Goal: Task Accomplishment & Management: Manage account settings

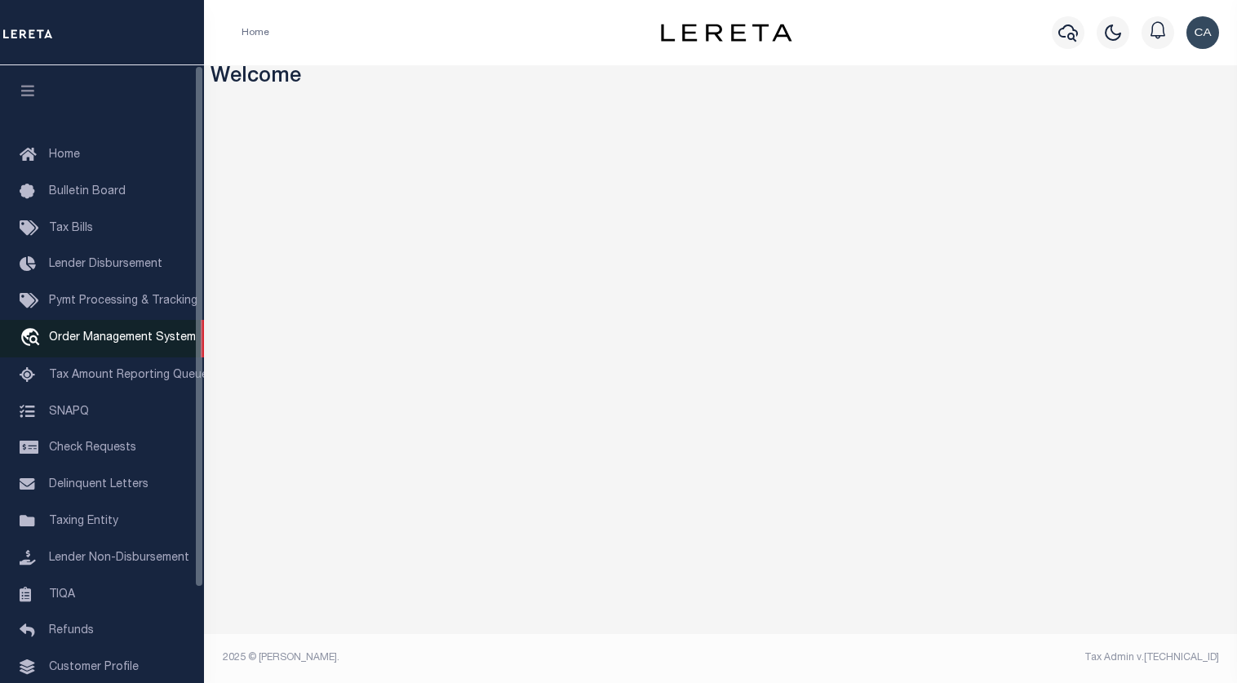
click at [148, 334] on link "travel_explore Order Management System" at bounding box center [102, 339] width 204 height 38
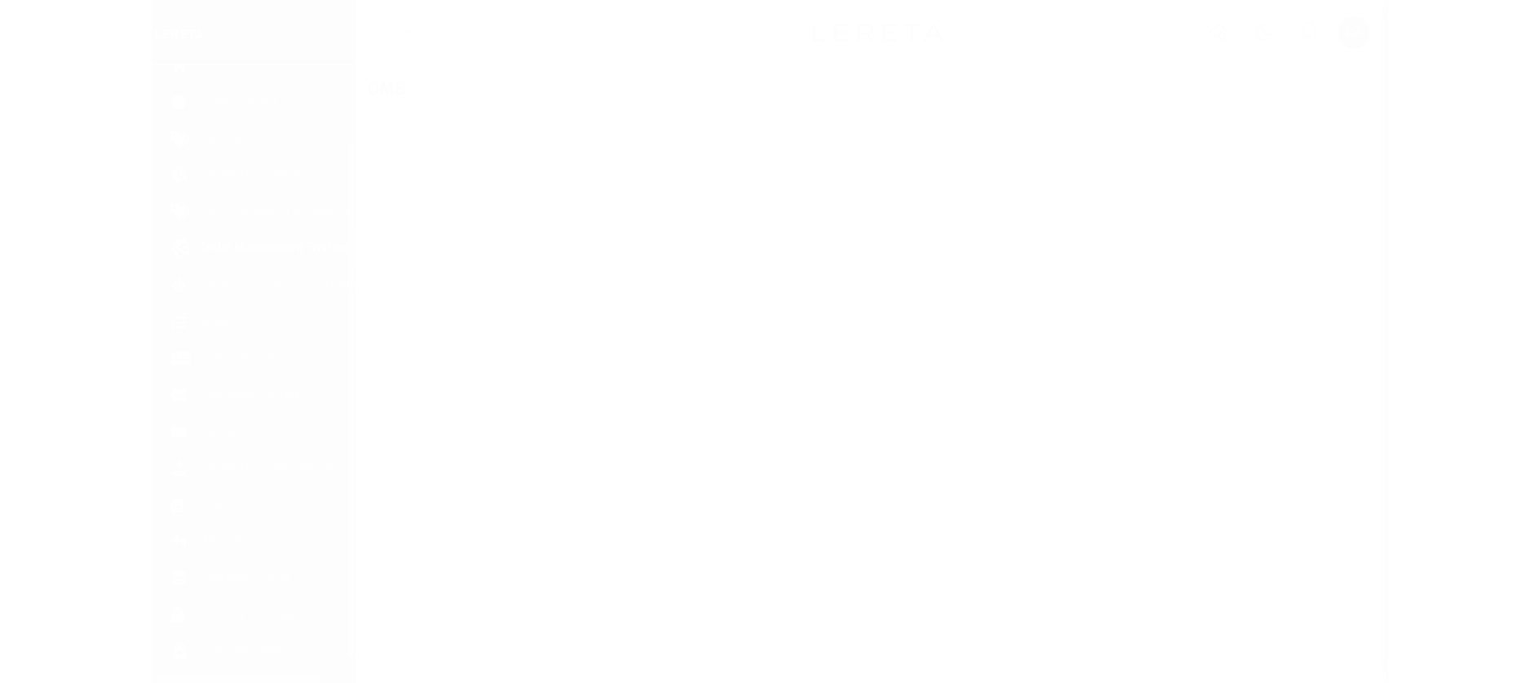
scroll to position [112, 0]
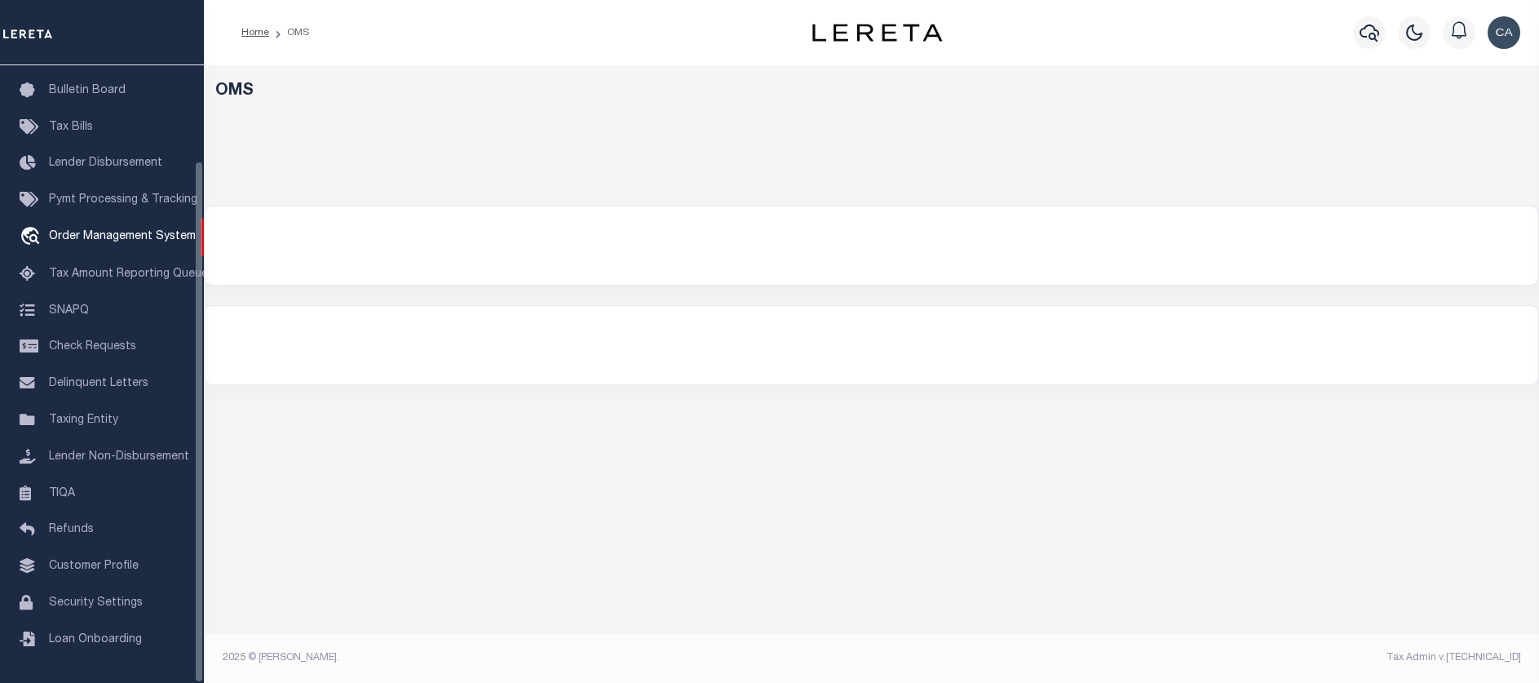
select select "200"
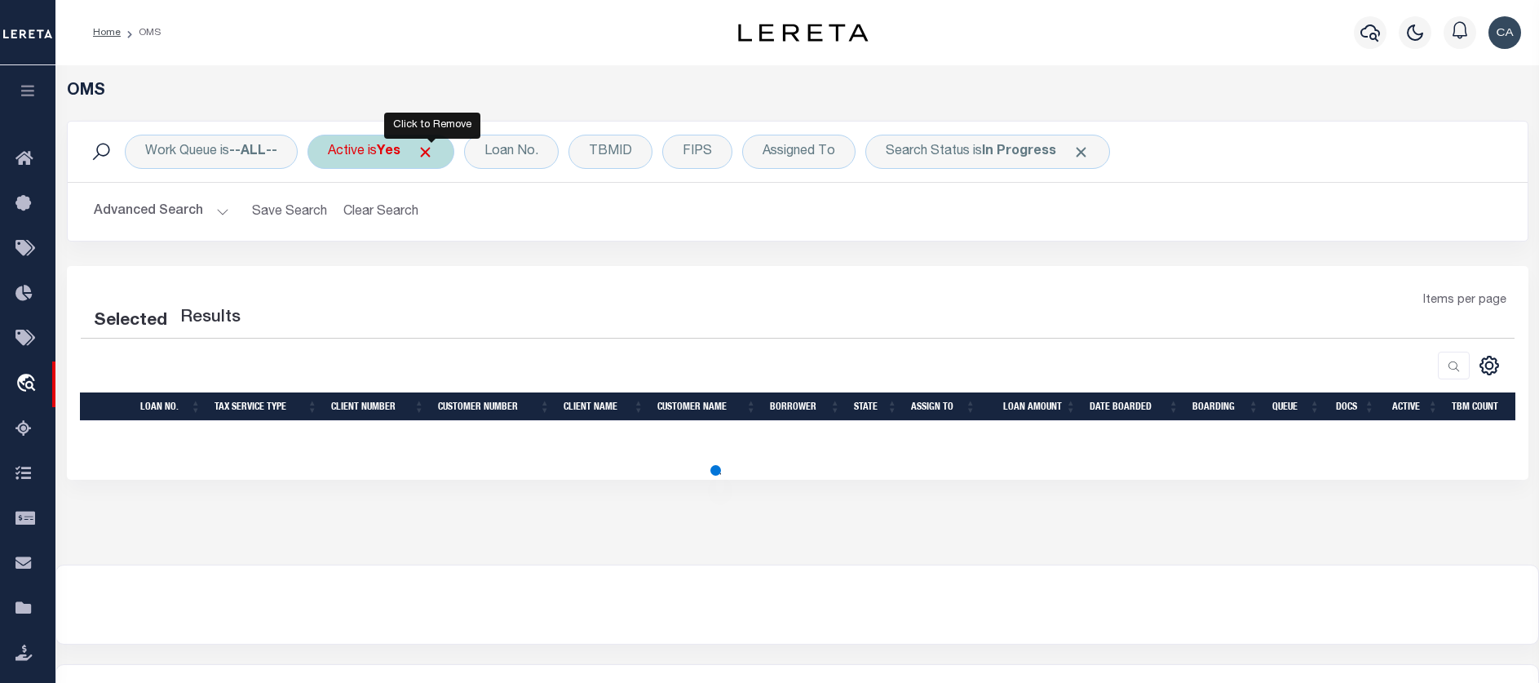
click at [423, 156] on span "Click to Remove" at bounding box center [425, 152] width 17 height 17
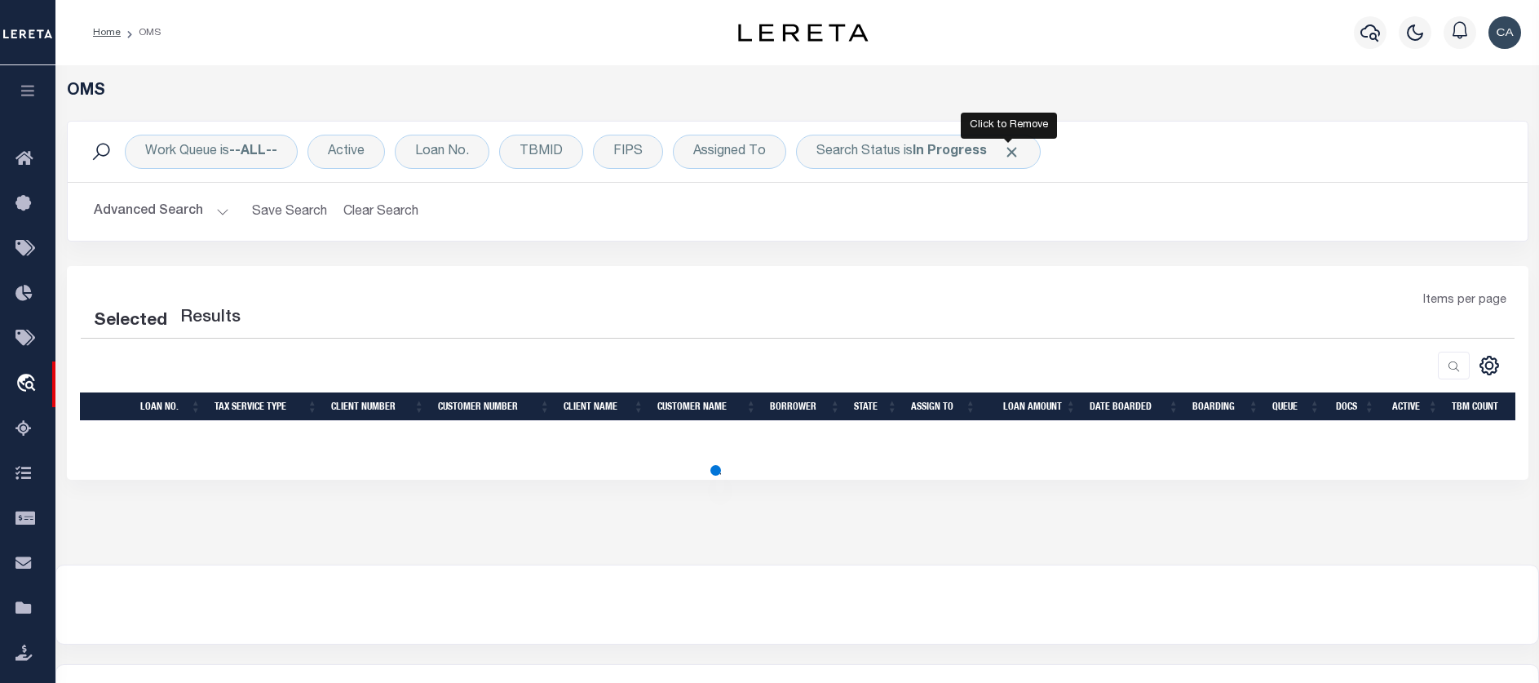
click at [1011, 156] on span "Click to Remove" at bounding box center [1011, 152] width 17 height 17
select select "200"
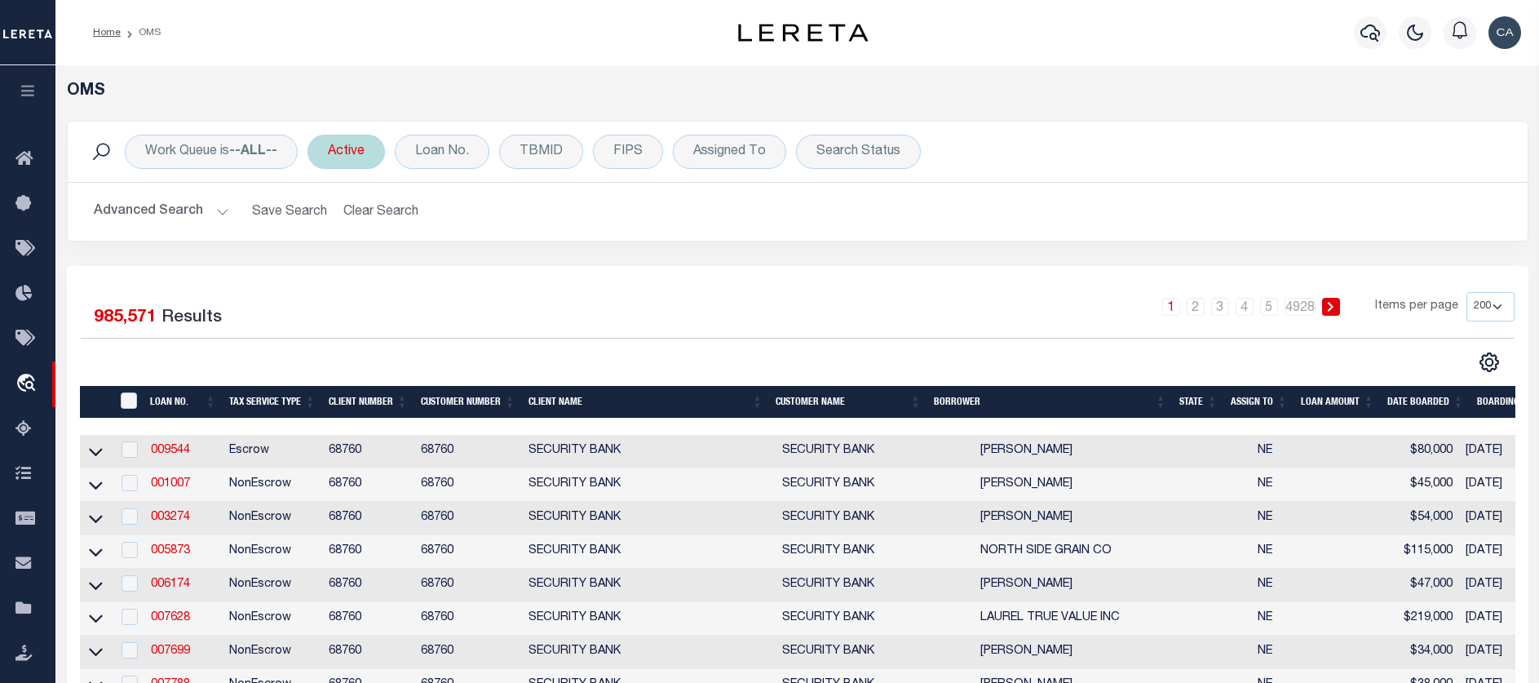
click at [382, 150] on div "Active" at bounding box center [346, 152] width 77 height 34
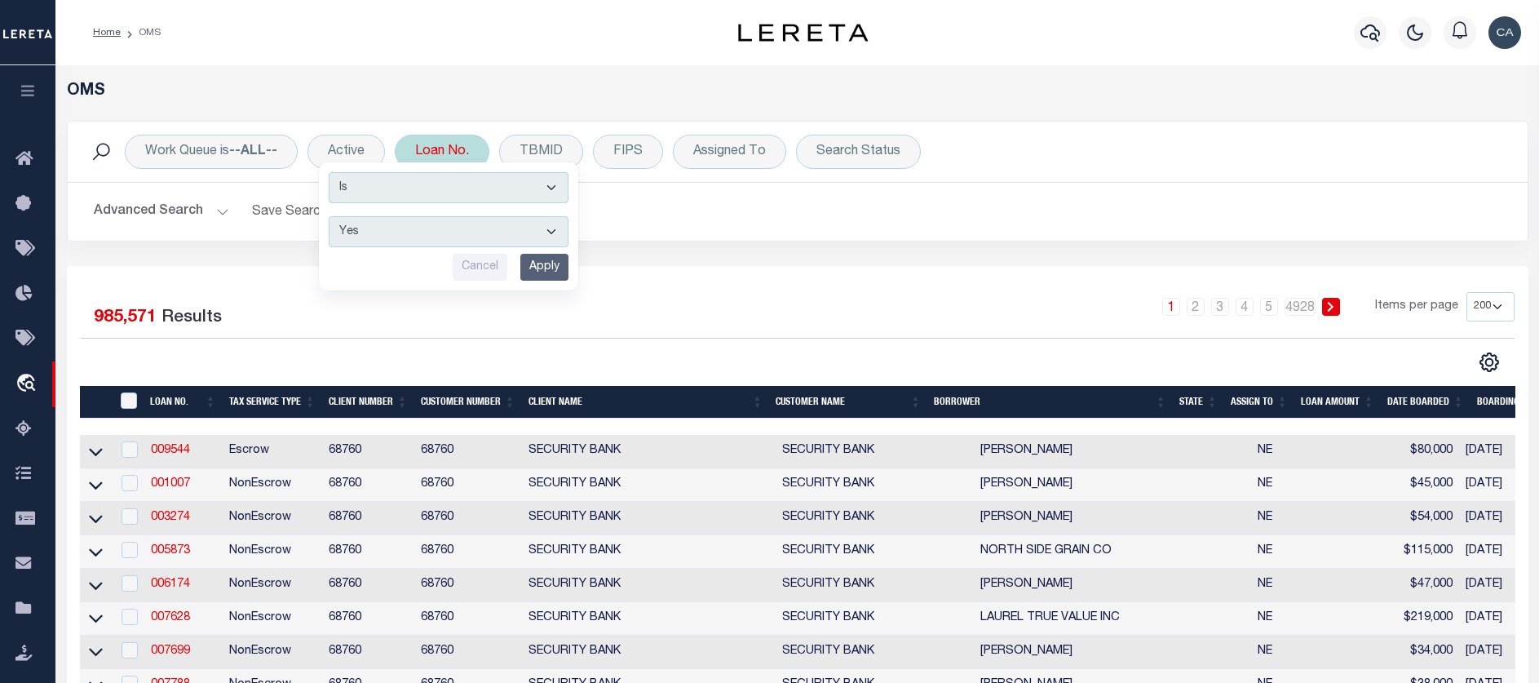
click at [444, 152] on div "Loan No." at bounding box center [442, 152] width 95 height 34
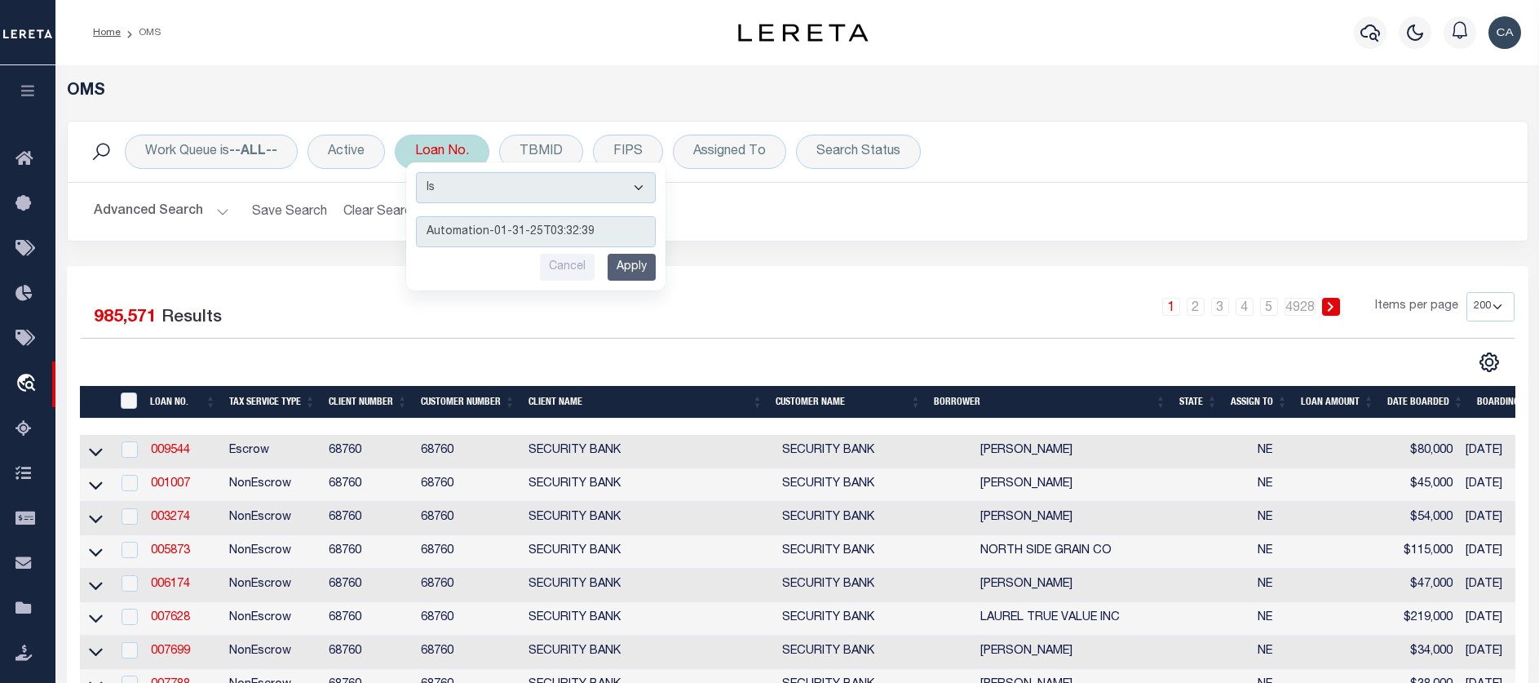
type input "Automation-01-31-25T03:32:39"
click at [604, 268] on div "Cancel Apply" at bounding box center [536, 267] width 240 height 27
click at [615, 267] on input "Apply" at bounding box center [632, 267] width 48 height 27
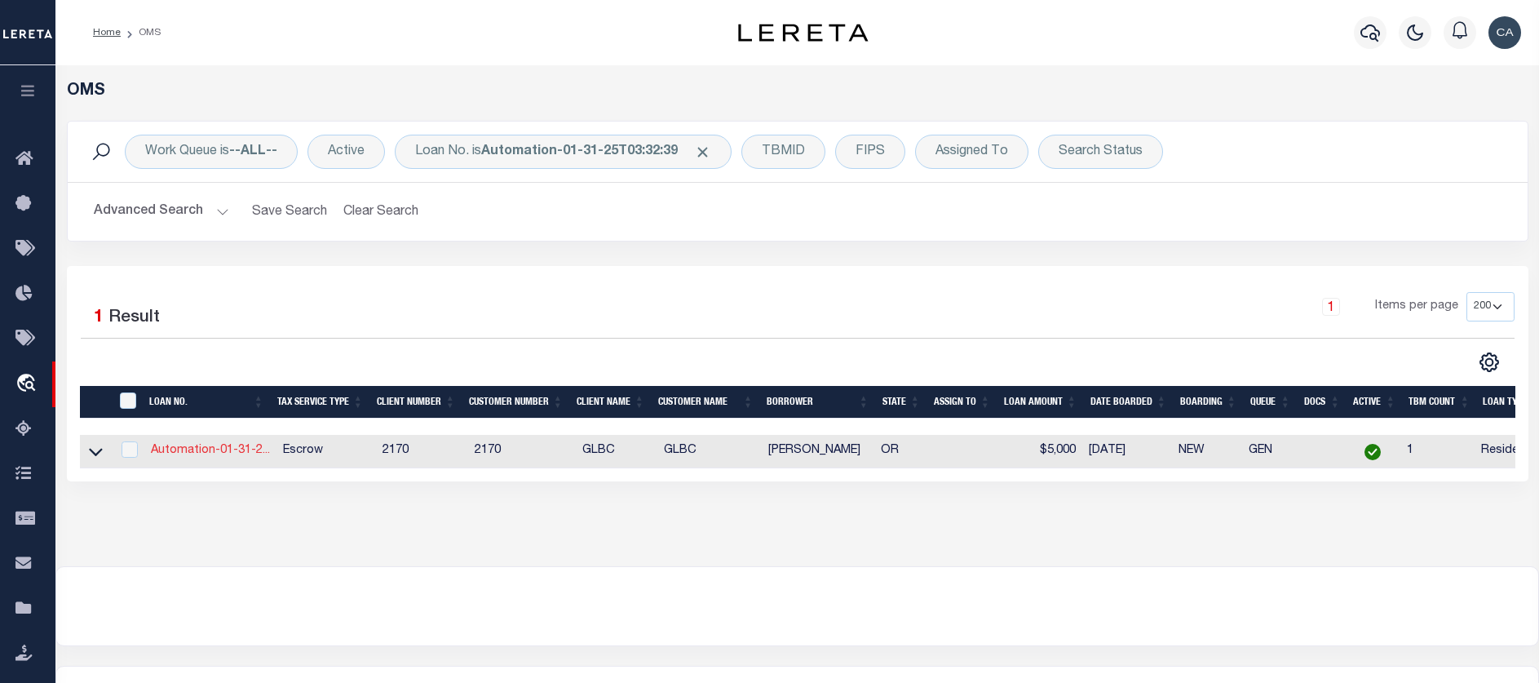
click at [218, 454] on link "Automation-01-31-2..." at bounding box center [210, 450] width 119 height 11
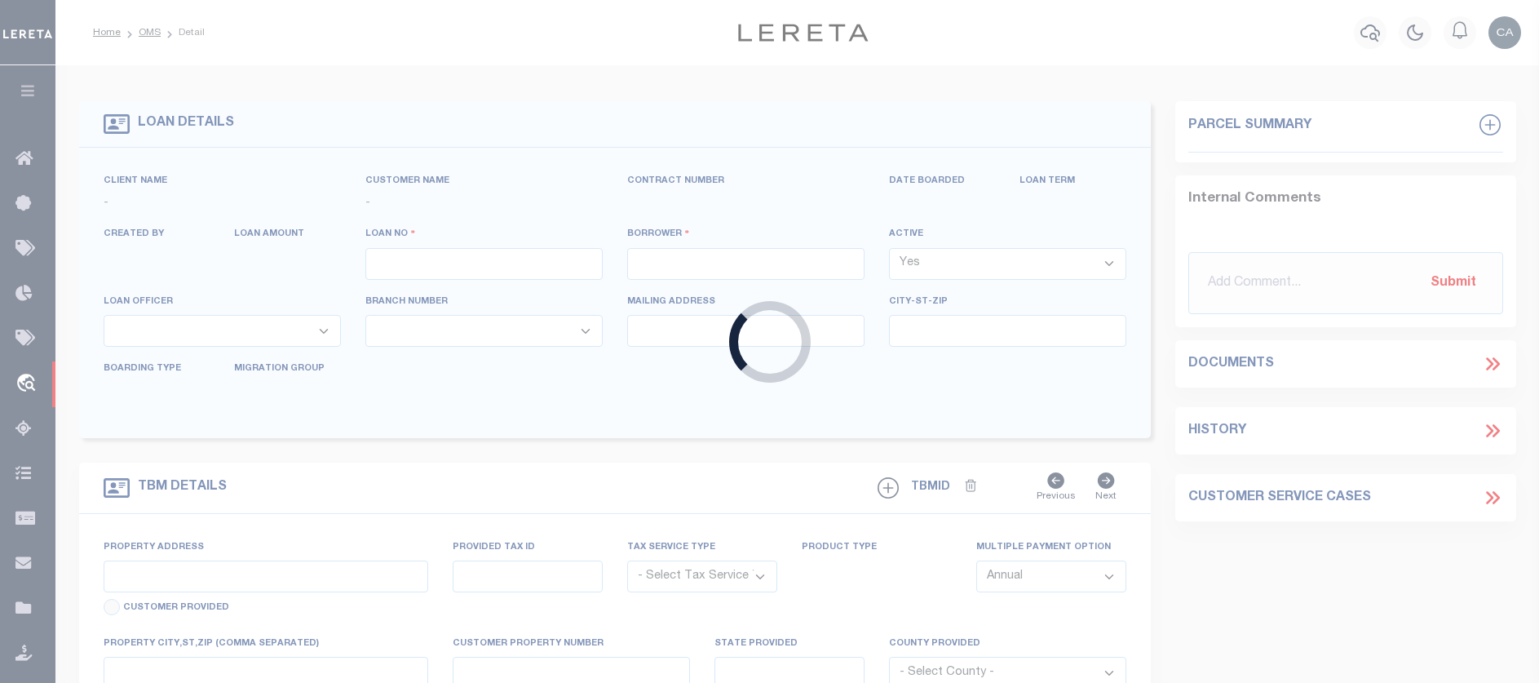
type input "Automation-01-31-25T03:32:39"
type input "Carlos R. Contreres"
select select
type input "13875 SW MERIDIAN ST UNIT 141"
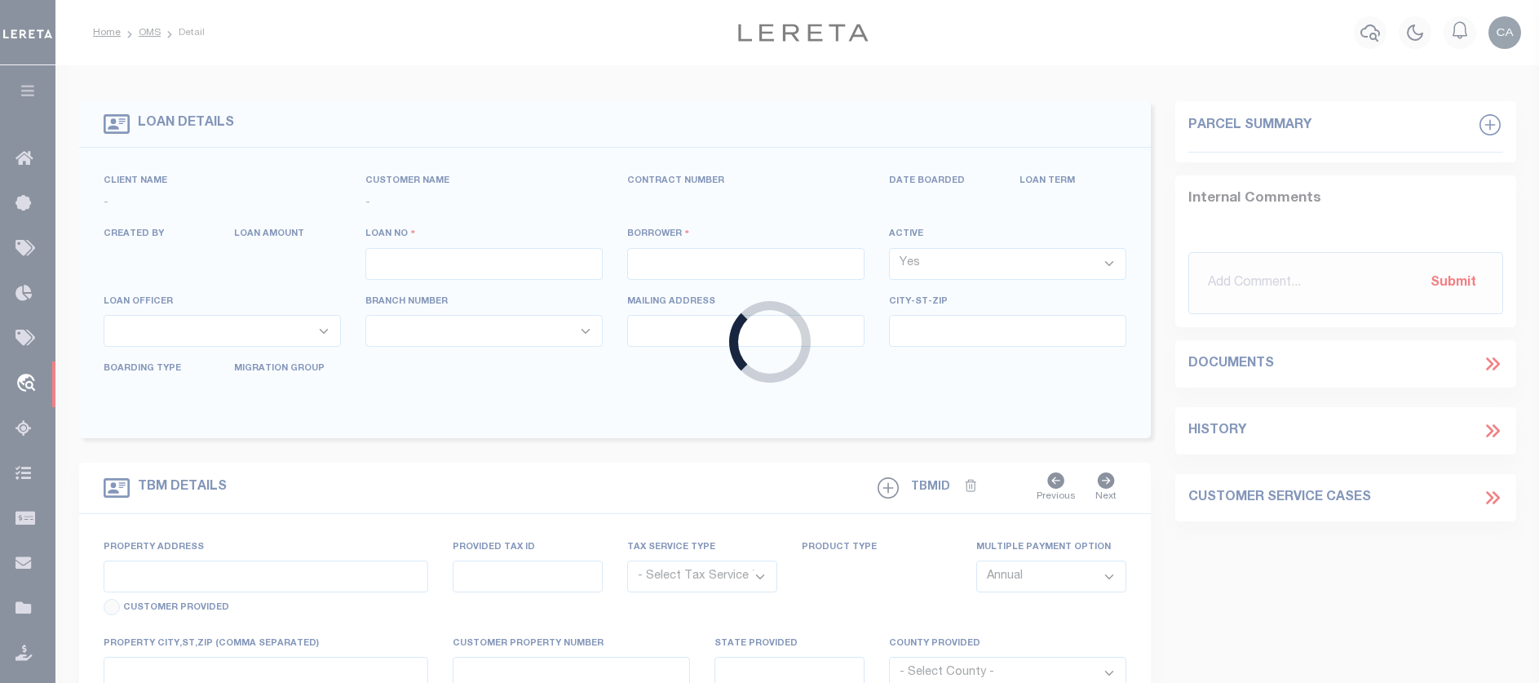
type input "BEAVERTON OR 97005-2483"
type input "09/24/2025"
select select "10"
select select "Escrow"
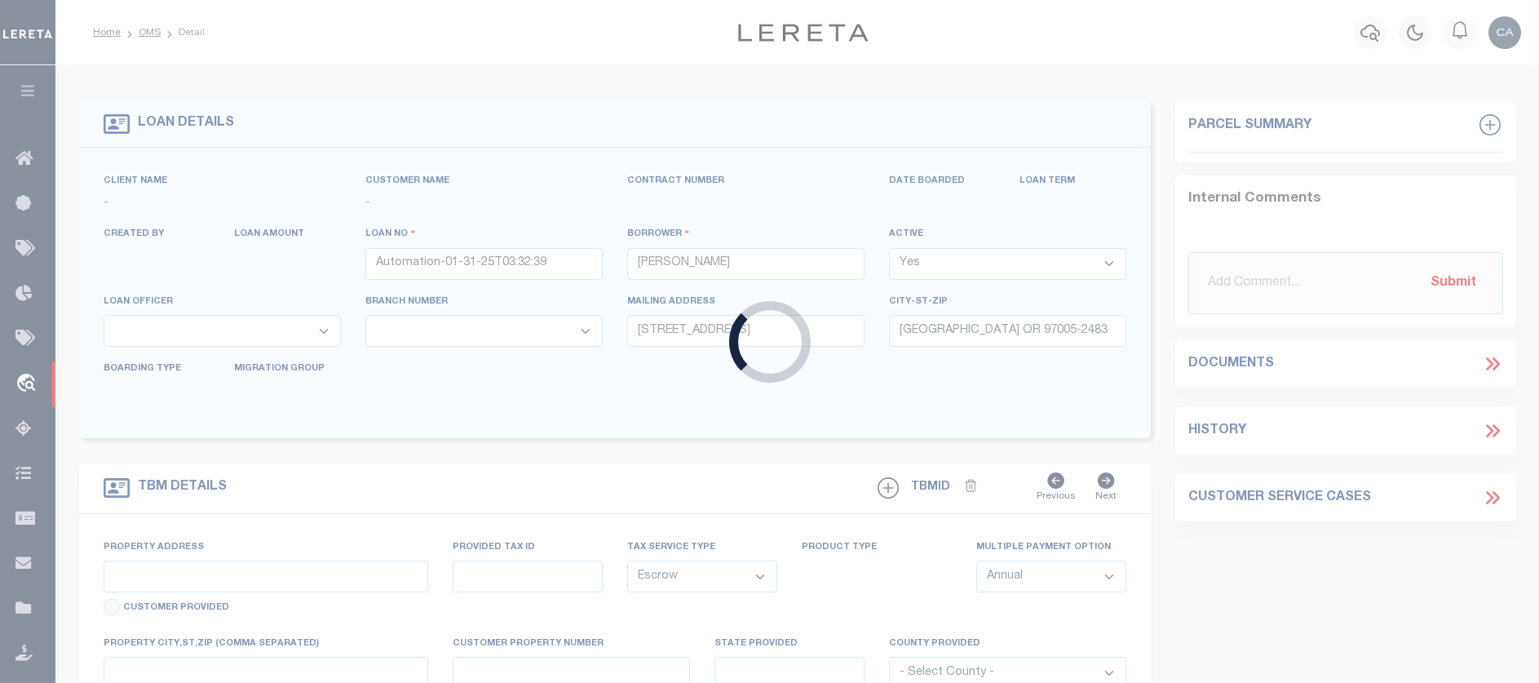
select select "4580"
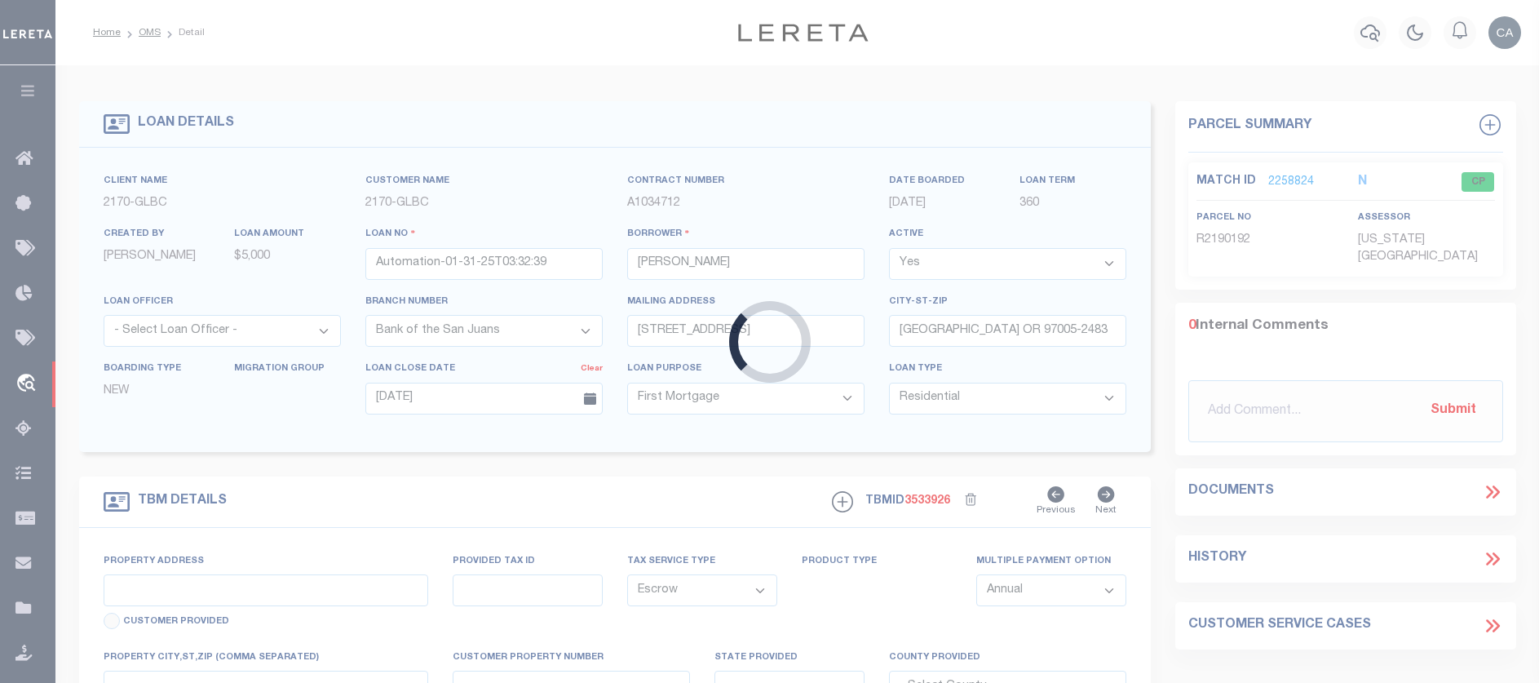
type input "13875 SW MERIDIAN ST UNIT 141"
type input "1"
type input "BEAVERTON OR 97005-2483"
type input "123456"
type input "OR"
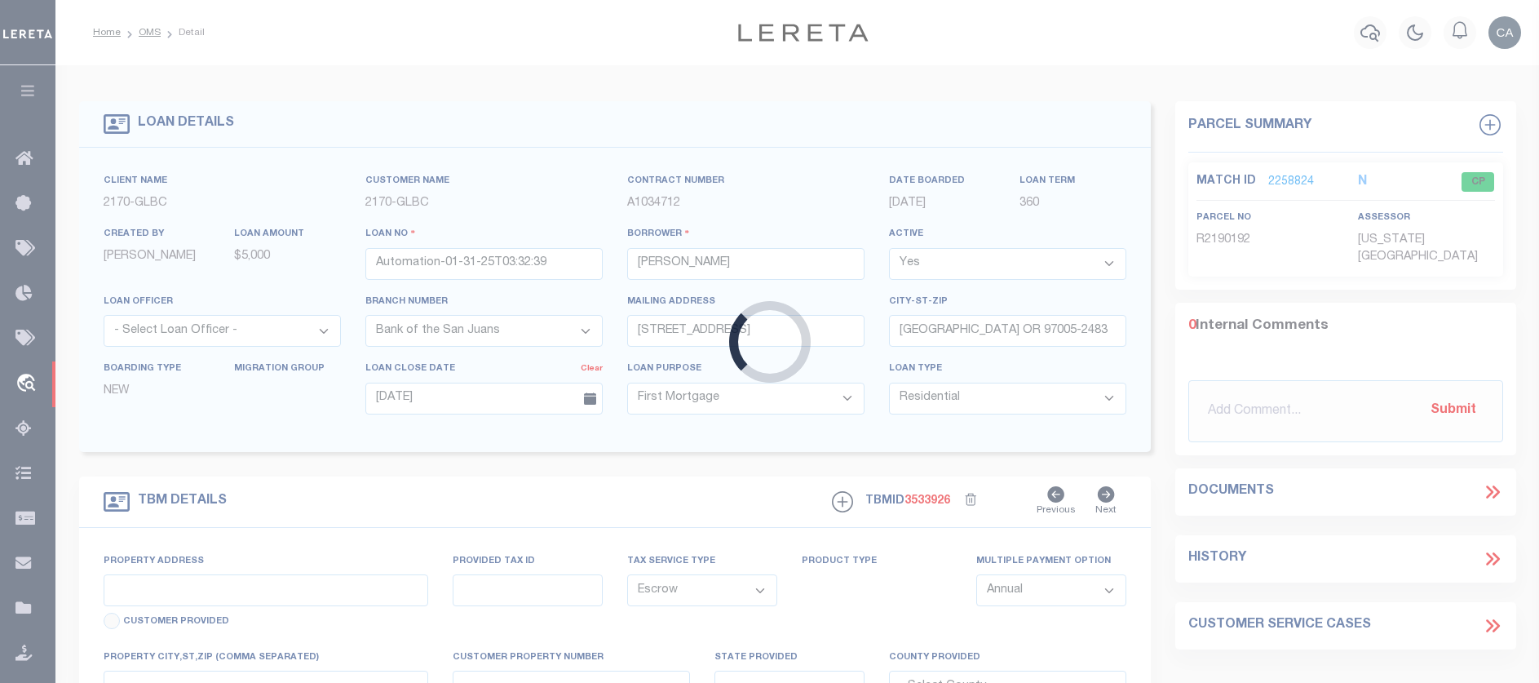
type textarea "test legal"
type textarea "TEST COMMENT"
select select "3"
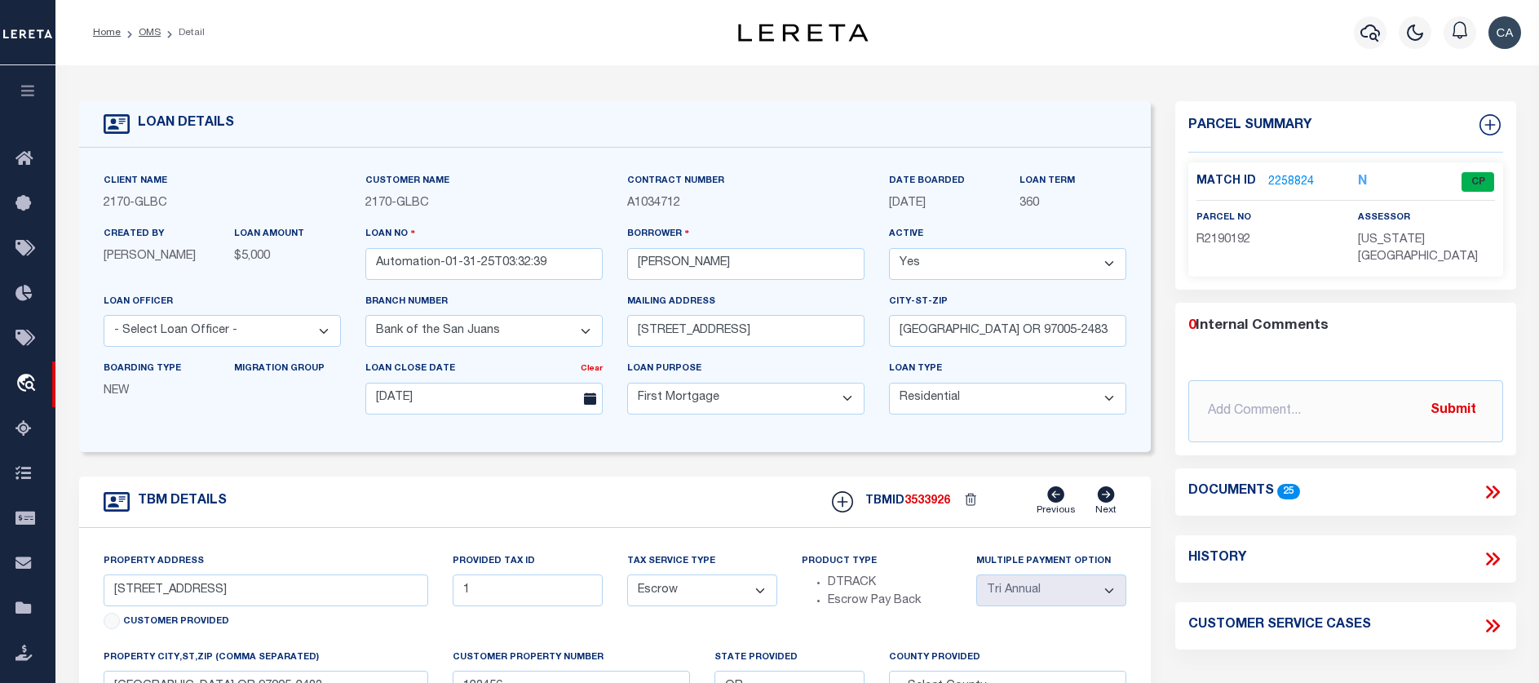
click at [564, 335] on select "- Select Branch Number - Altabank Bank of the San Juans Citizens Community Bank…" at bounding box center [483, 331] width 237 height 32
click at [564, 334] on select "- Select Branch Number - Altabank Bank of the San Juans Citizens Community Bank…" at bounding box center [483, 331] width 237 height 32
click at [432, 330] on select "- Select Branch Number - Altabank Bank of the San Juans Citizens Community Bank…" at bounding box center [483, 331] width 237 height 32
select select "4576"
click at [365, 317] on select "- Select Branch Number - Altabank Bank of the San Juans Citizens Community Bank…" at bounding box center [483, 331] width 237 height 32
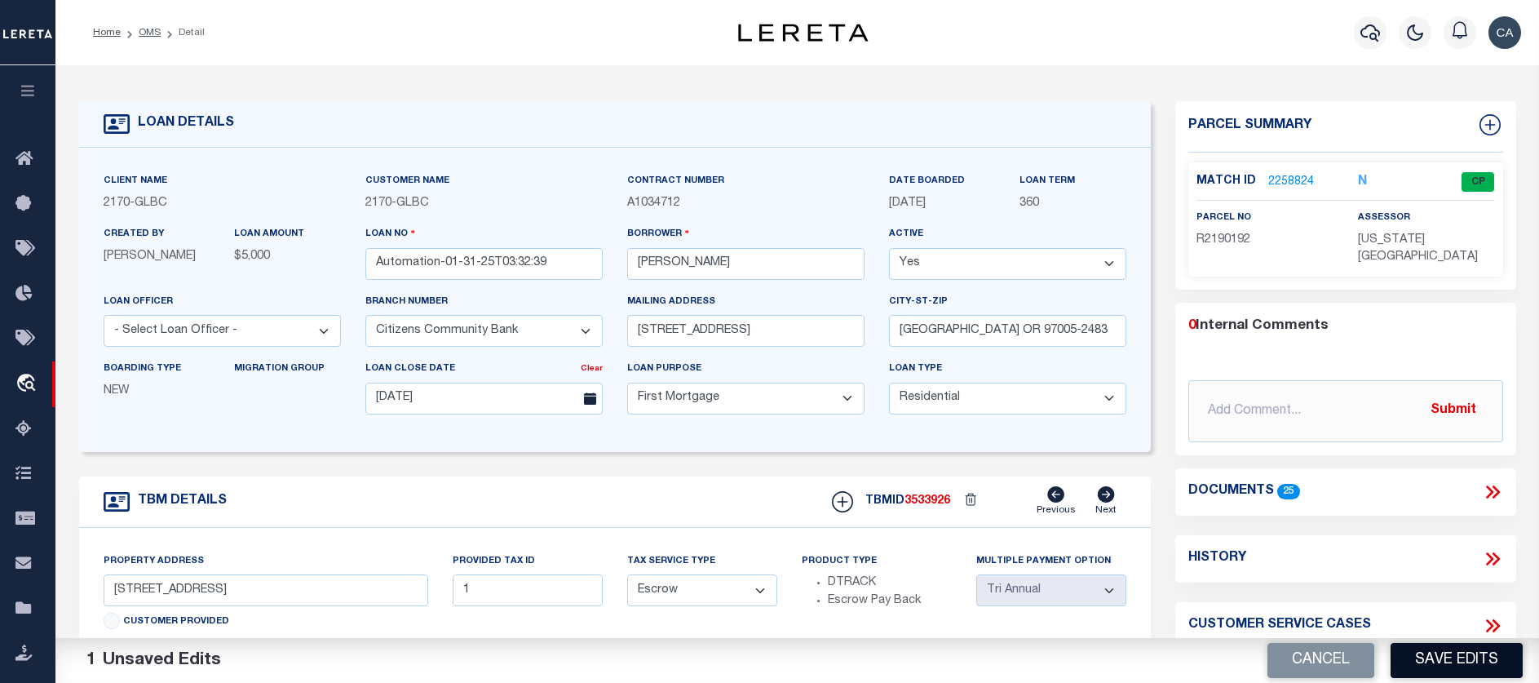
click at [1224, 668] on button "Save Edits" at bounding box center [1457, 660] width 132 height 35
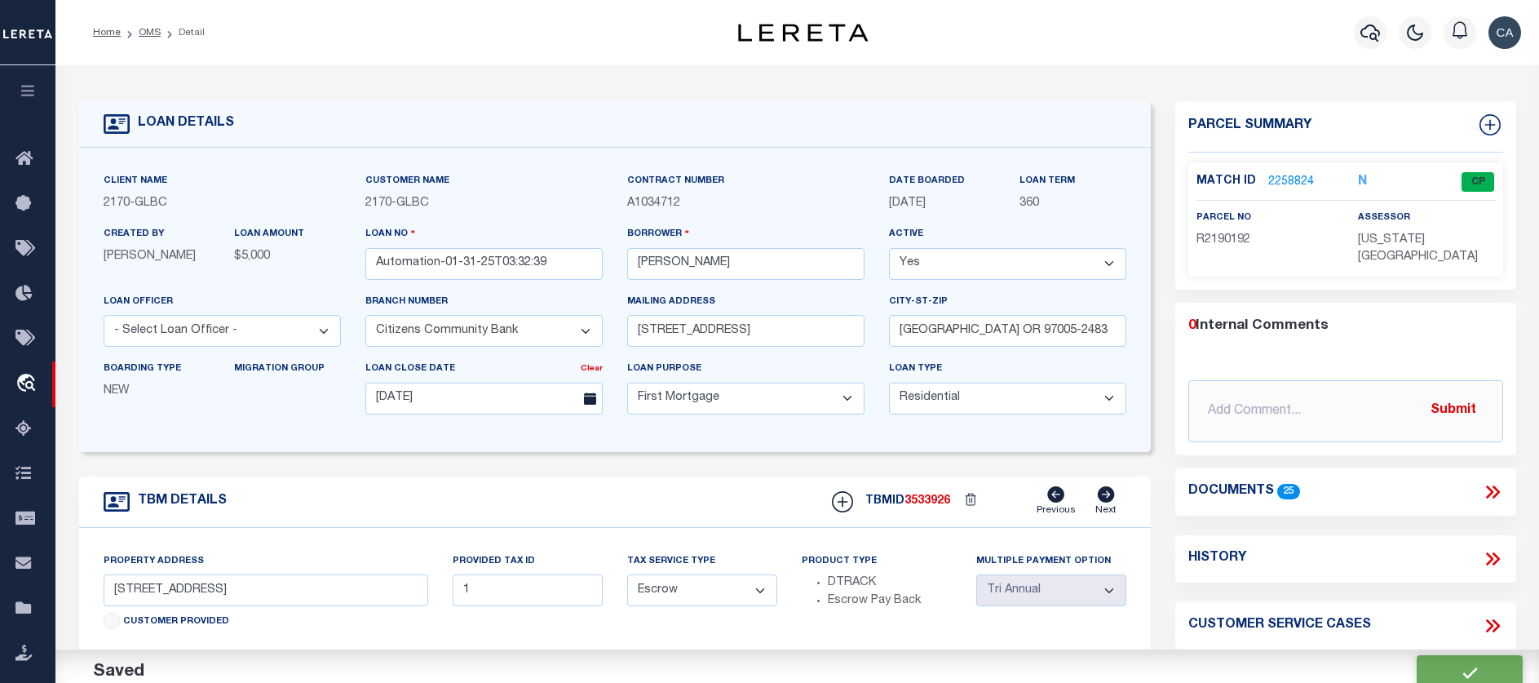
click at [209, 327] on select "- Select Loan Officer - Jacob Betcher" at bounding box center [222, 331] width 237 height 32
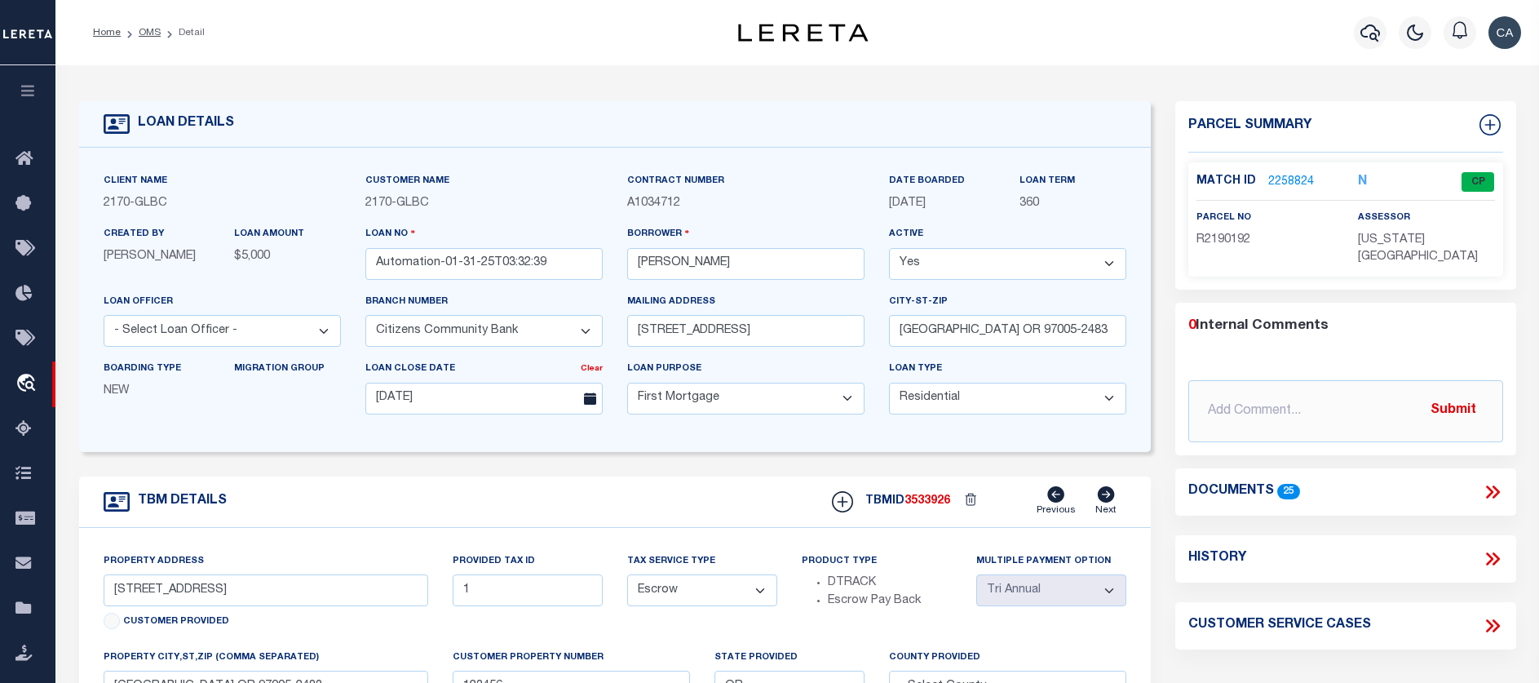
select select "145407"
click at [104, 317] on select "- Select Loan Officer - Jacob Betcher" at bounding box center [222, 331] width 237 height 32
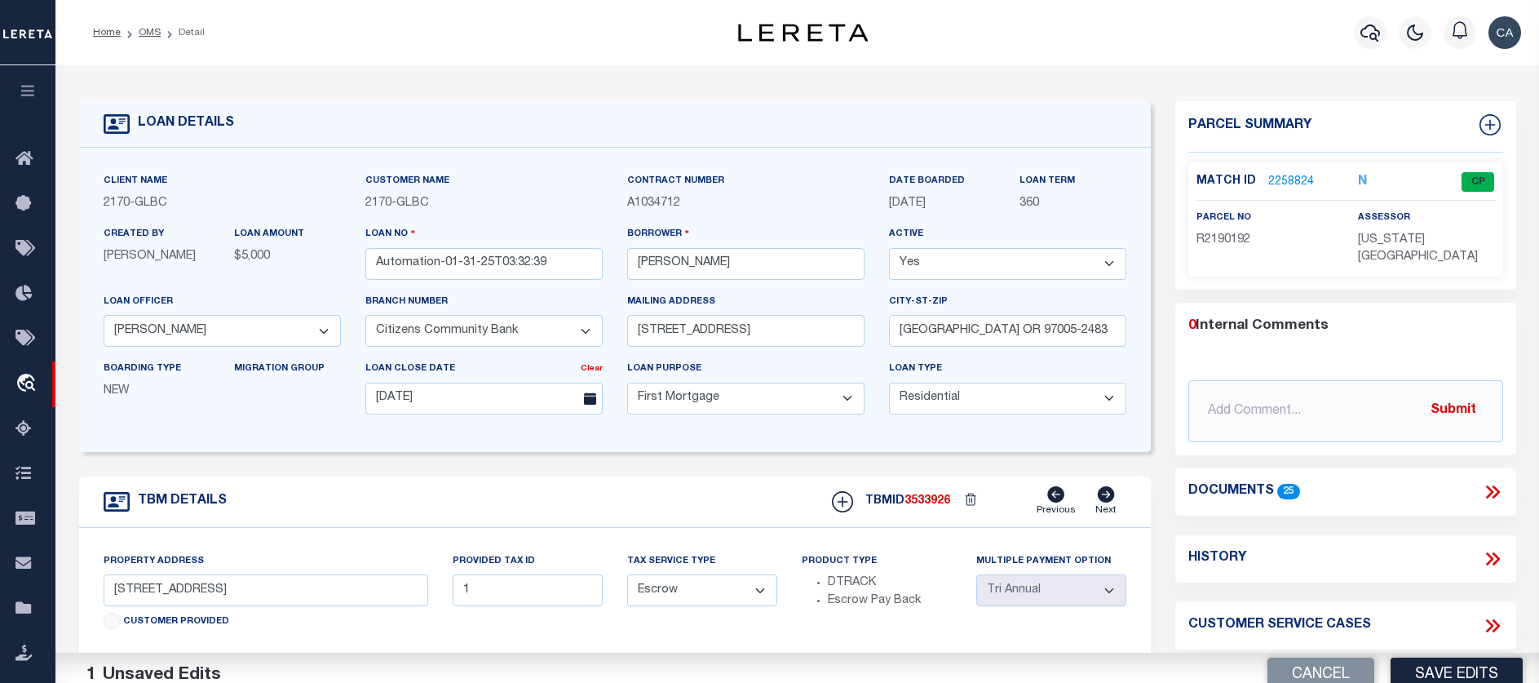
click at [321, 441] on div "Client Name 2170 - GLBC Customer Name 2170 - GLBC Contract Number A1034712" at bounding box center [615, 300] width 1072 height 304
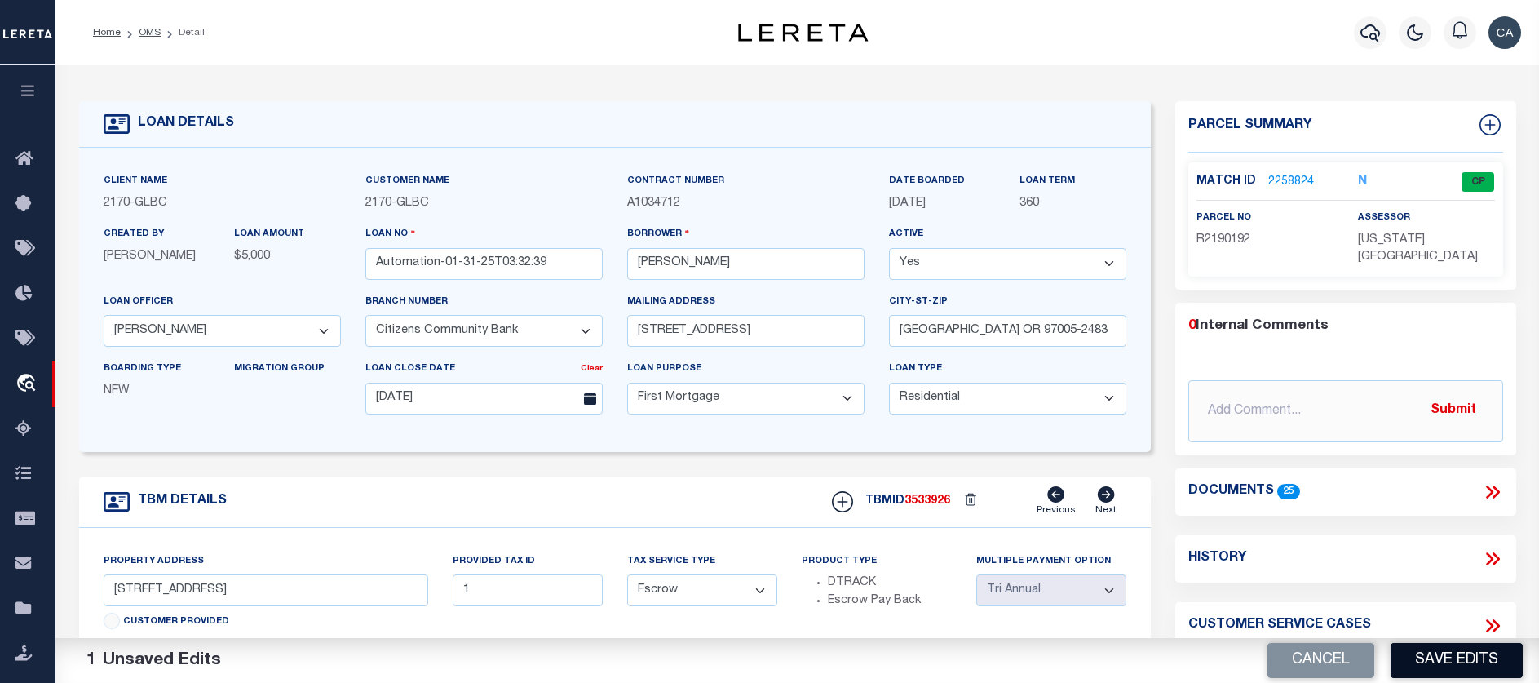
click at [1224, 666] on button "Save Edits" at bounding box center [1457, 660] width 132 height 35
click at [593, 399] on icon at bounding box center [590, 398] width 12 height 12
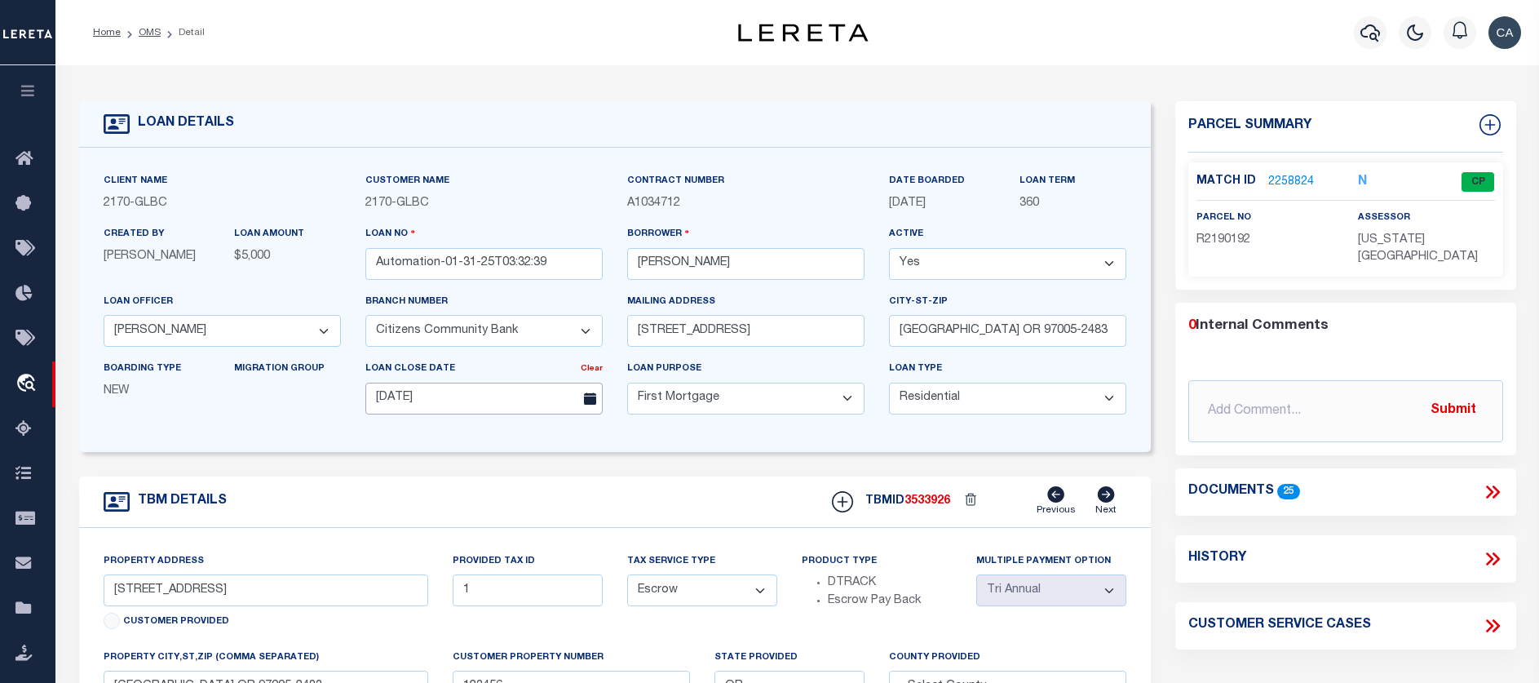
click at [537, 394] on input "09/24/2025" at bounding box center [483, 399] width 237 height 32
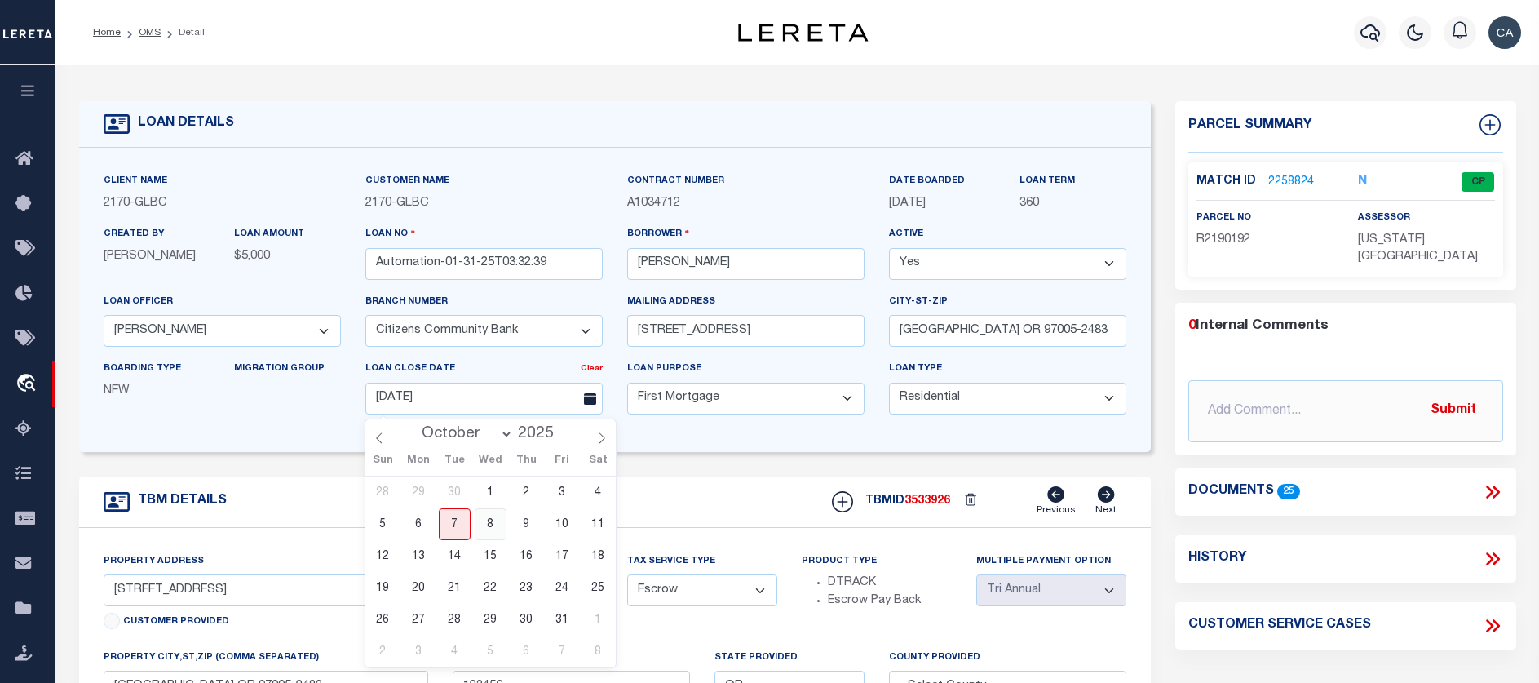
click at [491, 516] on span "8" at bounding box center [491, 524] width 32 height 32
type input "10-08-2025"
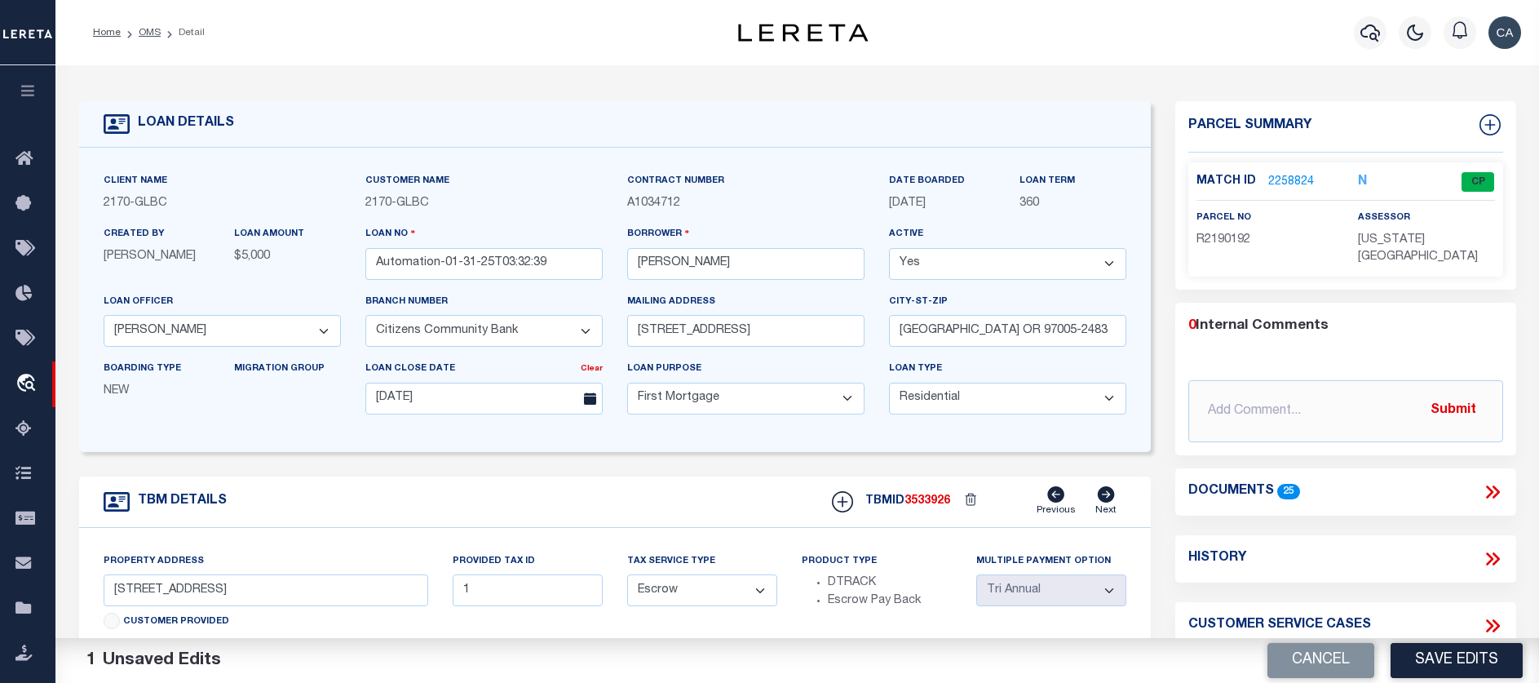
click at [753, 474] on form "LOAN DETAILS Client Name 2170 - GLBC 2170 -" at bounding box center [615, 553] width 1072 height 904
click at [591, 373] on link "Clear" at bounding box center [592, 369] width 22 height 8
click at [584, 404] on icon at bounding box center [590, 398] width 12 height 12
click at [586, 394] on span at bounding box center [588, 399] width 29 height 32
click at [591, 397] on icon at bounding box center [590, 398] width 12 height 12
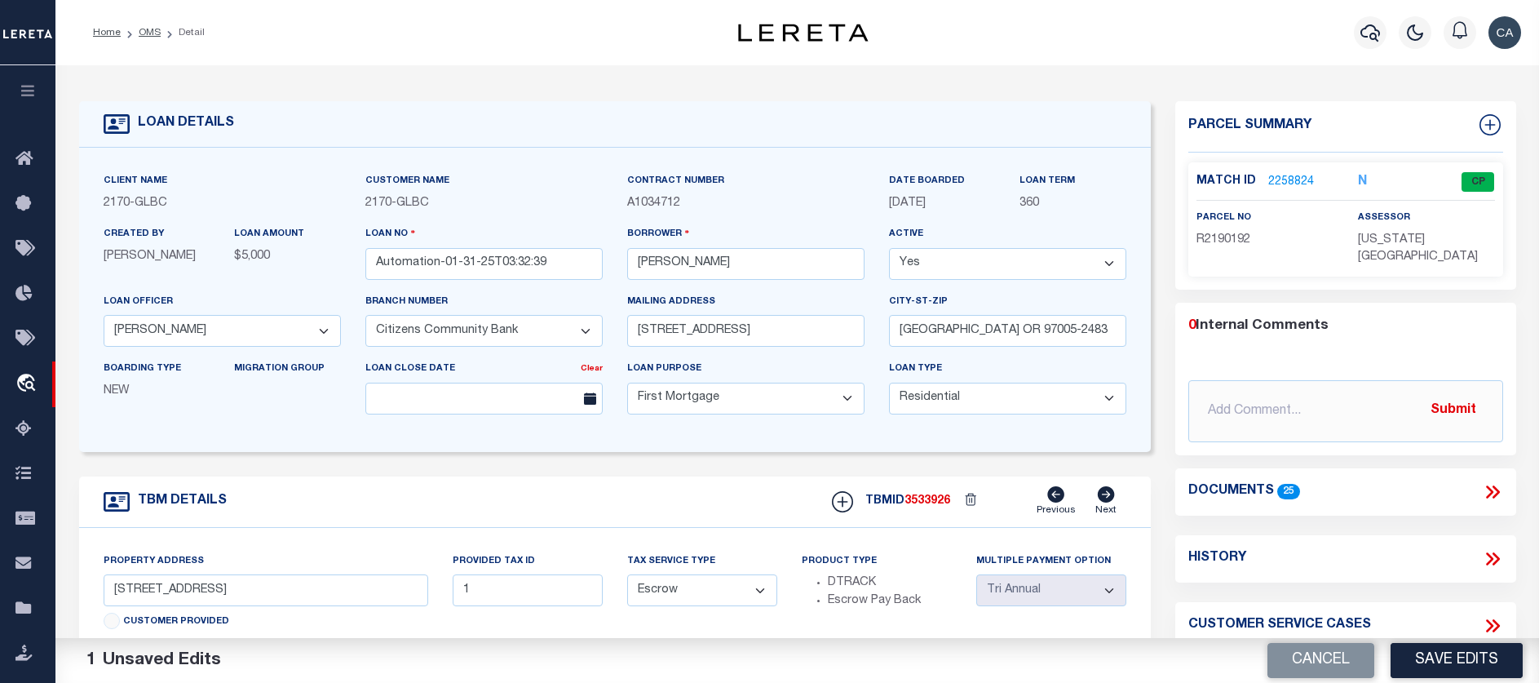
click at [587, 403] on icon at bounding box center [590, 398] width 12 height 12
click at [531, 403] on input "text" at bounding box center [483, 399] width 237 height 32
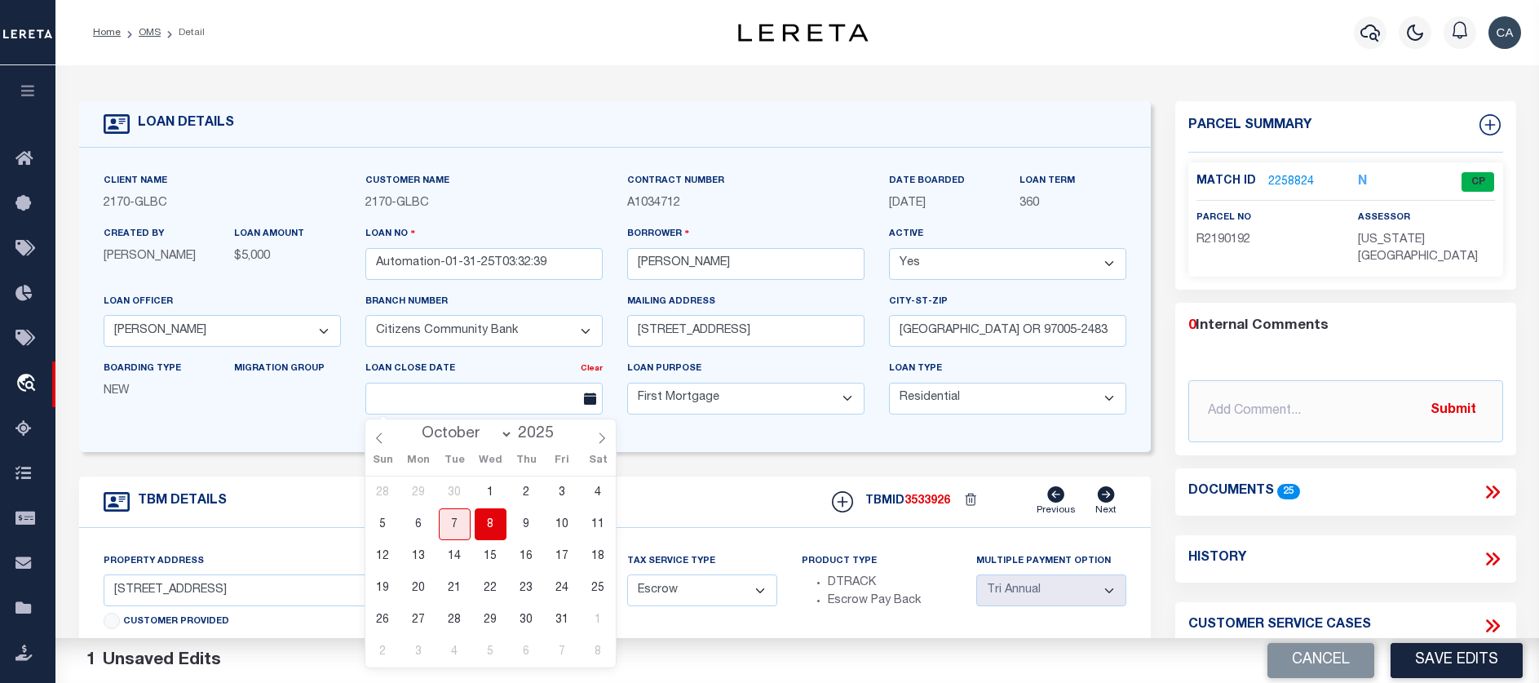
click at [494, 526] on span "8" at bounding box center [491, 524] width 32 height 32
type input "10-08-2025"
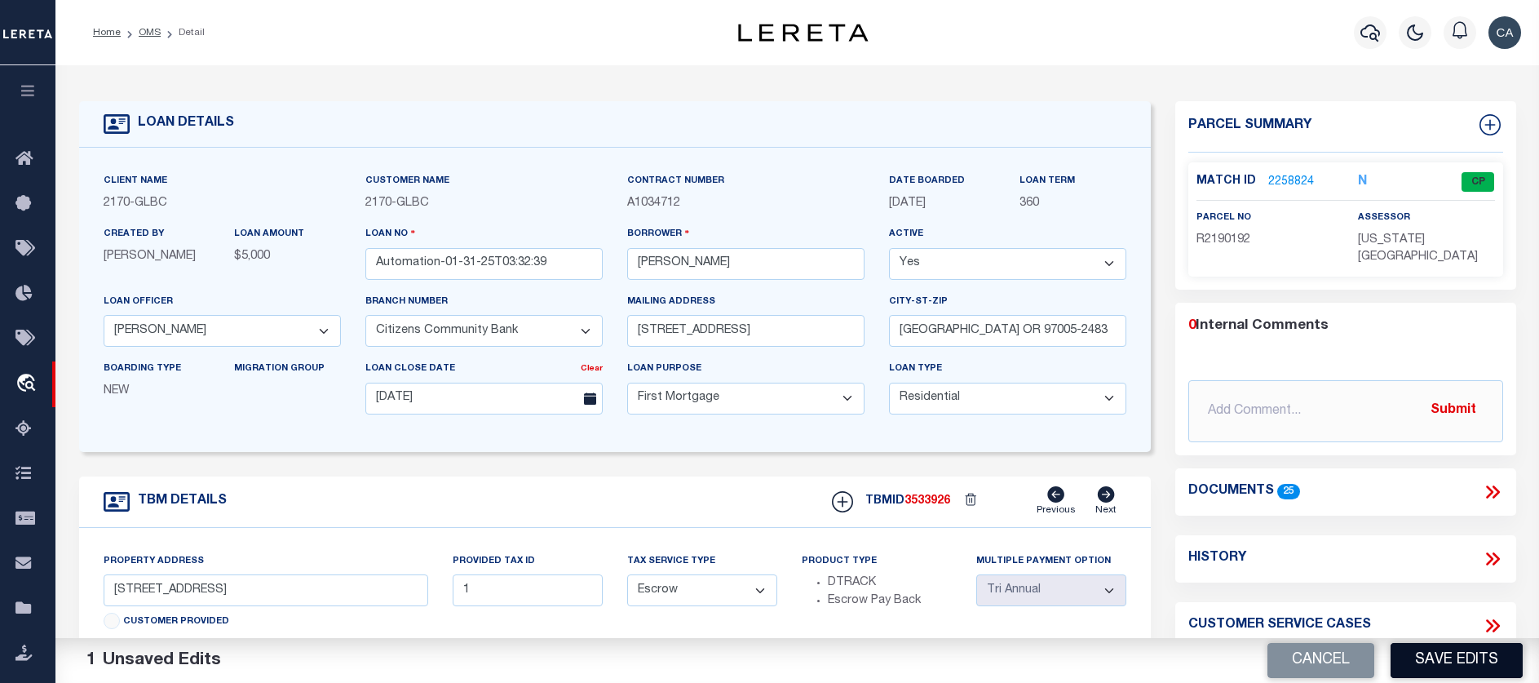
click at [1224, 668] on button "Save Edits" at bounding box center [1457, 660] width 132 height 35
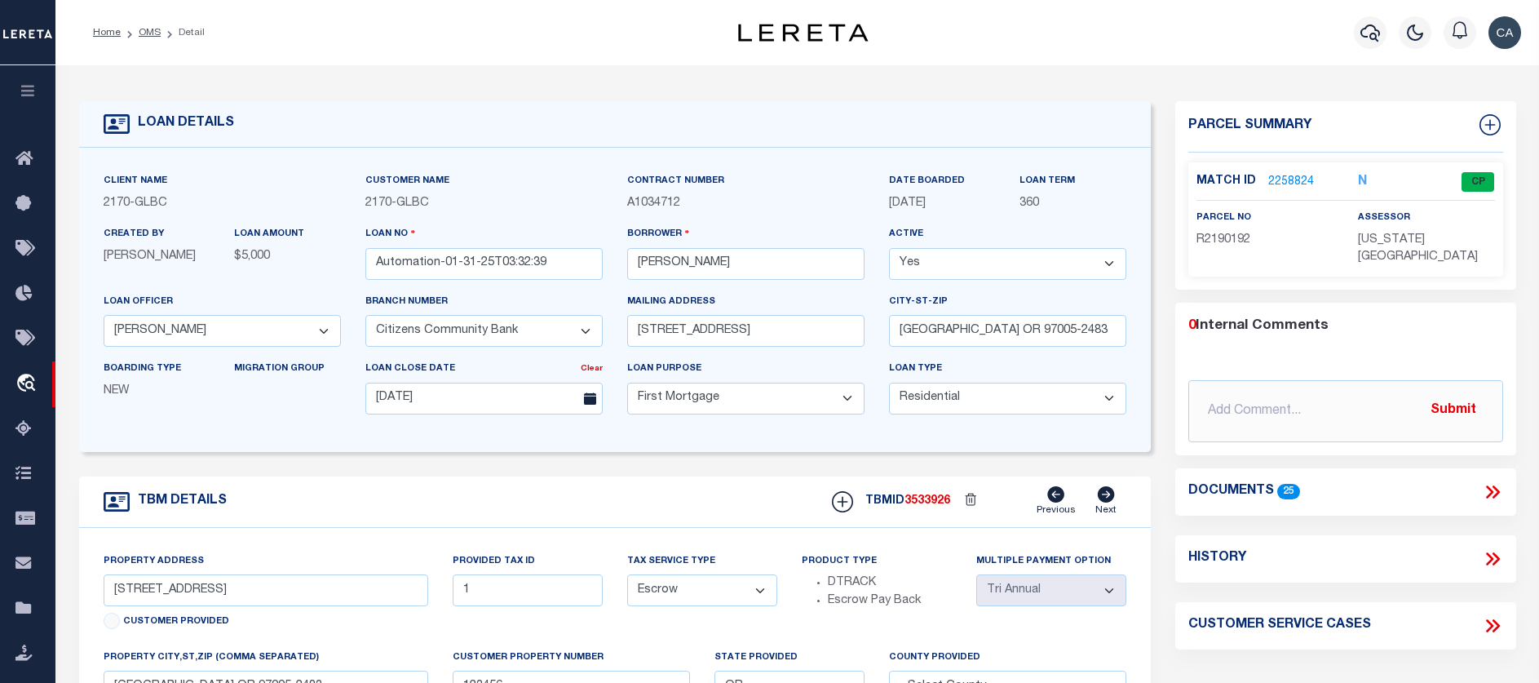
click at [726, 410] on select "- Select Loan Purpose - Church Exempt Construction to Perm Consumer Exempt Farm…" at bounding box center [745, 399] width 237 height 32
select select "1300"
click at [627, 385] on select "- Select Loan Purpose - Church Exempt Construction to Perm Consumer Exempt Farm…" at bounding box center [745, 399] width 237 height 32
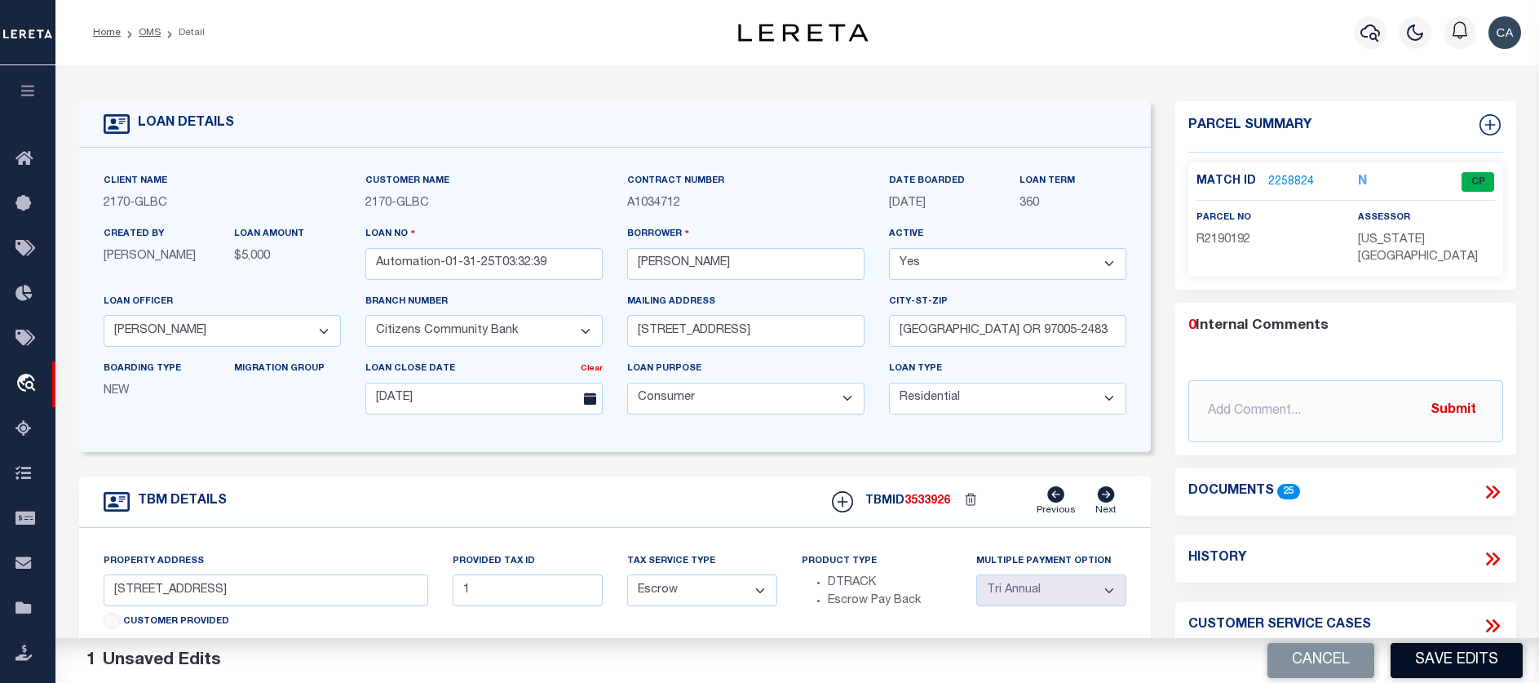
click at [1224, 666] on button "Save Edits" at bounding box center [1457, 660] width 132 height 35
click at [948, 399] on select "- Select Loan Type - Commercial Residential" at bounding box center [1007, 399] width 237 height 32
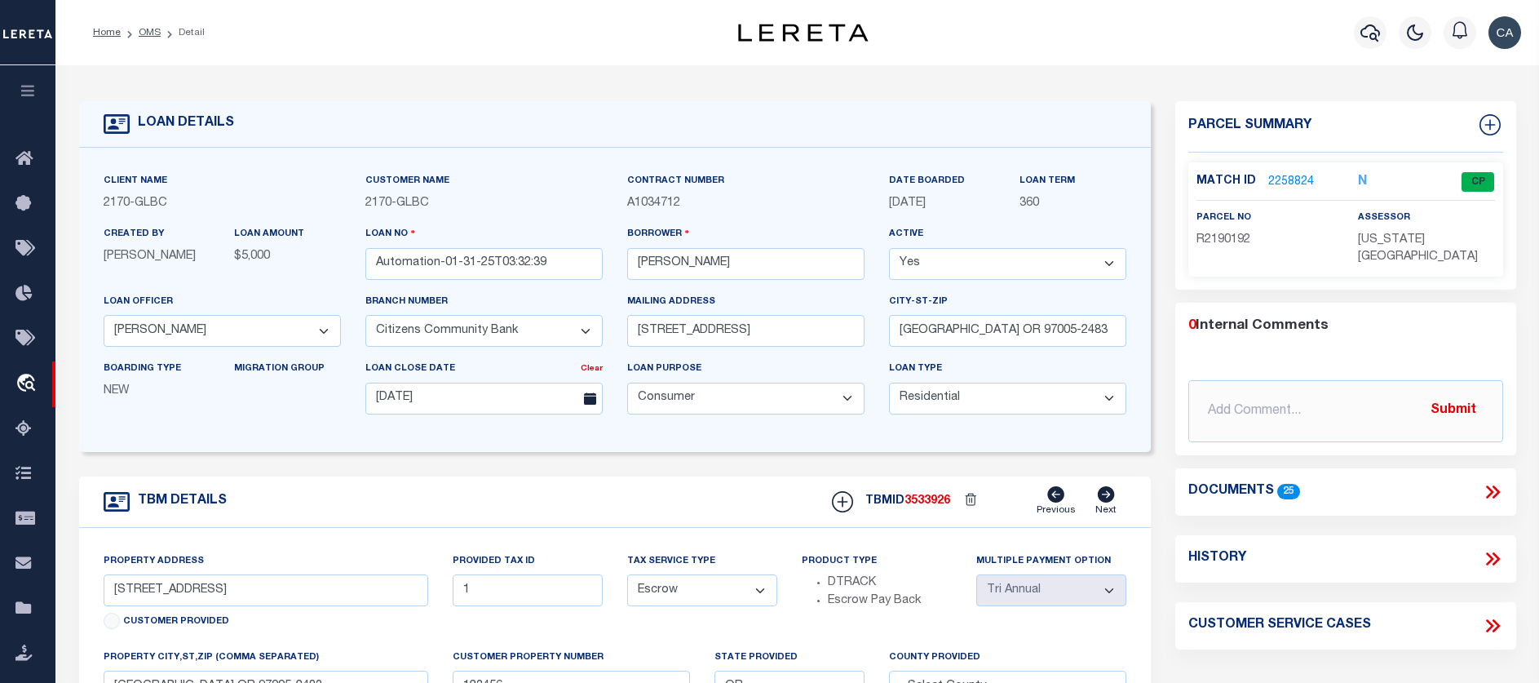
select select "20"
click at [889, 385] on select "- Select Loan Type - Commercial Residential" at bounding box center [1007, 399] width 237 height 32
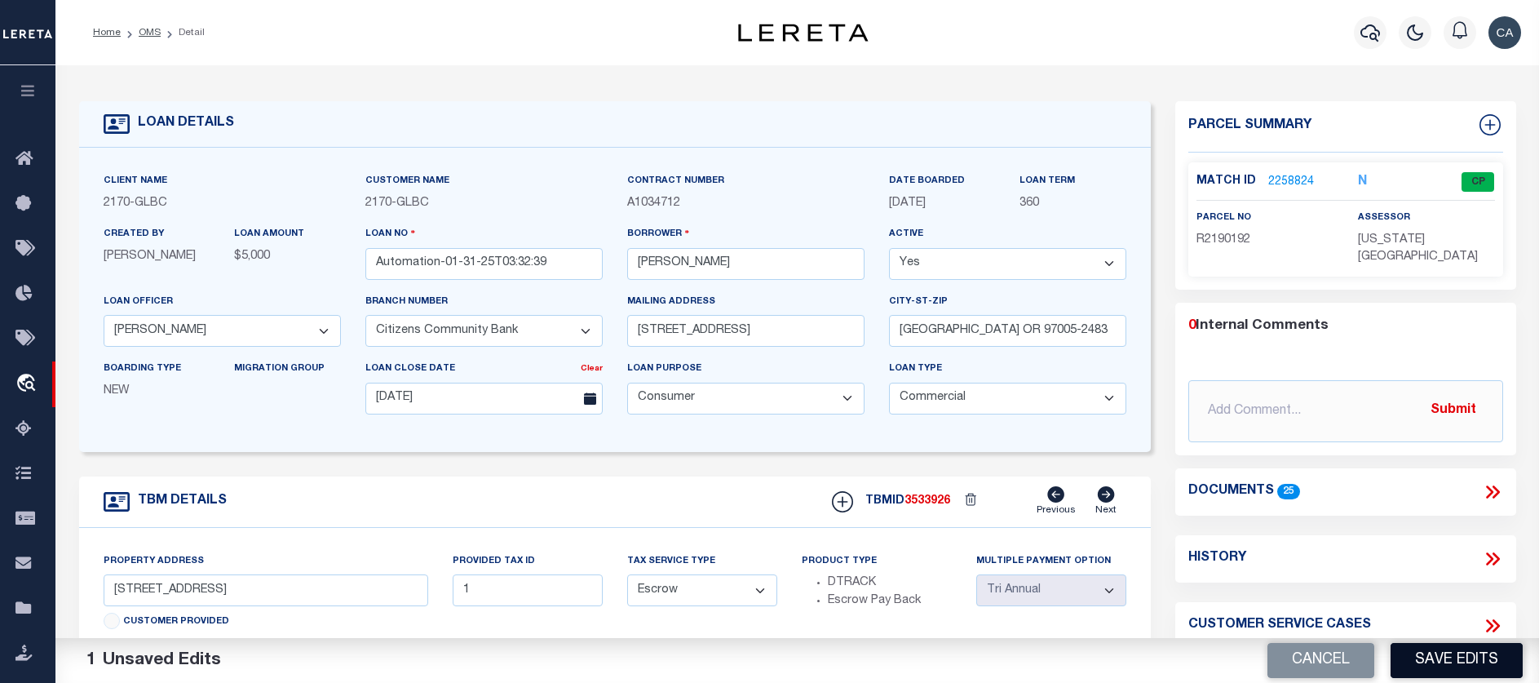
click at [1224, 644] on button "Save Edits" at bounding box center [1457, 660] width 132 height 35
click at [980, 355] on div "City-st-zip BEAVERTON OR 97005-2483" at bounding box center [1008, 326] width 262 height 67
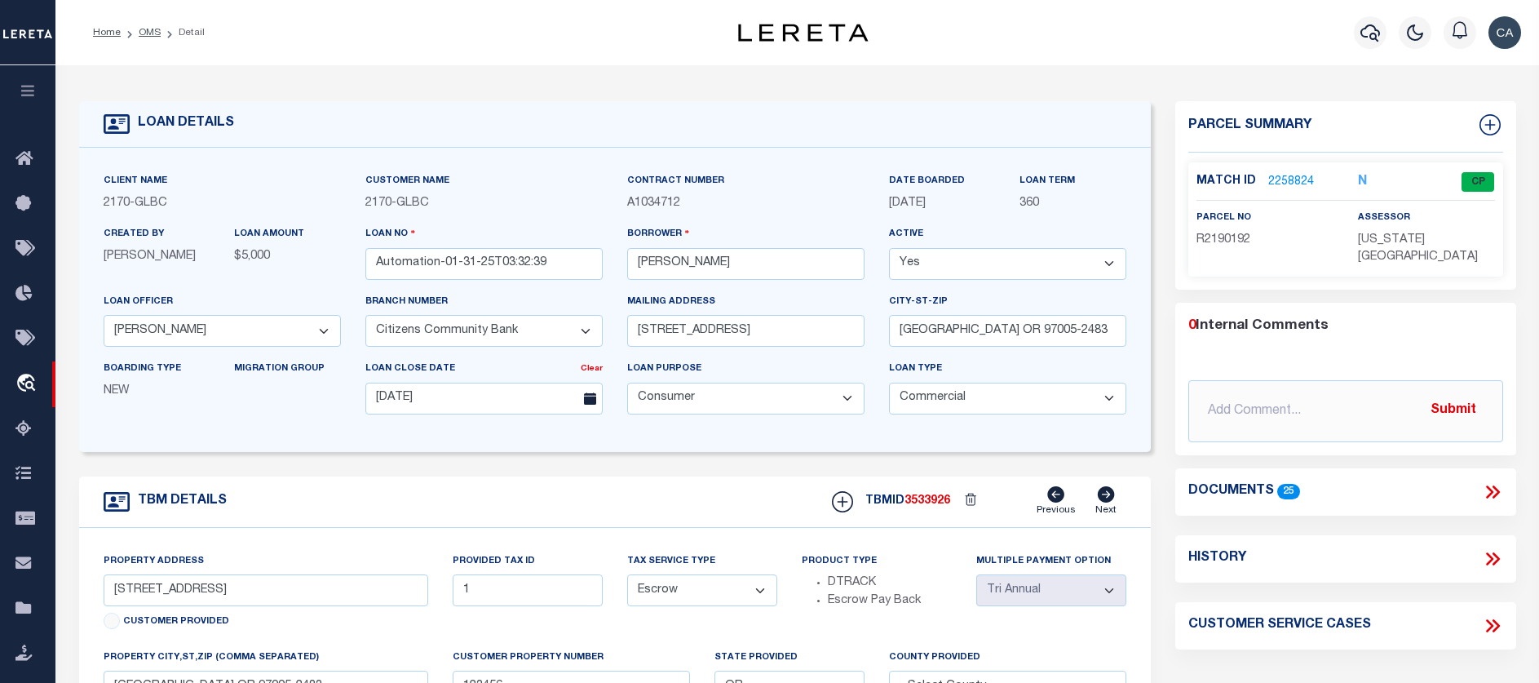
click at [989, 259] on select "Yes No" at bounding box center [1007, 264] width 237 height 32
click at [994, 260] on select "Yes No" at bounding box center [1007, 264] width 237 height 32
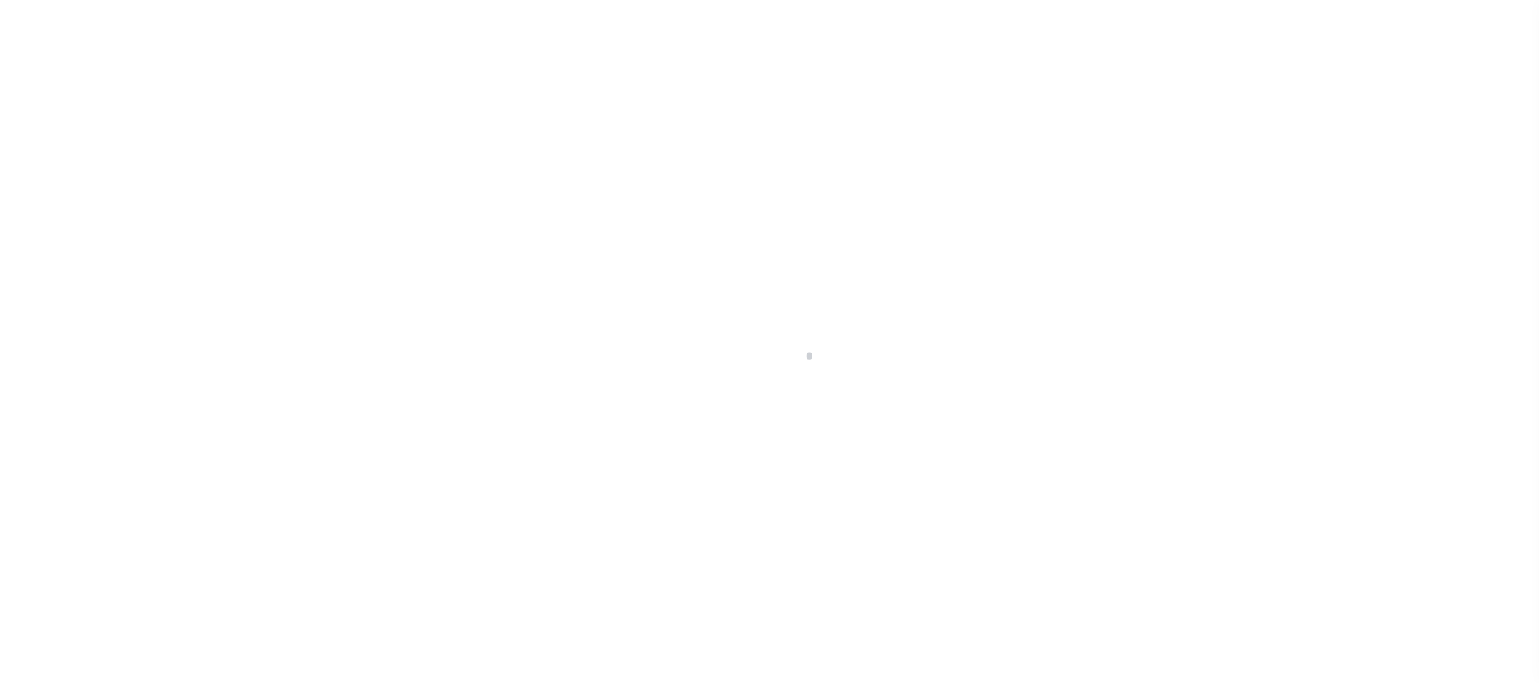
select select "145407"
select select "1300"
select select "20"
select select "Escrow"
select select "4576"
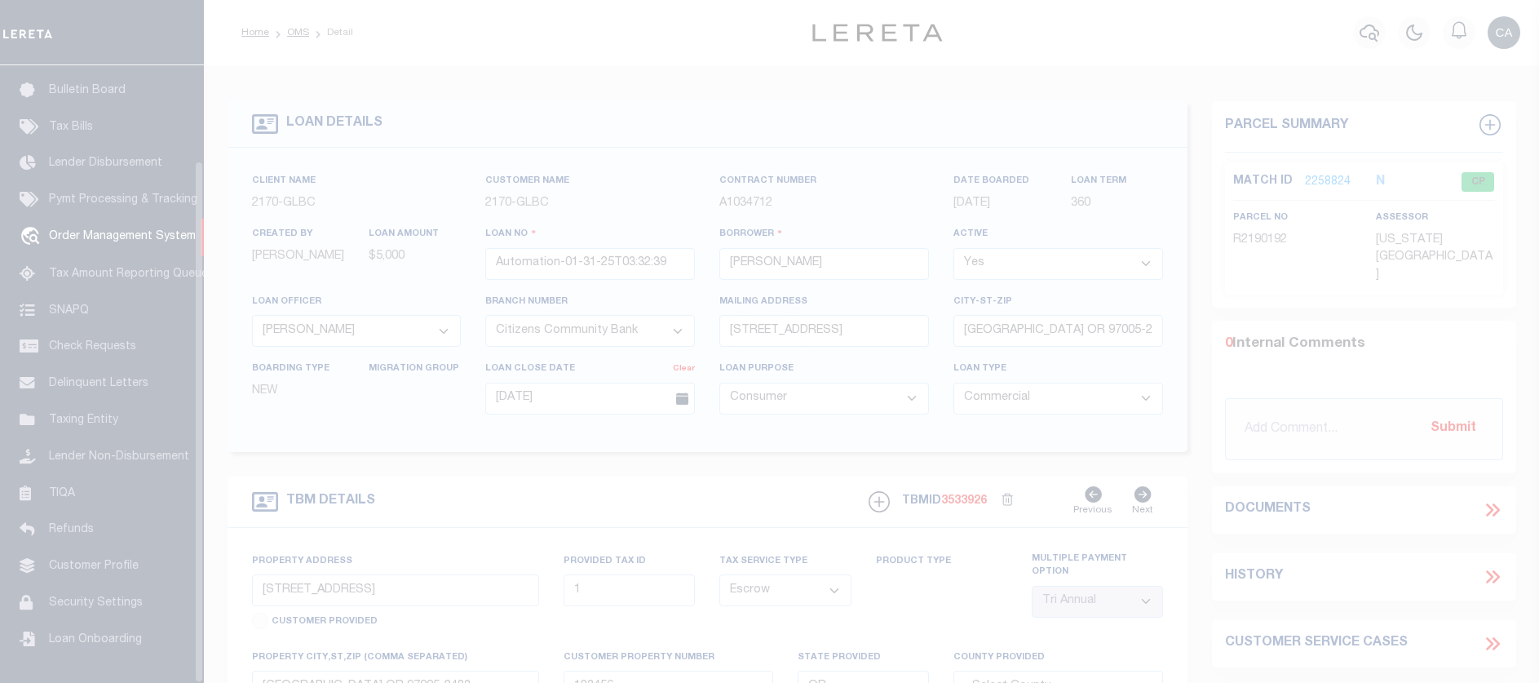
scroll to position [112, 0]
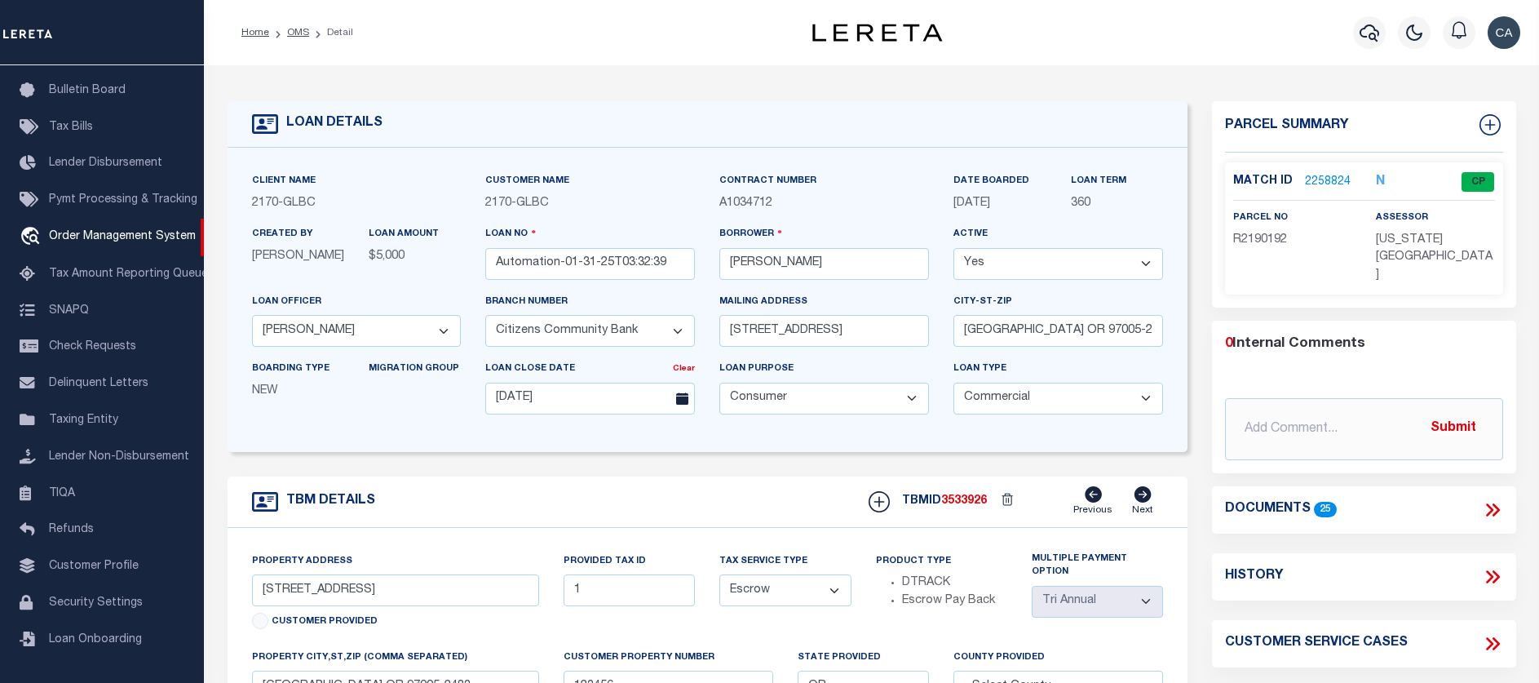
click at [1118, 284] on div "Active Yes No" at bounding box center [1058, 258] width 234 height 67
click at [1104, 278] on select "Yes No" at bounding box center [1059, 264] width 210 height 32
select select "False"
click at [954, 249] on select "Yes No" at bounding box center [1059, 264] width 210 height 32
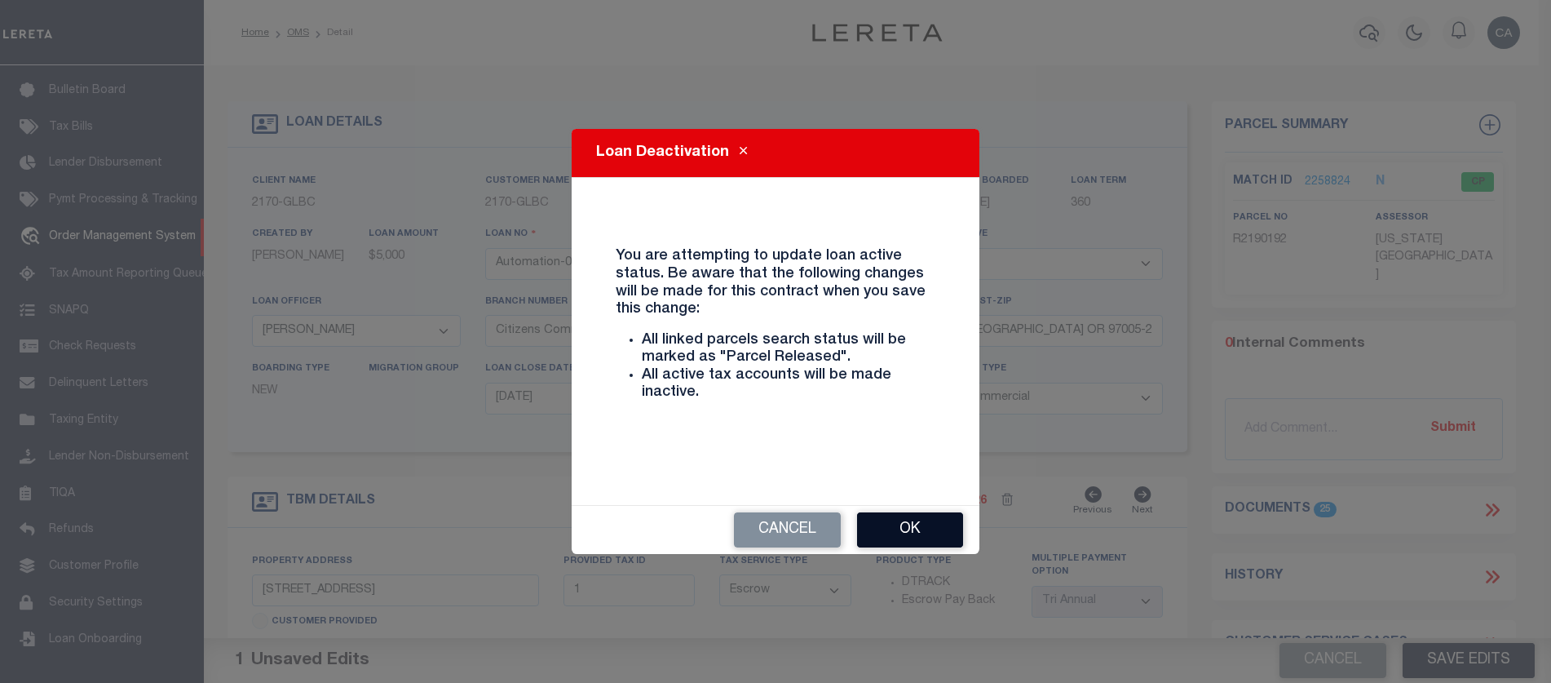
click at [875, 520] on button "Ok" at bounding box center [910, 529] width 106 height 35
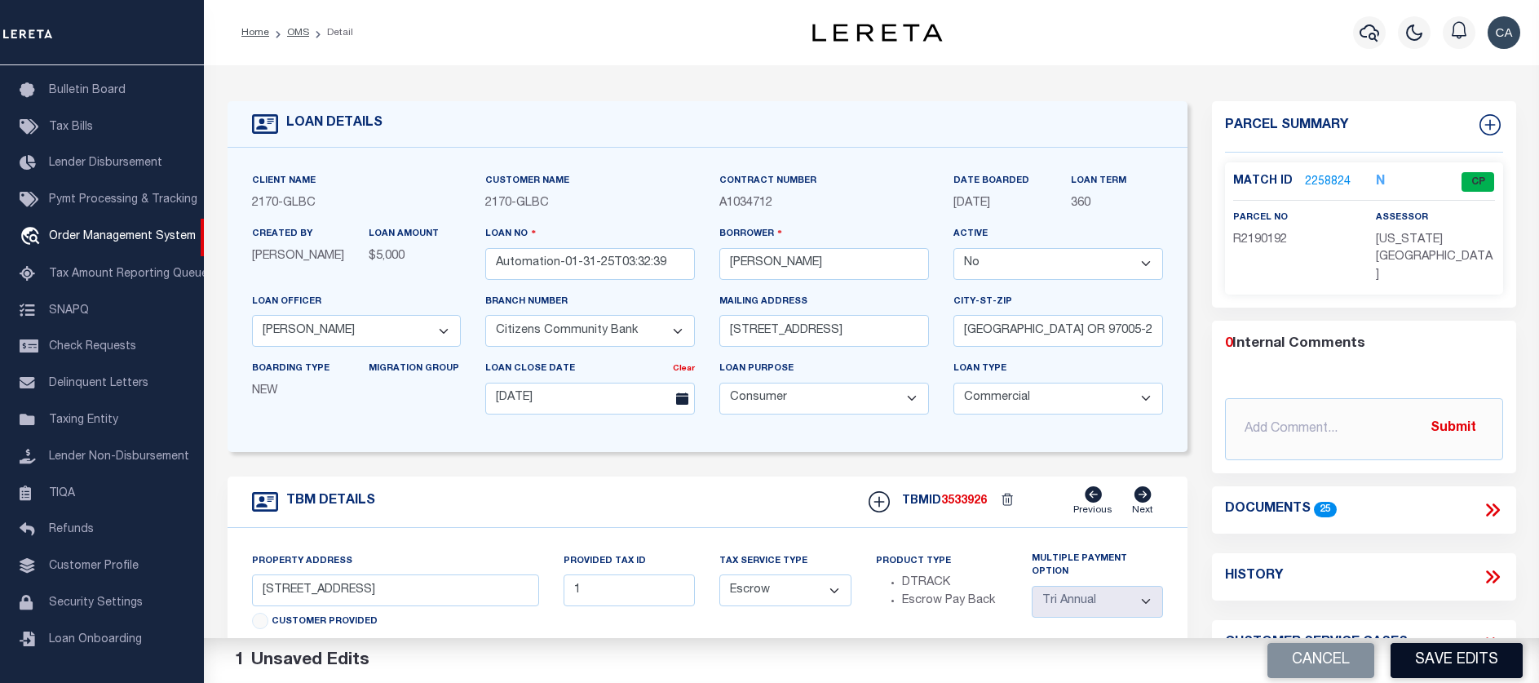
click at [1466, 664] on button "Save Edits" at bounding box center [1457, 660] width 132 height 35
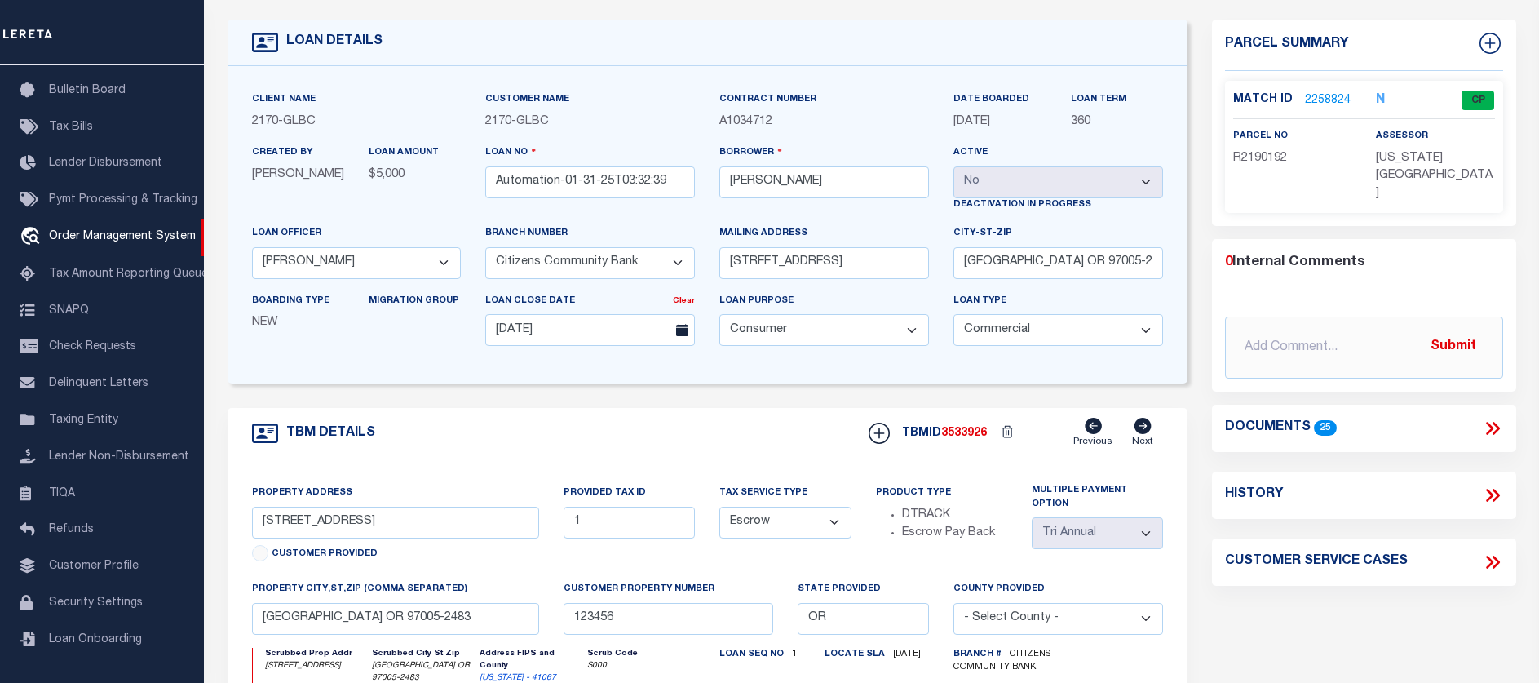
scroll to position [0, 0]
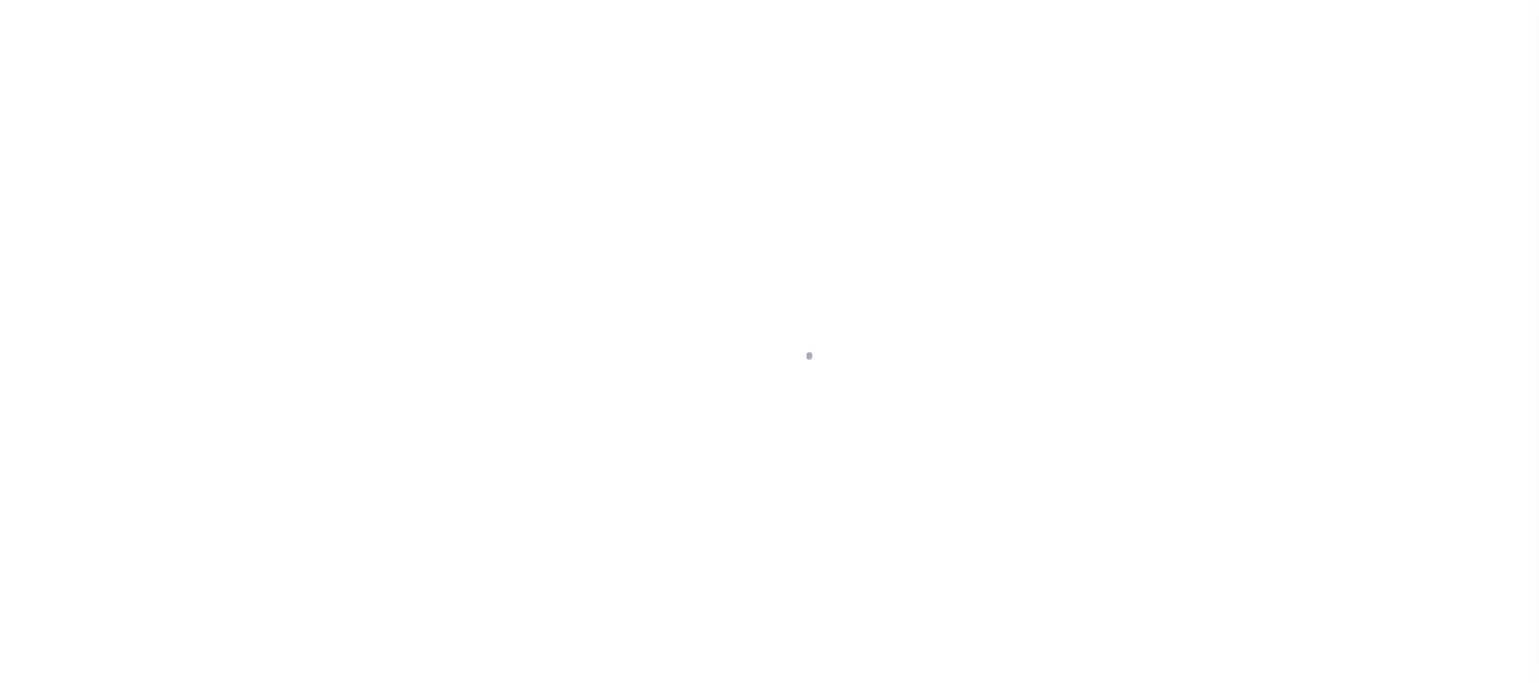
select select "False"
select select "145407"
select select "4576"
select select "1300"
select select "20"
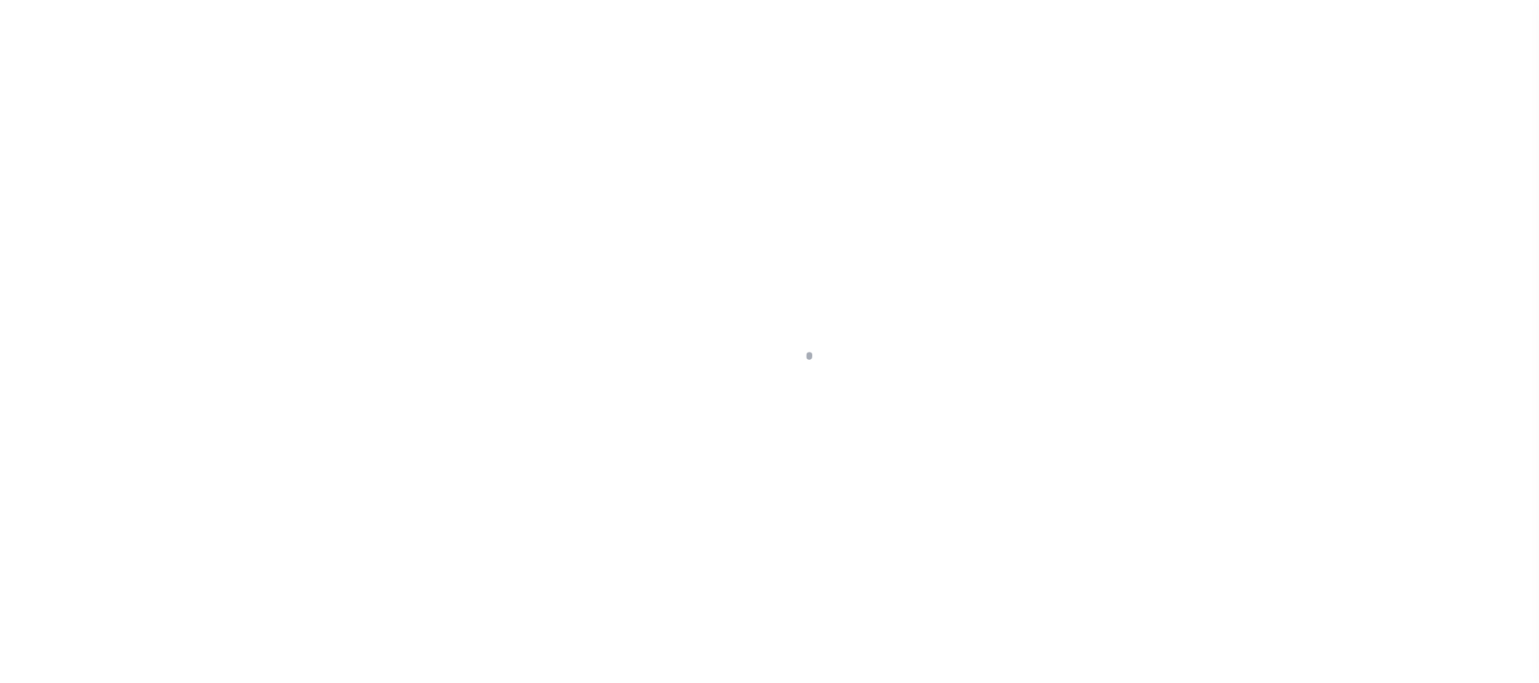
select select "Escrow"
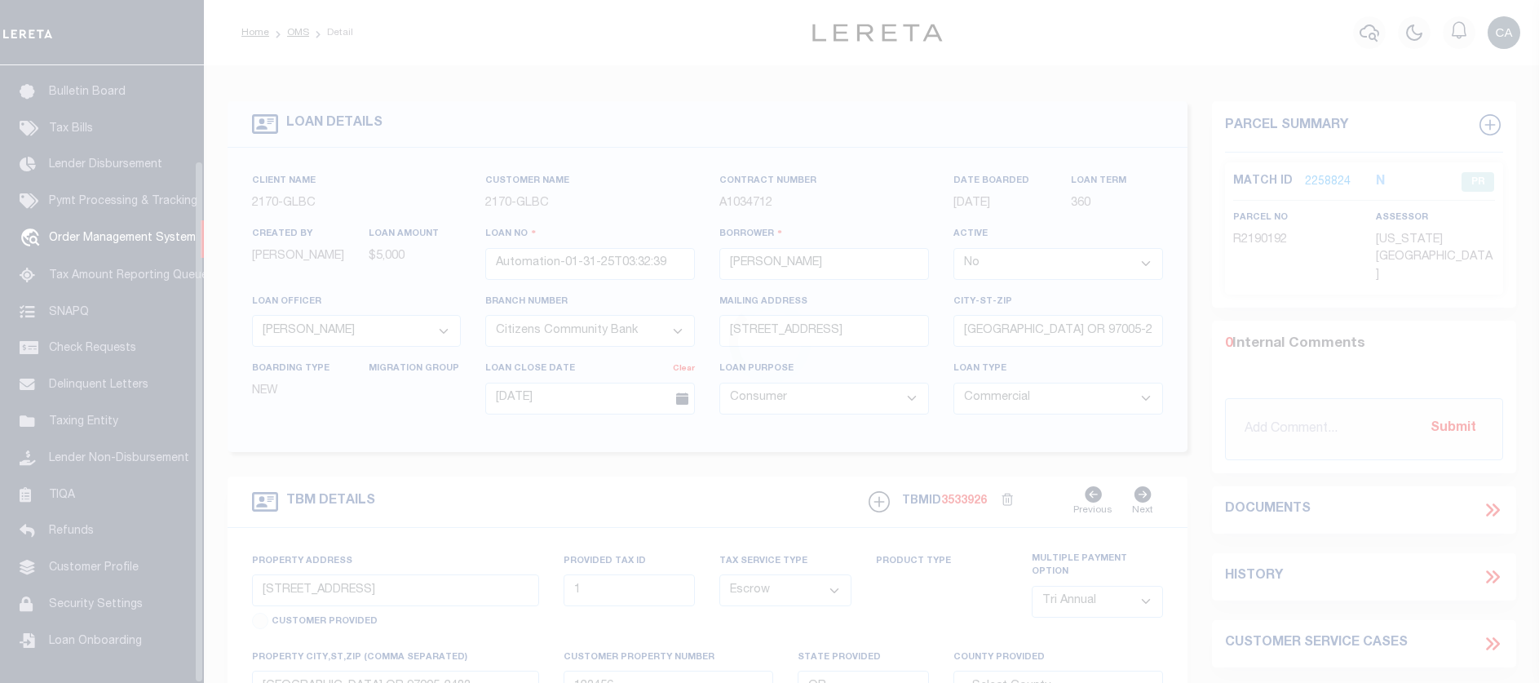
scroll to position [112, 0]
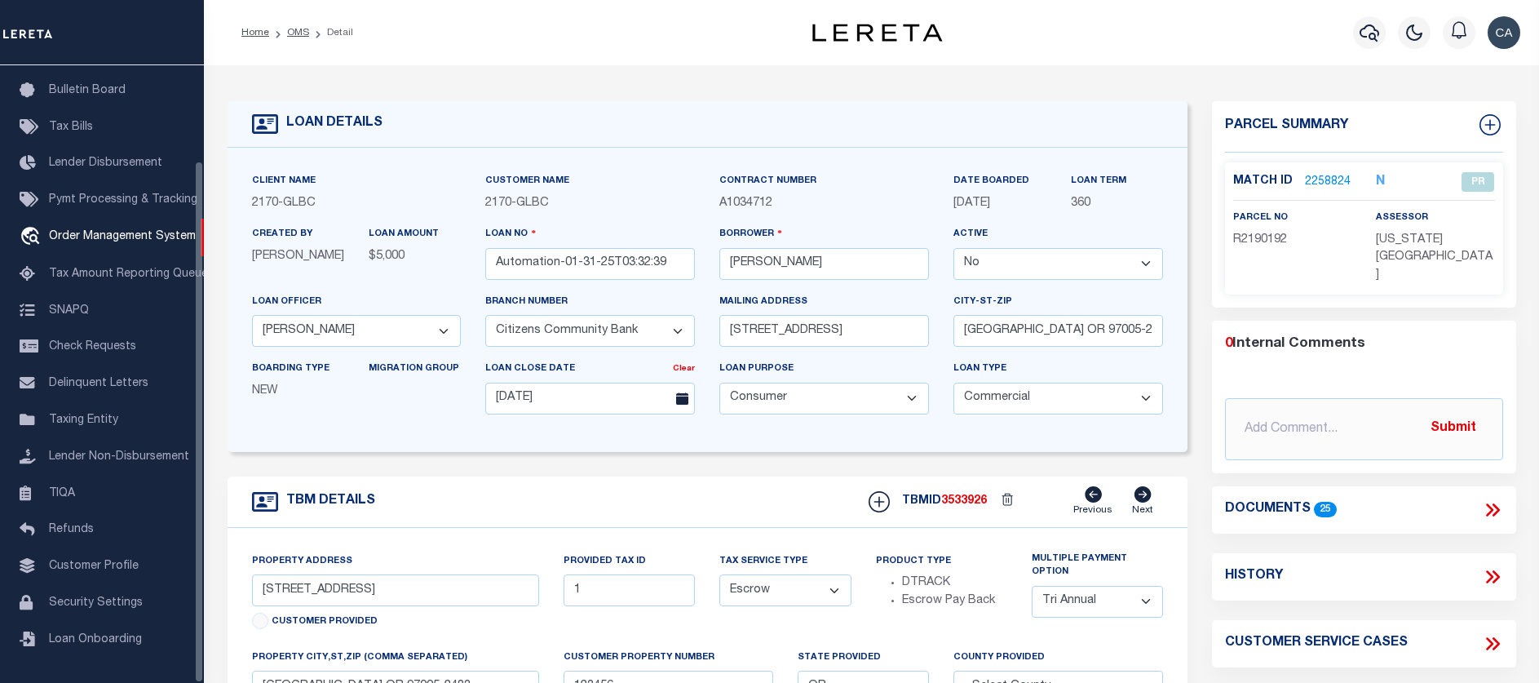
click at [954, 173] on div "DATE BOARDED 09/26/2025" at bounding box center [1000, 192] width 92 height 40
click at [999, 268] on select "Yes No" at bounding box center [1059, 264] width 210 height 32
click at [709, 438] on div "Client Name 2170 - GLBC Customer Name 2170 - GLBC Contract Number A1034712" at bounding box center [708, 300] width 961 height 304
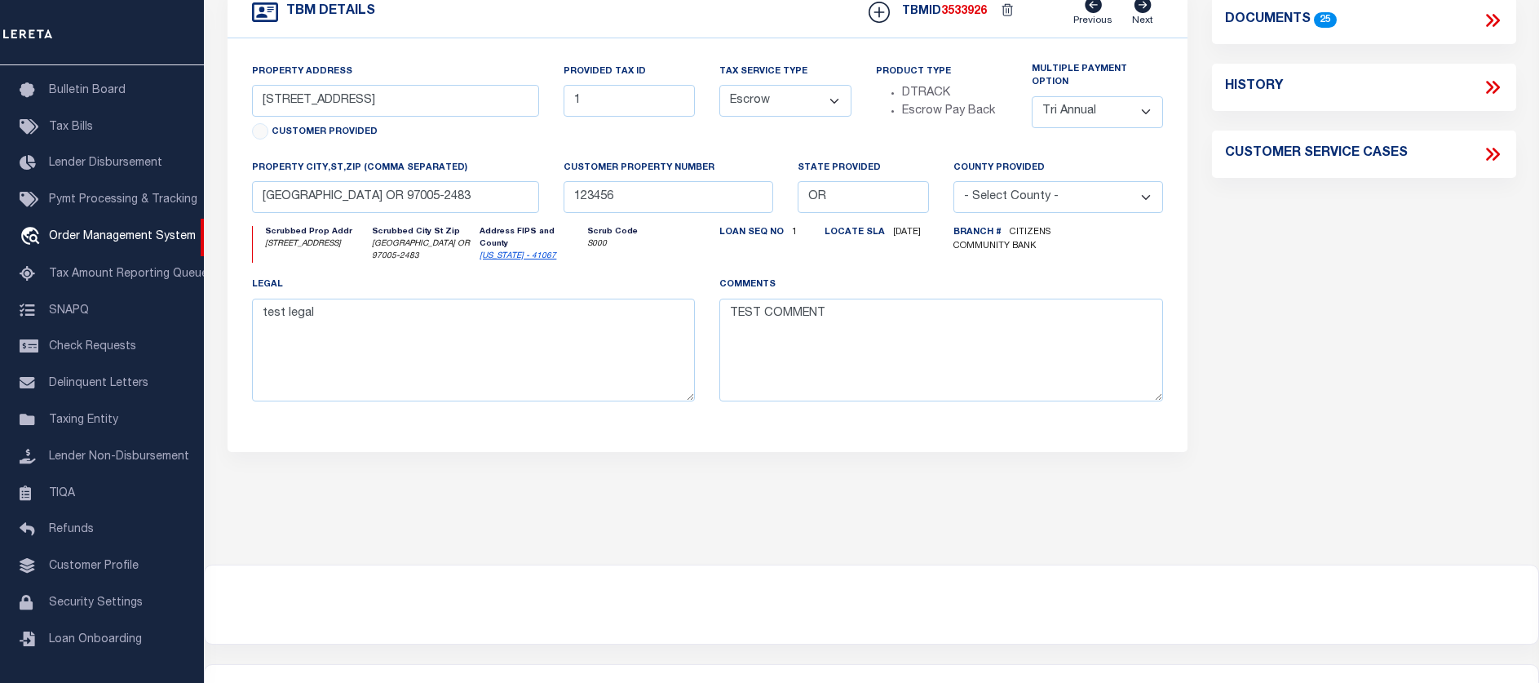
scroll to position [0, 0]
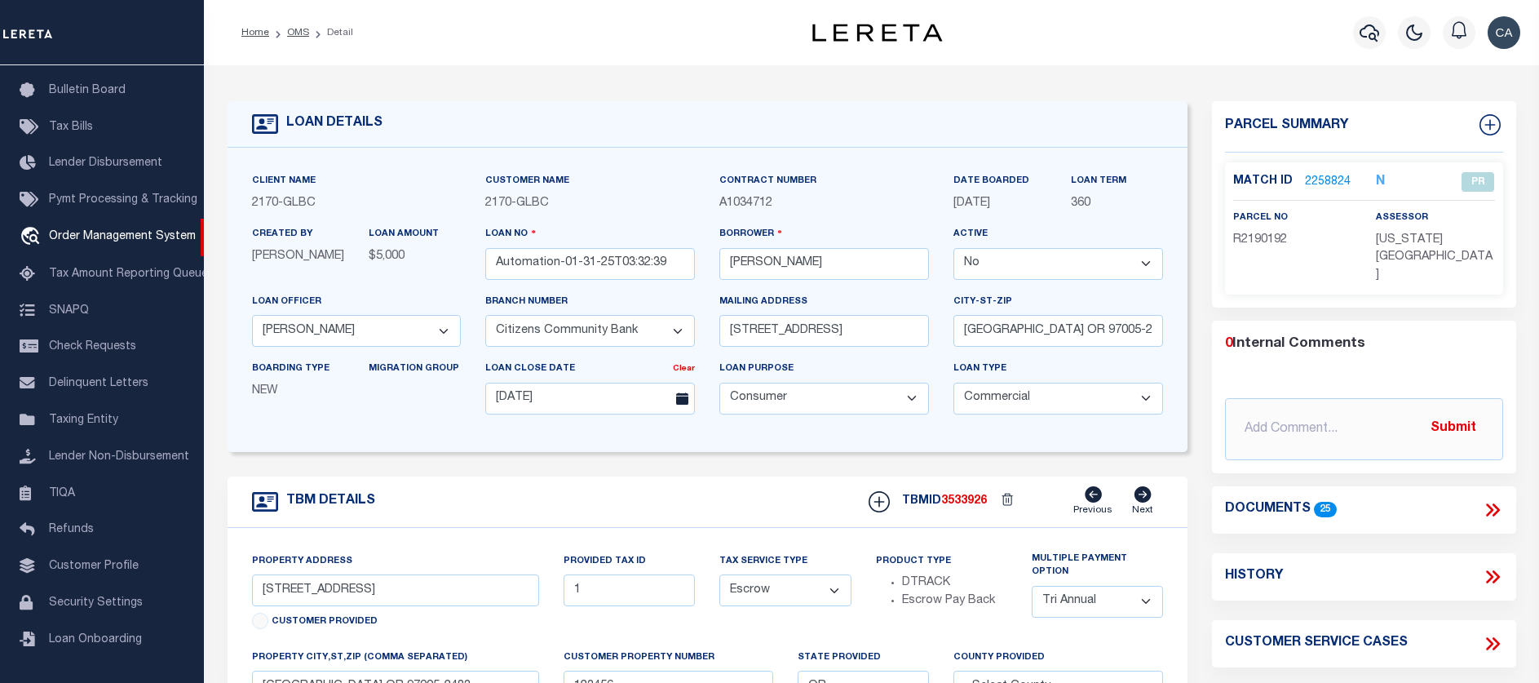
click at [1016, 259] on select "Yes No" at bounding box center [1059, 264] width 210 height 32
select select "True"
click at [954, 249] on select "Yes No" at bounding box center [1059, 264] width 210 height 32
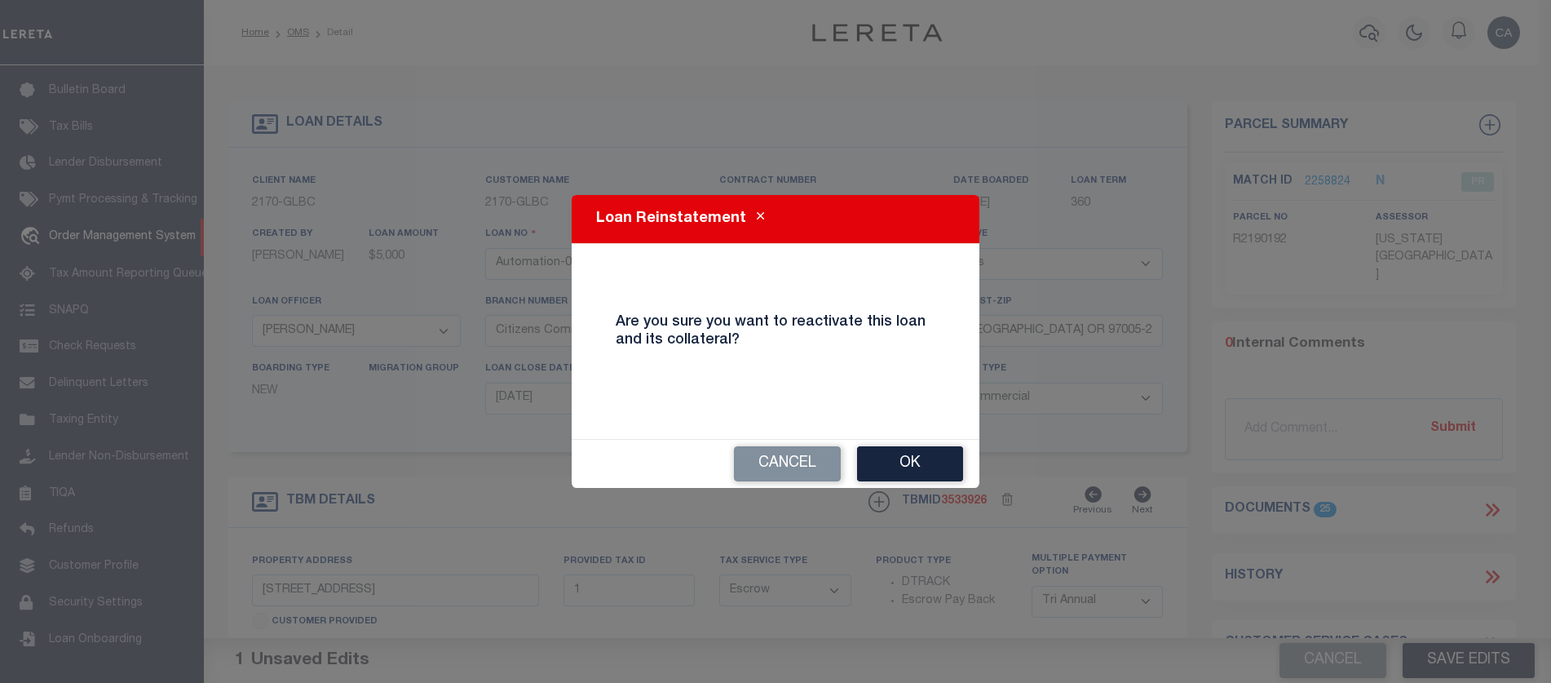
click at [940, 439] on div "Cancel Ok" at bounding box center [776, 463] width 408 height 49
click at [938, 456] on button "Ok" at bounding box center [910, 463] width 106 height 35
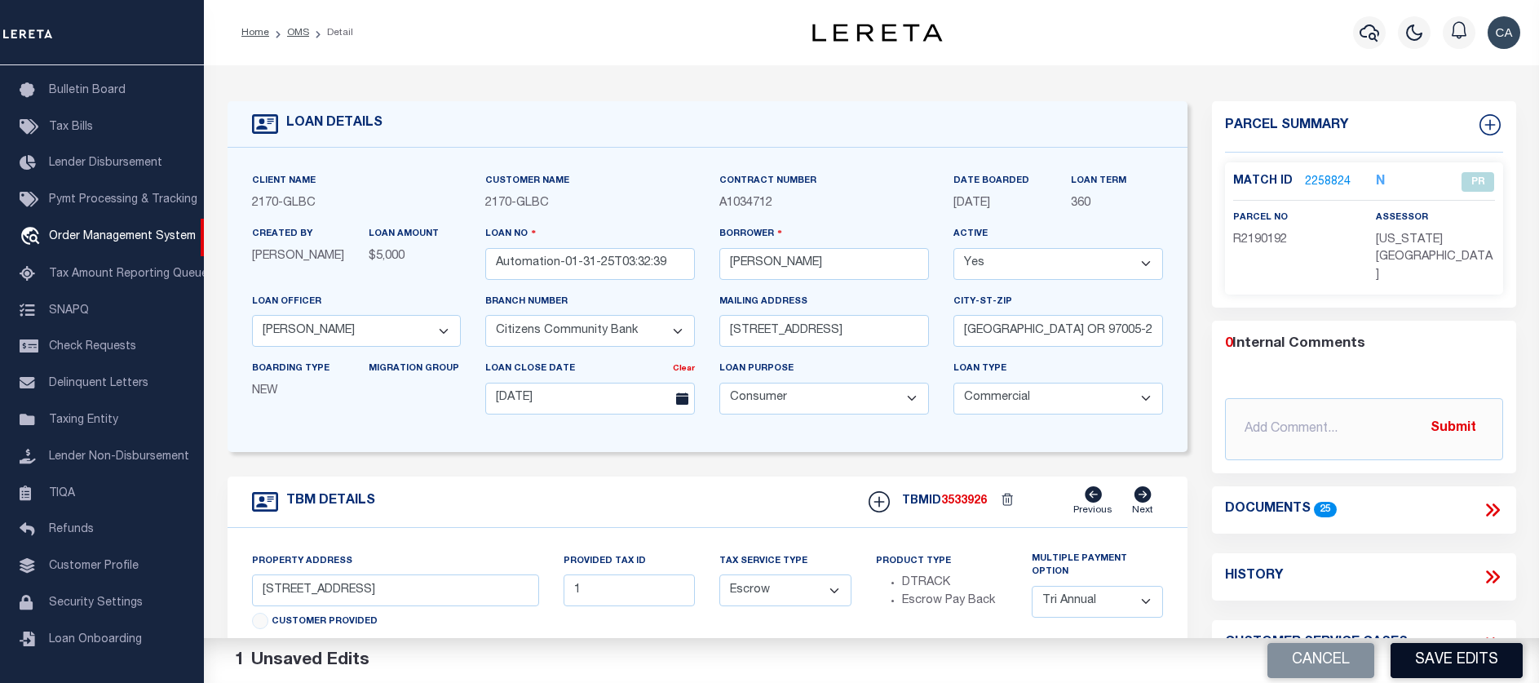
click at [1445, 655] on button "Save Edits" at bounding box center [1457, 660] width 132 height 35
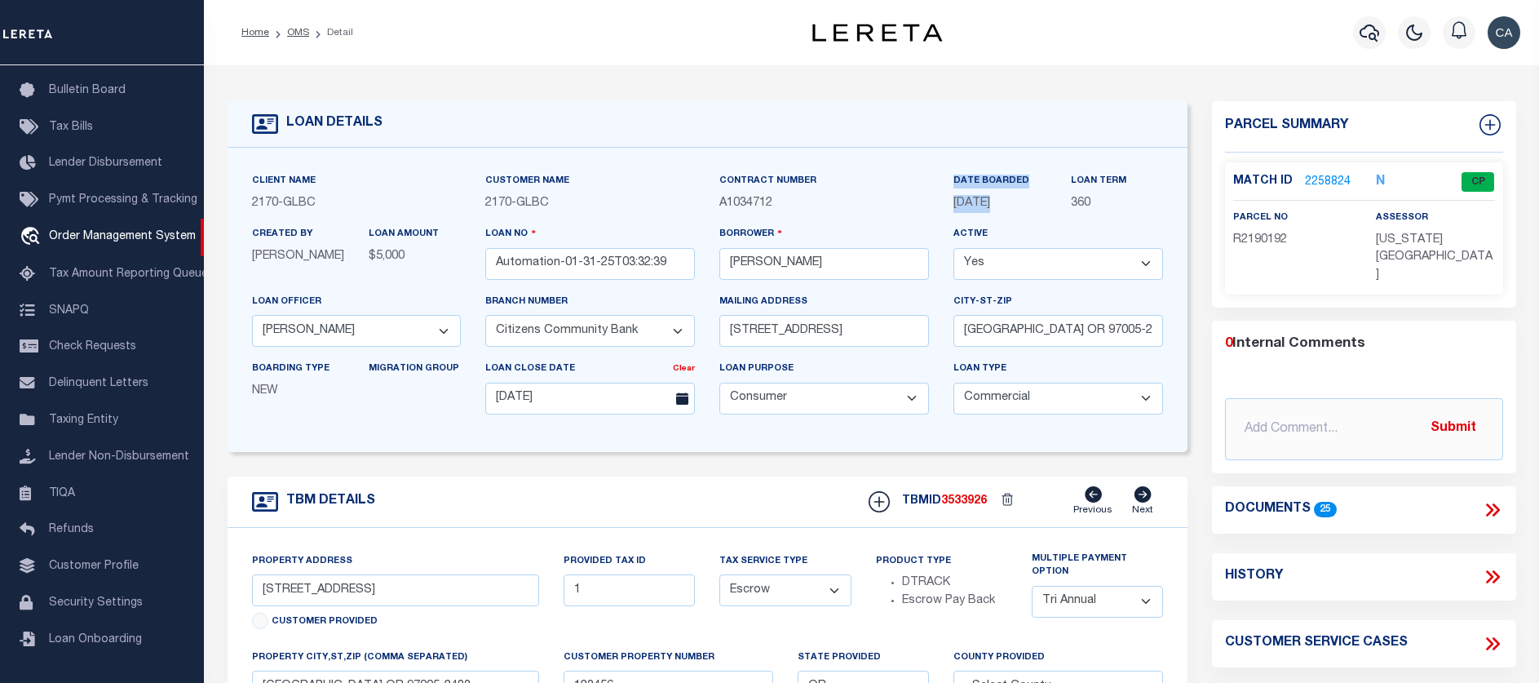
click at [989, 197] on div "DATE BOARDED 09/26/2025" at bounding box center [999, 198] width 117 height 53
click at [856, 250] on input "[PERSON_NAME]" at bounding box center [824, 264] width 210 height 32
click at [865, 258] on input "[PERSON_NAME]" at bounding box center [824, 264] width 210 height 32
type input "Carlos R. Contreres 2"
click at [658, 180] on div "Customer Name 2170 - GLBC" at bounding box center [590, 192] width 210 height 40
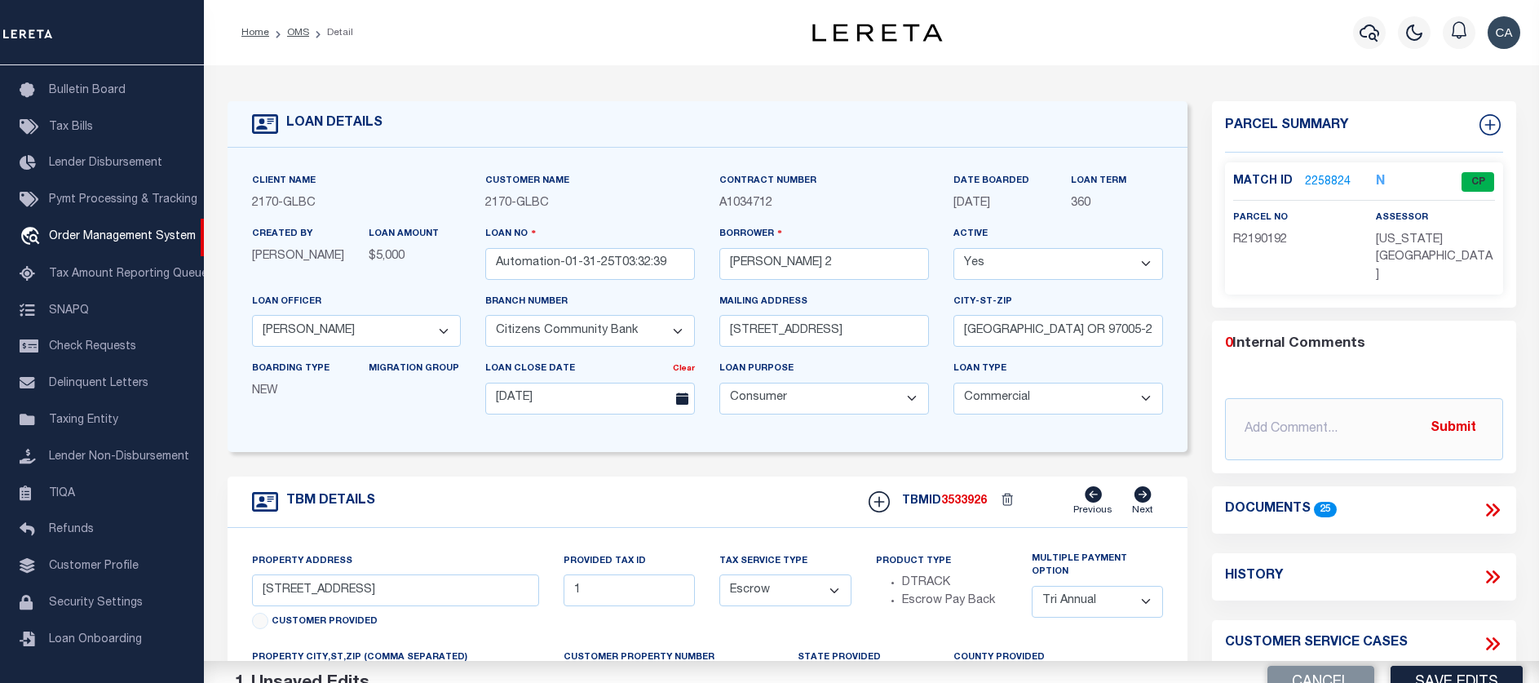
click at [669, 282] on div "Loan No Automation-01-31-25T03:32:39" at bounding box center [590, 258] width 234 height 67
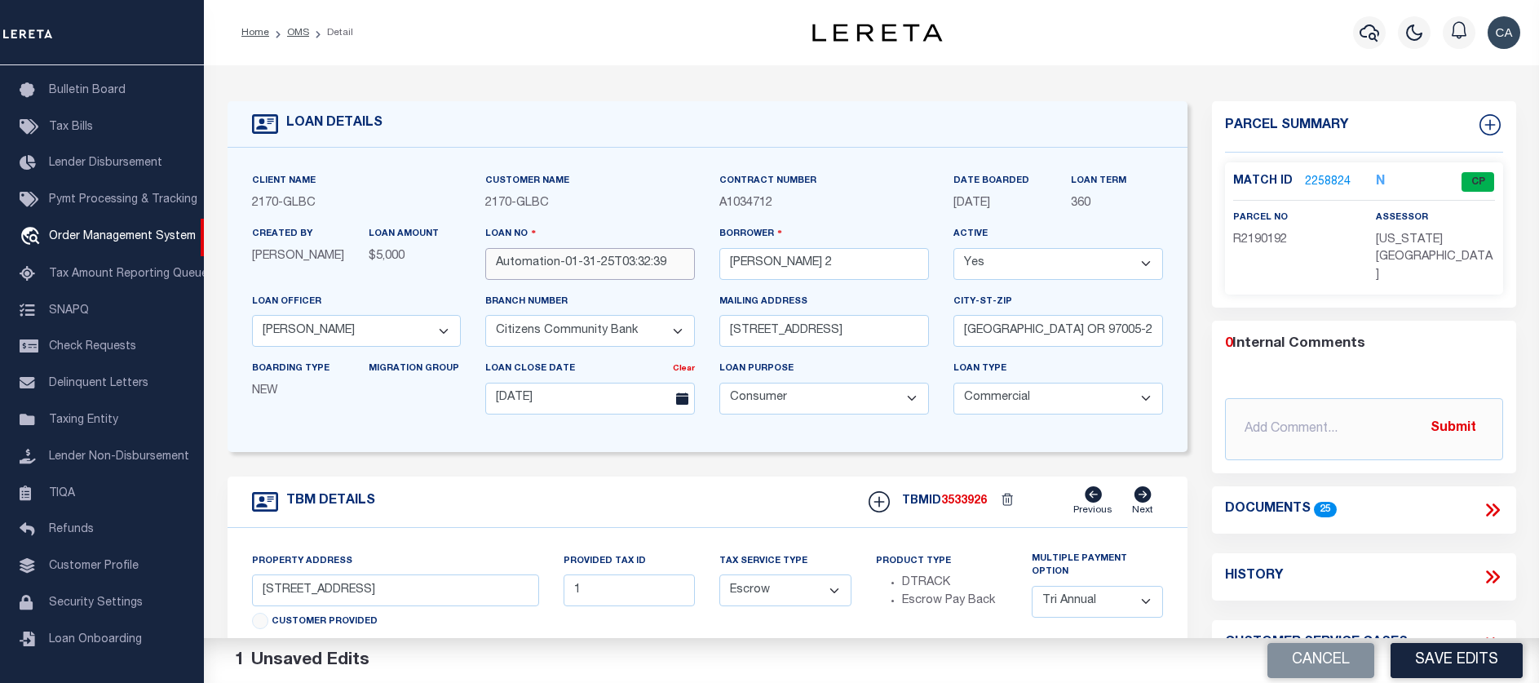
click at [671, 256] on input "Automation-01-31-25T03:32:39" at bounding box center [590, 264] width 210 height 32
type input "Automation-01-31-25T03:32:392"
click at [868, 172] on div "Contract Number A1034712" at bounding box center [824, 192] width 210 height 40
click at [1494, 650] on button "Save Edits" at bounding box center [1457, 660] width 132 height 35
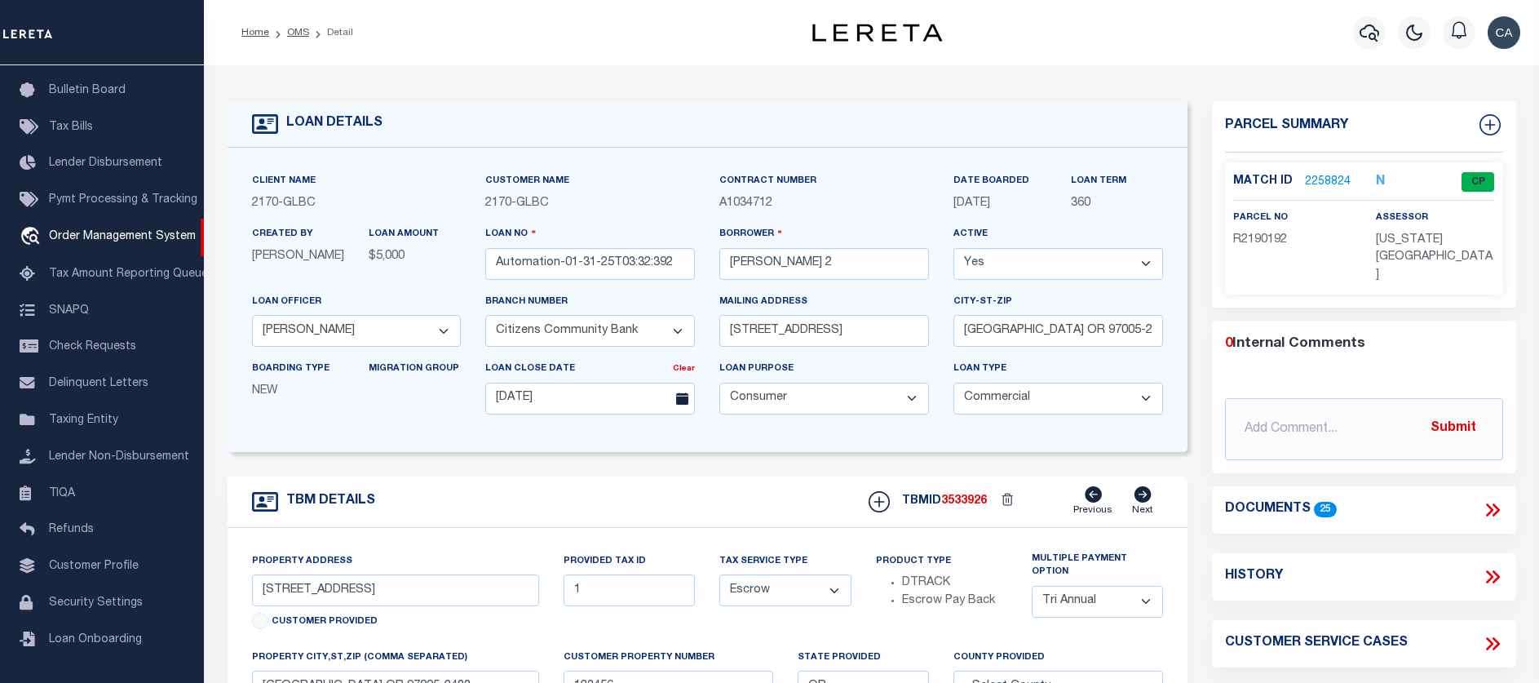
click at [795, 498] on div "TBM DETAILS TBMID 3533926 Previous Next" at bounding box center [708, 501] width 961 height 51
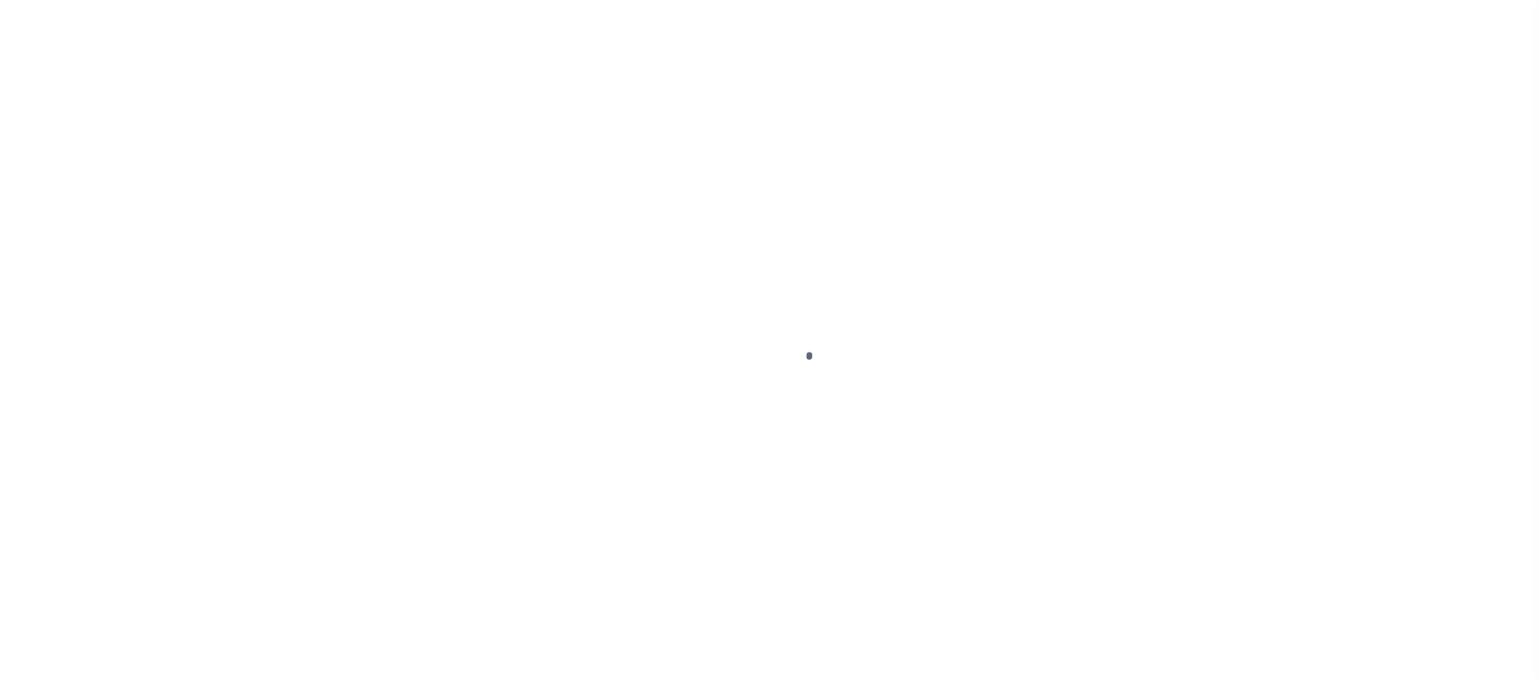
select select "145407"
select select "4576"
select select "1300"
select select "20"
select select "Escrow"
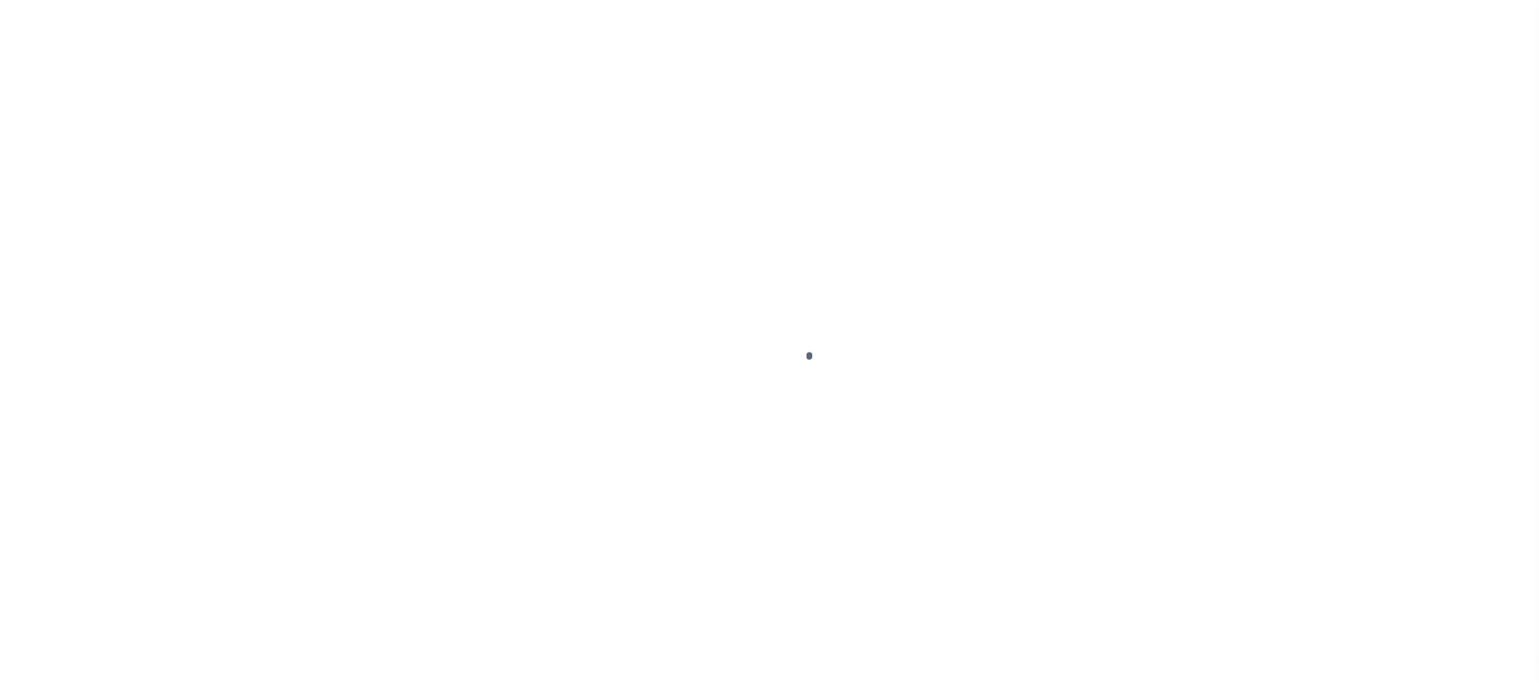
type input "[STREET_ADDRESS]"
type input "1"
type input "[GEOGRAPHIC_DATA] OR 97005-2483"
type input "123456"
type input "OR"
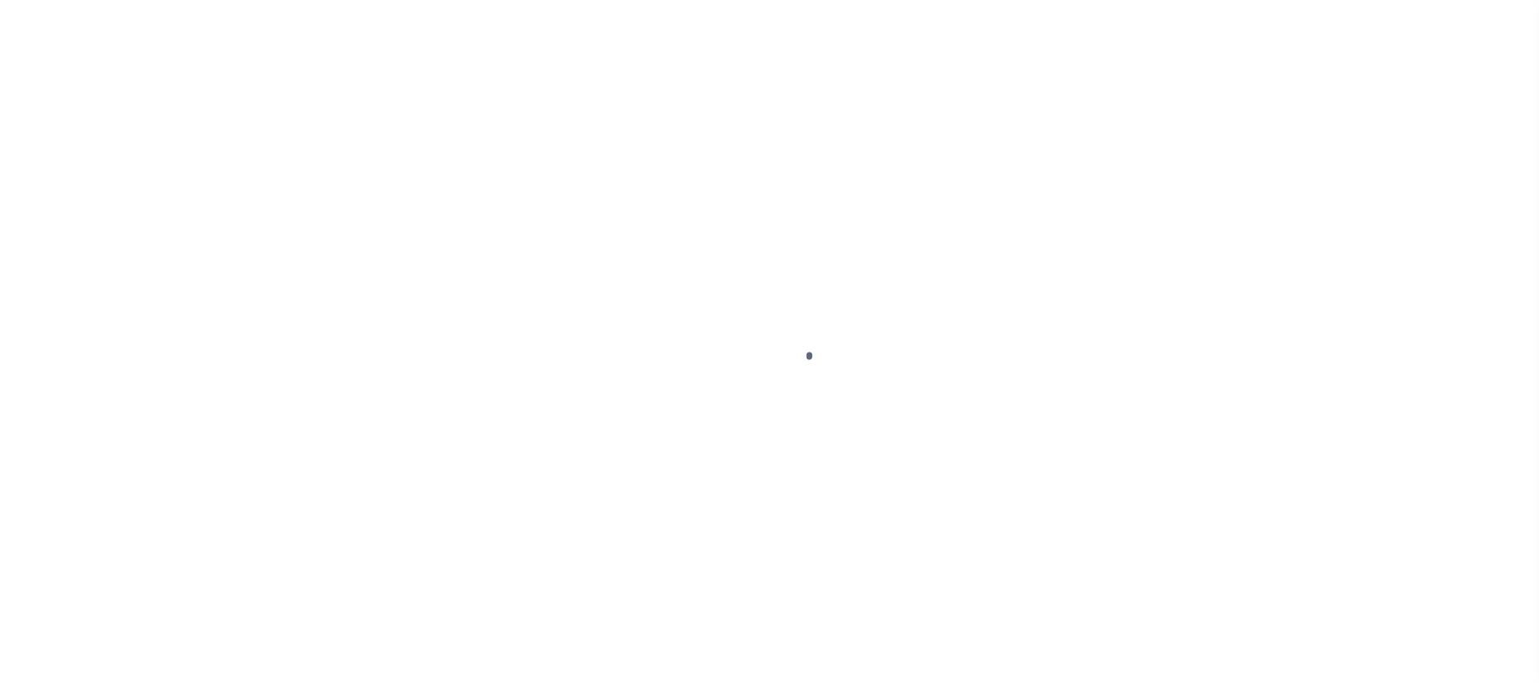
type textarea "test legal"
type textarea "TEST COMMENT"
select select "3"
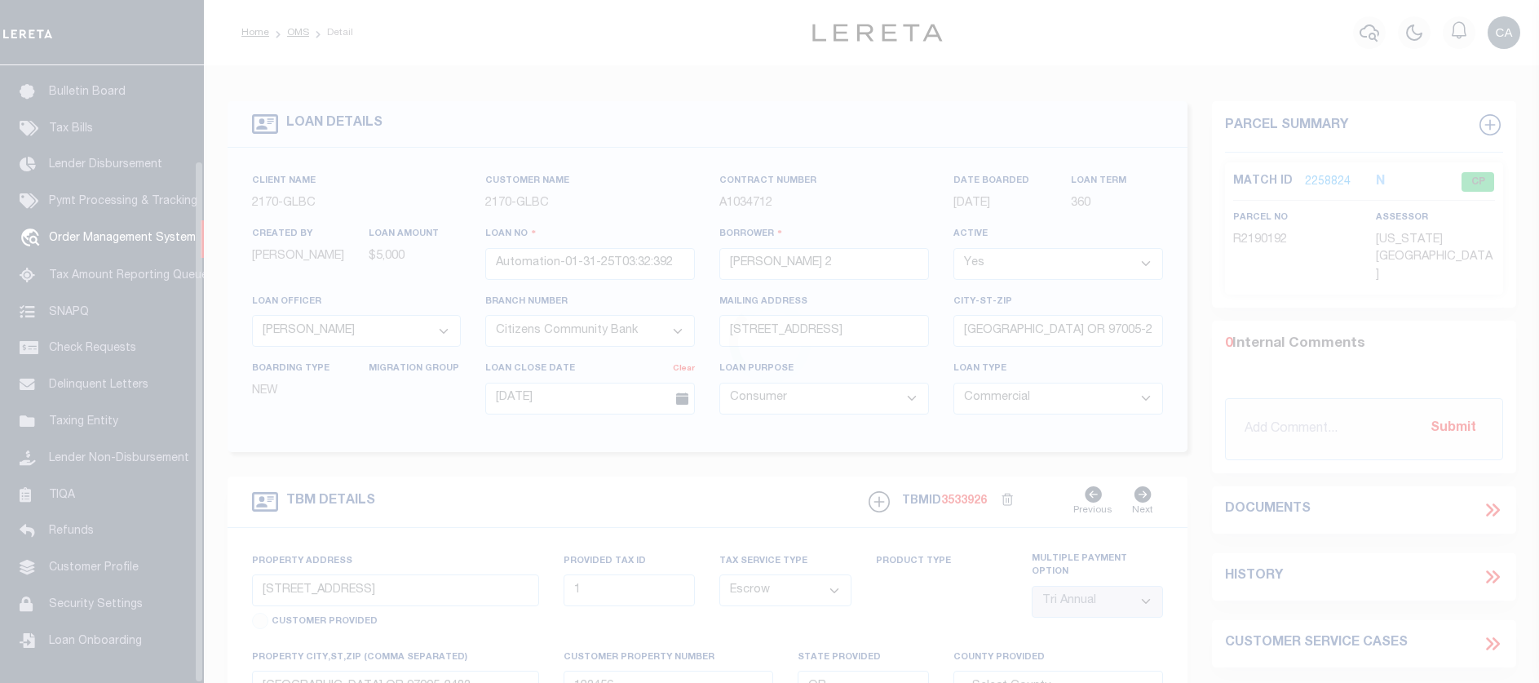
scroll to position [112, 0]
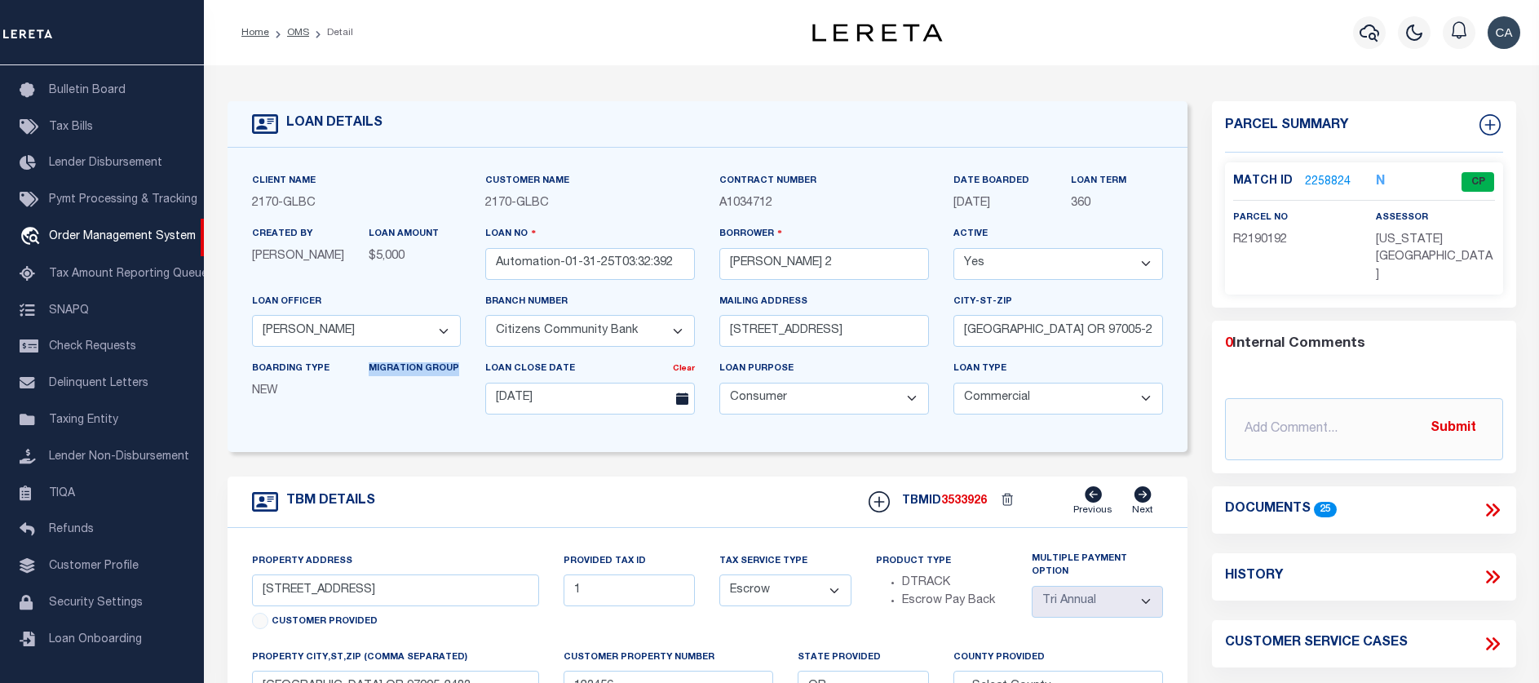
drag, startPoint x: 371, startPoint y: 370, endPoint x: 466, endPoint y: 443, distance: 119.3
click at [464, 441] on div "Client Name 2170 - GLBC Customer Name 2170 - GLBC Contract Number A1034712" at bounding box center [708, 300] width 961 height 304
click at [466, 443] on div "Client Name 2170 - GLBC Customer Name 2170 - GLBC Contract Number A1034712" at bounding box center [708, 300] width 961 height 304
drag, startPoint x: 259, startPoint y: 378, endPoint x: 400, endPoint y: 453, distance: 159.8
click at [374, 441] on div "Client Name 2170 - GLBC Customer Name 2170 - GLBC Contract Number A1034712" at bounding box center [708, 300] width 961 height 304
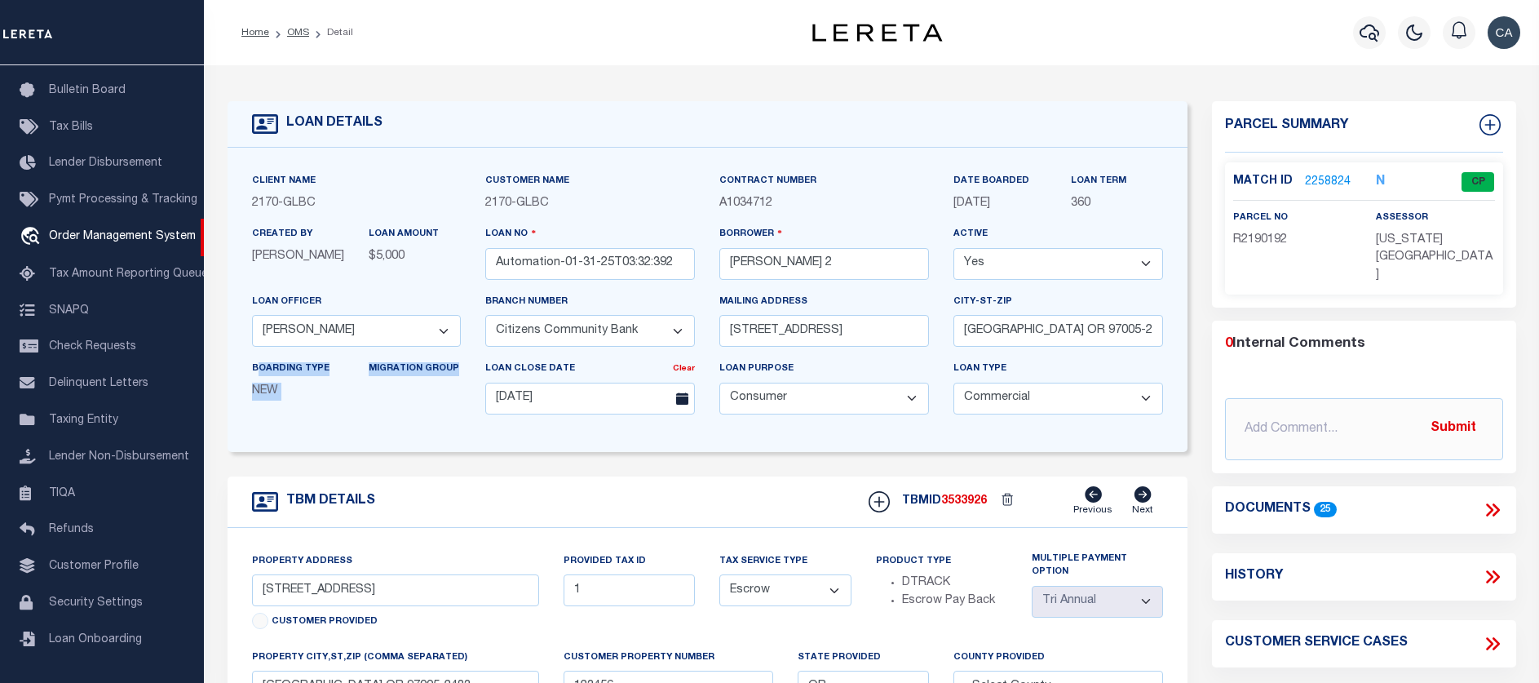
click at [402, 452] on div "Client Name 2170 - GLBC Customer Name 2170 - GLBC Contract Number A1034712" at bounding box center [708, 300] width 961 height 304
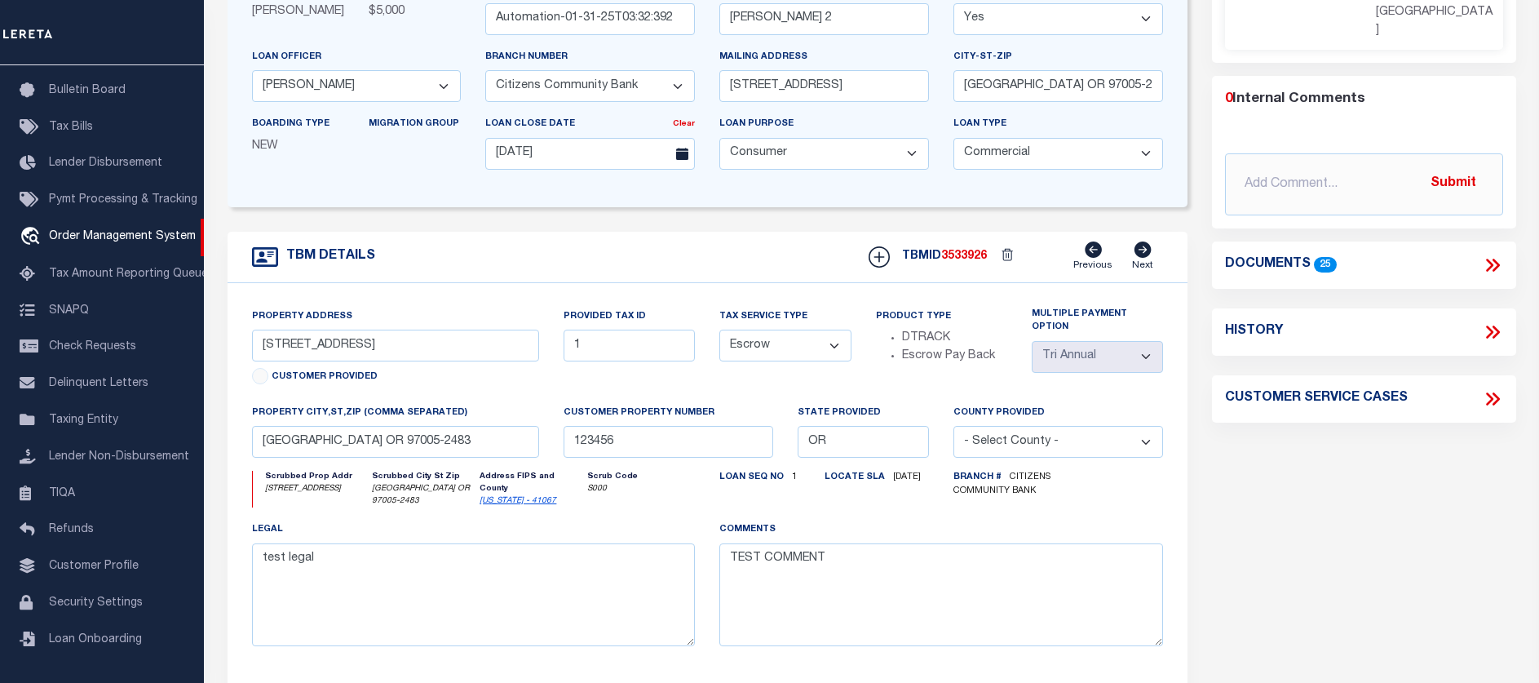
click at [279, 383] on label "Customer Provided" at bounding box center [325, 377] width 106 height 14
click at [246, 383] on div "Property Address 13875 SW MERIDIAN ST UNIT 141 Customer Provided" at bounding box center [396, 356] width 312 height 96
click at [263, 383] on div "Customer Provided" at bounding box center [396, 379] width 288 height 23
click at [259, 377] on div "Customer Provided" at bounding box center [396, 379] width 288 height 23
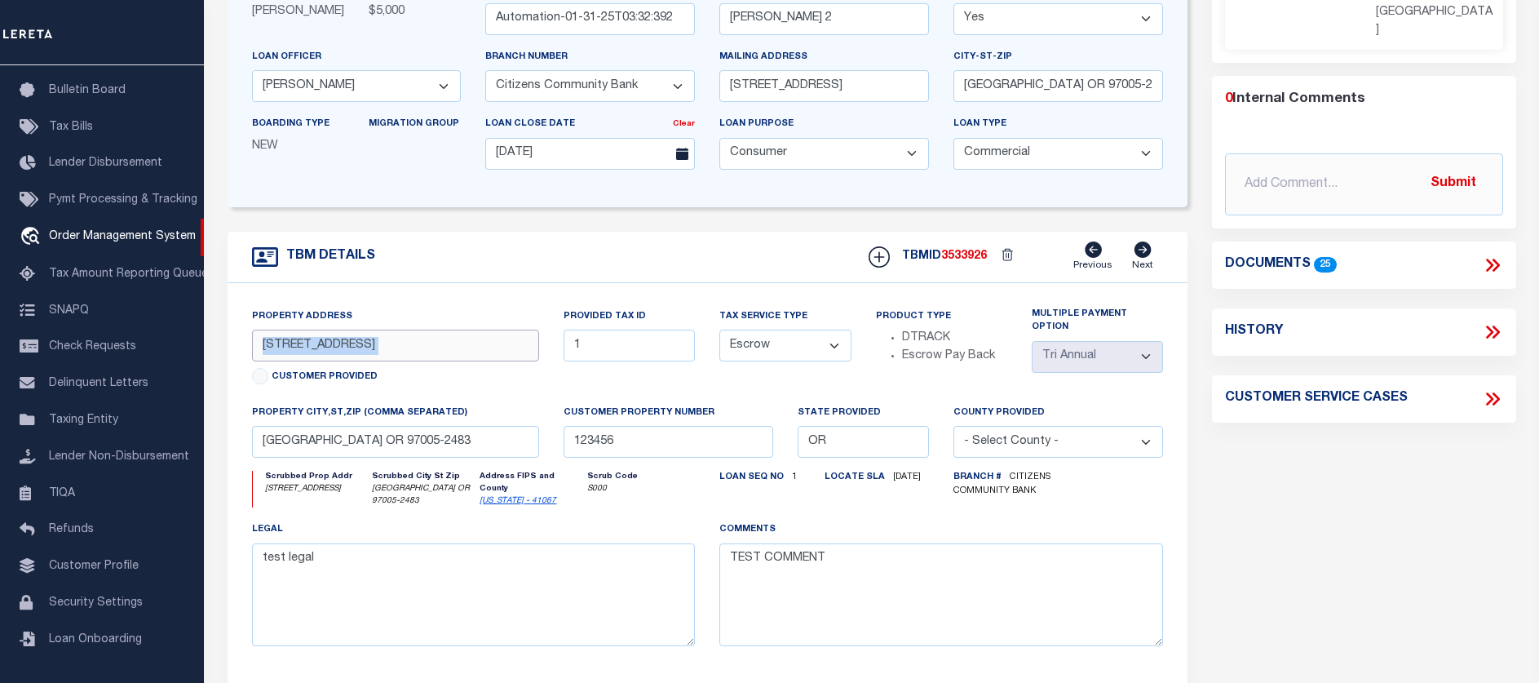
click at [472, 361] on input "13875 SW MERIDIAN ST UNIT 141" at bounding box center [396, 346] width 288 height 32
click at [476, 337] on input "13875 SW MERIDIAN ST UNIT 141" at bounding box center [396, 346] width 288 height 32
drag, startPoint x: 406, startPoint y: 292, endPoint x: 382, endPoint y: 318, distance: 35.8
click at [406, 291] on div "Property Address 13875 SW MERIDIAN ST UNIT 141 Customer Provided Provided Tax I…" at bounding box center [708, 490] width 961 height 414
click at [255, 380] on div "Customer Provided" at bounding box center [396, 379] width 288 height 23
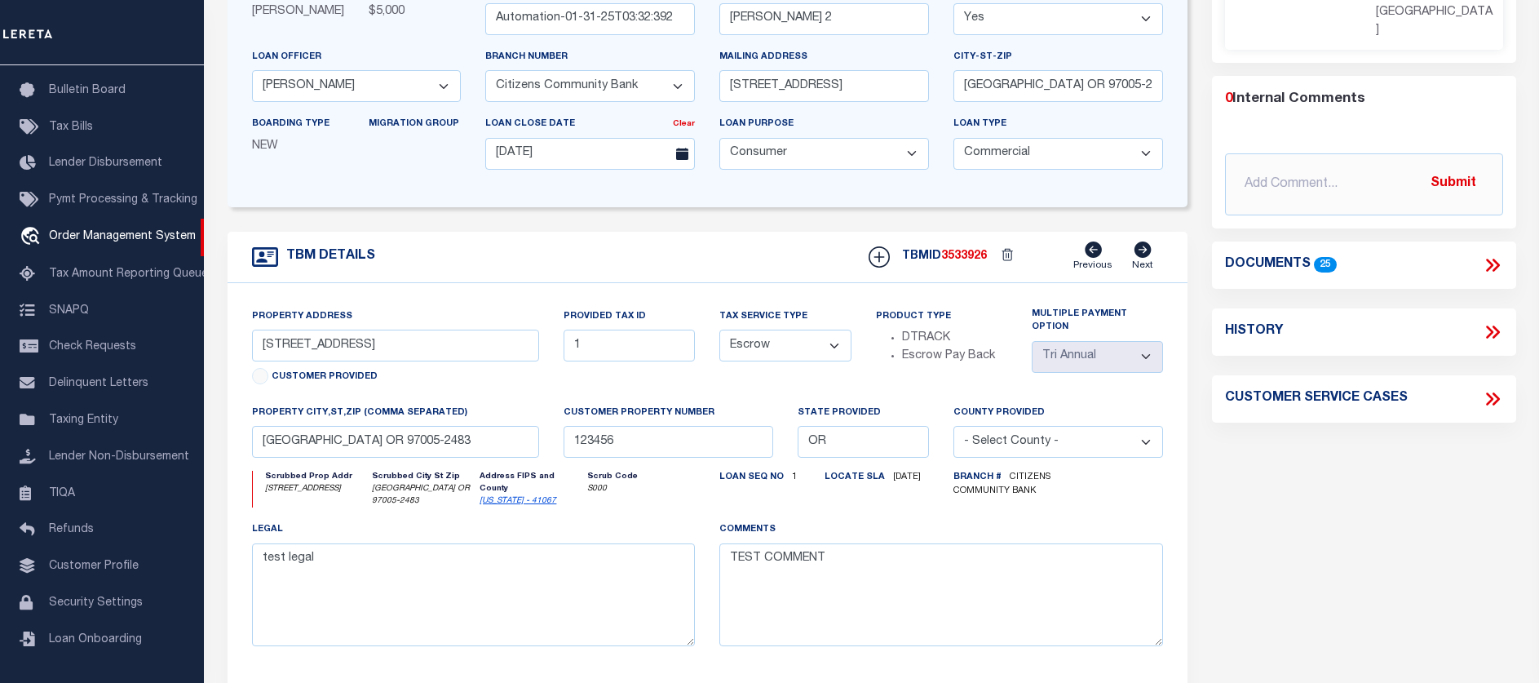
click at [259, 380] on div "Customer Provided" at bounding box center [396, 379] width 288 height 23
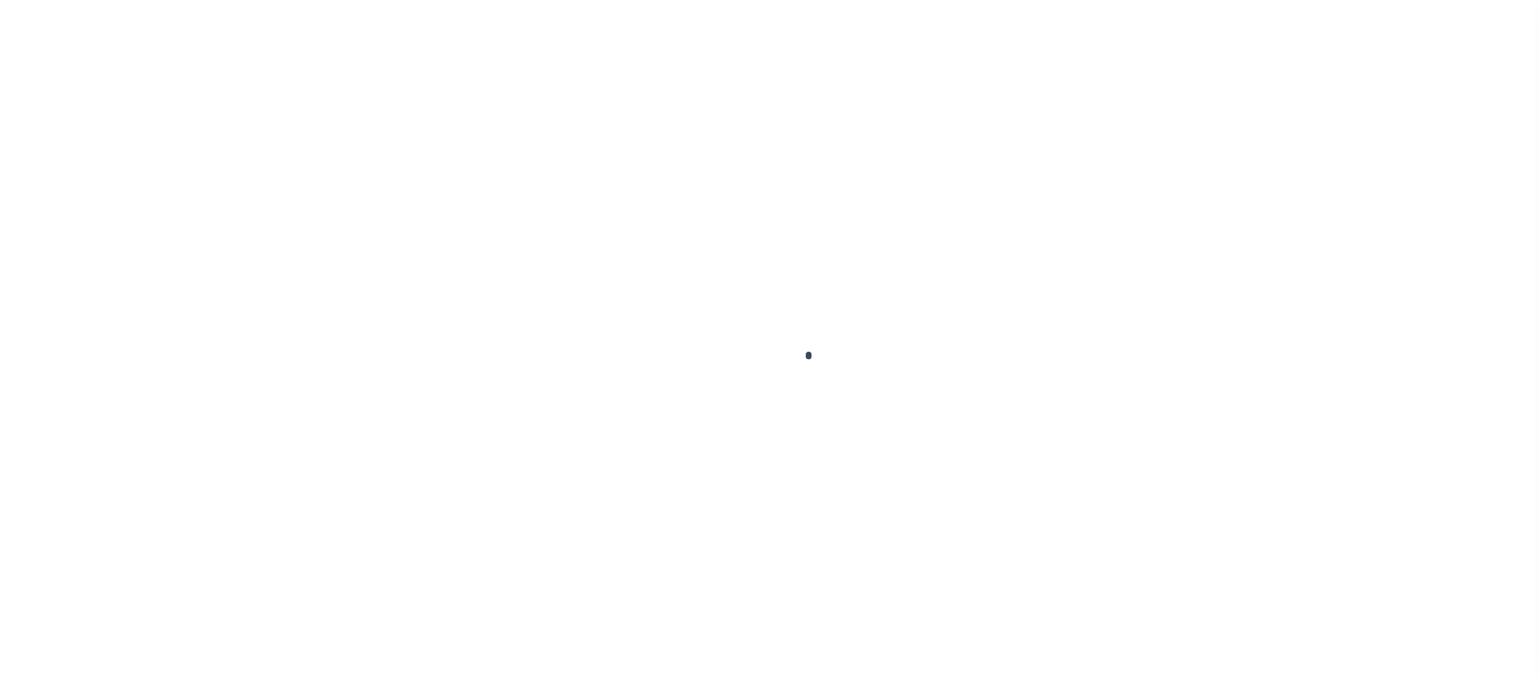
scroll to position [112, 0]
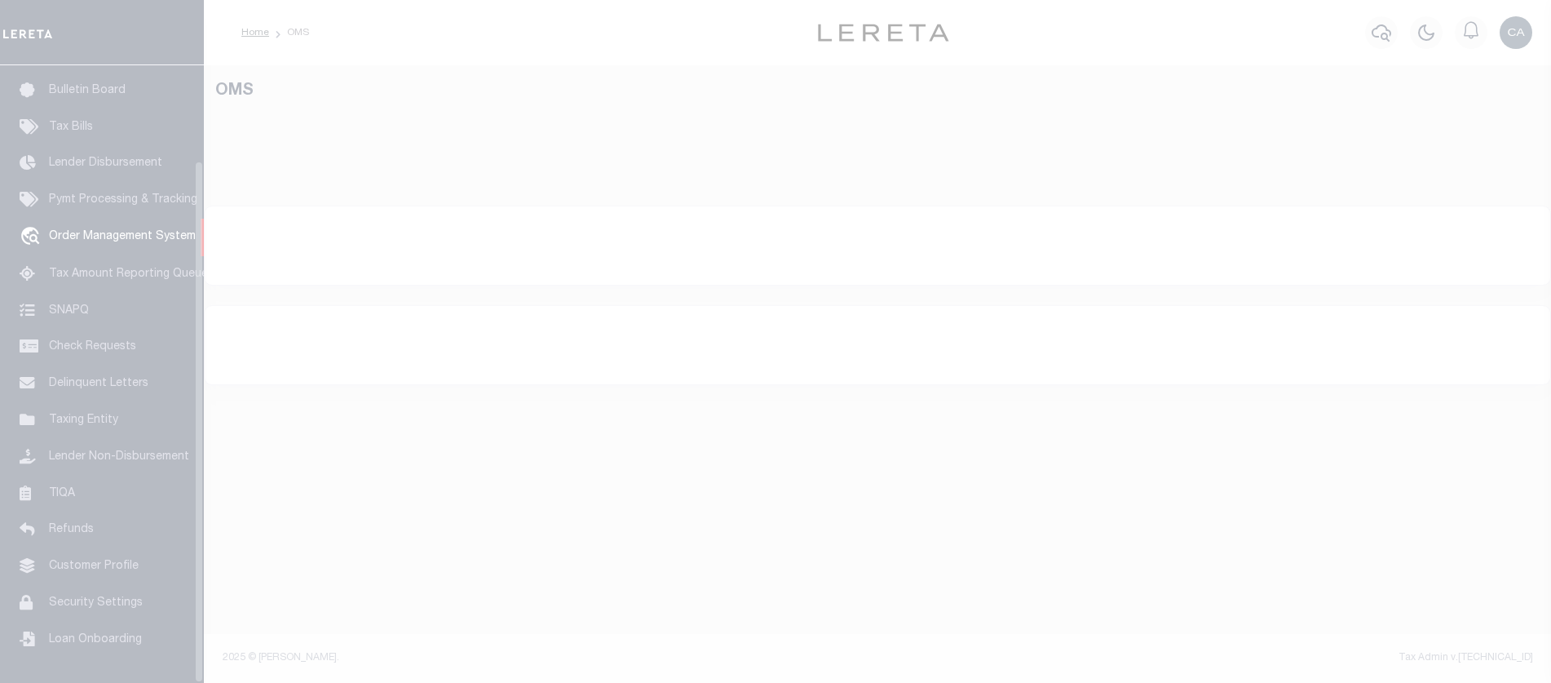
select select "200"
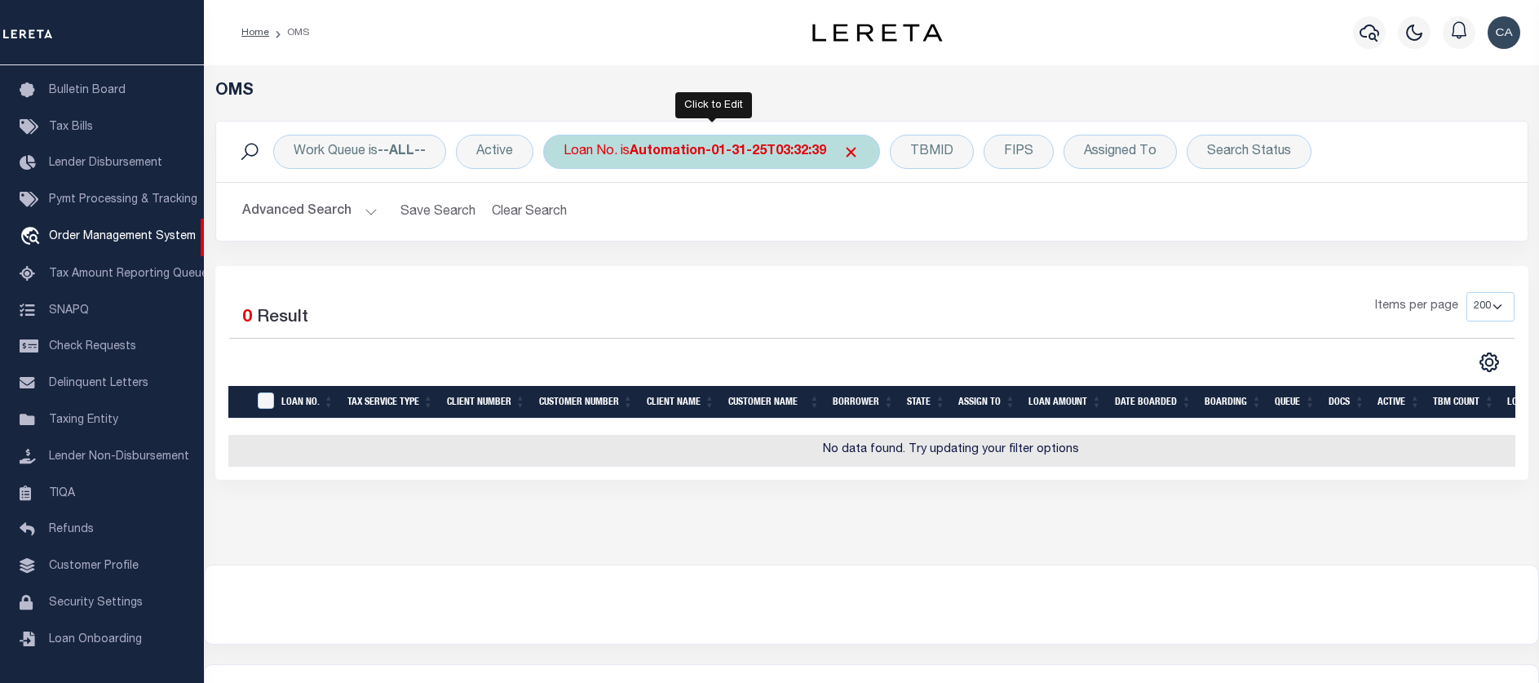
click at [669, 153] on b "Automation-01-31-25T03:32:39" at bounding box center [728, 151] width 197 height 13
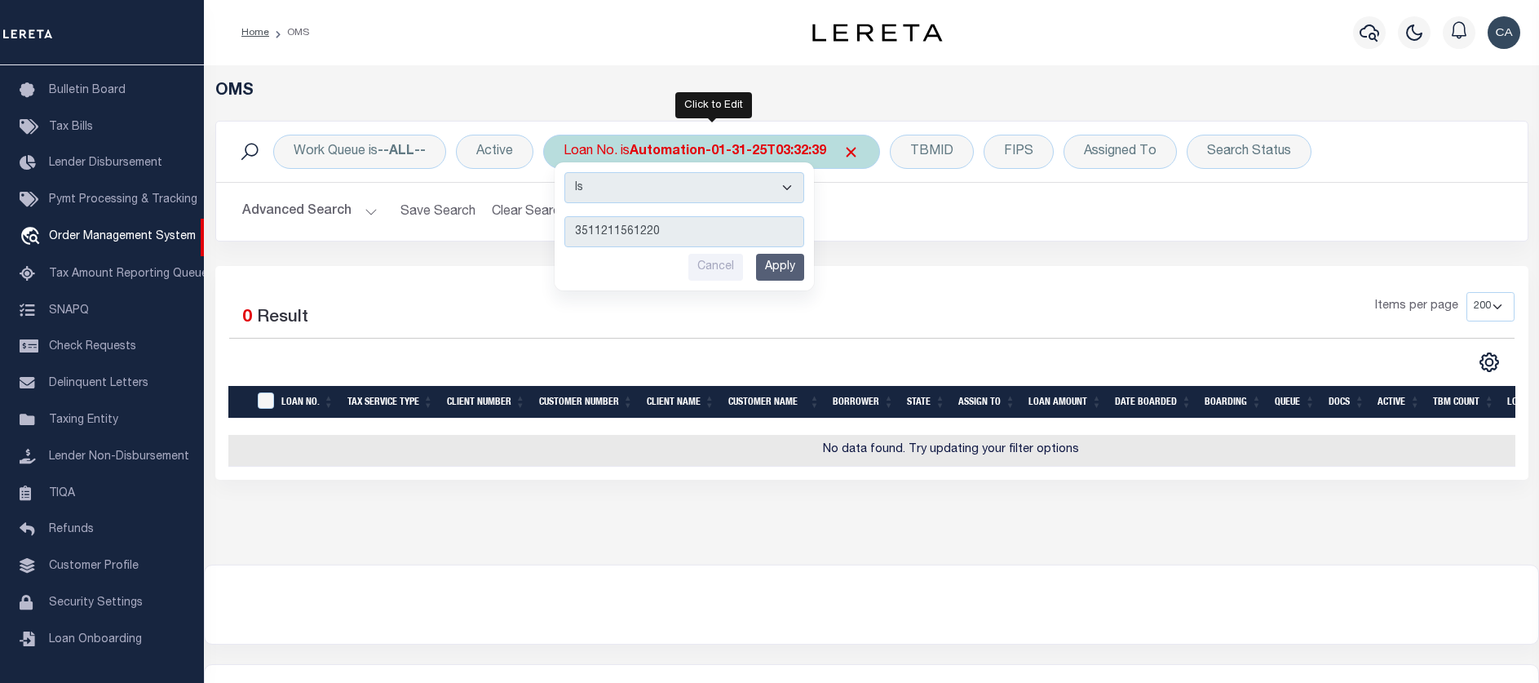
type input "3511211561220"
click at [791, 277] on input "Apply" at bounding box center [780, 267] width 48 height 27
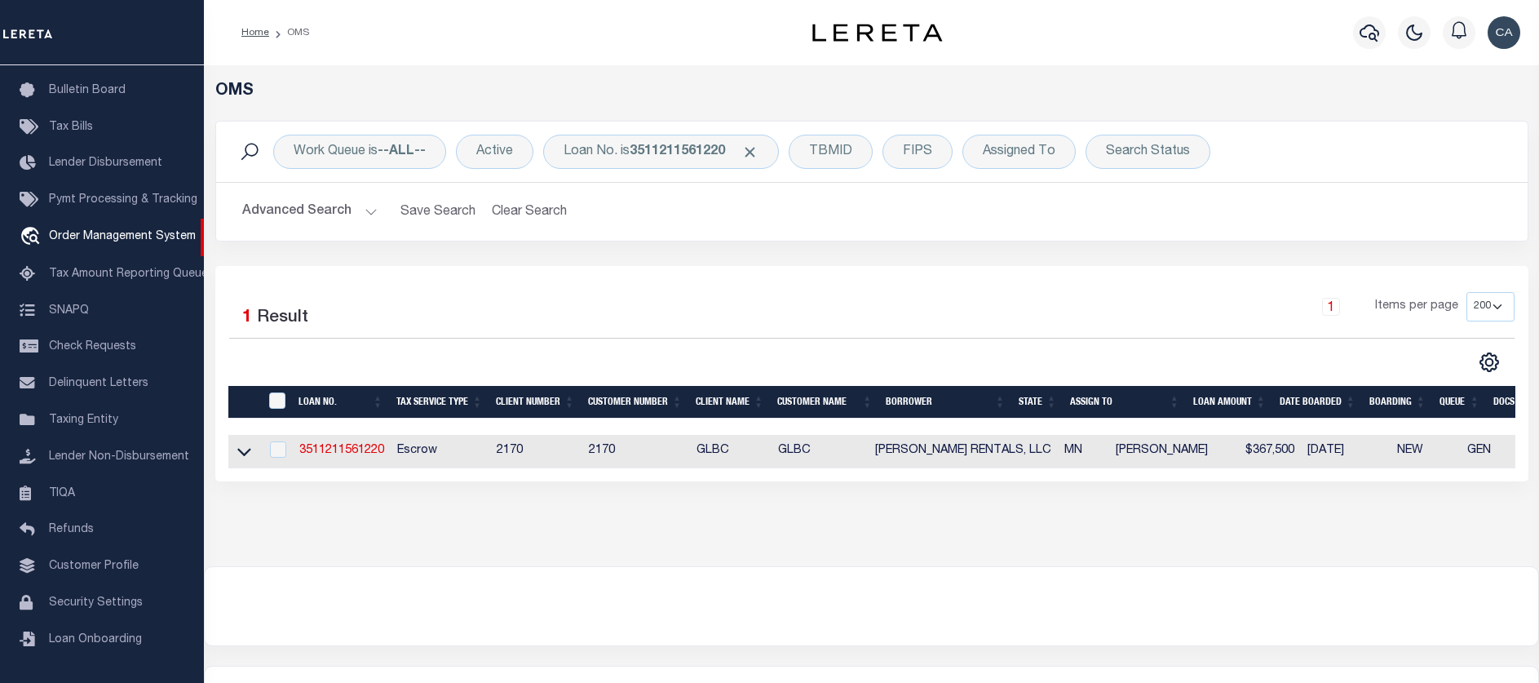
click at [902, 620] on div at bounding box center [872, 606] width 1334 height 78
click at [322, 449] on link "3511211561220" at bounding box center [341, 450] width 85 height 11
type input "3511211561220"
type input "[PERSON_NAME] RENTALS, LLC"
select select
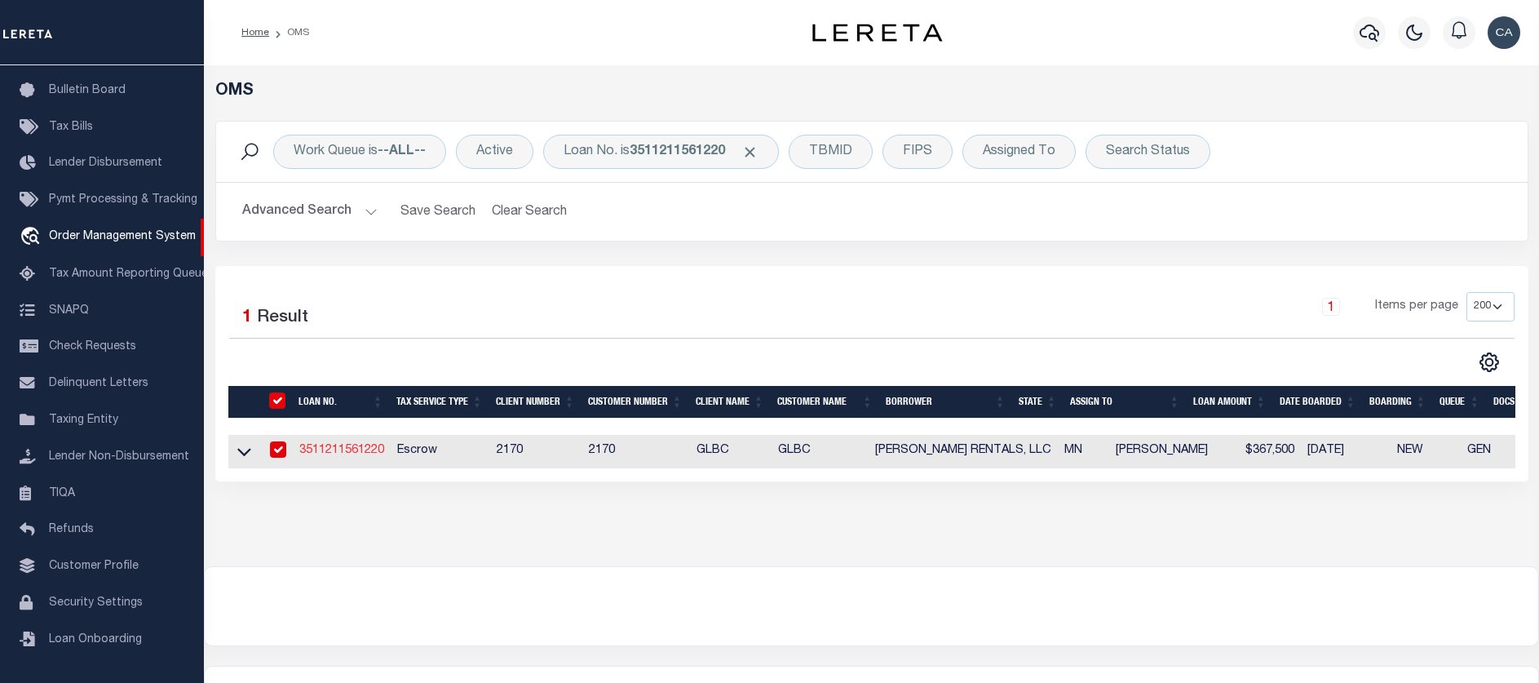
select select
type input "PO BOX 2891"
type input "MISSOULA MT 59806-2891"
select select "Escrow"
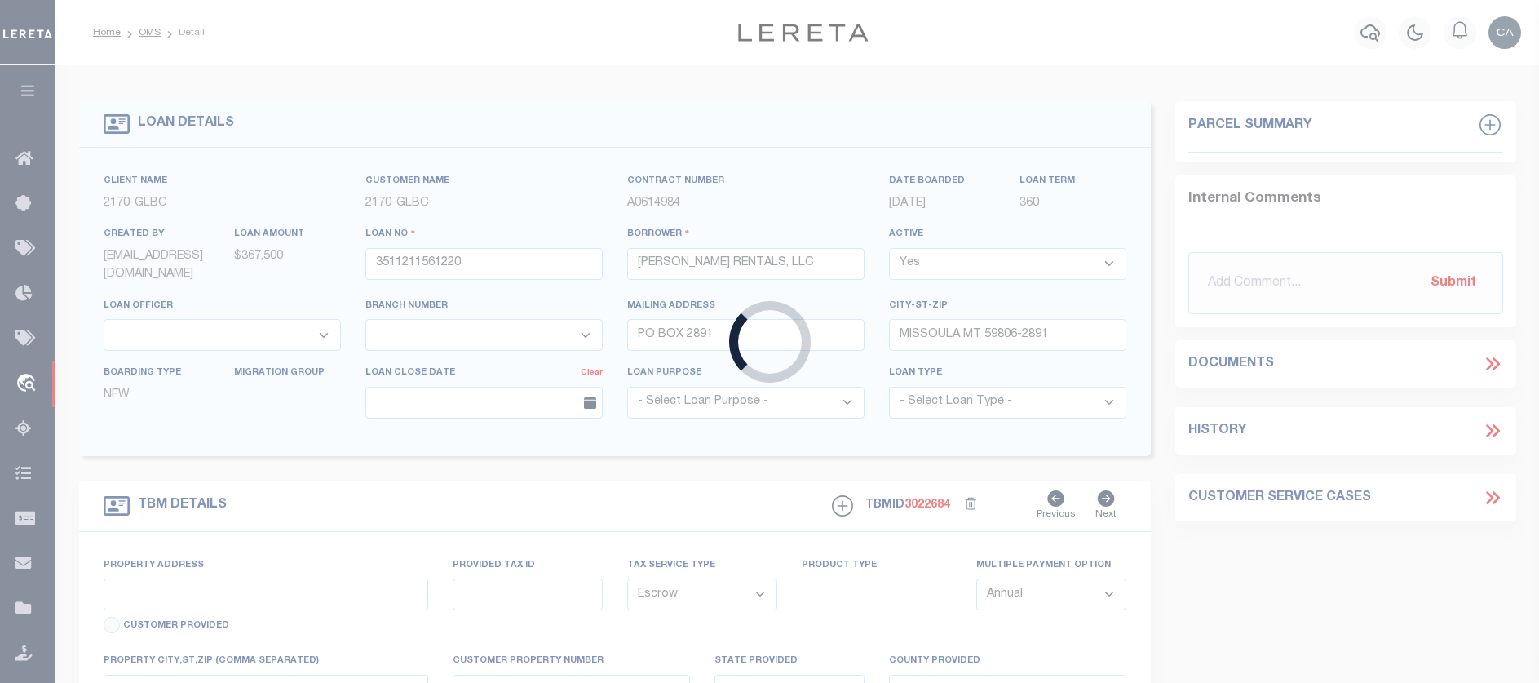
type input "1720 [PERSON_NAME] DR"
type input "R02.09.16.127.010"
select select
type input "MANKATO MN 56001"
type input "MN"
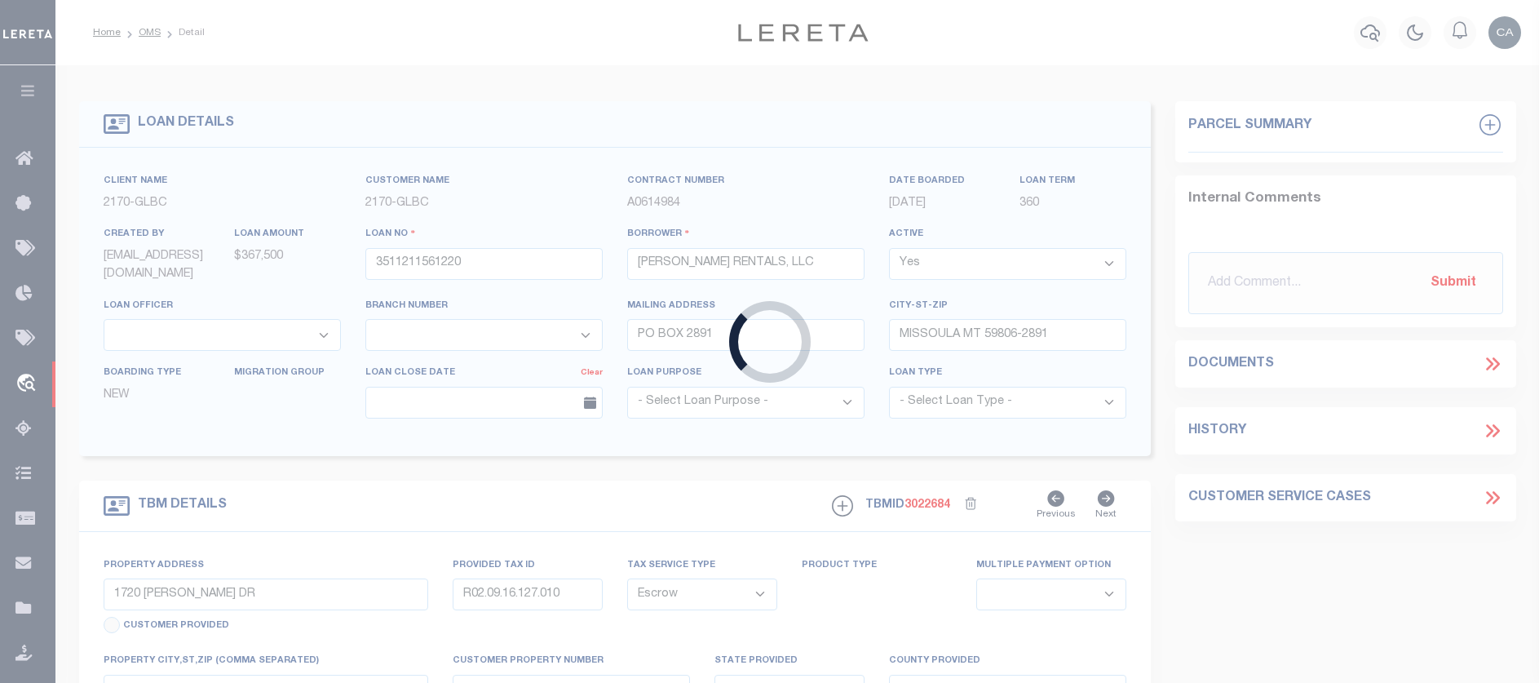
select select "4570"
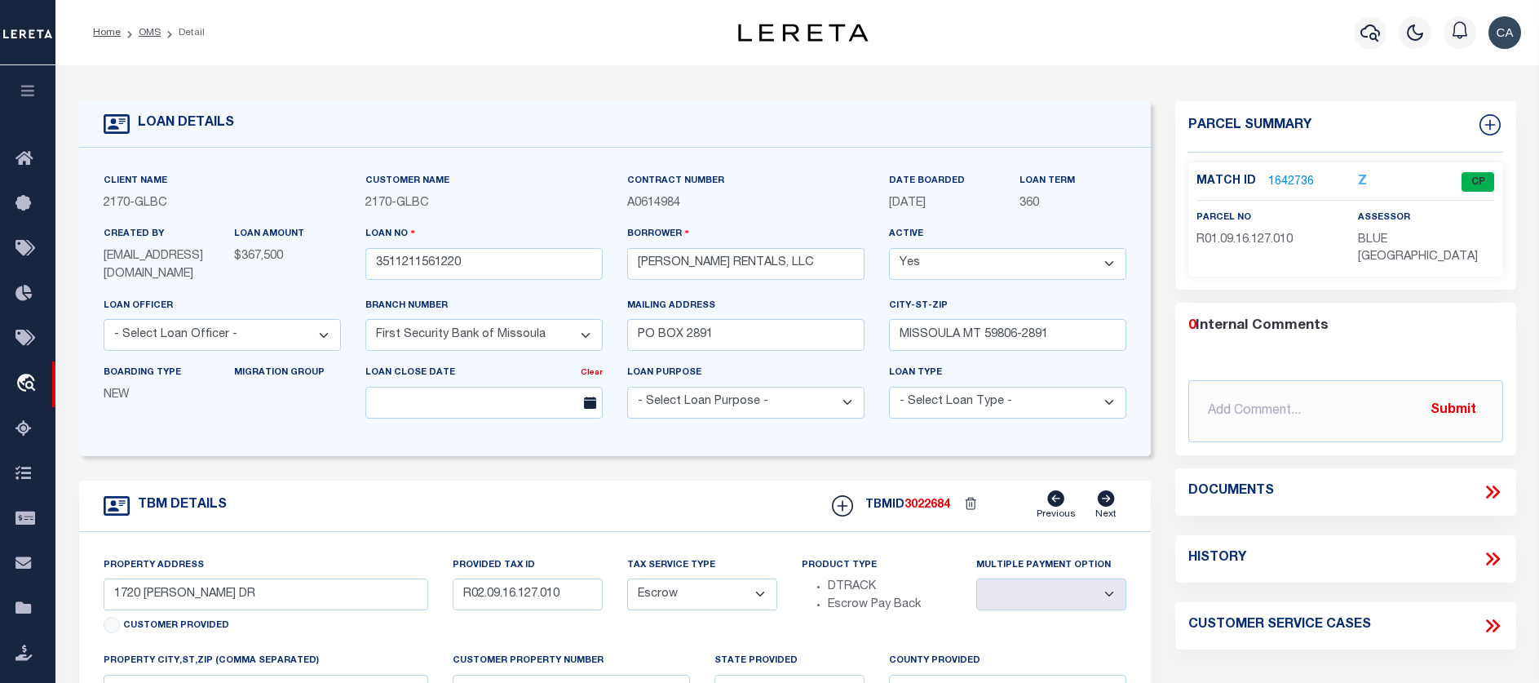
scroll to position [163, 0]
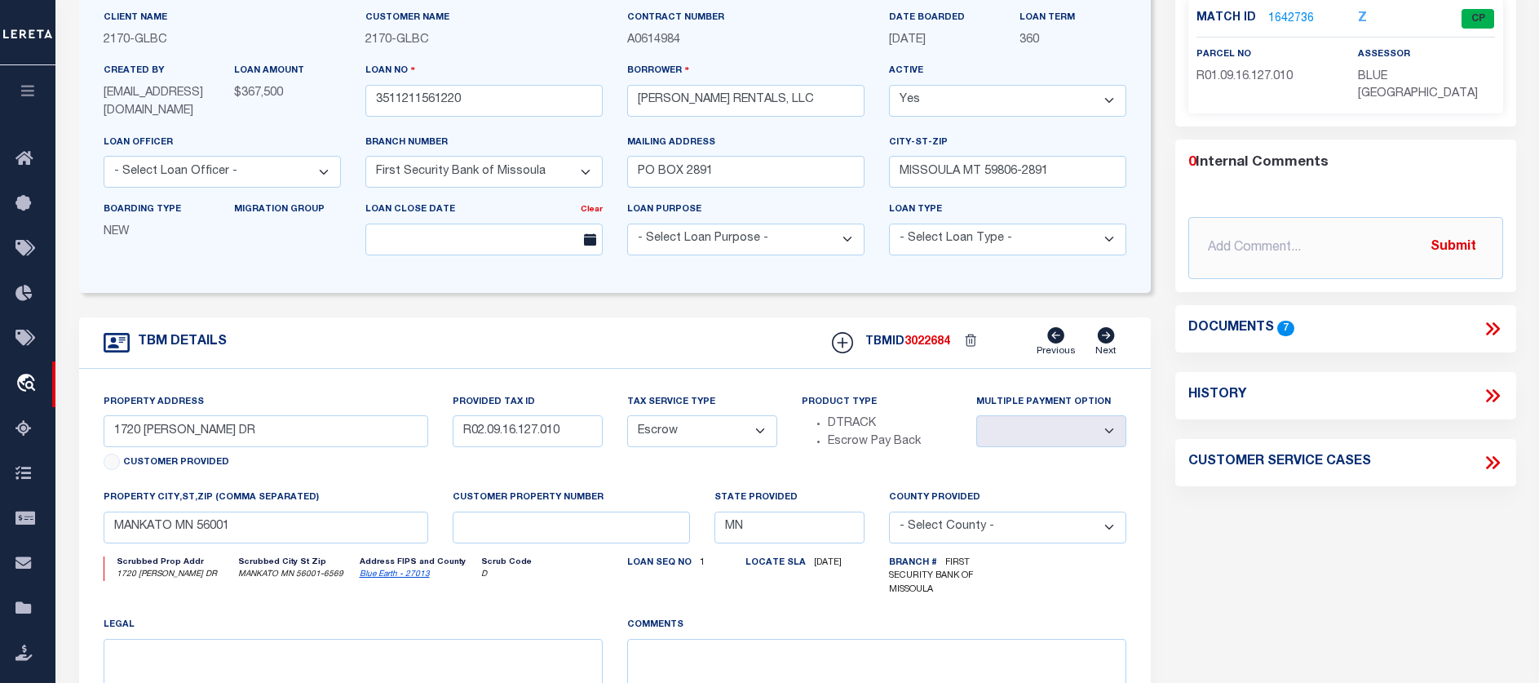
click at [113, 467] on div "Customer Provided" at bounding box center [266, 465] width 325 height 23
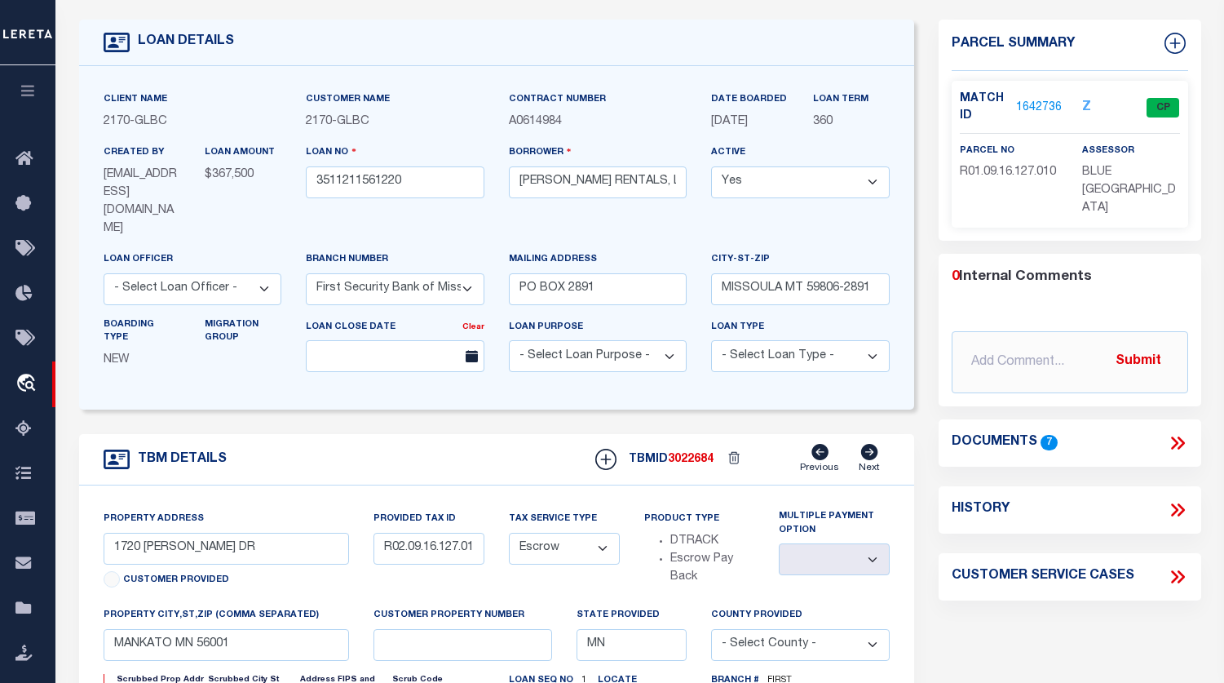
scroll to position [0, 0]
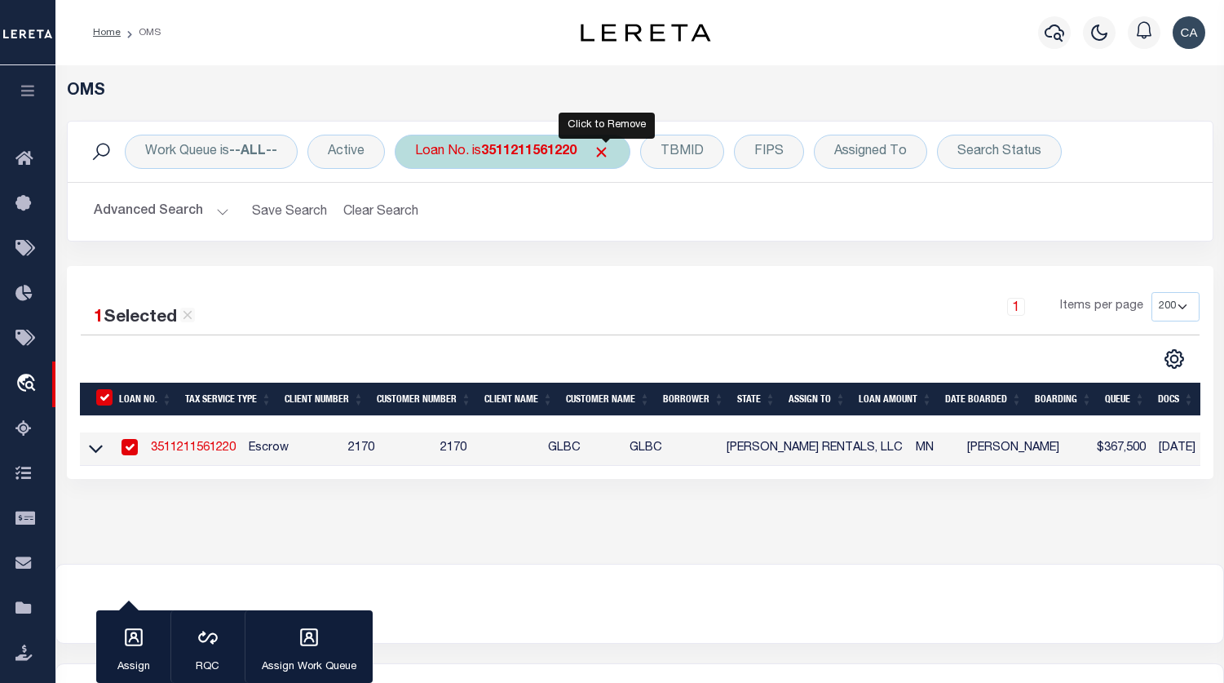
click at [610, 153] on span "Click to Remove" at bounding box center [601, 152] width 17 height 17
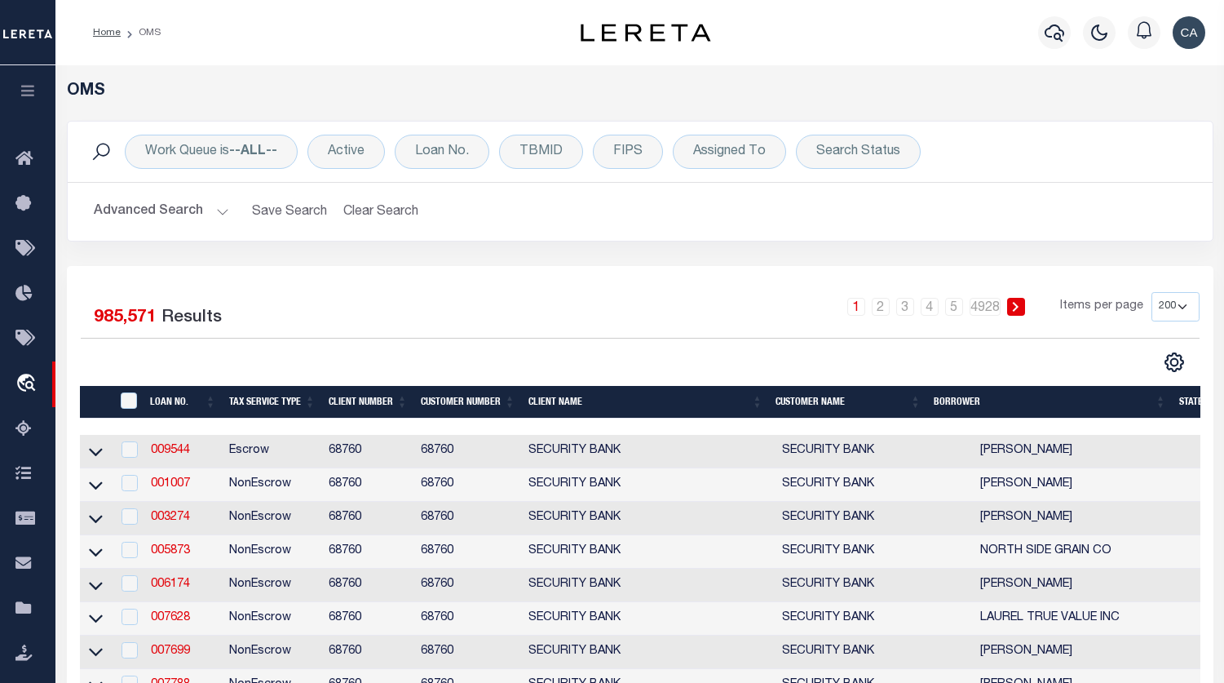
click at [204, 215] on button "Advanced Search" at bounding box center [161, 212] width 135 height 32
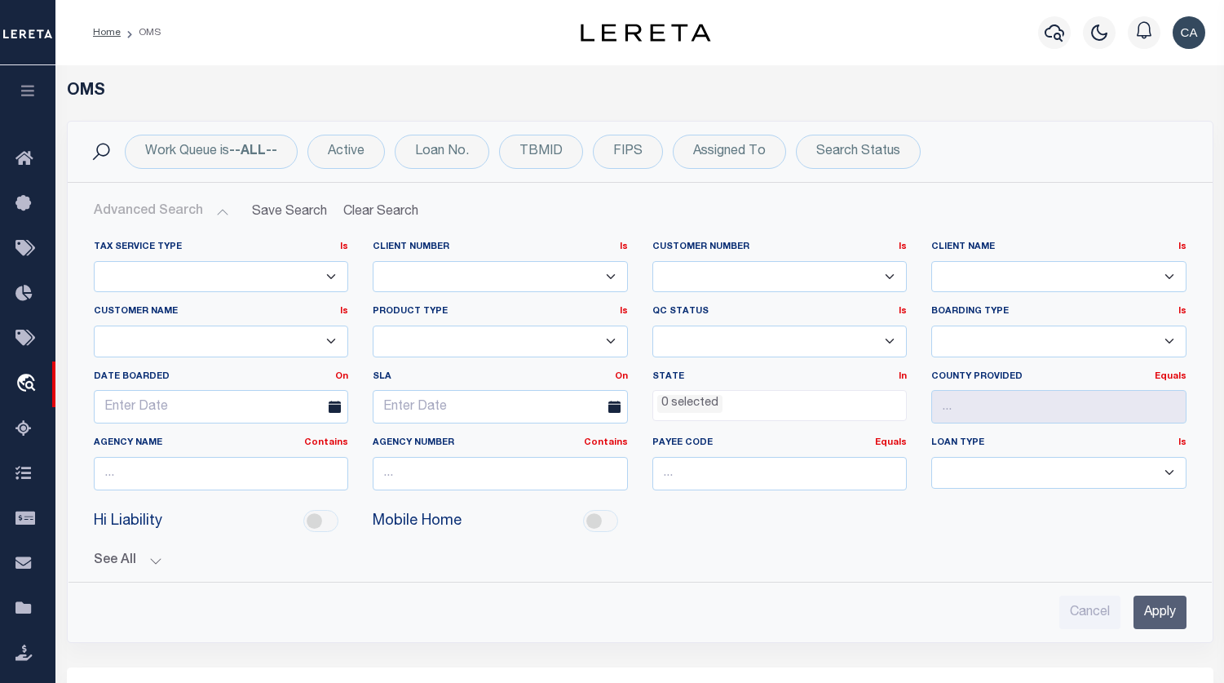
click at [281, 343] on select "78796 AB ABGGL ABL Accumatch - Refunds ACM CGS IV-B-B LN LLC ACM CGS IV-B-B RE …" at bounding box center [221, 341] width 255 height 32
select select "CSLC"
click at [94, 325] on select "78796 AB ABGGL ABL Accumatch - Refunds ACM CGS IV-B-B LN LLC ACM CGS IV-B-B RE …" at bounding box center [221, 341] width 255 height 32
click at [1162, 607] on input "Apply" at bounding box center [1160, 611] width 53 height 33
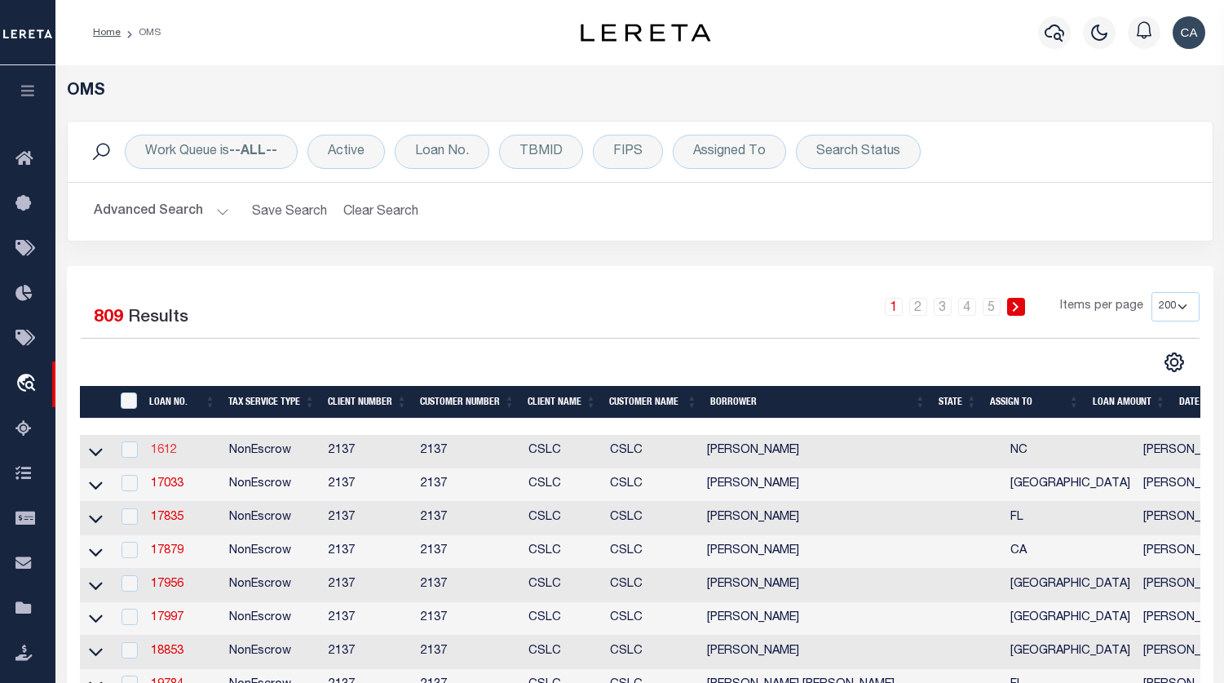
click at [175, 456] on link "1612" at bounding box center [164, 450] width 26 height 11
type input "1612"
type input "[PERSON_NAME]"
select select "False"
select select
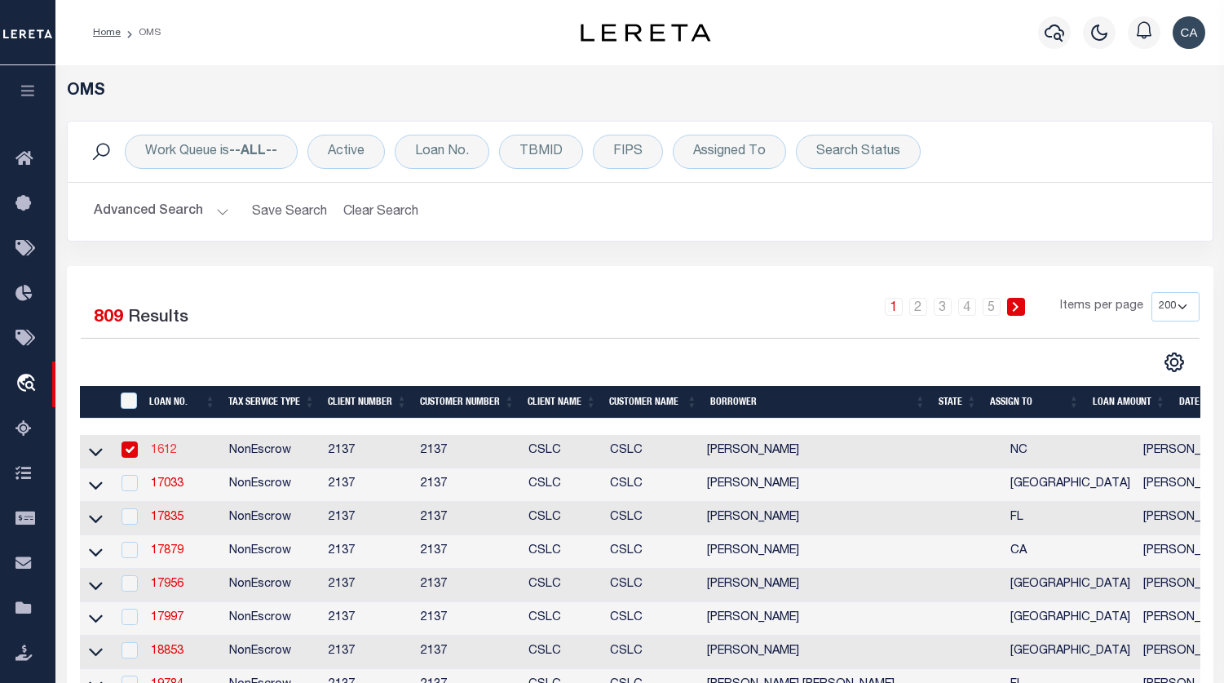
select select "NonEscrow"
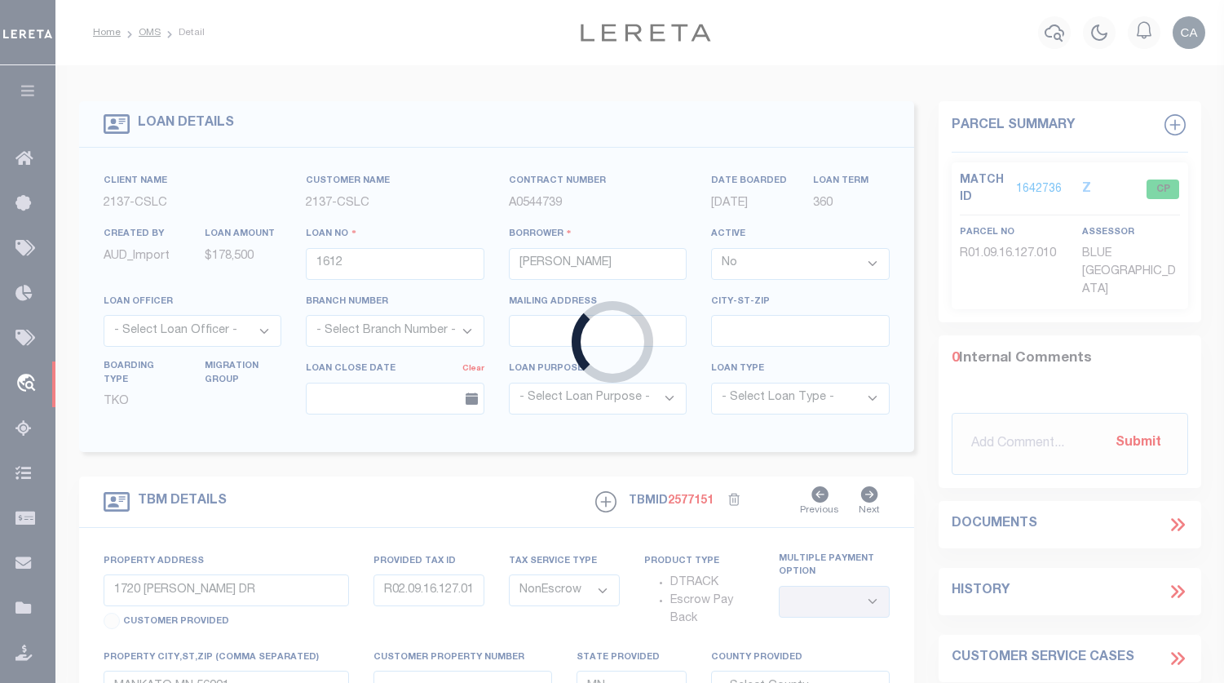
type input "[STREET_ADDRESS]"
select select
type input "CHARLOTTE NC 28210"
type input "NC"
select select
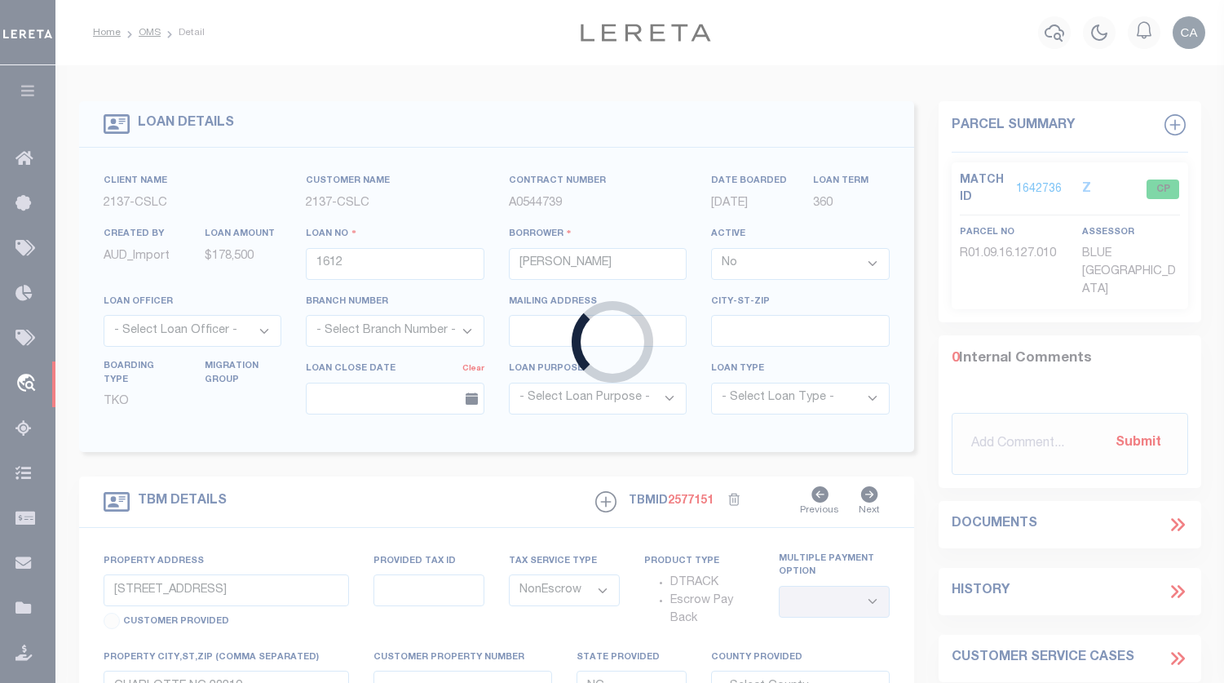
select select "3184"
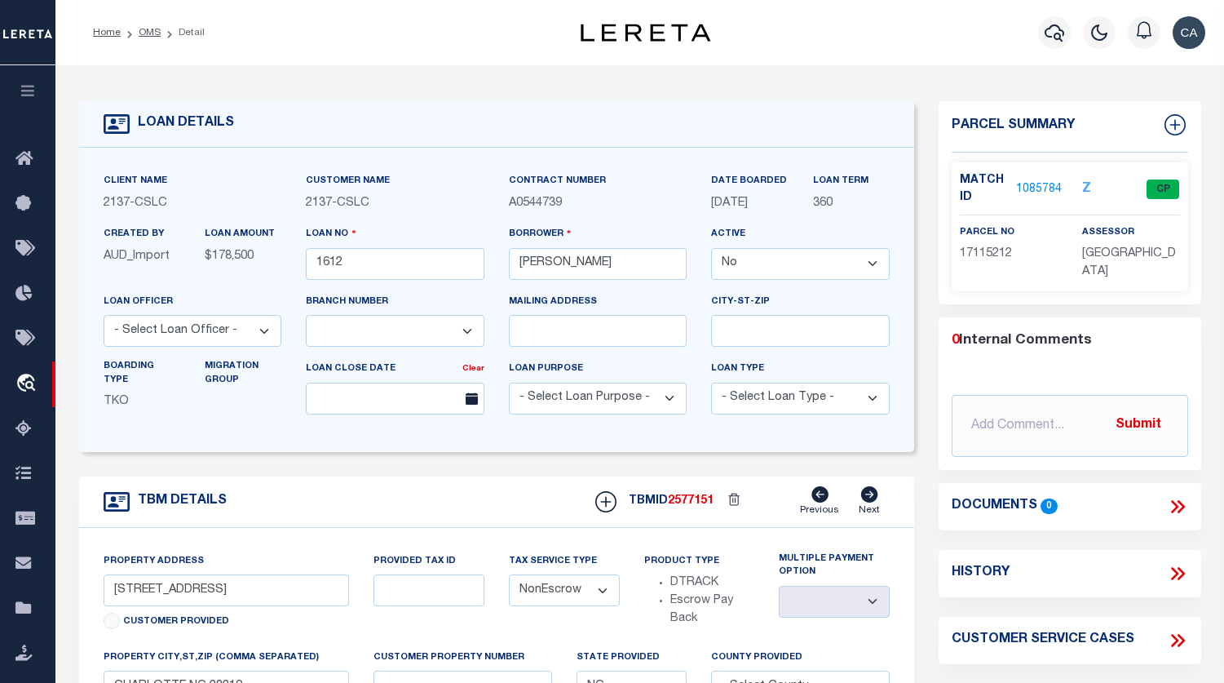
scroll to position [163, 0]
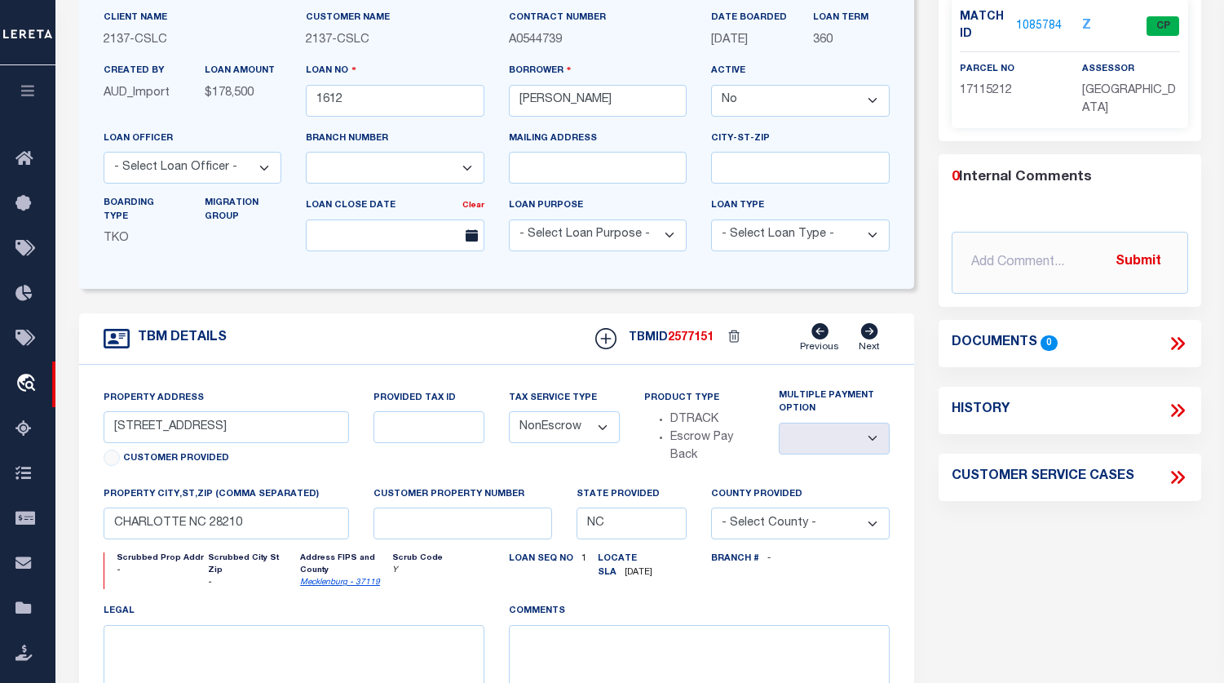
click at [117, 465] on div "Customer Provided" at bounding box center [227, 460] width 246 height 23
click at [332, 456] on div "Customer Provided" at bounding box center [227, 460] width 246 height 23
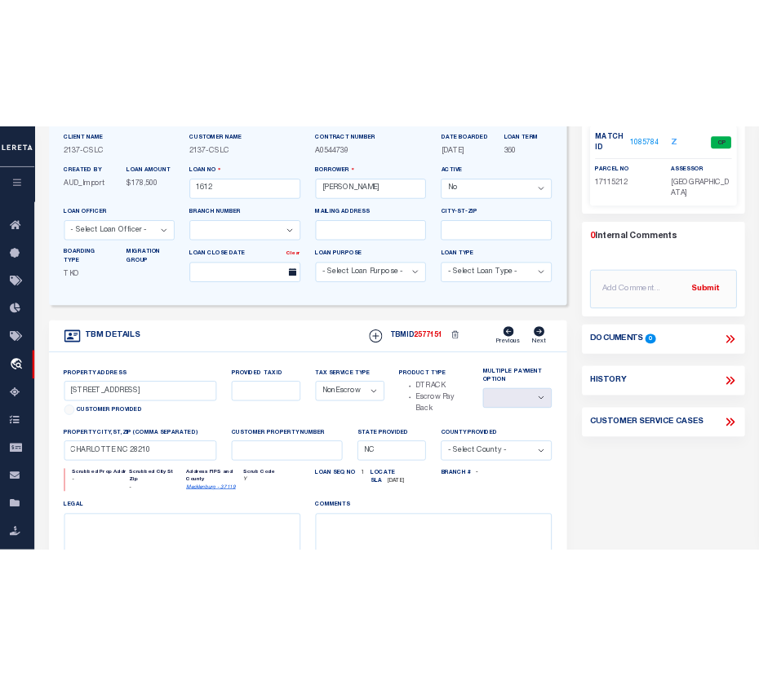
scroll to position [0, 0]
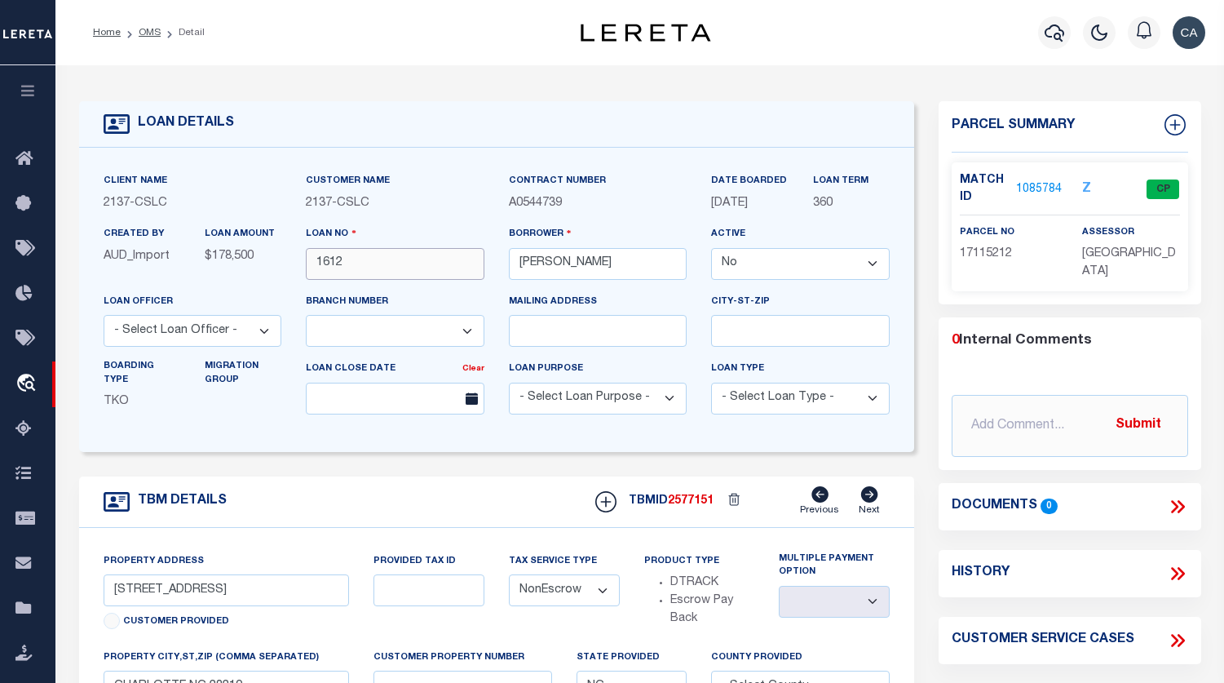
click at [321, 263] on input "1612" at bounding box center [395, 264] width 179 height 32
drag, startPoint x: 321, startPoint y: 263, endPoint x: 481, endPoint y: 165, distance: 187.5
click at [323, 263] on input "1612" at bounding box center [395, 264] width 179 height 32
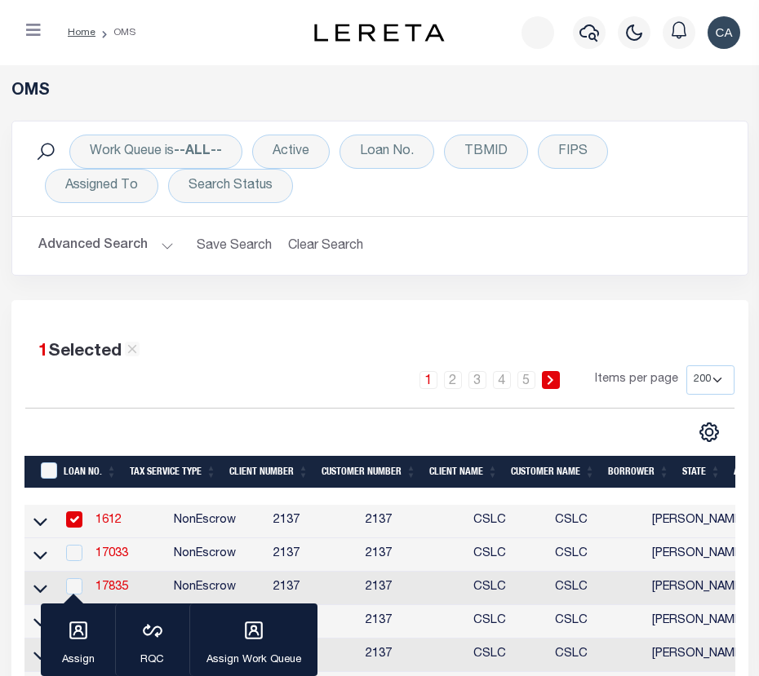
scroll to position [163, 0]
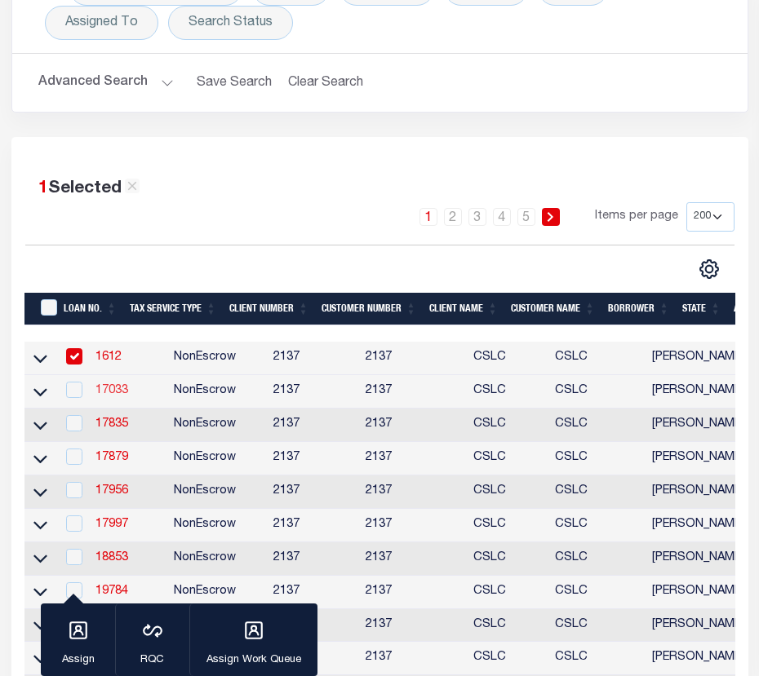
click at [123, 396] on link "17033" at bounding box center [111, 390] width 33 height 11
checkbox input "true"
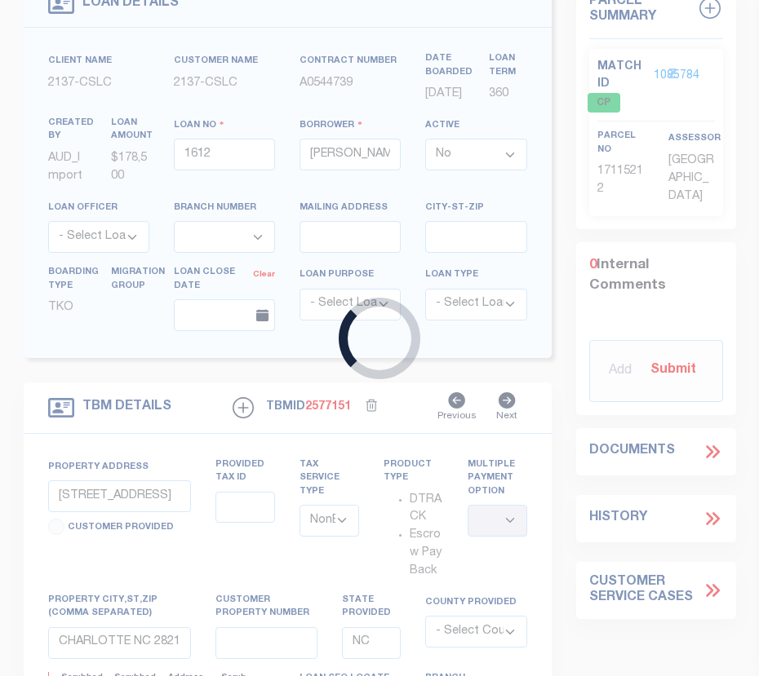
scroll to position [55, 0]
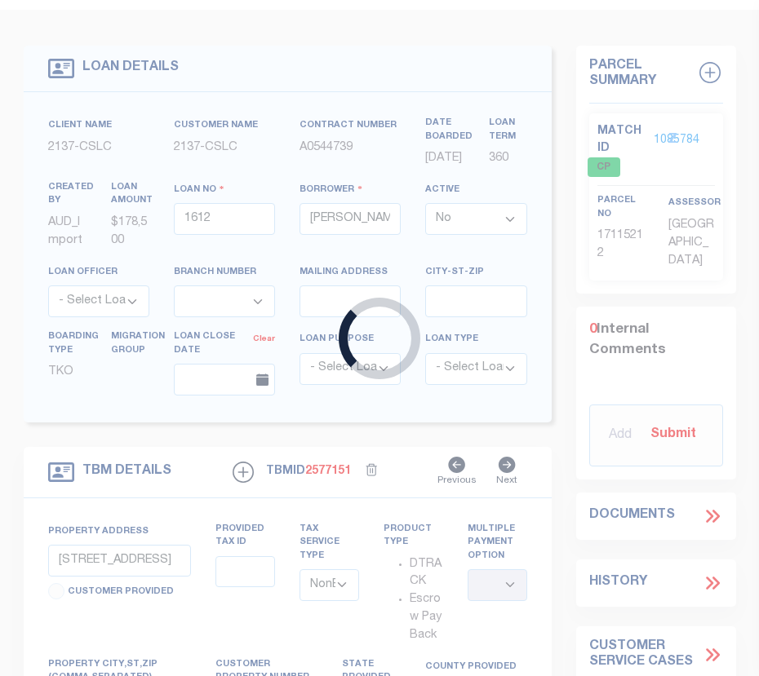
type input "17033"
type input "SUSAN JANE FOWLER"
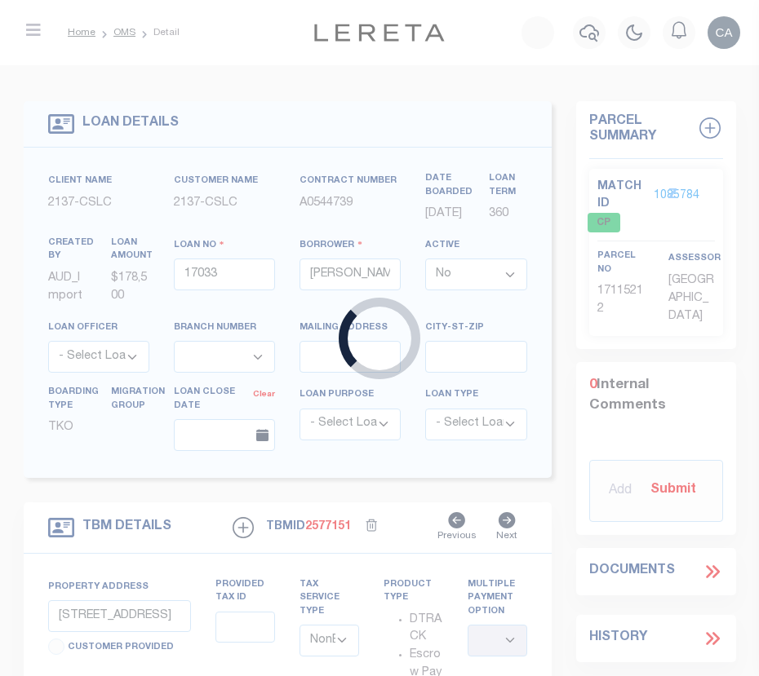
type input "808 CANTERBURY HILL ST"
select select
type input "SAN ANTONIO TX 78209"
type input "[GEOGRAPHIC_DATA]"
select select "Bexar"
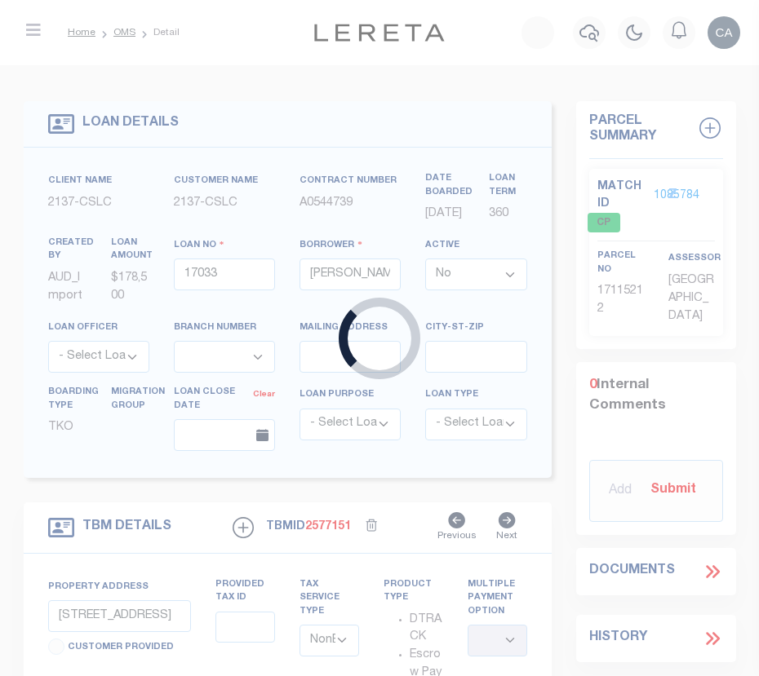
type textarea "Inactivated per file dated 6-18-2019"
select select "3184"
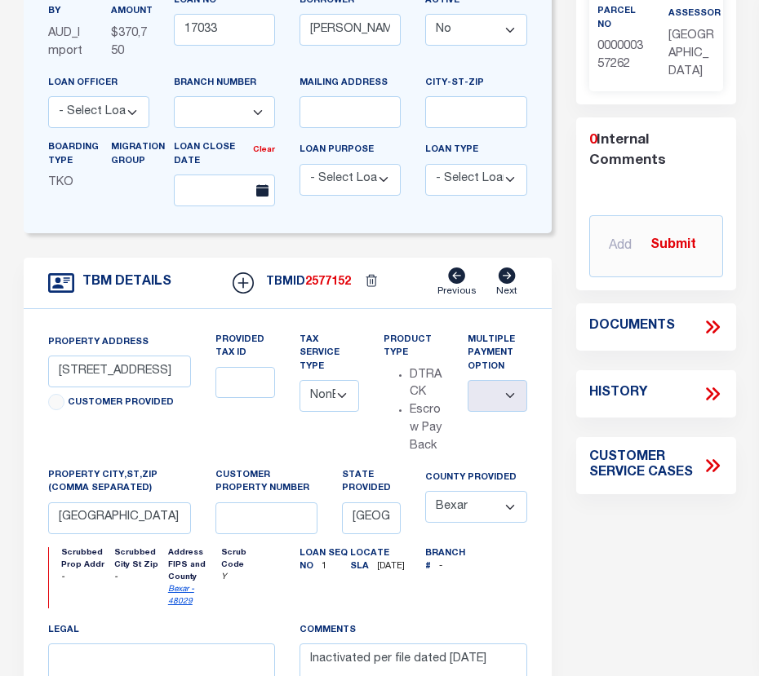
drag, startPoint x: 312, startPoint y: 409, endPoint x: 242, endPoint y: 401, distance: 69.8
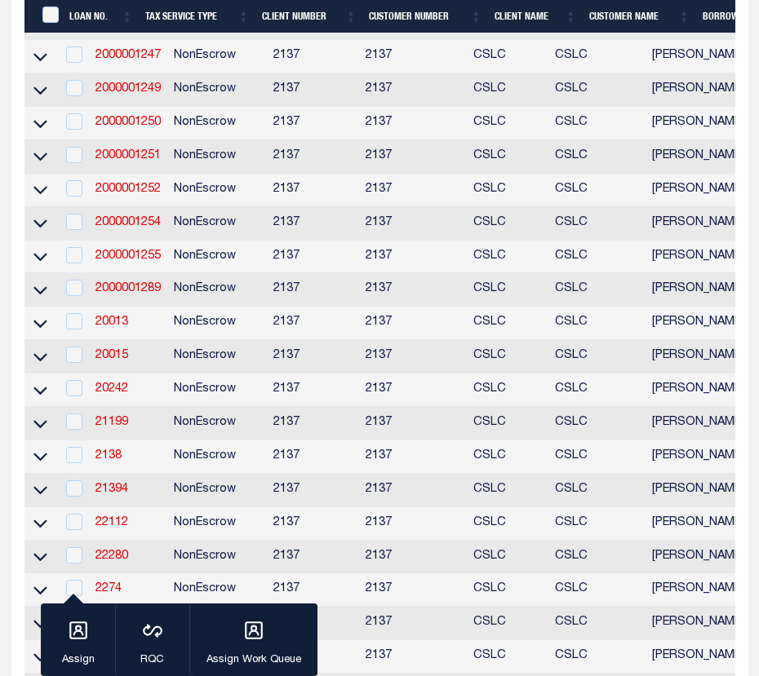
scroll to position [1060, 0]
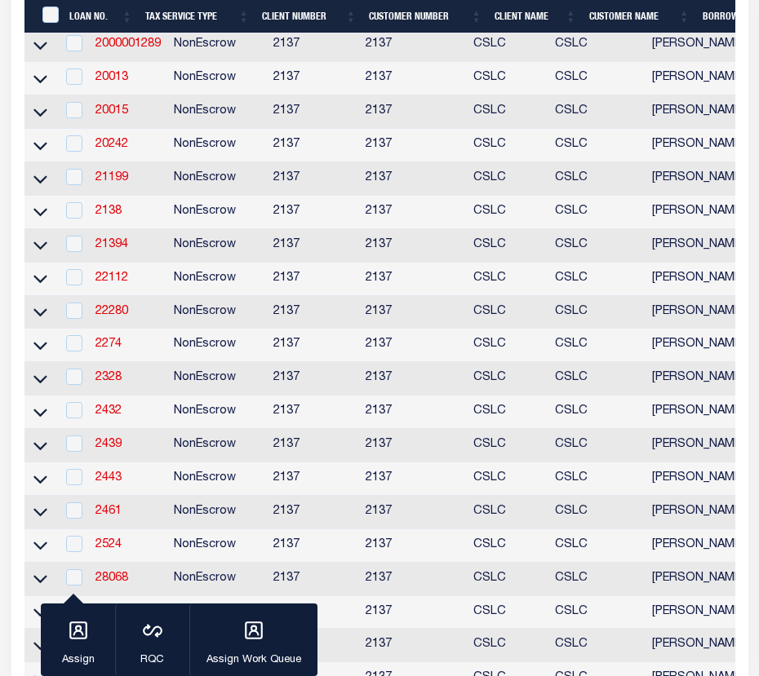
click at [116, 362] on td "2274" at bounding box center [128, 345] width 78 height 33
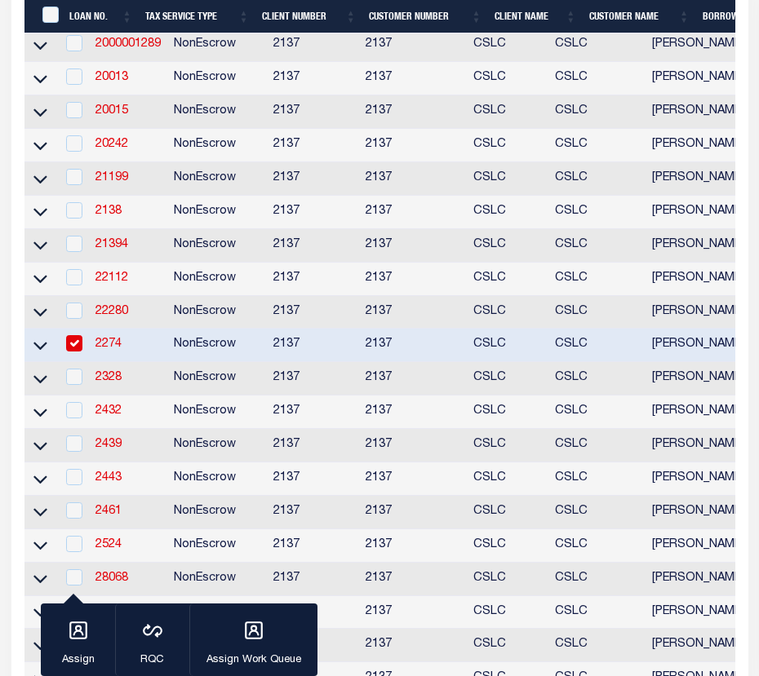
click at [116, 350] on link "2274" at bounding box center [108, 344] width 26 height 11
checkbox input "false"
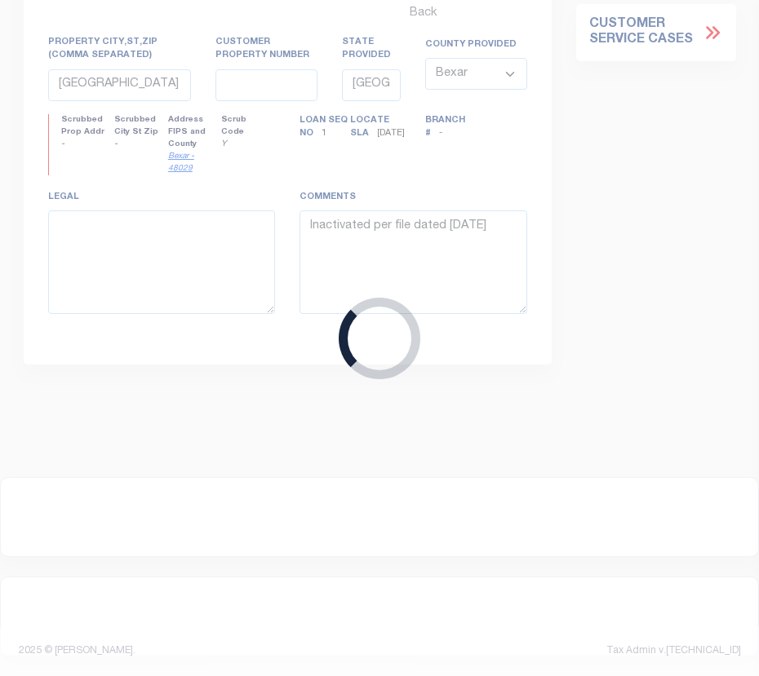
type input "2274"
type input "RYAN JOSEPH GARLAND"
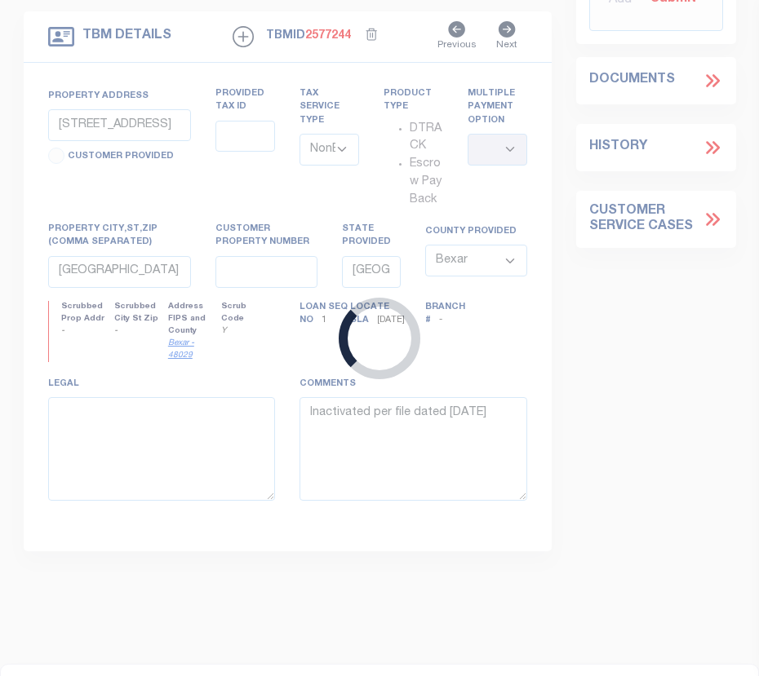
type input "29165 RIDGELINE COURT"
select select
type input "TEMECULA CA 92590"
type input "CA"
select select "[GEOGRAPHIC_DATA]"
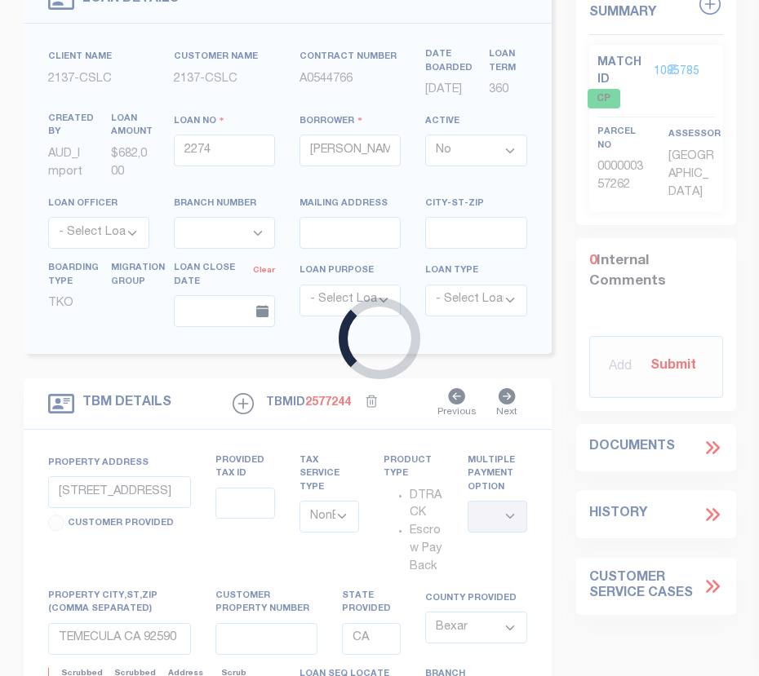
select select "3184"
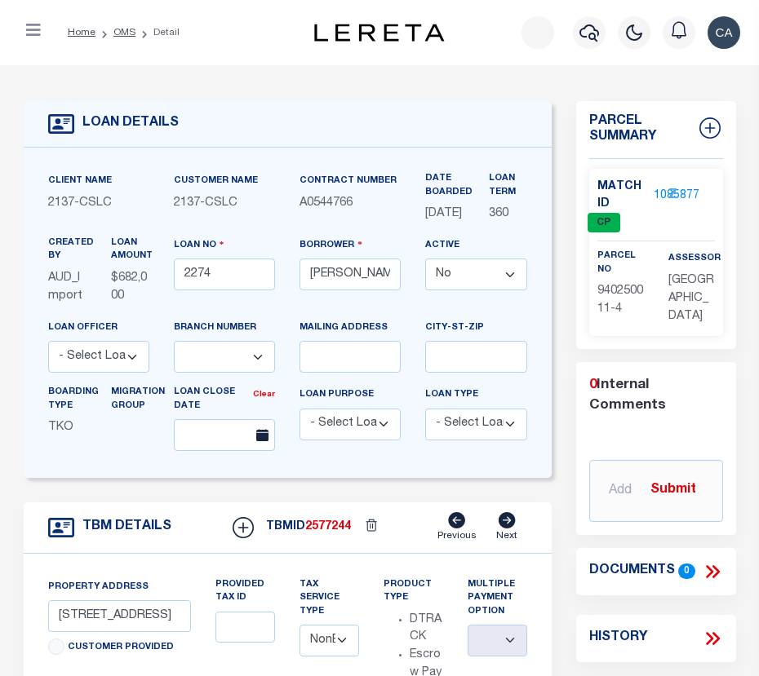
scroll to position [326, 0]
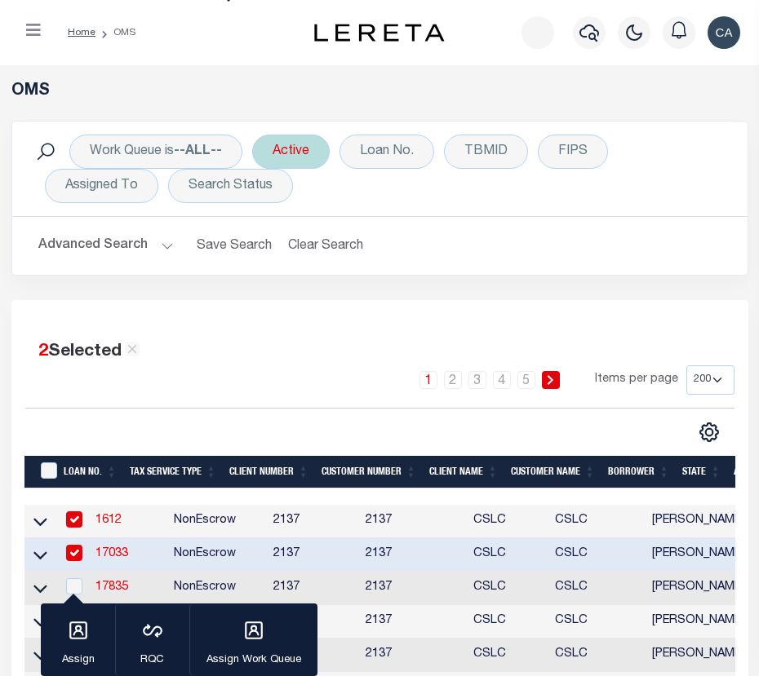
click at [298, 144] on div "Active" at bounding box center [290, 152] width 77 height 34
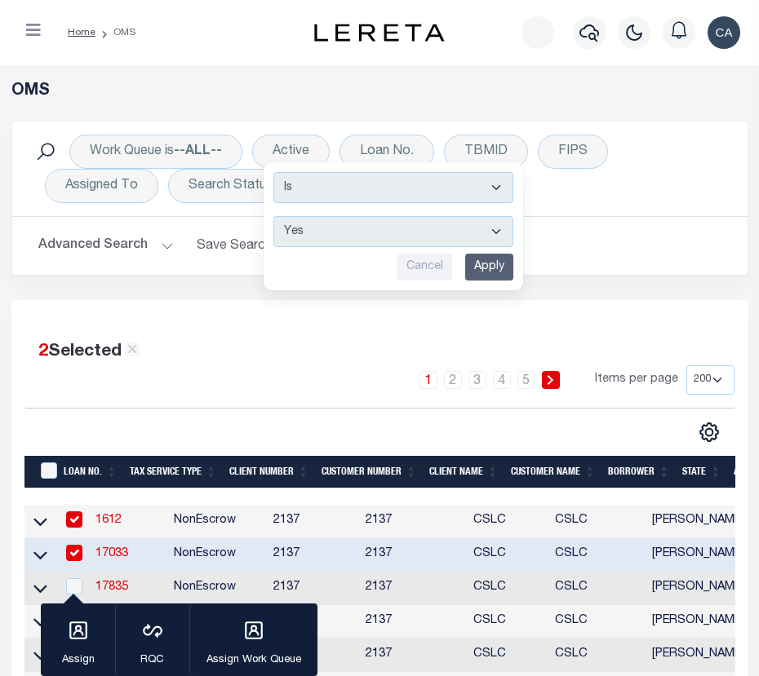
click at [429, 259] on input "Cancel" at bounding box center [424, 267] width 55 height 27
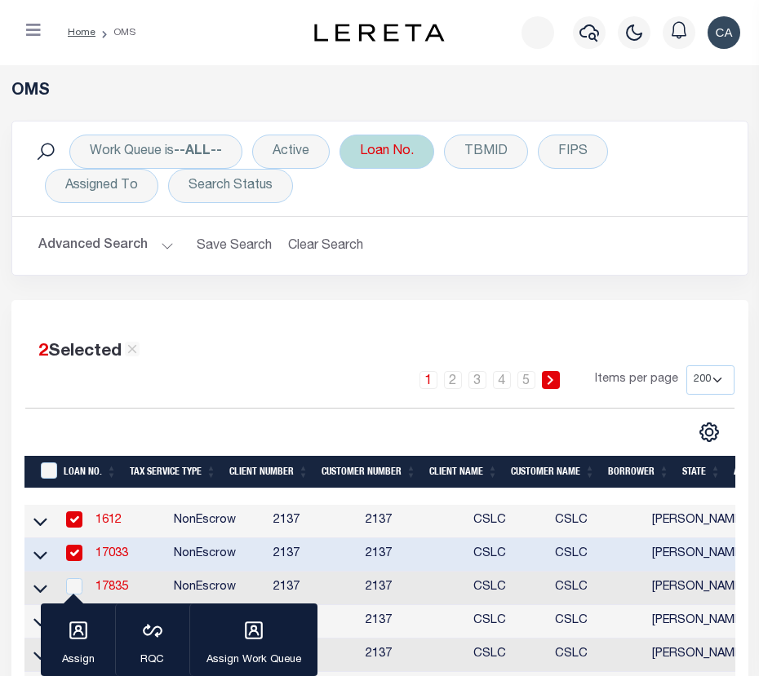
click at [405, 149] on div "Loan No." at bounding box center [386, 152] width 95 height 34
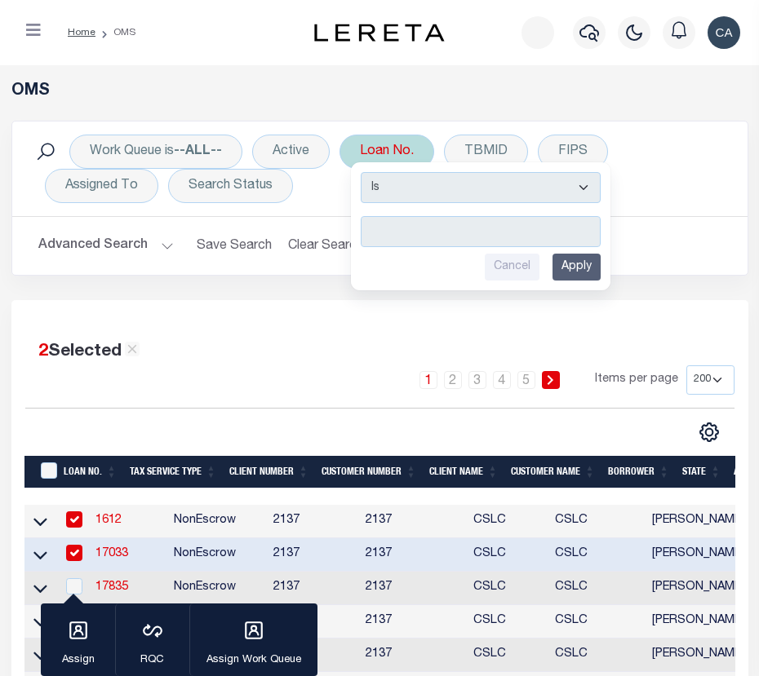
type input "2208501000"
click at [586, 268] on input "Apply" at bounding box center [576, 267] width 48 height 27
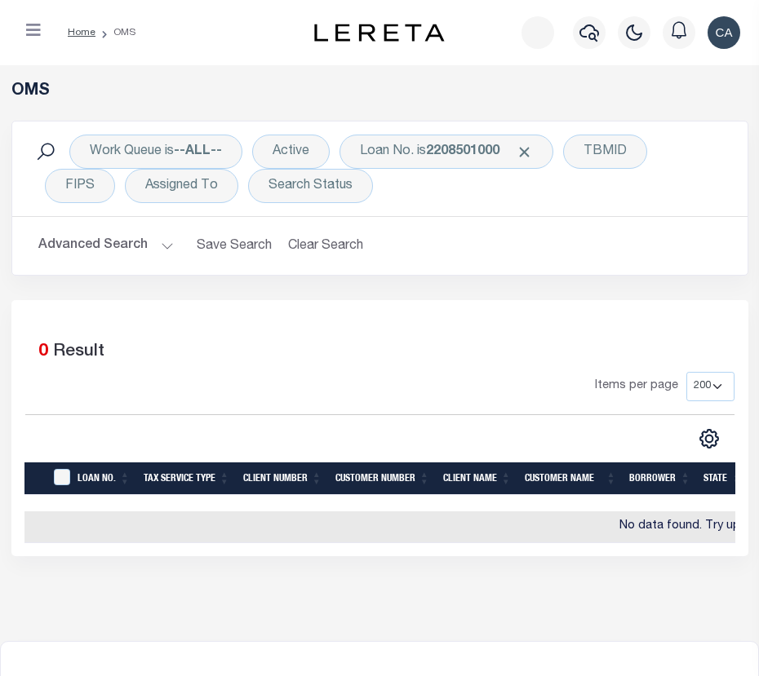
click at [158, 252] on button "Advanced Search" at bounding box center [105, 246] width 135 height 32
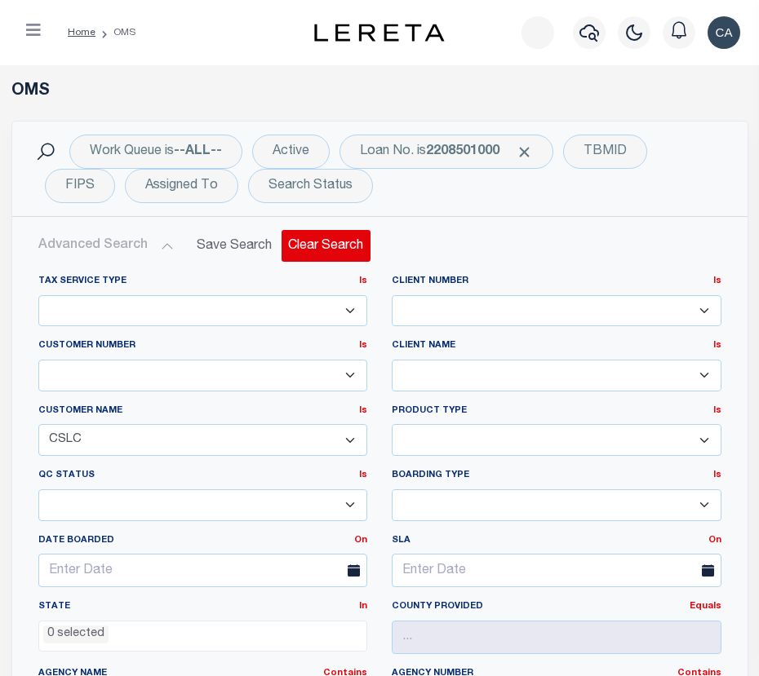
click at [329, 238] on button "Clear Search" at bounding box center [325, 246] width 89 height 32
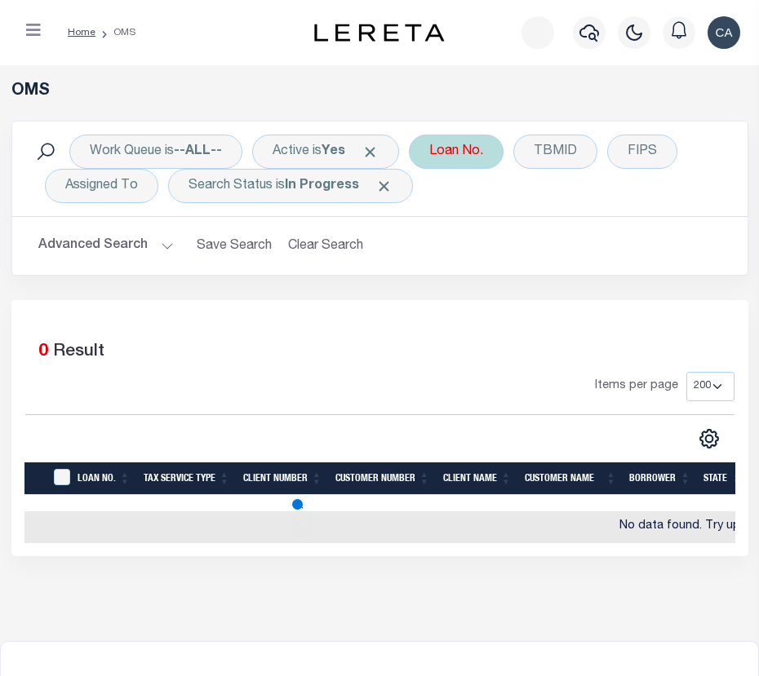
click at [449, 154] on div "Loan No." at bounding box center [456, 152] width 95 height 34
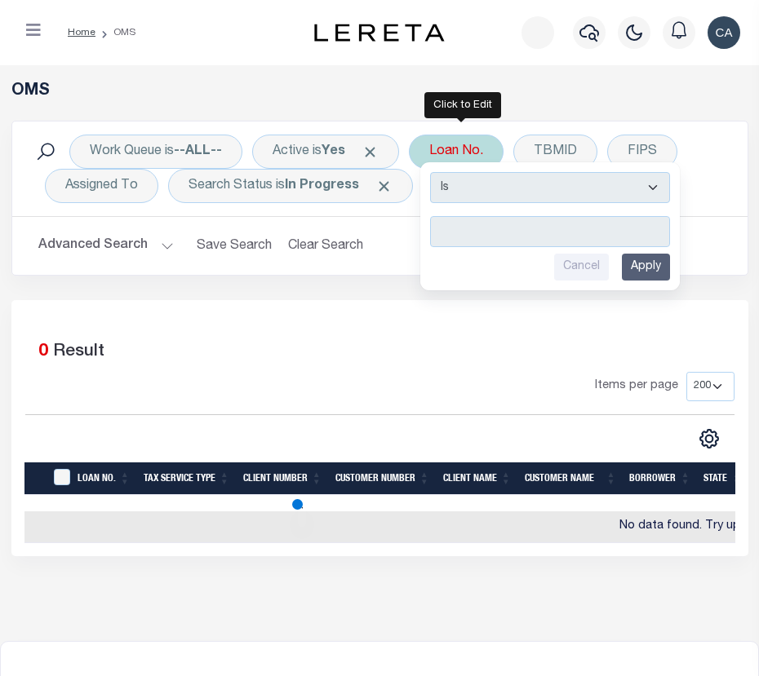
type input "2208501000"
click at [652, 272] on input "Apply" at bounding box center [646, 267] width 48 height 27
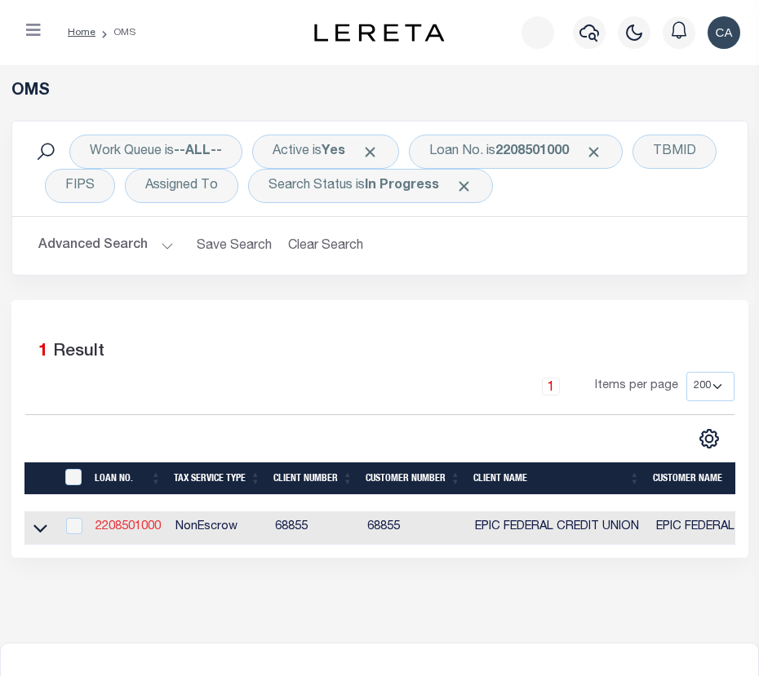
click at [152, 529] on link "2208501000" at bounding box center [127, 526] width 65 height 11
type input "2208501000"
type input "[PERSON_NAME]"
select select "True"
select select
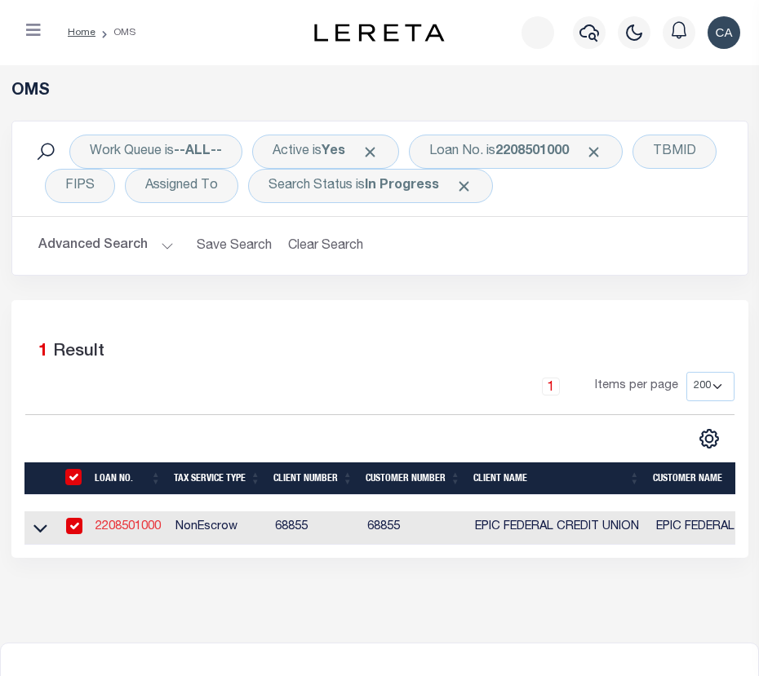
select select
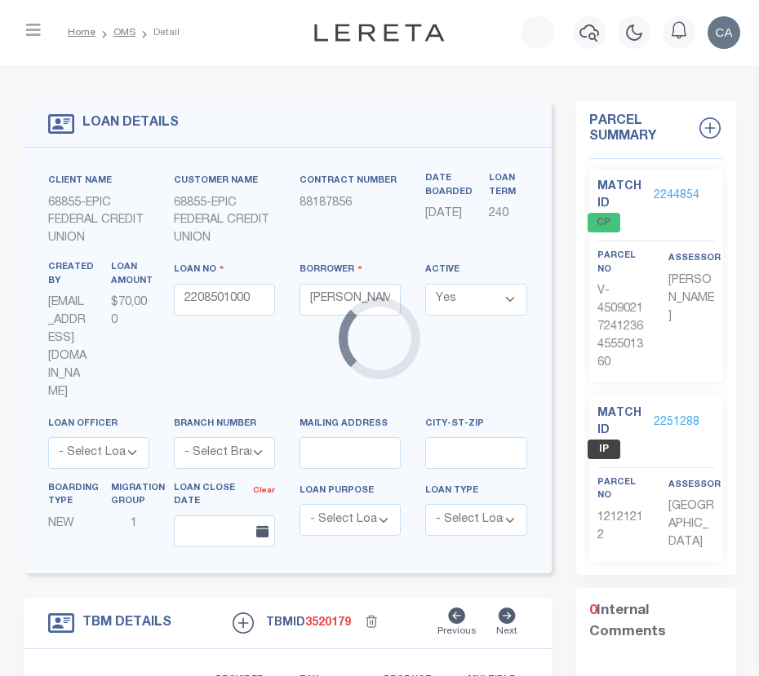
type input "[STREET_ADDRESS]"
radio input "true"
select select "NonEscrow"
select select
type input "METAIRIE LA 70005"
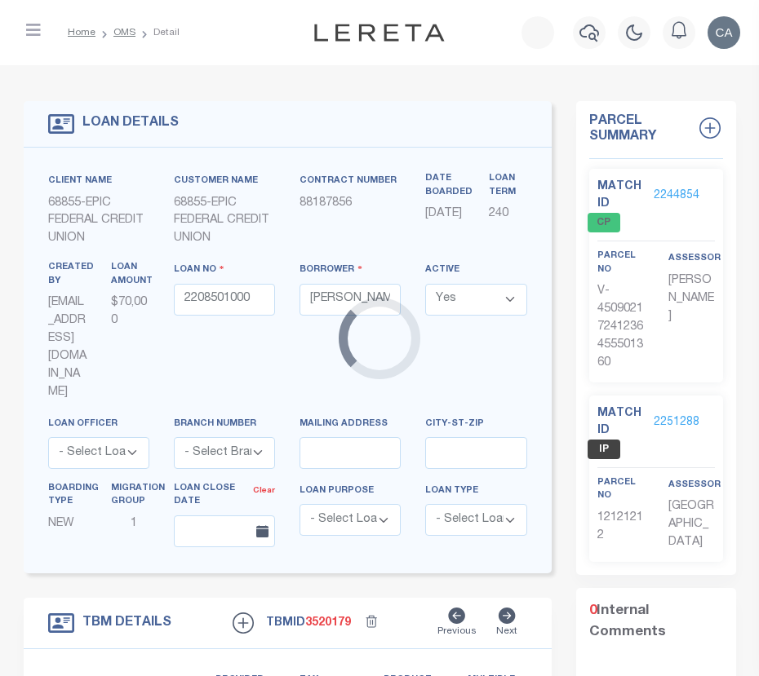
type input "2208501000"
type input "LA"
select select
type textarea "THE EAST 1 4 OF THE NORTHWEST 1 4 OF THE SOUTHEAST 1 4 OF SECTION 31 TOWNSHIP30…"
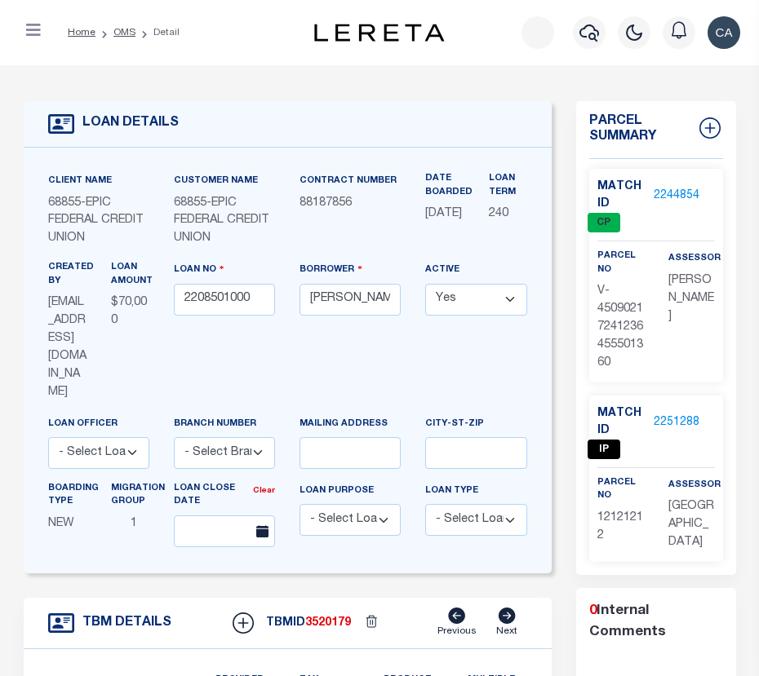
scroll to position [408, 0]
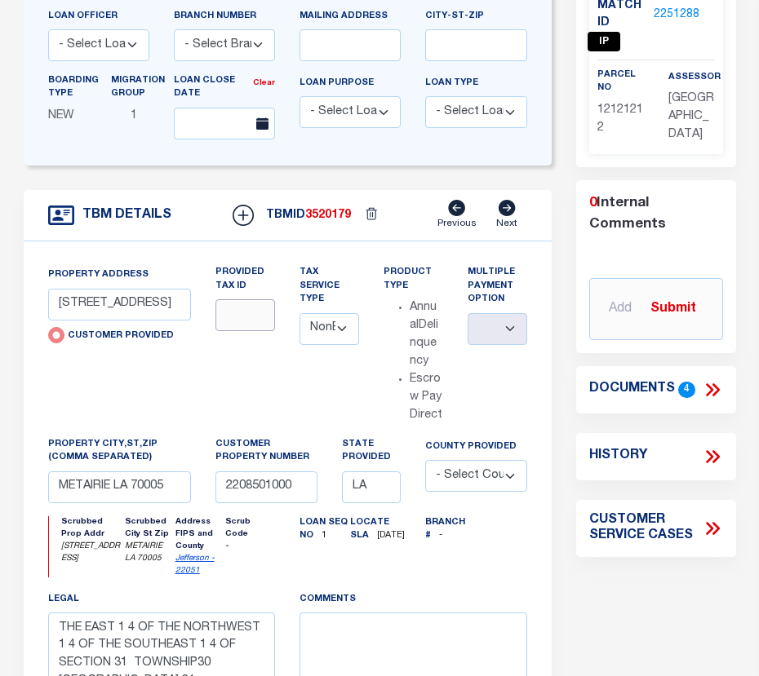
click at [224, 300] on input "text" at bounding box center [245, 315] width 60 height 32
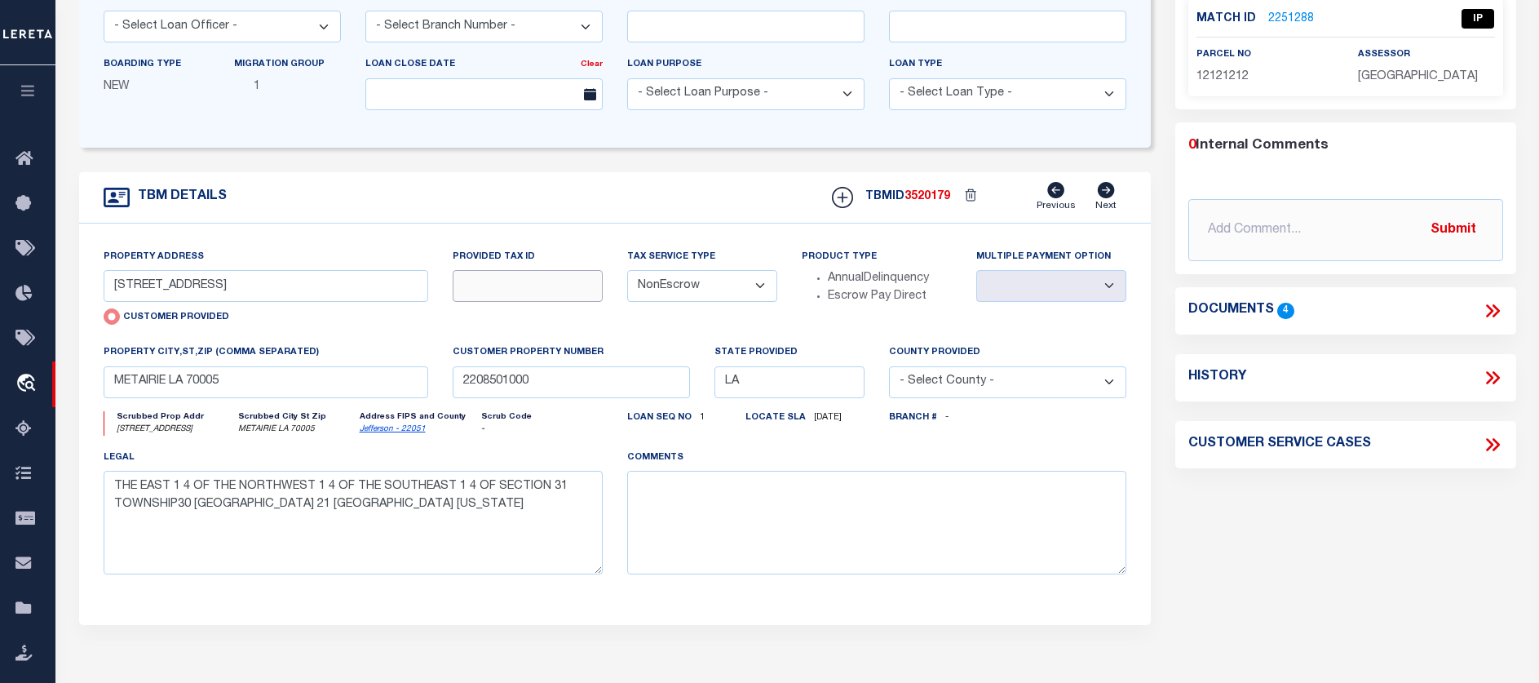
scroll to position [0, 0]
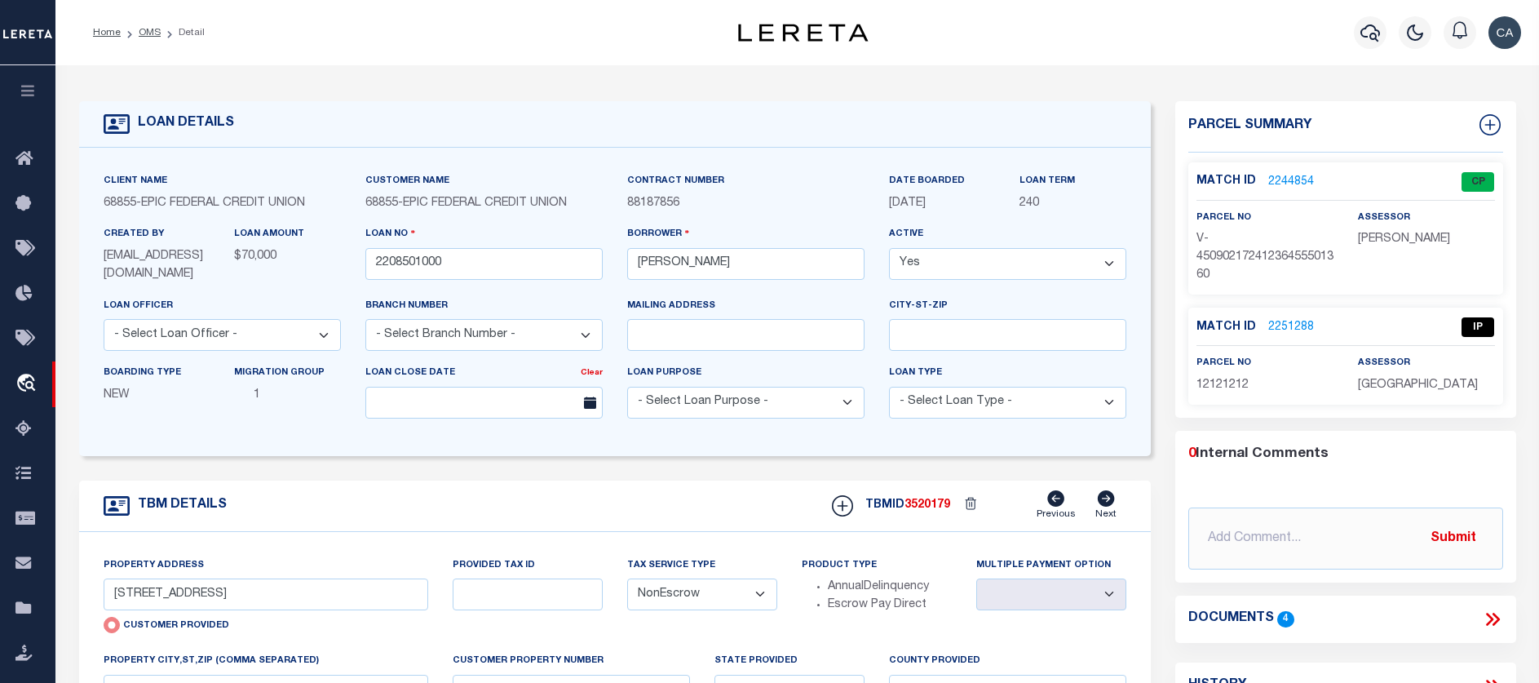
click at [721, 403] on select "- Select Loan Purpose - Church Exempt Construction to Perm Consumer Exempt Farm…" at bounding box center [745, 403] width 237 height 32
click at [722, 418] on select "- Select Loan Purpose - Church Exempt Construction to Perm Consumer Exempt Farm…" at bounding box center [745, 403] width 237 height 32
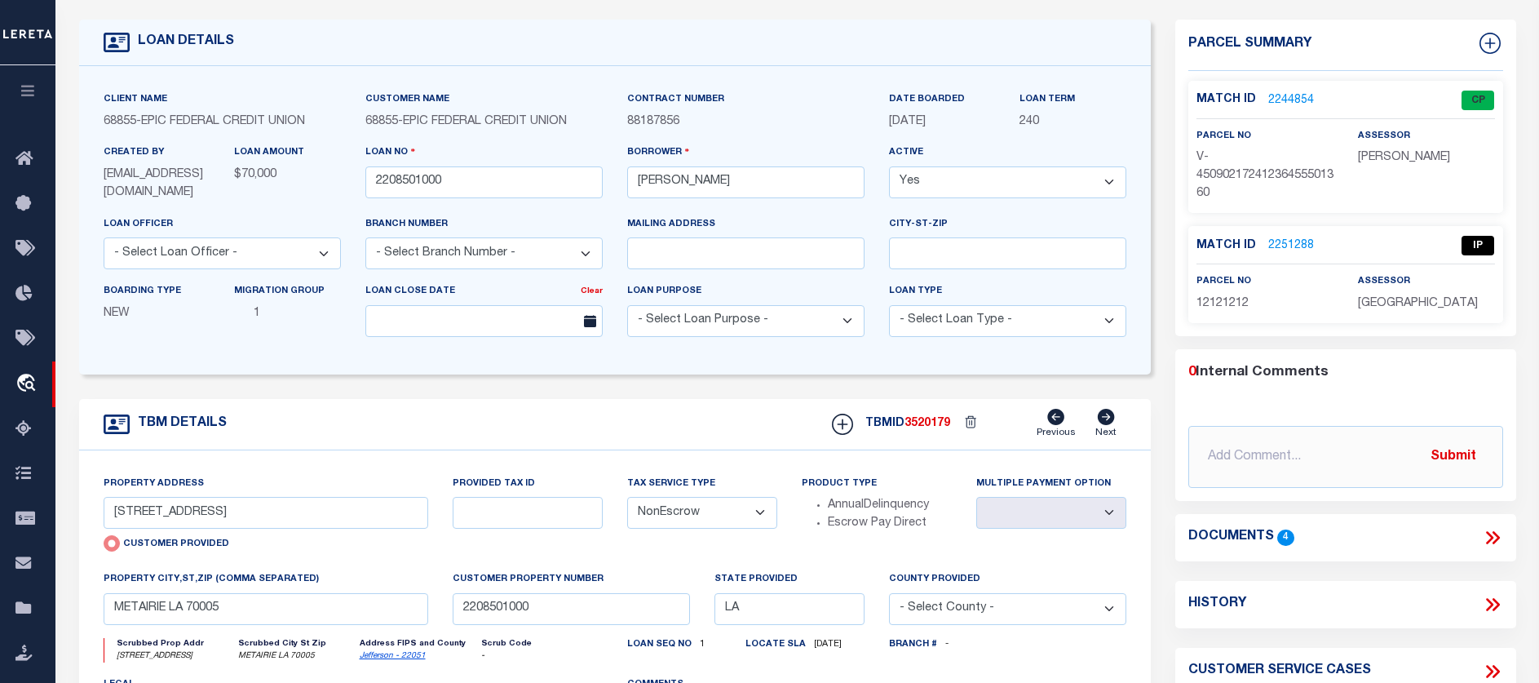
scroll to position [245, 0]
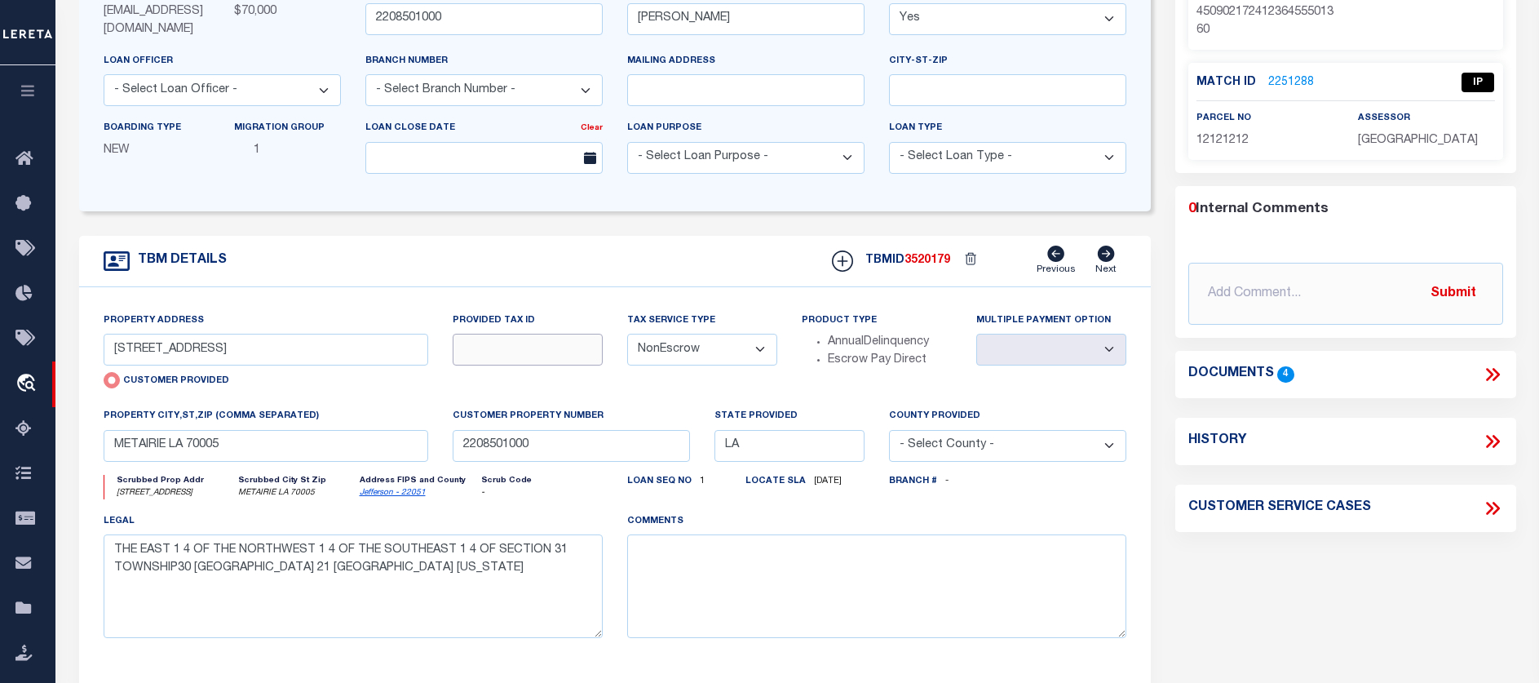
click at [525, 365] on input "text" at bounding box center [528, 350] width 150 height 32
click at [563, 444] on div "Customer Property Number 2208501000" at bounding box center [571, 434] width 237 height 54
click at [524, 365] on input "text" at bounding box center [528, 350] width 150 height 32
type input "1302"
click at [600, 408] on div "Provided Tax ID 1302" at bounding box center [527, 360] width 175 height 96
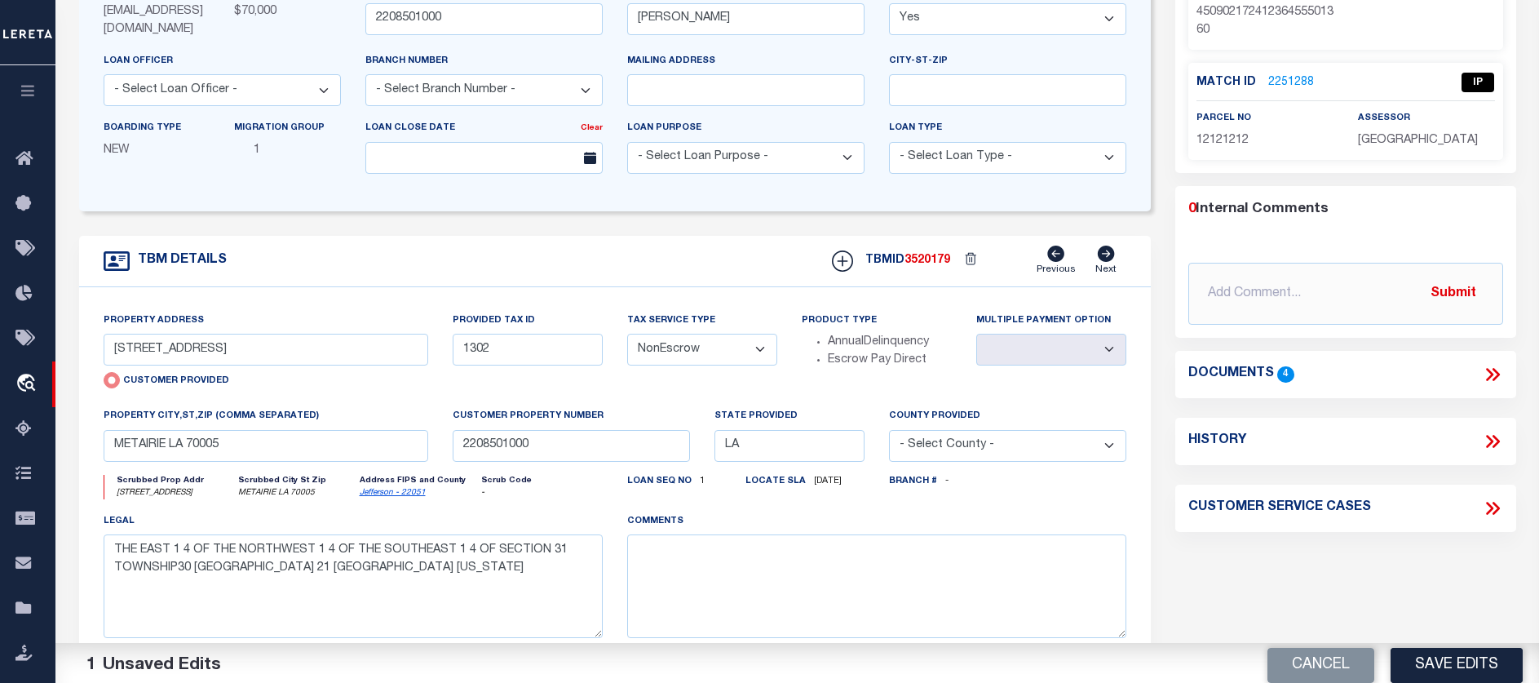
click at [653, 365] on select "- Select Tax Service Type - Escrow NonEscrow" at bounding box center [702, 350] width 150 height 32
select select "Escrow"
click at [627, 349] on select "- Select Tax Service Type - Escrow NonEscrow" at bounding box center [702, 350] width 150 height 32
click at [250, 462] on input "METAIRIE LA 70005" at bounding box center [266, 446] width 325 height 32
type input "METAIRIE LA 70005 2"
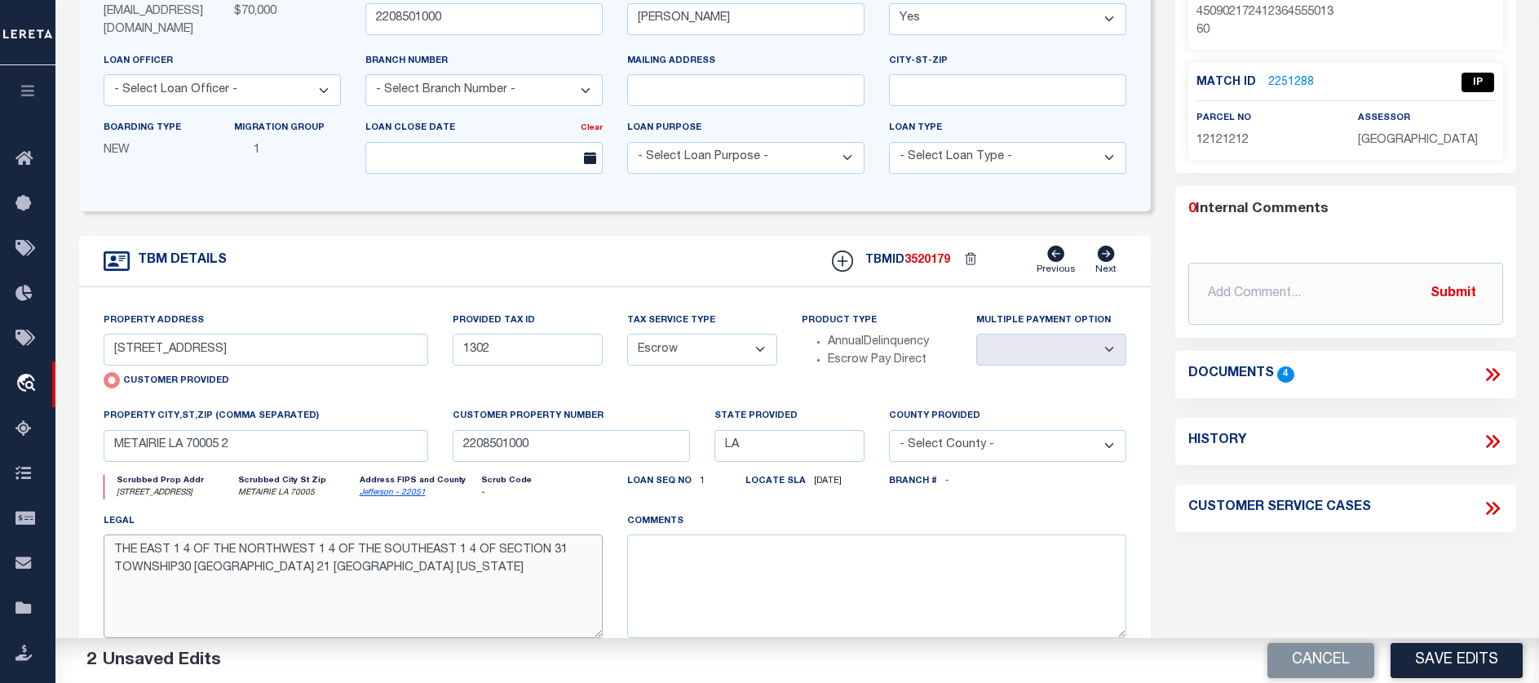
click at [551, 586] on body "Home OMS Detail" at bounding box center [769, 377] width 1539 height 1245
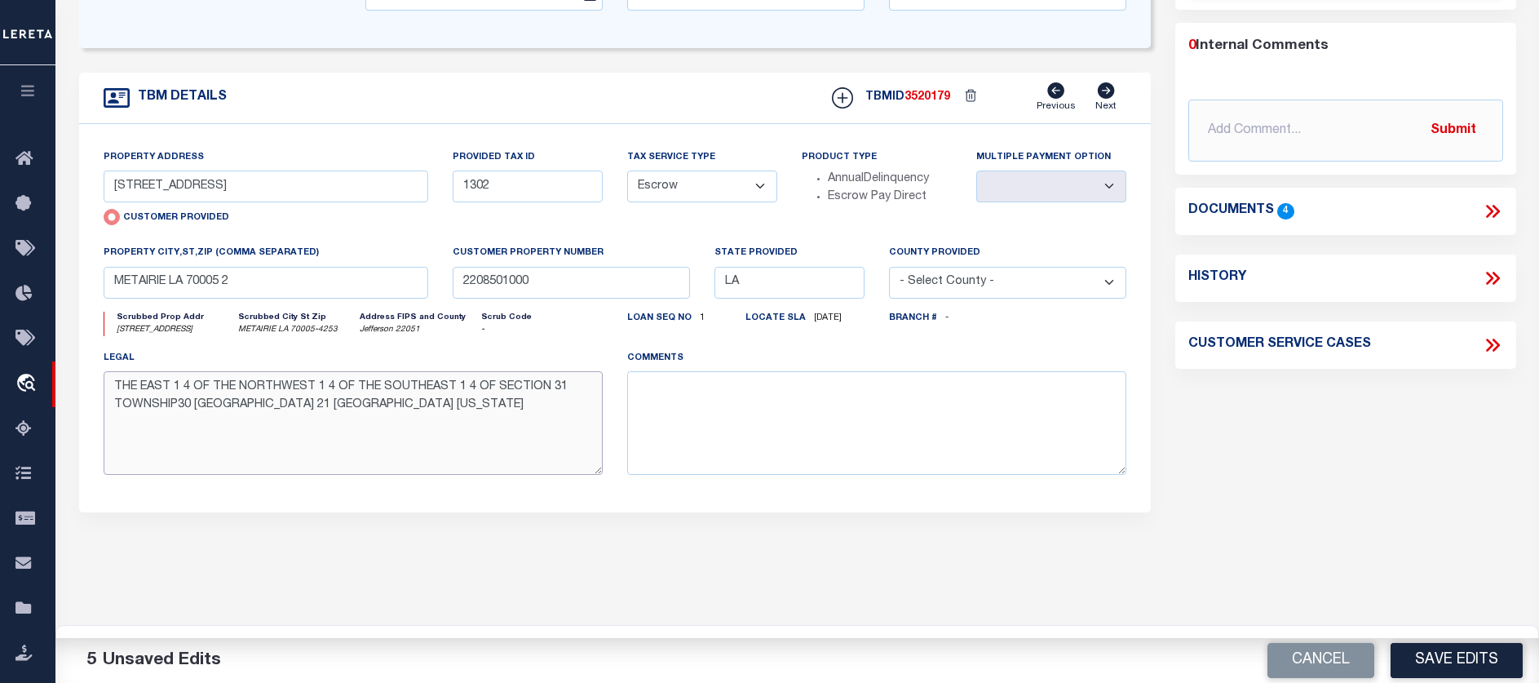
type textarea "THE EAST 1 4 OF THE NORTHWEST 1 4 OF THE SOUTHEAST 1 4 OF SECTION 31 TOWNSHIP30…"
click at [362, 281] on div "property city,st,zip (Comma separated) METAIRIE LA 70005 2" at bounding box center [266, 271] width 325 height 54
click at [360, 294] on input "METAIRIE LA 70005 2" at bounding box center [266, 283] width 325 height 32
type input "METAIRIE LA 70005"
click at [374, 247] on body "Home OMS Detail" at bounding box center [769, 208] width 1539 height 1232
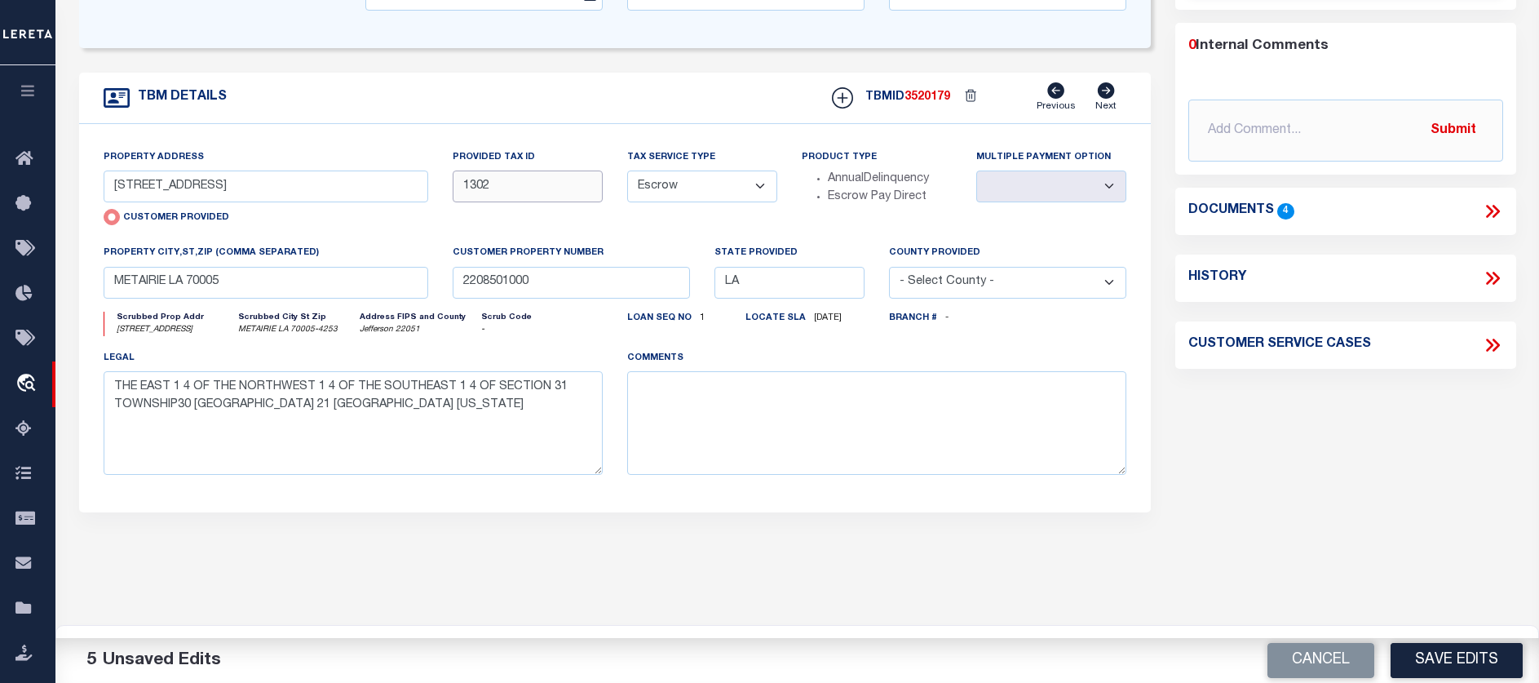
click at [514, 191] on input "1302" at bounding box center [528, 186] width 150 height 32
click at [683, 202] on select "- Select Tax Service Type - Escrow NonEscrow" at bounding box center [702, 186] width 150 height 32
select select "NonEscrow"
click at [627, 186] on select "- Select Tax Service Type - Escrow NonEscrow" at bounding box center [702, 186] width 150 height 32
click at [996, 299] on select "- Select County - Abbeville Acadia Accomack Ada Adair Adams Addison Adjuntas Ag…" at bounding box center [1007, 283] width 237 height 32
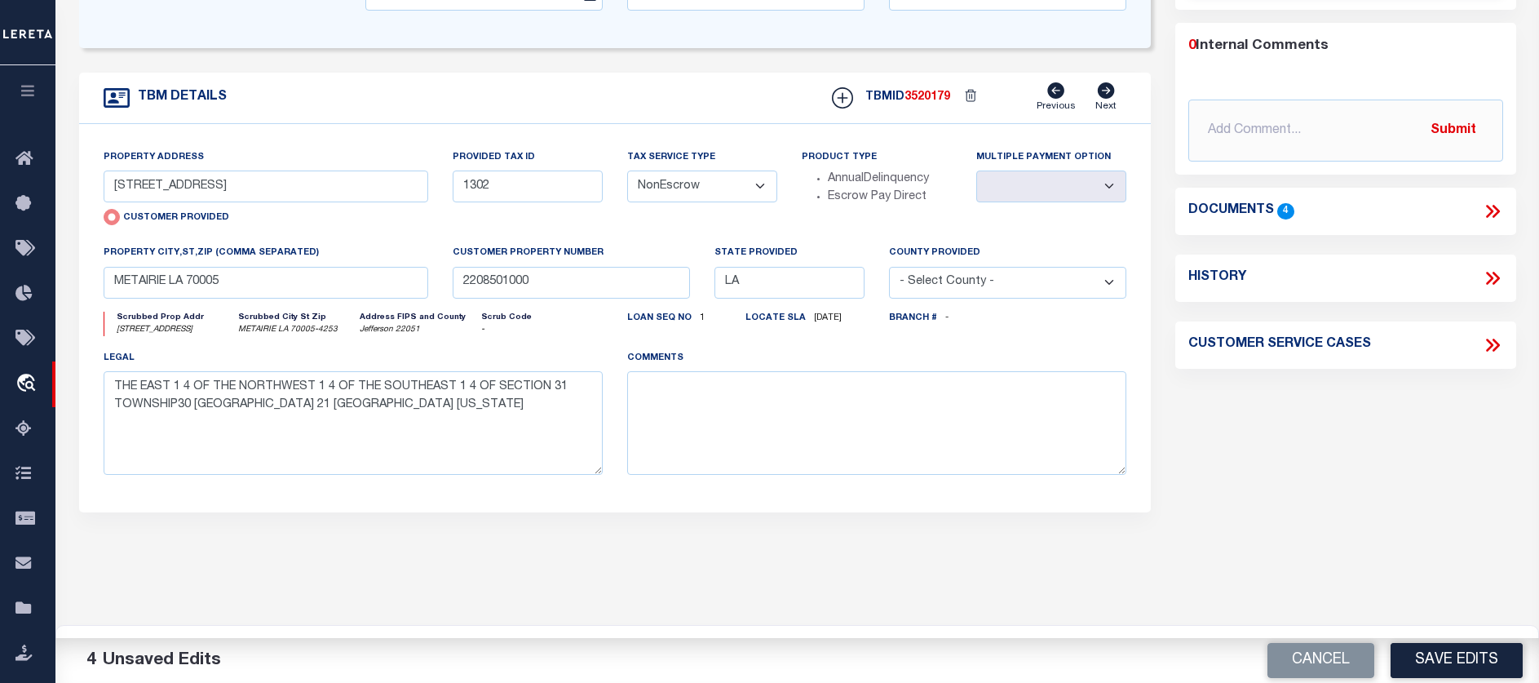
select select "[GEOGRAPHIC_DATA]"
click at [889, 283] on select "- Select County - Abbeville Acadia Accomack Ada Adair Adams Addison Adjuntas Ag…" at bounding box center [1007, 283] width 237 height 32
click at [844, 290] on input "LA" at bounding box center [790, 283] width 150 height 32
click at [1456, 658] on button "Save Edits" at bounding box center [1457, 660] width 132 height 35
select select
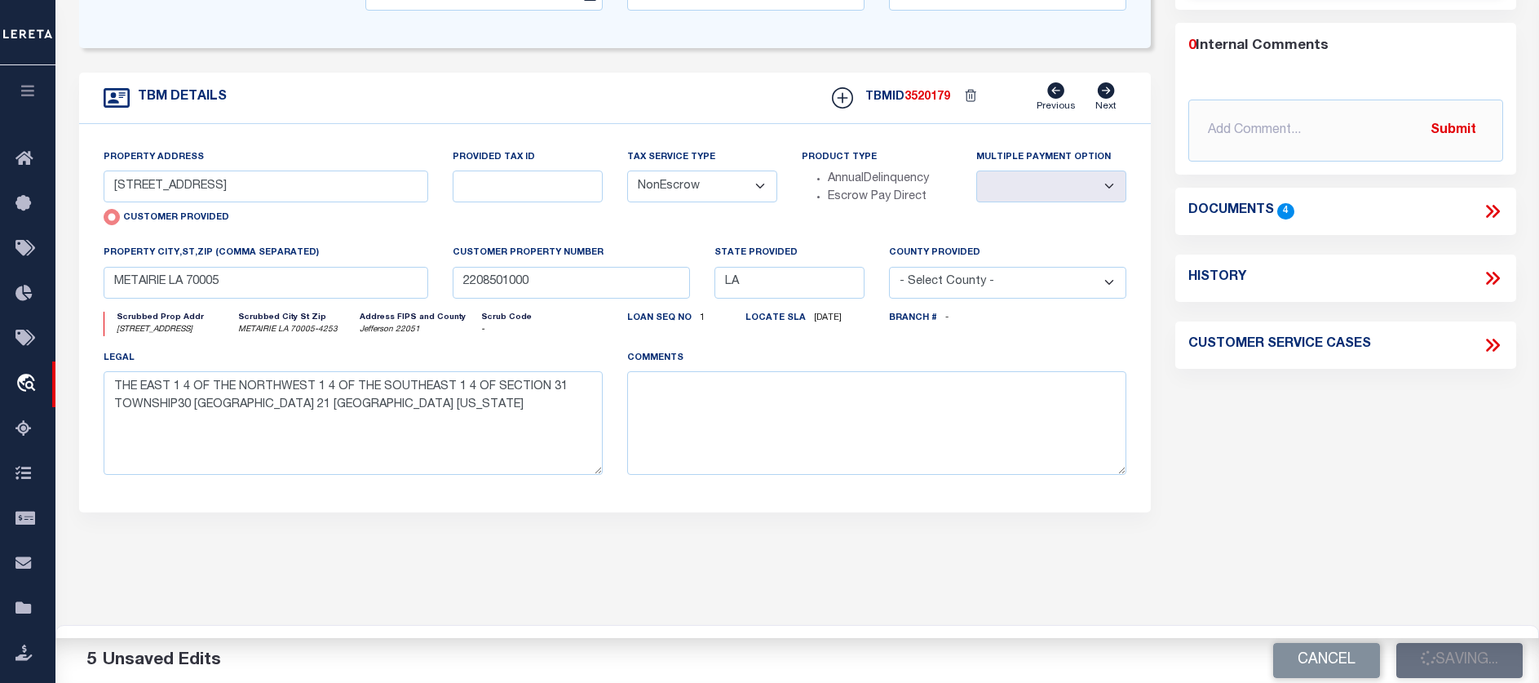
select select
type textarea "THE EAST 1 4 OF THE NORTHWEST 1 4 OF THE SOUTHEAST 1 4 OF SECTION 31 TOWNSHIP30…"
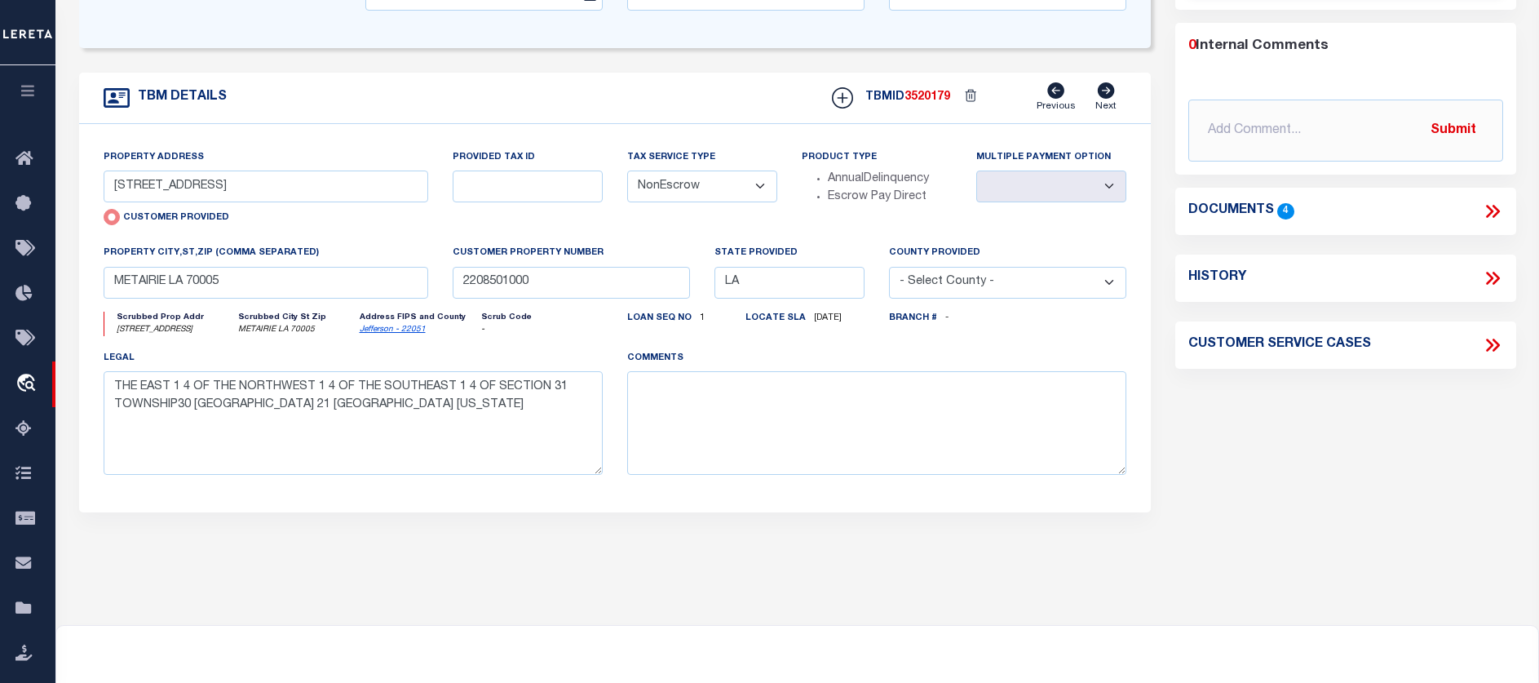
select select
type input "1302"
select select
select select "[GEOGRAPHIC_DATA]"
type textarea "THE EAST 1 4 OF THE NORTHWEST 1 4 OF THE SOUTHEAST 1 4 OF SECTION 31 TOWNSHIP30…"
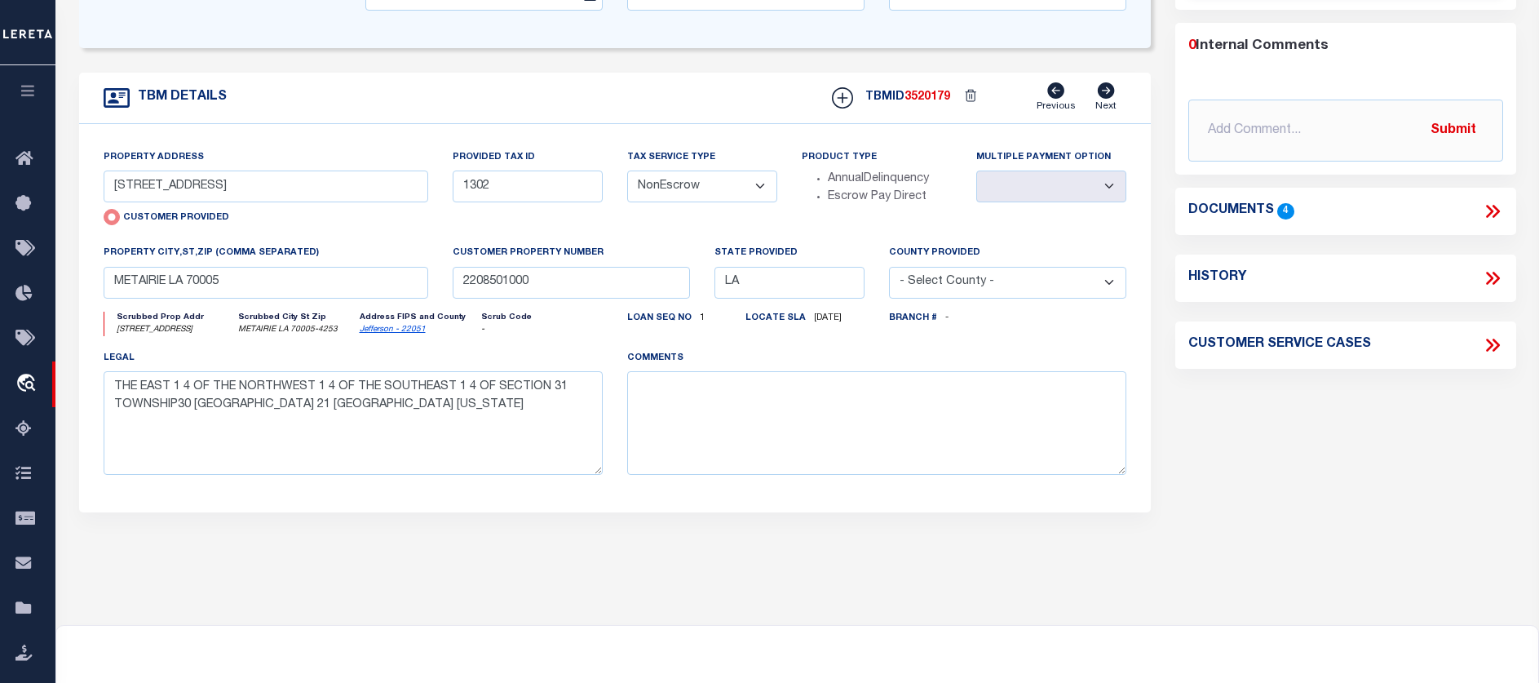
click at [1537, 559] on div "LOAN DETAILS Client Name 68855" at bounding box center [797, 140] width 1484 height 967
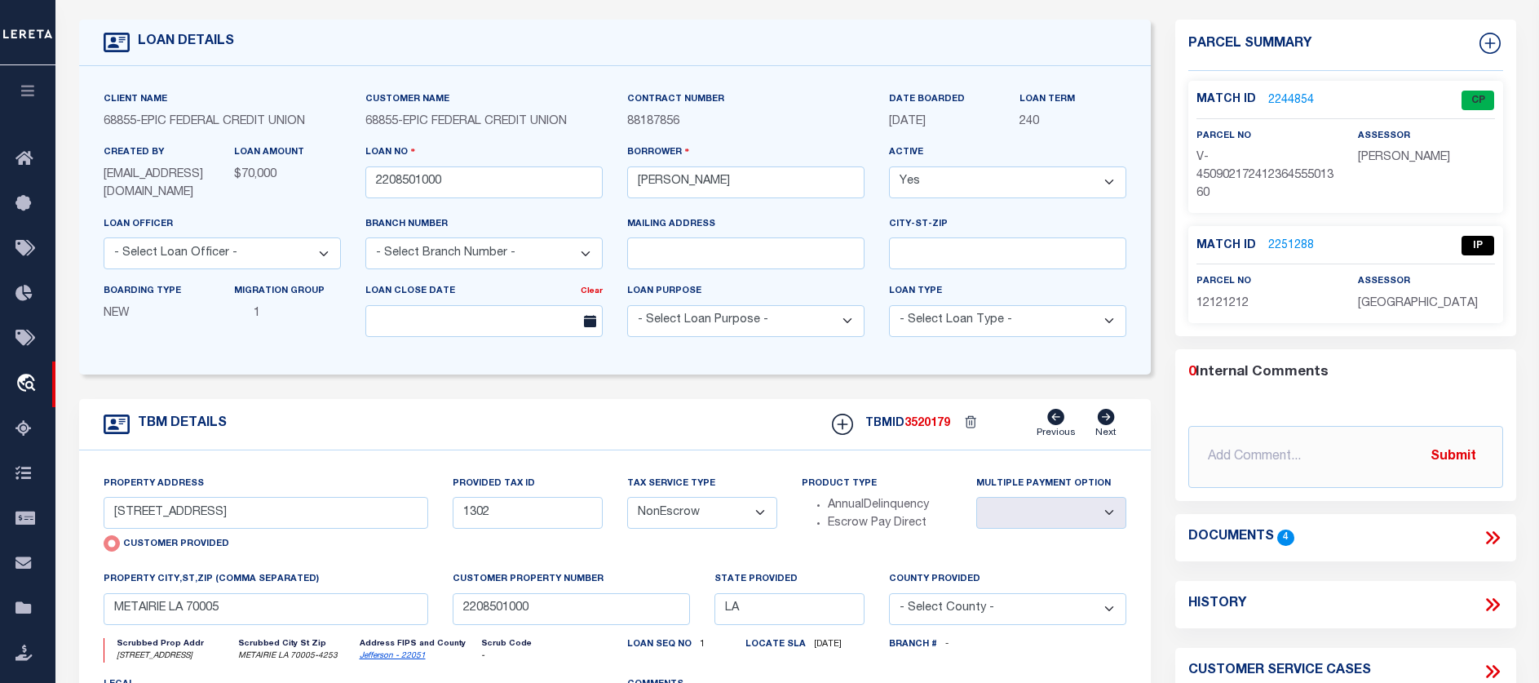
scroll to position [567, 0]
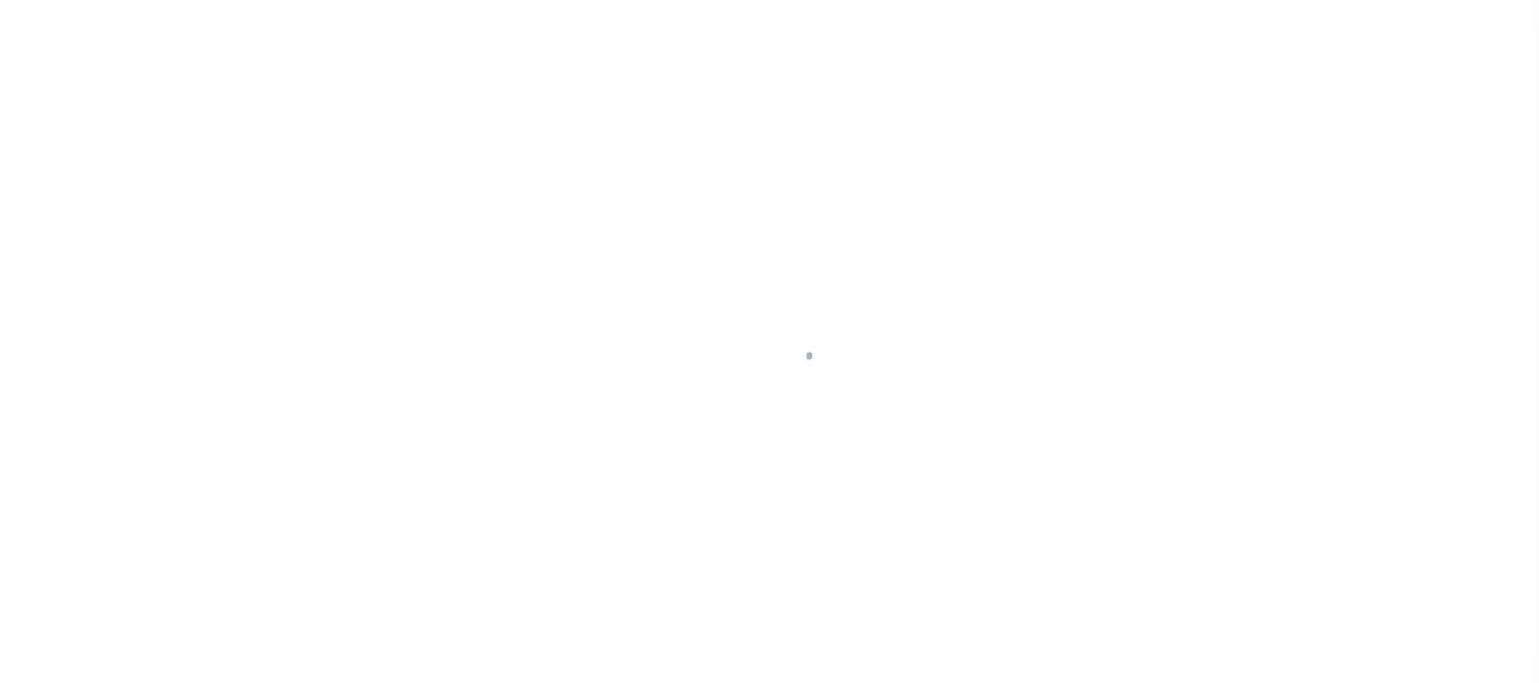
select select "NonEscrow"
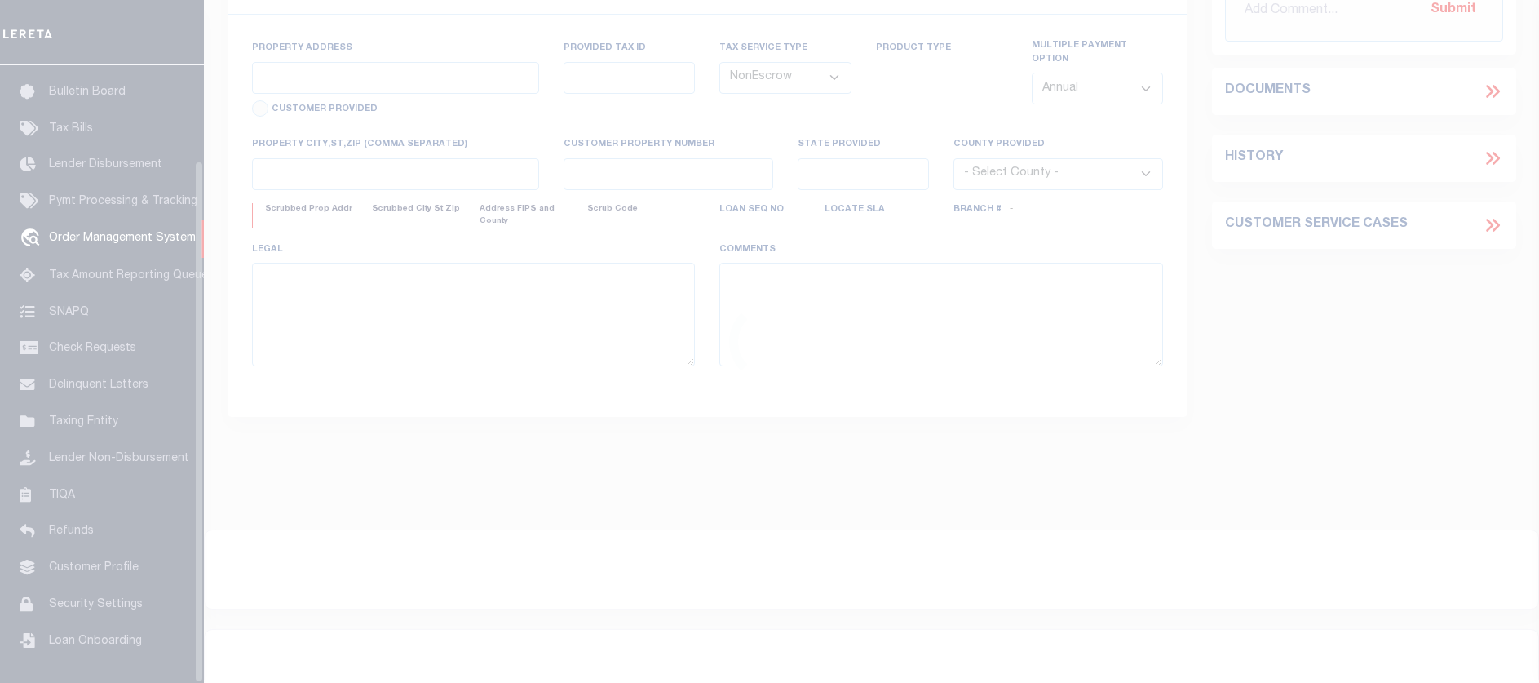
type input "[STREET_ADDRESS]"
radio input "true"
type input "1302"
select select
type input "METAIRIE LA 70005"
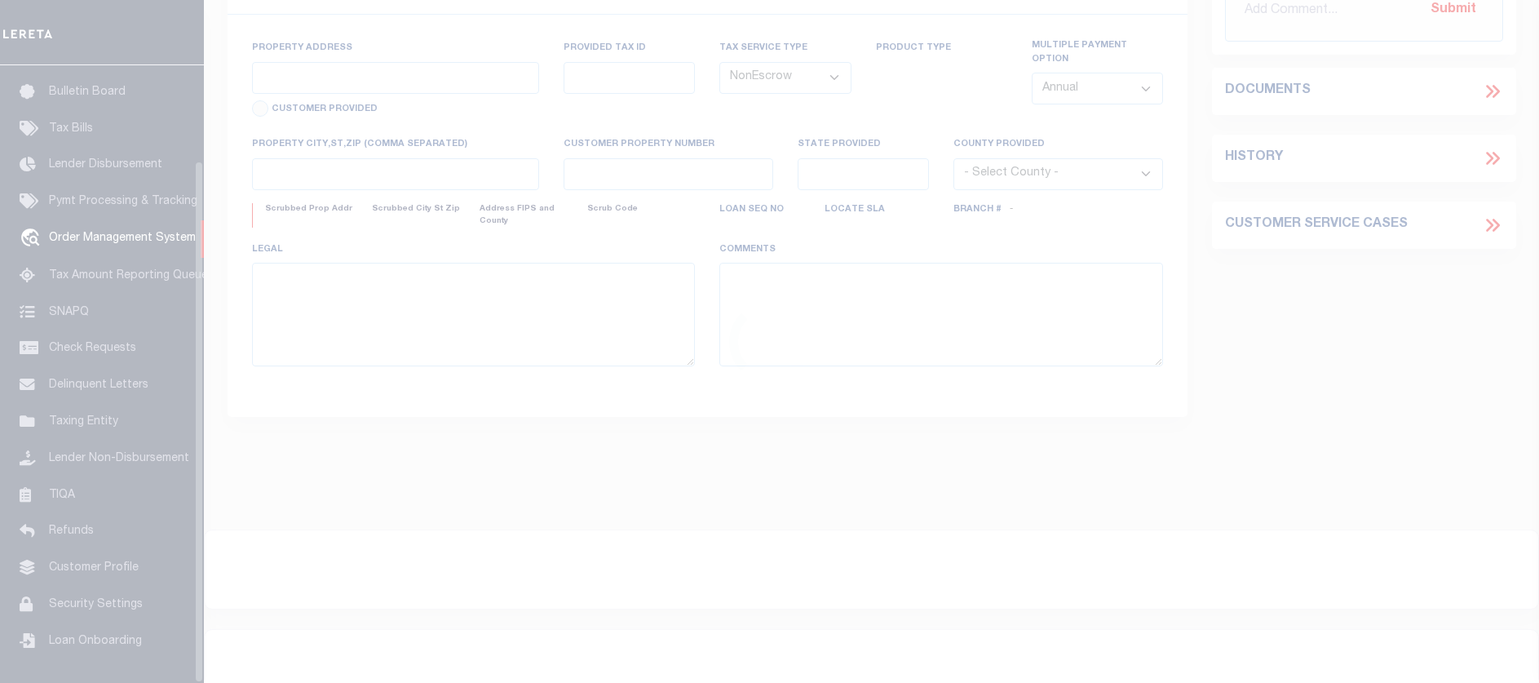
type input "2208501000"
type input "LA"
select select "[GEOGRAPHIC_DATA]"
type textarea "THE EAST 1 4 OF THE NORTHWEST 1 4 OF THE SOUTHEAST 1 4 OF SECTION 31 TOWNSHIP30…"
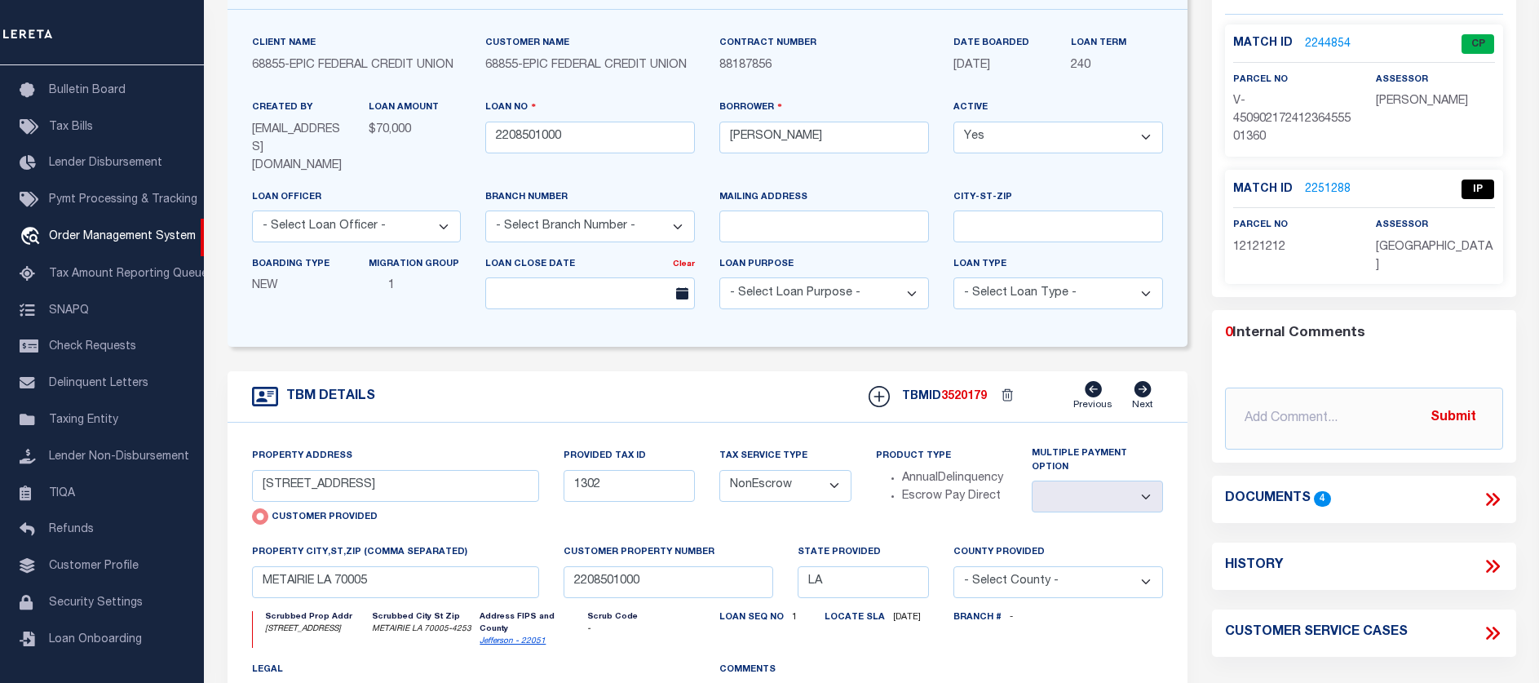
scroll to position [0, 0]
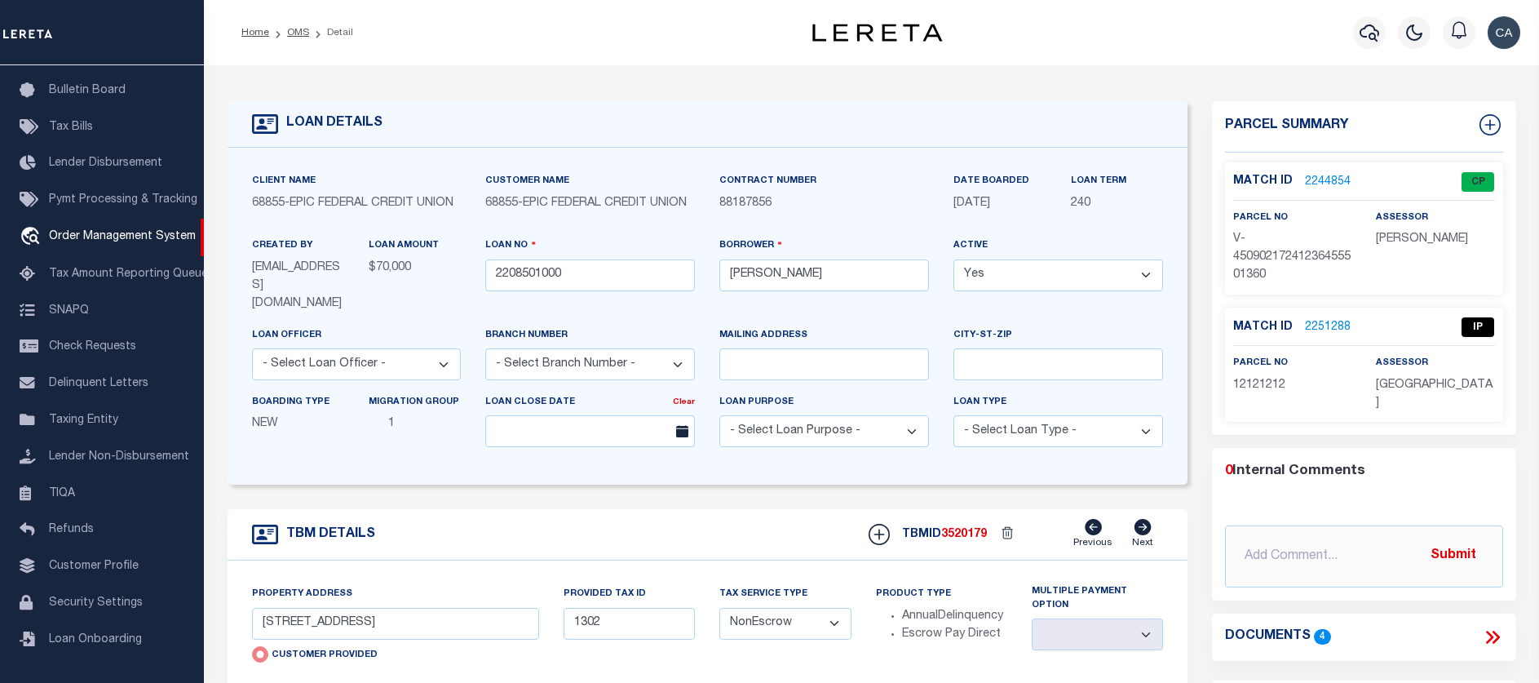
click at [522, 50] on div "Home OMS Detail Profile Sign out" at bounding box center [871, 32] width 1335 height 65
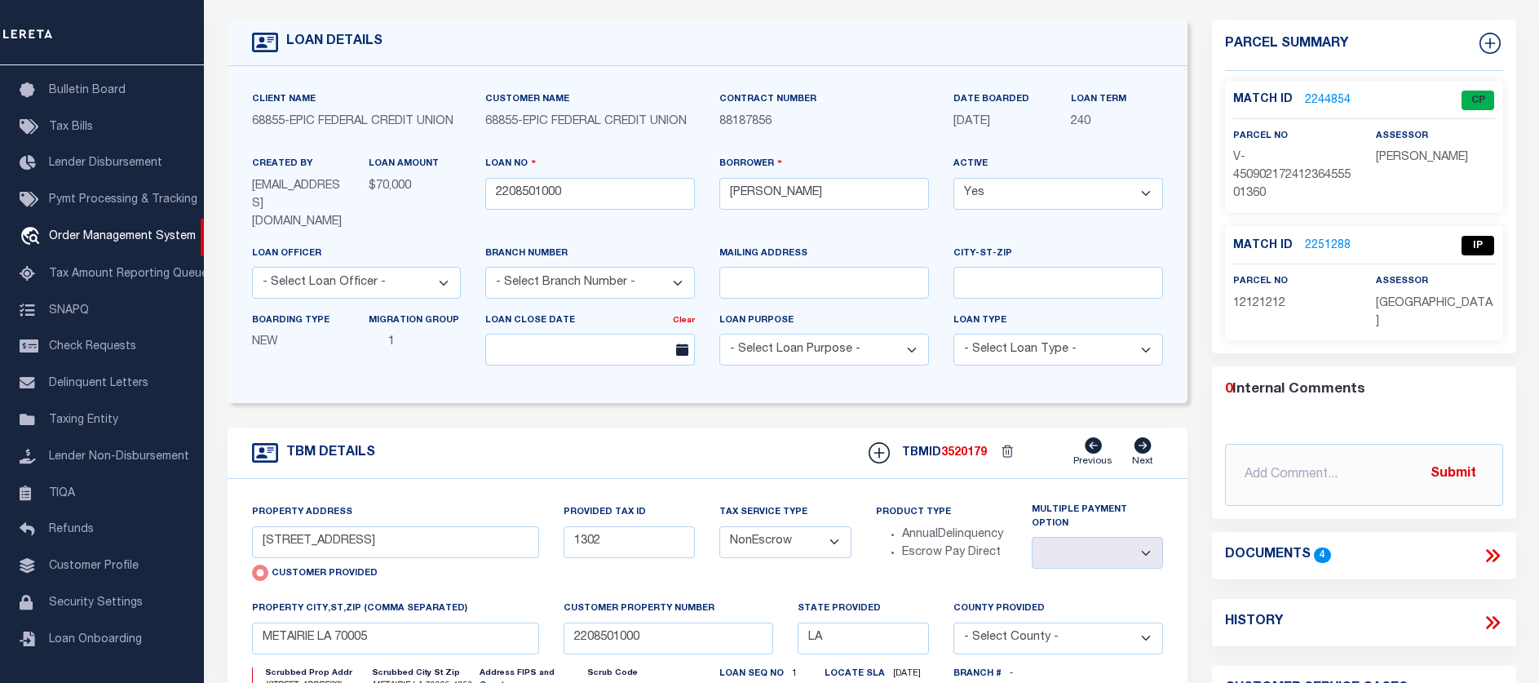
scroll to position [163, 0]
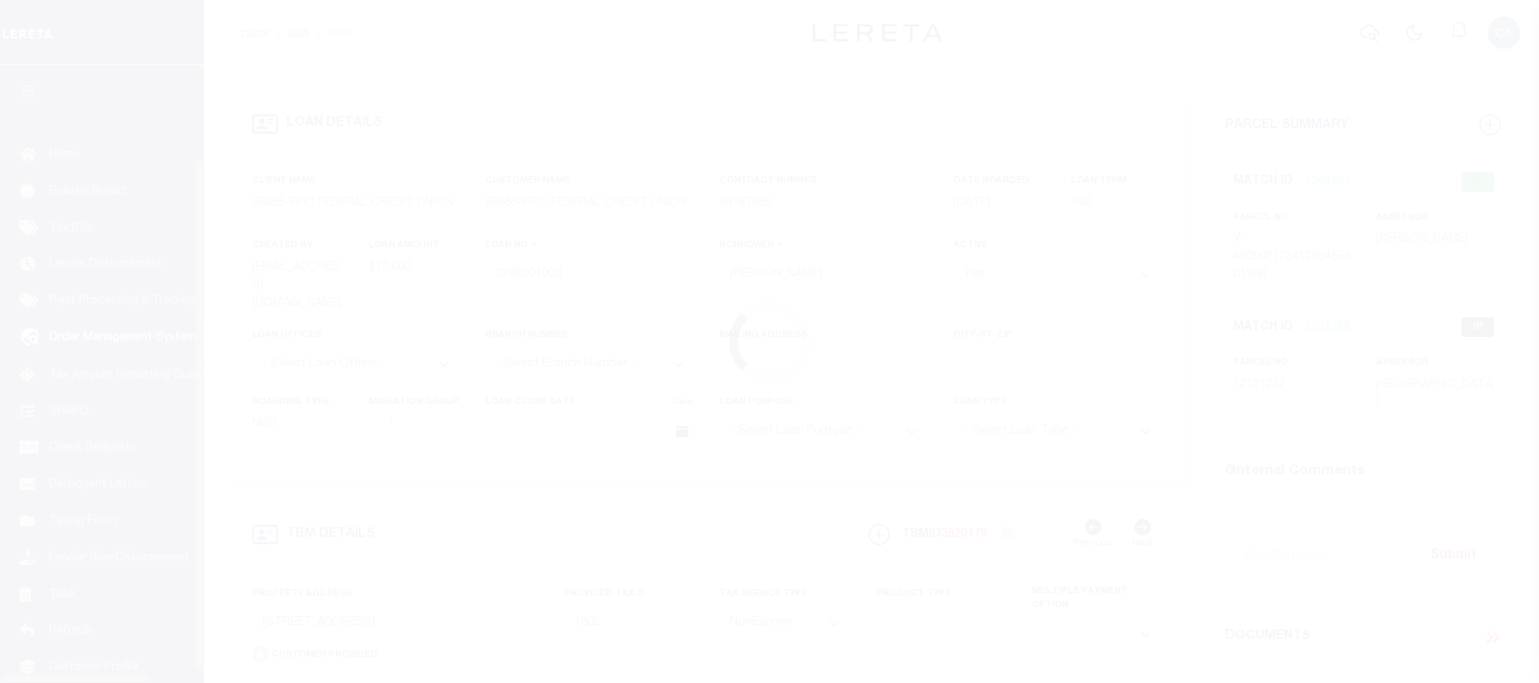
select select "NonEscrow"
select select "[GEOGRAPHIC_DATA]"
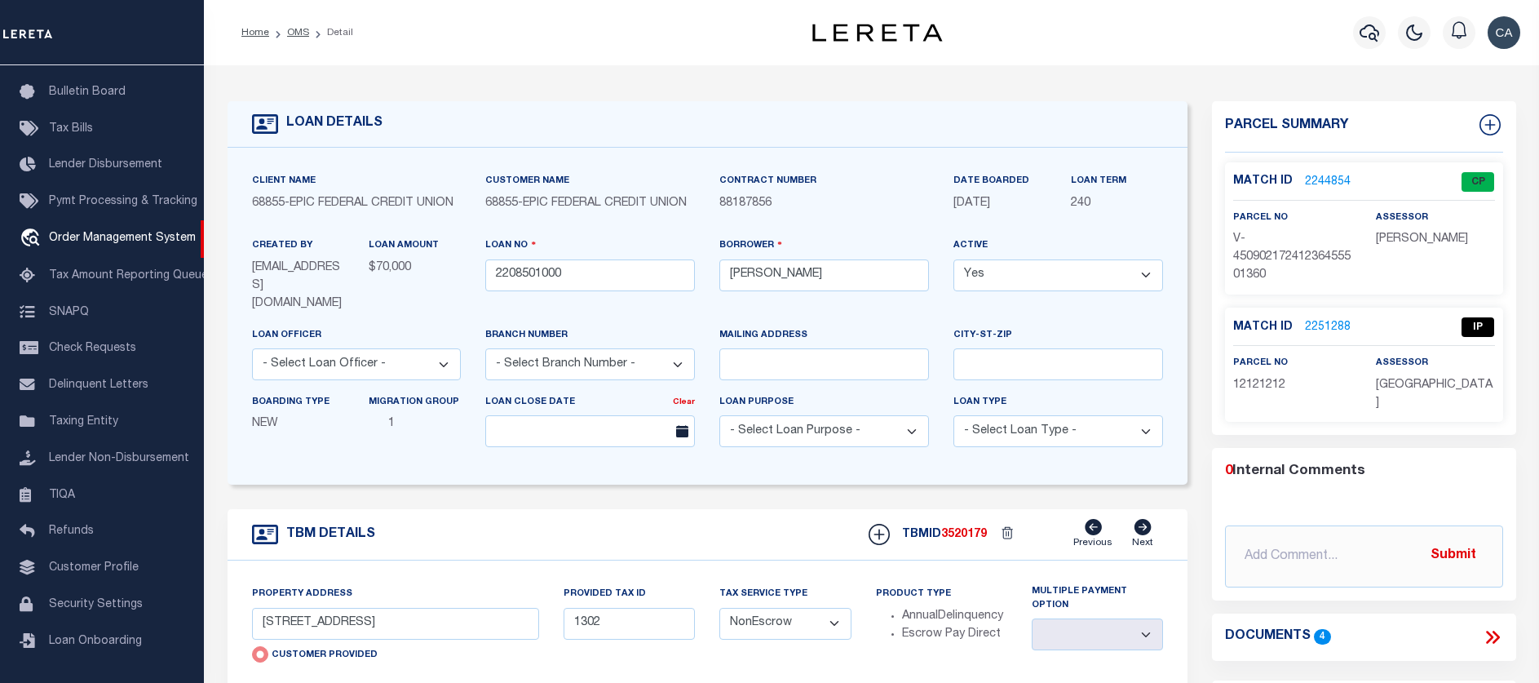
click at [1496, 135] on h4 "Parcel Summary" at bounding box center [1364, 133] width 278 height 38
click at [1489, 124] on icon at bounding box center [1490, 124] width 21 height 21
select select "IP"
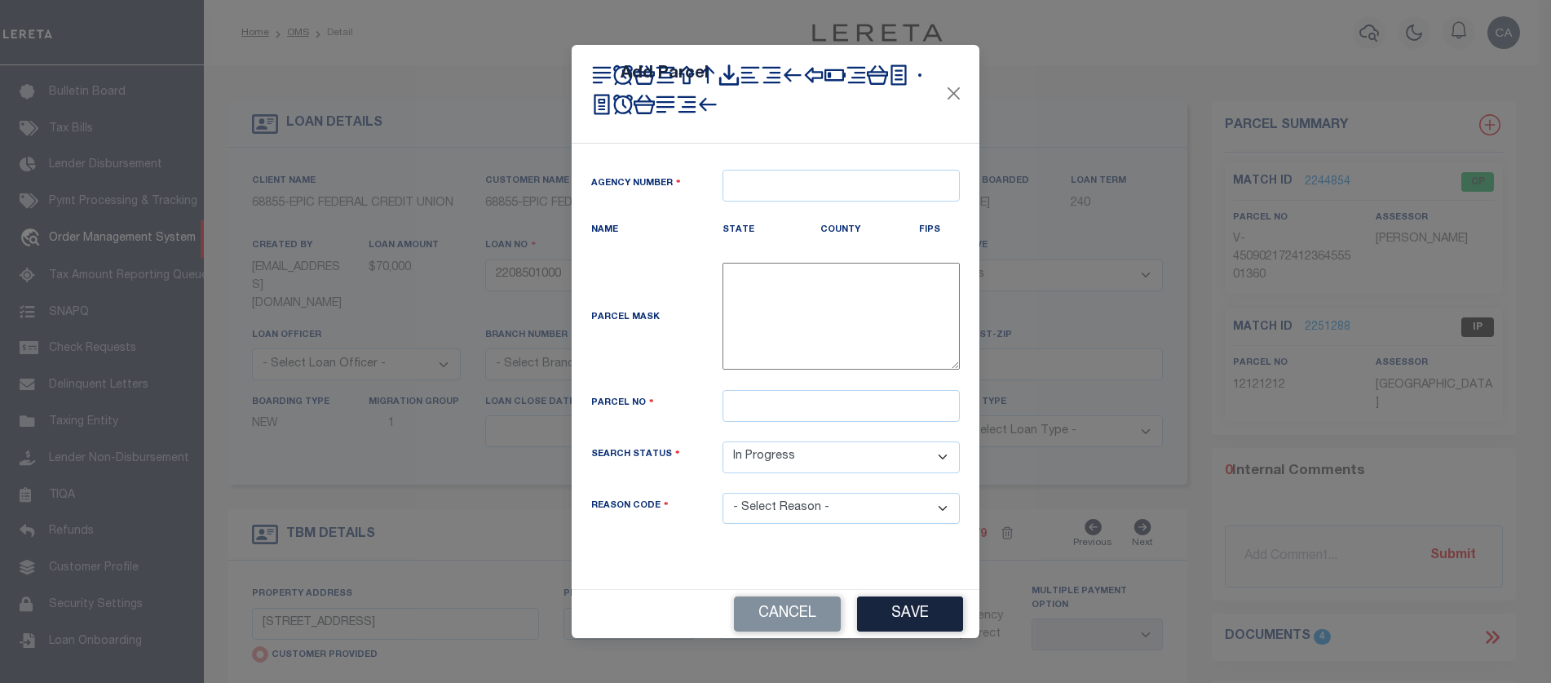
type textarea "-"
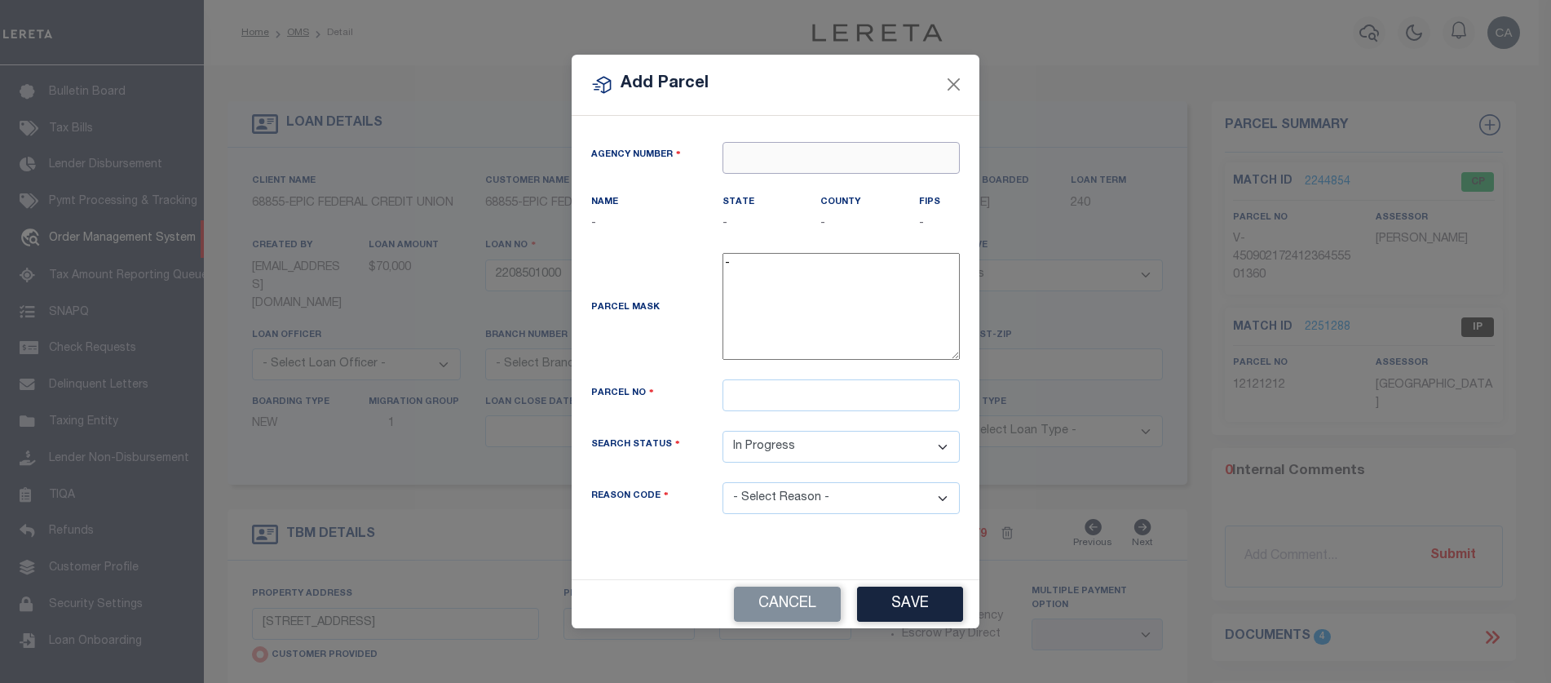
click at [843, 160] on input "text" at bounding box center [841, 158] width 237 height 32
click at [955, 88] on button "Close" at bounding box center [954, 84] width 21 height 21
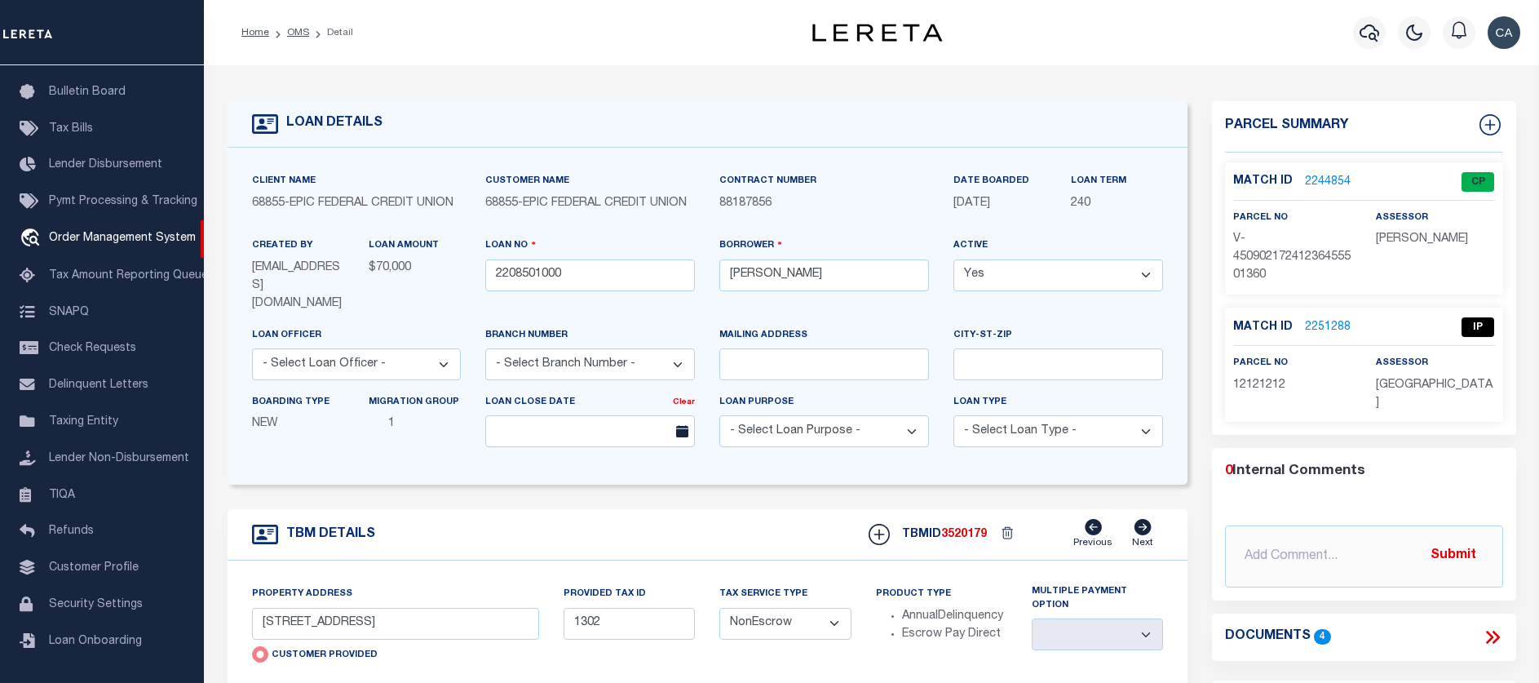
click at [1335, 321] on link "2251288" at bounding box center [1328, 327] width 46 height 17
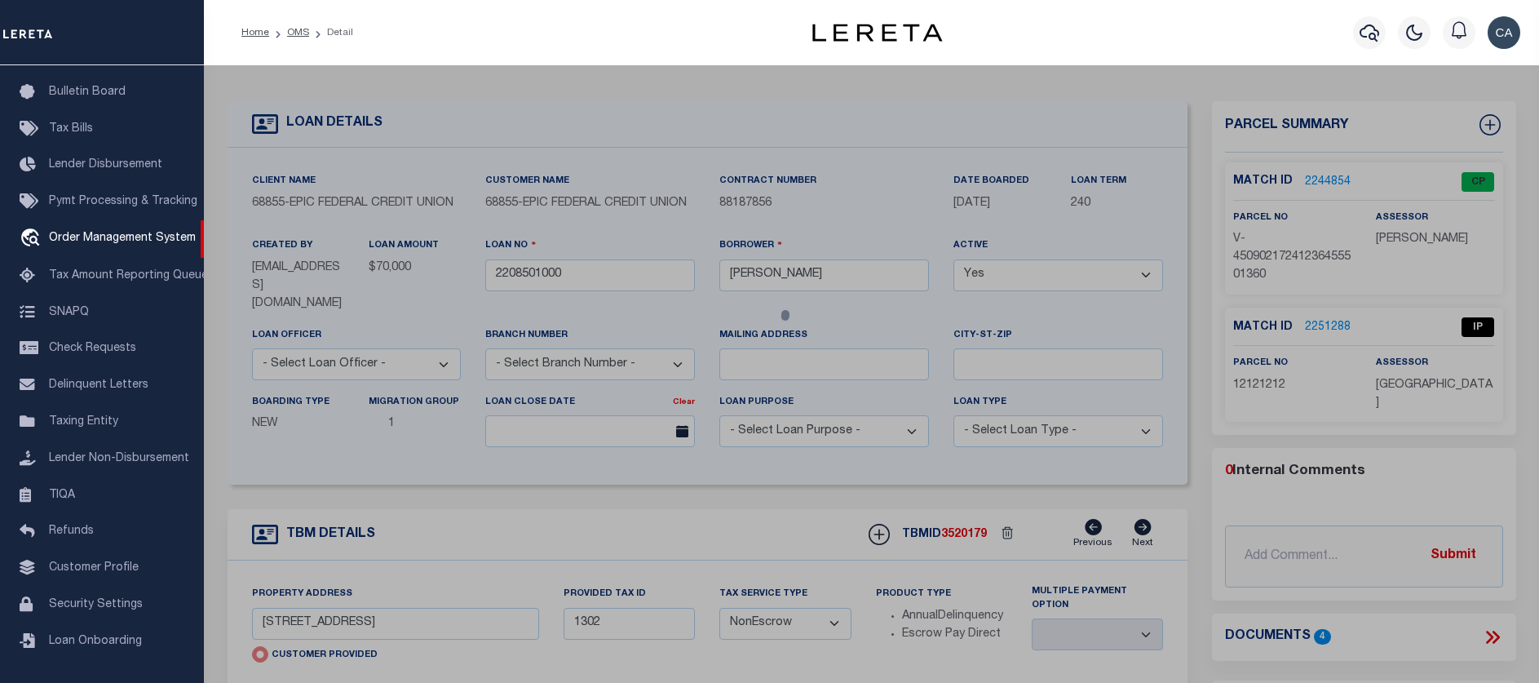
checkbox input "false"
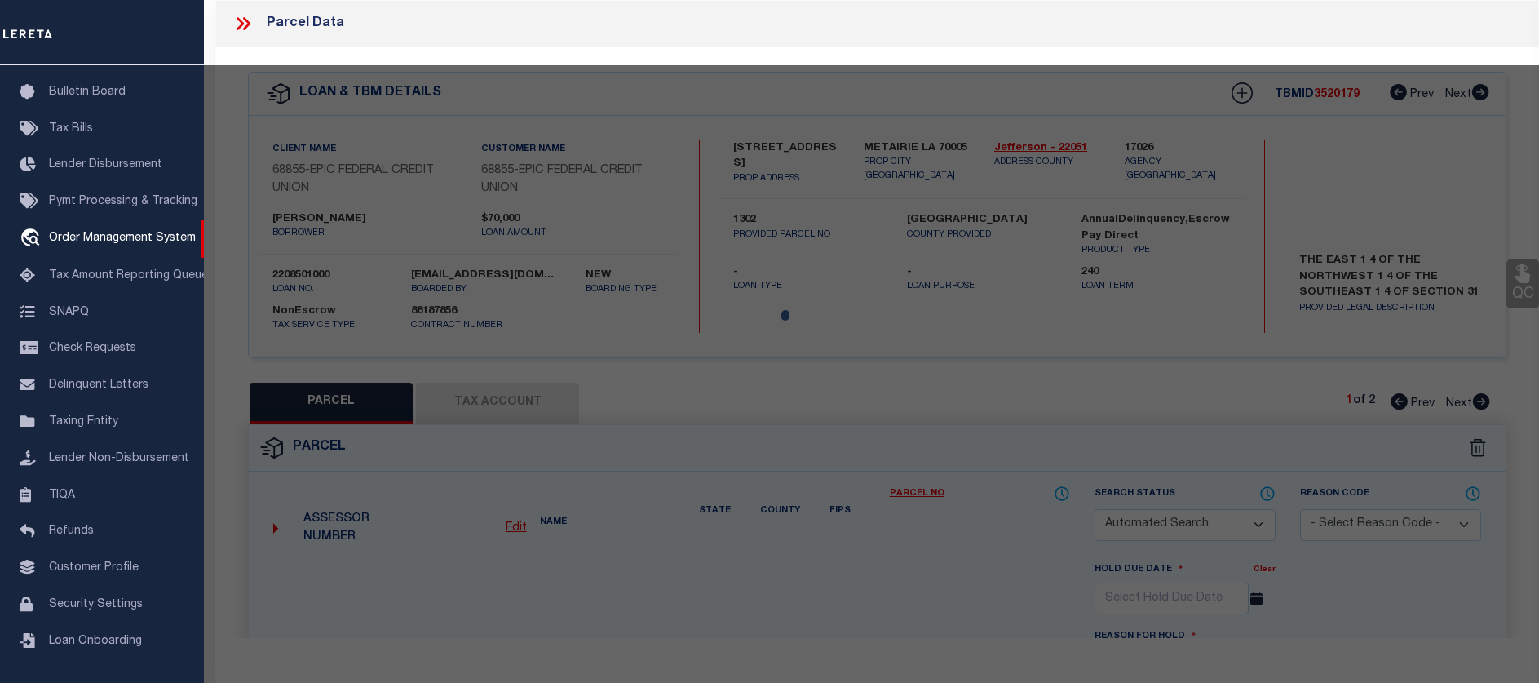
select select "IP"
checkbox input "false"
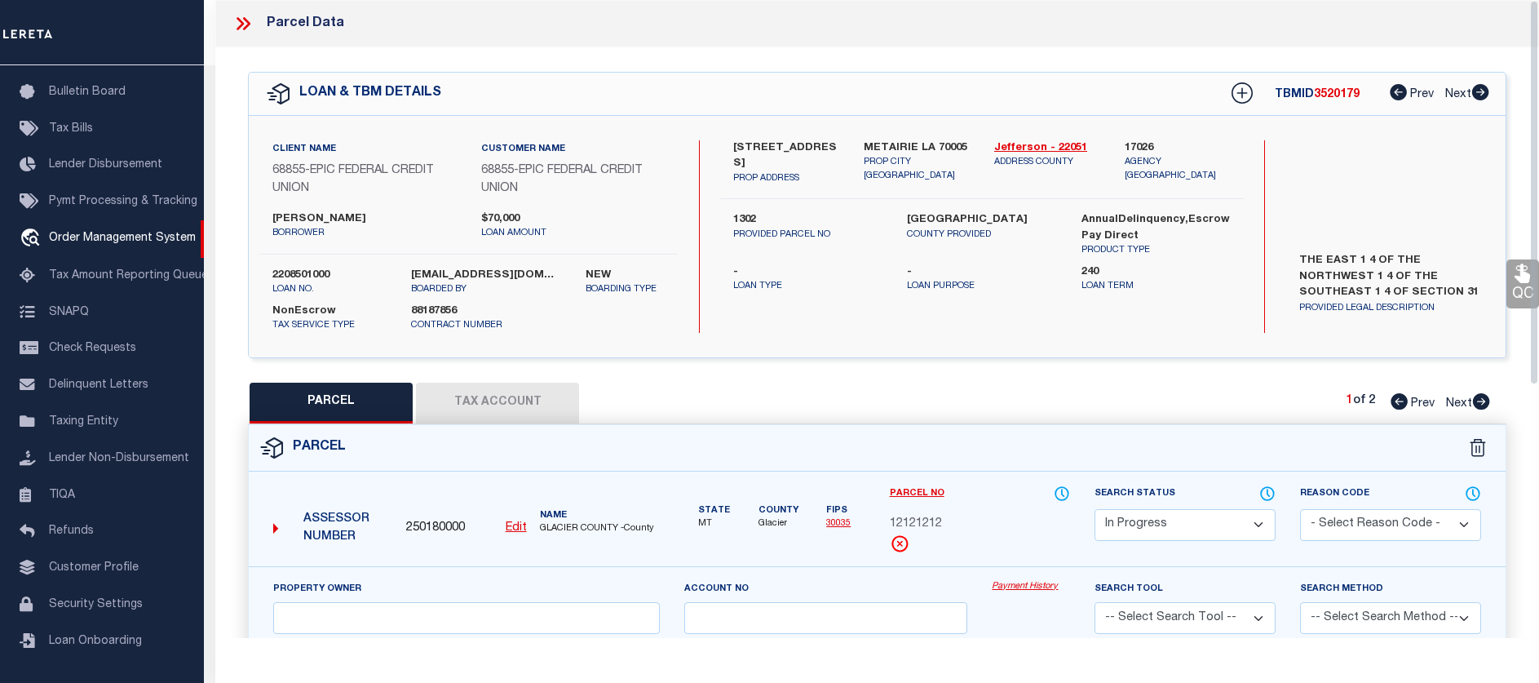
click at [424, 528] on span "250180000" at bounding box center [435, 529] width 59 height 18
copy span "250180000"
click at [242, 15] on icon at bounding box center [242, 23] width 21 height 21
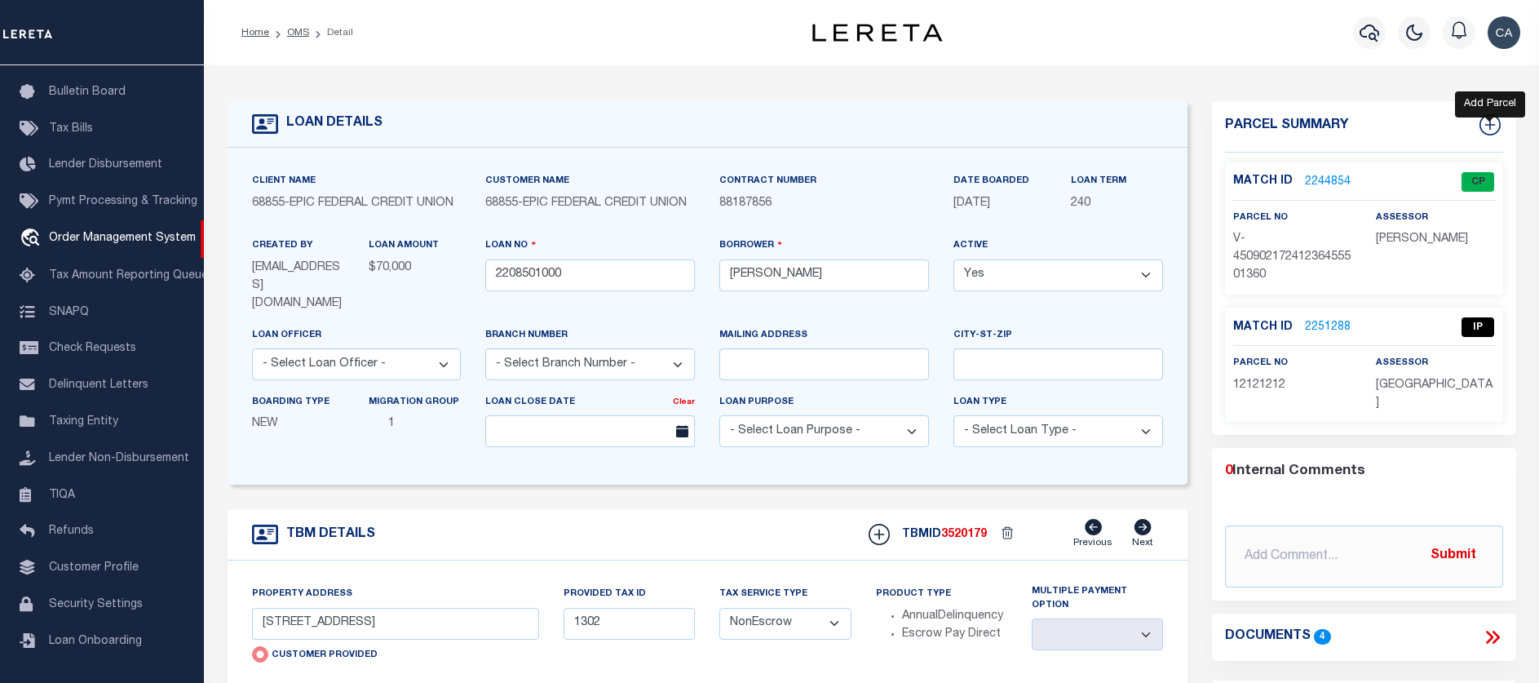
click at [1481, 140] on h4 "Parcel Summary" at bounding box center [1364, 133] width 278 height 38
click at [1491, 130] on icon at bounding box center [1490, 124] width 21 height 21
select select "IP"
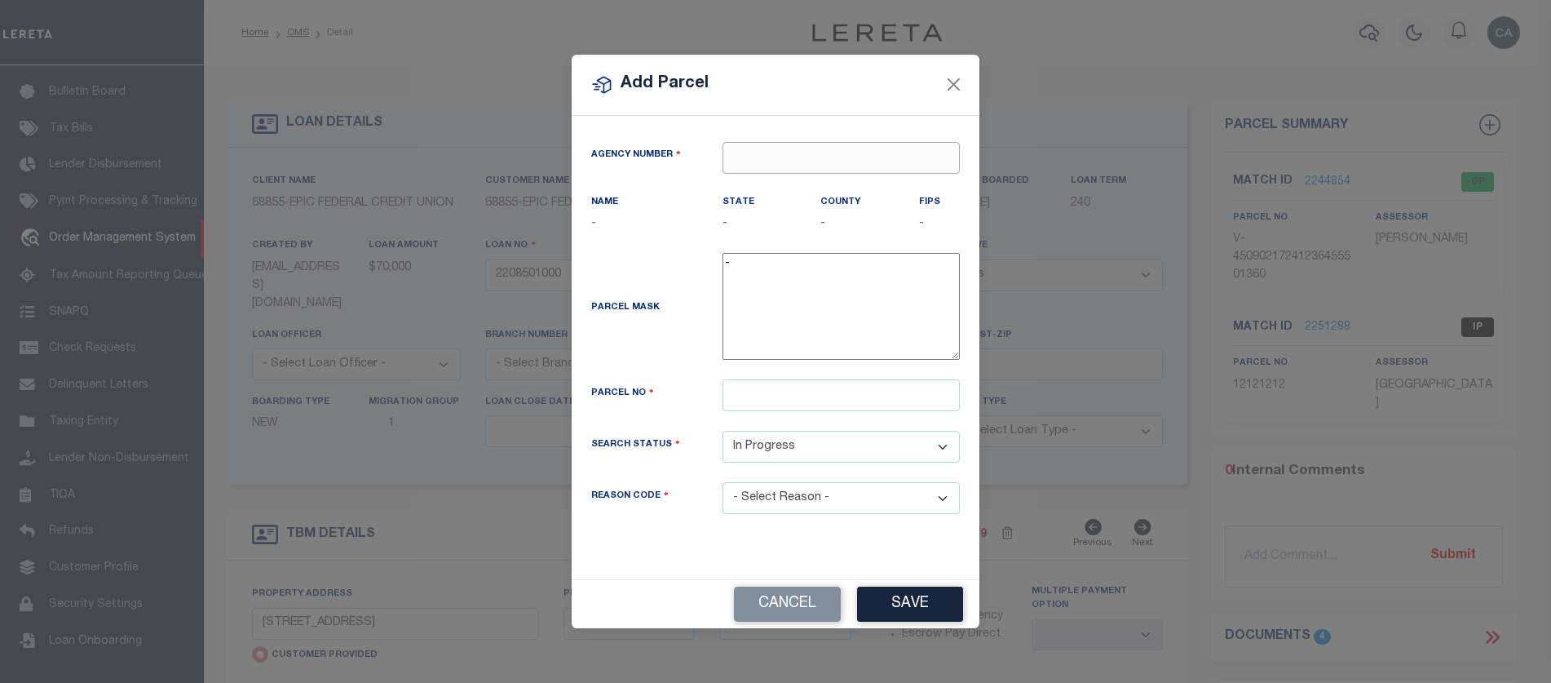
click at [842, 167] on input "text" at bounding box center [841, 158] width 237 height 32
paste input "250180000"
type input "250180000"
click at [841, 186] on div "250180000 : GLACIER COUNTY" at bounding box center [842, 198] width 236 height 46
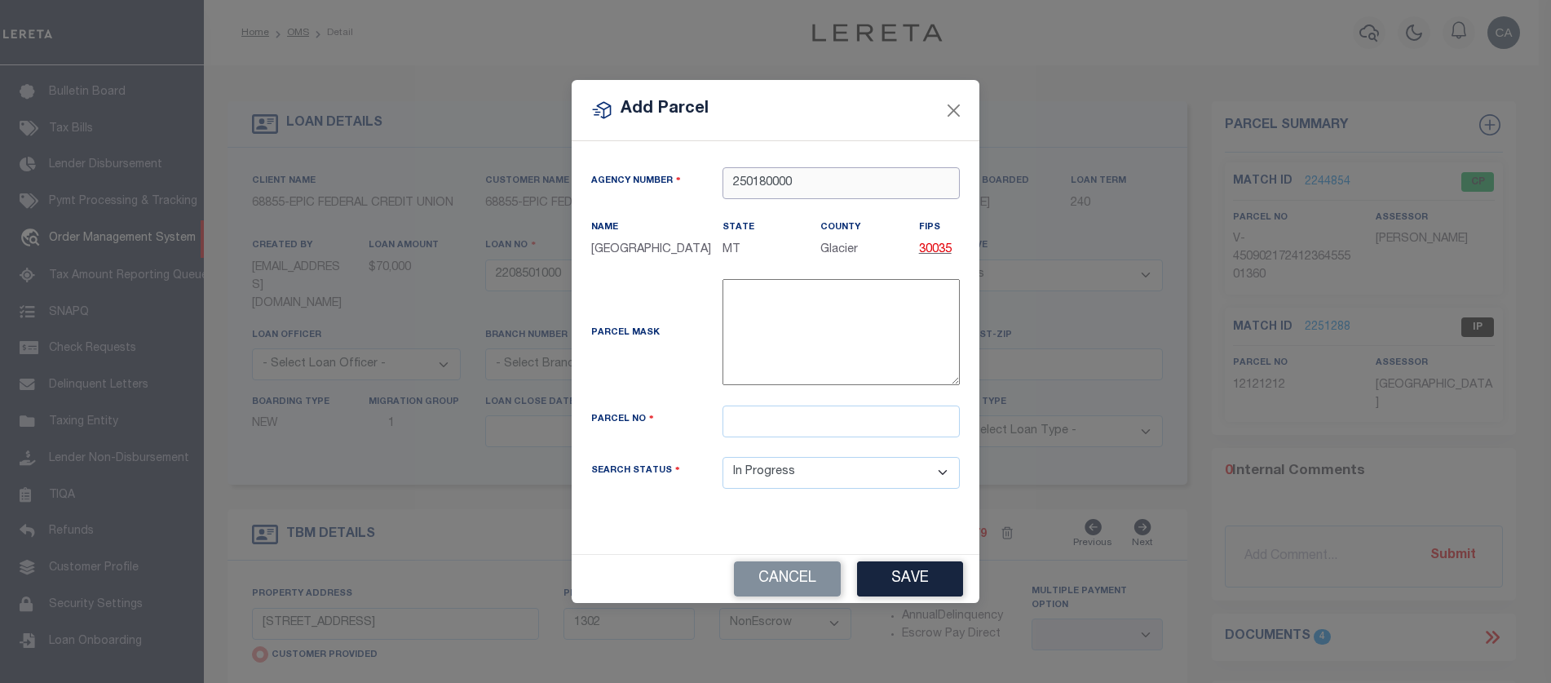
type input "250180000"
click at [808, 447] on div "Parcel No" at bounding box center [775, 430] width 393 height 51
click at [819, 415] on input "text" at bounding box center [841, 421] width 237 height 32
type input "54545454"
click at [904, 573] on button "Save" at bounding box center [910, 578] width 106 height 35
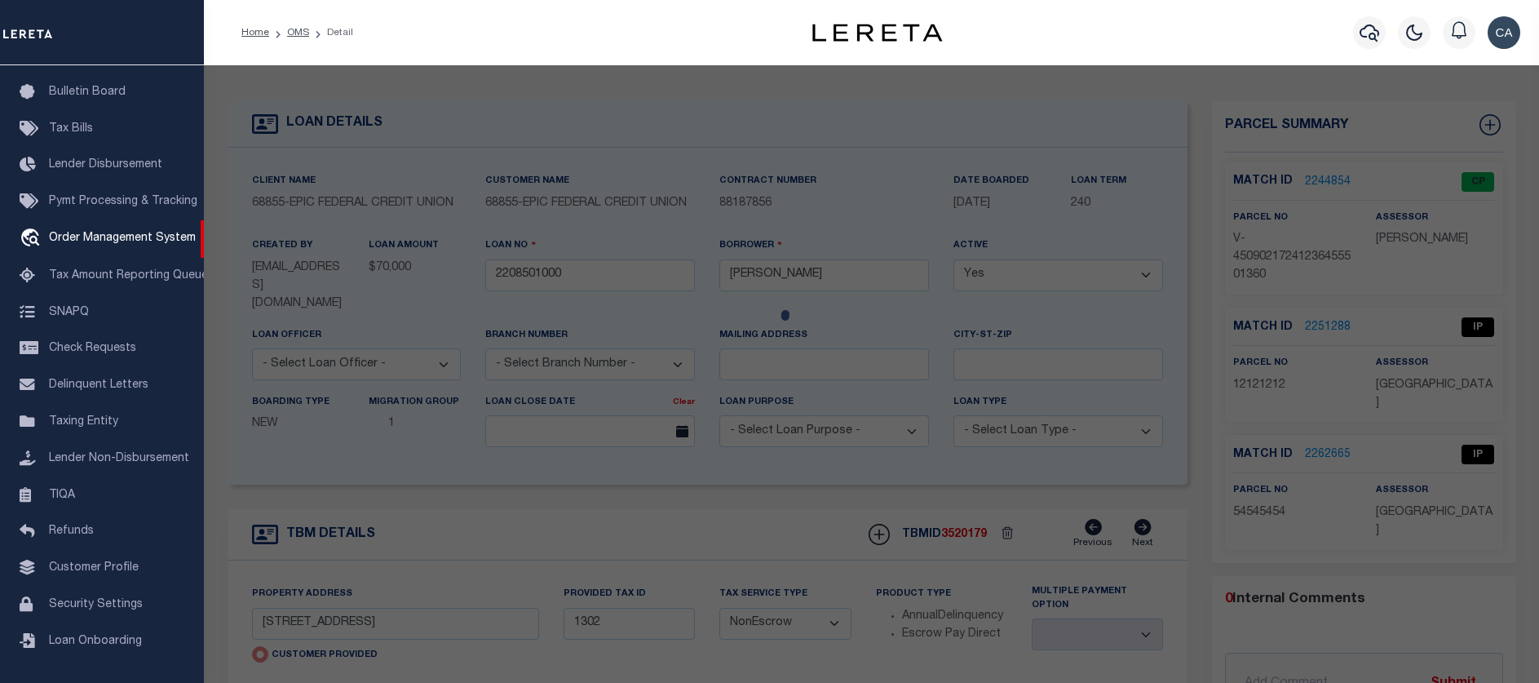
select select "AS"
checkbox input "false"
select select "IP"
checkbox input "false"
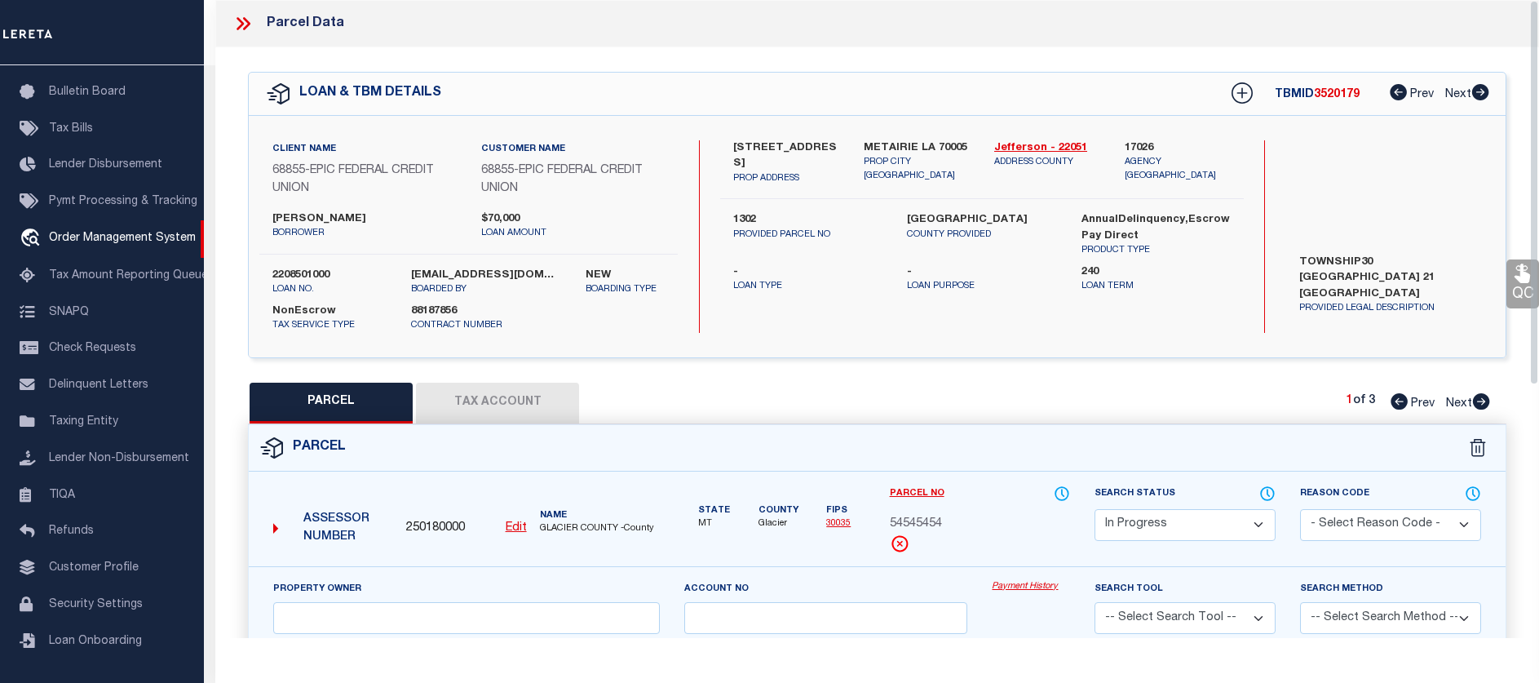
click at [241, 26] on icon at bounding box center [240, 23] width 7 height 13
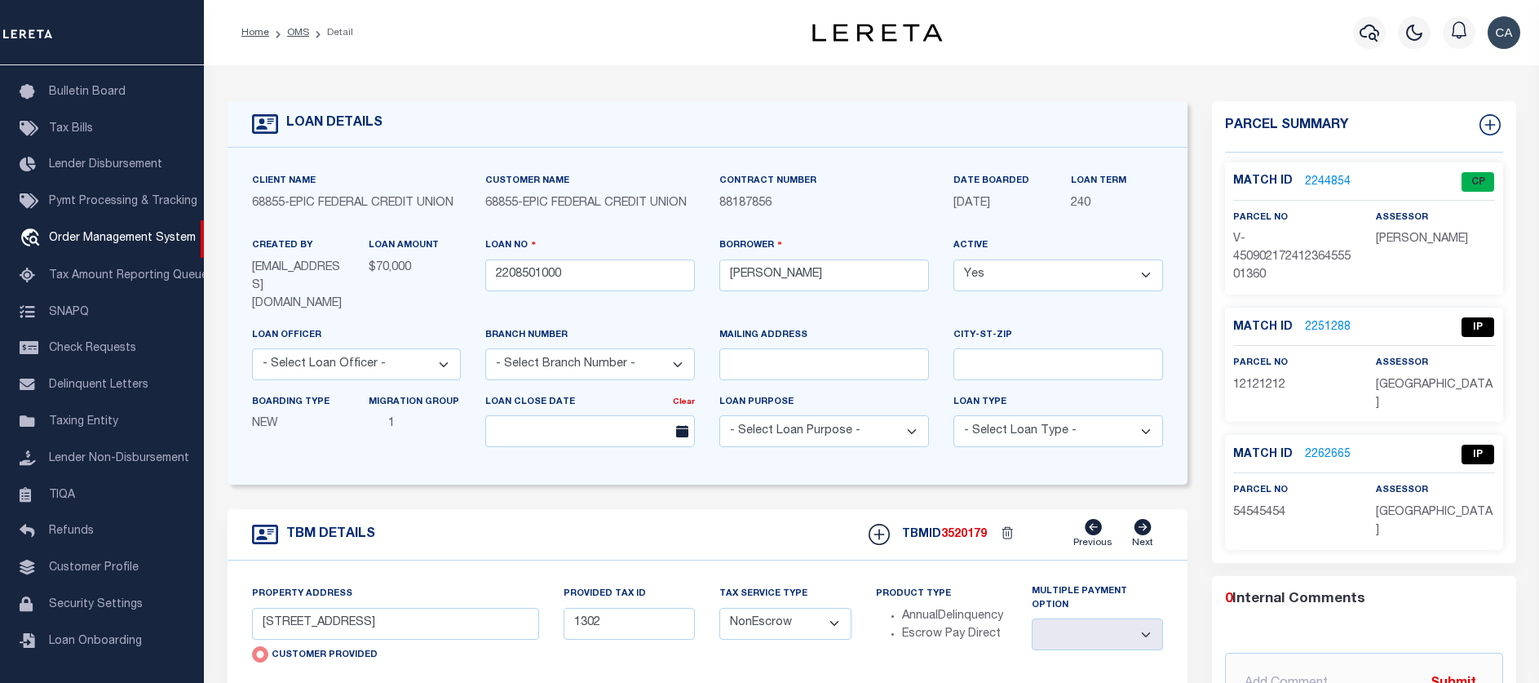
click at [1322, 446] on p "2262665" at bounding box center [1328, 455] width 46 height 18
click at [1324, 446] on link "2262665" at bounding box center [1328, 454] width 46 height 17
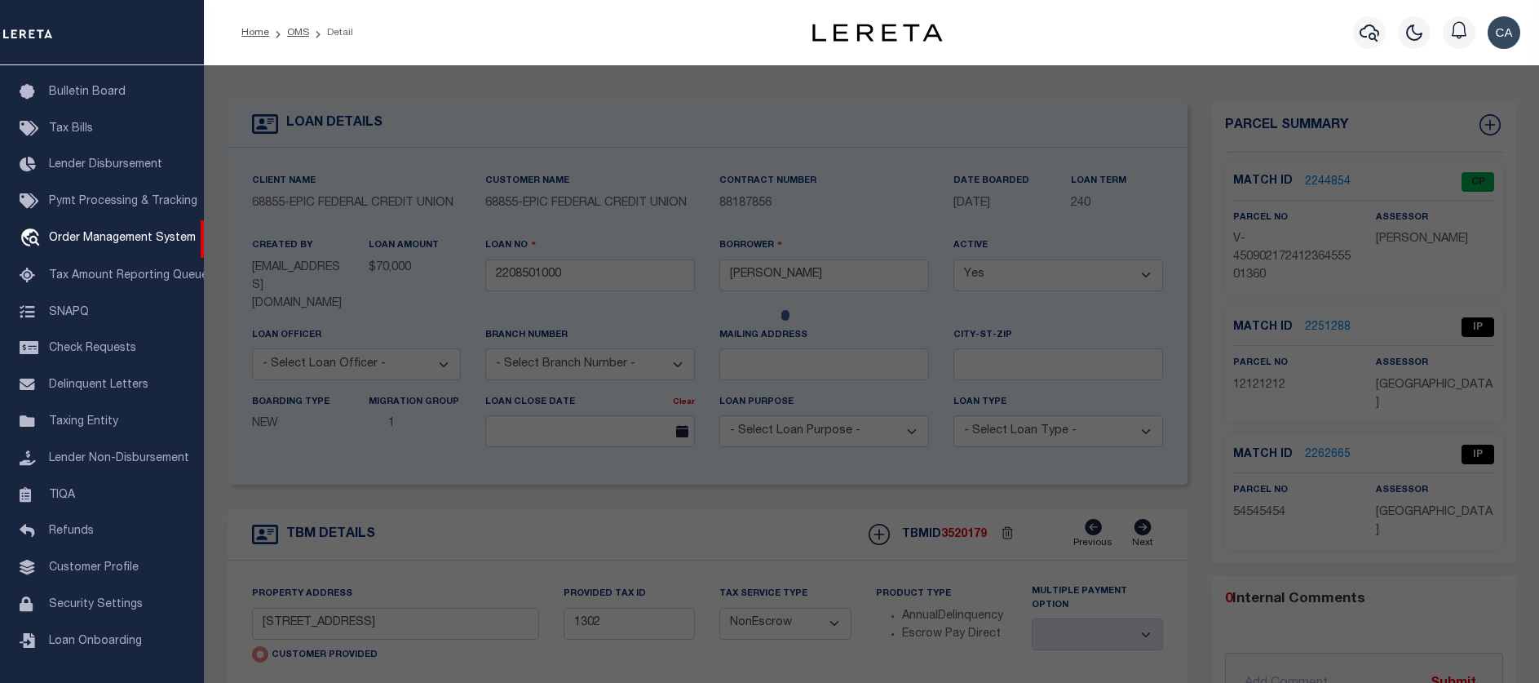
select select "AS"
checkbox input "false"
select select "IP"
checkbox input "false"
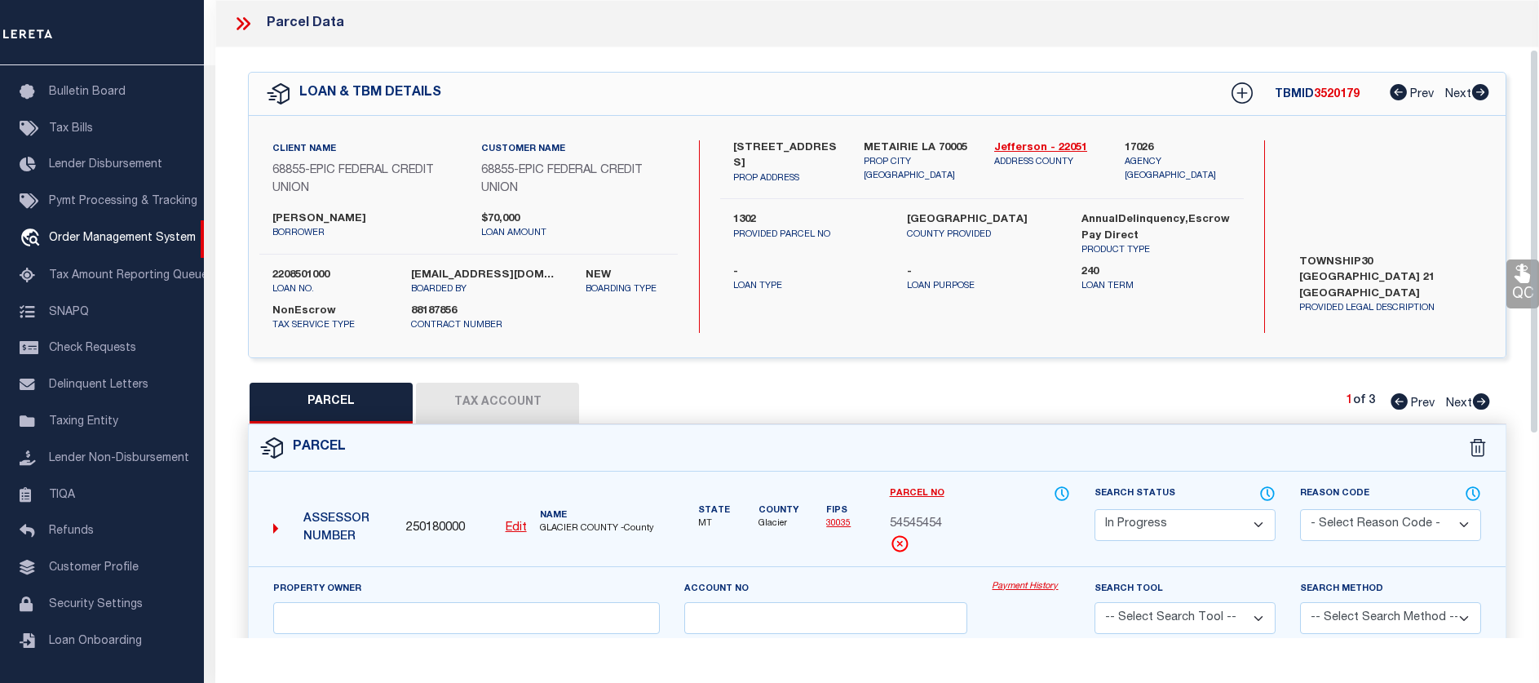
scroll to position [245, 0]
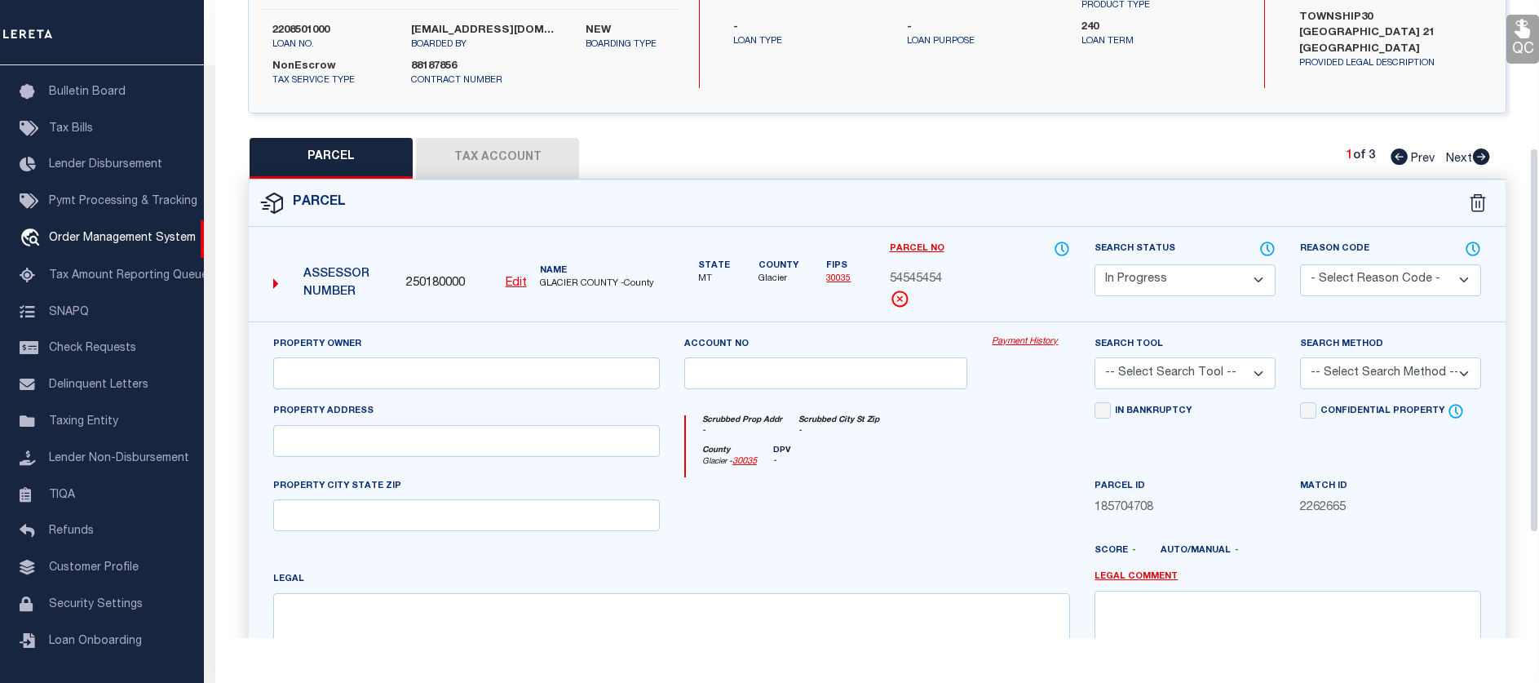
click at [1198, 373] on select "-- Select Search Tool -- 3rd Party Website Agency File Agency Website ATLS CNV-…" at bounding box center [1185, 373] width 181 height 32
click at [498, 172] on button "Tax Account" at bounding box center [497, 158] width 163 height 41
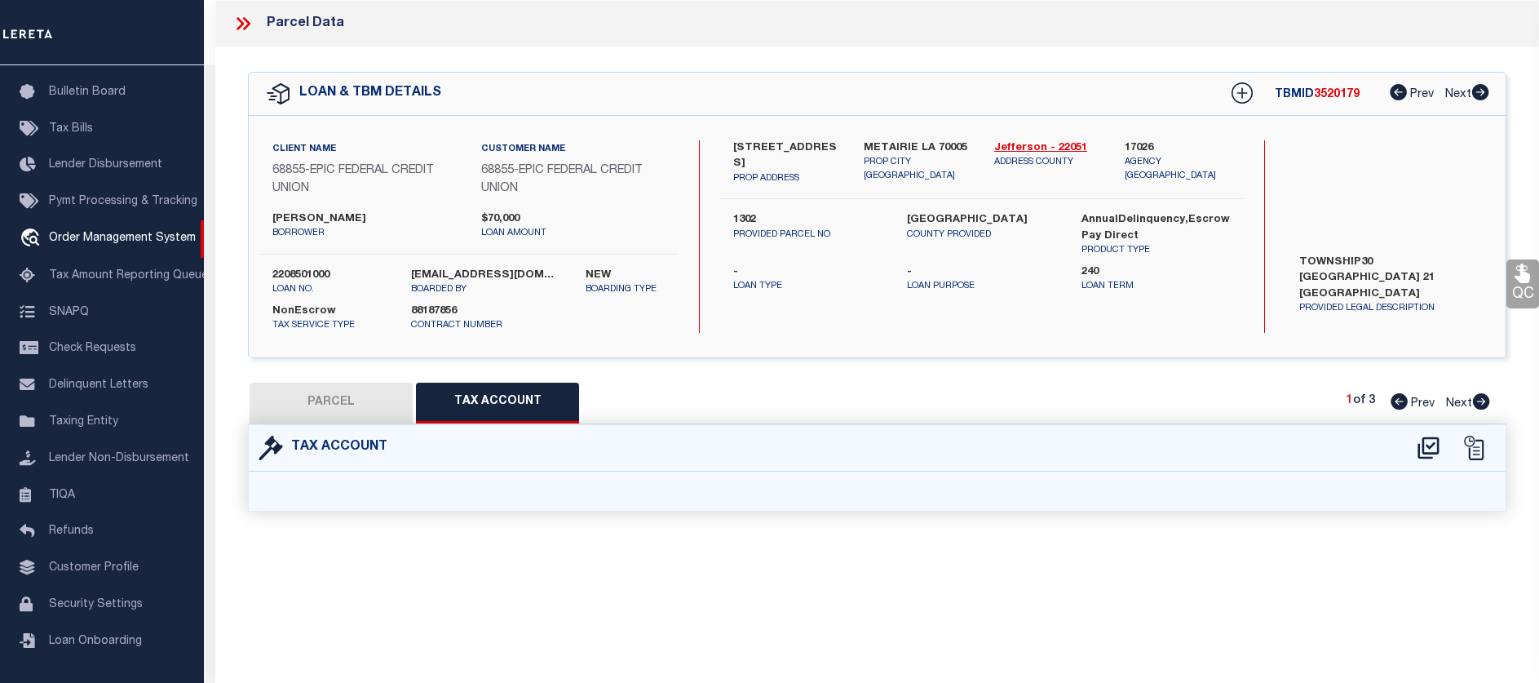
scroll to position [0, 0]
select select "100"
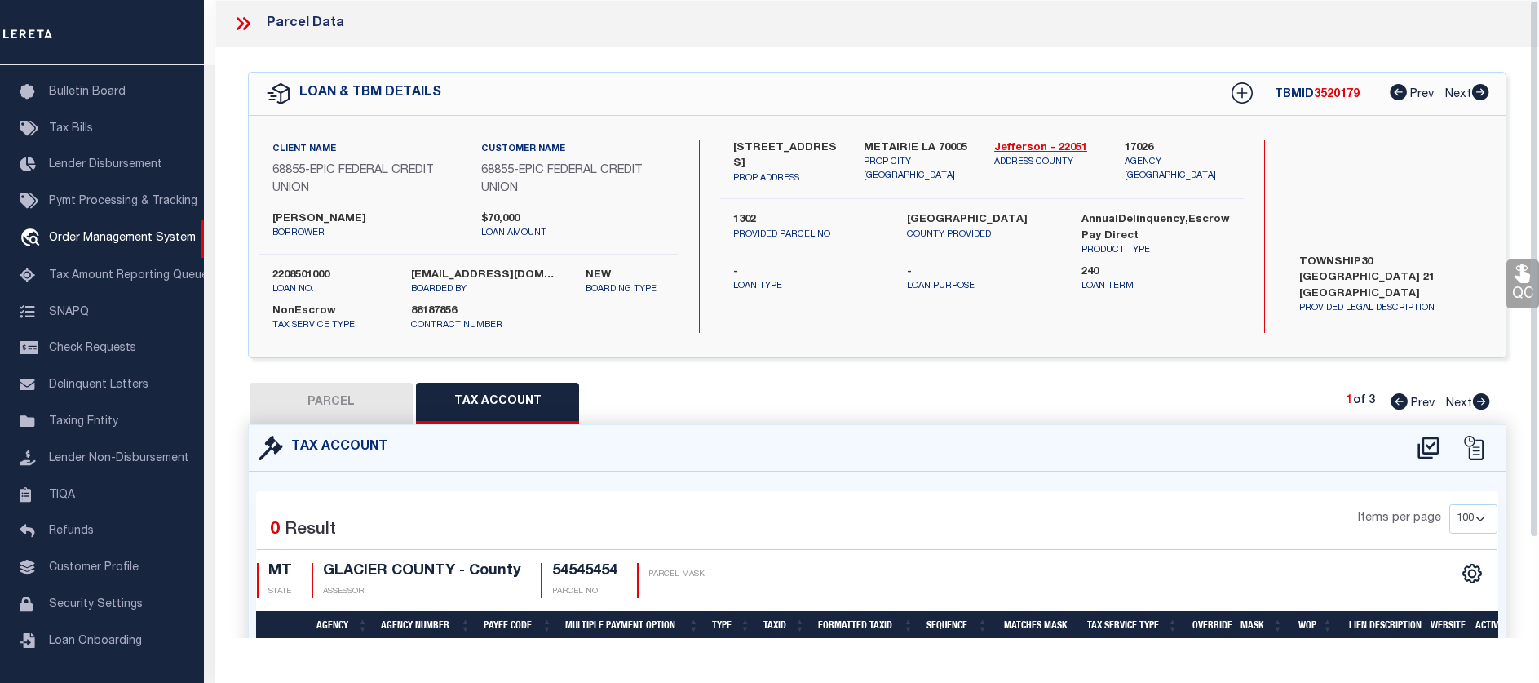
click at [1272, 490] on div "Selected 0 Result Items per page 10 25 50 100 MT STATE" at bounding box center [877, 589] width 1257 height 236
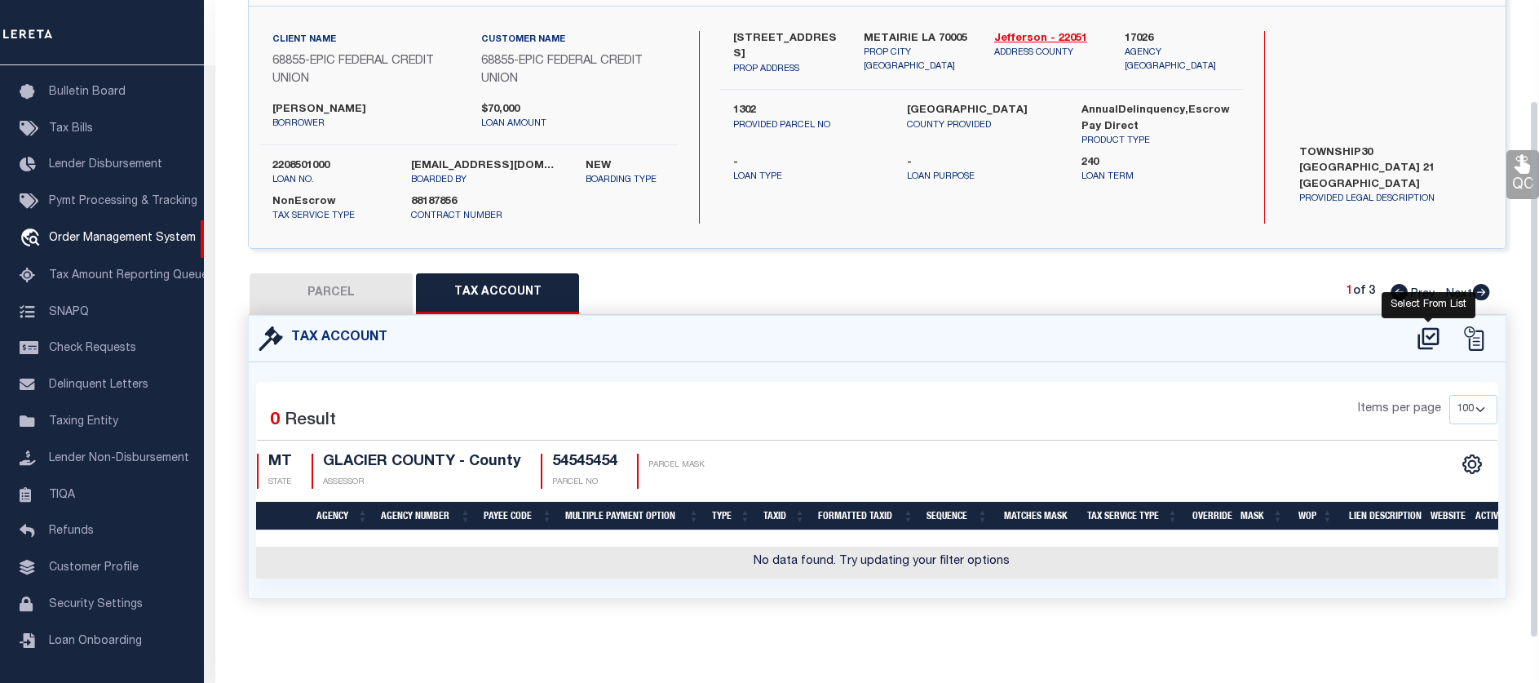
click at [1425, 333] on icon at bounding box center [1428, 339] width 21 height 22
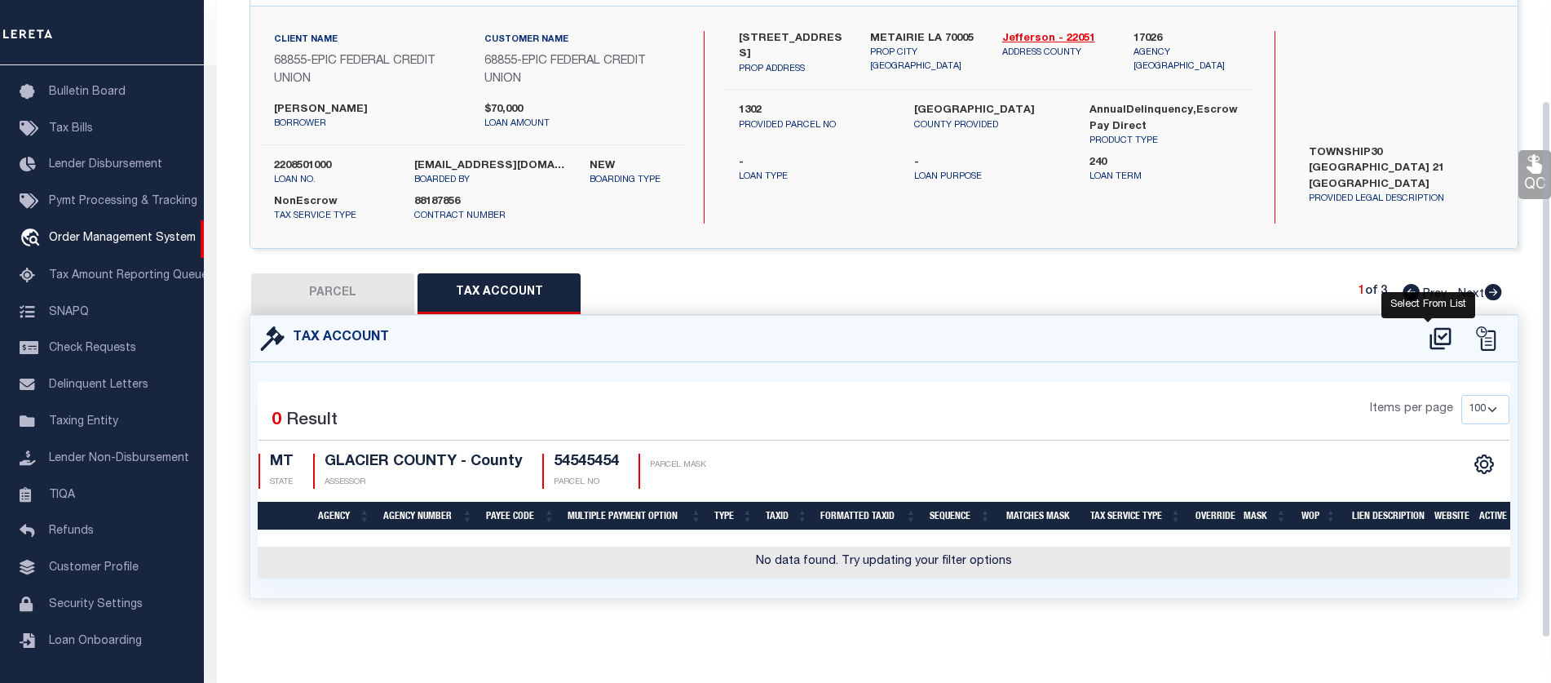
select select "100"
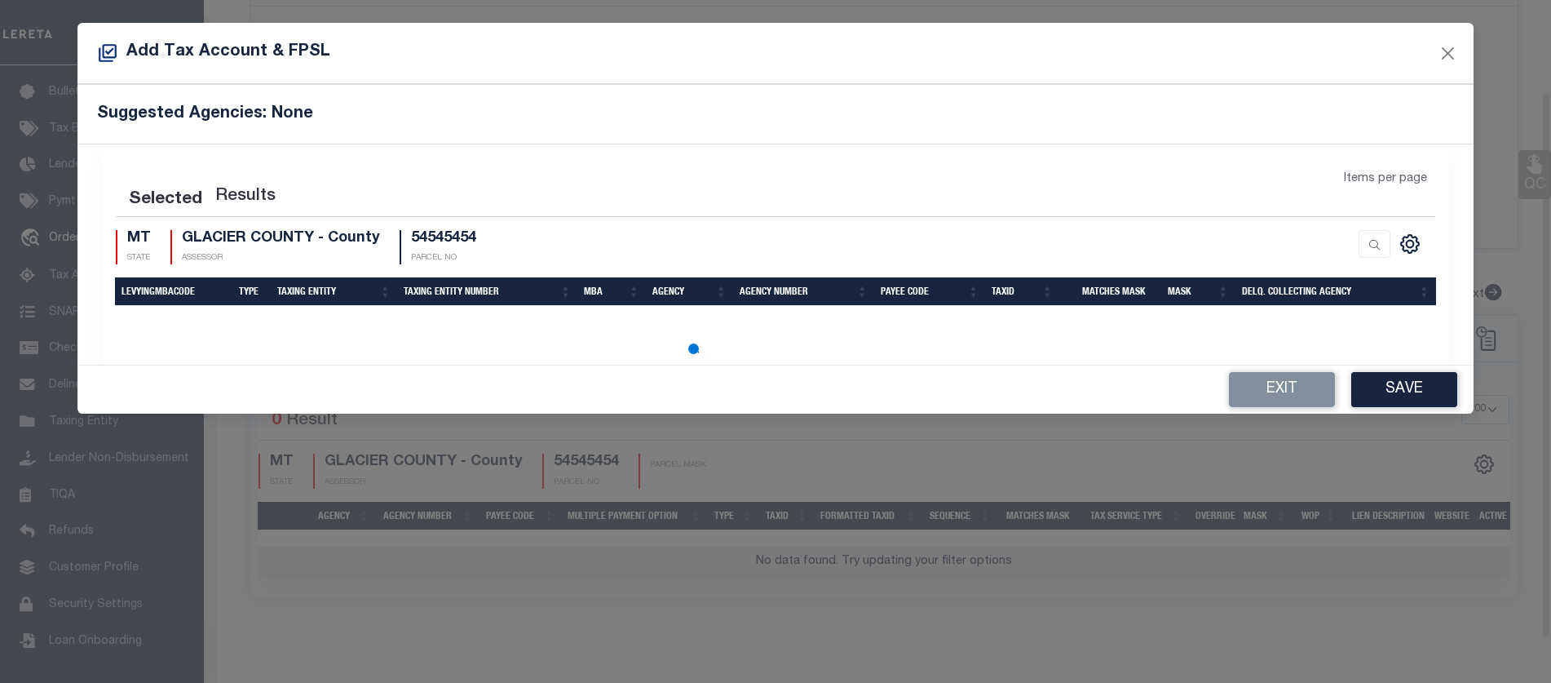
scroll to position [108, 0]
select select "100"
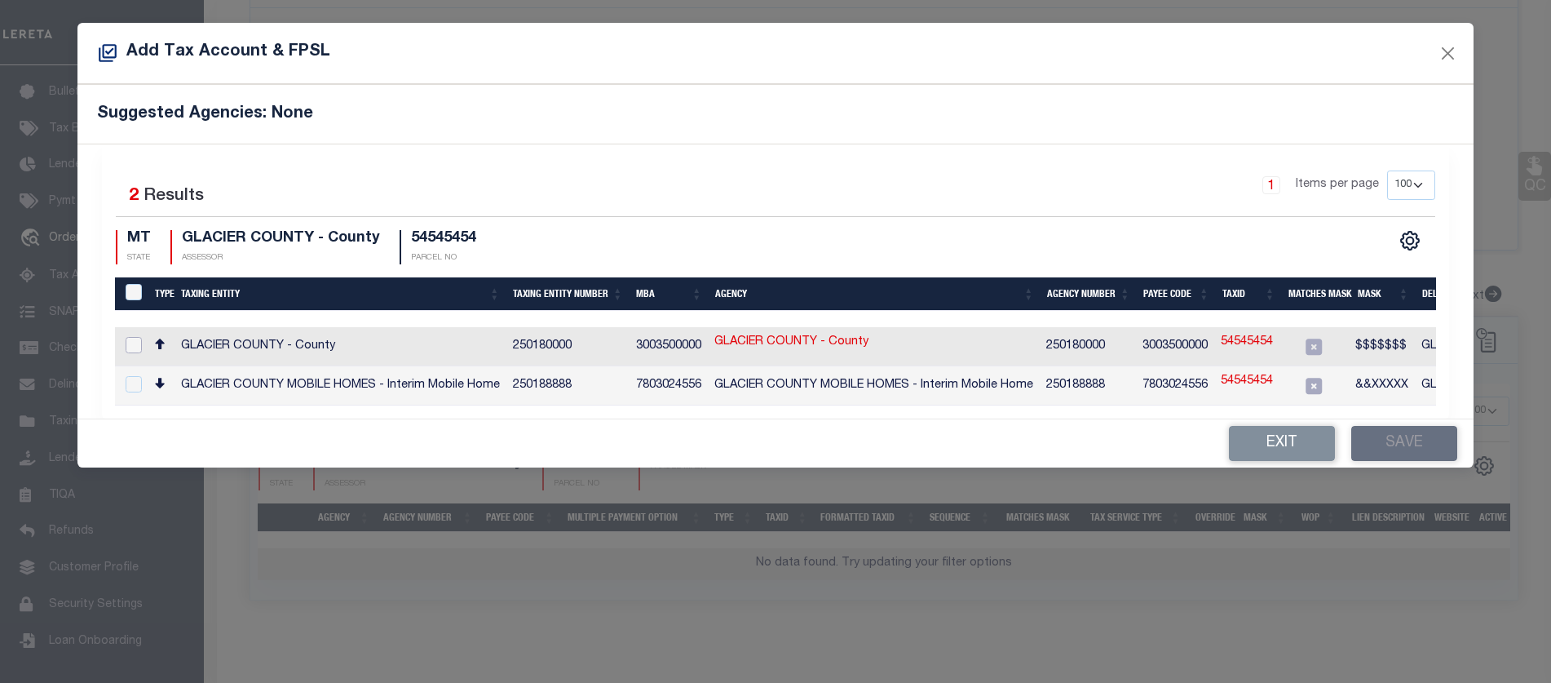
click at [129, 344] on input "checkbox" at bounding box center [134, 345] width 16 height 16
checkbox input "true"
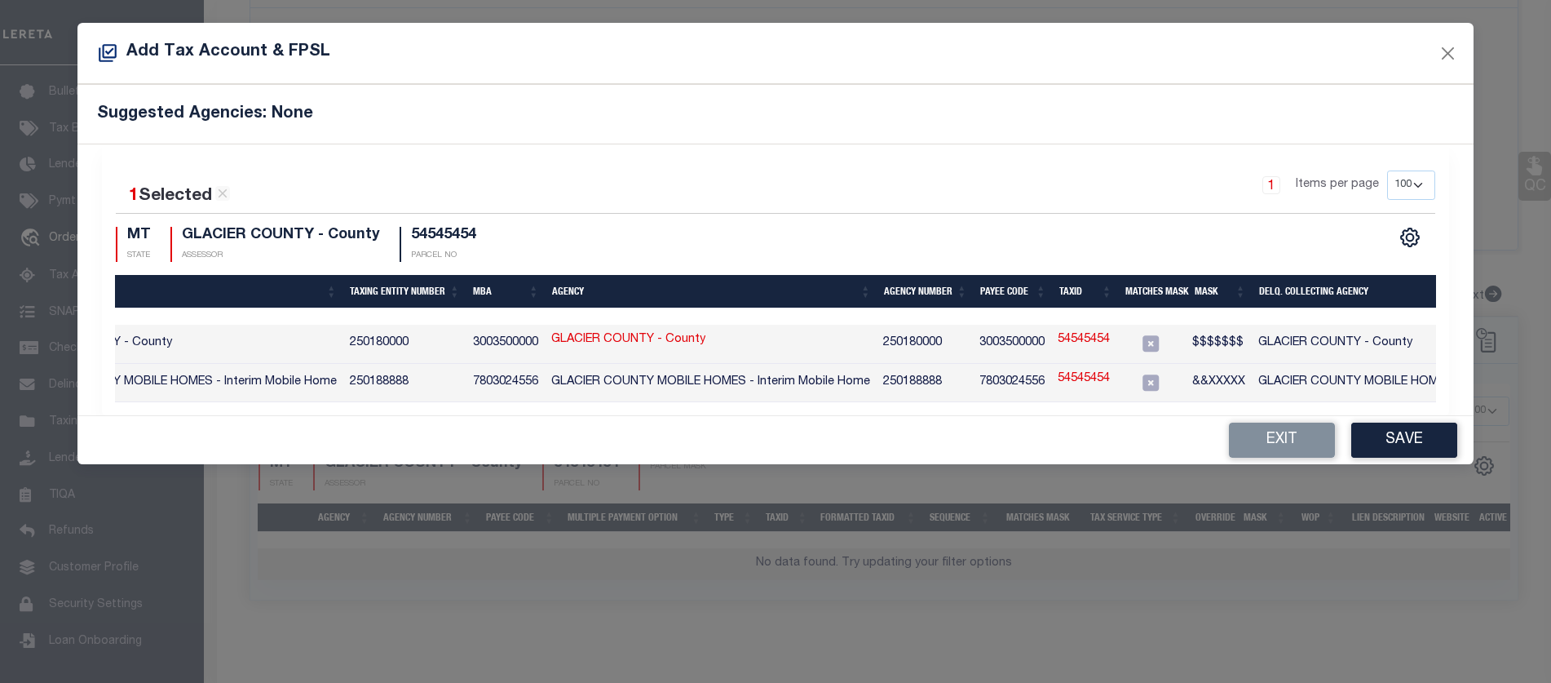
scroll to position [0, 245]
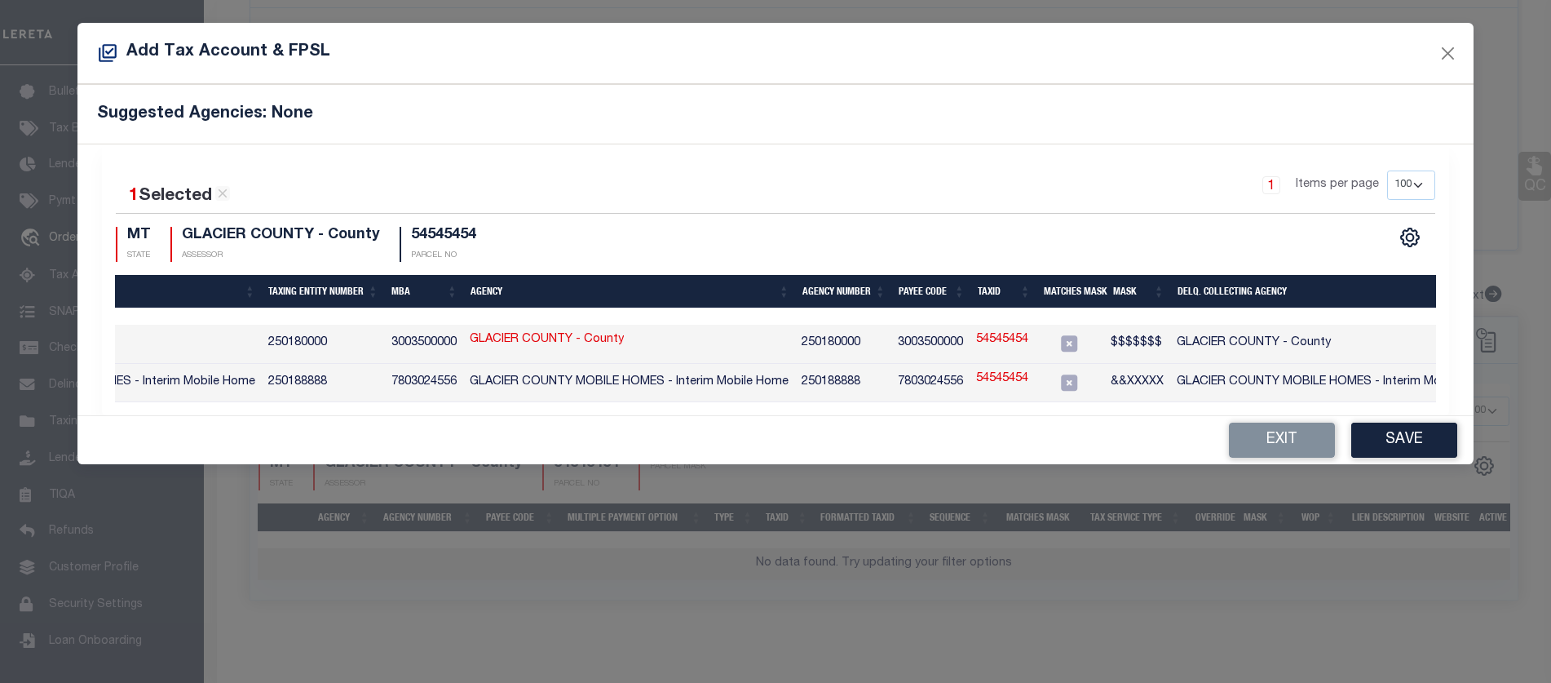
click at [1005, 337] on link "54545454" at bounding box center [1002, 340] width 52 height 18
type input "54545454"
type textarea "$$$$$$$"
checkbox input "false"
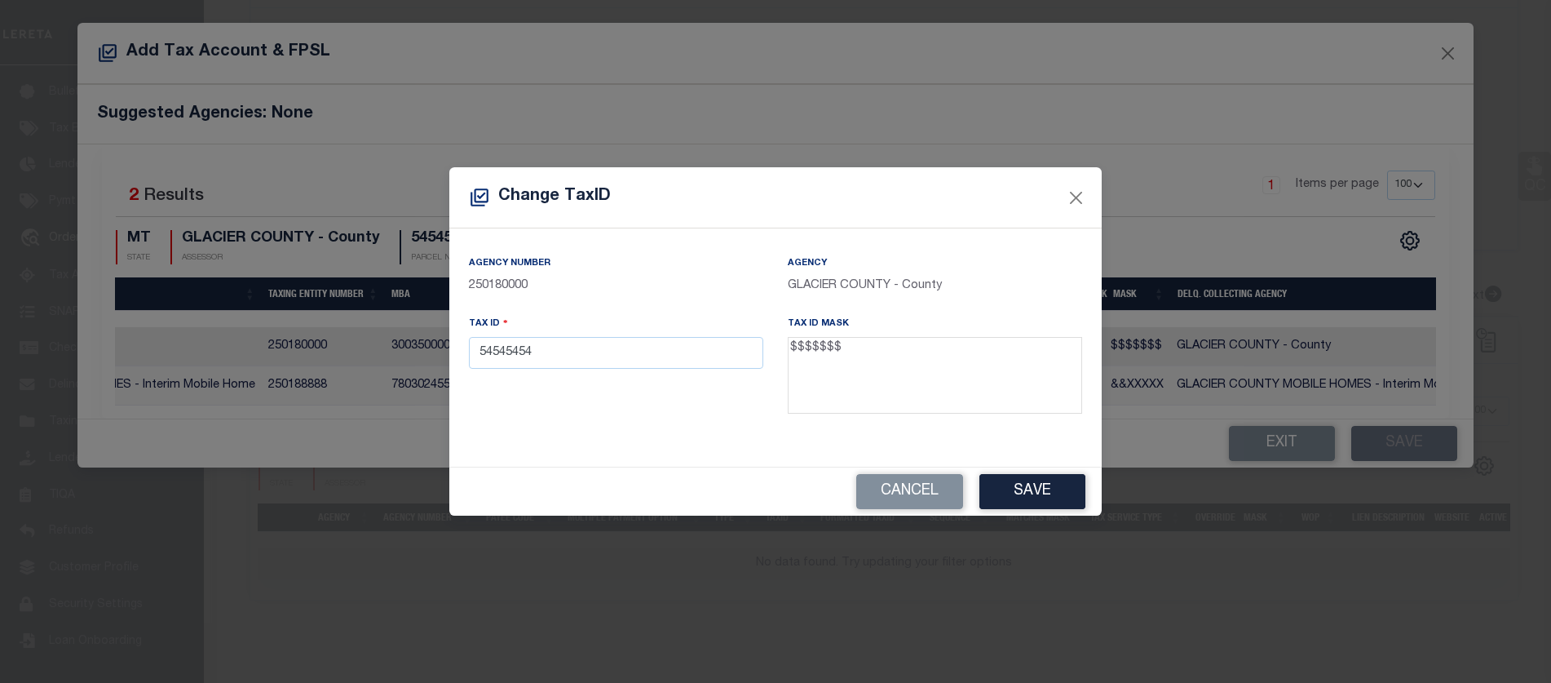
drag, startPoint x: 791, startPoint y: 347, endPoint x: 834, endPoint y: 356, distance: 43.5
click at [834, 356] on textarea "$$$$$$$" at bounding box center [935, 375] width 294 height 77
click at [743, 360] on input "54545454" at bounding box center [616, 353] width 294 height 32
type input "5454545"
click at [1060, 489] on button "Save" at bounding box center [1033, 491] width 106 height 35
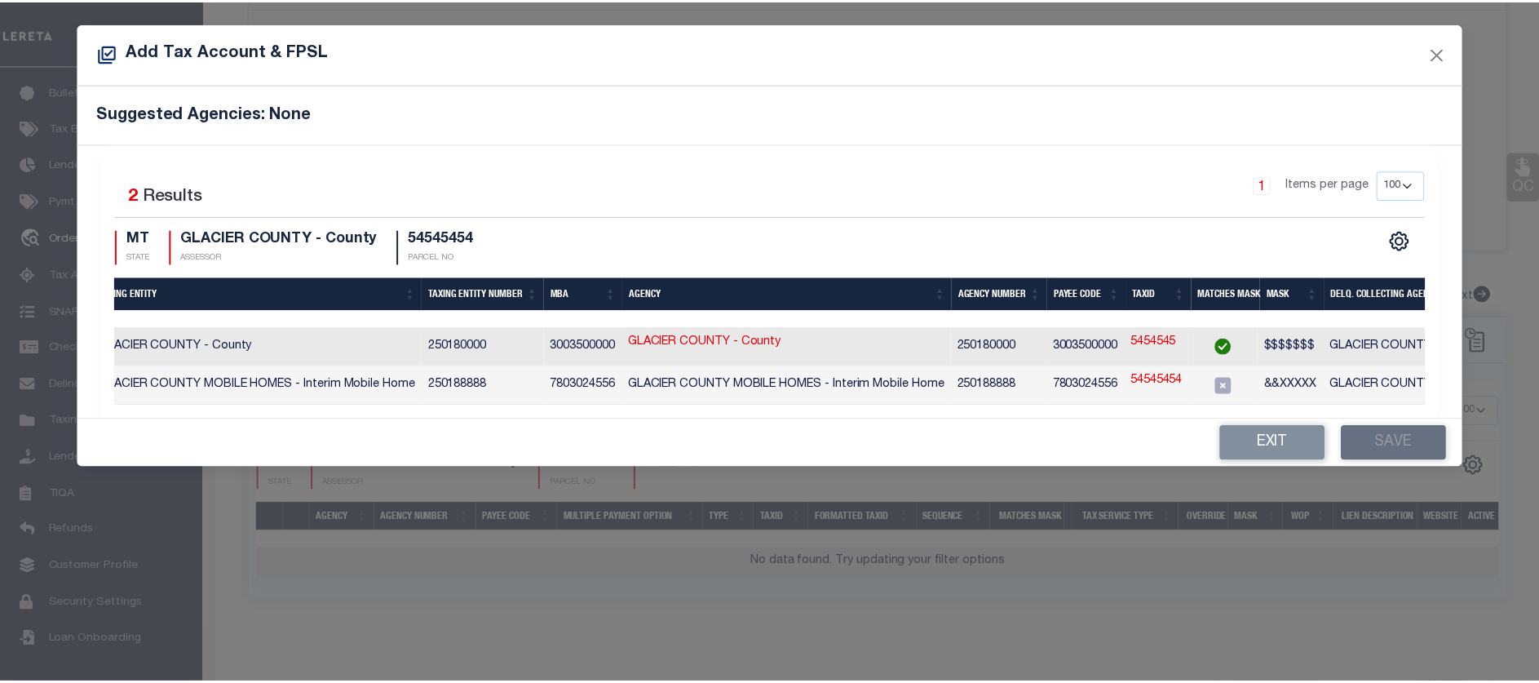
scroll to position [0, 0]
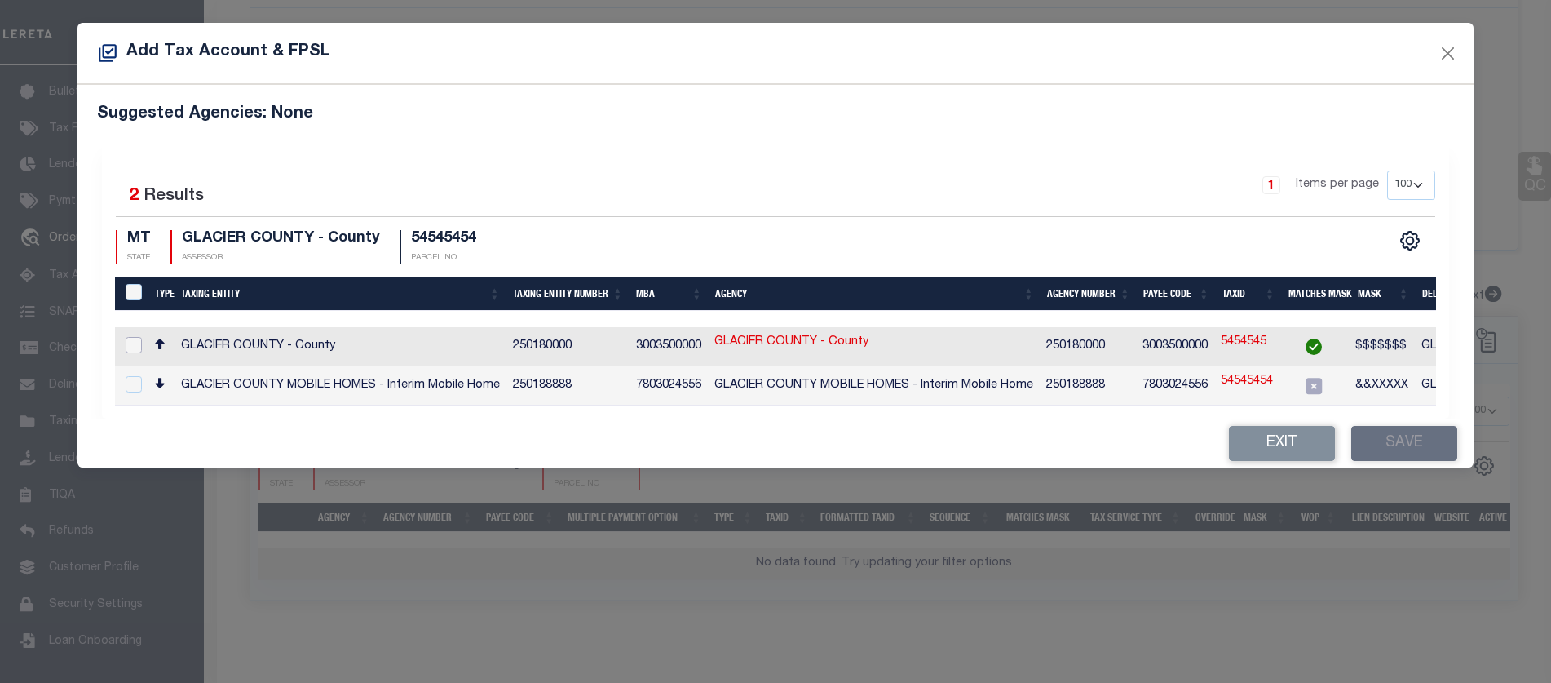
click at [136, 343] on input "checkbox" at bounding box center [134, 345] width 16 height 16
checkbox input "true"
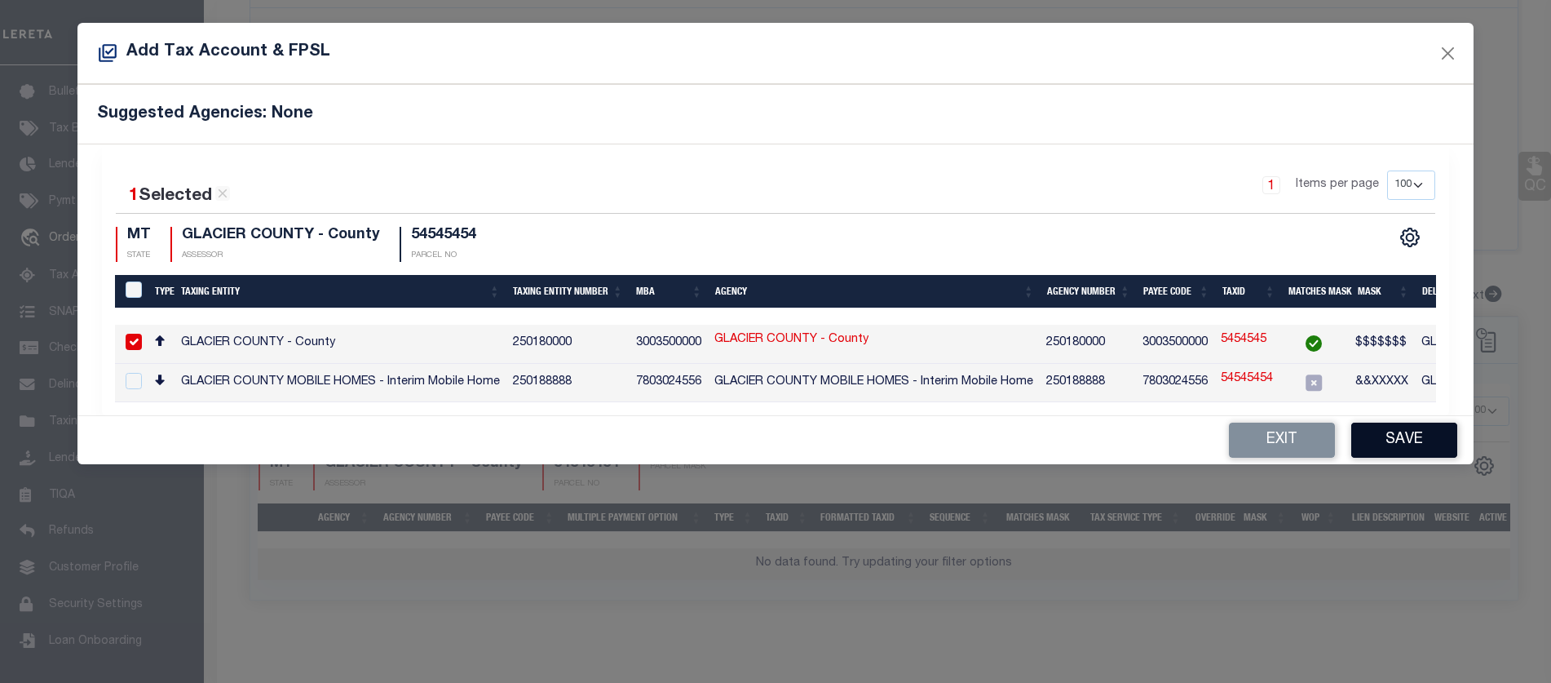
click at [1425, 444] on button "Save" at bounding box center [1405, 440] width 106 height 35
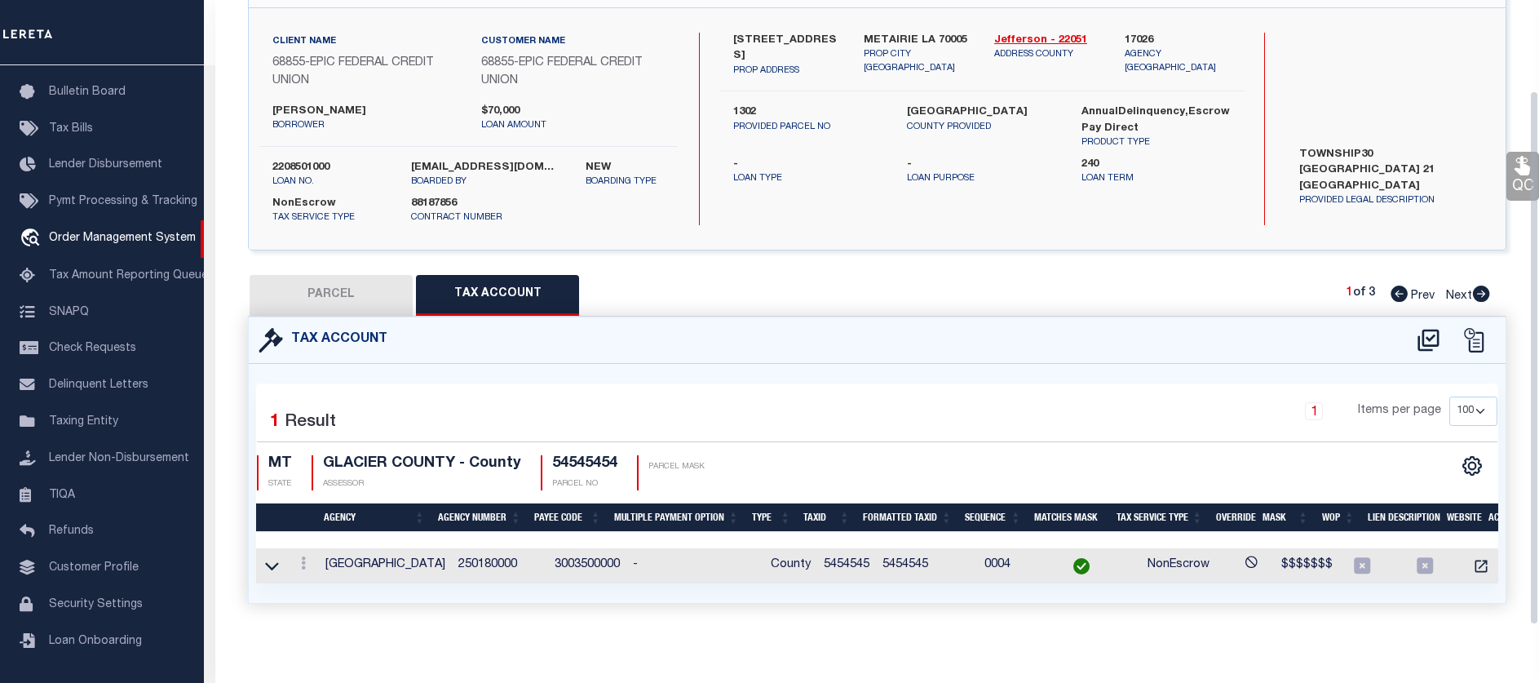
click at [870, 444] on div "Selected 1 Result 1 Items per page 10 25 50 100 MT STATE GLACIER COUNTY - County" at bounding box center [877, 443] width 1267 height 94
click at [308, 564] on link at bounding box center [303, 565] width 18 height 13
click at [316, 578] on link at bounding box center [325, 589] width 60 height 27
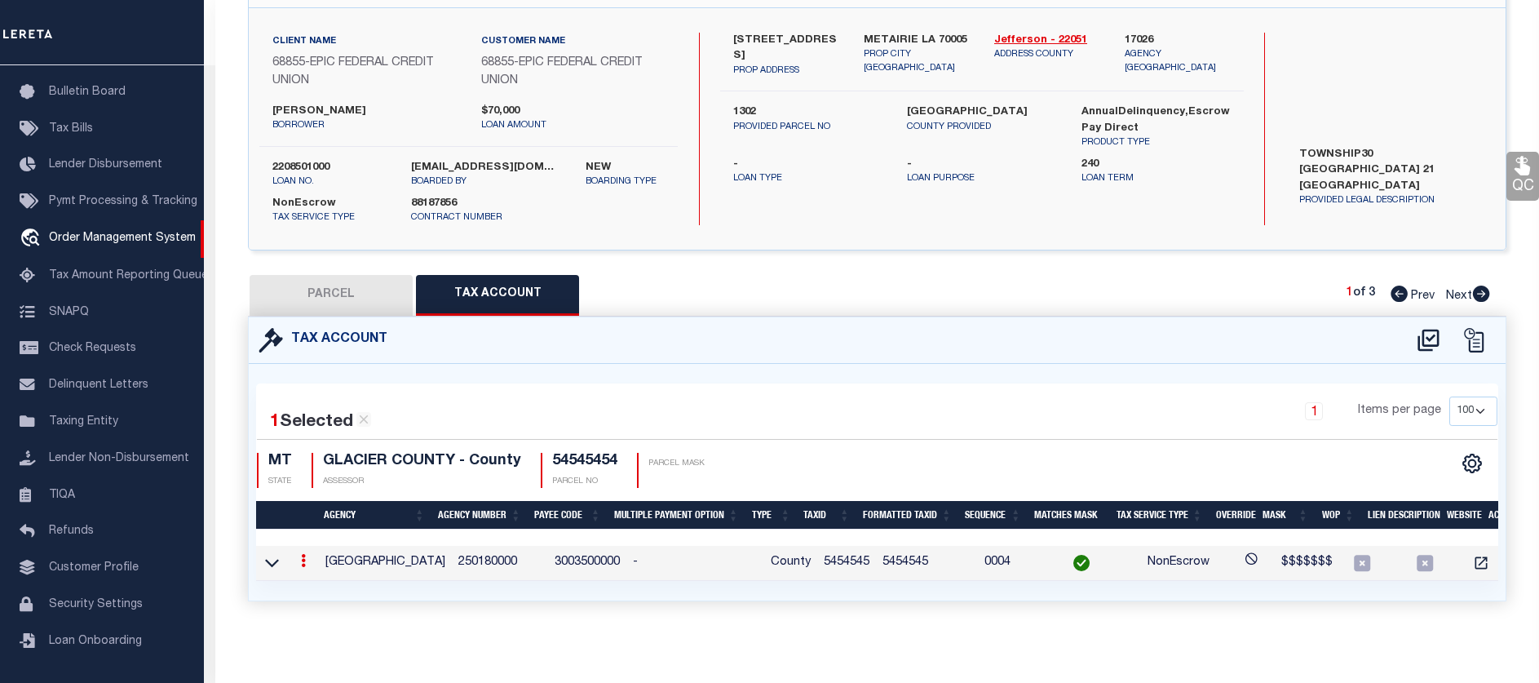
type input "5454545"
type textarea "$$$$$$$"
checkbox input "true"
type input "XXXXXXX*"
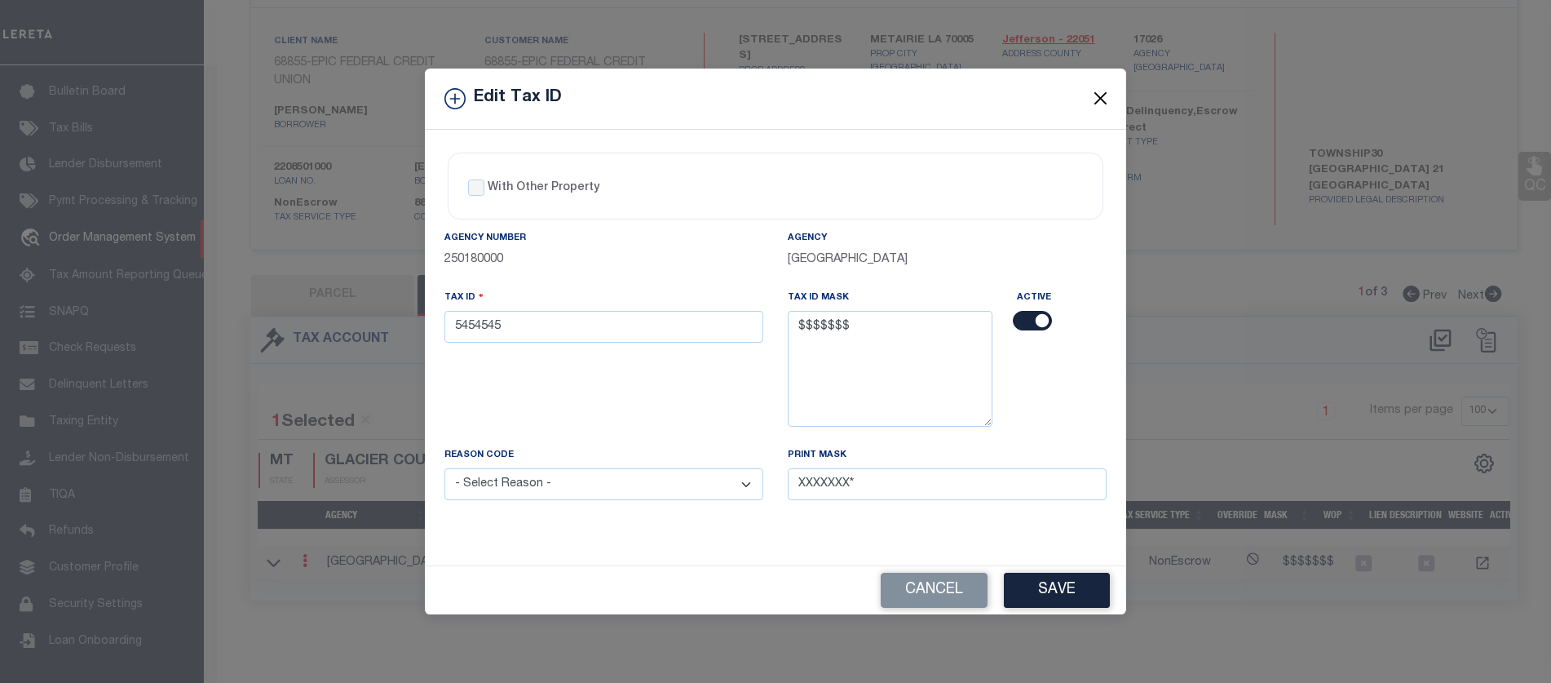
click at [1103, 94] on button "Close" at bounding box center [1101, 98] width 21 height 21
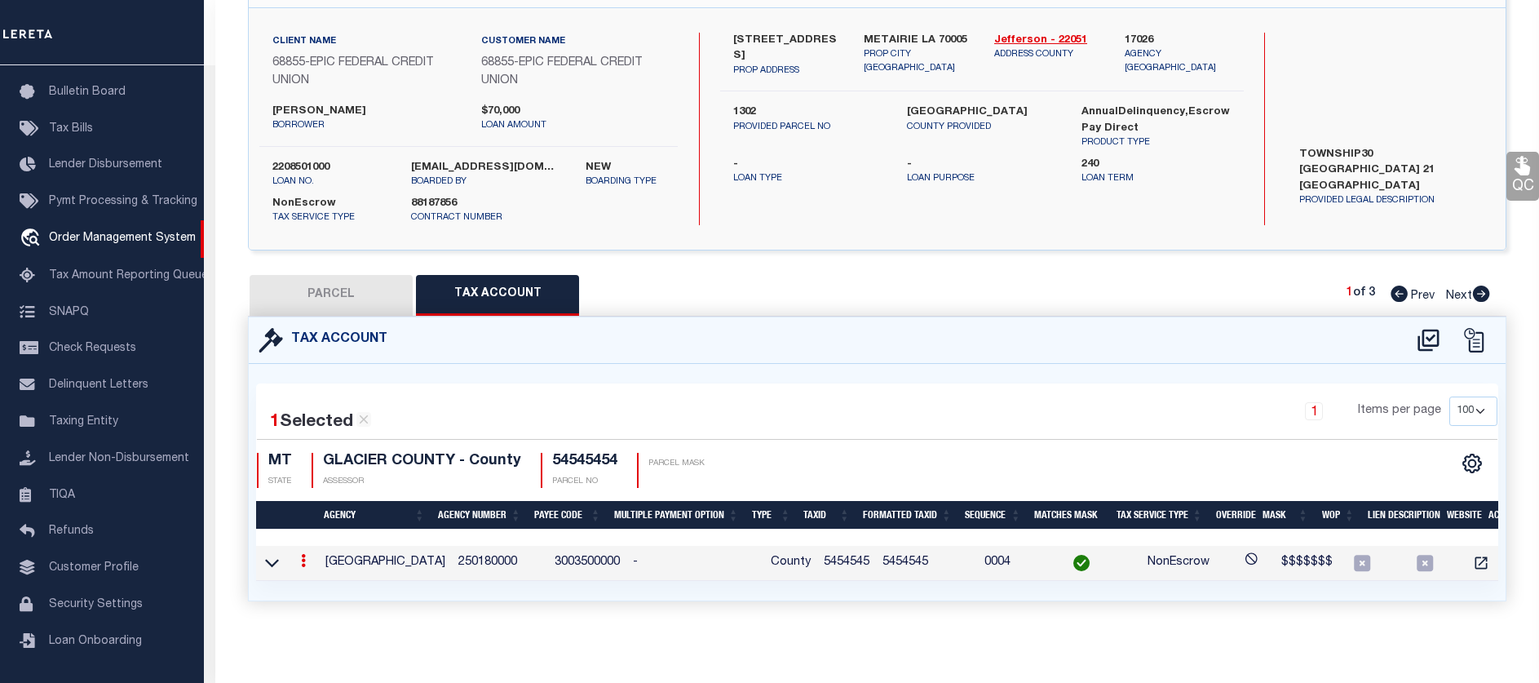
click at [343, 286] on button "PARCEL" at bounding box center [331, 295] width 163 height 41
select select "AS"
checkbox input "false"
select select "IP"
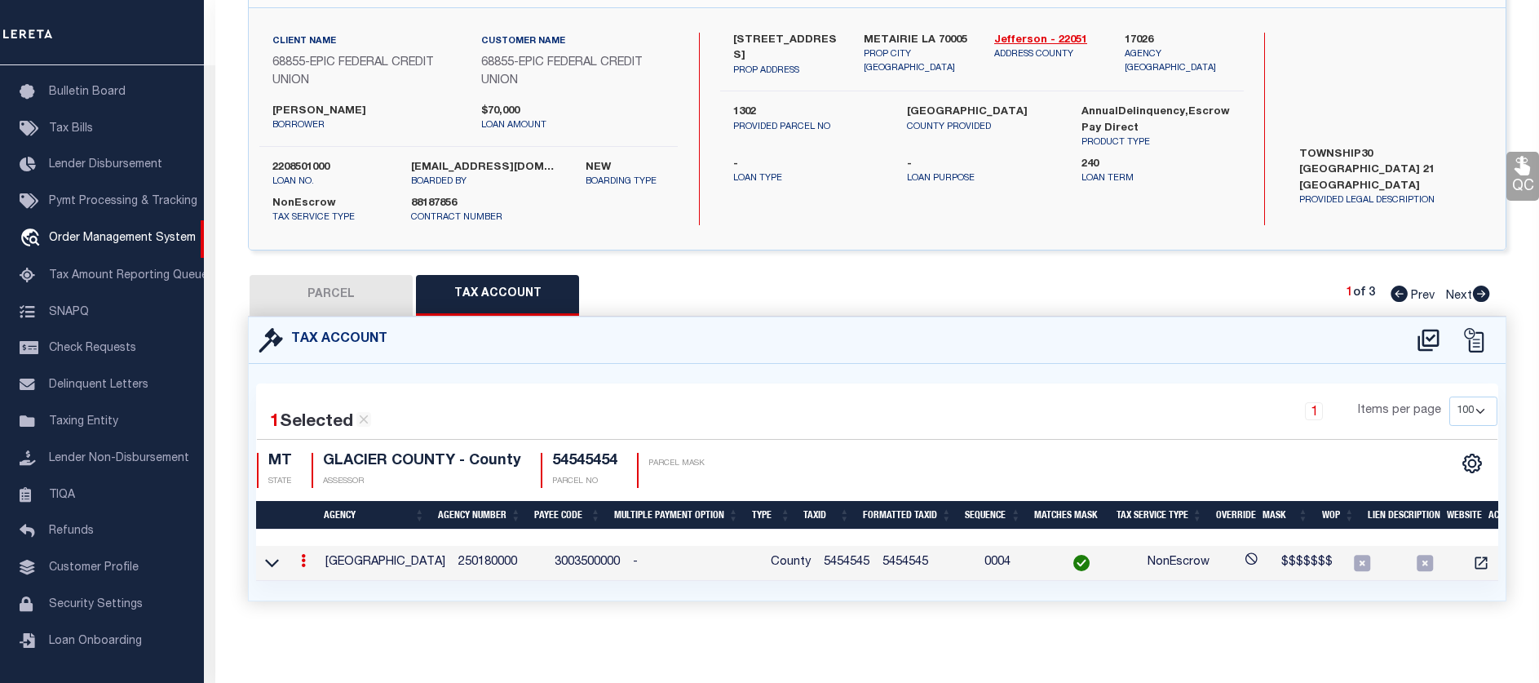
checkbox input "false"
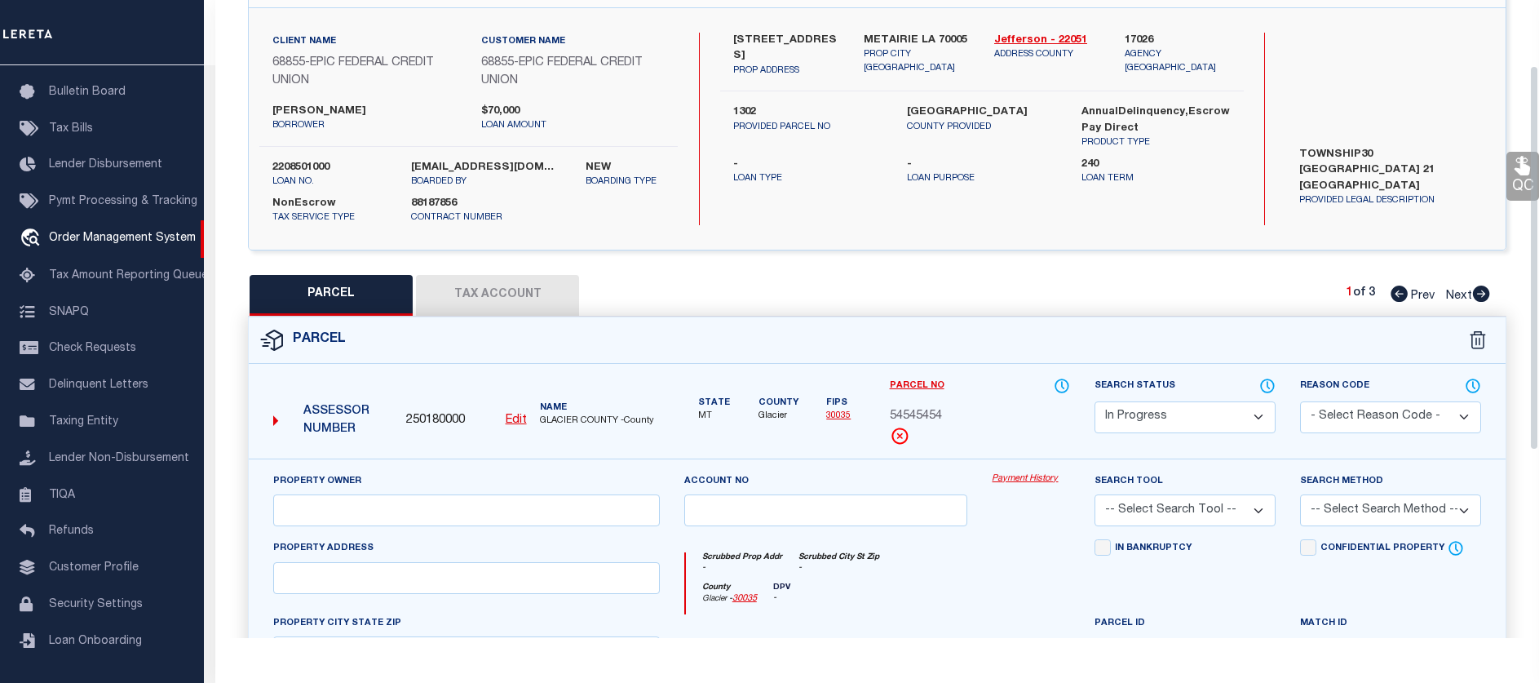
click at [1172, 420] on select "Automated Search Bad Parcel Complete Duplicate Parcel High Dollar Reporting In …" at bounding box center [1185, 417] width 181 height 32
select select "PC"
click at [1095, 401] on select "Automated Search Bad Parcel Complete Duplicate Parcel High Dollar Reporting In …" at bounding box center [1185, 417] width 181 height 32
click at [1177, 404] on select "Automated Search Bad Parcel Complete Duplicate Parcel High Dollar Reporting In …" at bounding box center [1185, 417] width 181 height 32
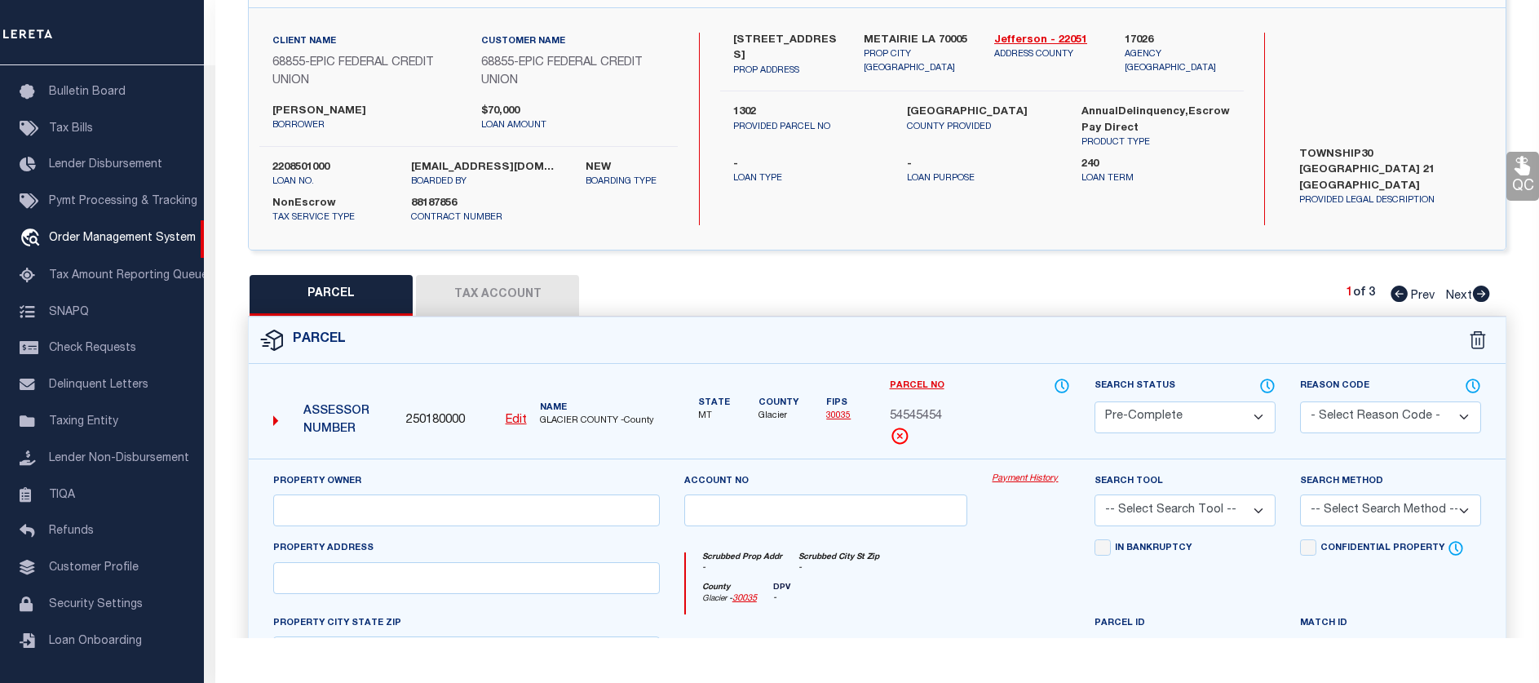
click at [1337, 423] on select "- Select Reason Code - 099 - Other (Provide additional detail) ACT - Agency Cha…" at bounding box center [1390, 417] width 181 height 32
select select "099"
click at [1300, 401] on select "- Select Reason Code - 099 - Other (Provide additional detail) ACT - Agency Cha…" at bounding box center [1390, 417] width 181 height 32
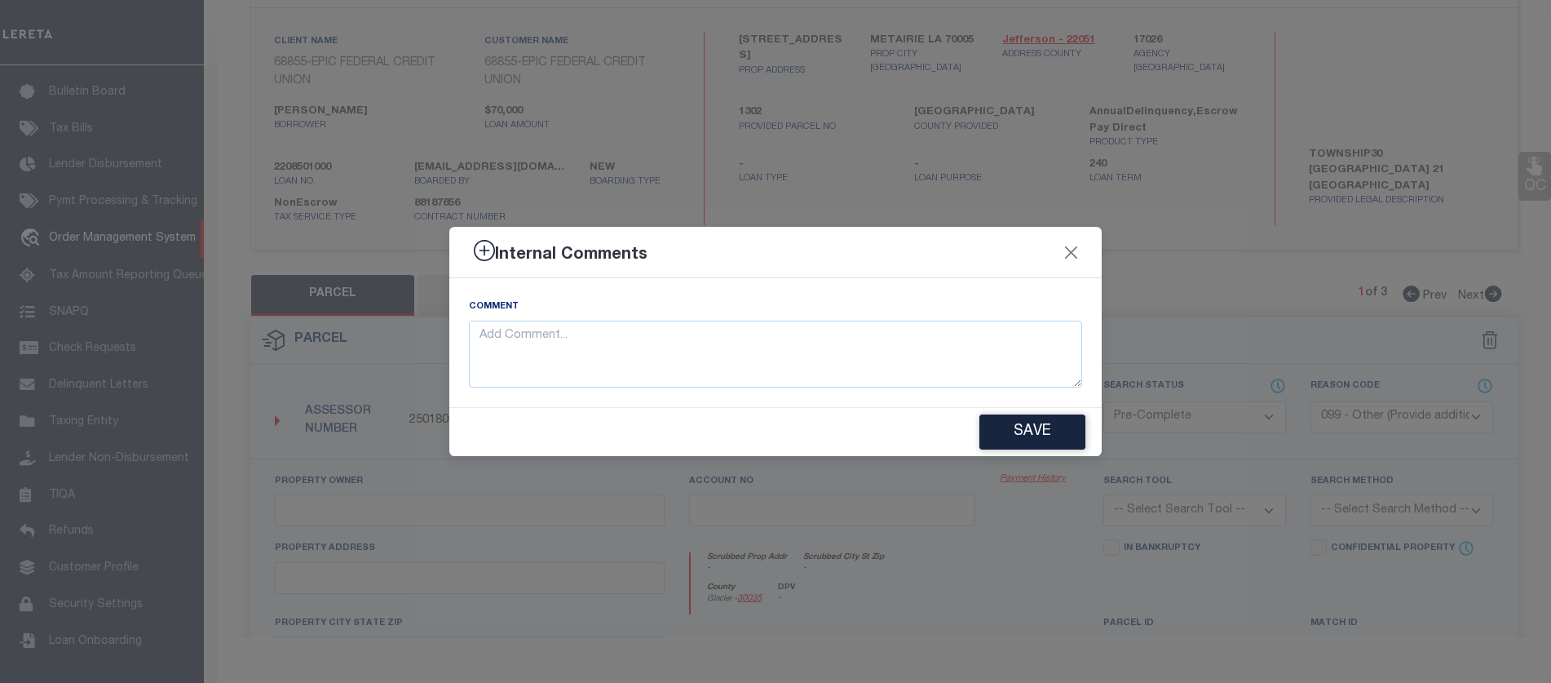
click at [1193, 413] on div "Internal Comments Comment Save" at bounding box center [775, 341] width 1551 height 683
click at [896, 353] on textarea at bounding box center [775, 355] width 613 height 68
type textarea "test"
click at [1020, 431] on button "Save" at bounding box center [1033, 431] width 106 height 35
type textarea "test"
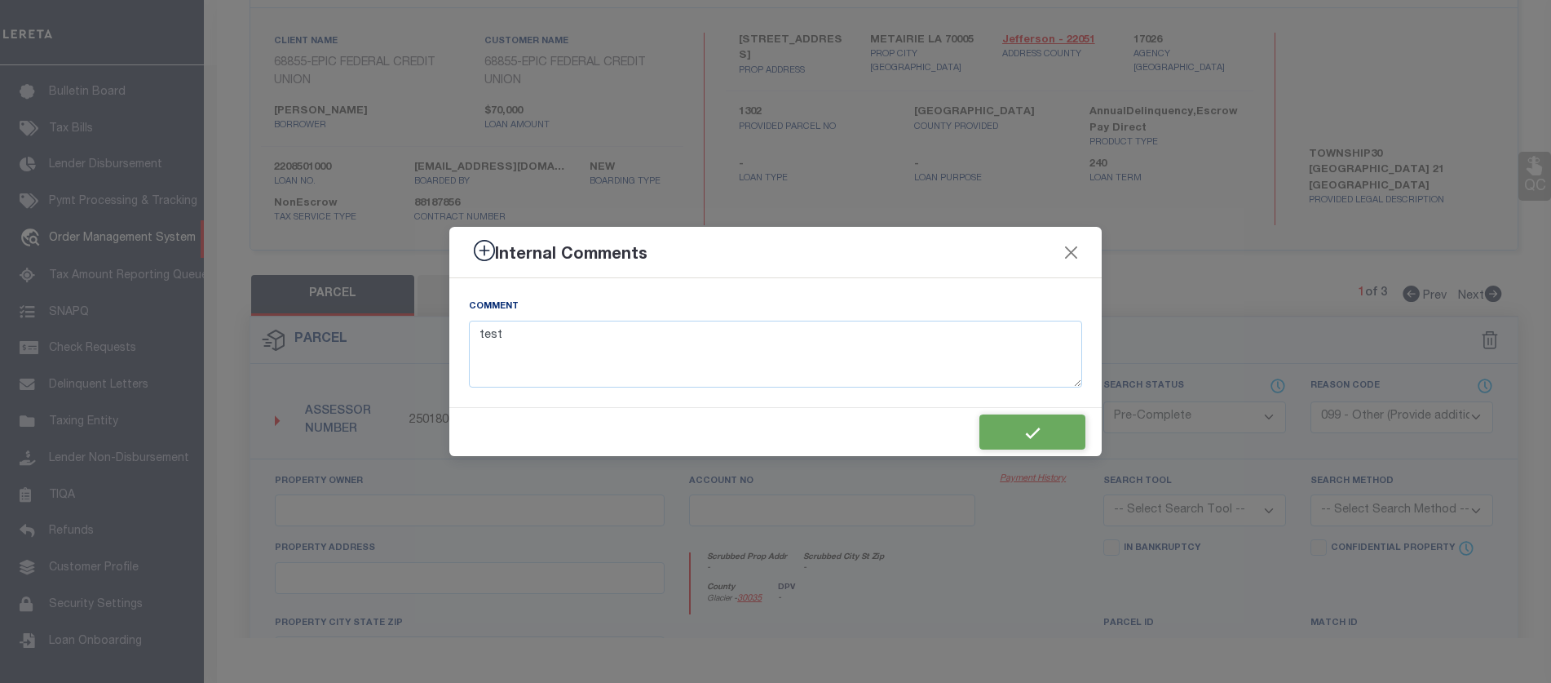
type textarea "test"
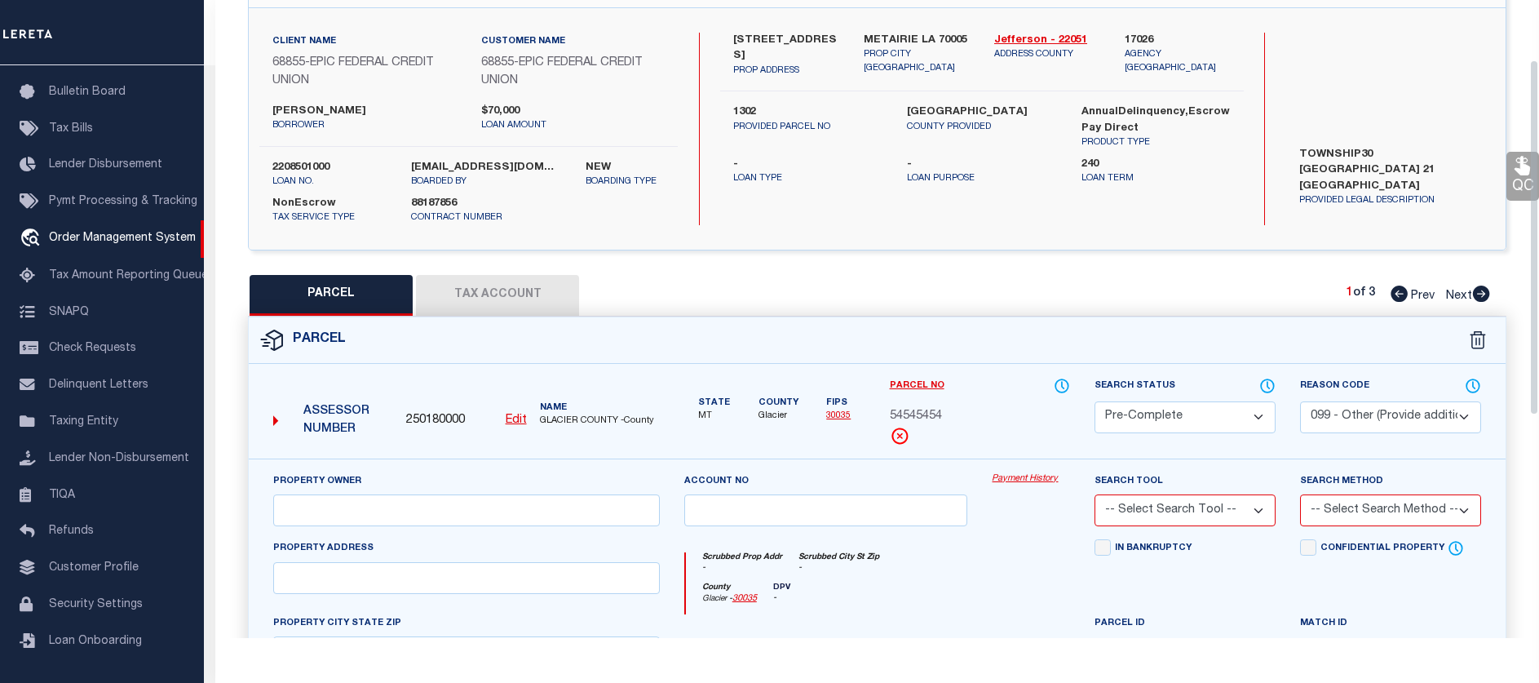
click at [1154, 418] on select "Automated Search Bad Parcel Complete Duplicate Parcel High Dollar Reporting In …" at bounding box center [1185, 417] width 181 height 32
select select "CP"
click at [1095, 401] on select "Automated Search Bad Parcel Complete Duplicate Parcel High Dollar Reporting In …" at bounding box center [1185, 417] width 181 height 32
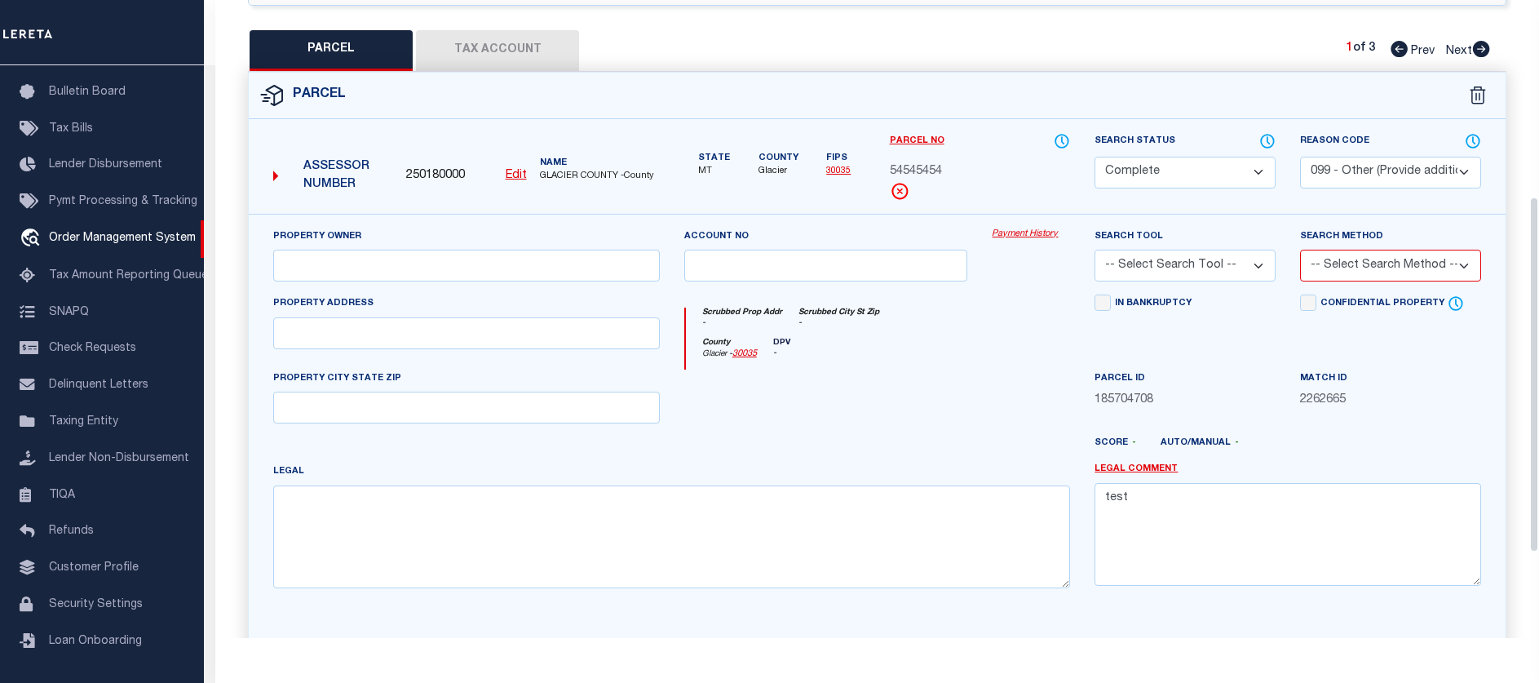
click at [1169, 256] on select "-- Select Search Tool -- 3rd Party Website Agency File Agency Website ATLS CNV-…" at bounding box center [1185, 266] width 181 height 32
select select "ATL"
click at [1095, 250] on select "-- Select Search Tool -- 3rd Party Website Agency File Agency Website ATLS CNV-…" at bounding box center [1185, 266] width 181 height 32
click at [1332, 263] on select "-- Select Search Method -- Property Address Legal Liability Info Provided" at bounding box center [1390, 266] width 181 height 32
select select "ADD"
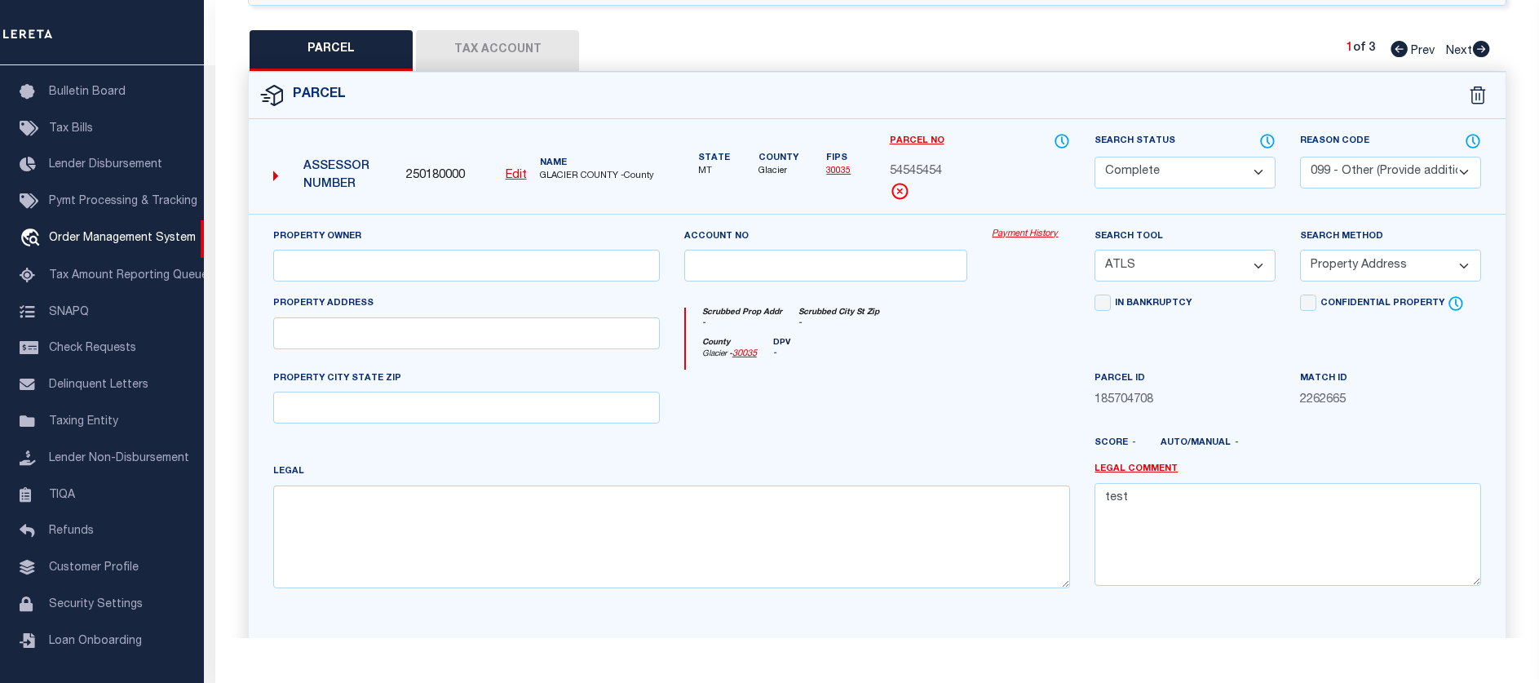
click at [1300, 250] on select "-- Select Search Method -- Property Address Legal Liability Info Provided" at bounding box center [1390, 266] width 181 height 32
click at [537, 281] on input "text" at bounding box center [466, 266] width 387 height 32
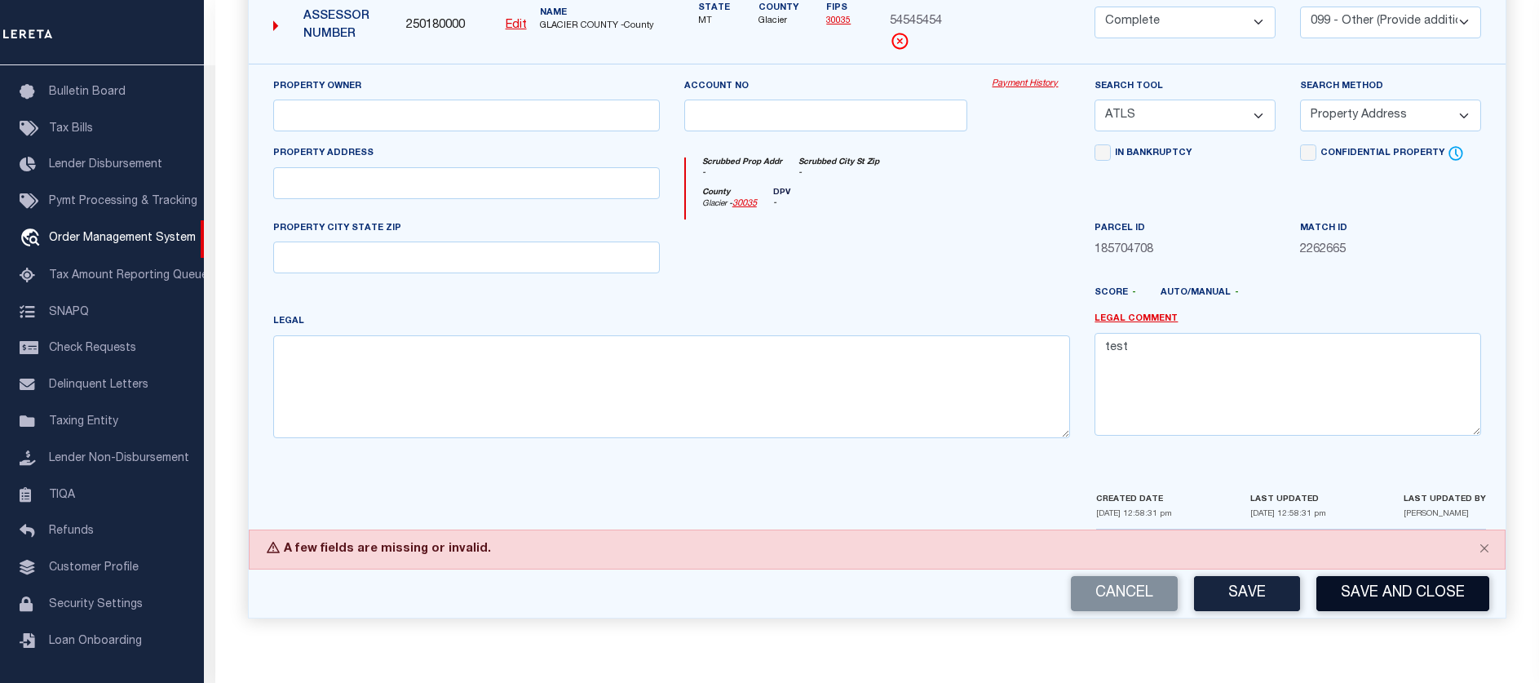
click at [1378, 603] on button "Save and Close" at bounding box center [1403, 593] width 173 height 35
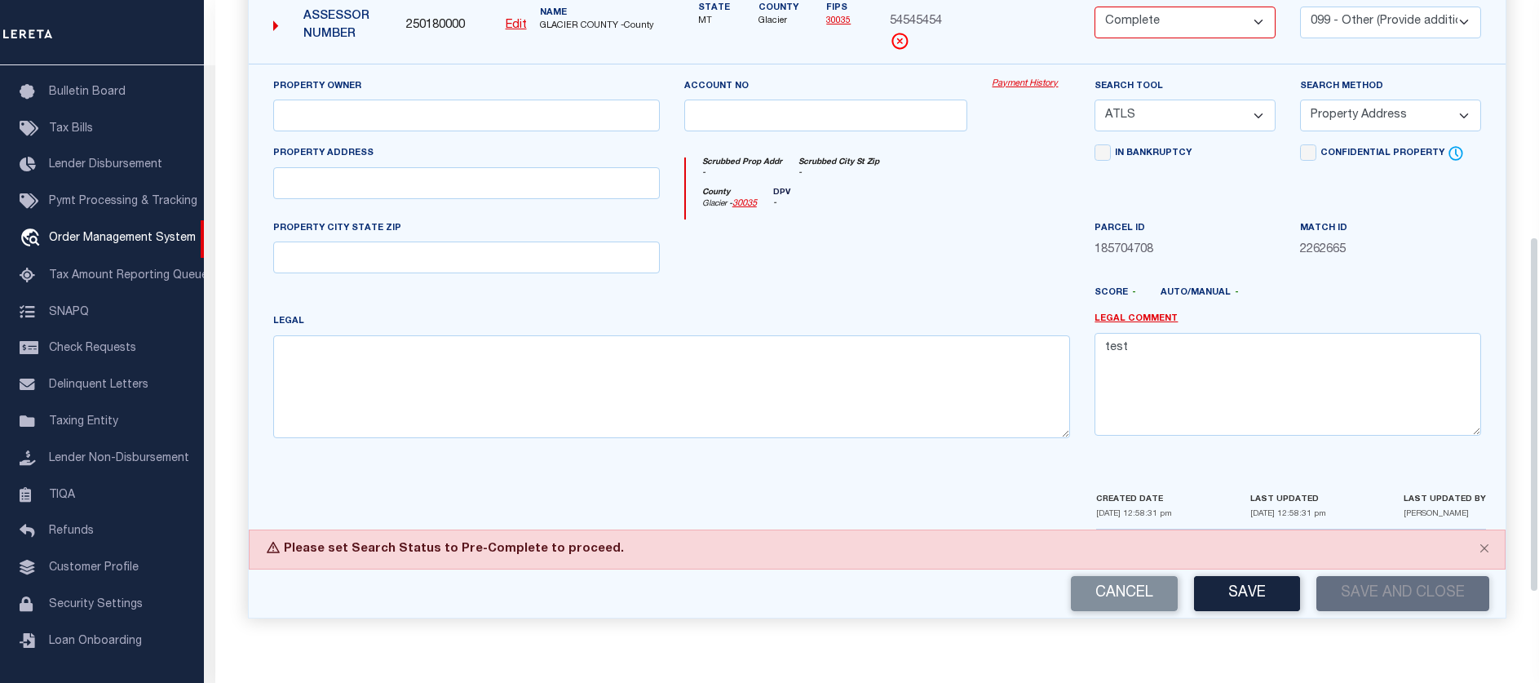
scroll to position [341, 0]
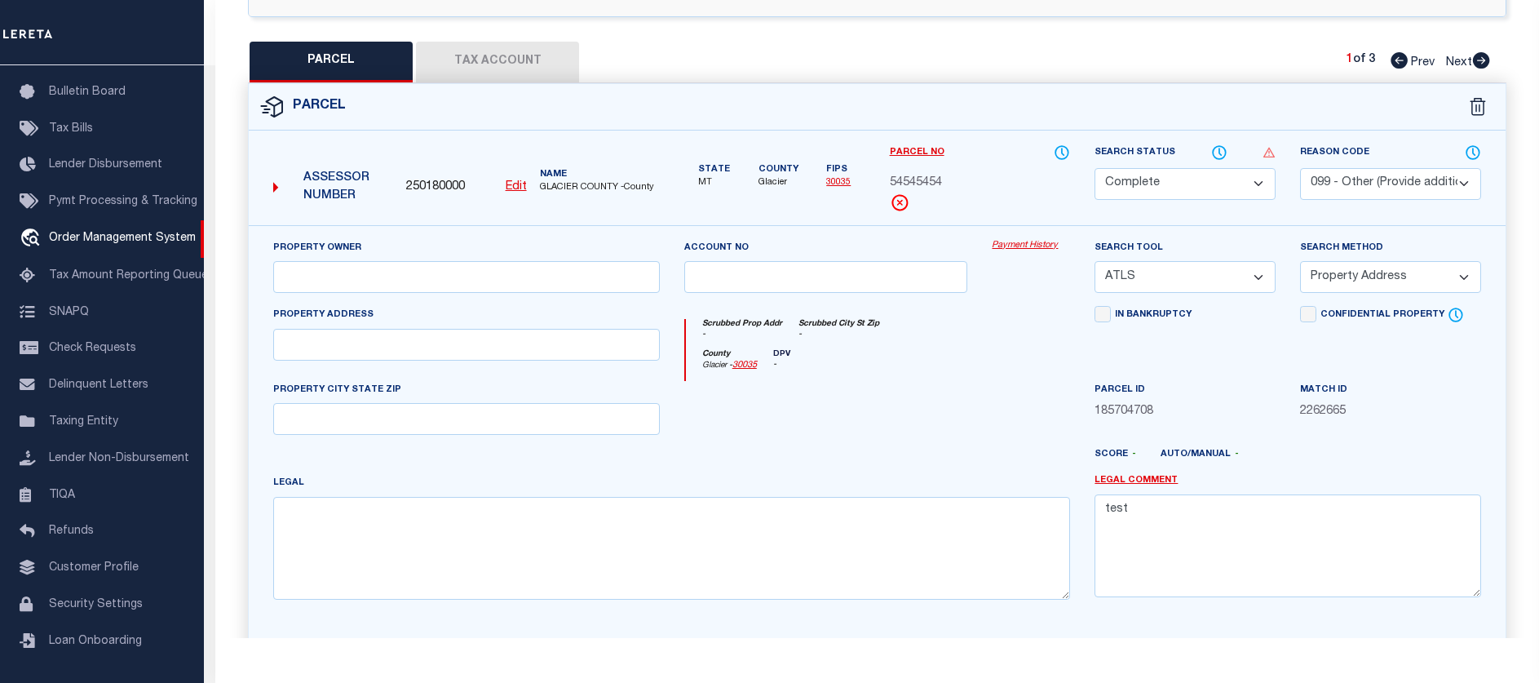
click at [1166, 176] on select "Automated Search Bad Parcel Complete Duplicate Parcel High Dollar Reporting In …" at bounding box center [1185, 184] width 181 height 32
select select "PC"
click at [1095, 168] on select "Automated Search Bad Parcel Complete Duplicate Parcel High Dollar Reporting In …" at bounding box center [1185, 184] width 181 height 32
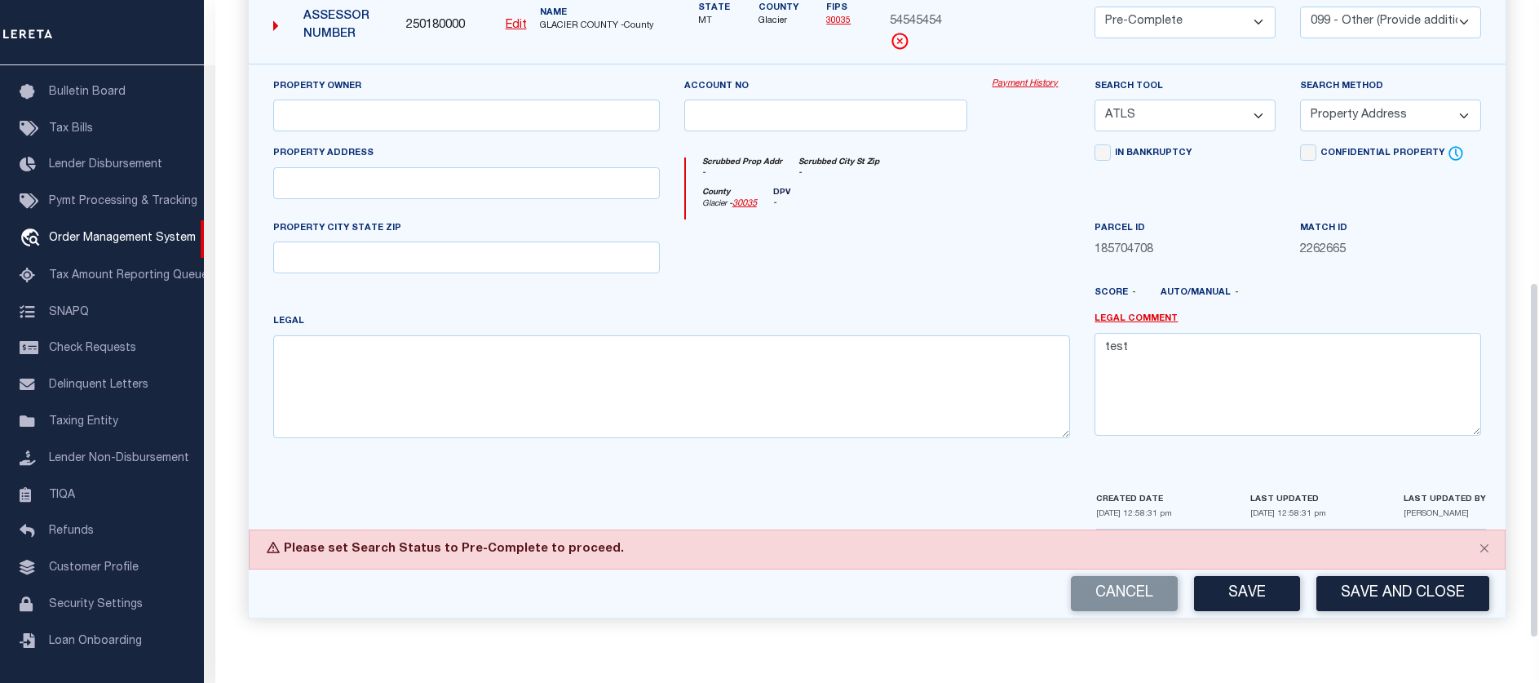
click at [1373, 572] on div "Cancel Save Save and Close" at bounding box center [877, 593] width 1257 height 48
click at [1384, 592] on button "Save and Close" at bounding box center [1403, 593] width 173 height 35
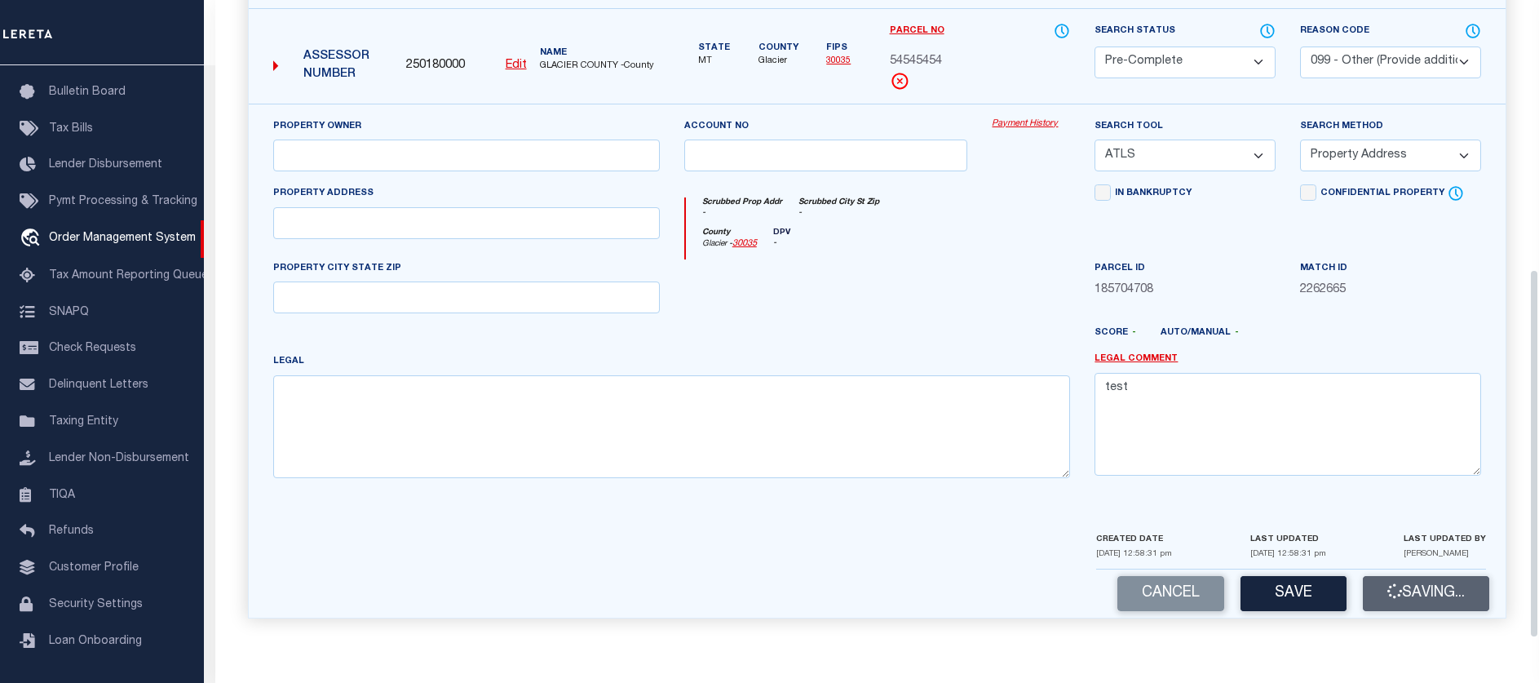
scroll to position [465, 0]
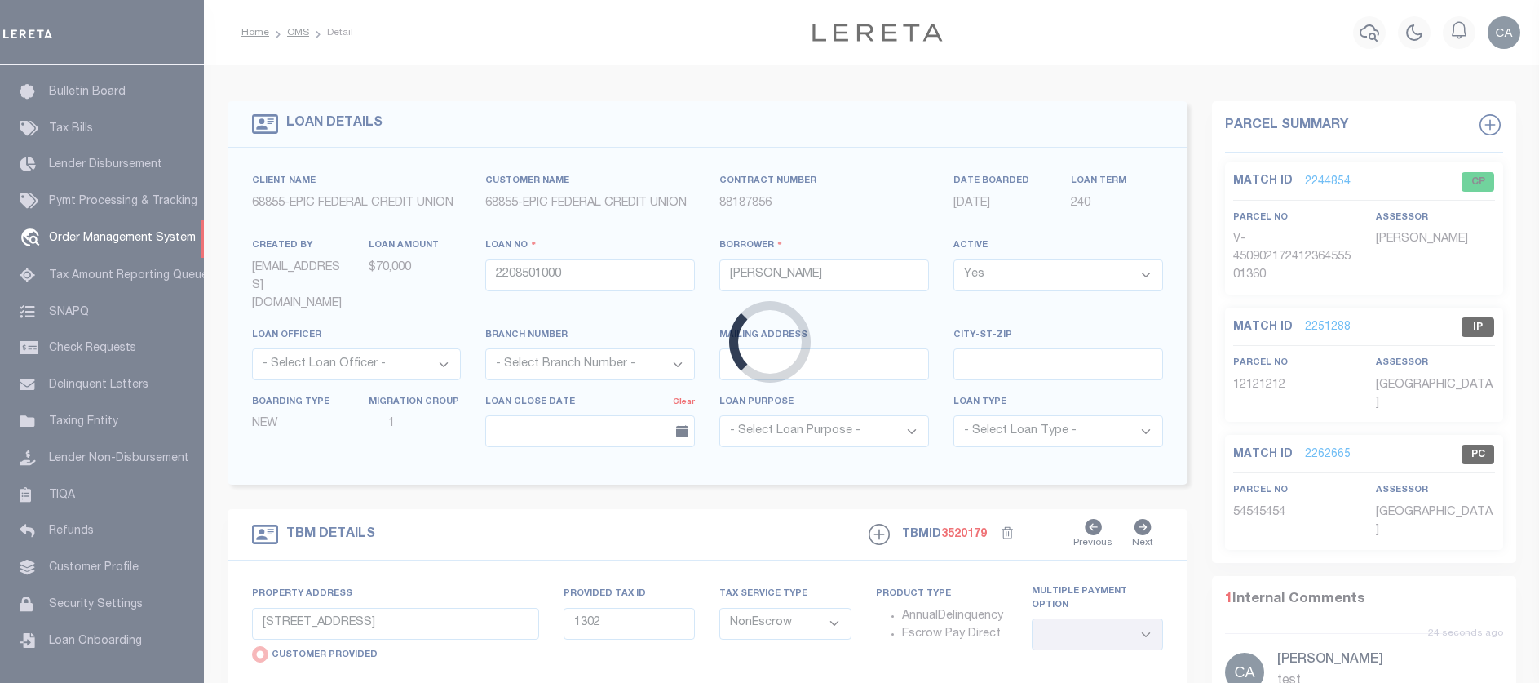
select select
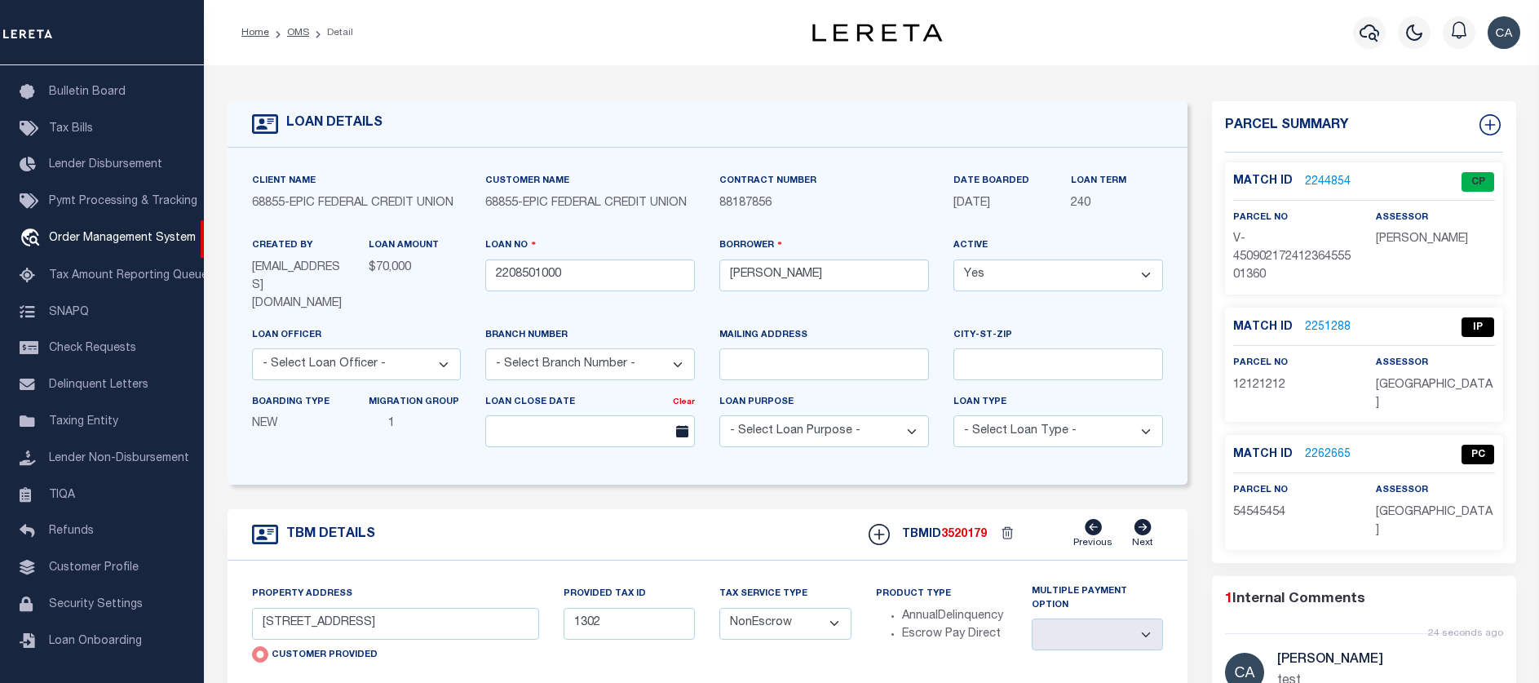
select select "IP"
select select
click at [1324, 446] on link "2262665" at bounding box center [1328, 454] width 46 height 17
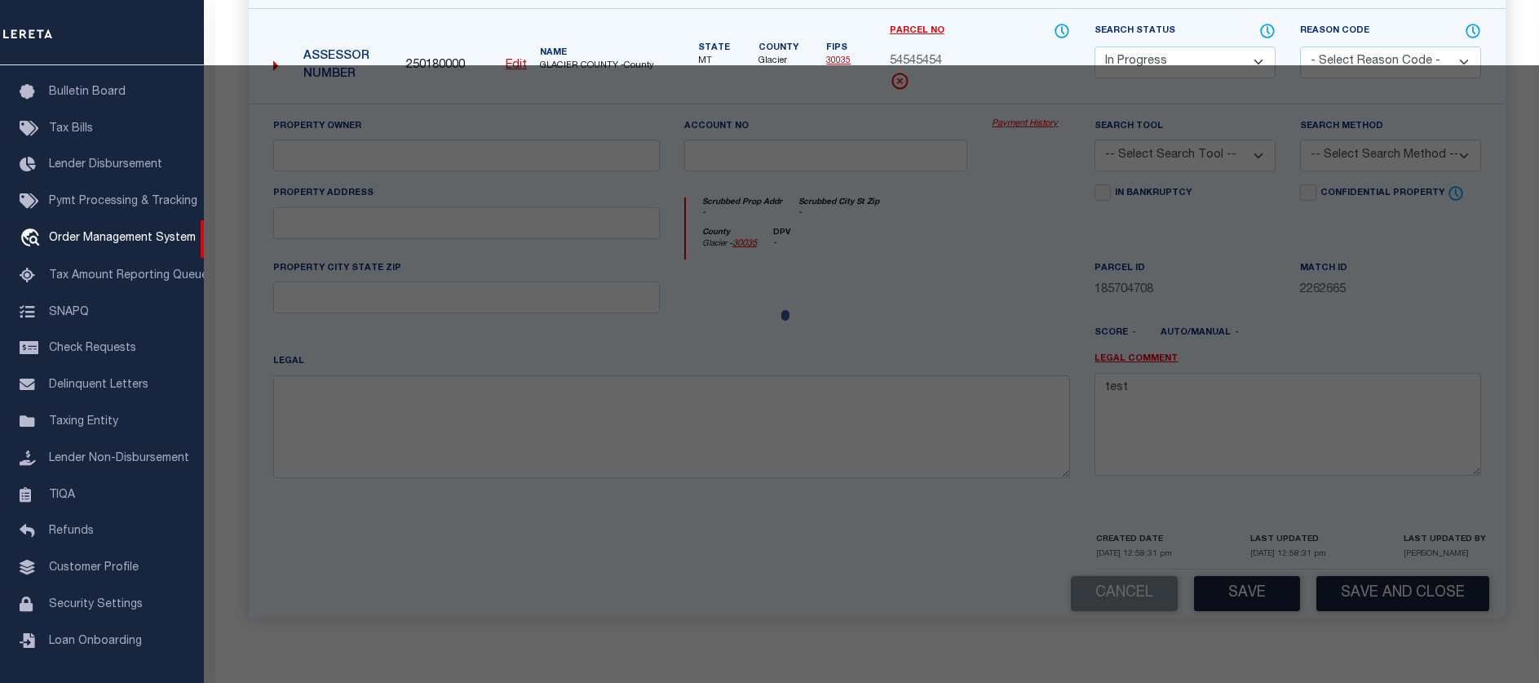
select select "AS"
checkbox input "false"
select select "PC"
select select "099"
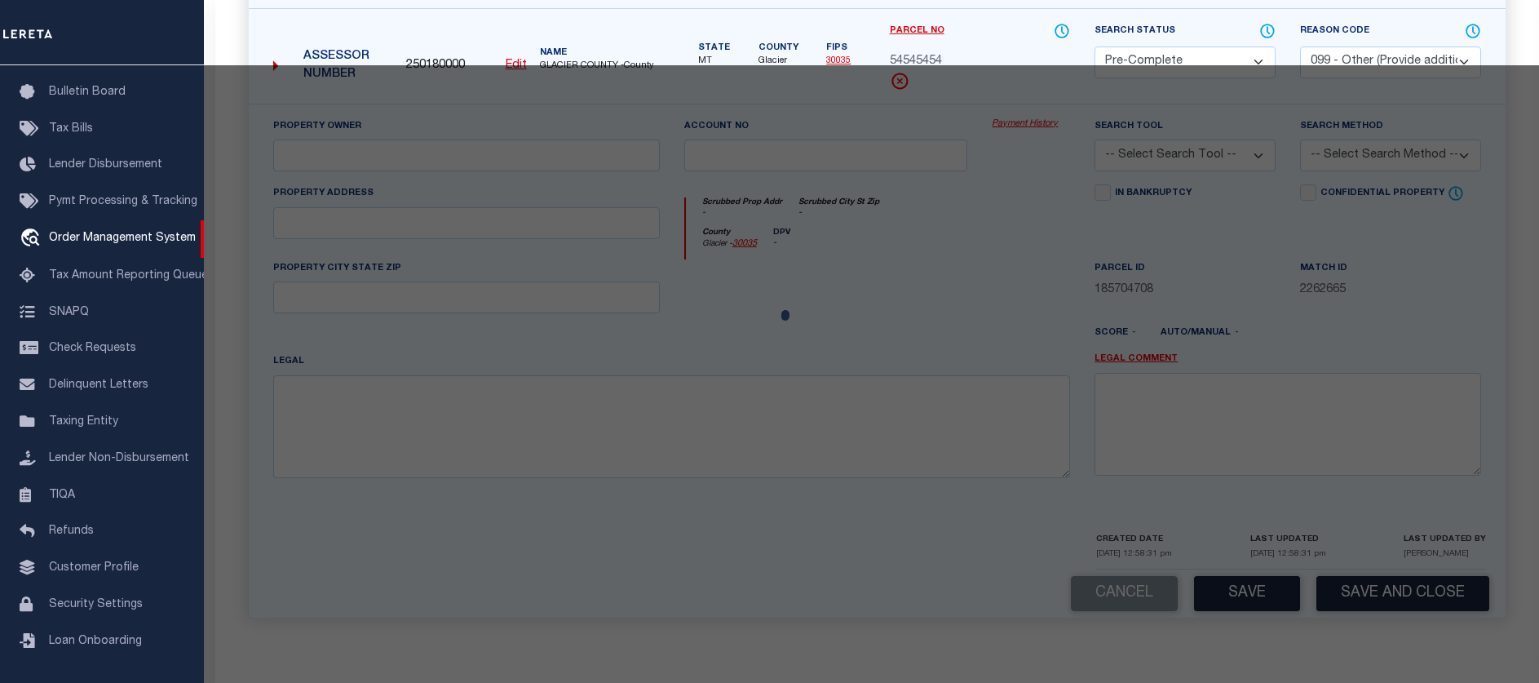
select select "ATL"
select select "ADD"
type textarea "test"
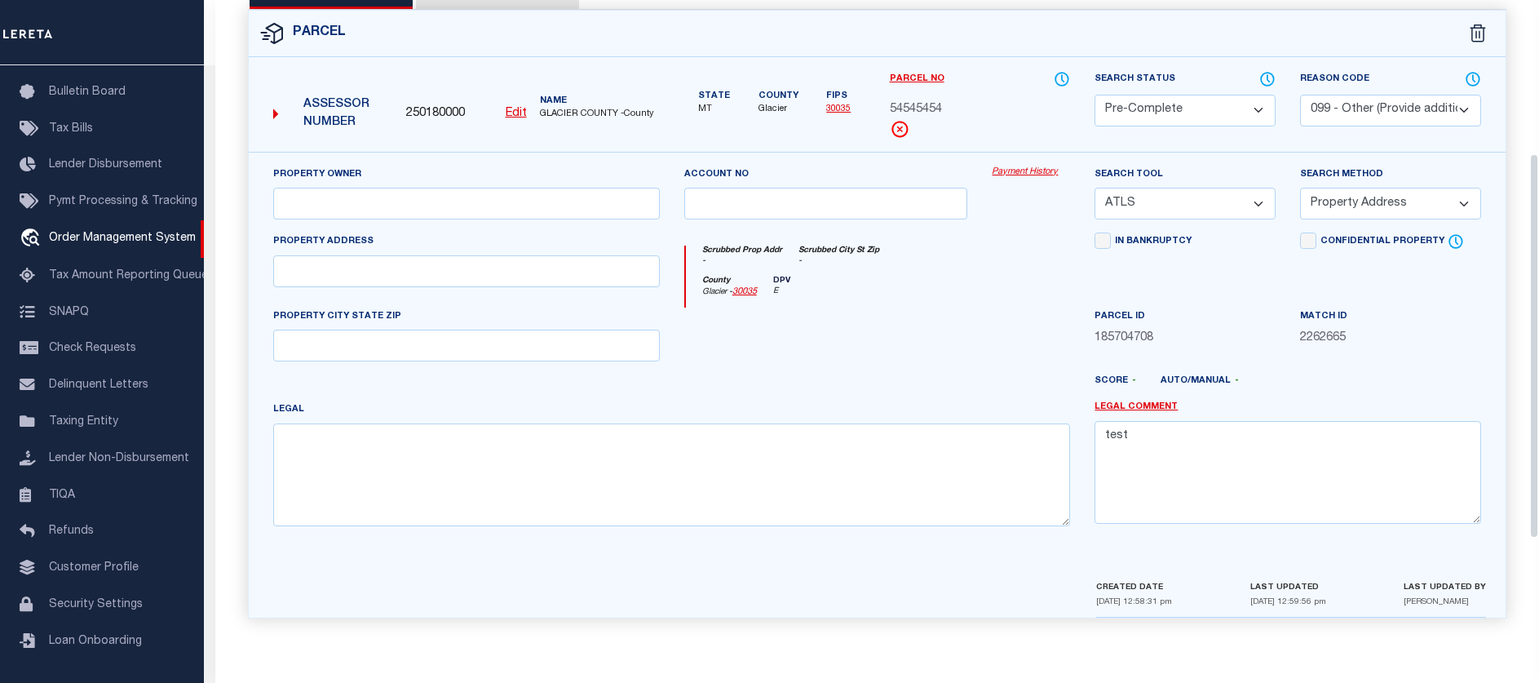
scroll to position [172, 0]
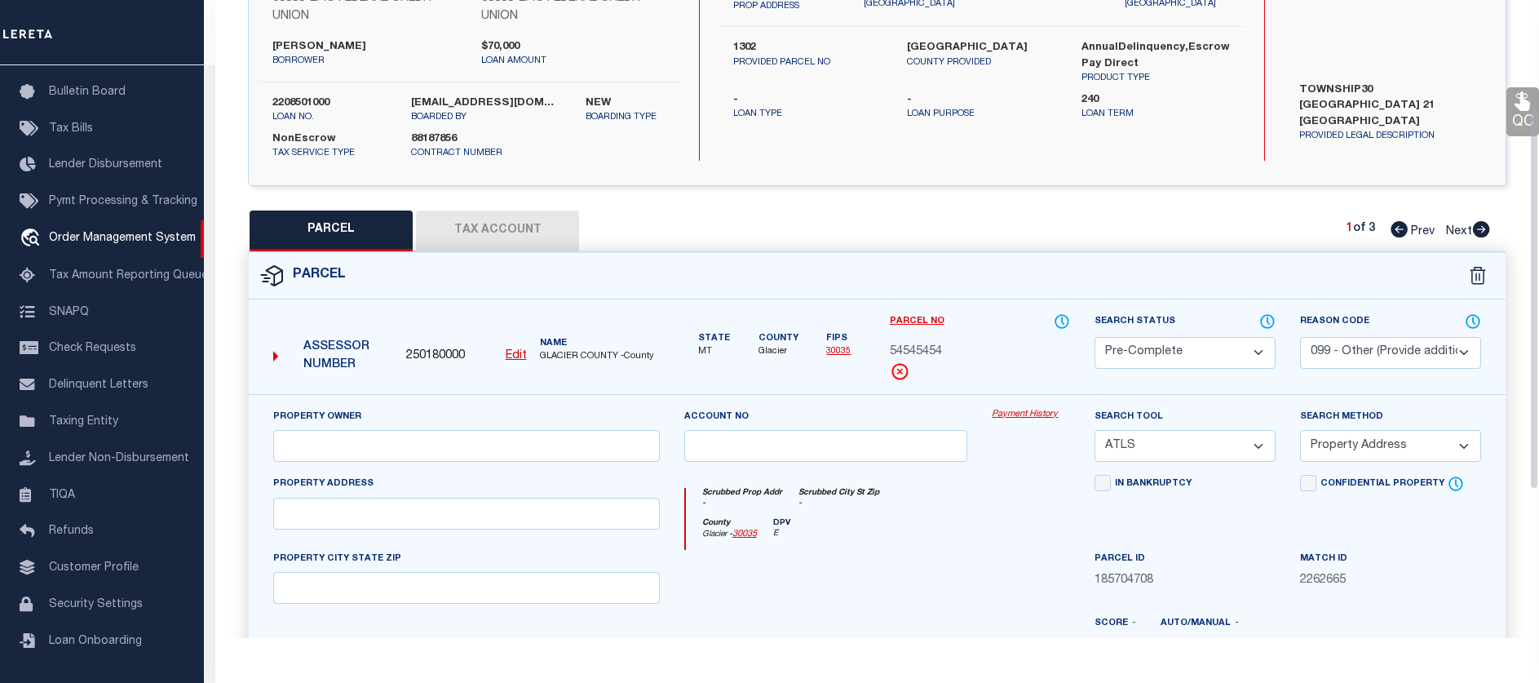
click at [510, 253] on div "Parcel" at bounding box center [877, 276] width 1257 height 46
click at [524, 236] on button "Tax Account" at bounding box center [497, 230] width 163 height 41
select select "100"
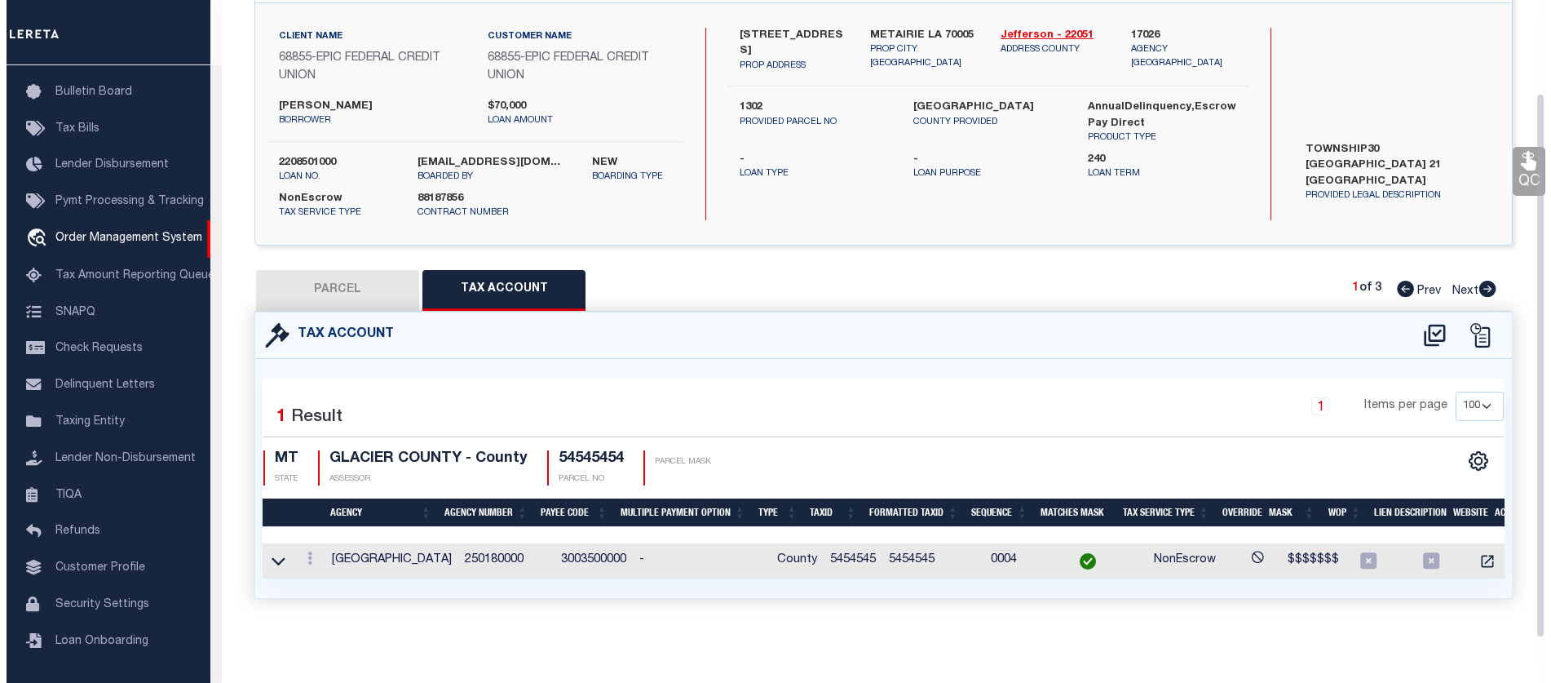
scroll to position [123, 0]
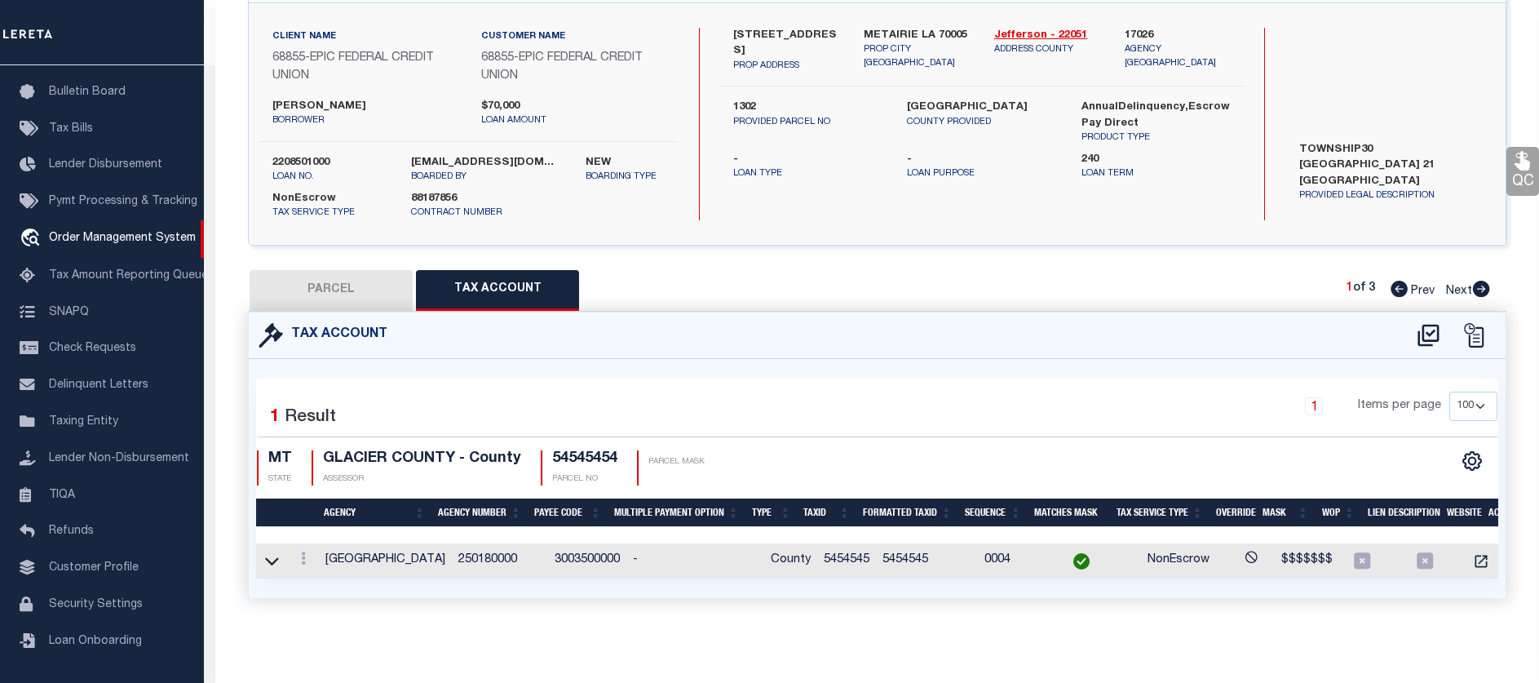
click at [1421, 322] on icon at bounding box center [1428, 335] width 27 height 26
select select "100"
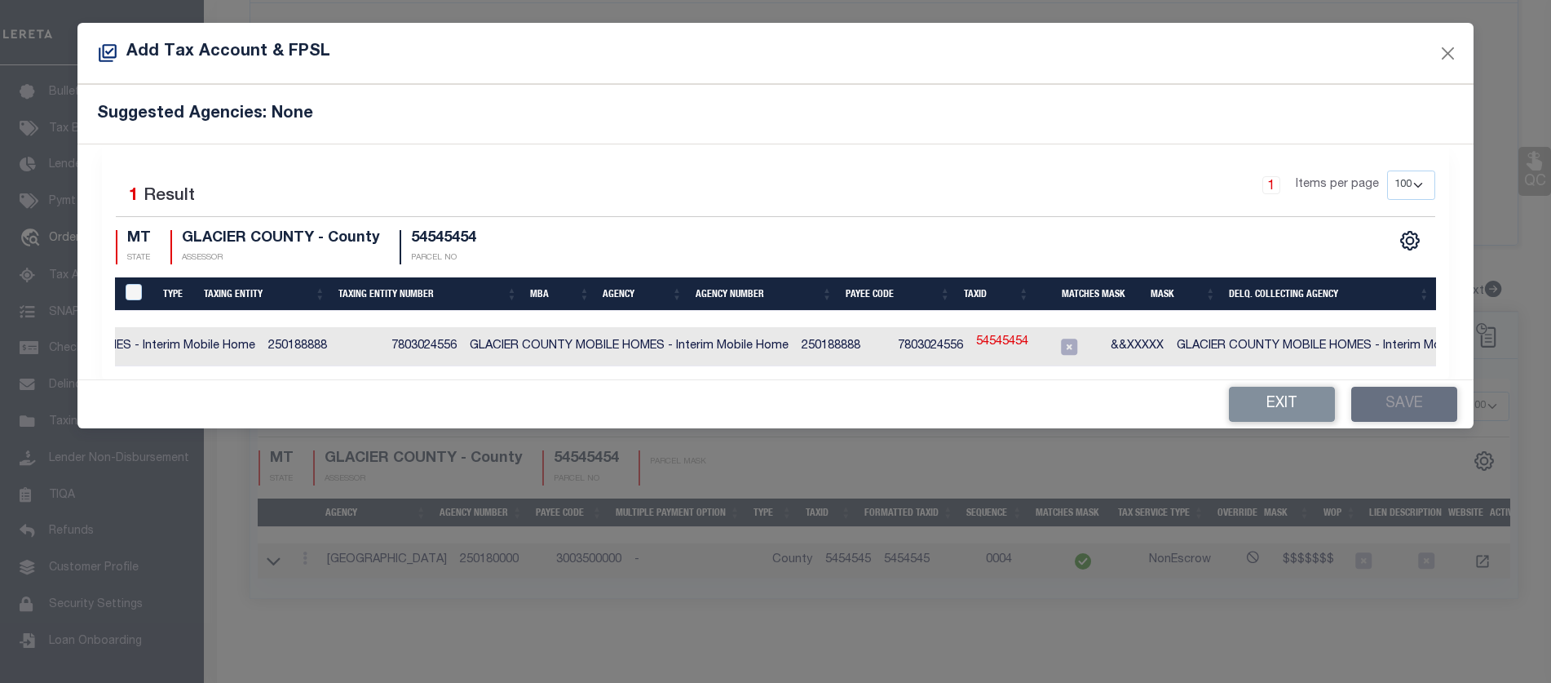
scroll to position [0, 312]
click at [936, 340] on link "54545454" at bounding box center [936, 343] width 52 height 18
type textarea "&&XXXXX"
checkbox input "true"
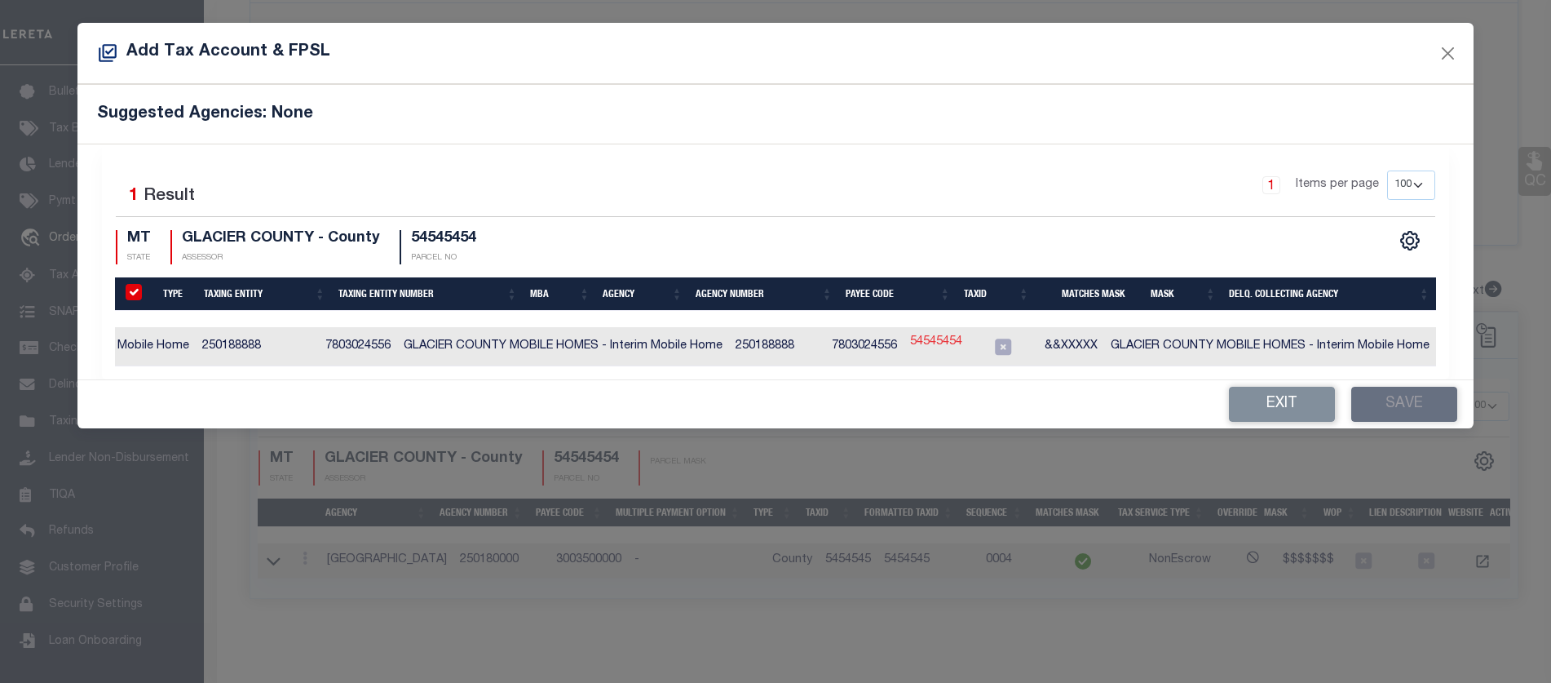
checkbox input "true"
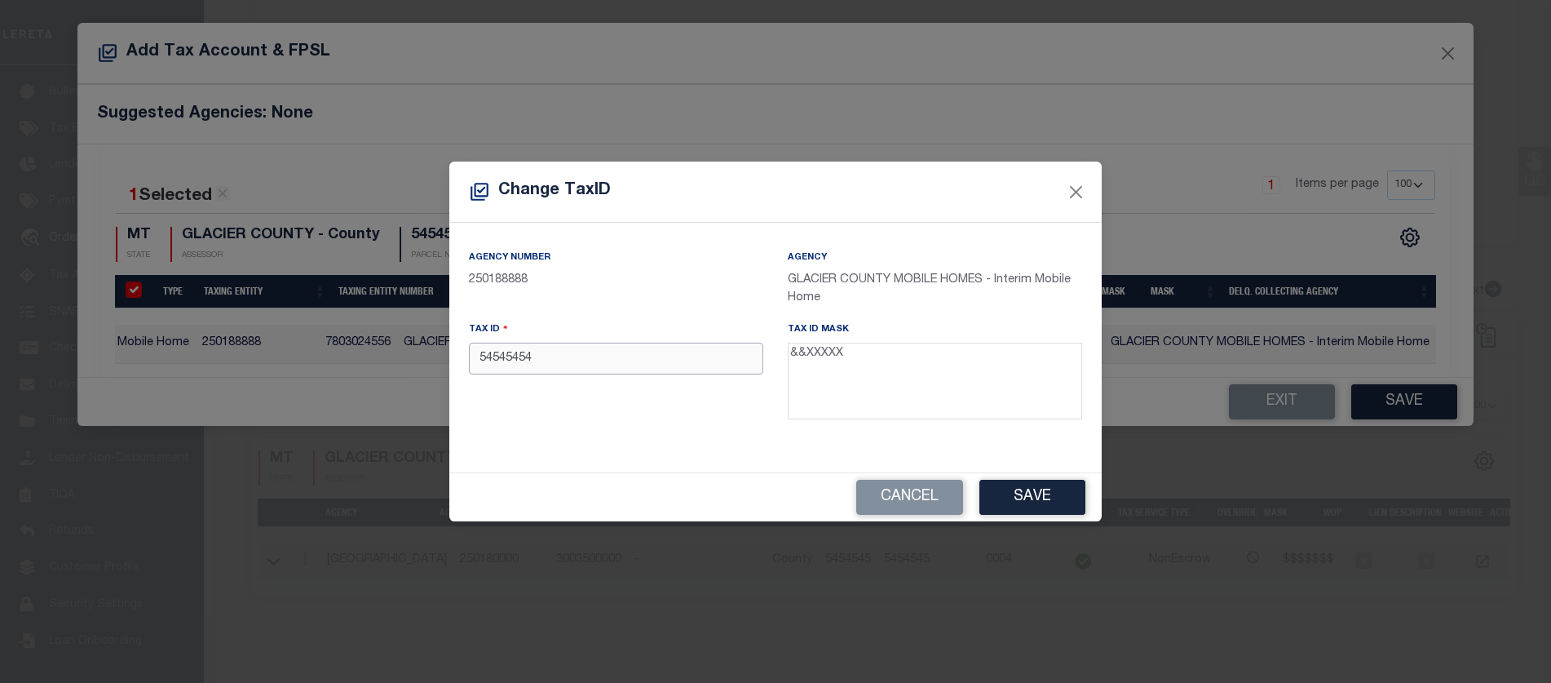
drag, startPoint x: 625, startPoint y: 363, endPoint x: 126, endPoint y: 321, distance: 500.1
click at [121, 325] on div "Change TaxID Agency Number 250188888 Agency GLACIER COUNTY MOBILE HOMES - Inter…" at bounding box center [775, 341] width 1551 height 683
type input "AB12345"
click at [1032, 494] on button "Save" at bounding box center [1033, 497] width 106 height 35
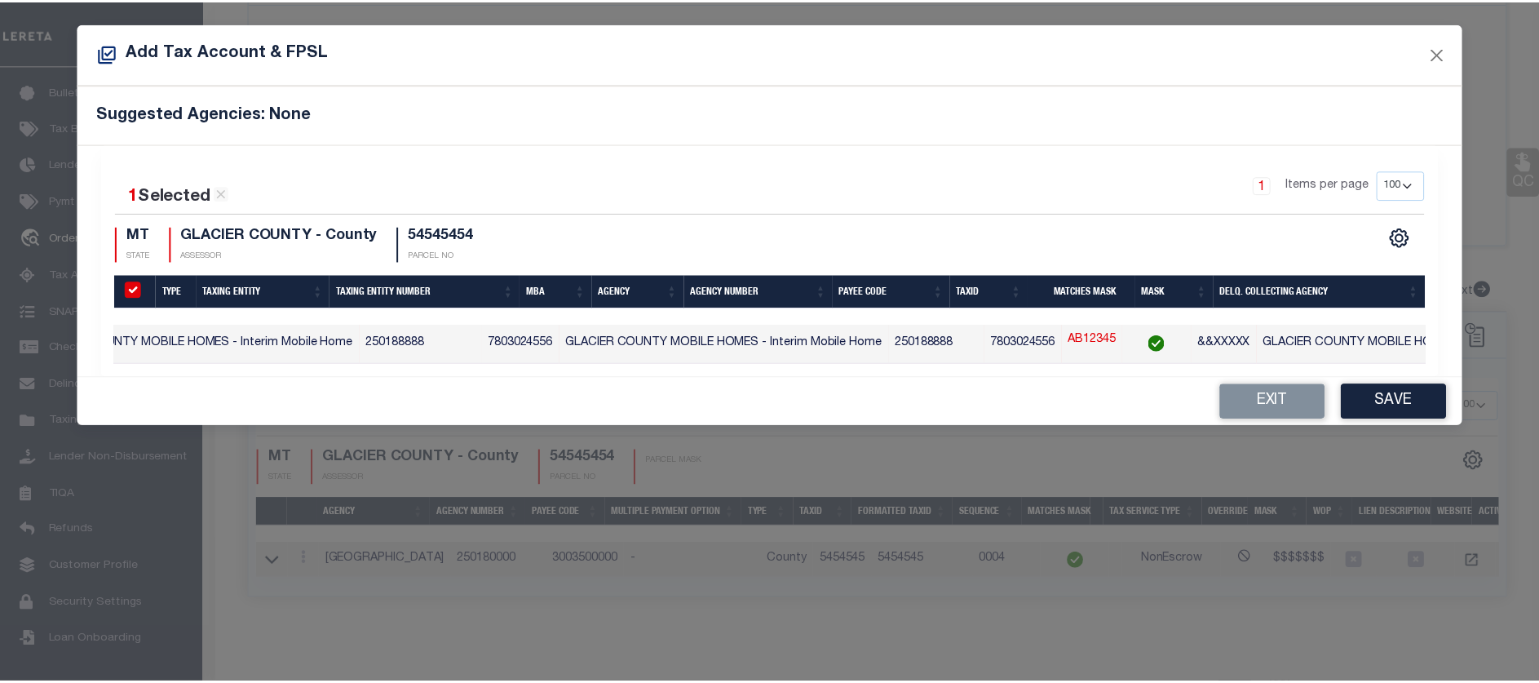
scroll to position [0, 0]
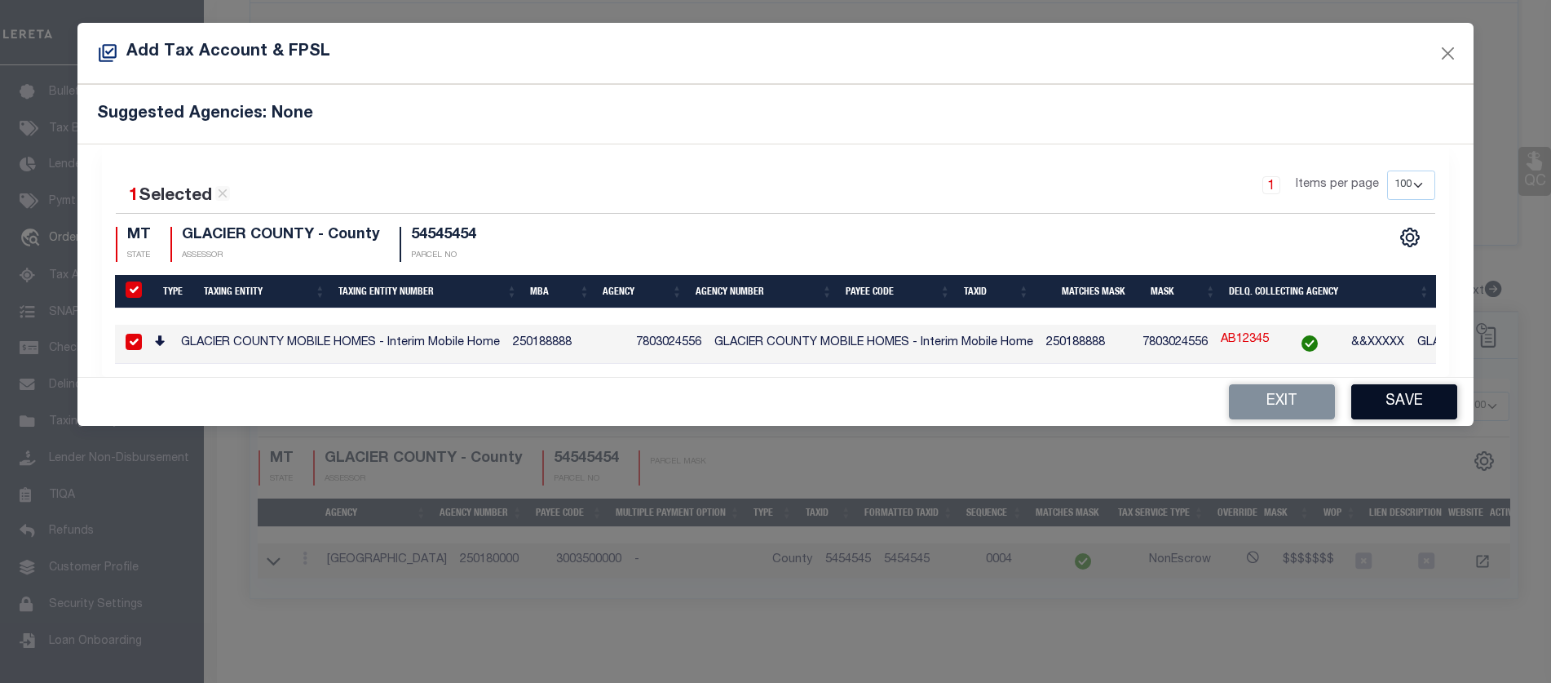
click at [1373, 411] on button "Save" at bounding box center [1405, 401] width 106 height 35
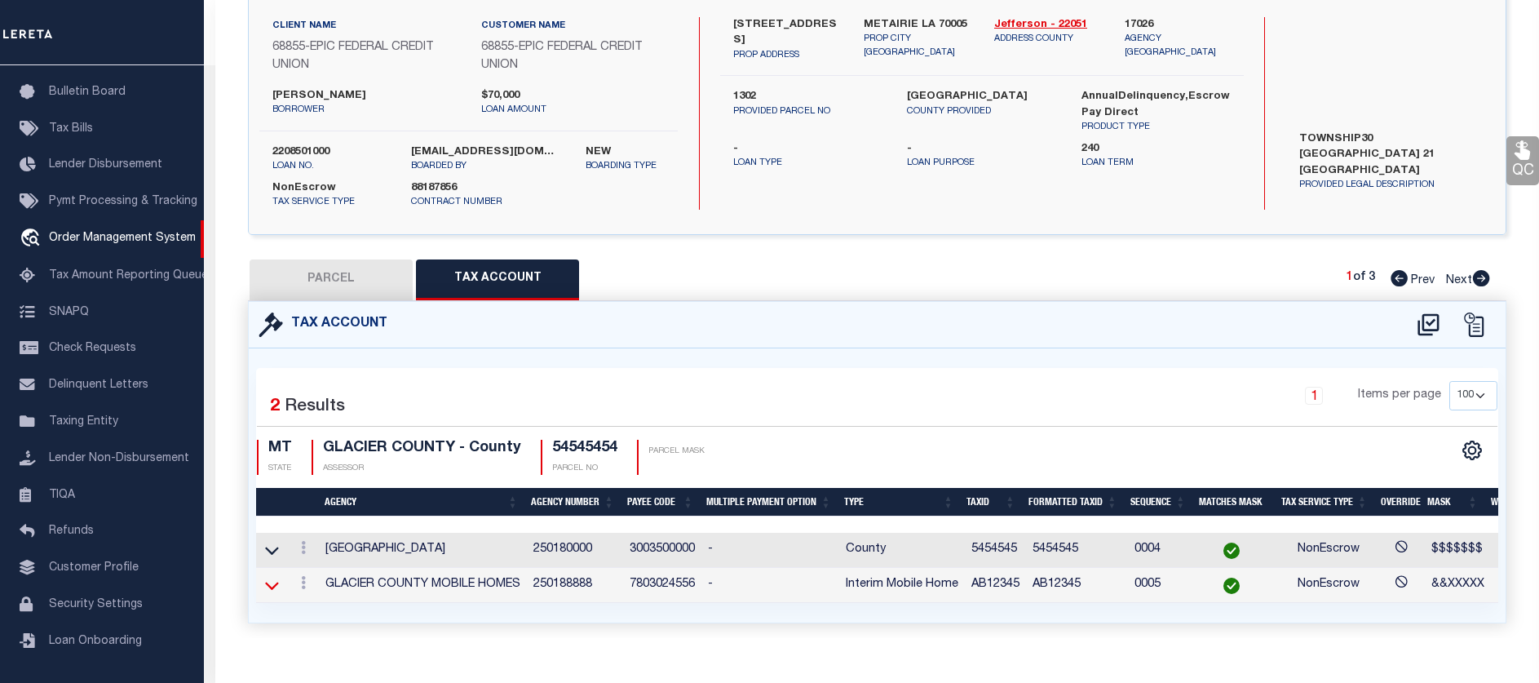
click at [265, 591] on icon at bounding box center [272, 585] width 14 height 17
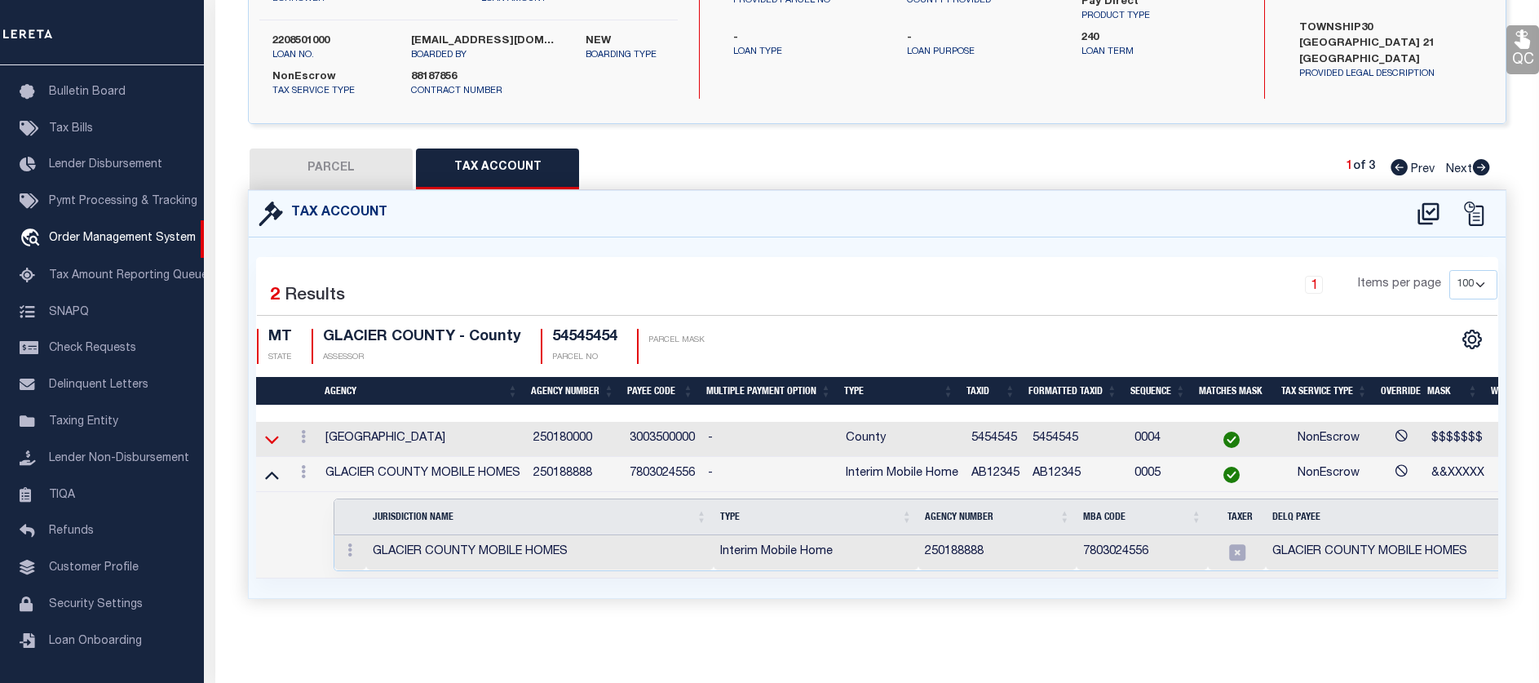
click at [268, 431] on icon at bounding box center [272, 439] width 14 height 17
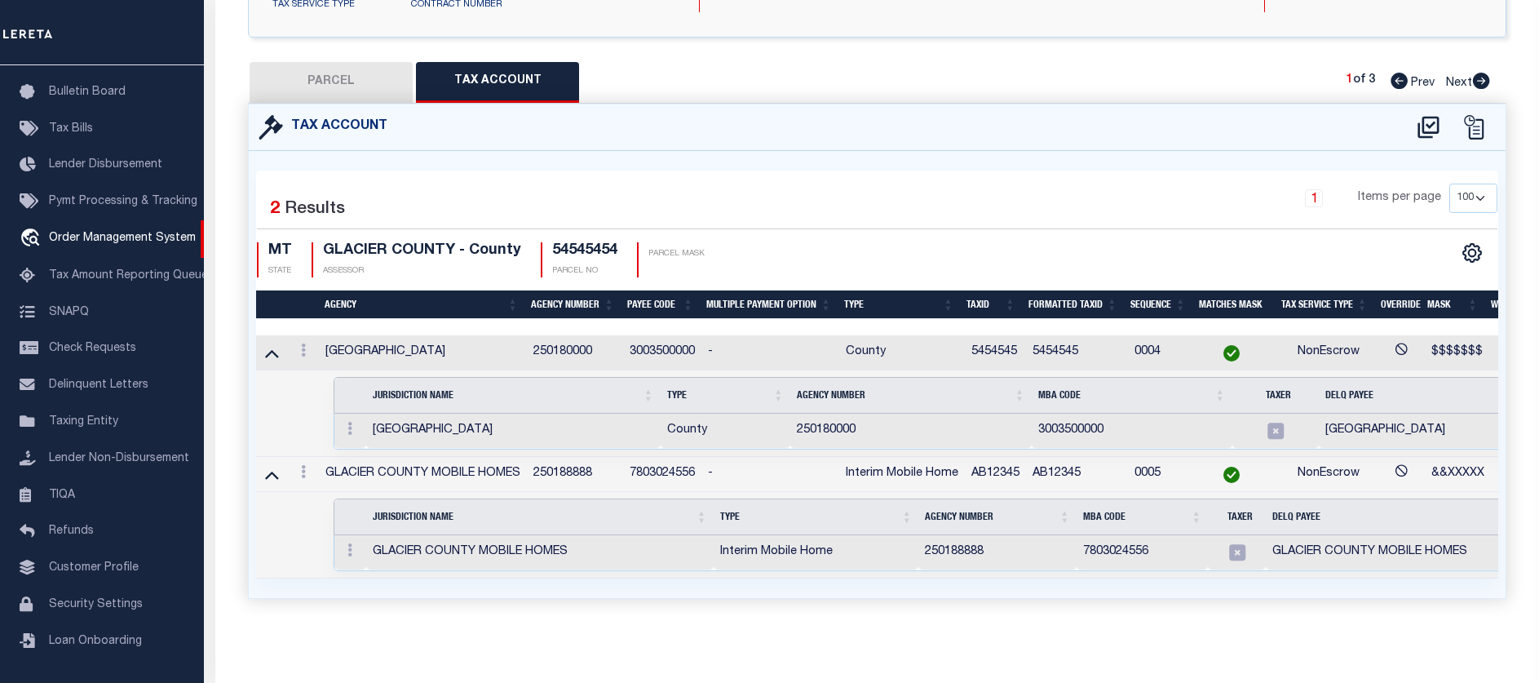
click at [1274, 423] on icon at bounding box center [1276, 431] width 16 height 16
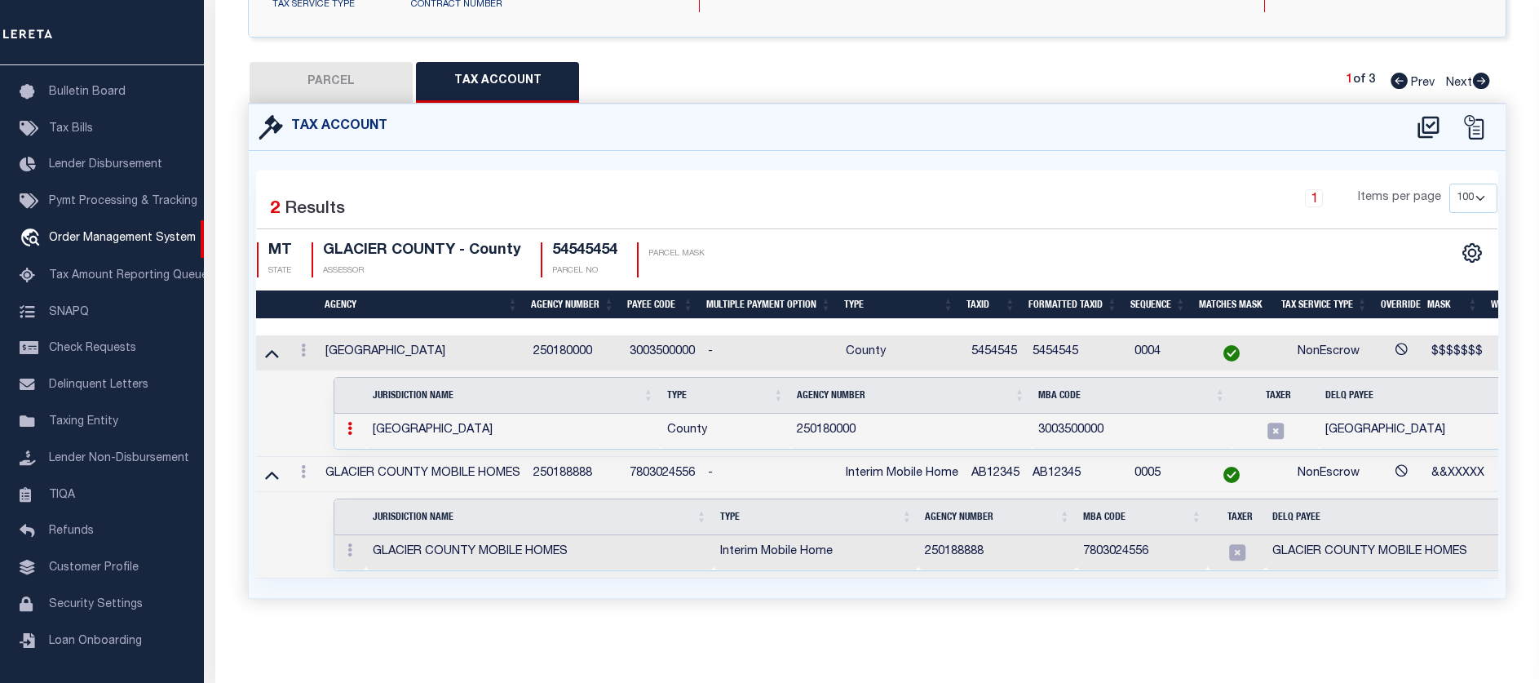
click at [1073, 415] on td "3003500000" at bounding box center [1132, 431] width 201 height 35
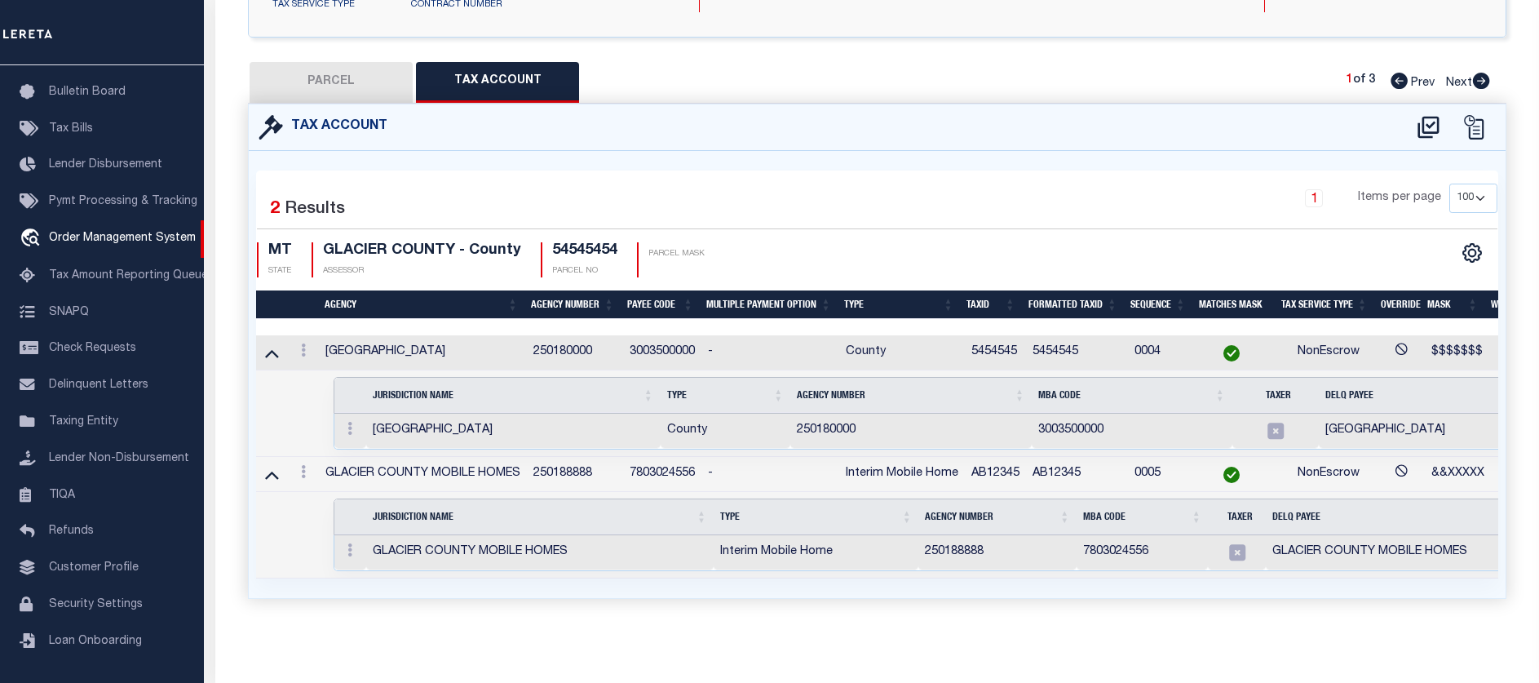
click at [1085, 544] on td "7803024556" at bounding box center [1142, 552] width 131 height 35
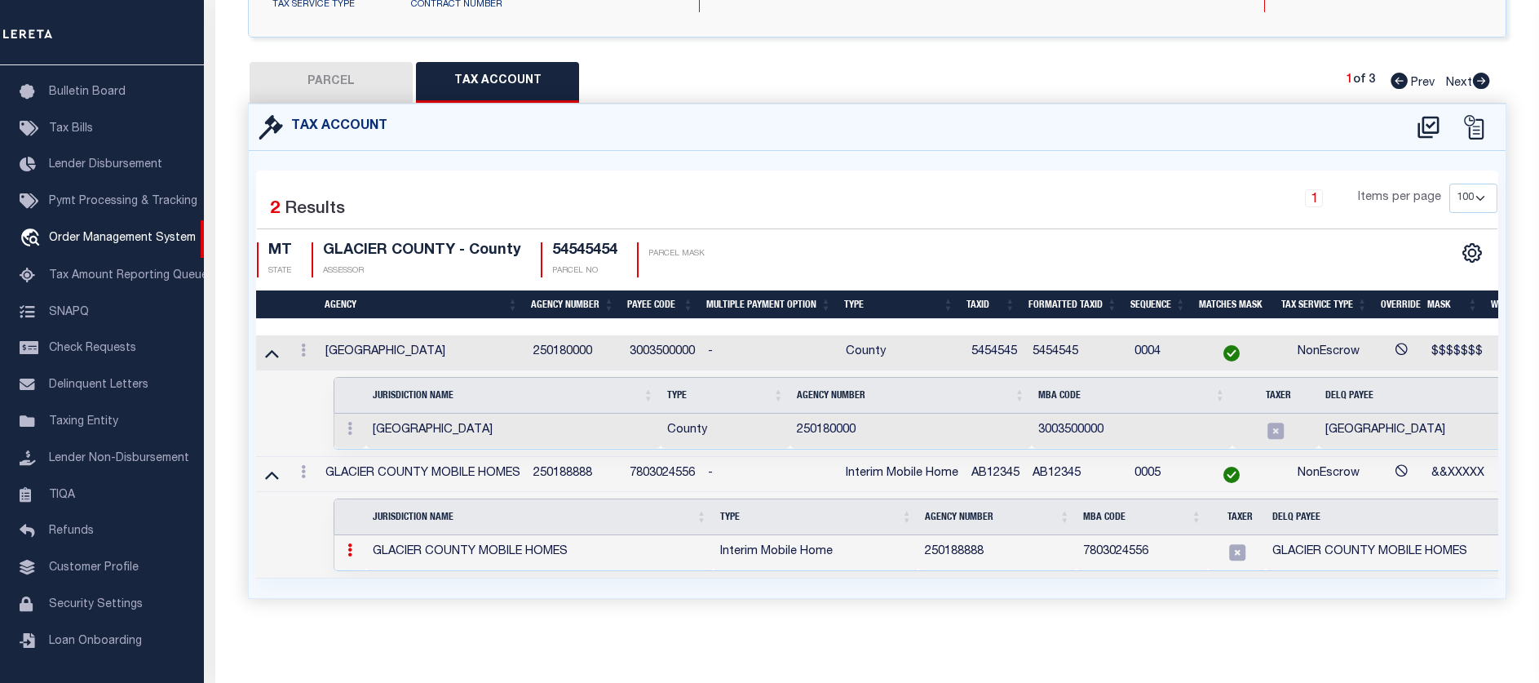
click at [351, 543] on icon at bounding box center [349, 549] width 5 height 13
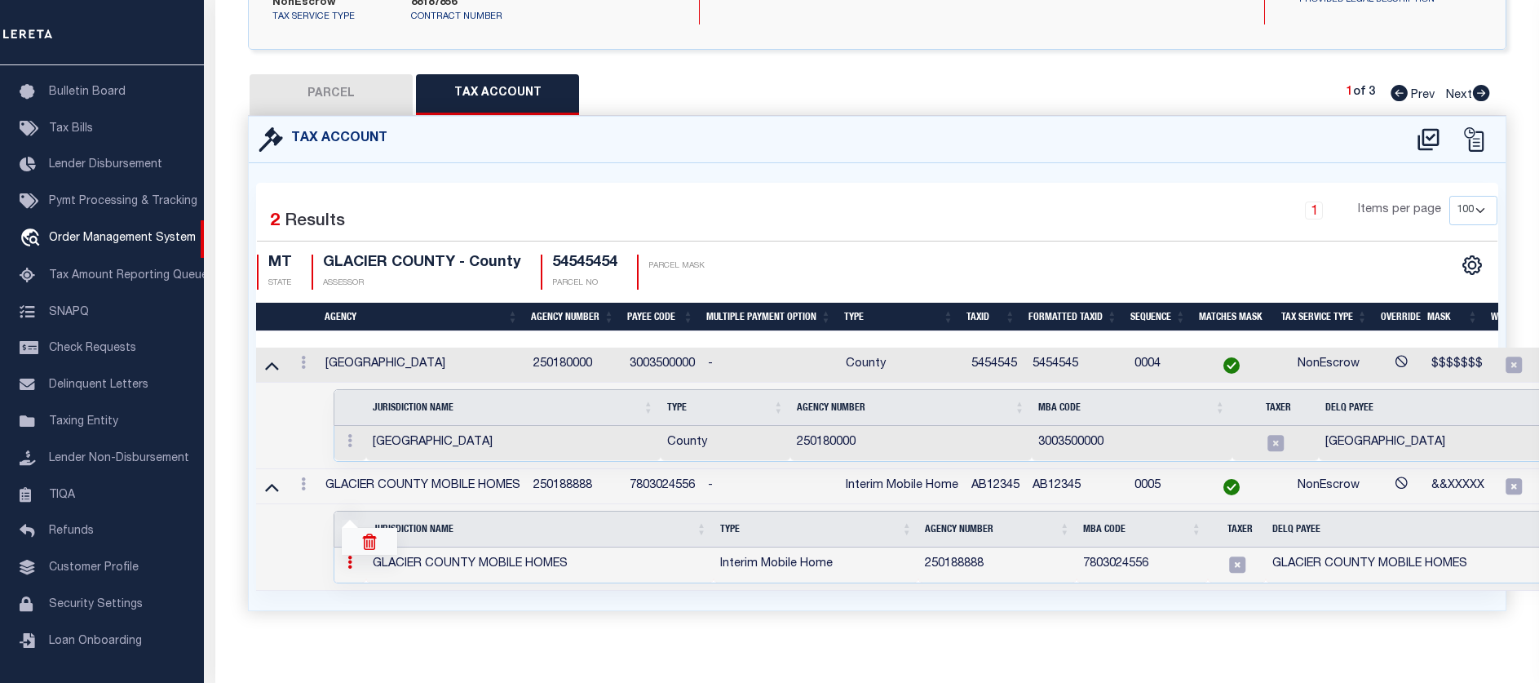
click at [368, 545] on img at bounding box center [369, 541] width 16 height 16
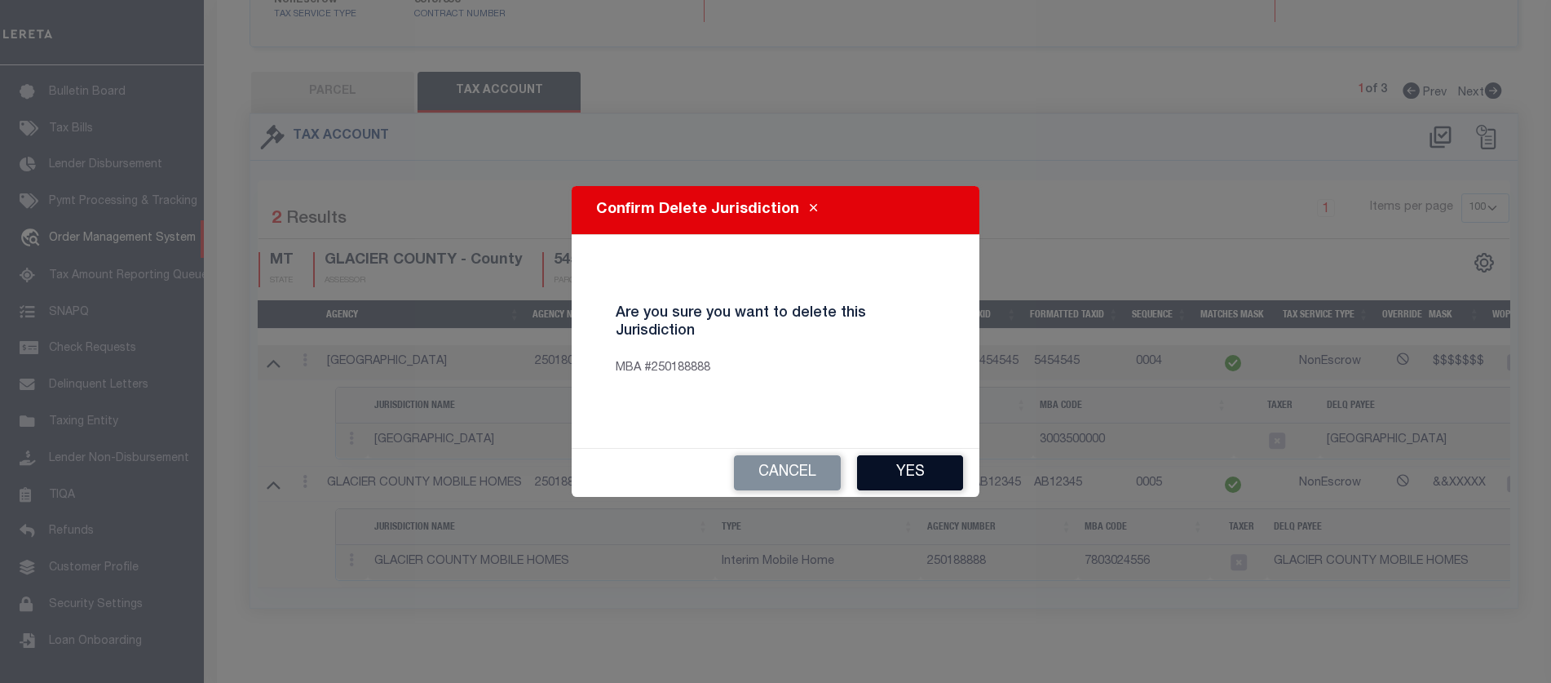
click at [934, 473] on button "Yes" at bounding box center [910, 472] width 106 height 35
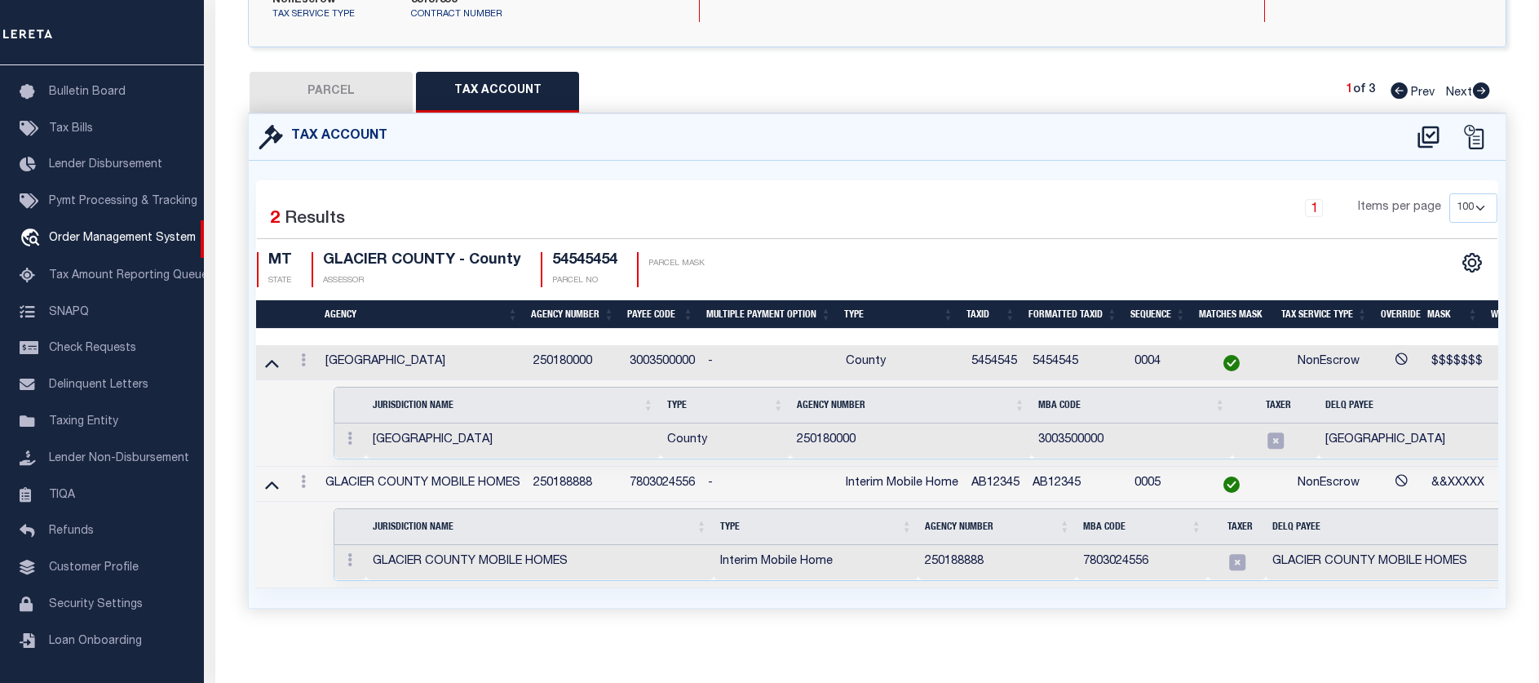
select select "100"
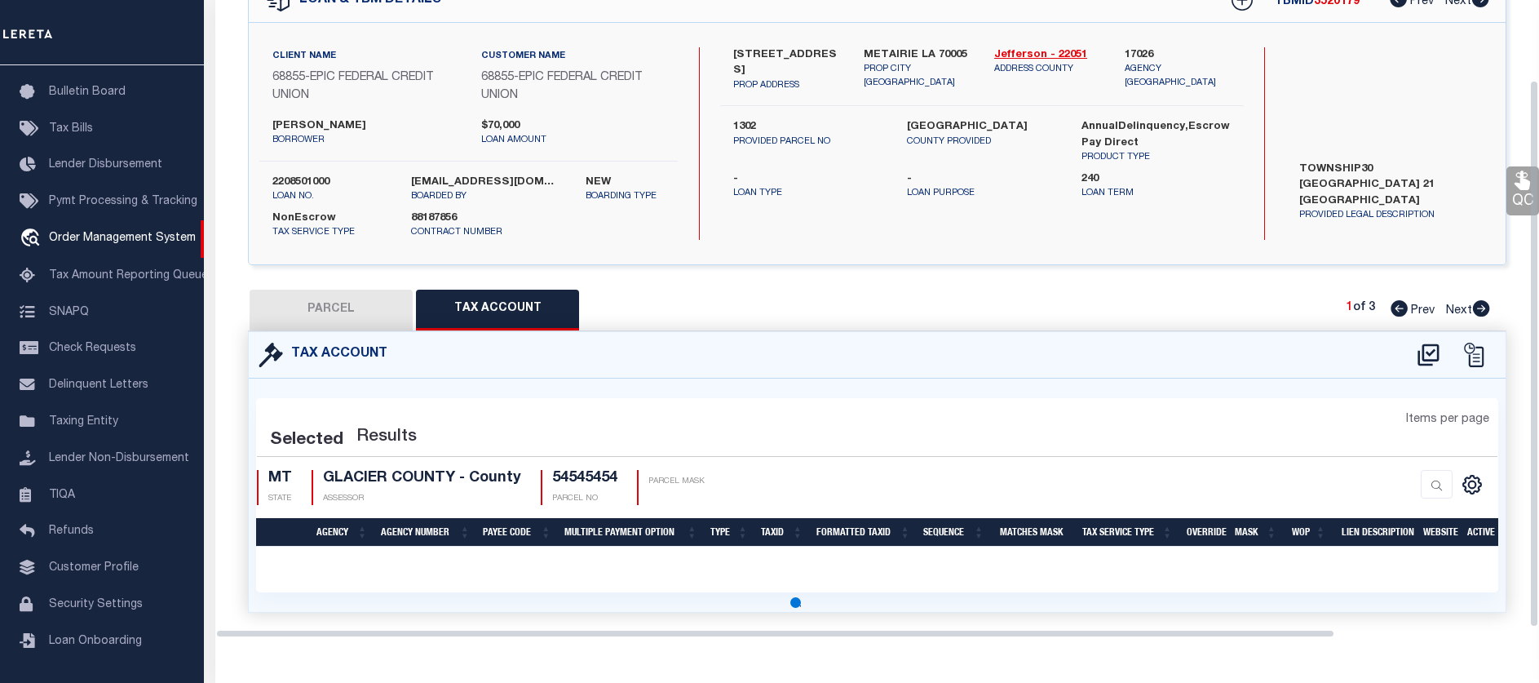
select select "100"
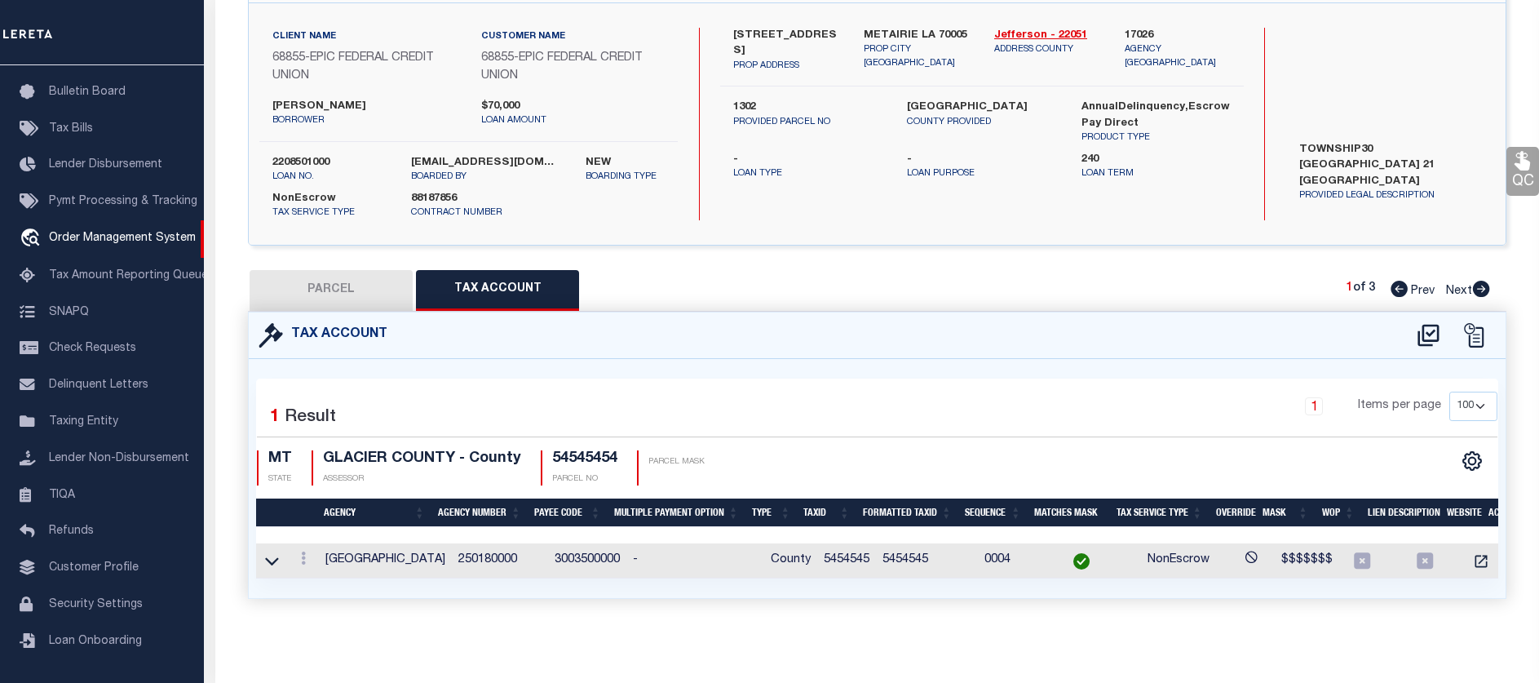
click at [1419, 331] on icon at bounding box center [1428, 336] width 21 height 22
select select "100"
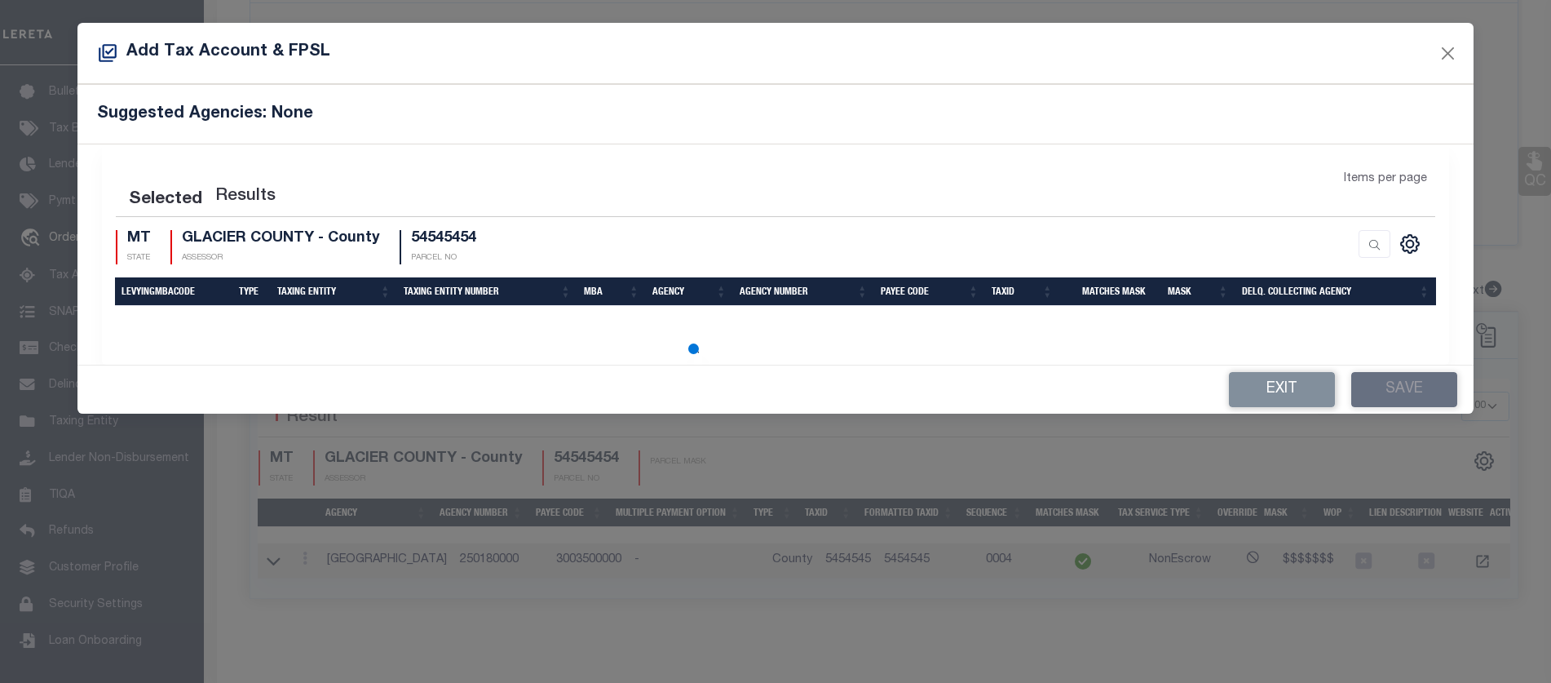
select select "100"
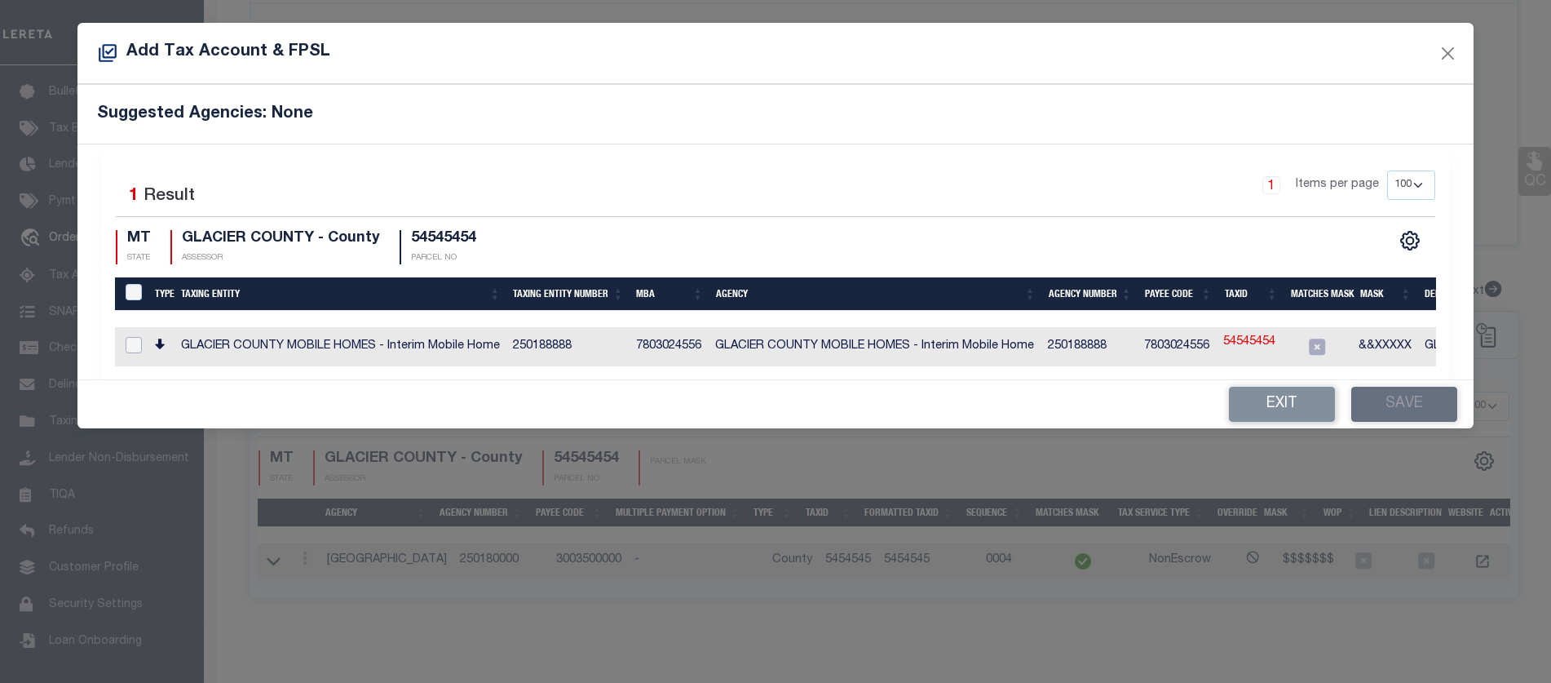
click at [138, 339] on input "checkbox" at bounding box center [134, 345] width 16 height 16
checkbox input "true"
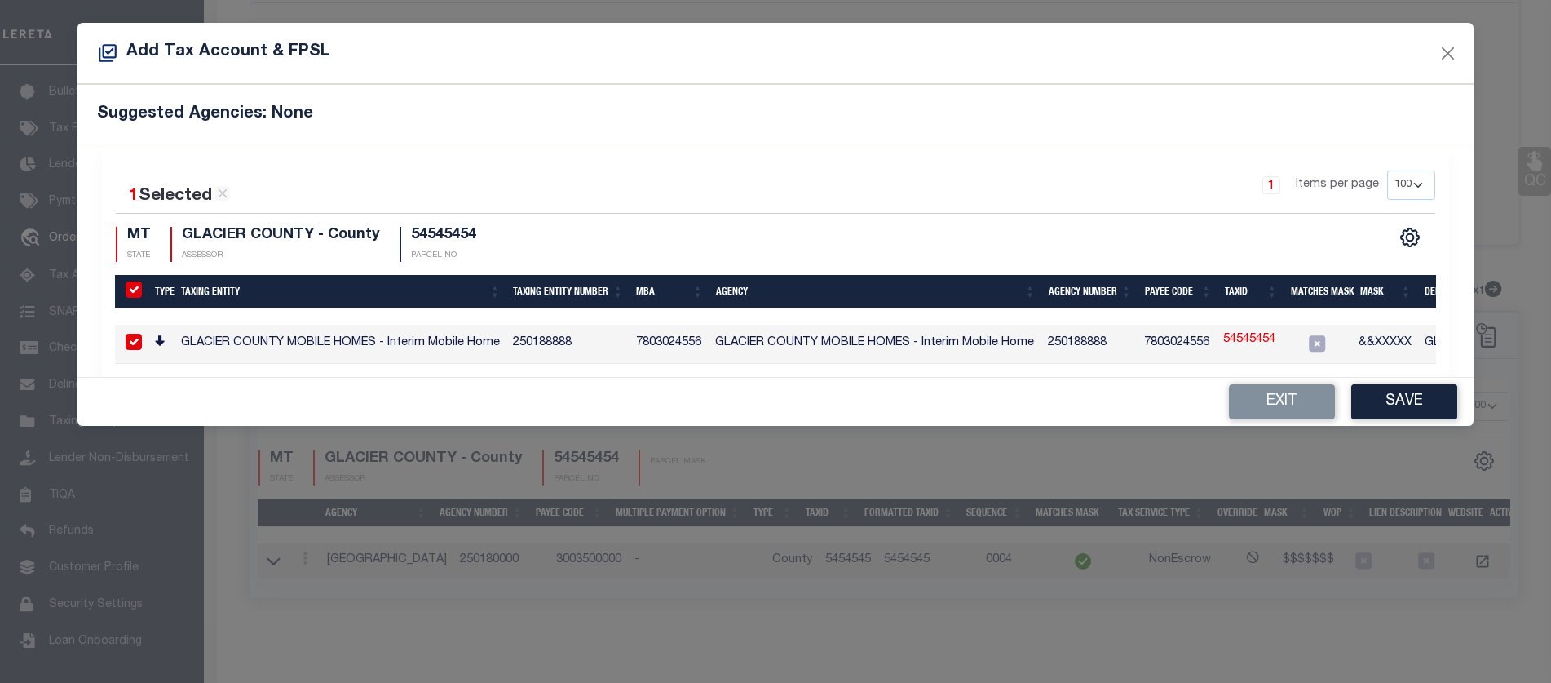
click at [1247, 343] on link "54545454" at bounding box center [1250, 340] width 52 height 18
checkbox input "false"
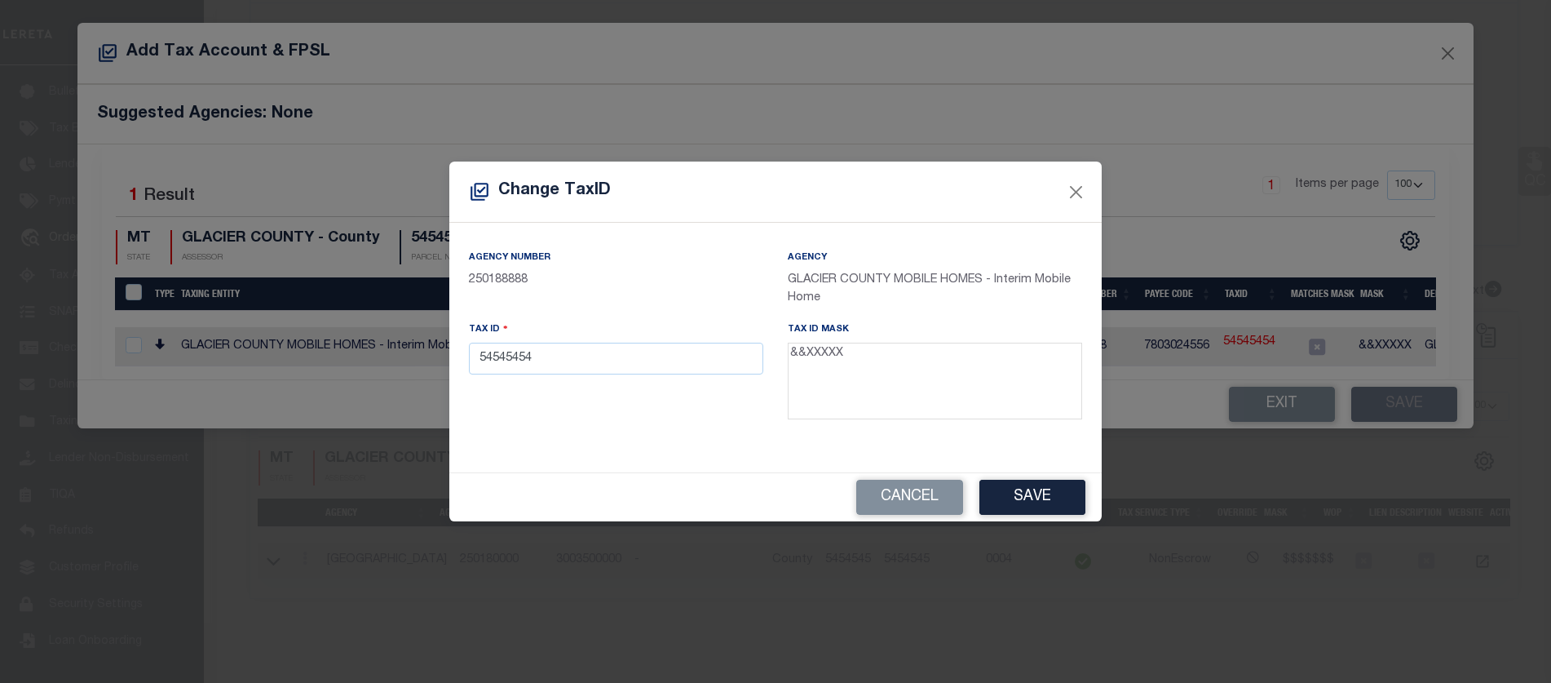
drag, startPoint x: 702, startPoint y: 383, endPoint x: 358, endPoint y: 361, distance: 344.1
click at [339, 365] on div "Change TaxID Agency Number 250188888 Agency GLACIER COUNTY MOBILE HOMES - Inter…" at bounding box center [775, 341] width 1551 height 683
click at [565, 361] on input "54545454" at bounding box center [616, 359] width 294 height 32
drag, startPoint x: 573, startPoint y: 361, endPoint x: 261, endPoint y: 339, distance: 312.3
click at [263, 341] on div "Change TaxID Agency Number 250188888 Agency GLACIER COUNTY MOBILE HOMES - Inter…" at bounding box center [775, 341] width 1551 height 683
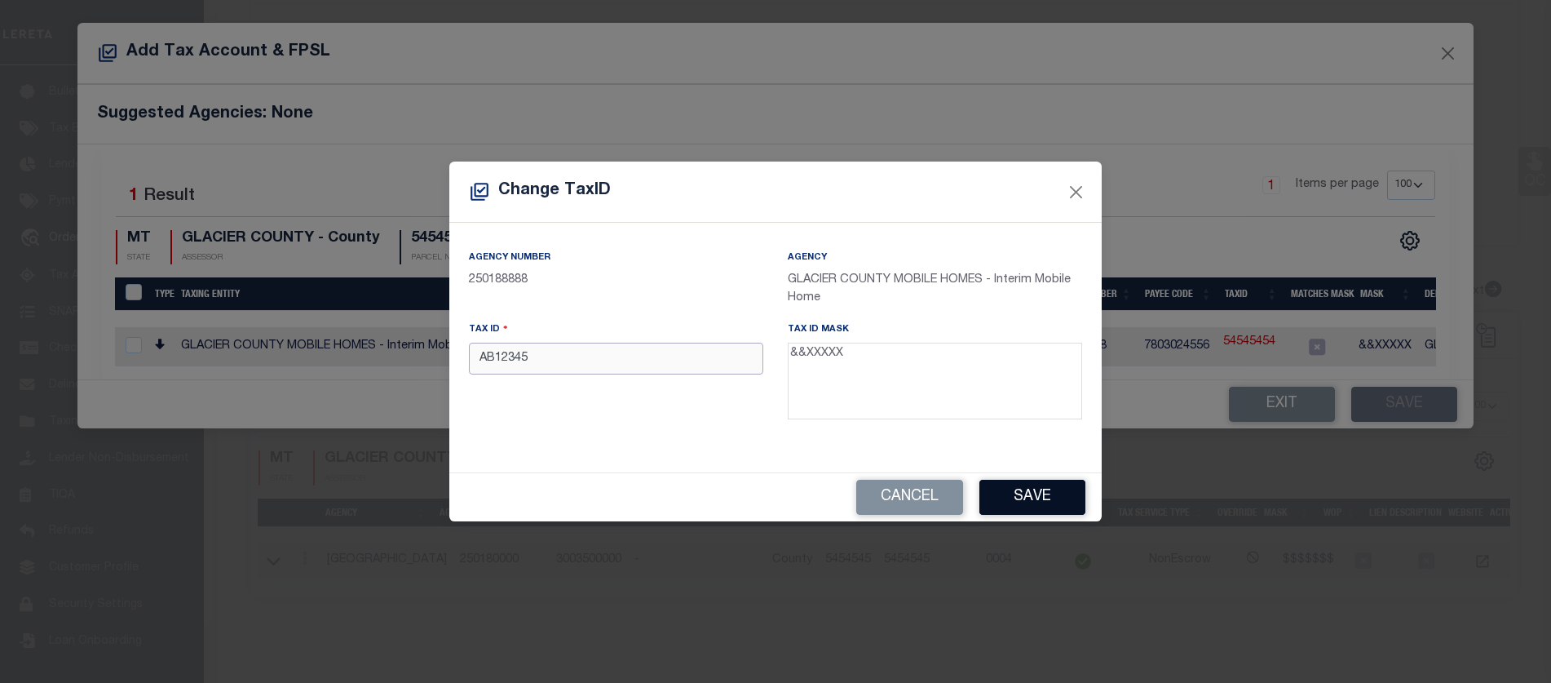
type input "AB12345"
click at [1030, 490] on button "Save" at bounding box center [1033, 497] width 106 height 35
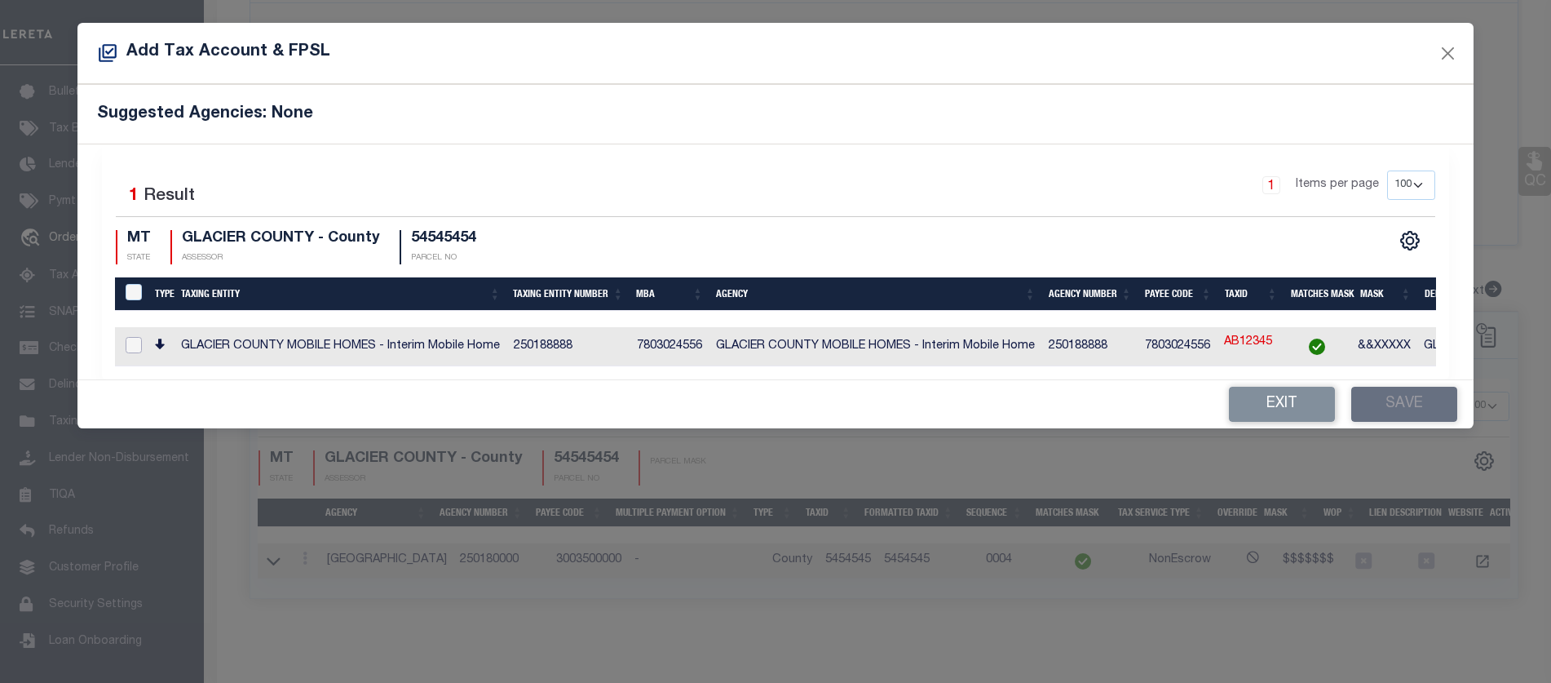
click at [130, 342] on input "checkbox" at bounding box center [134, 345] width 16 height 16
checkbox input "true"
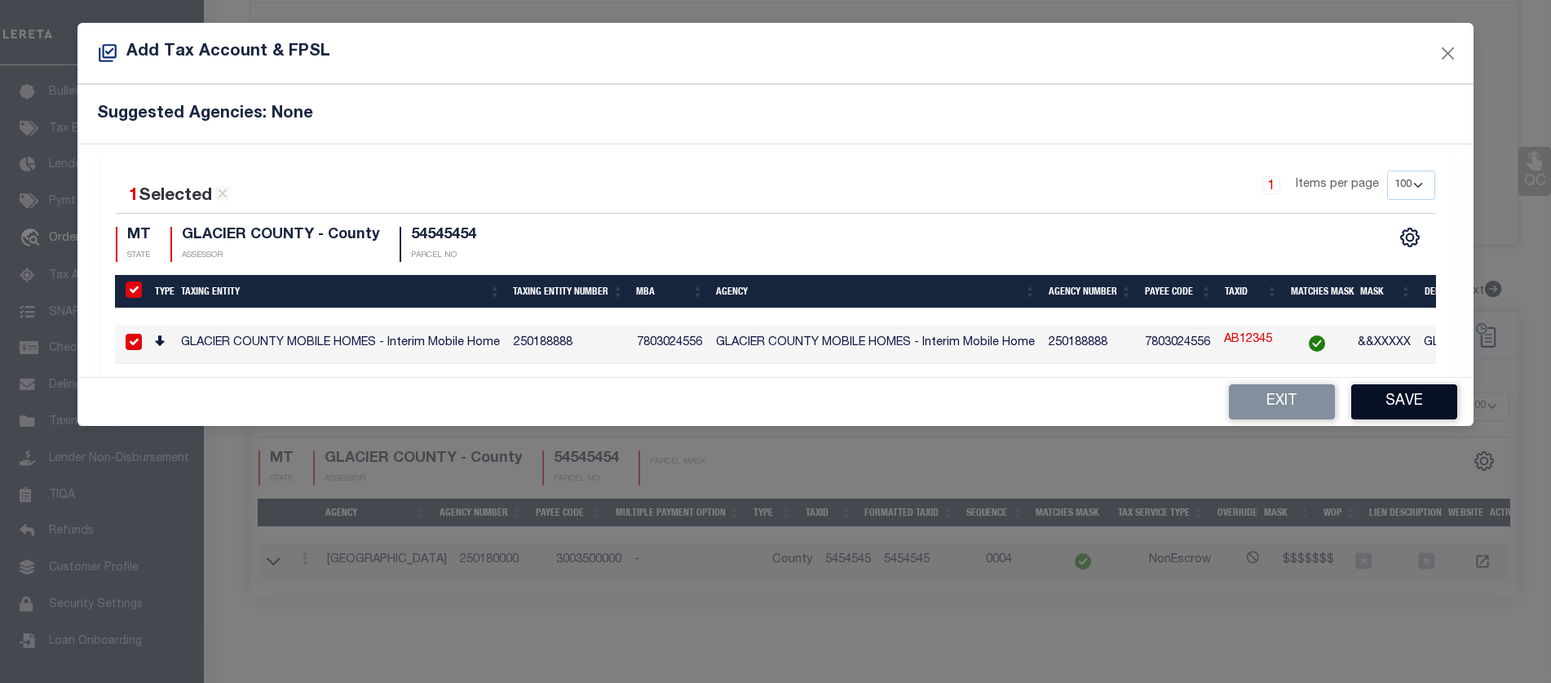
click at [1355, 419] on button "Save" at bounding box center [1405, 401] width 106 height 35
click at [1414, 240] on icon "" at bounding box center [1410, 237] width 21 height 21
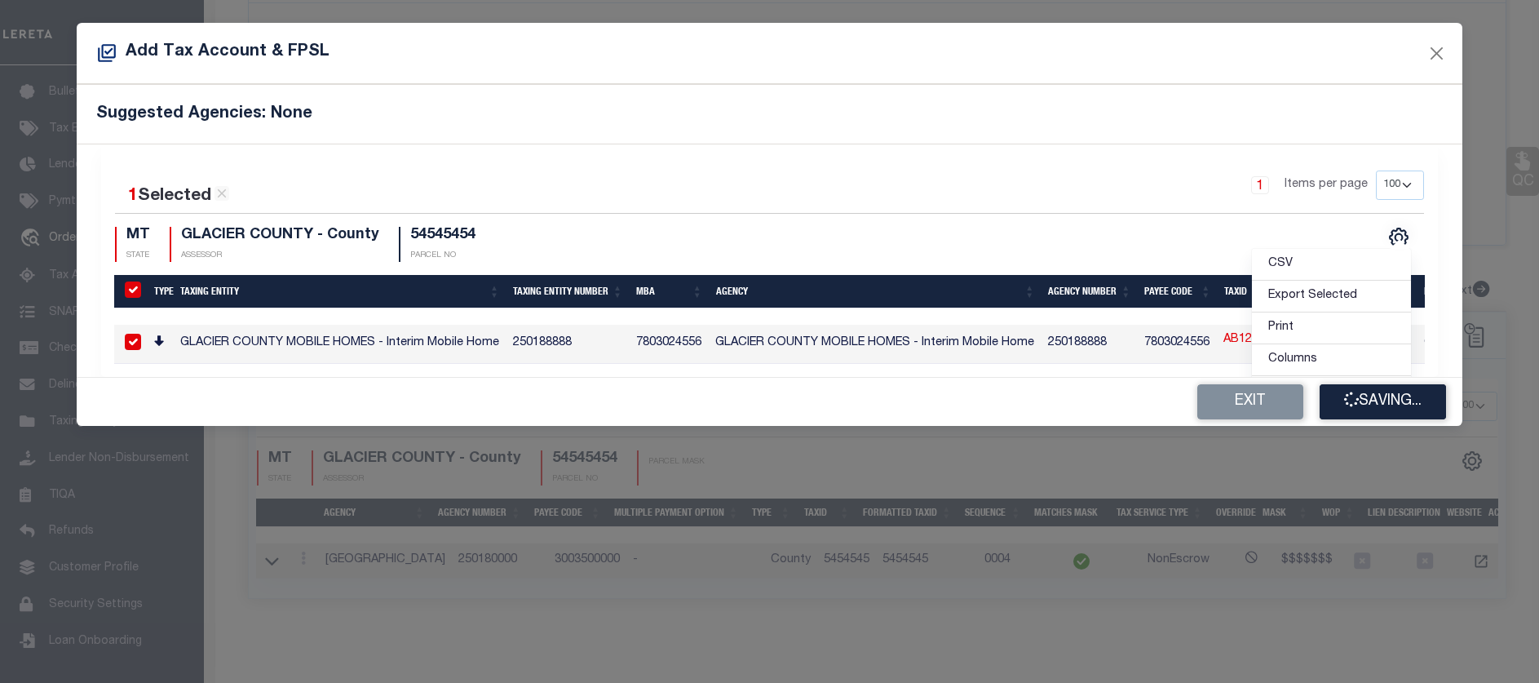
click at [1444, 241] on div "OMS Work Queue is --ALL-- Active is Yes Loan No. is 2208501000 TBMID FIPS Assig…" at bounding box center [865, 603] width 1323 height 1239
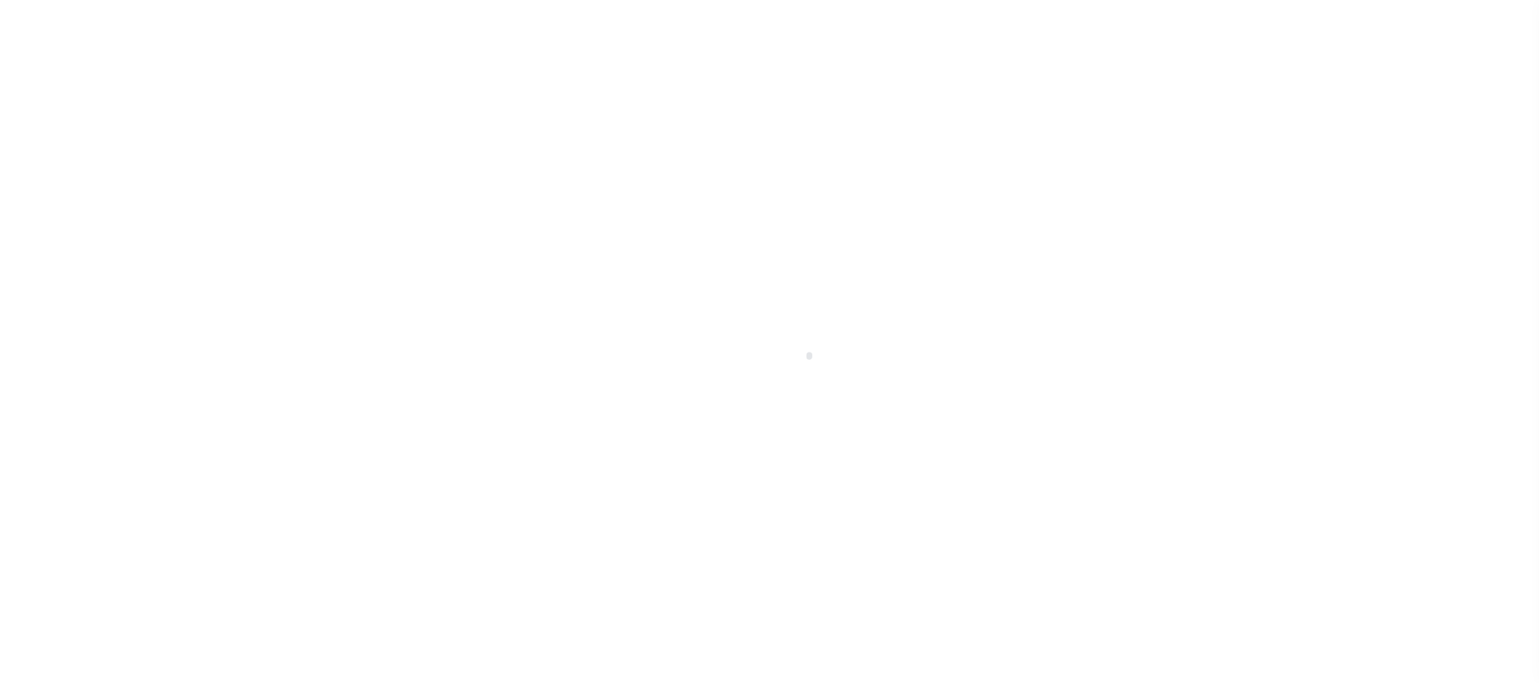
select select "NonEscrow"
type input "[STREET_ADDRESS]"
radio input "true"
type input "1302"
select select
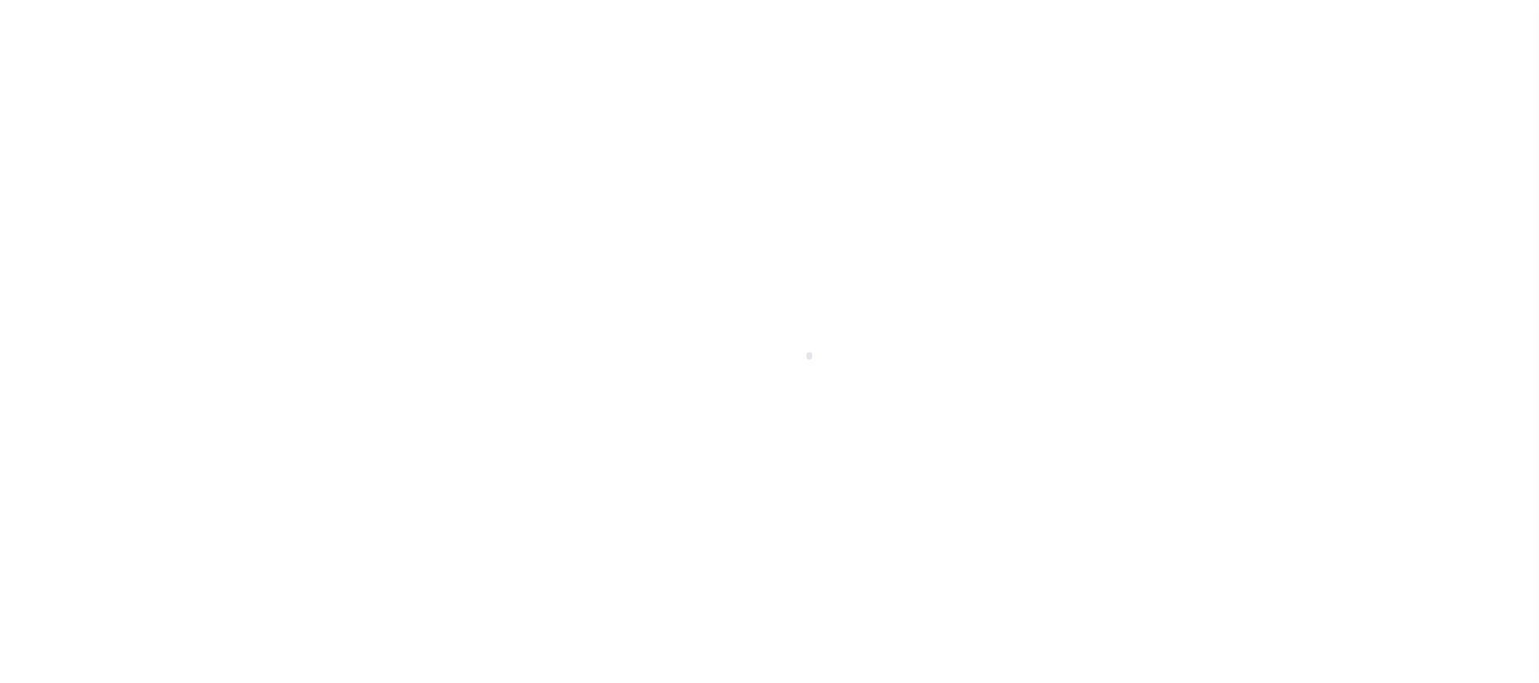
type input "METAIRIE LA 70005"
type input "2208501000"
type input "LA"
select select "[GEOGRAPHIC_DATA]"
type textarea "THE EAST 1 4 OF THE NORTHWEST 1 4 OF THE SOUTHEAST 1 4 OF SECTION 31 TOWNSHIP30…"
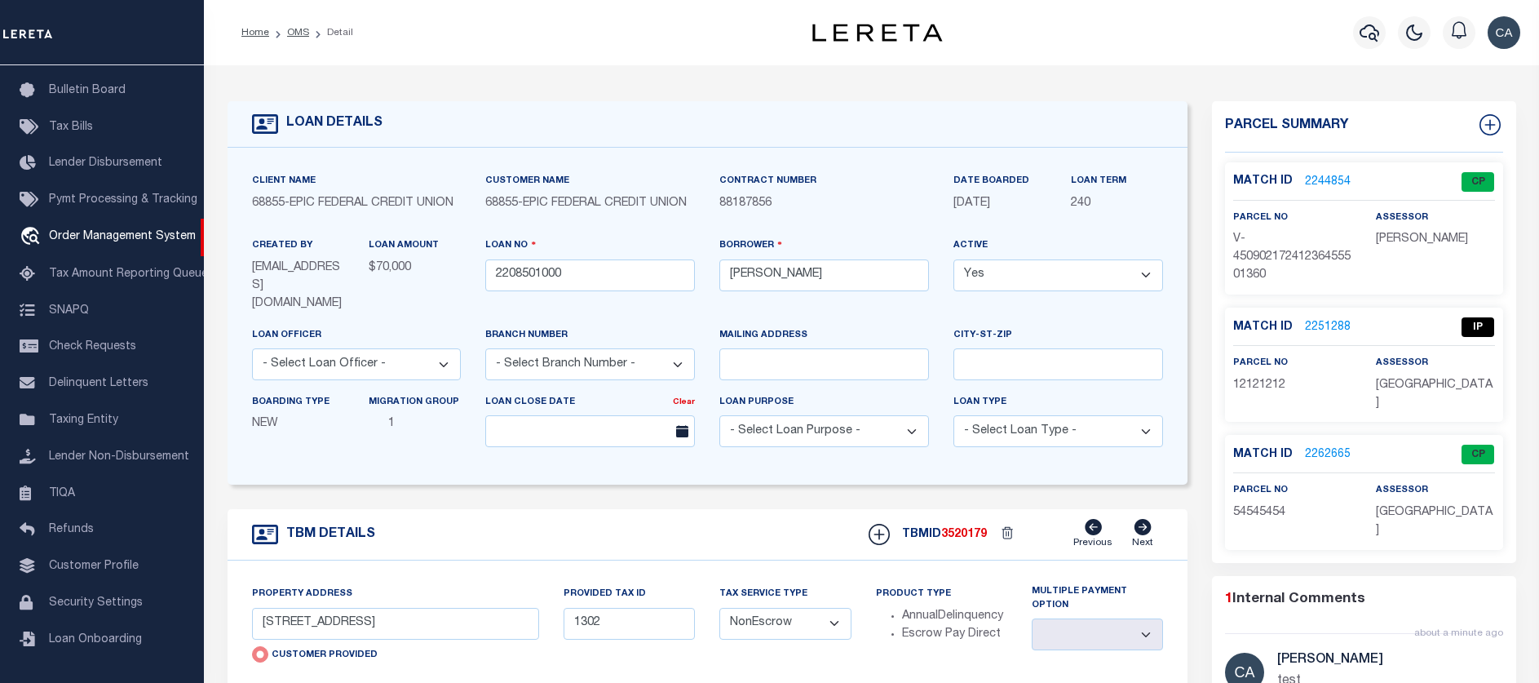
click at [1325, 446] on link "2262665" at bounding box center [1328, 454] width 46 height 17
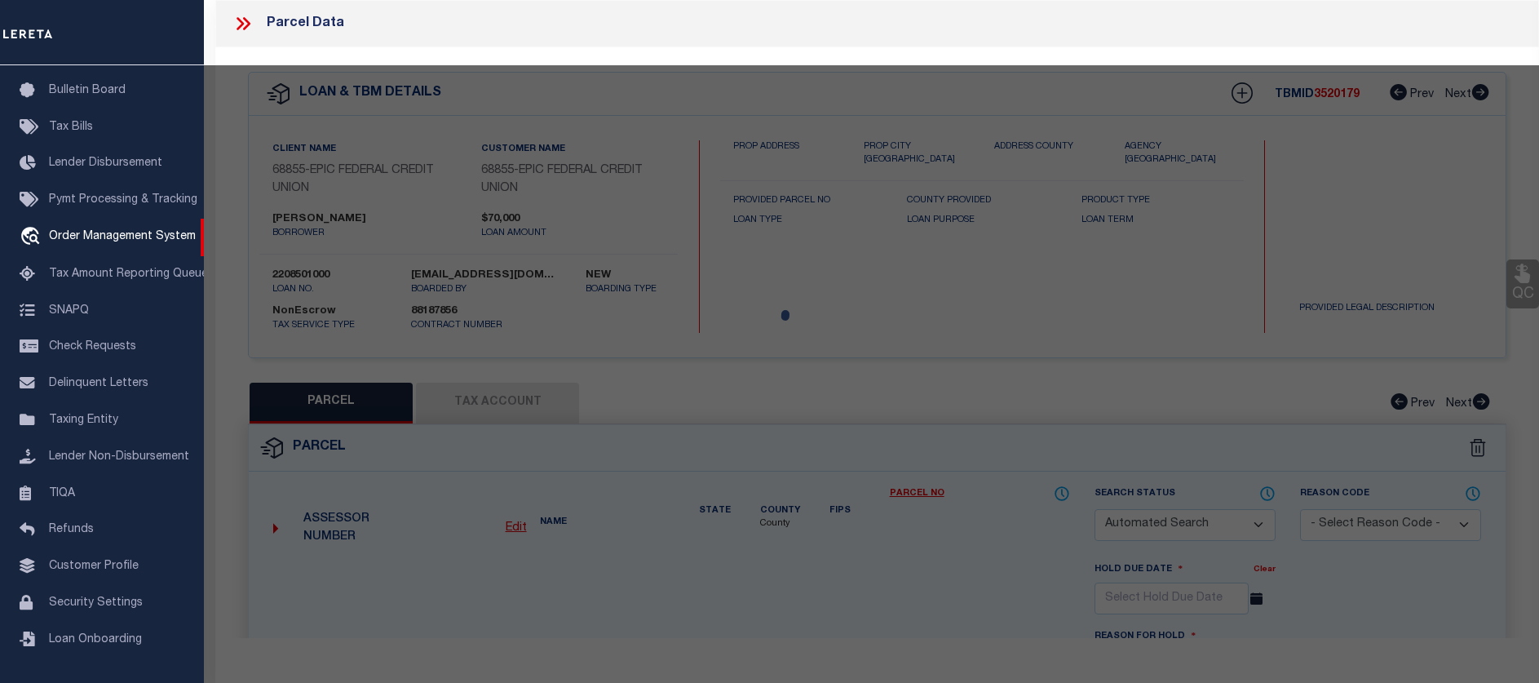
checkbox input "false"
select select "CP"
select select "099"
select select "ATL"
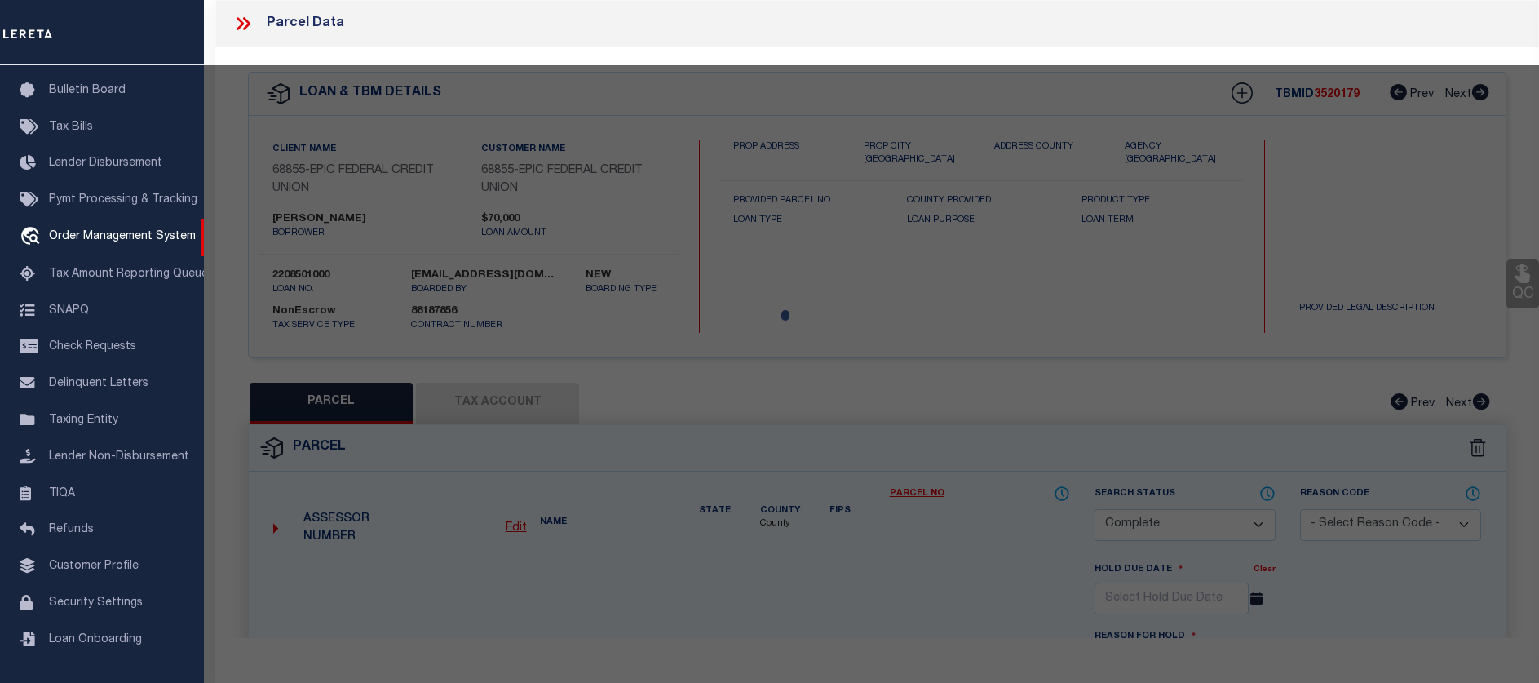
select select "ADD"
type textarea "test"
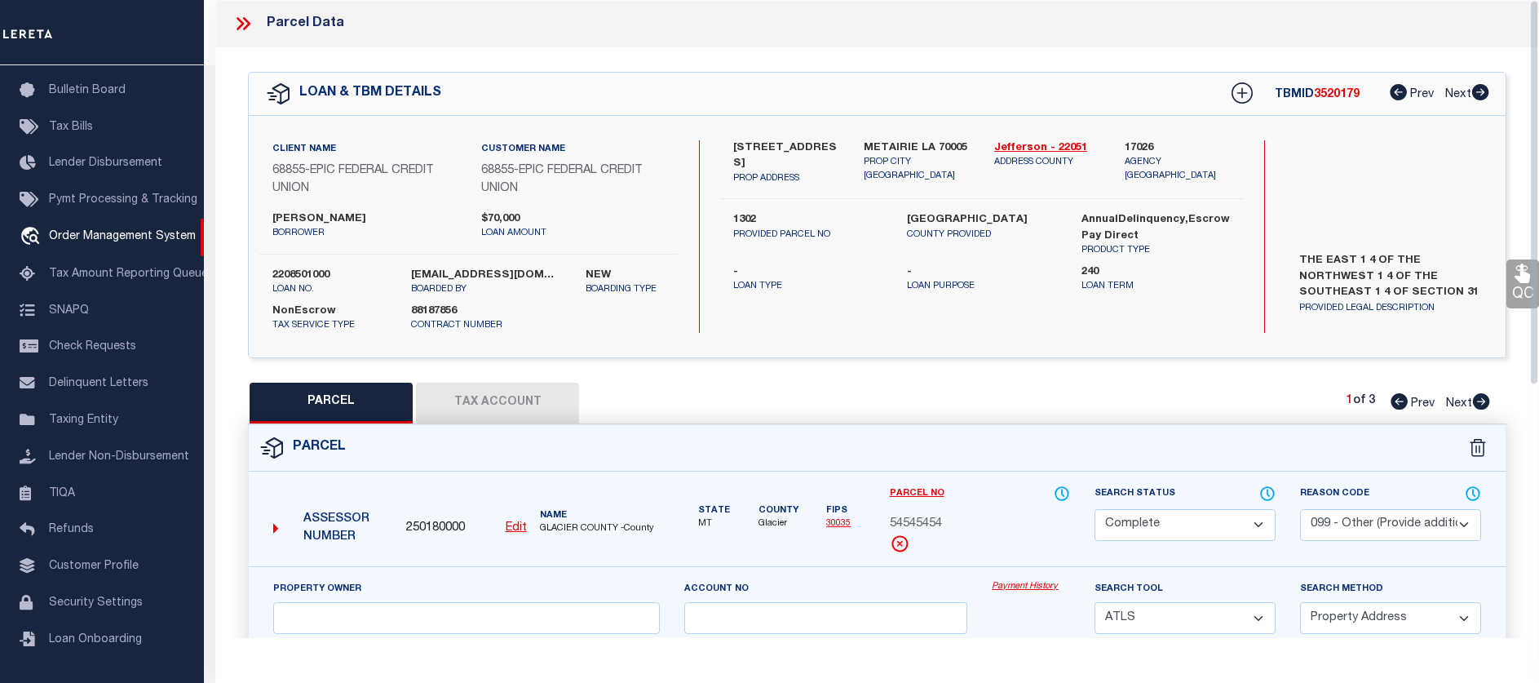
click at [563, 401] on button "Tax Account" at bounding box center [497, 403] width 163 height 41
select select "100"
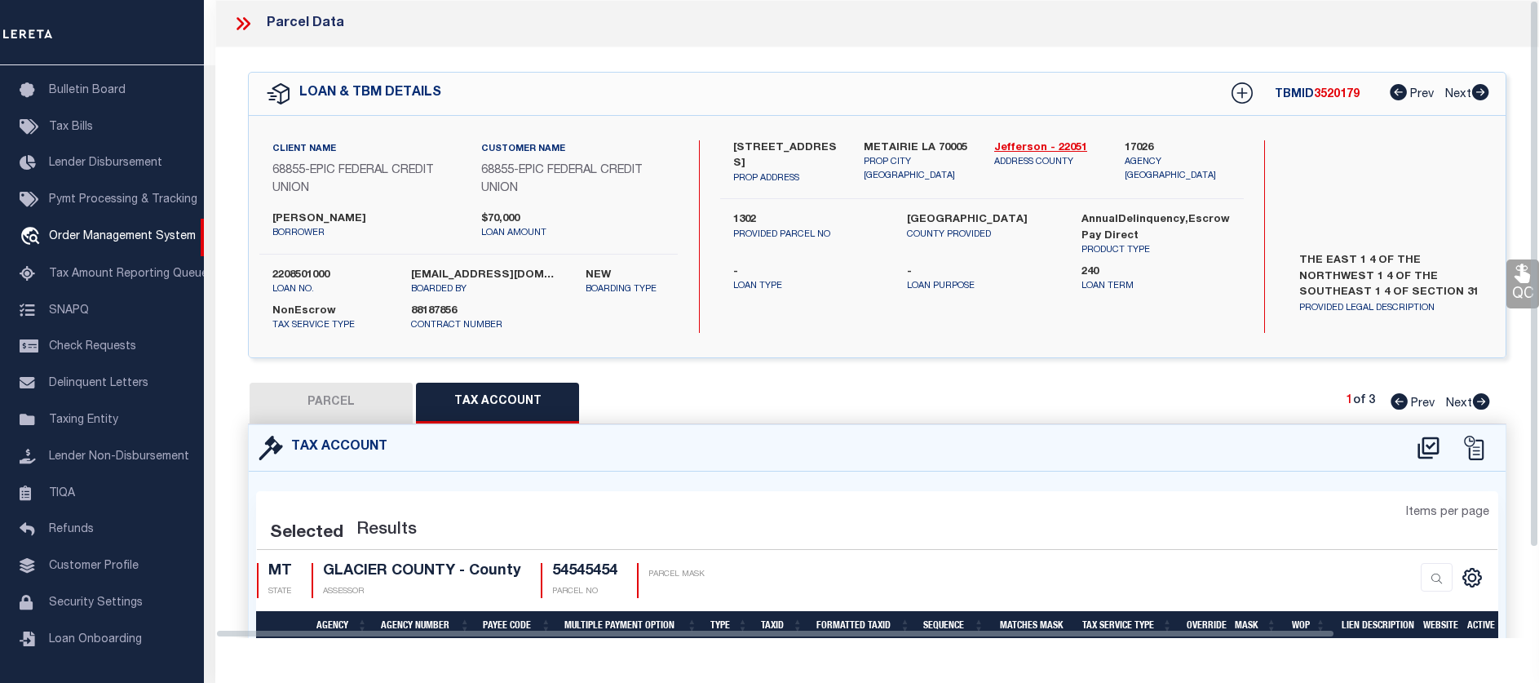
select select "100"
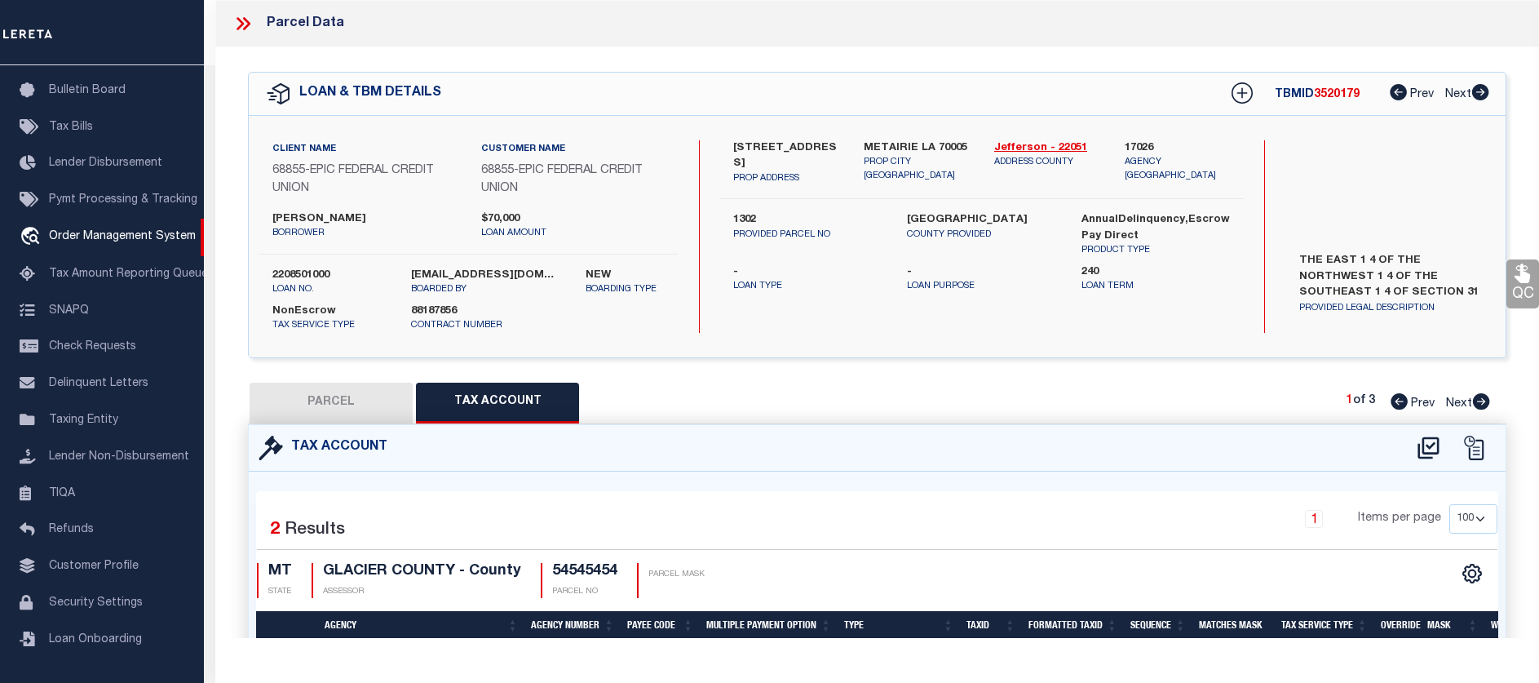
scroll to position [145, 0]
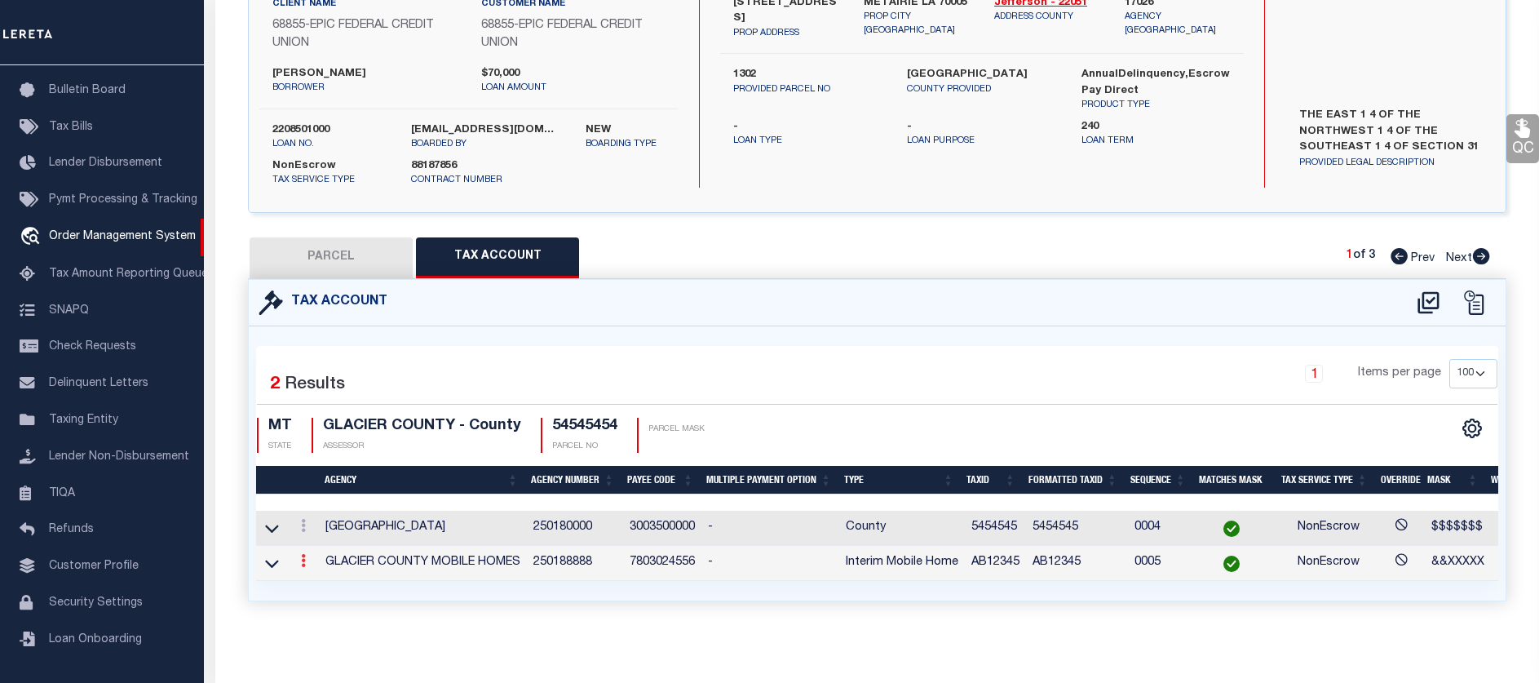
click at [302, 561] on icon at bounding box center [303, 560] width 5 height 13
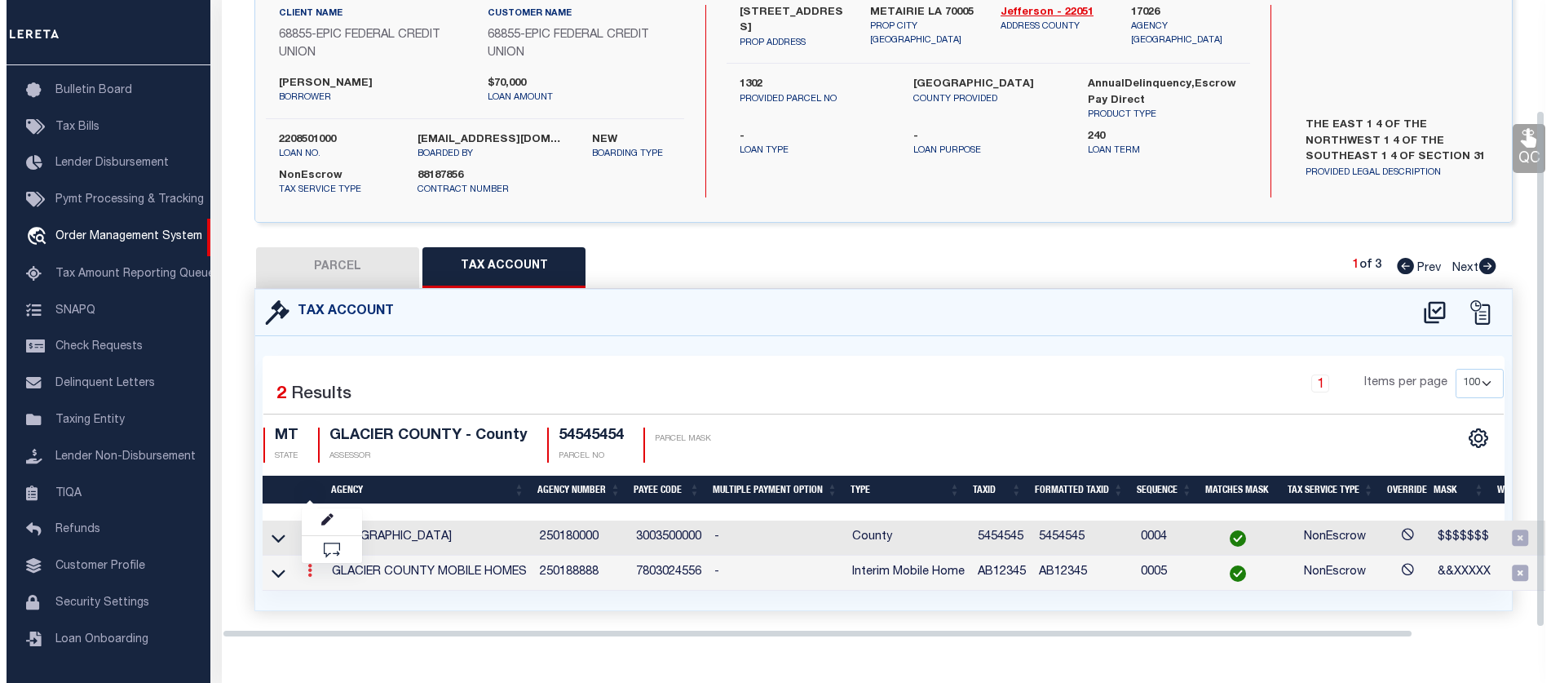
scroll to position [136, 0]
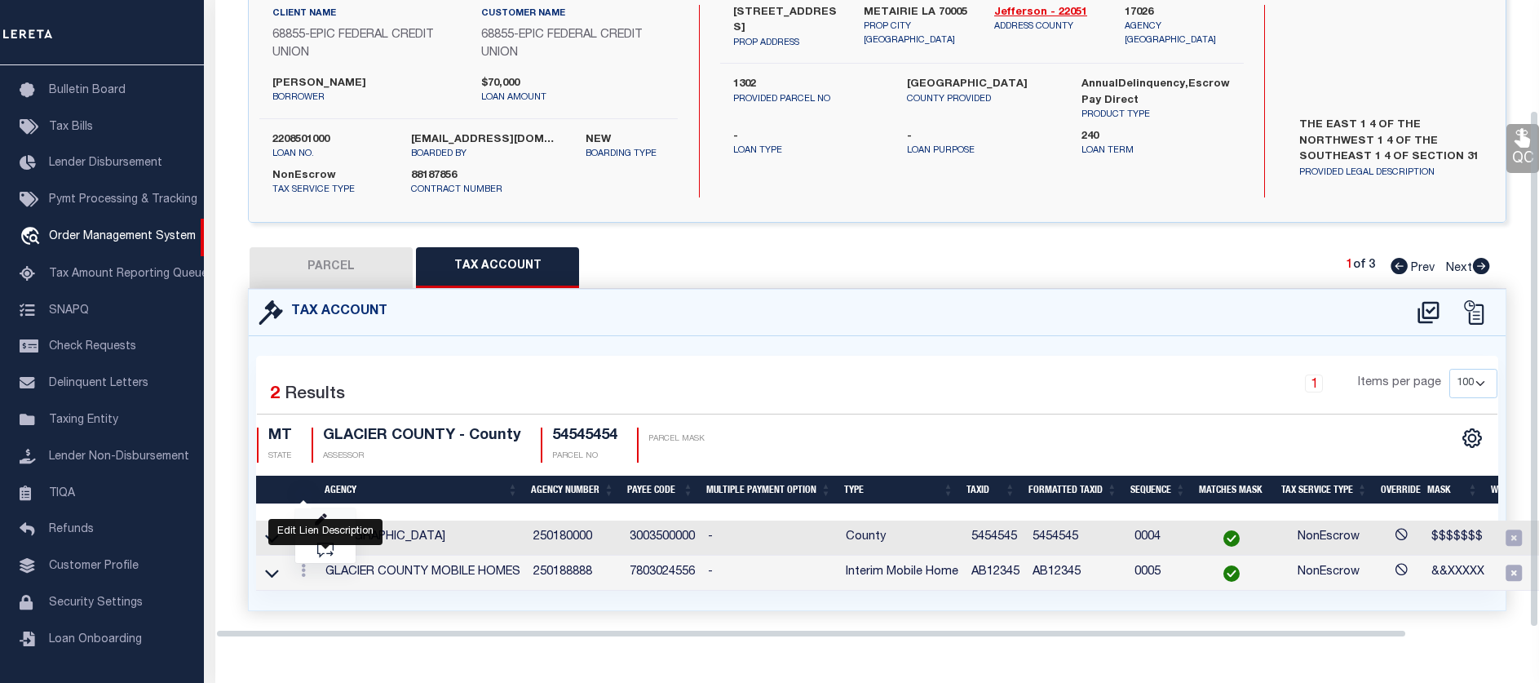
click at [319, 532] on link at bounding box center [325, 521] width 60 height 27
type input "AB12345"
type textarea "&&XXXXX"
checkbox input "true"
type input "XXXXXXX*"
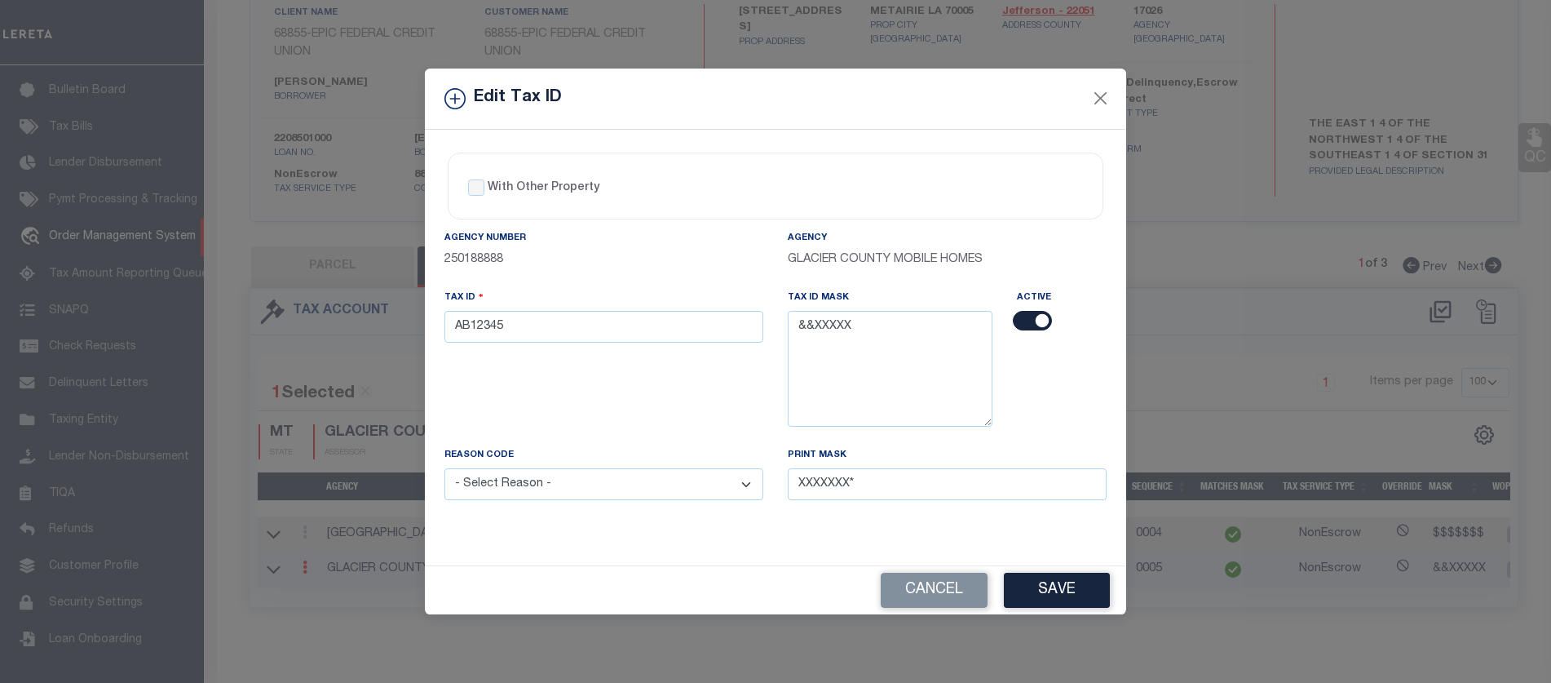
click at [976, 609] on div "Cancel Save" at bounding box center [776, 590] width 702 height 48
click at [948, 589] on button "Cancel" at bounding box center [934, 590] width 107 height 35
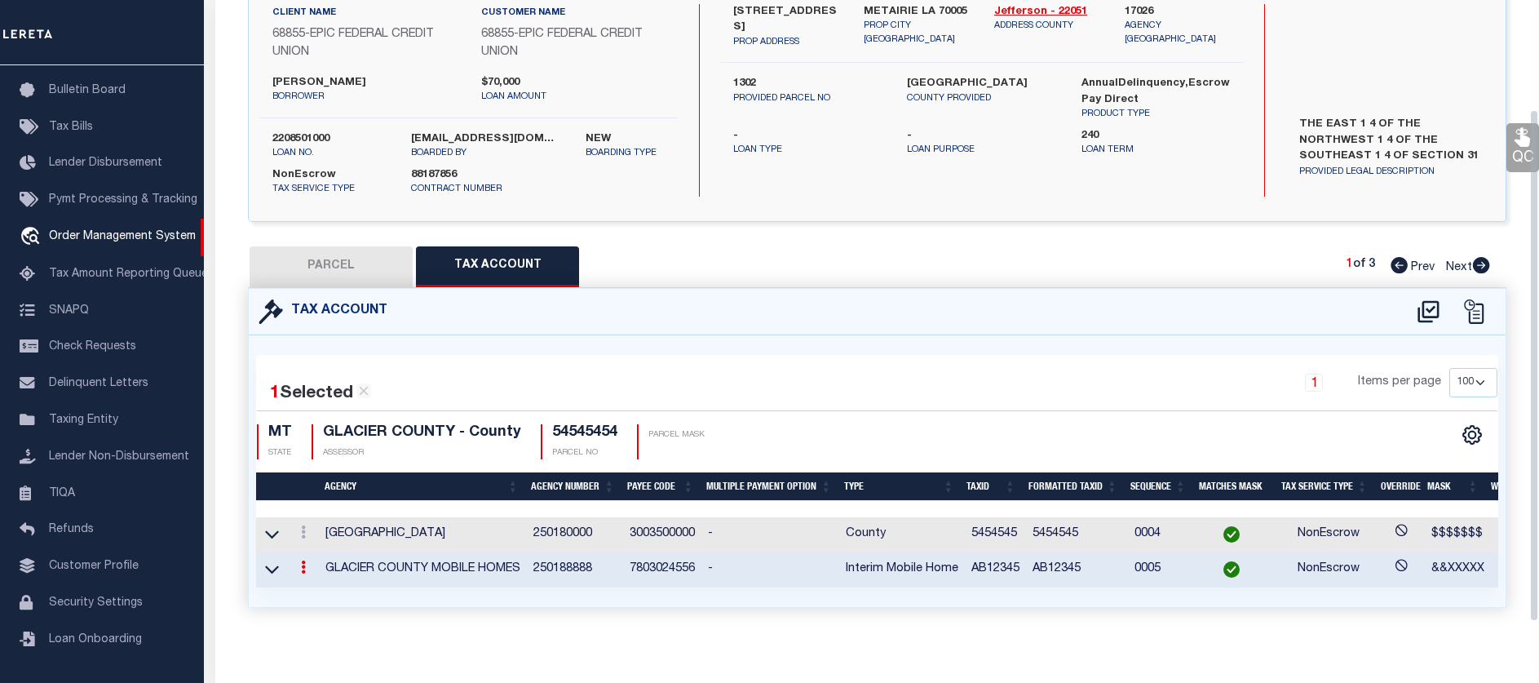
click at [277, 564] on icon at bounding box center [272, 568] width 14 height 17
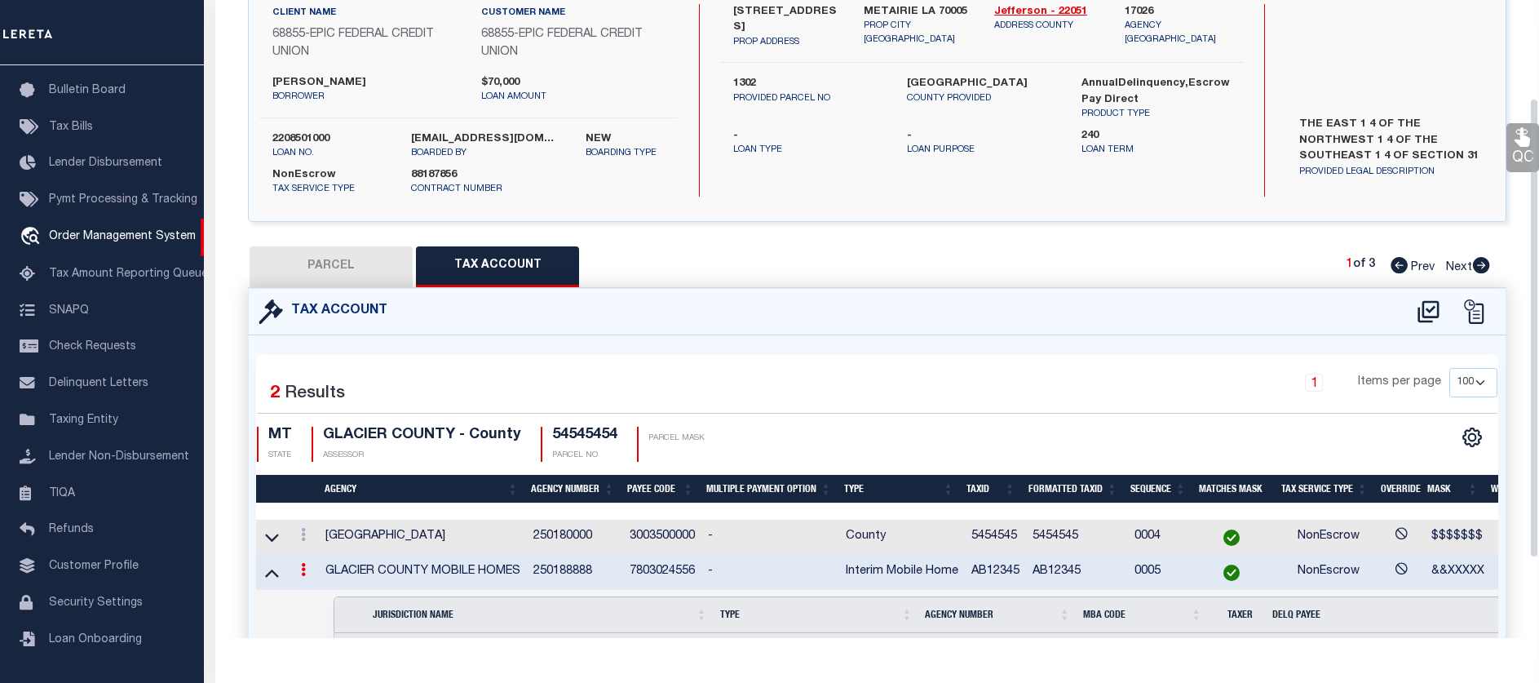
click at [294, 566] on link at bounding box center [303, 571] width 18 height 13
click at [318, 591] on icon at bounding box center [321, 594] width 12 height 12
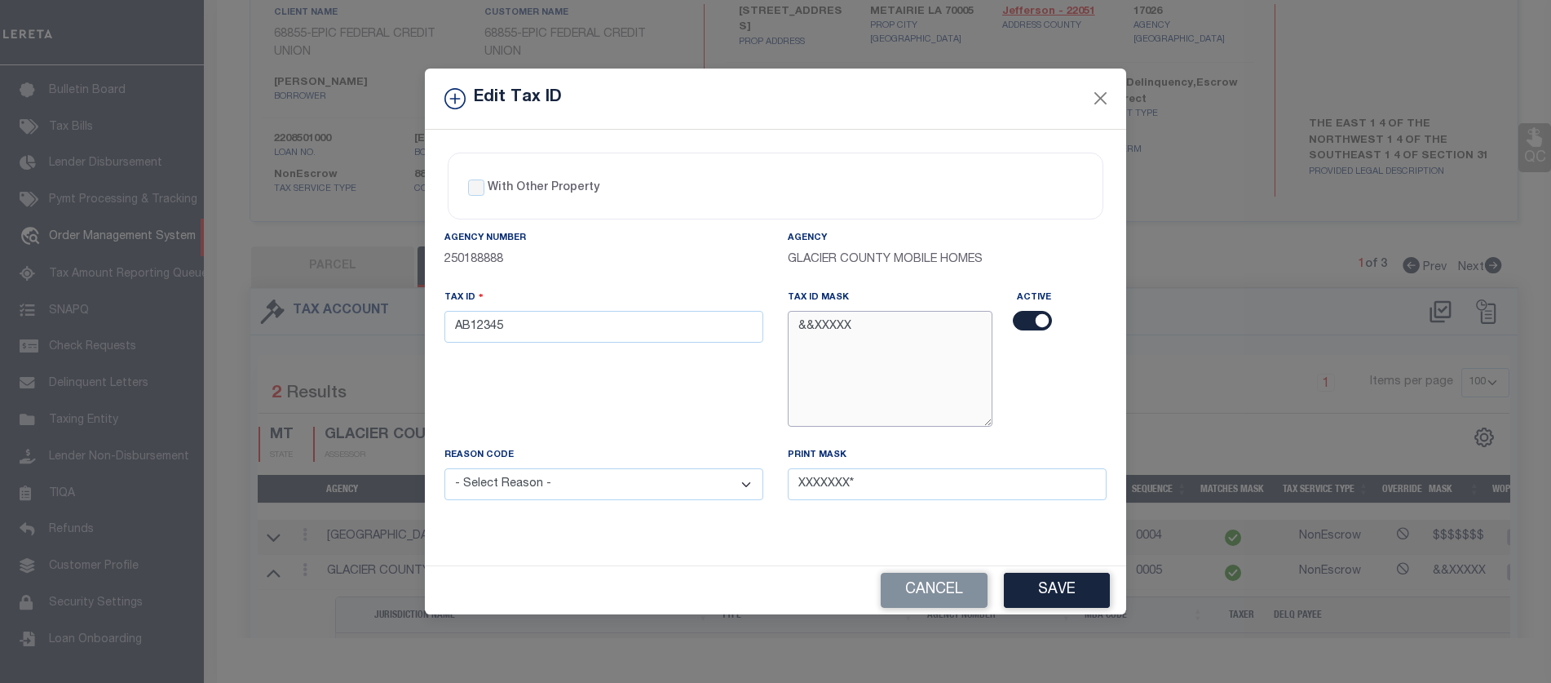
click at [905, 321] on textarea "&&XXXXX" at bounding box center [890, 368] width 205 height 115
click at [482, 186] on input "With Other Property" at bounding box center [476, 187] width 16 height 16
checkbox input "true"
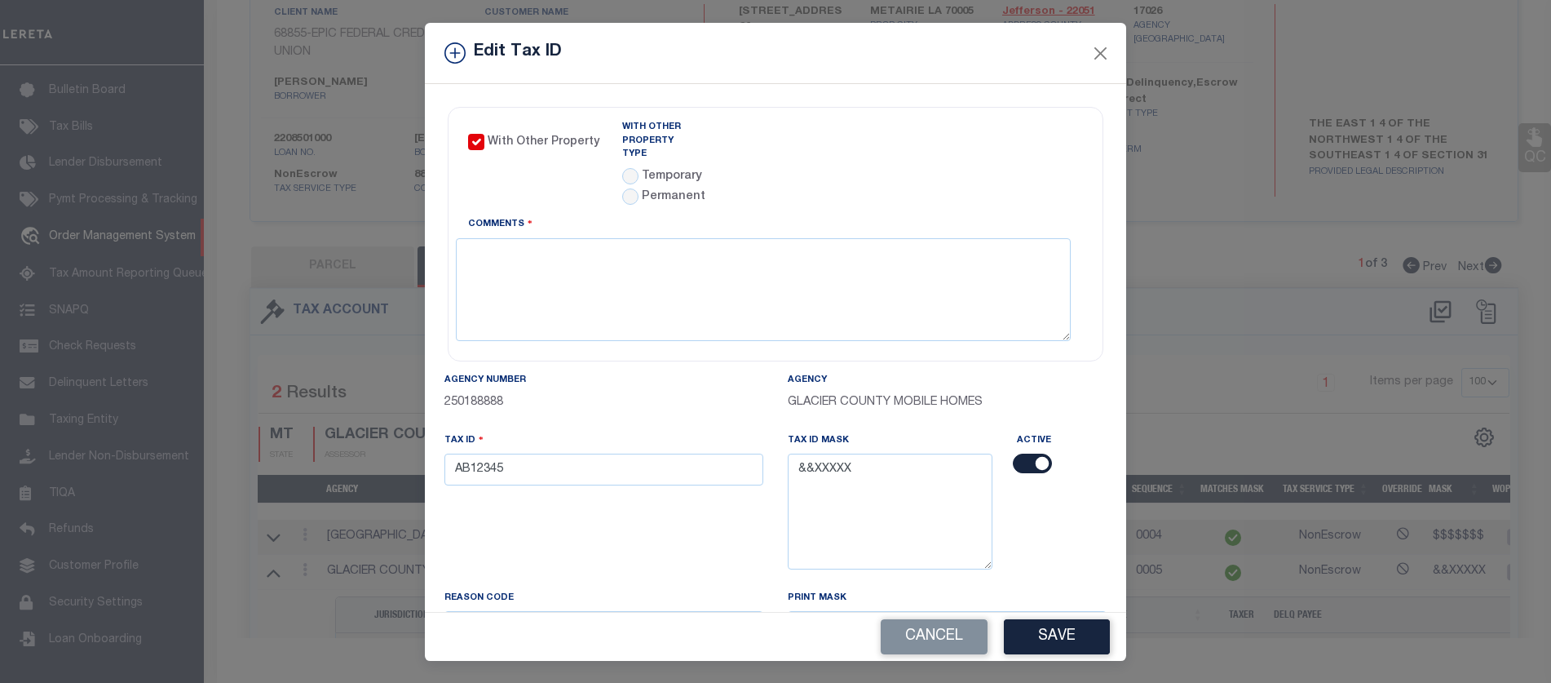
click at [653, 168] on label "Temporary" at bounding box center [672, 177] width 60 height 18
click at [629, 168] on input "radio" at bounding box center [630, 176] width 16 height 16
radio input "true"
click at [806, 171] on body "Home OMS Detail" at bounding box center [775, 480] width 1551 height 1286
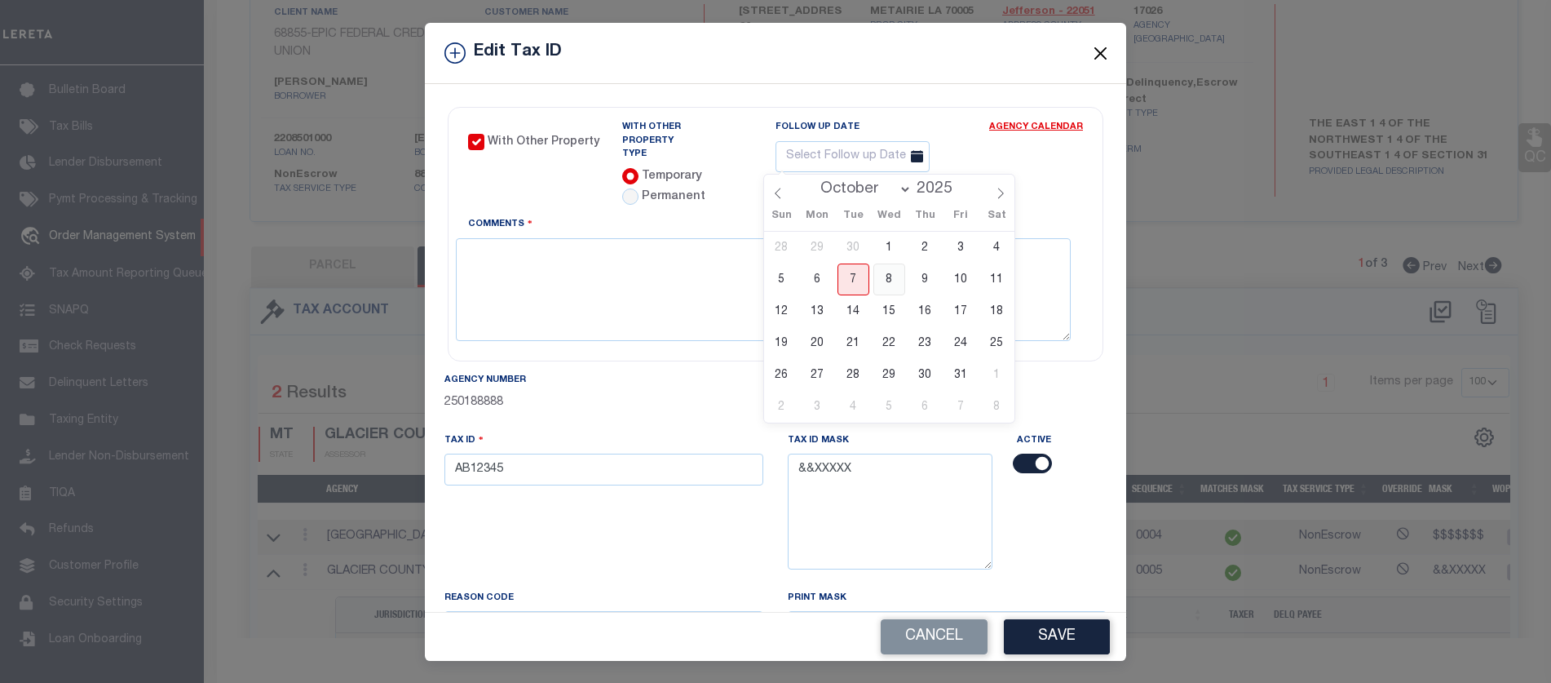
click at [876, 274] on span "8" at bounding box center [890, 279] width 32 height 32
type input "10/08/2025"
click at [851, 292] on textarea "Comments" at bounding box center [763, 289] width 615 height 103
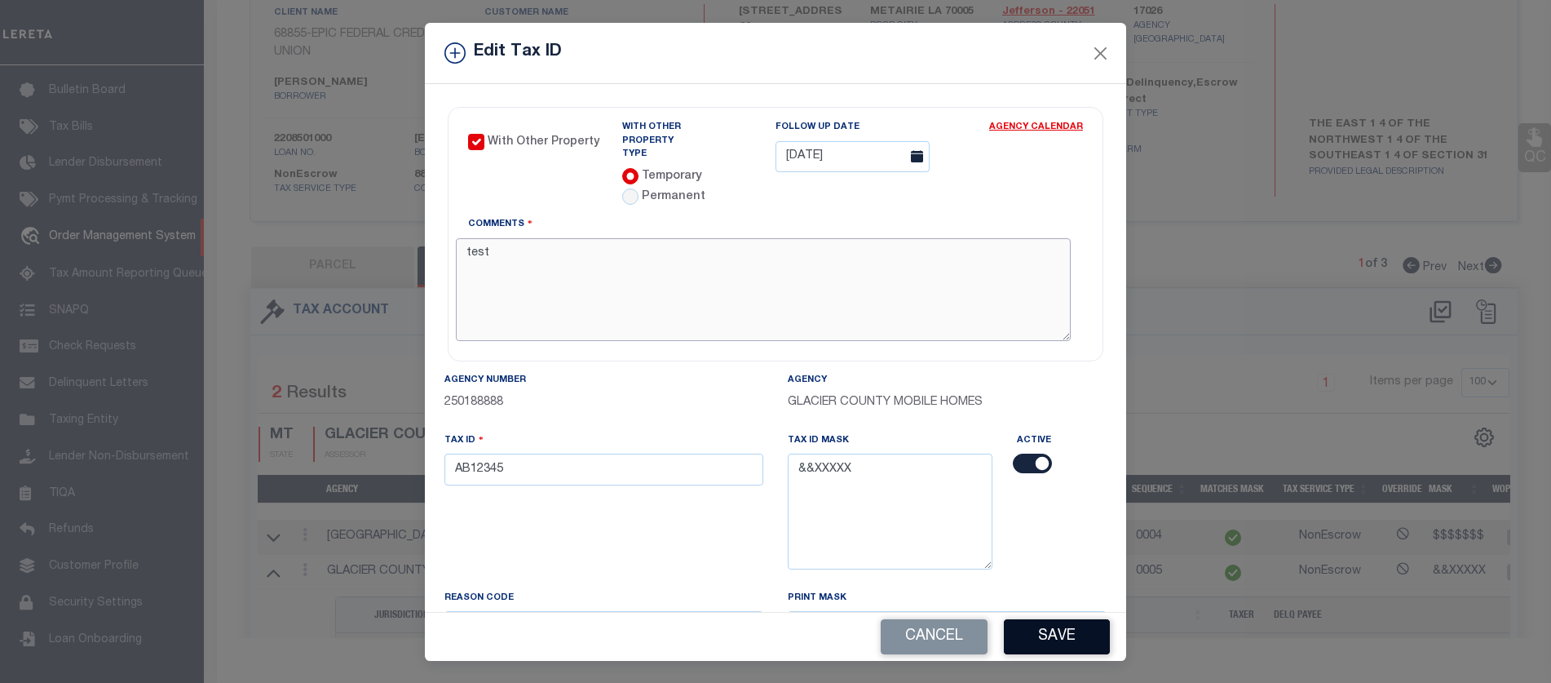
type textarea "test"
click at [1059, 641] on button "Save" at bounding box center [1057, 636] width 106 height 35
checkbox input "false"
radio input "false"
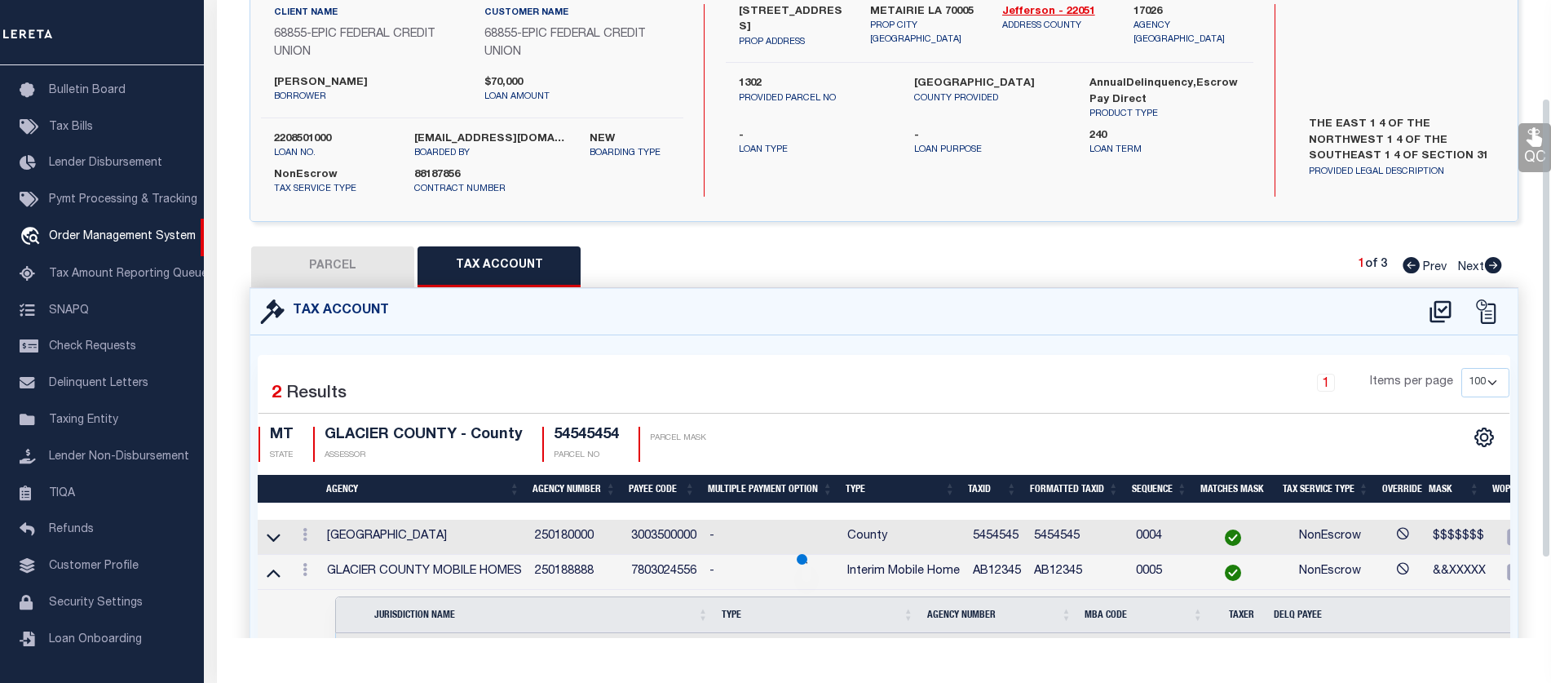
select select
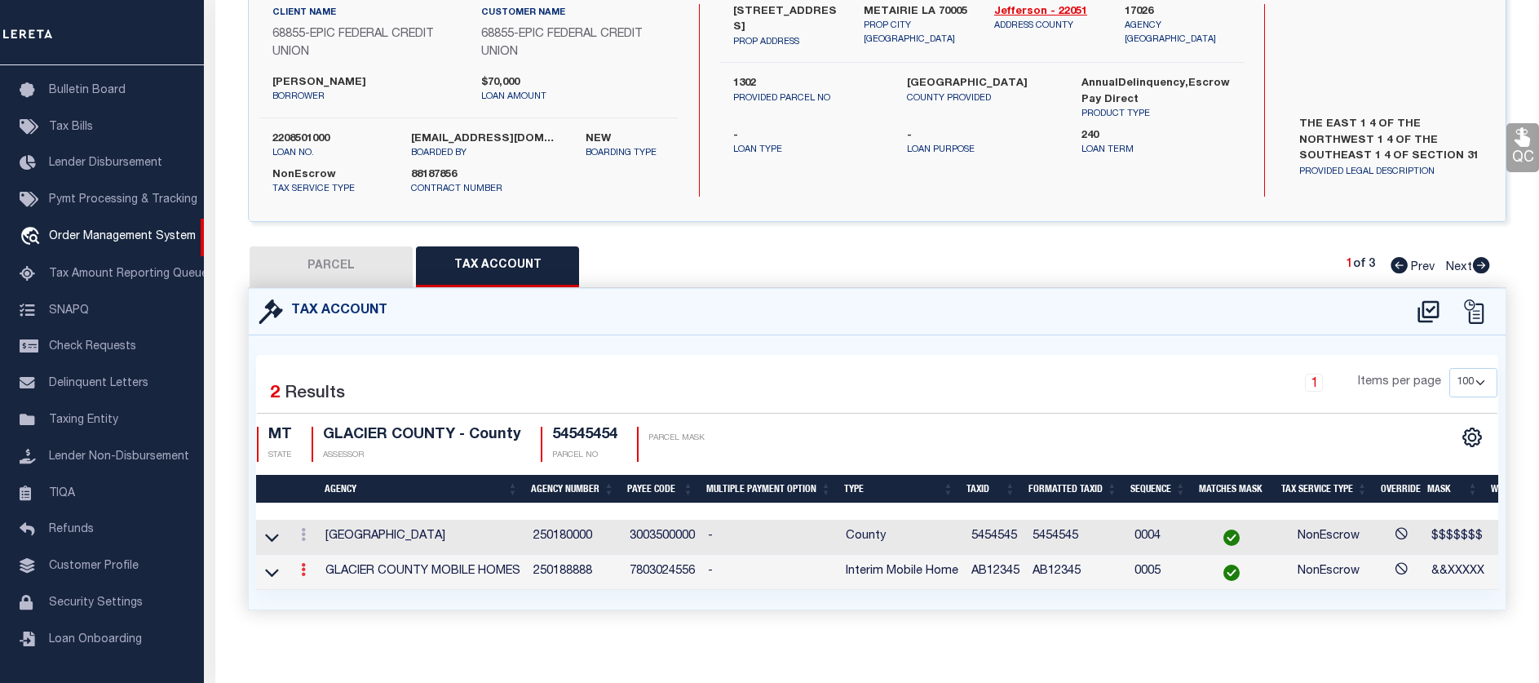
click at [301, 565] on link at bounding box center [303, 571] width 18 height 13
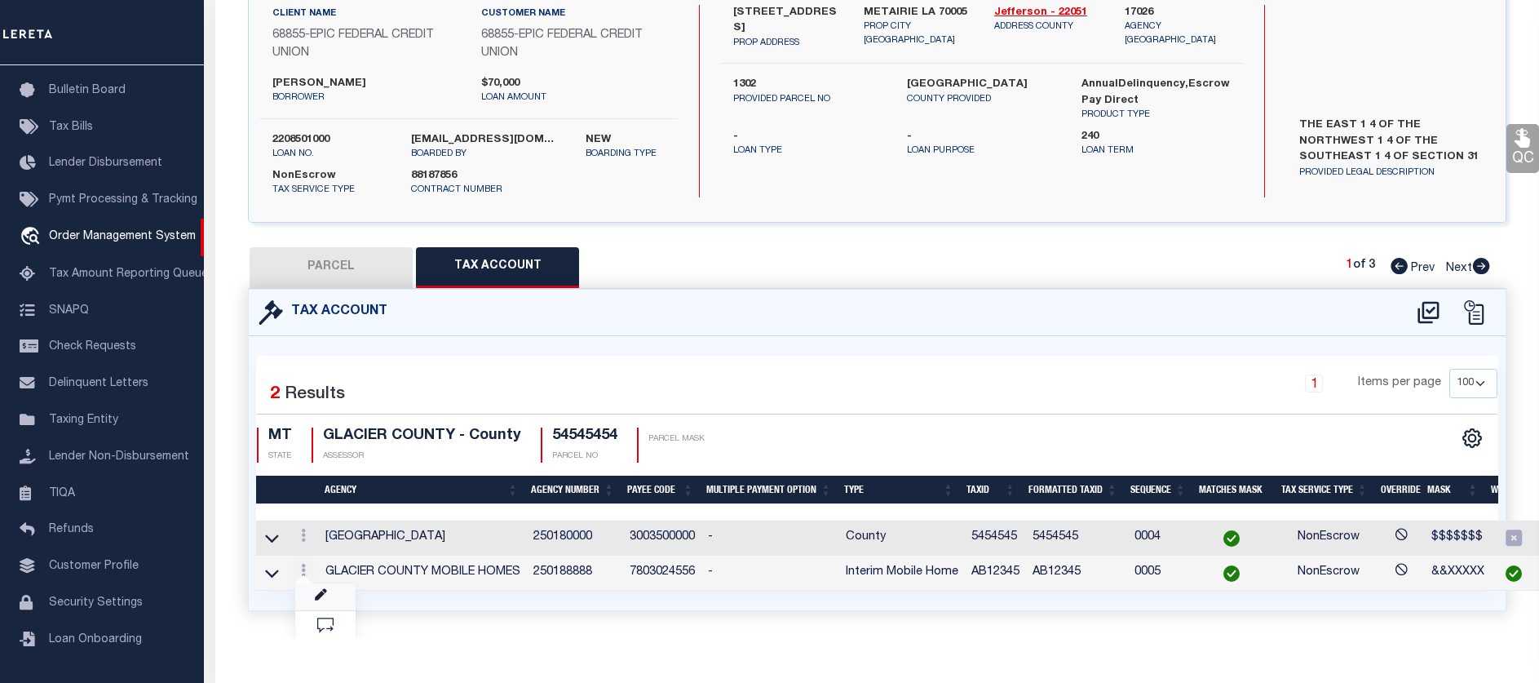
click at [322, 586] on link at bounding box center [325, 596] width 60 height 27
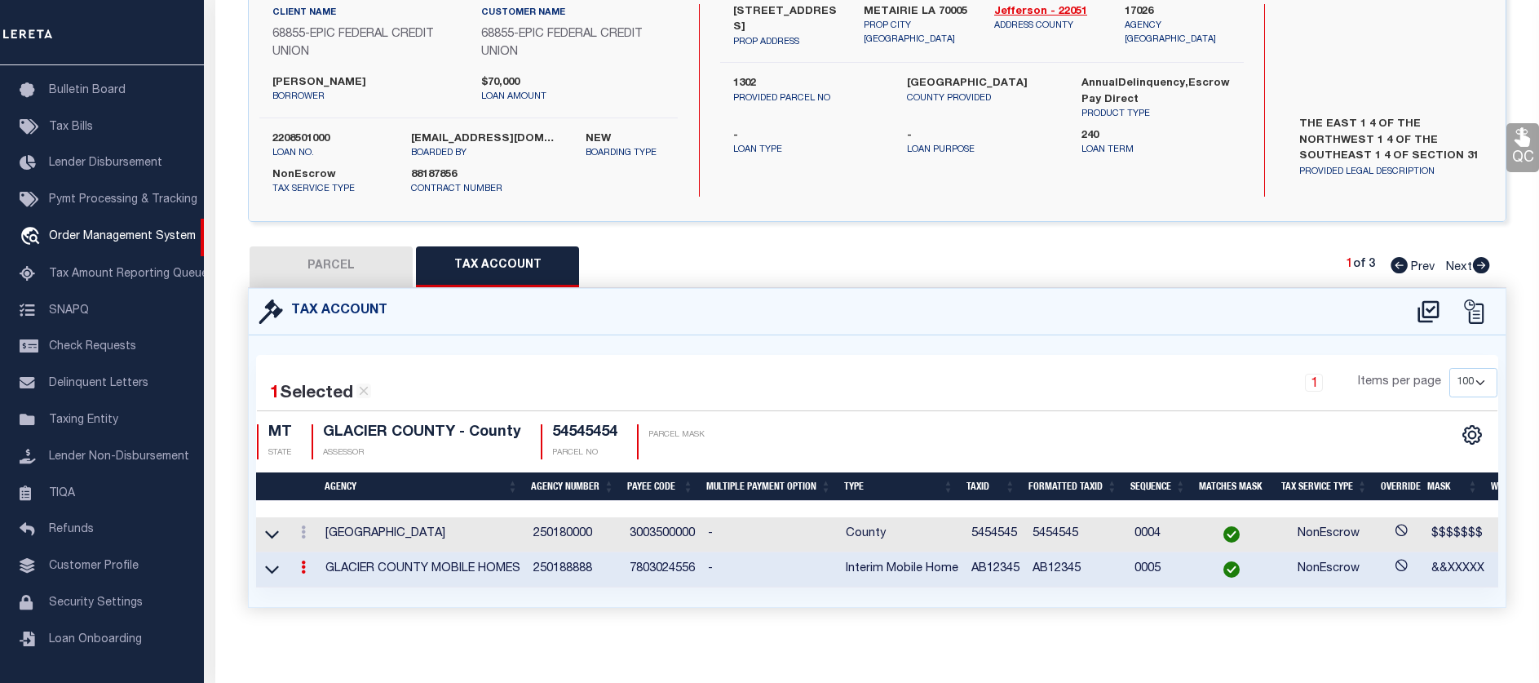
checkbox input "true"
radio input "true"
type input "10/08/2025"
type textarea "test"
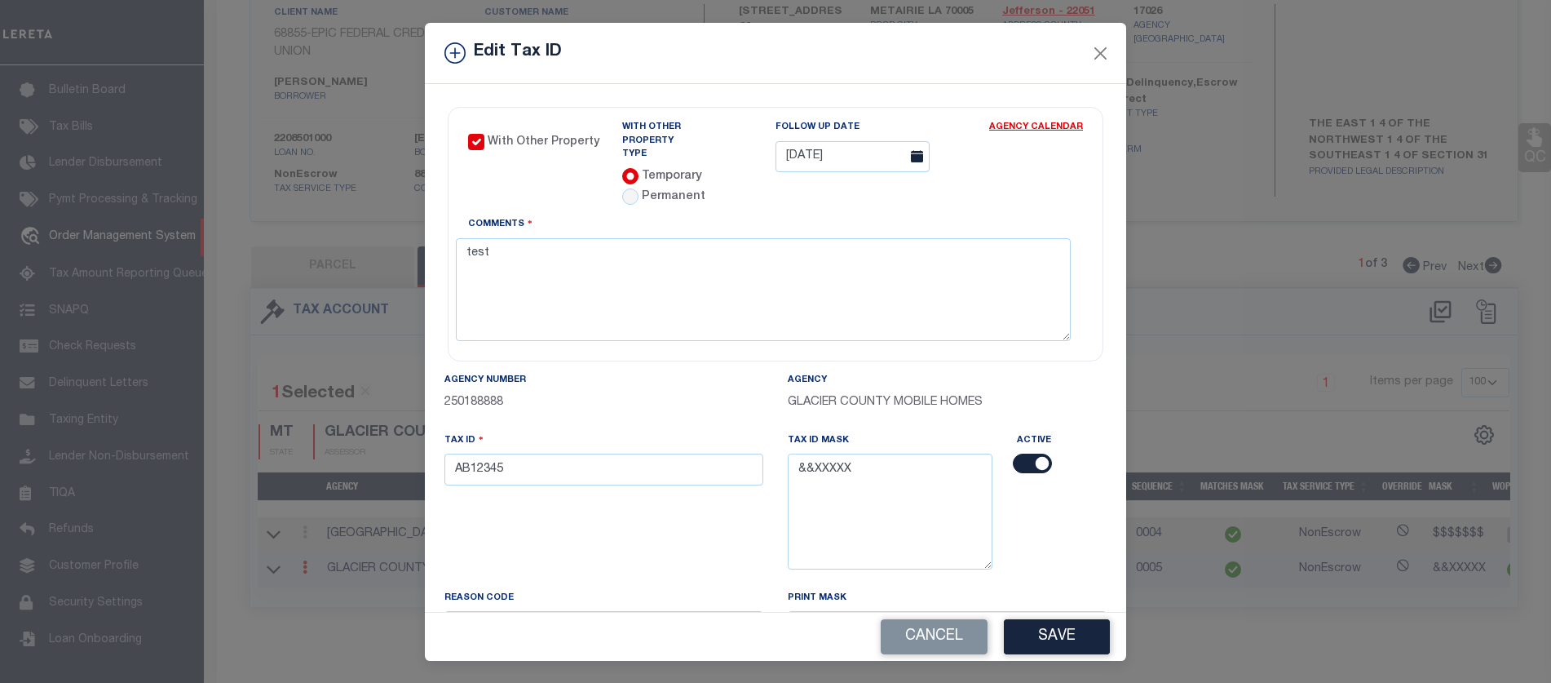
click at [677, 188] on label "Permanent" at bounding box center [674, 197] width 64 height 18
click at [628, 188] on input "radio" at bounding box center [630, 196] width 16 height 16
radio input "true"
radio input "false"
click at [805, 162] on select "- Choose a Type - Co-Ops Leaseholds Tribal Lands" at bounding box center [878, 157] width 205 height 32
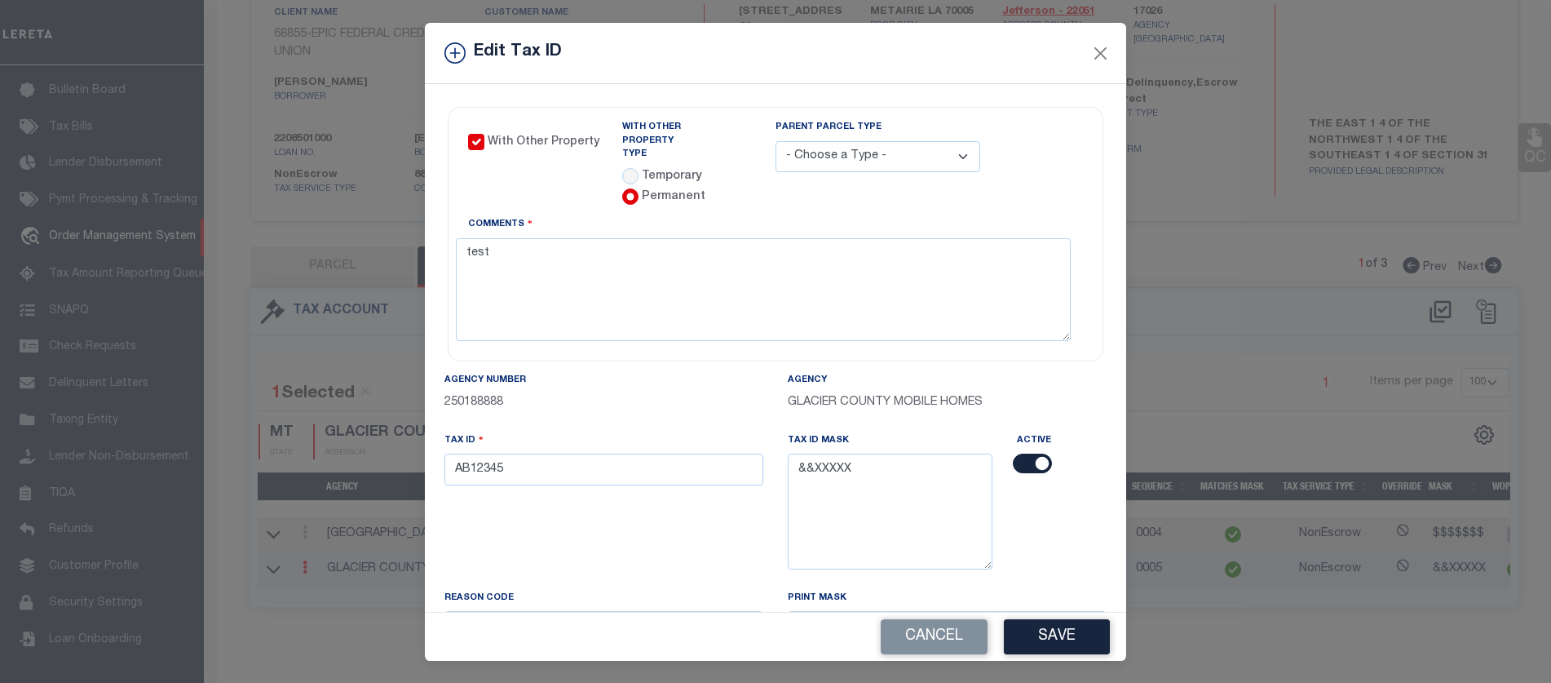
select select "1"
click at [776, 141] on select "- Choose a Type - Co-Ops Leaseholds Tribal Lands" at bounding box center [878, 157] width 205 height 32
click at [1034, 631] on button "Save" at bounding box center [1057, 636] width 106 height 35
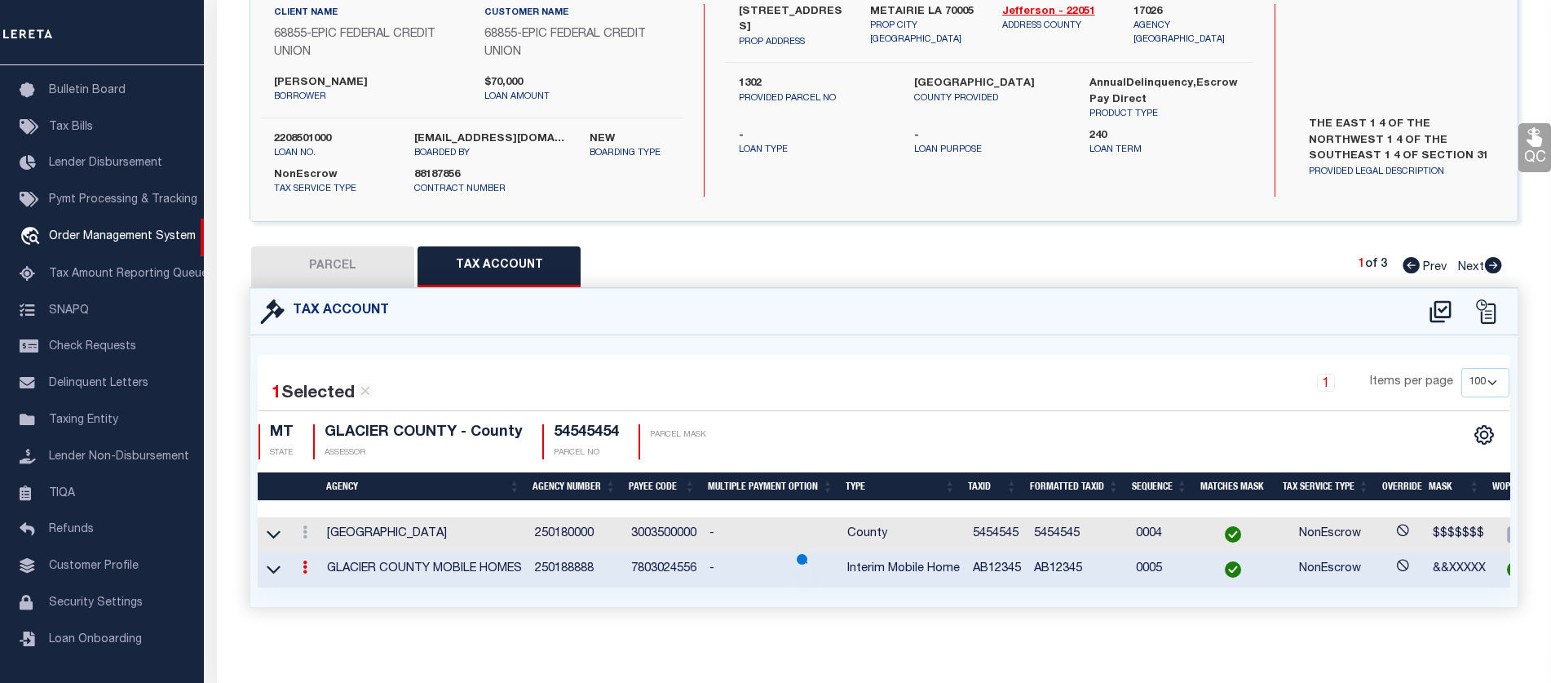
radio input "false"
select select
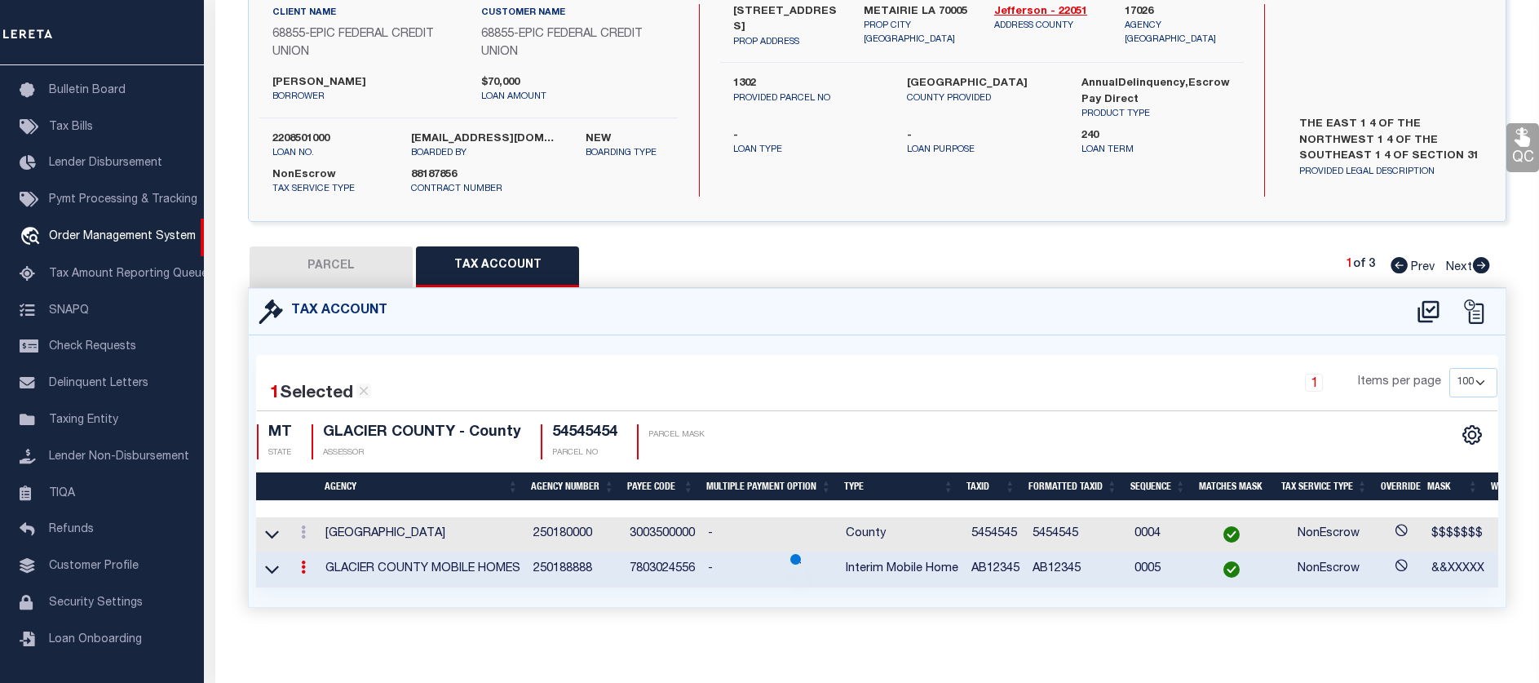
select select
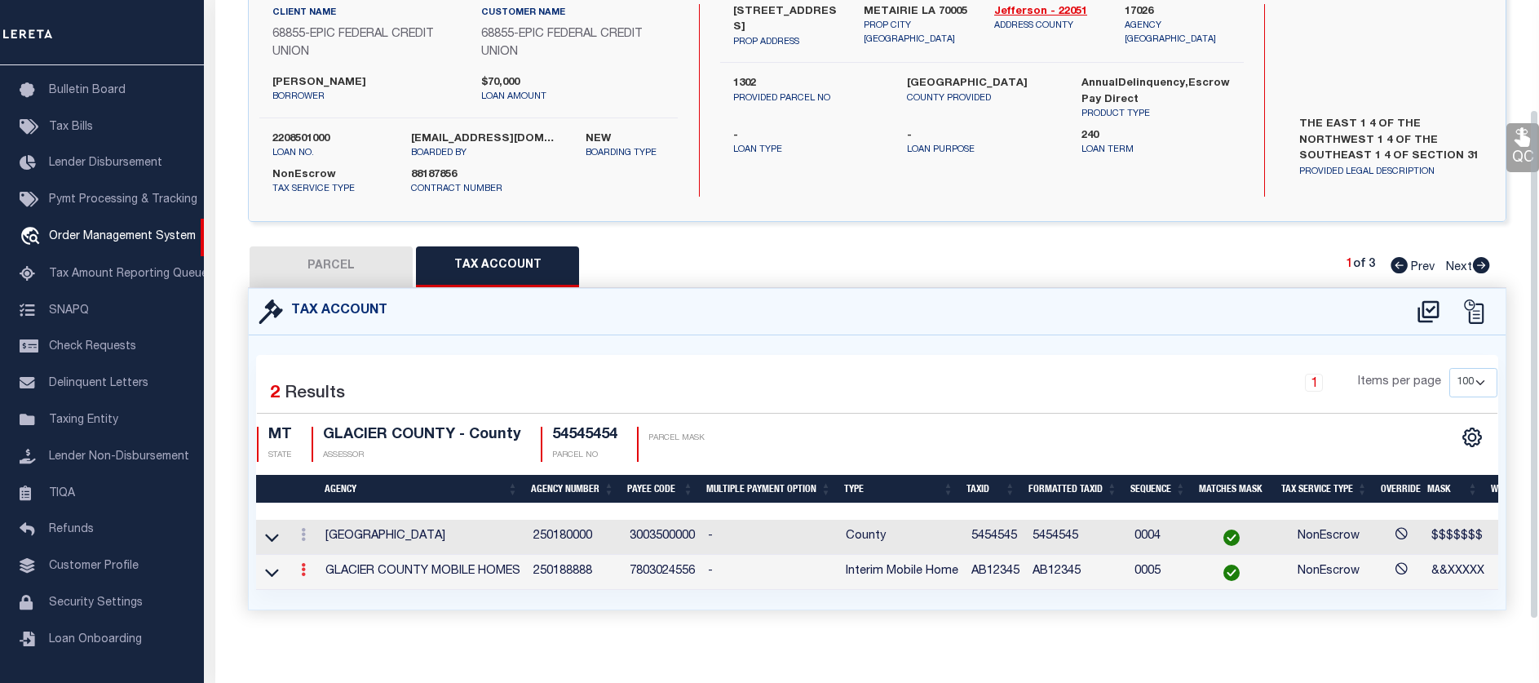
click at [303, 570] on icon at bounding box center [303, 569] width 5 height 13
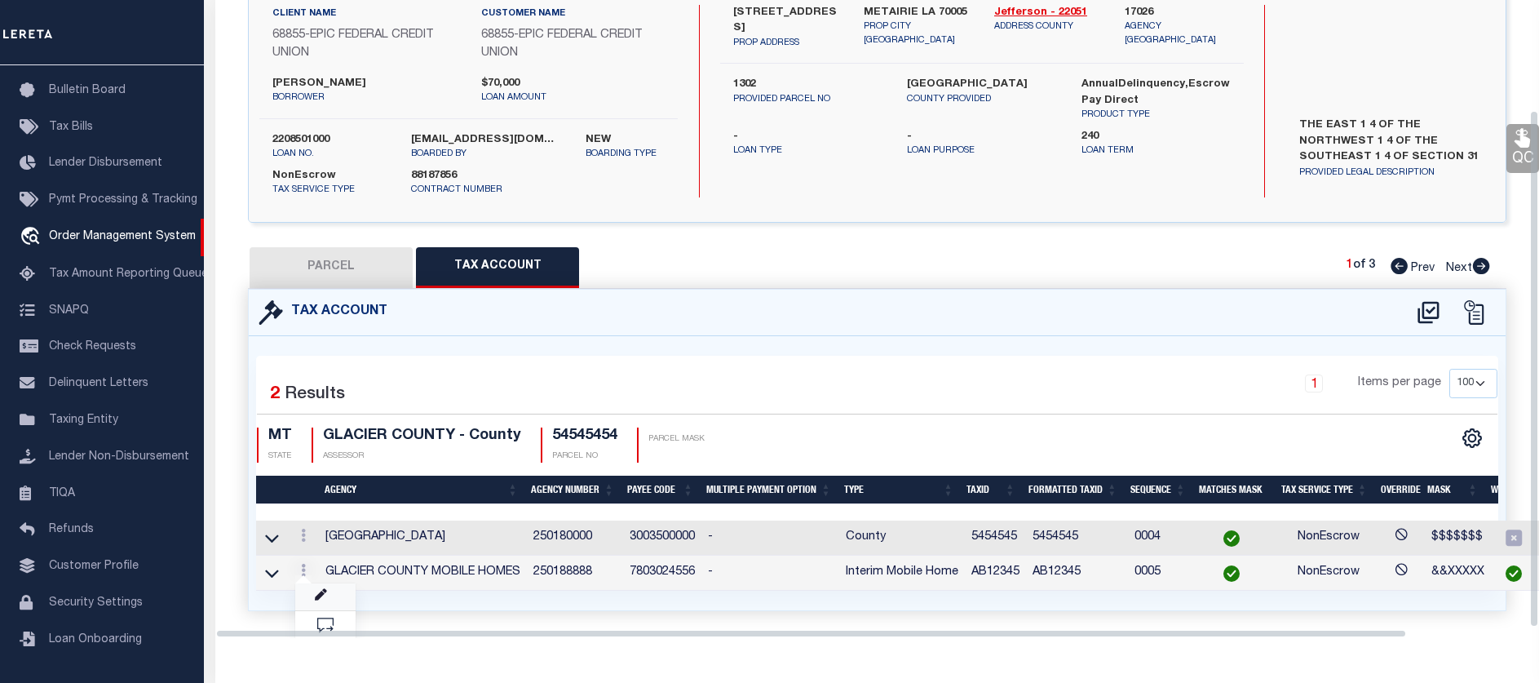
click at [321, 594] on icon at bounding box center [321, 595] width 12 height 12
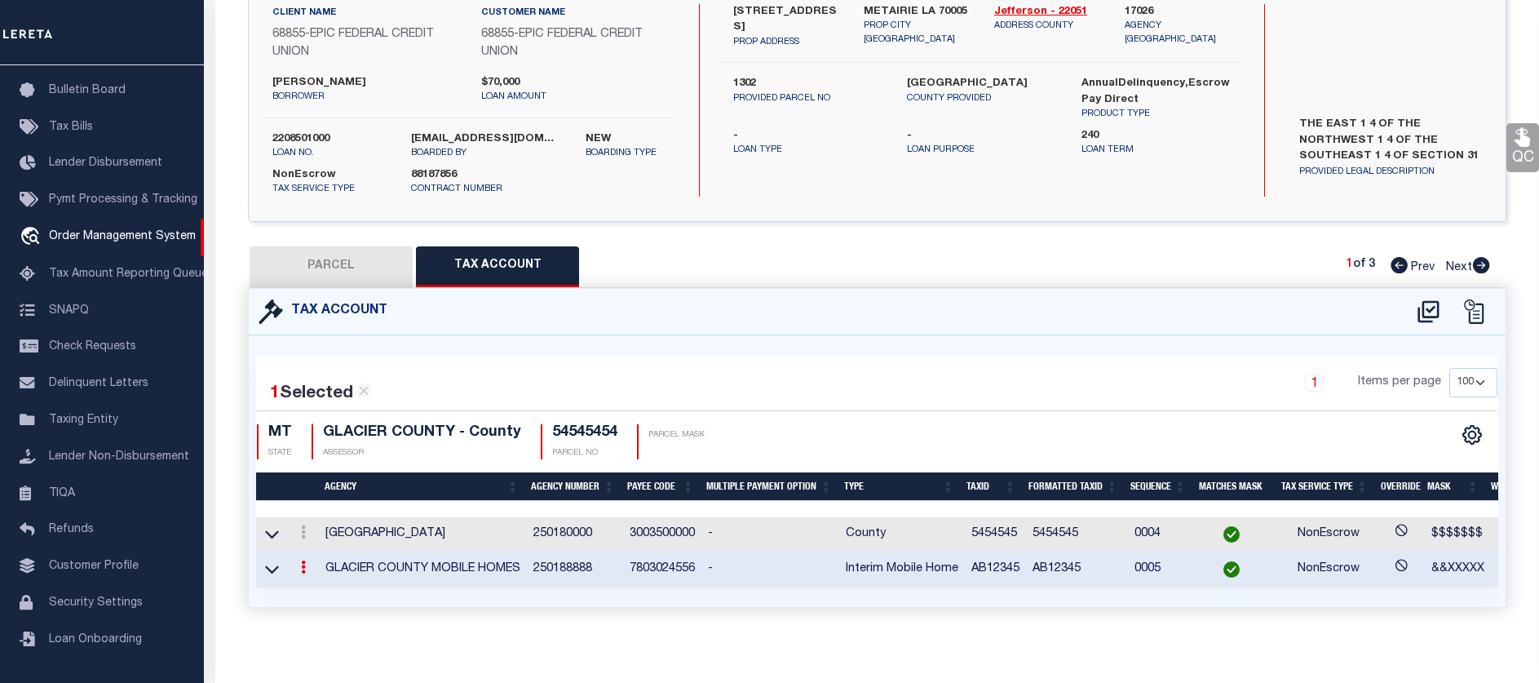
radio input "true"
select select "1"
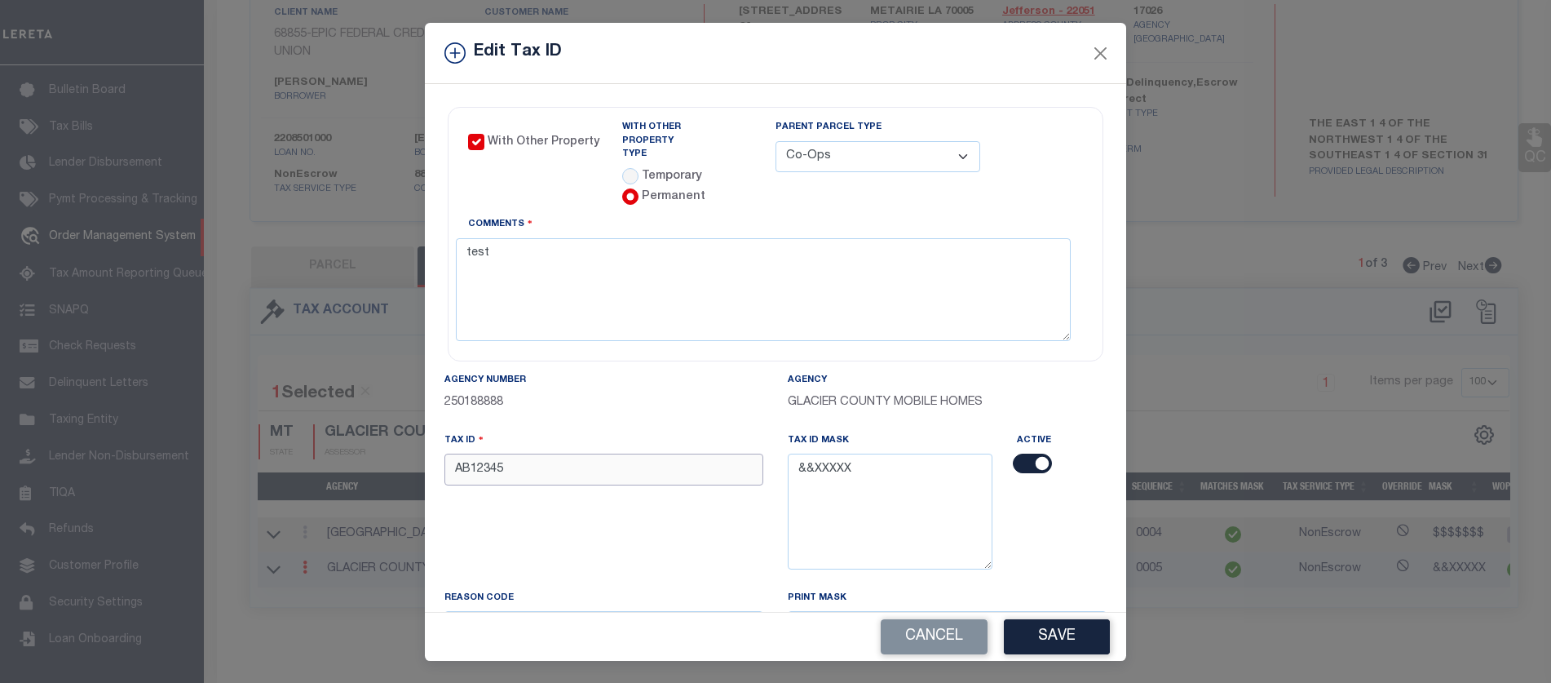
click at [569, 454] on input "AB12345" at bounding box center [604, 470] width 319 height 32
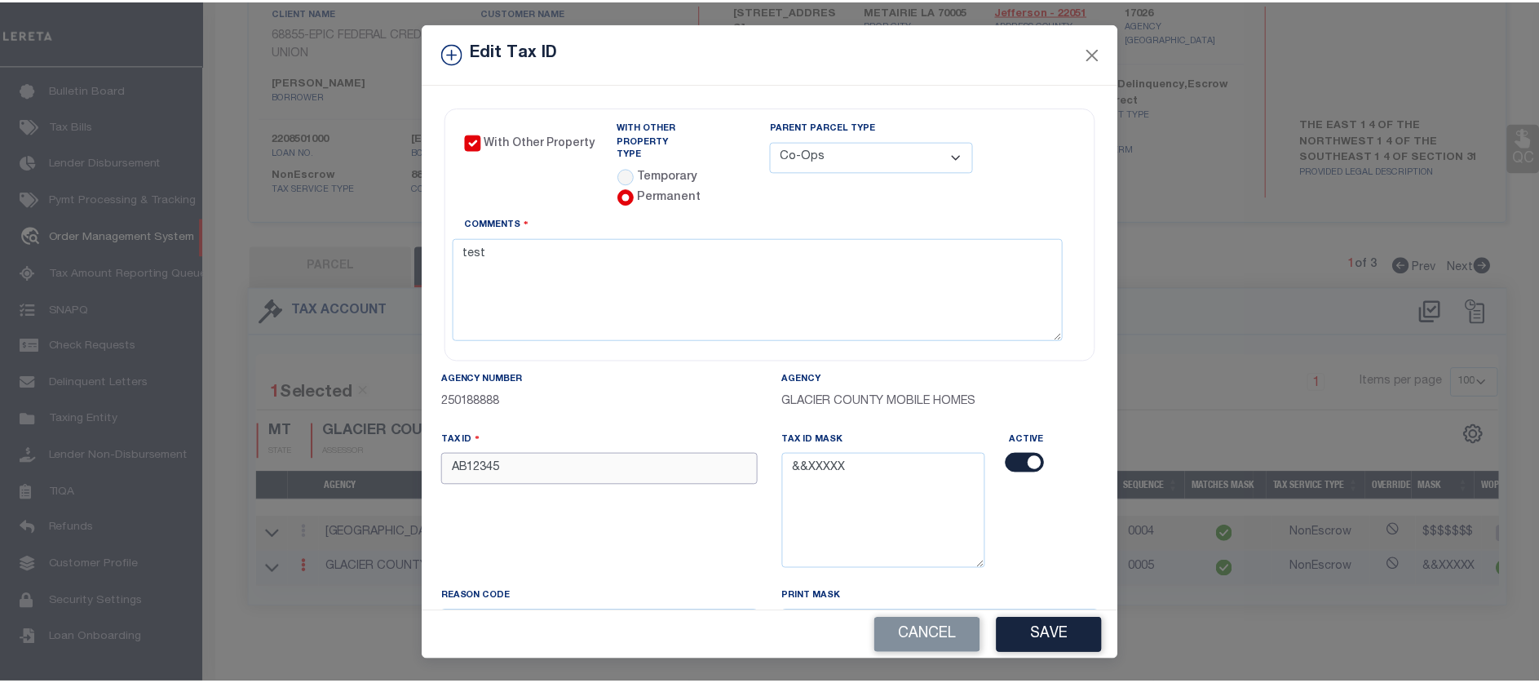
scroll to position [84, 0]
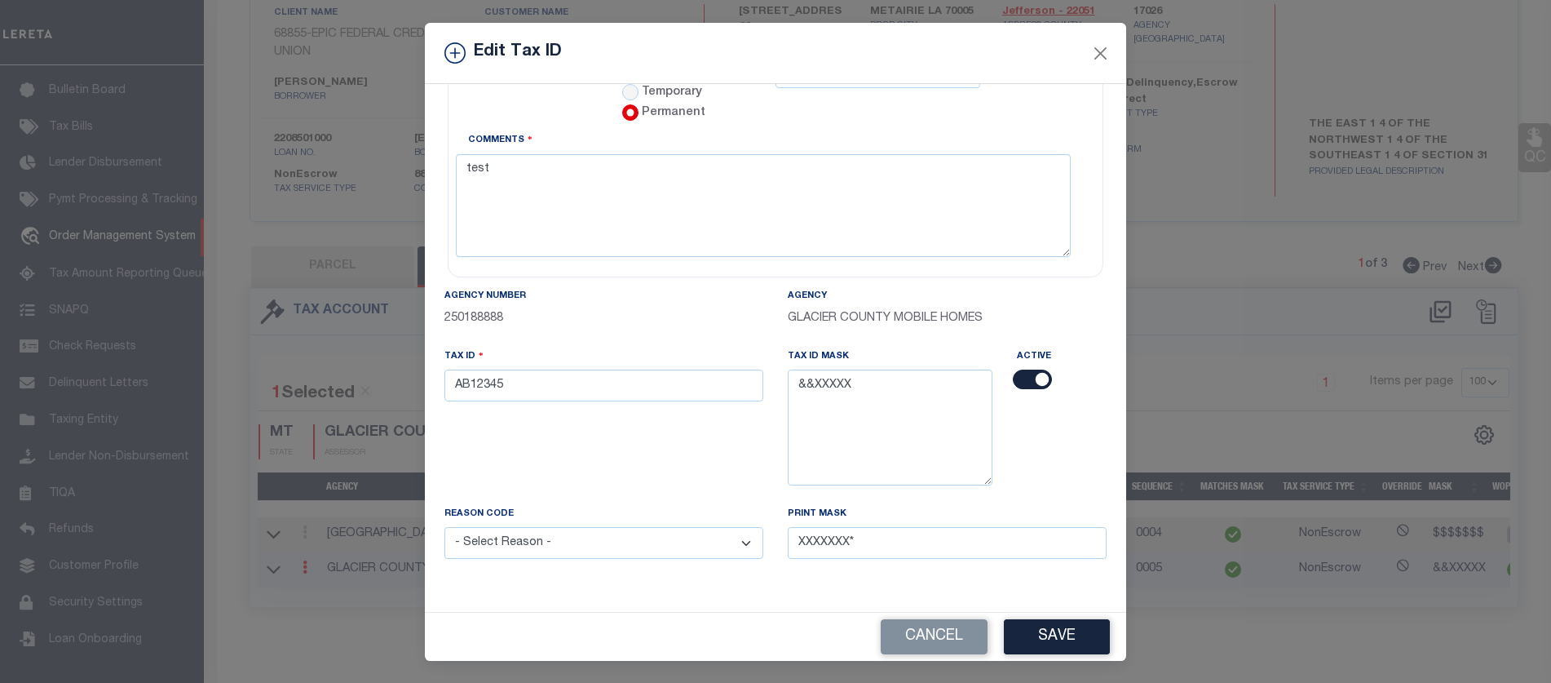
click at [641, 527] on select "- Select Reason - 099 - Other (Provide additional detail) ACT - Agency Changed …" at bounding box center [604, 543] width 319 height 32
select select "099"
click at [445, 527] on select "- Select Reason - 099 - Other (Provide additional detail) ACT - Agency Changed …" at bounding box center [604, 543] width 319 height 32
click at [702, 582] on textarea "test" at bounding box center [604, 607] width 319 height 50
type textarea "test 2"
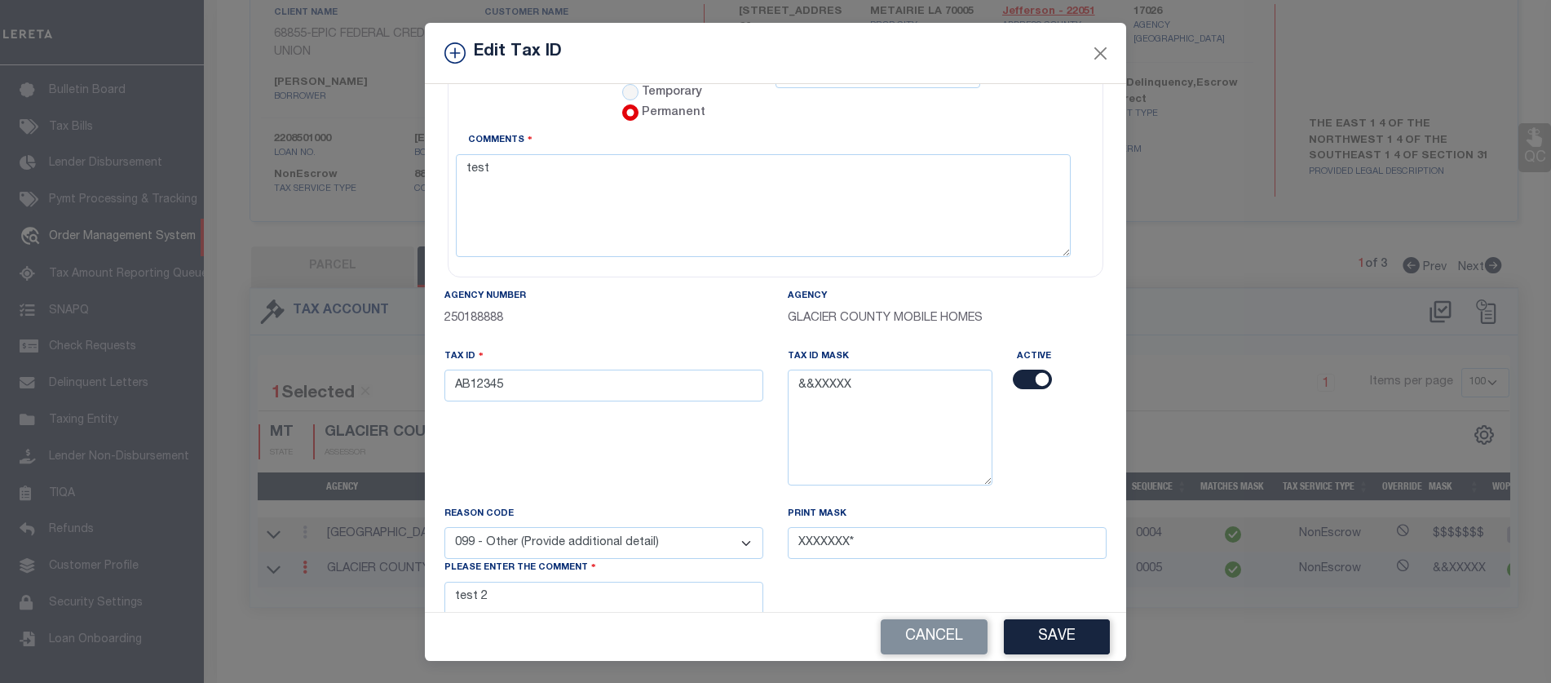
click at [859, 505] on div "Print Mask XXXXXXX*" at bounding box center [947, 532] width 319 height 54
click at [881, 512] on div "Print Mask XXXXXXX*" at bounding box center [947, 532] width 319 height 54
click at [893, 531] on input "XXXXXXX*" at bounding box center [947, 543] width 319 height 32
click at [892, 531] on input "XXXXXXX*" at bounding box center [947, 543] width 319 height 32
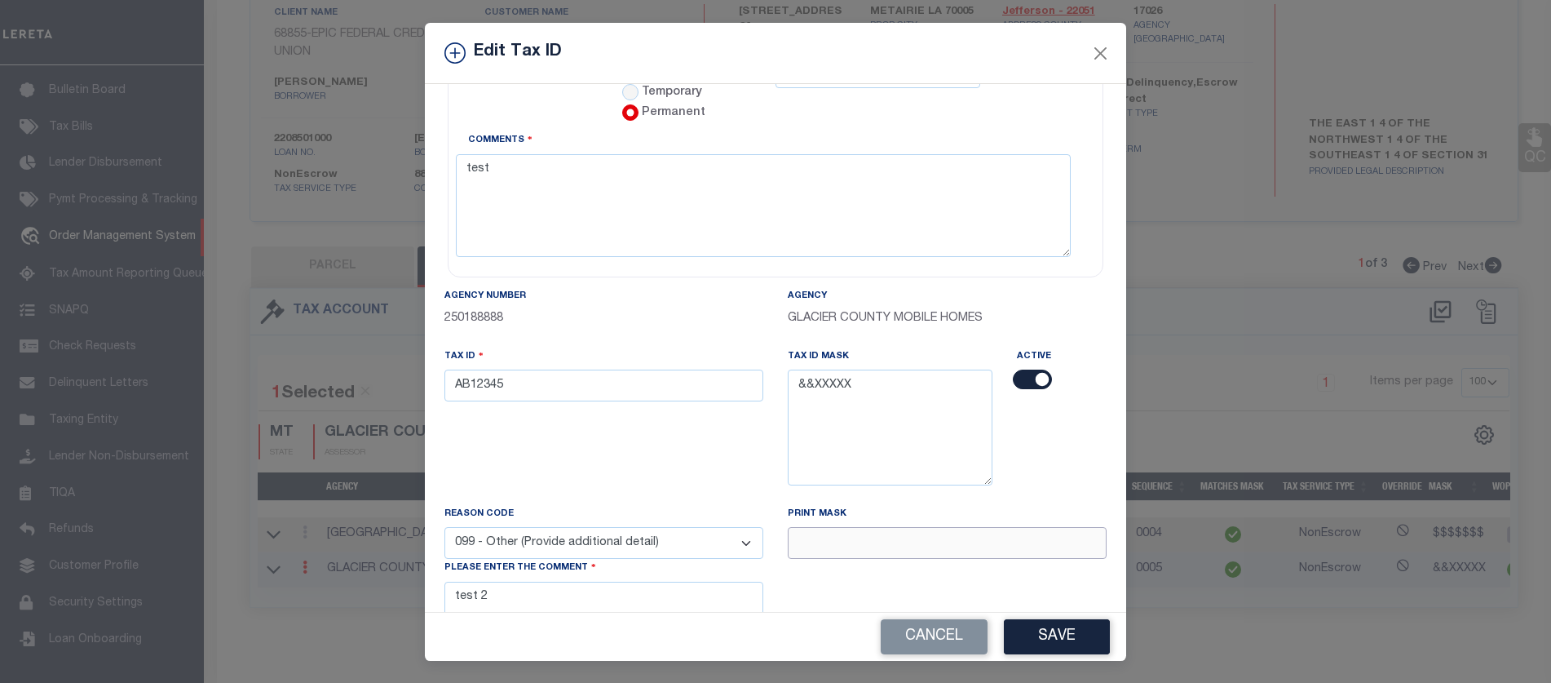
type input "XXXXXXX*"
click at [1056, 647] on button "Save" at bounding box center [1057, 636] width 106 height 35
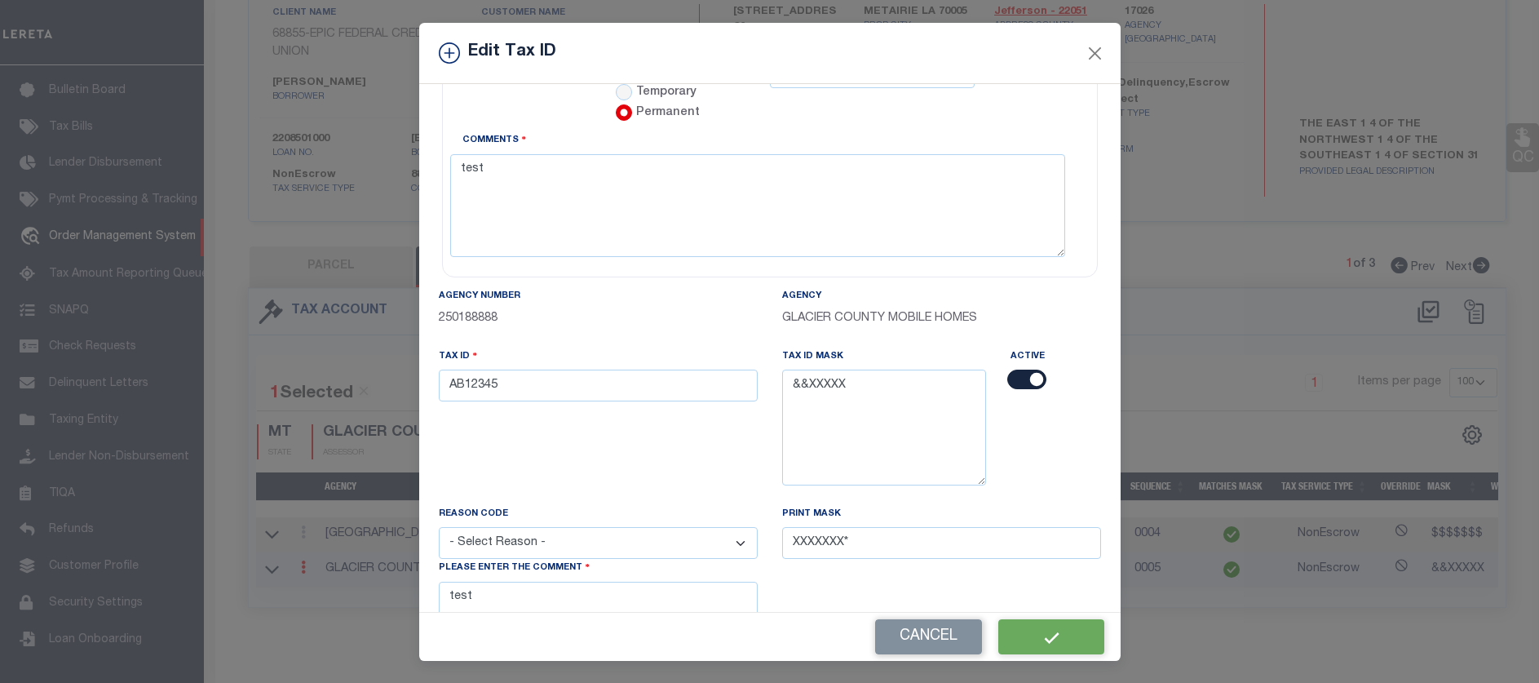
select select
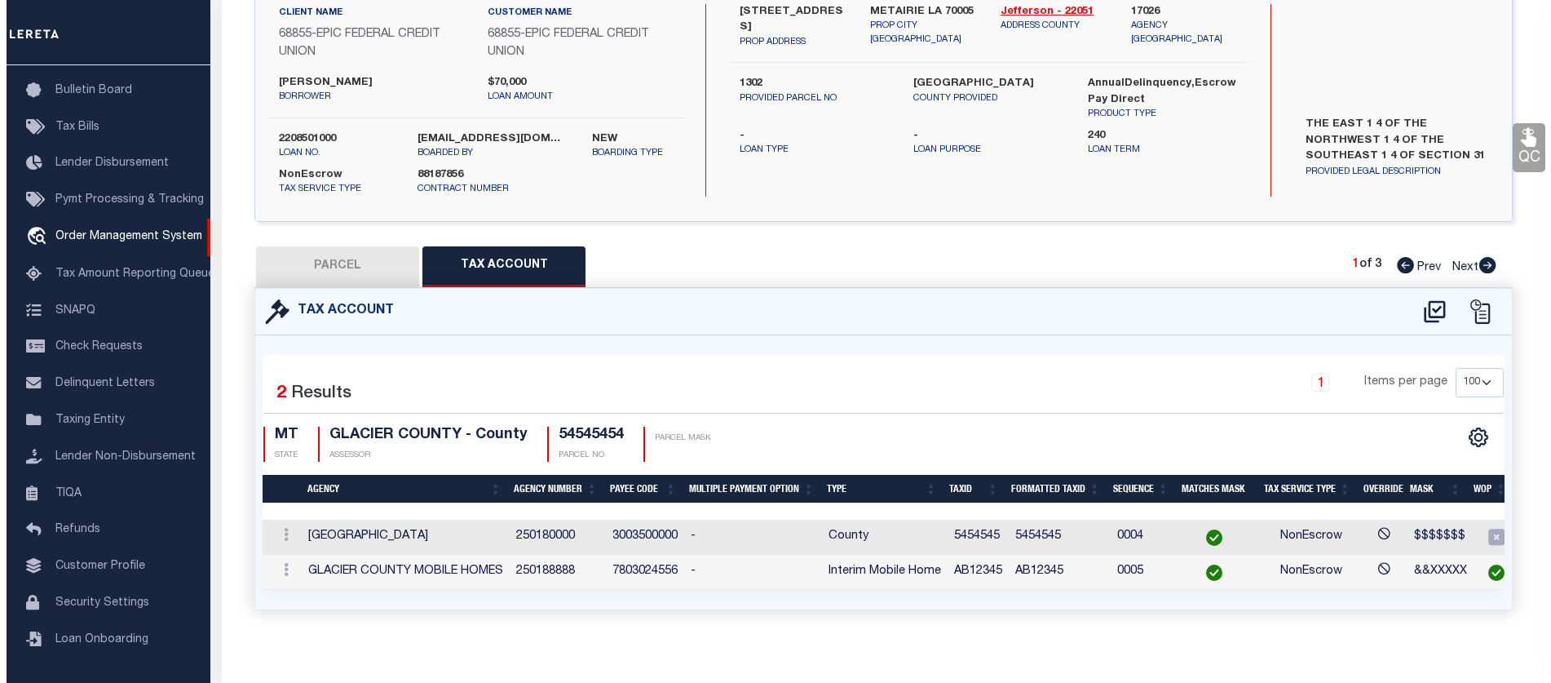
scroll to position [0, 0]
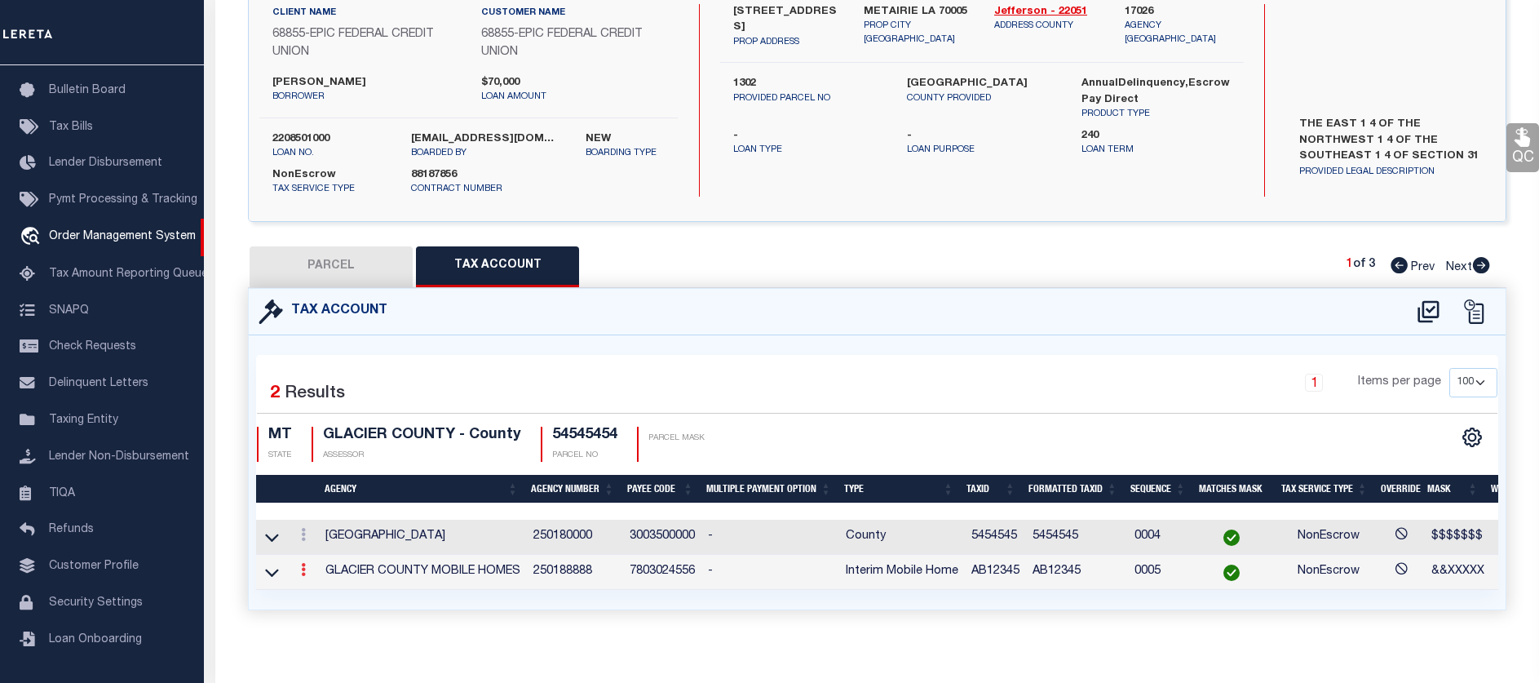
click at [304, 567] on icon at bounding box center [303, 569] width 5 height 13
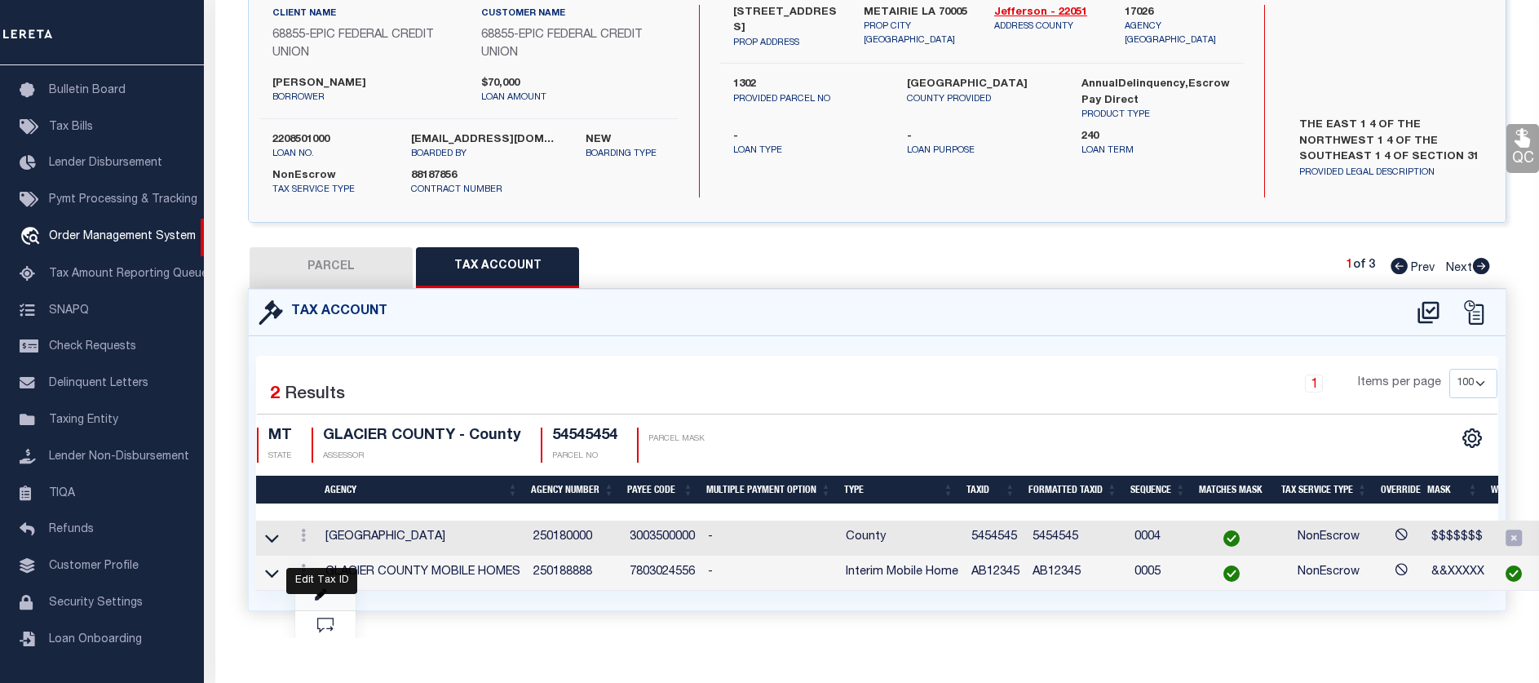
click at [323, 591] on icon at bounding box center [321, 595] width 12 height 12
select select "099"
type textarea "test 2"
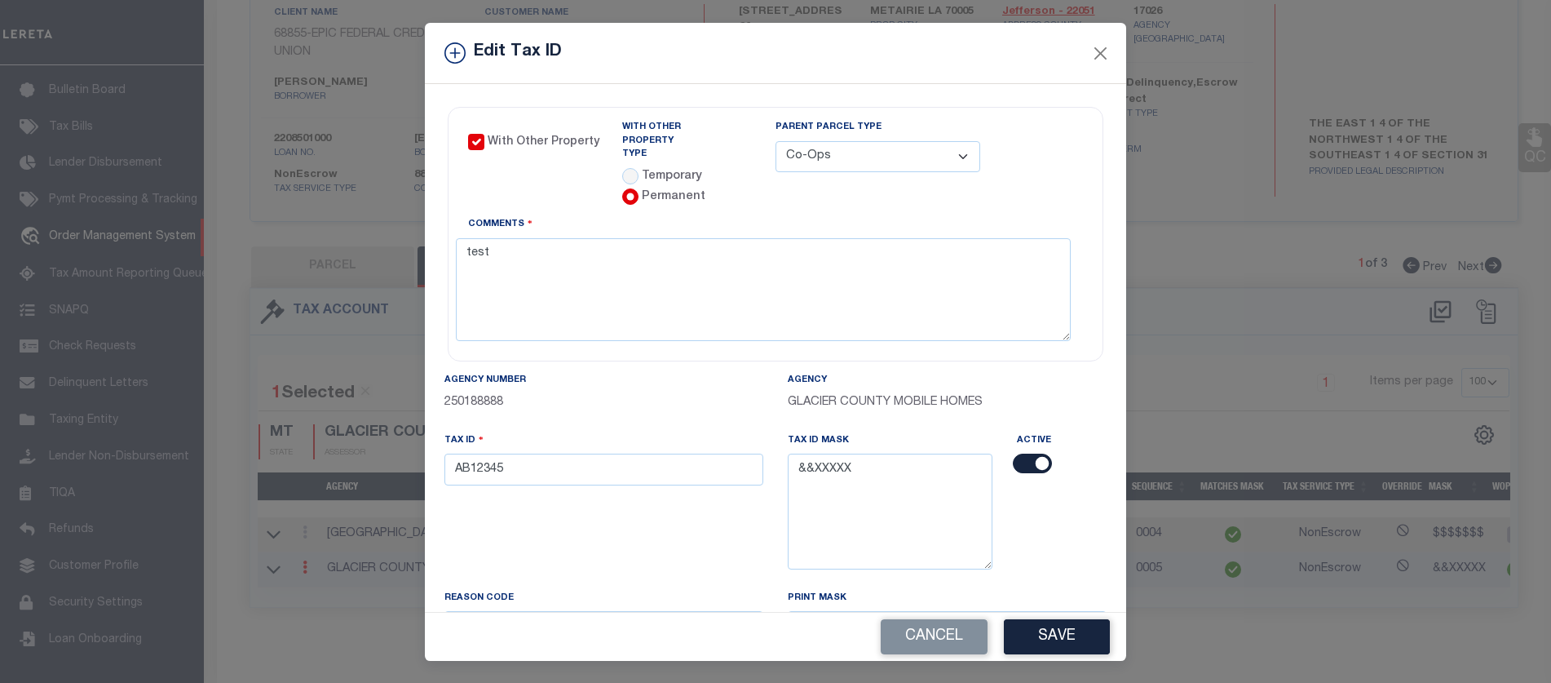
scroll to position [157, 0]
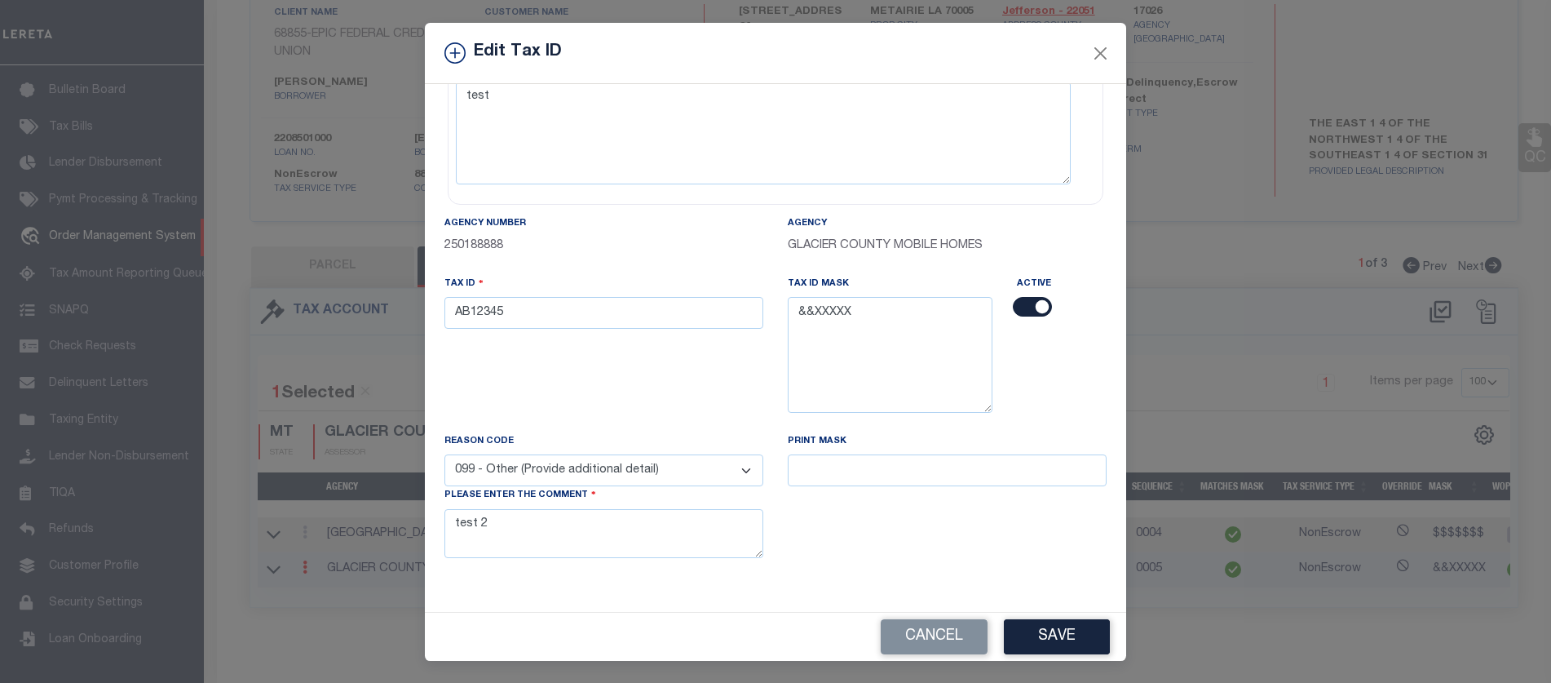
click at [886, 440] on div "Print Mask" at bounding box center [947, 459] width 319 height 54
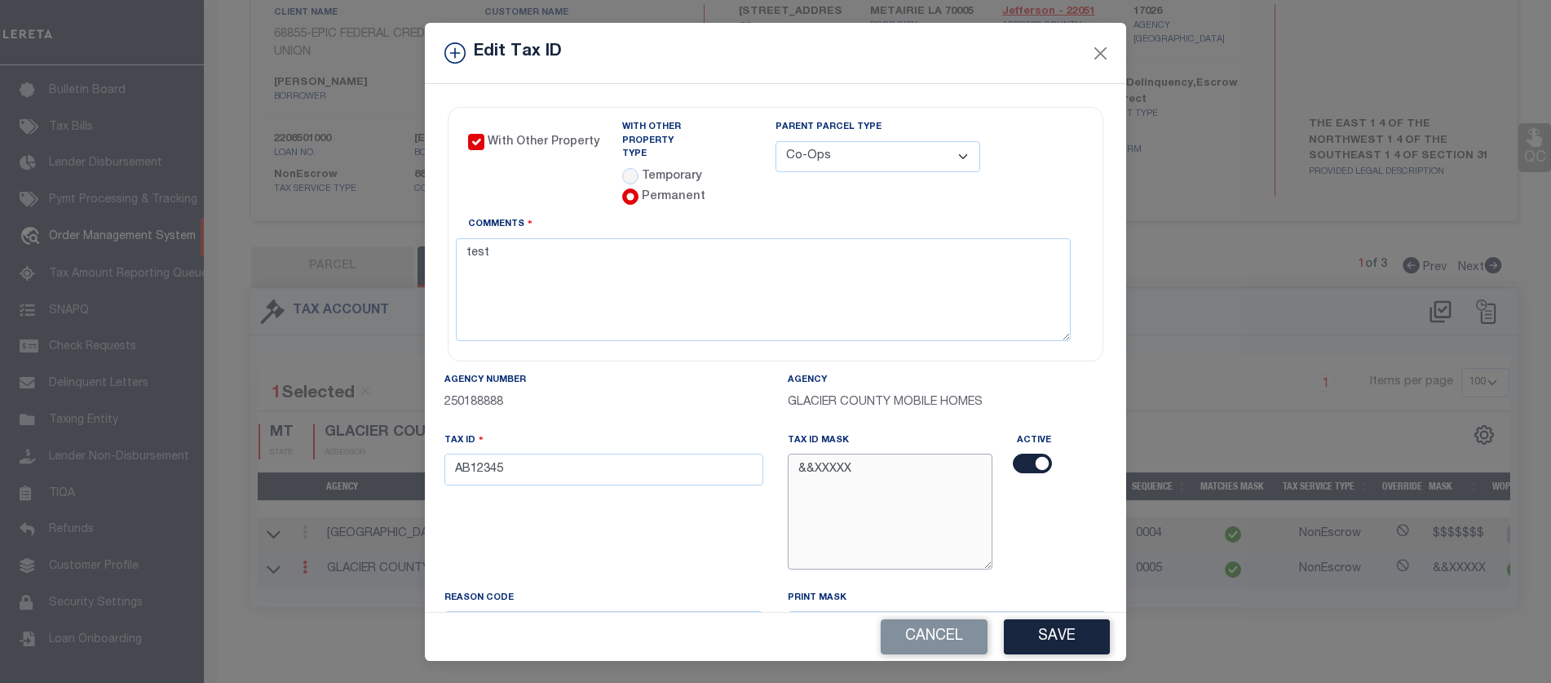
click at [863, 459] on textarea "&&XXXXX" at bounding box center [890, 511] width 205 height 115
click at [881, 462] on textarea "&&XXXXX" at bounding box center [890, 511] width 205 height 115
click at [668, 454] on input "AB12345" at bounding box center [604, 470] width 319 height 32
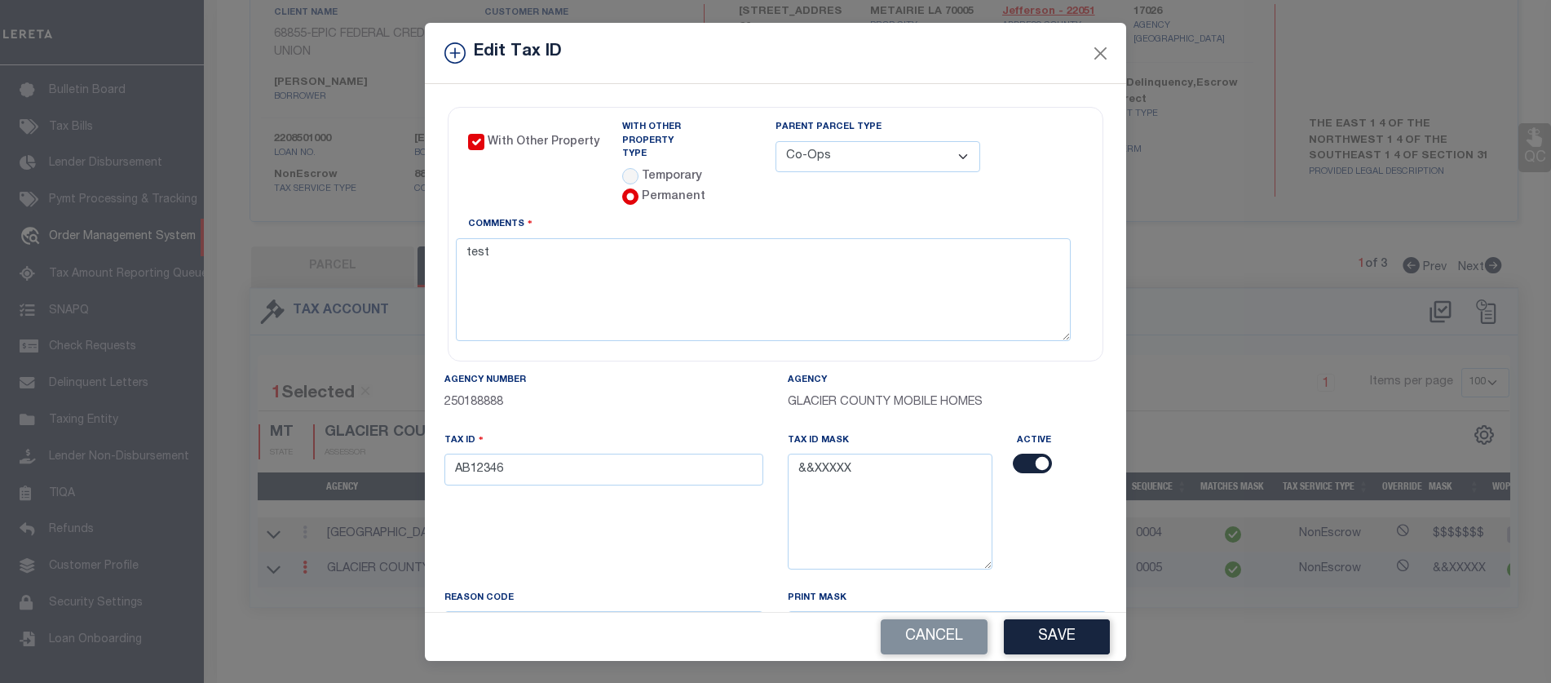
click at [1014, 626] on button "Save" at bounding box center [1057, 636] width 106 height 35
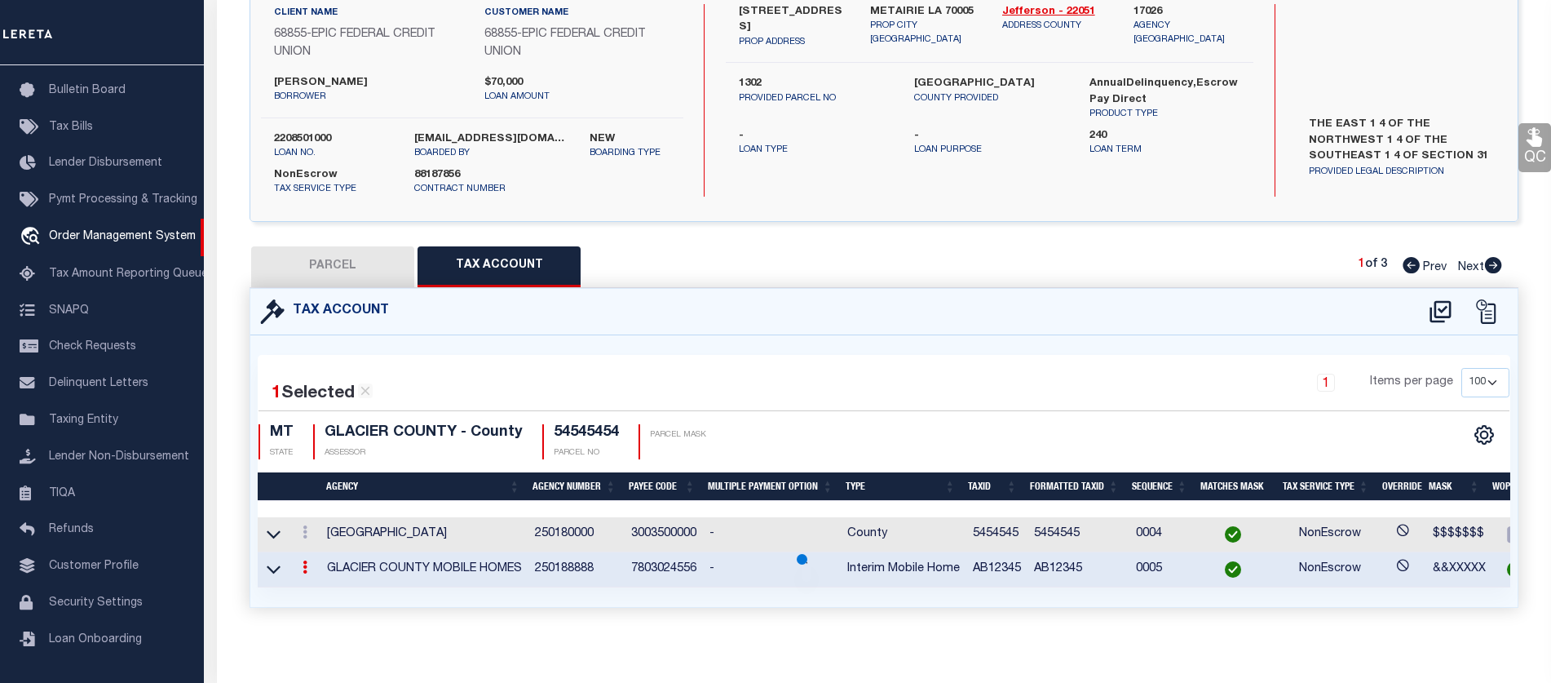
type input "AB12345"
select select
type textarea "TAX ID Update last comment: test 2"
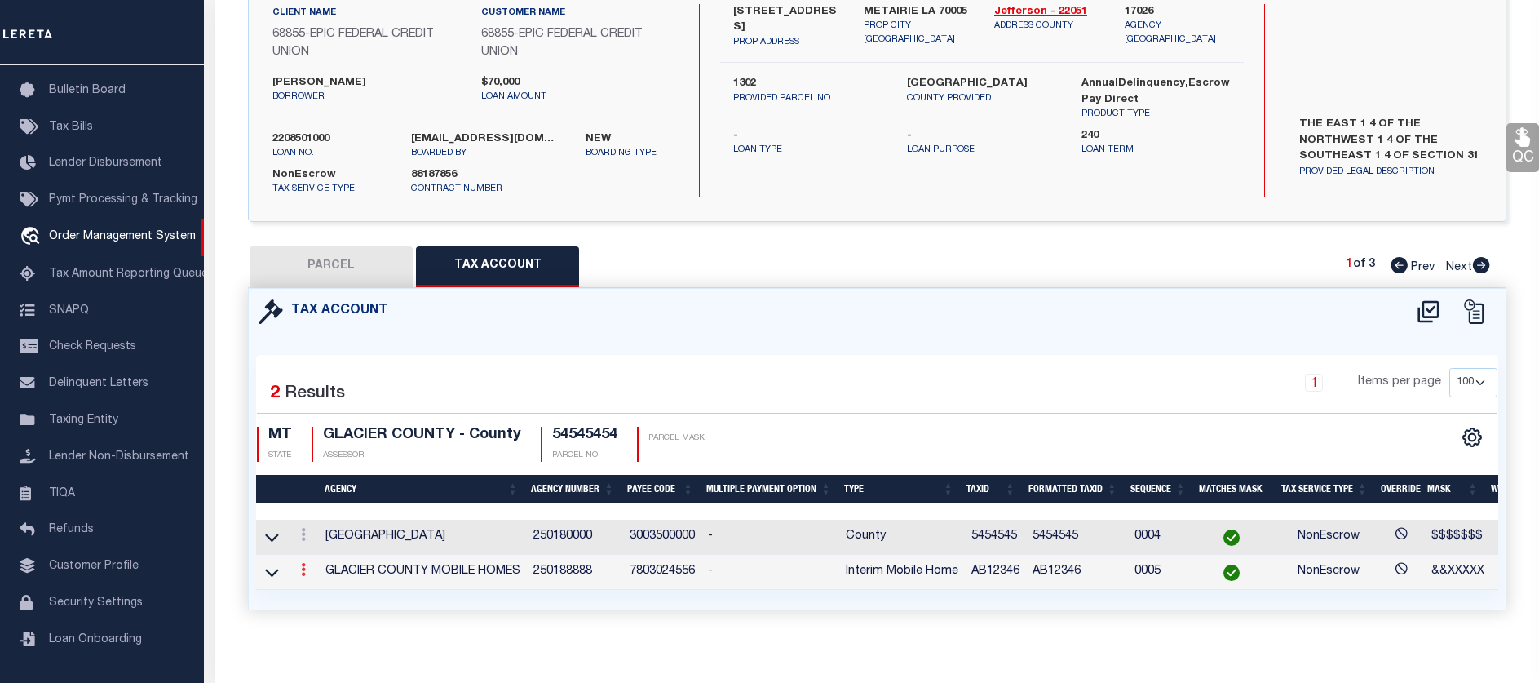
click at [299, 573] on link at bounding box center [303, 571] width 18 height 13
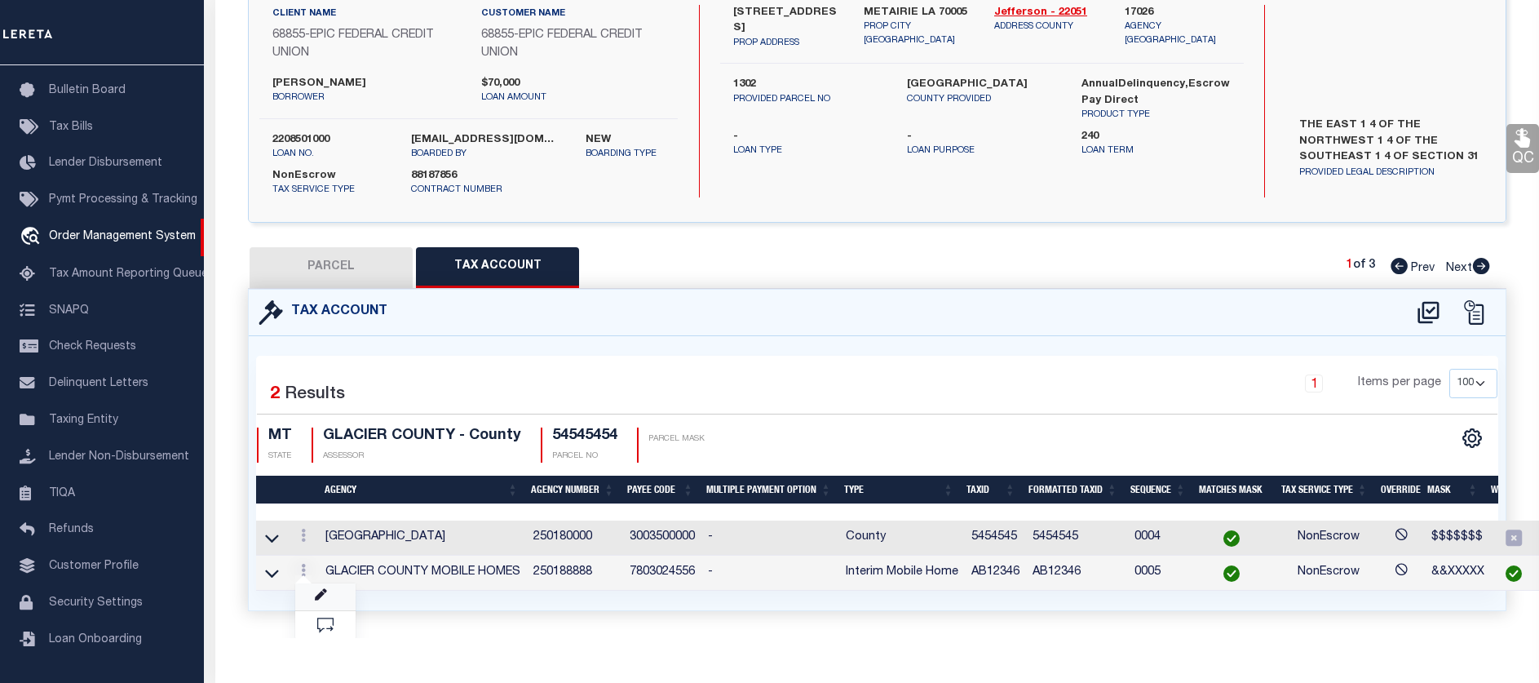
click at [317, 597] on icon at bounding box center [321, 595] width 12 height 12
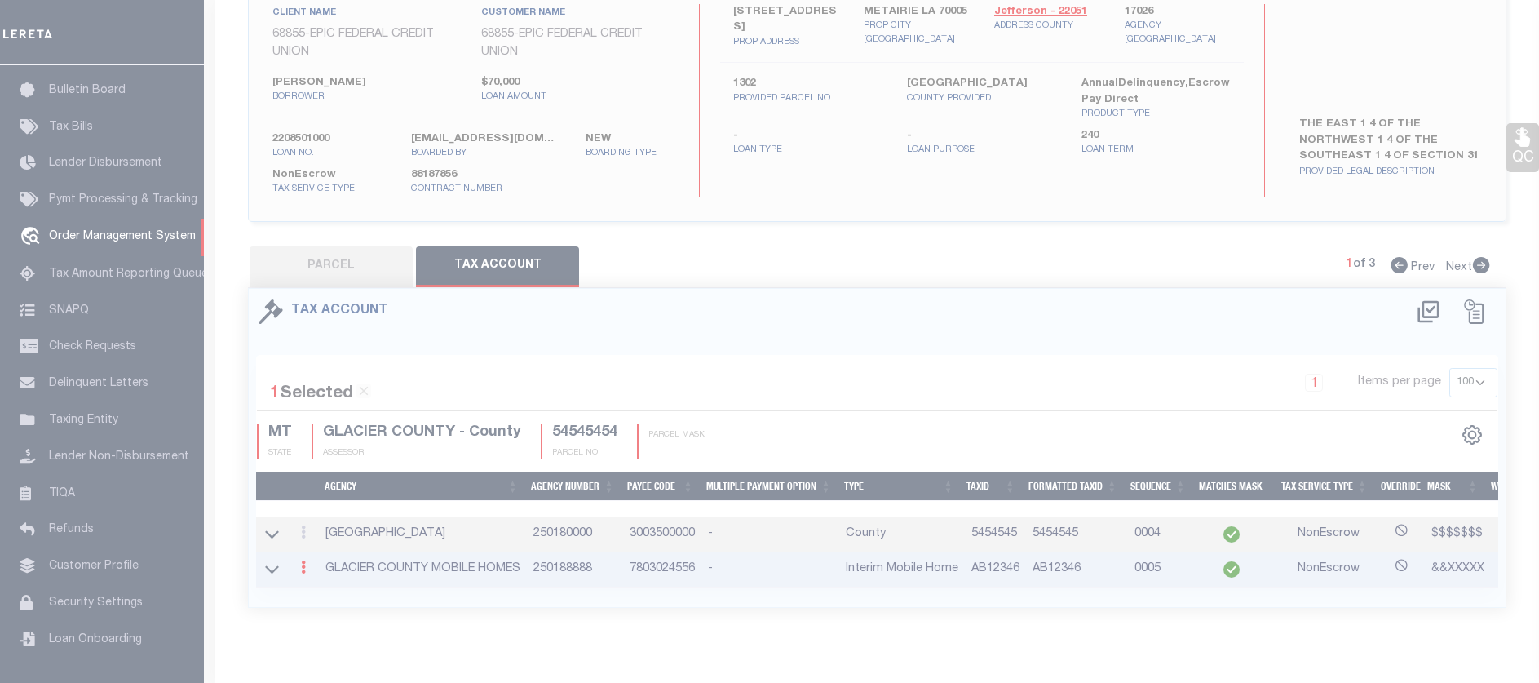
type input "AB12346"
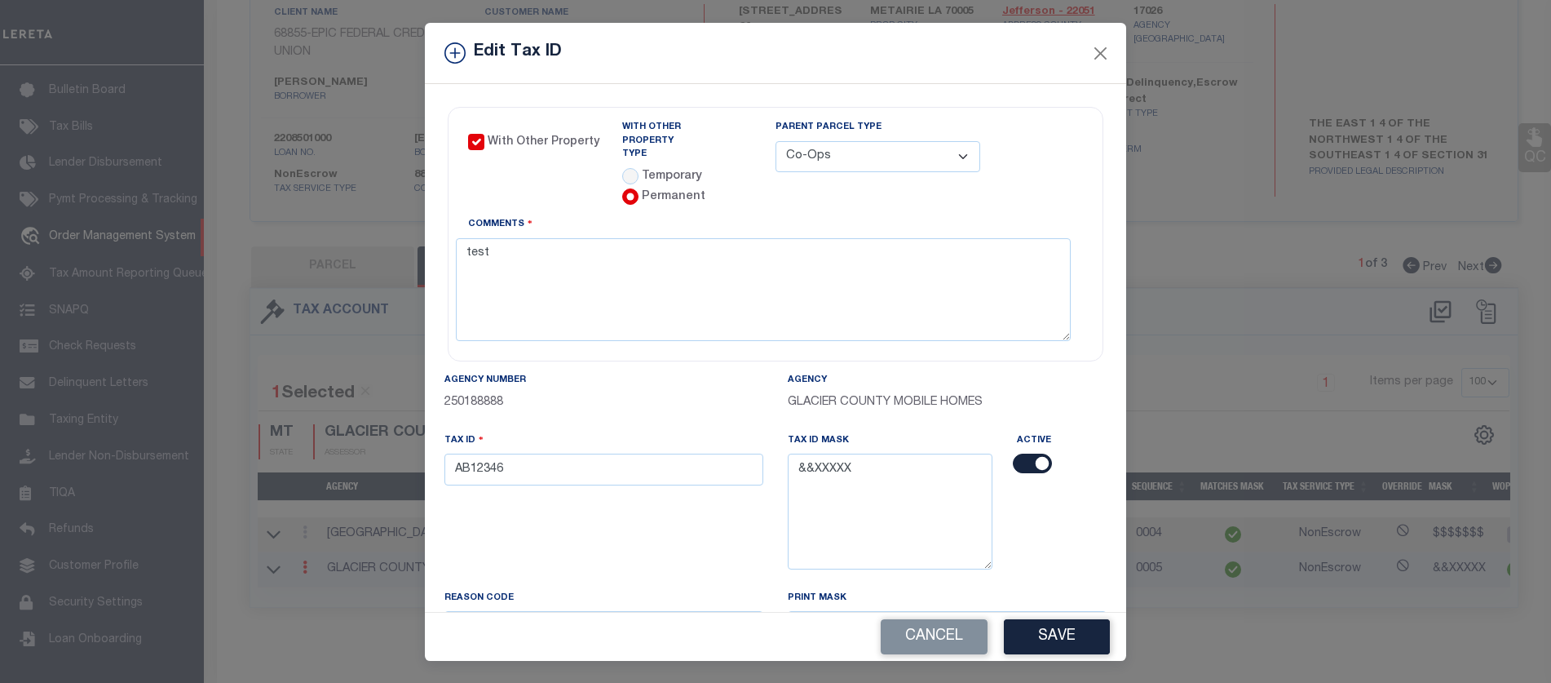
click at [1014, 454] on input "checkbox" at bounding box center [1032, 464] width 39 height 20
checkbox input "false"
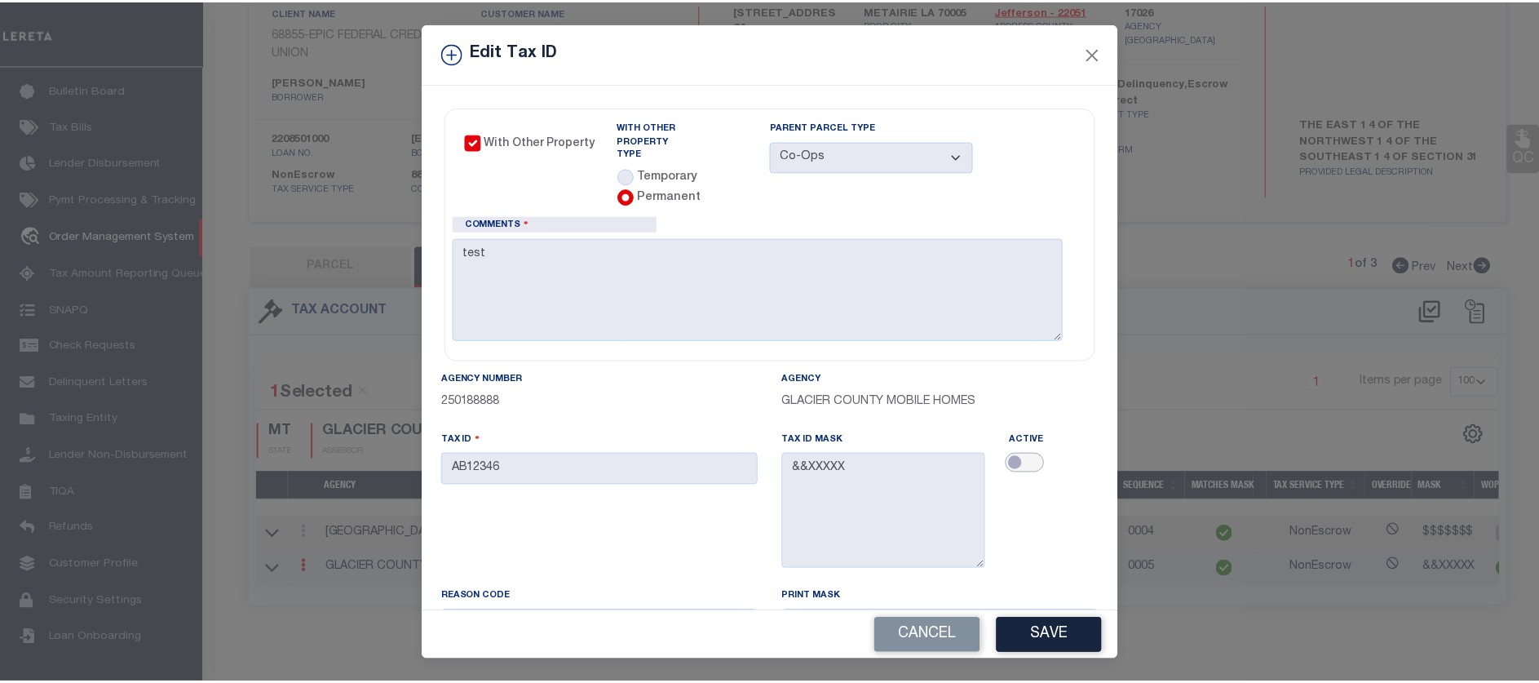
scroll to position [157, 0]
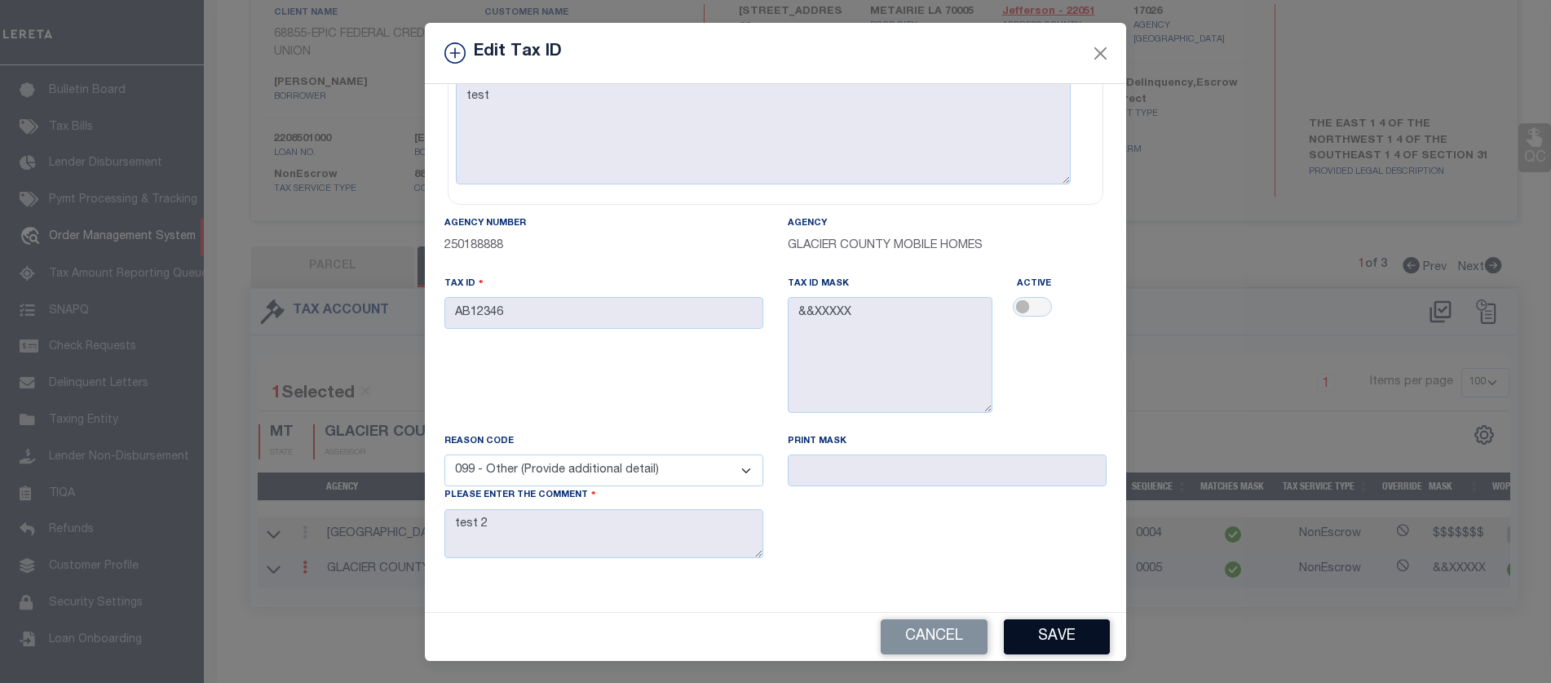
click at [1038, 626] on button "Save" at bounding box center [1057, 636] width 106 height 35
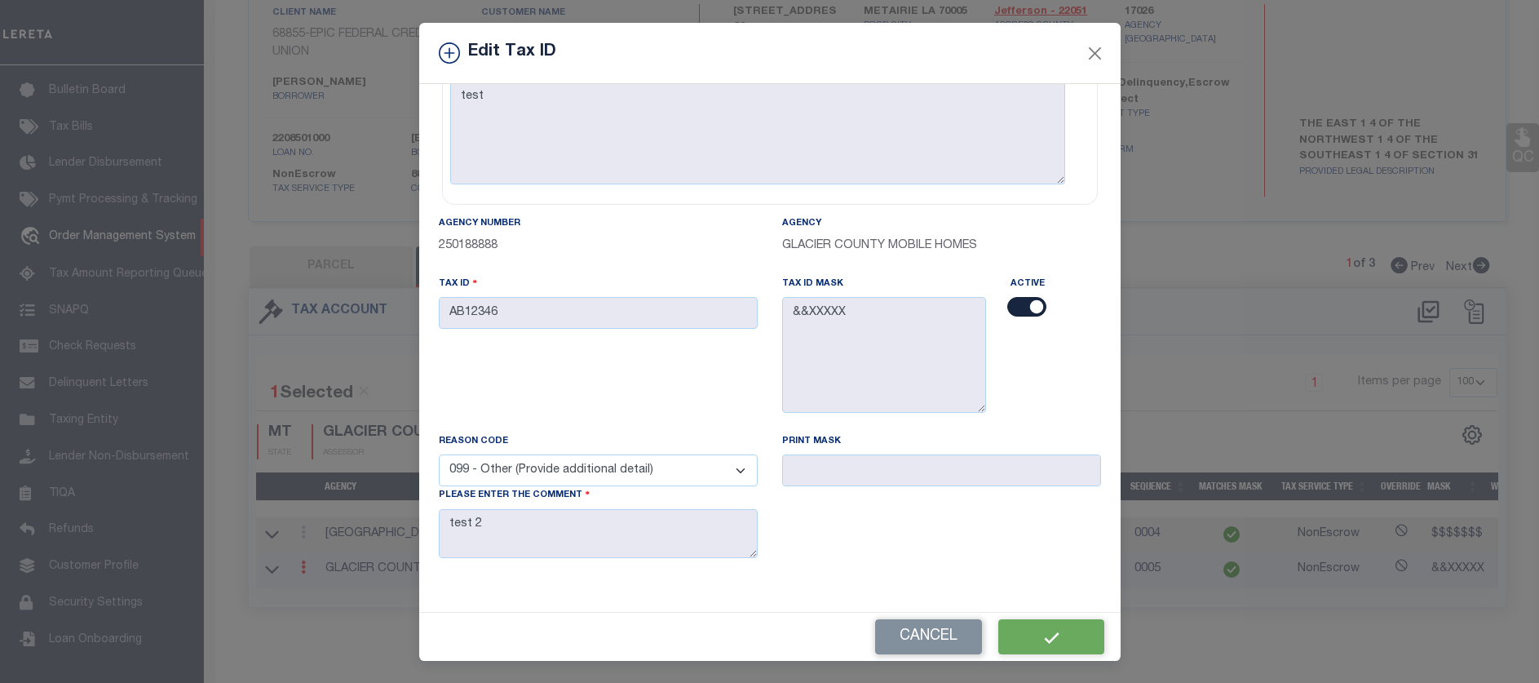
select select
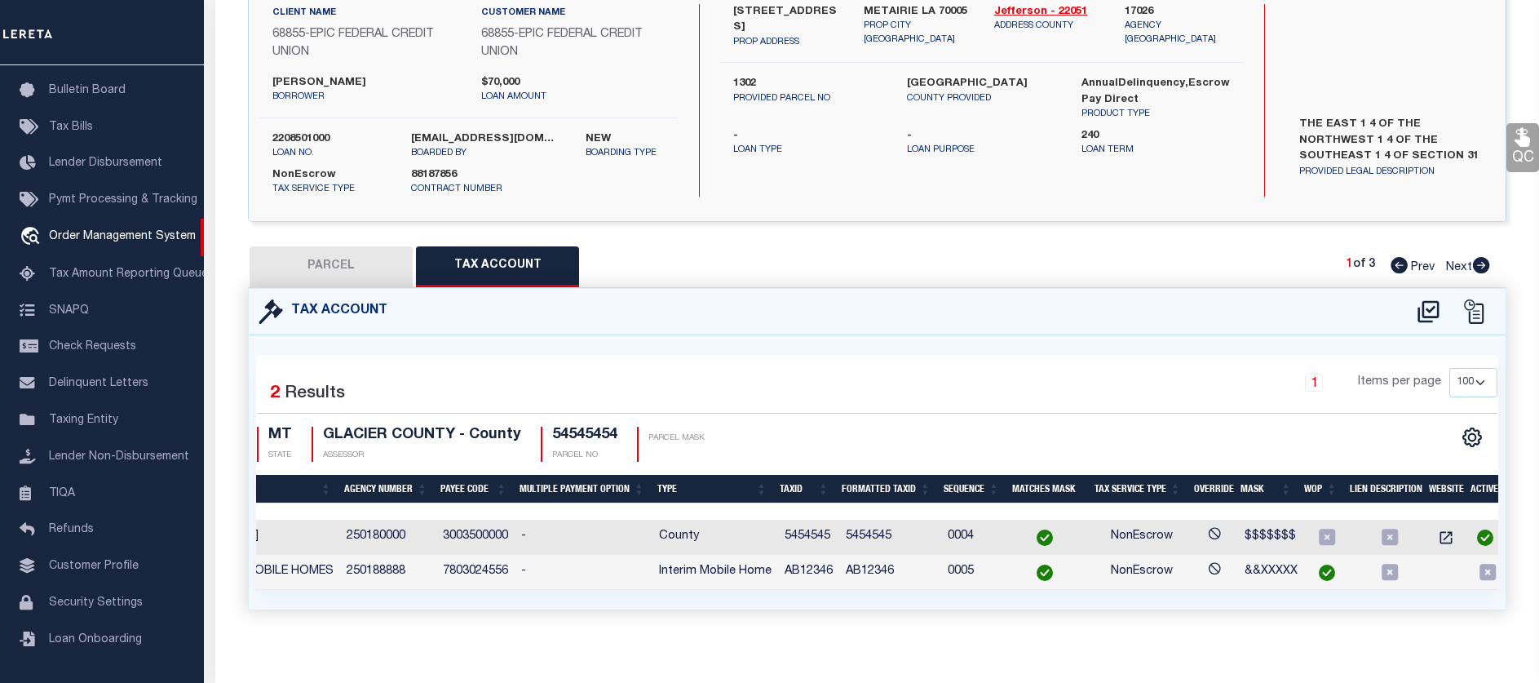
scroll to position [0, 0]
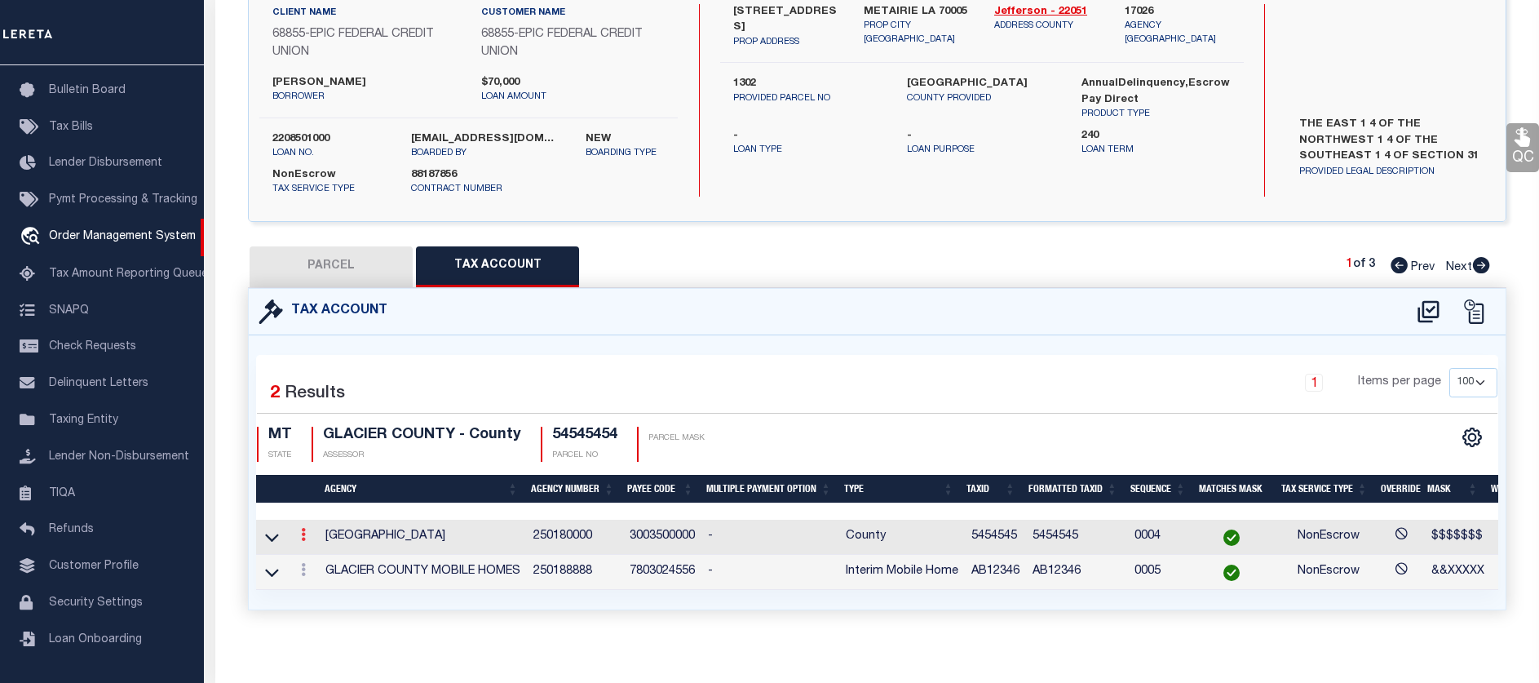
click at [302, 533] on icon at bounding box center [303, 534] width 5 height 13
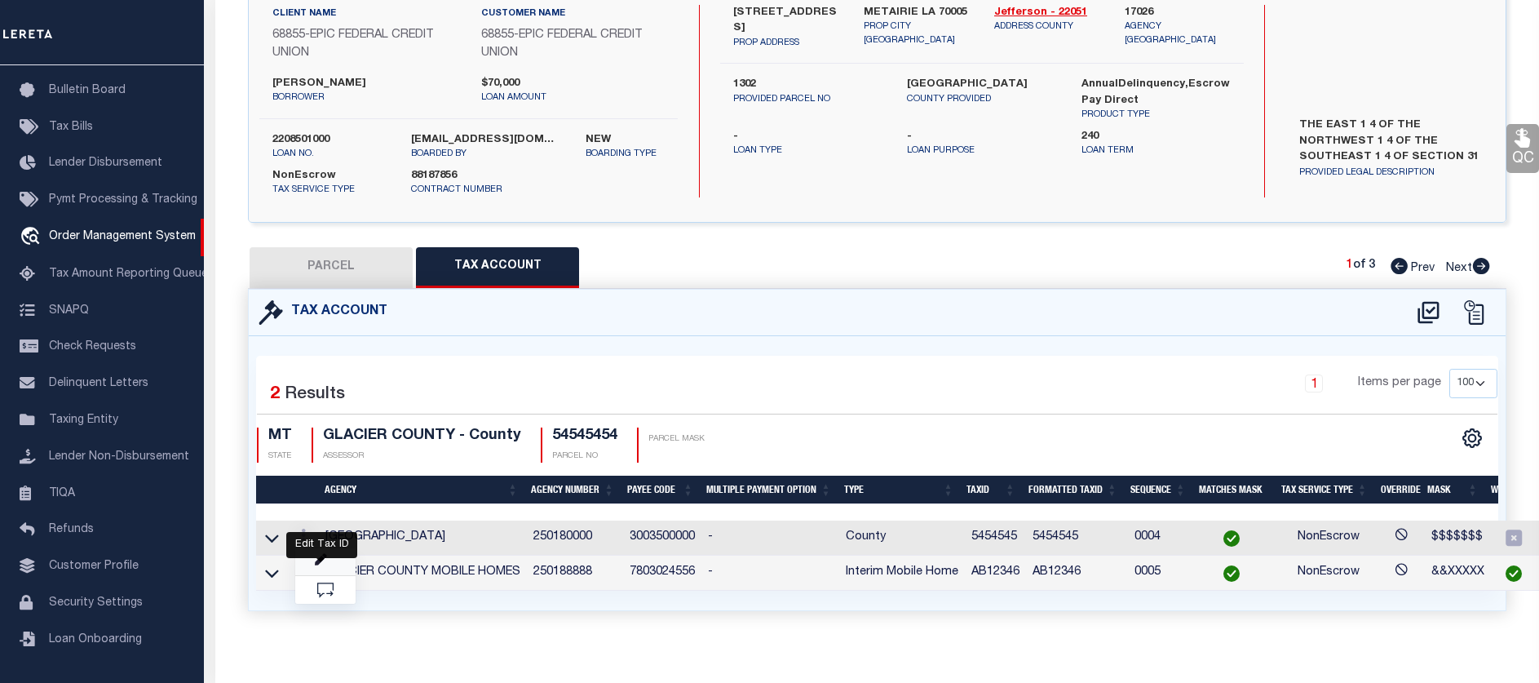
click at [318, 556] on icon at bounding box center [321, 560] width 12 height 12
checkbox input "false"
type input "5454545"
type textarea "$$$$$$$"
select select
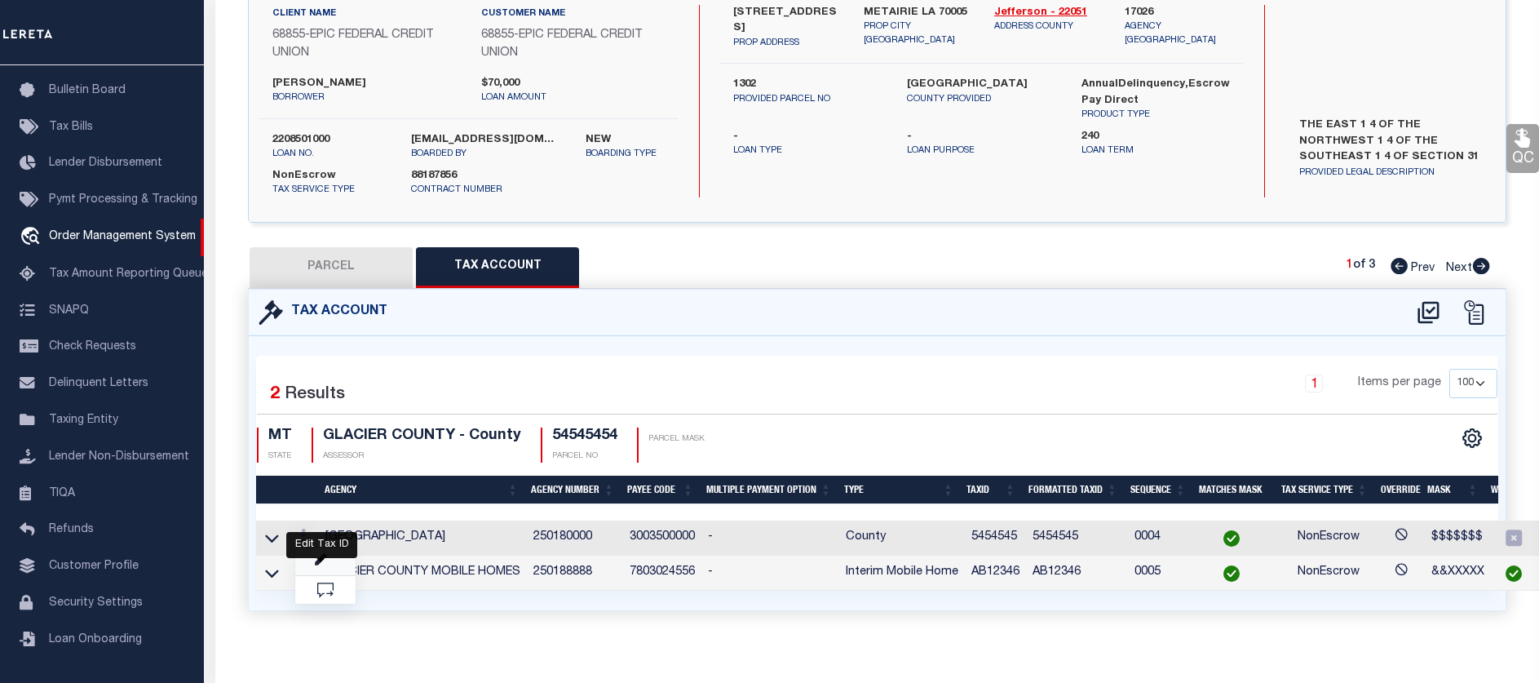
type input "XXXXXXX*"
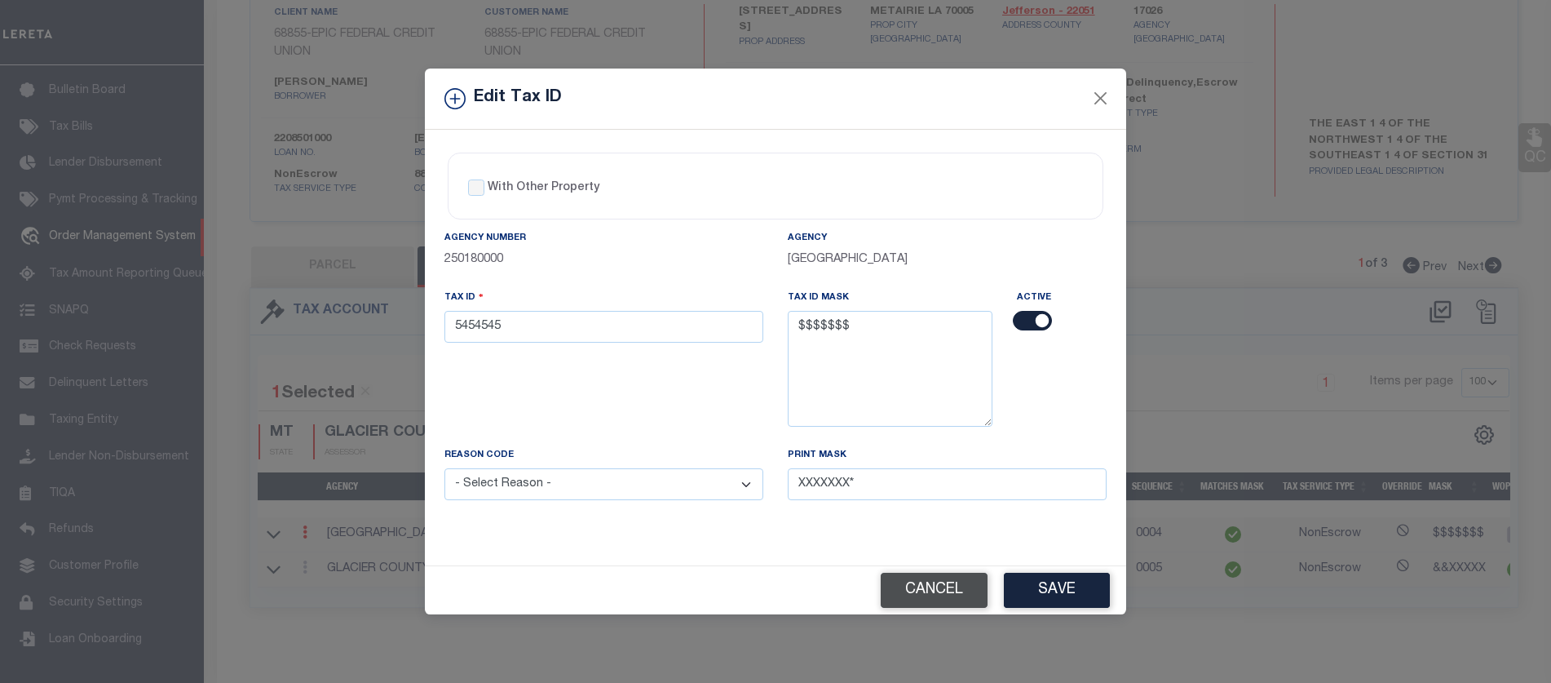
click at [898, 596] on button "Cancel" at bounding box center [934, 590] width 107 height 35
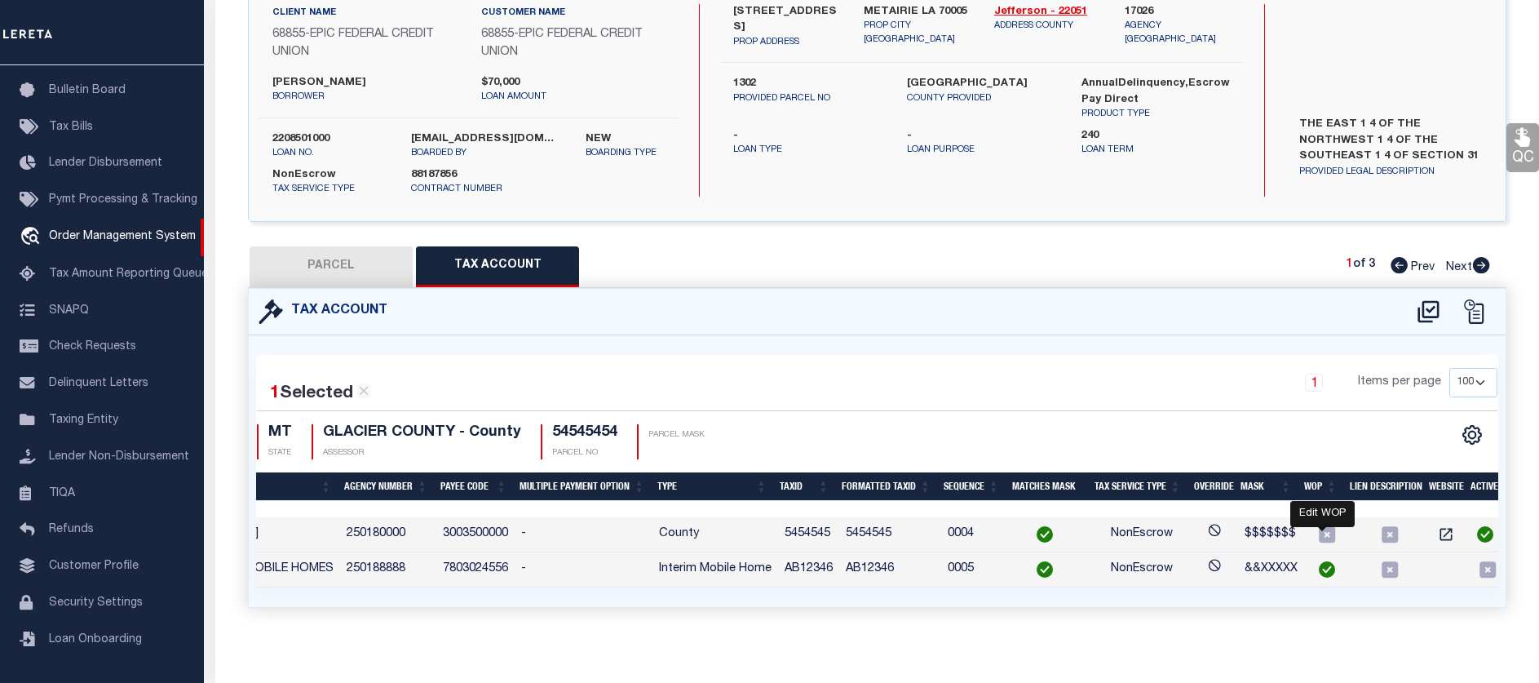
click at [1317, 530] on icon at bounding box center [1327, 534] width 21 height 21
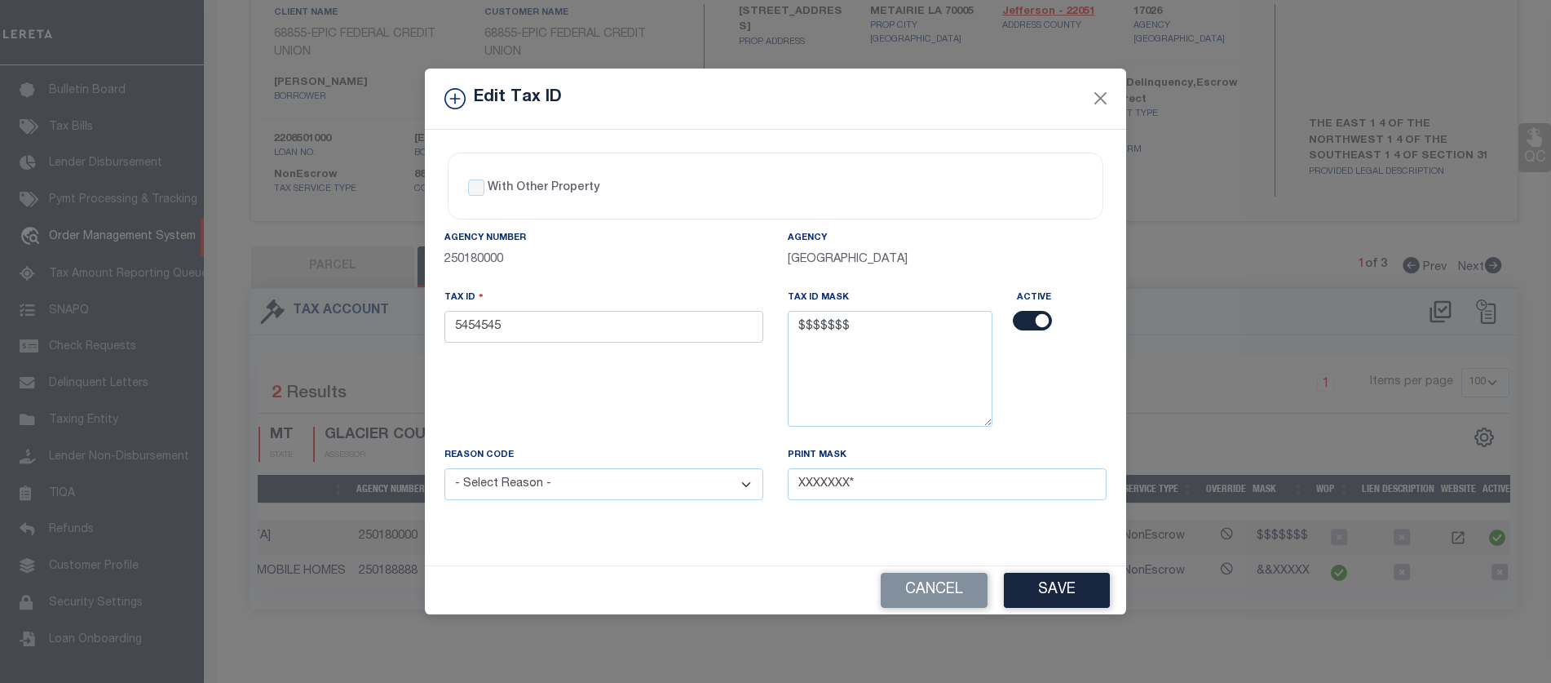
click at [657, 471] on select "- Select Reason - 099 - Other (Provide additional detail) ACT - Agency Changed …" at bounding box center [604, 484] width 319 height 32
drag, startPoint x: 652, startPoint y: 480, endPoint x: 631, endPoint y: 414, distance: 68.4
click at [652, 480] on select "- Select Reason - 099 - Other (Provide additional detail) ACT - Agency Changed …" at bounding box center [604, 484] width 319 height 32
click at [486, 188] on div "With Other Property" at bounding box center [545, 188] width 154 height 18
click at [586, 471] on div "Reason Code - Select Reason - 099 - Other (Provide additional detail) ACT - Age…" at bounding box center [604, 473] width 319 height 54
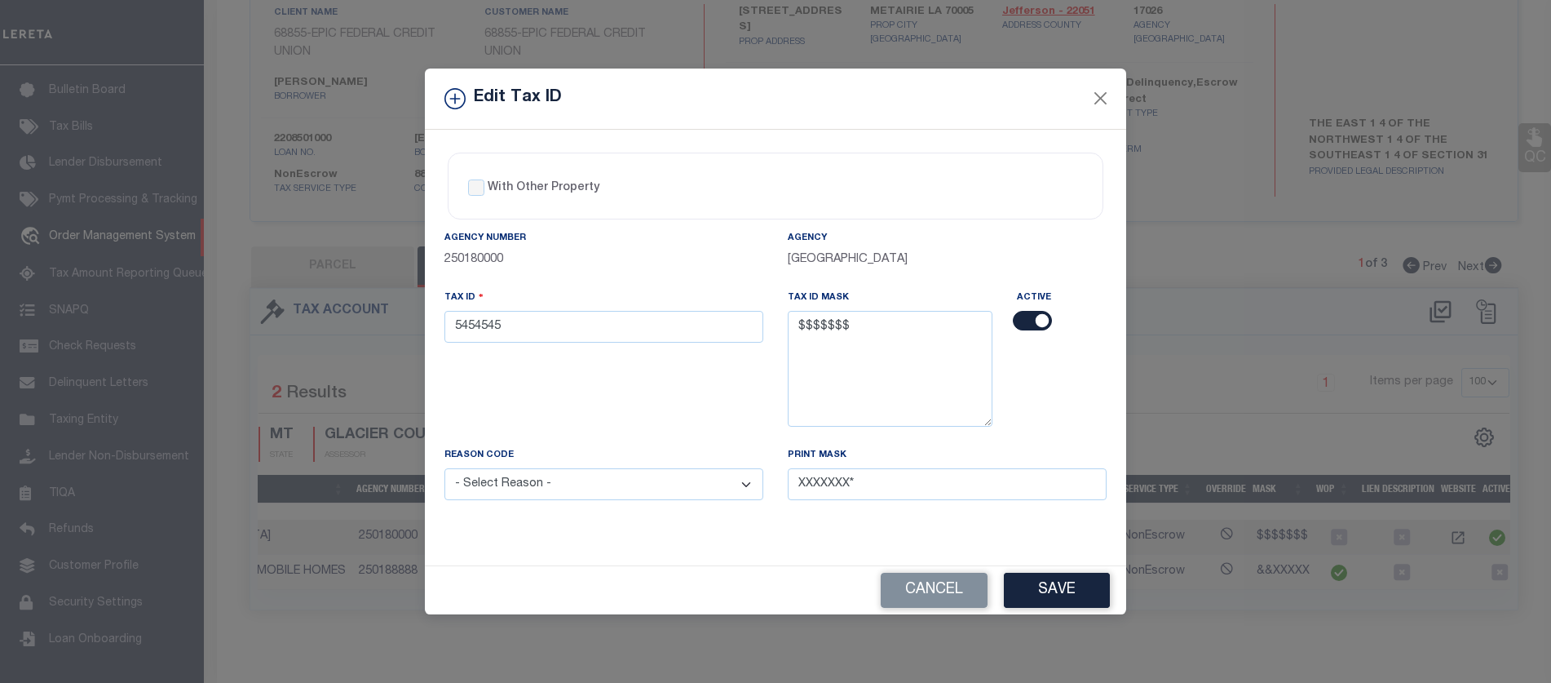
click at [585, 480] on select "- Select Reason - 099 - Other (Provide additional detail) ACT - Agency Changed …" at bounding box center [604, 484] width 319 height 32
select select "099"
click at [445, 469] on select "- Select Reason - 099 - Other (Provide additional detail) ACT - Agency Changed …" at bounding box center [604, 484] width 319 height 32
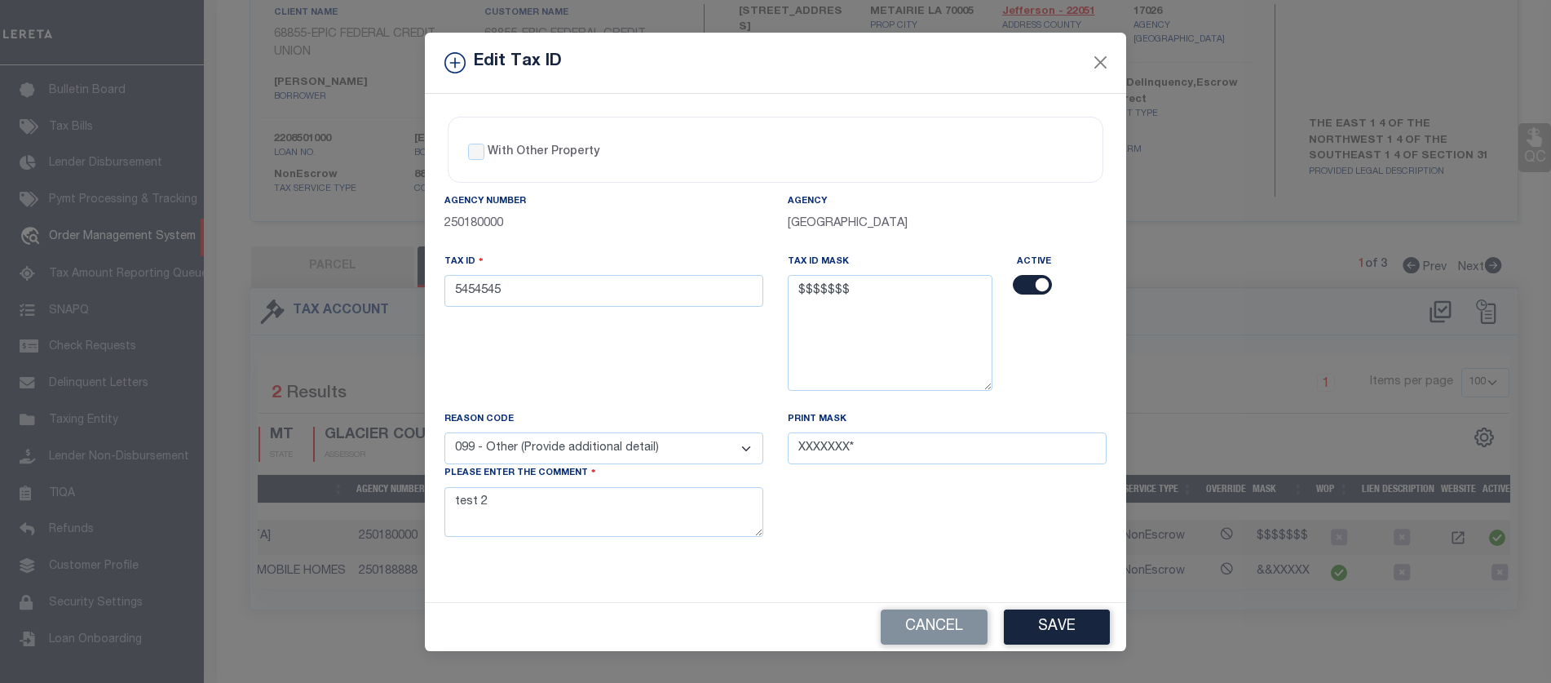
click at [615, 486] on div "Please enter the comment test 2" at bounding box center [604, 500] width 319 height 72
click at [826, 464] on input "XXXXXXX*" at bounding box center [947, 448] width 319 height 32
click at [1051, 621] on button "Save" at bounding box center [1057, 626] width 106 height 35
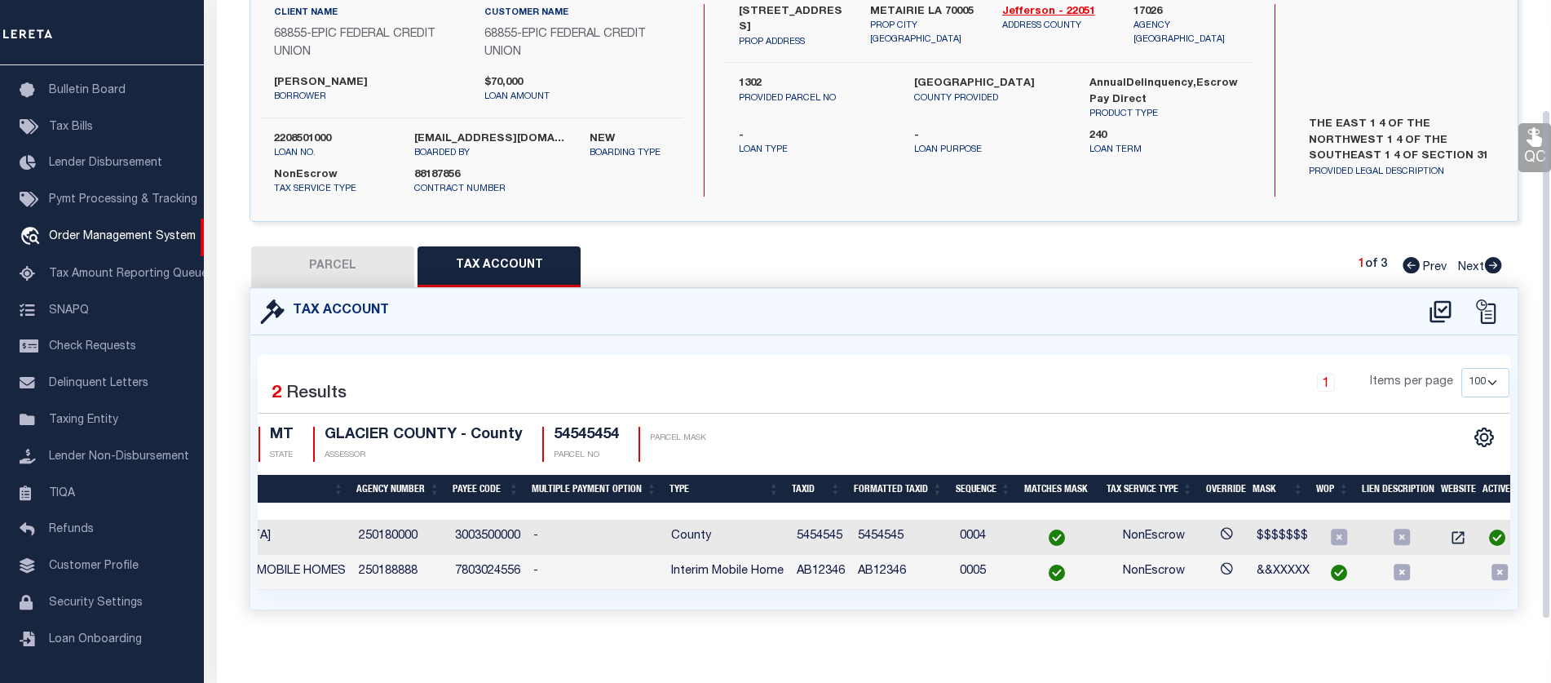
select select
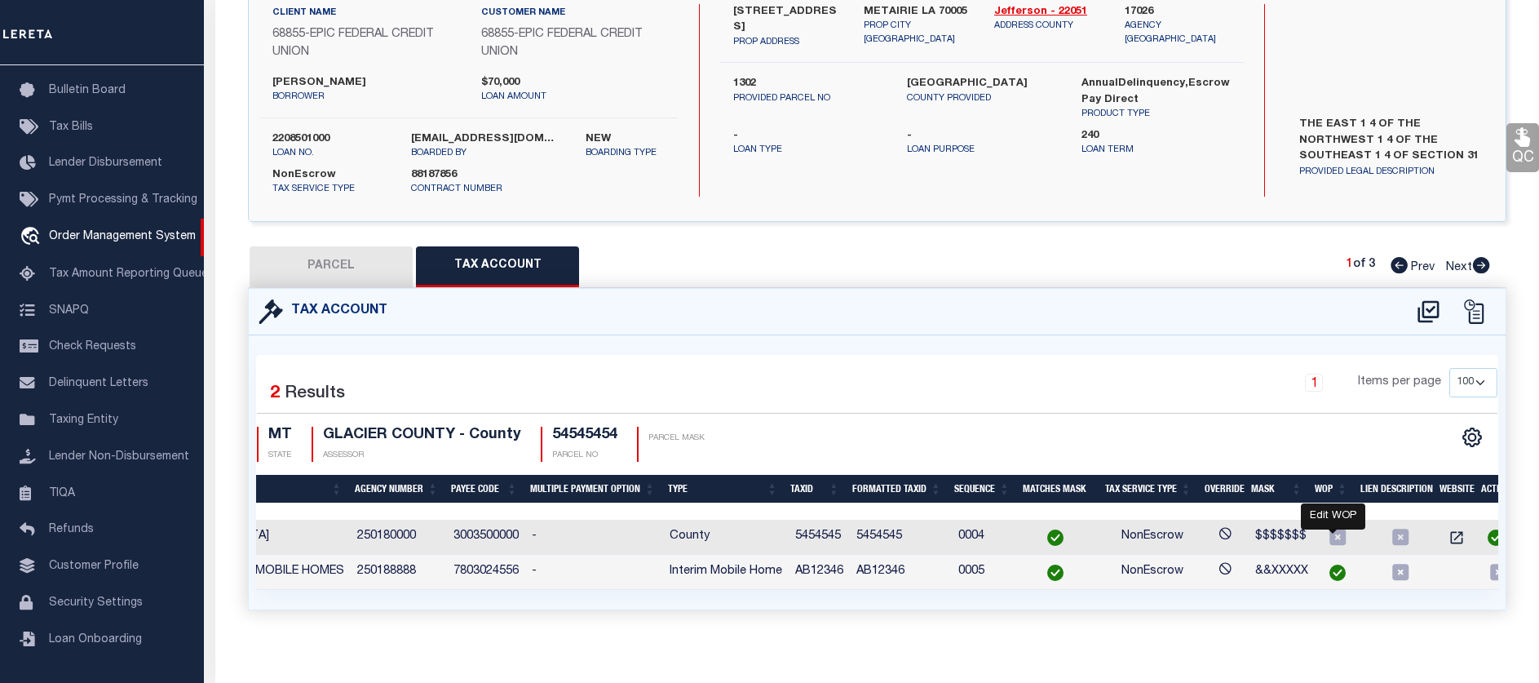
click at [1330, 541] on icon at bounding box center [1338, 537] width 16 height 16
select select "099"
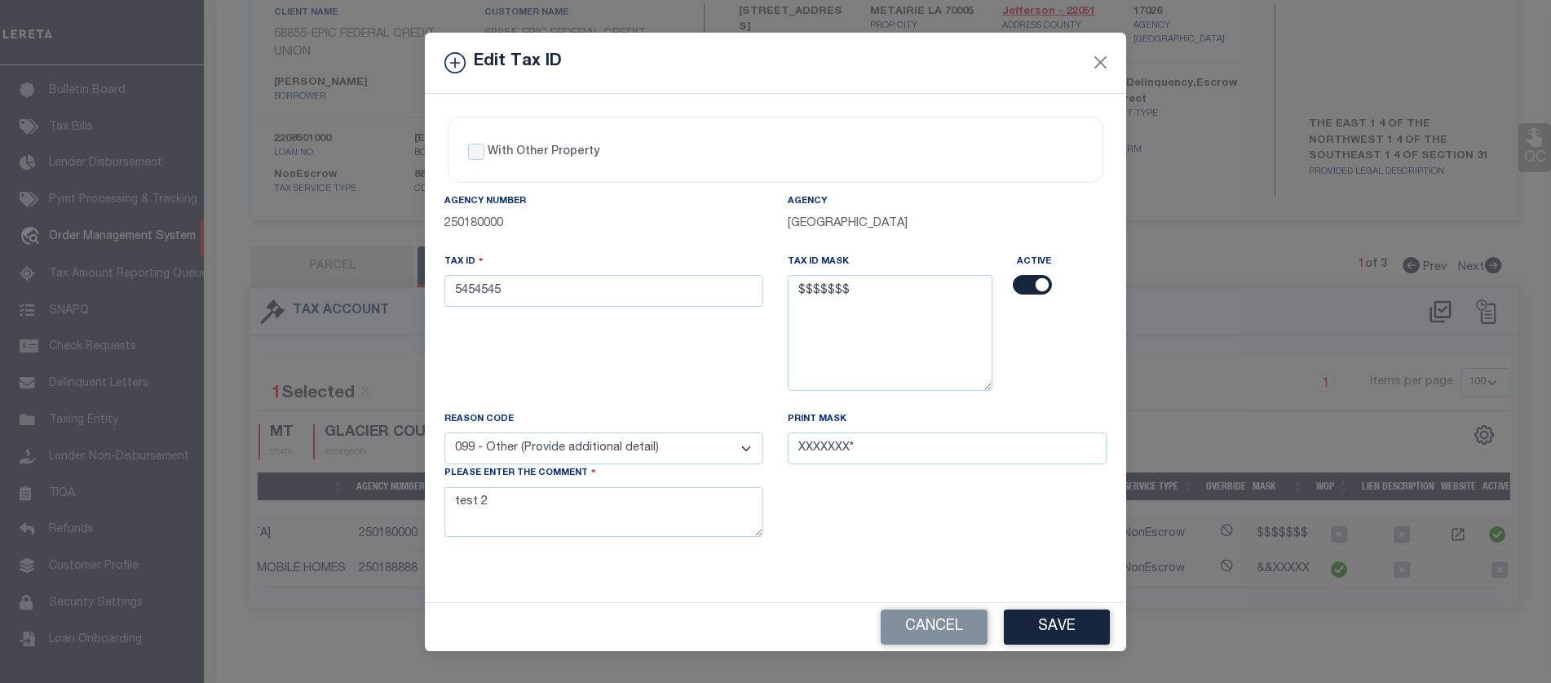
click at [500, 147] on label "With Other Property" at bounding box center [544, 152] width 112 height 17
click at [485, 147] on input "With Other Property" at bounding box center [476, 152] width 16 height 16
checkbox input "true"
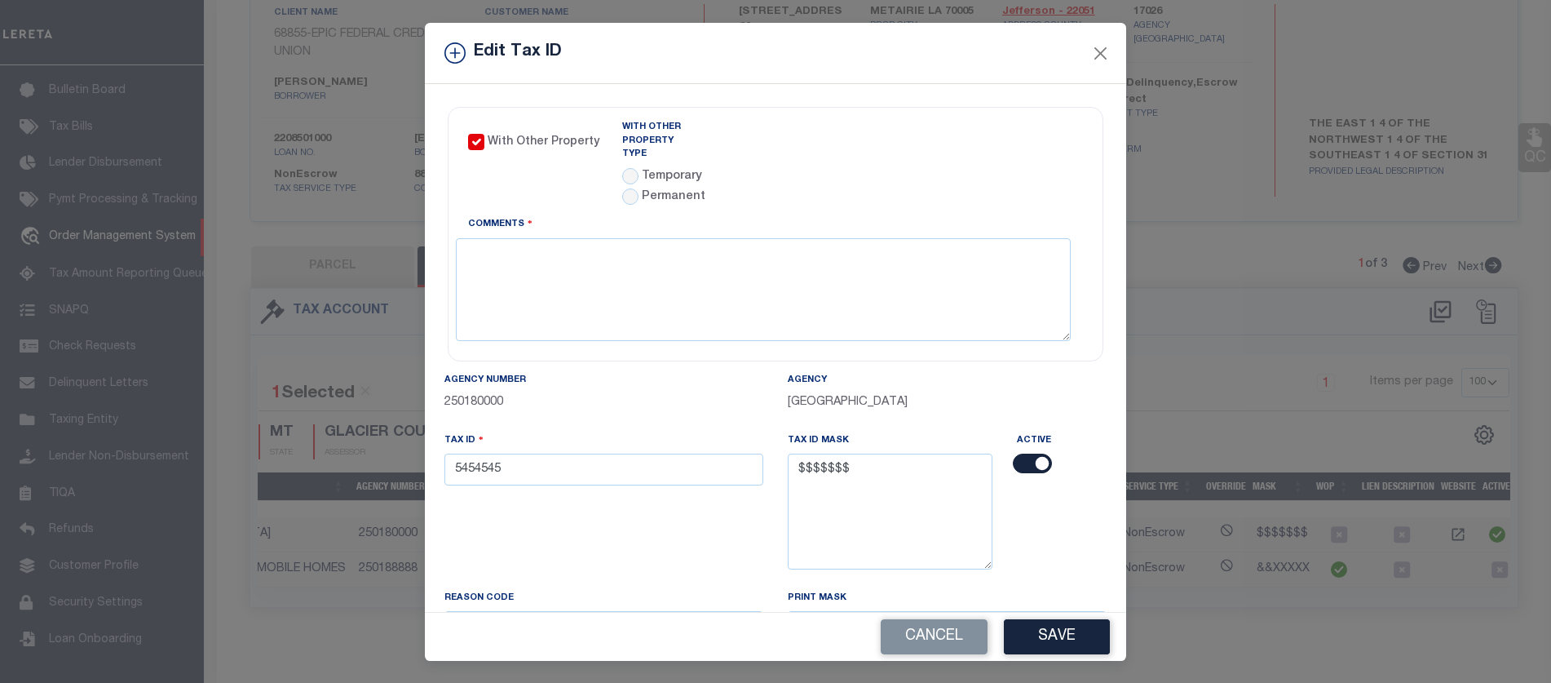
click at [633, 188] on div "Permanent" at bounding box center [664, 197] width 84 height 18
click at [610, 185] on div "With Other Property Type Temporary Permanent Parent Parcel Type Co-Ops" at bounding box center [853, 168] width 486 height 95
click at [622, 188] on input "radio" at bounding box center [630, 196] width 16 height 16
radio input "true"
click at [601, 287] on textarea "Comments" at bounding box center [763, 289] width 615 height 103
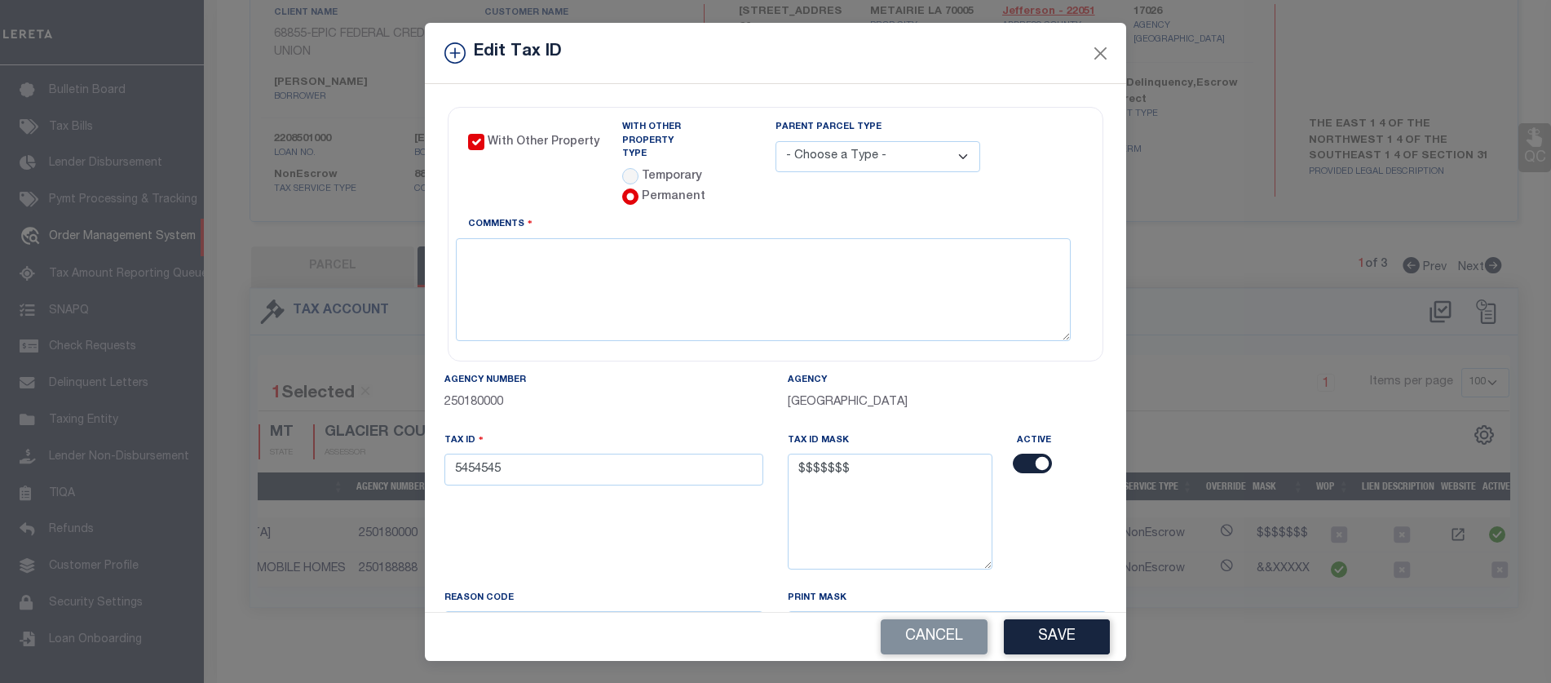
click at [823, 178] on div "Parent Parcel Type - Choose a Type - Co-Ops Leaseholds Tribal Lands Follow up D…" at bounding box center [930, 165] width 308 height 89
click at [830, 164] on select "- Choose a Type - Co-Ops Leaseholds Tribal Lands" at bounding box center [878, 157] width 205 height 32
select select "2"
click at [776, 141] on select "- Choose a Type - Co-Ops Leaseholds Tribal Lands" at bounding box center [878, 157] width 205 height 32
click at [779, 285] on textarea "Comments" at bounding box center [763, 289] width 615 height 103
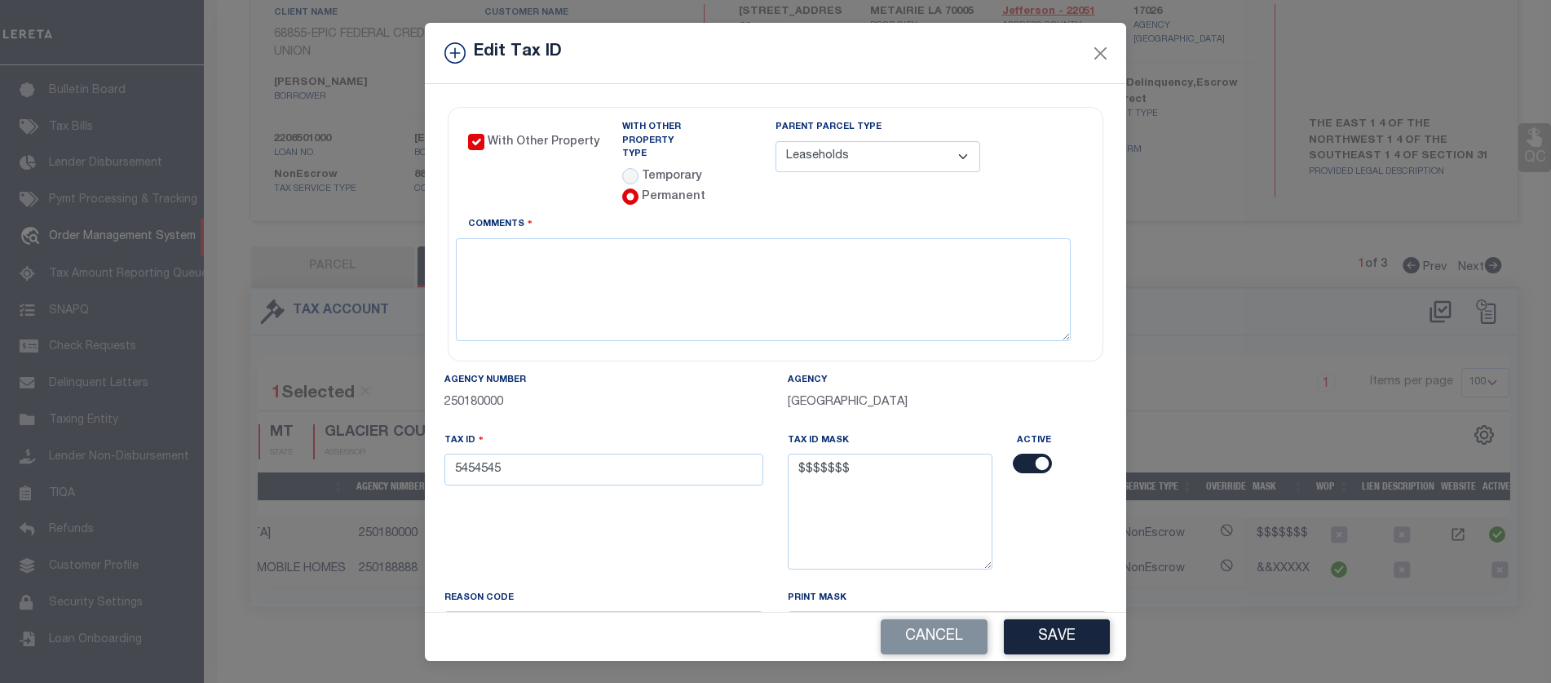
click at [1059, 664] on div "Edit Tax ID With Other Property With Other Property Type Temporary" at bounding box center [775, 341] width 1551 height 683
click at [1060, 646] on button "Save" at bounding box center [1057, 636] width 106 height 35
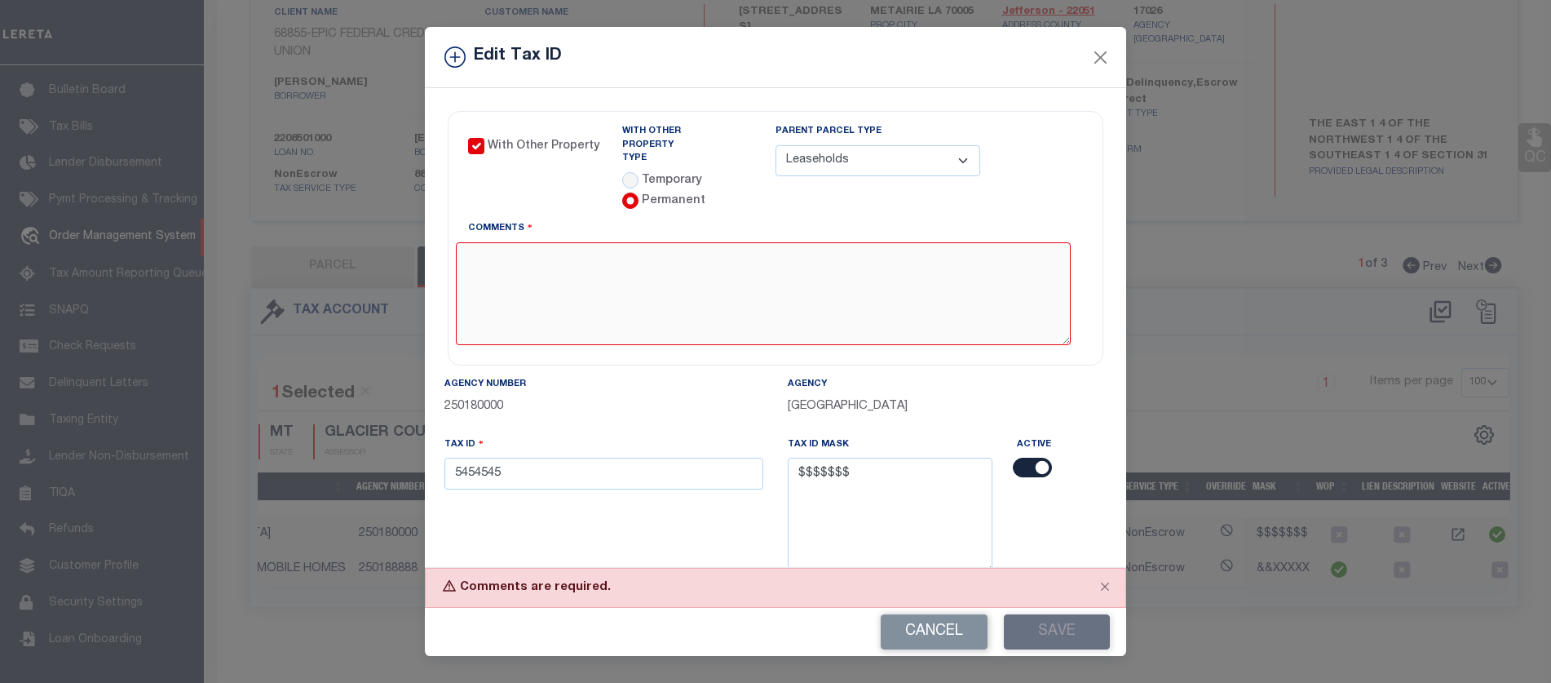
click at [763, 310] on textarea "Comments" at bounding box center [763, 293] width 615 height 103
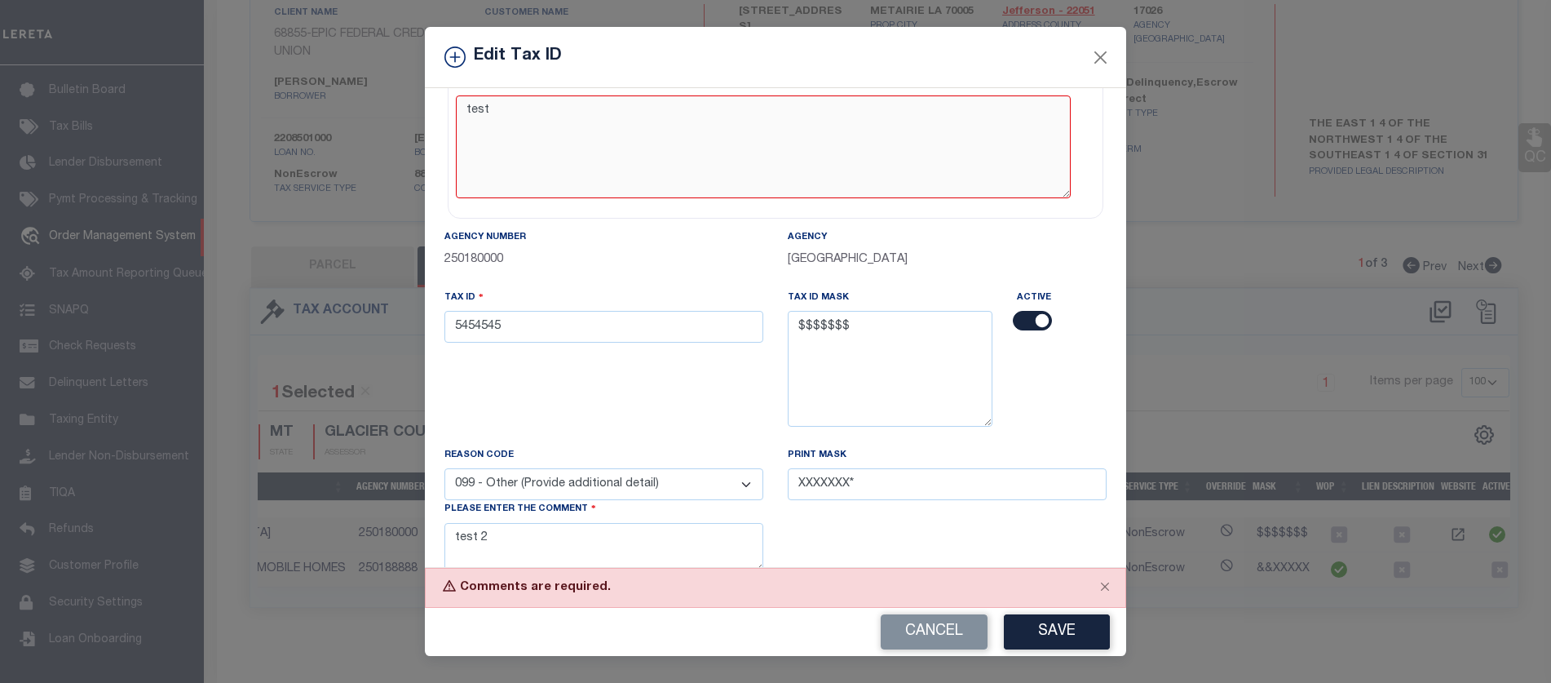
type textarea "test"
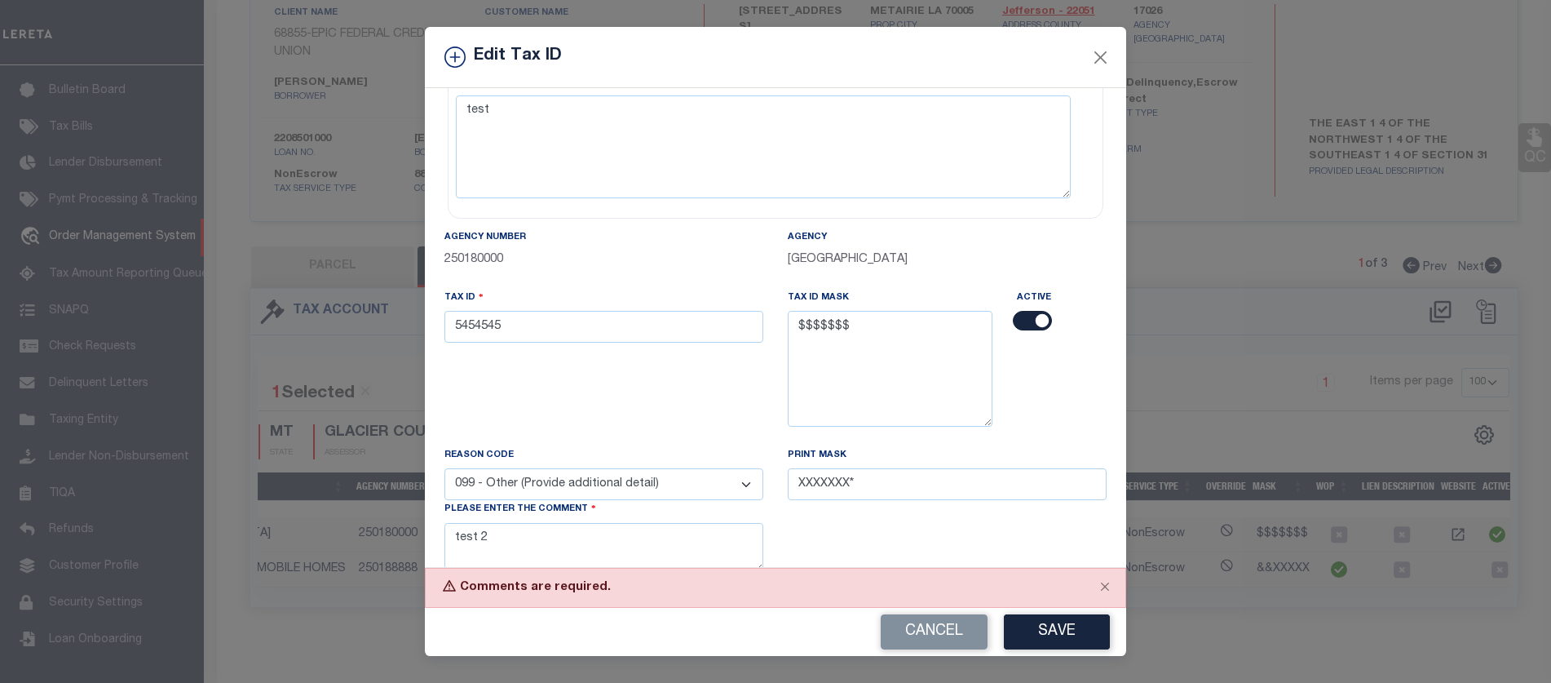
click at [1047, 653] on div "Cancel Save" at bounding box center [776, 632] width 702 height 48
click at [1041, 638] on button "Save" at bounding box center [1057, 631] width 106 height 35
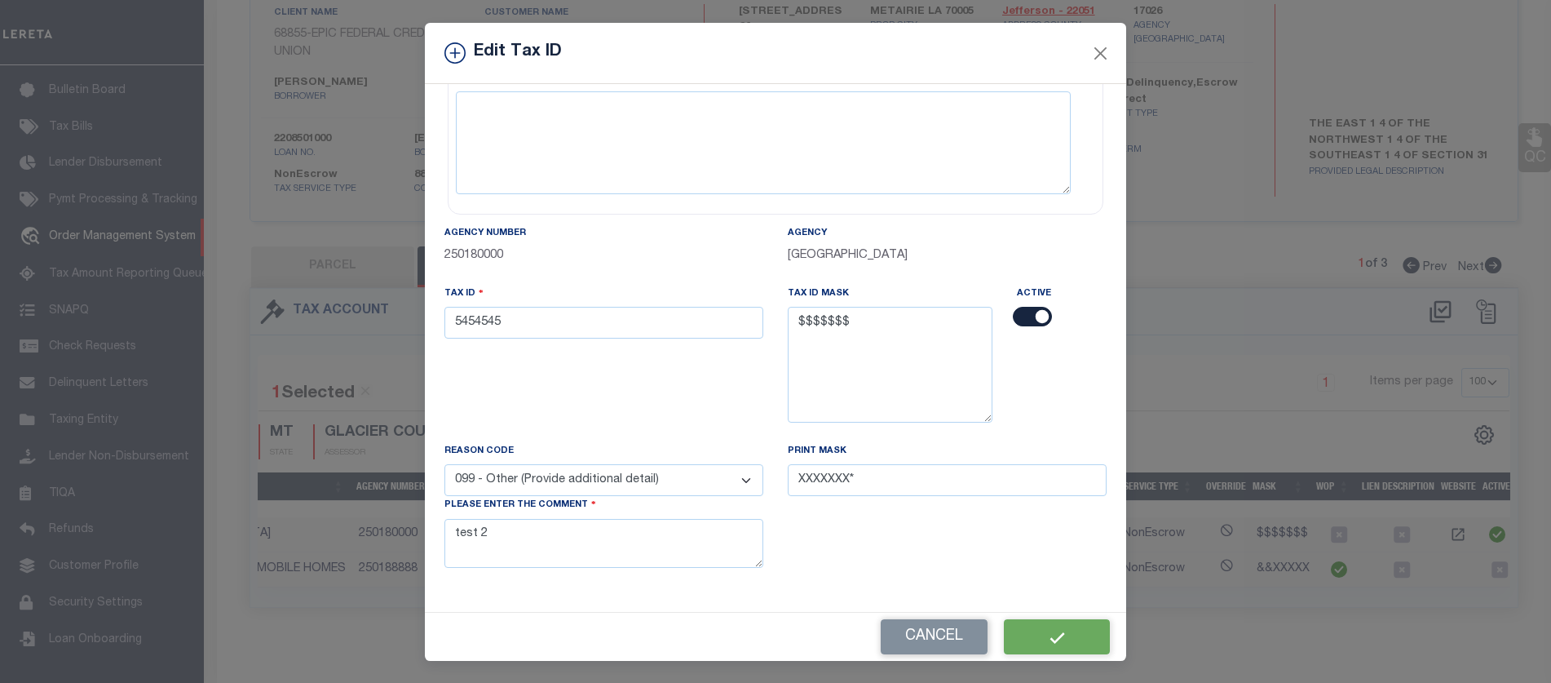
select select
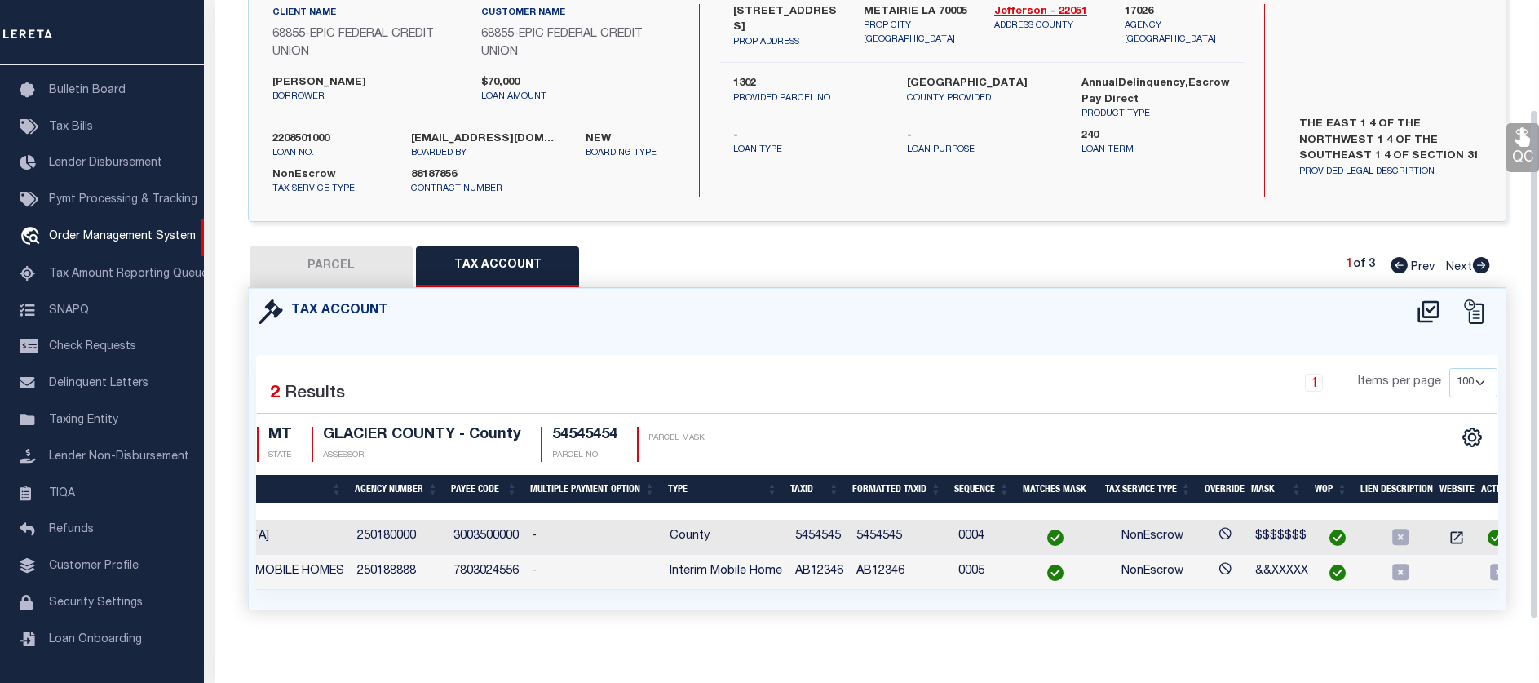
click at [1400, 538] on icon at bounding box center [1400, 537] width 16 height 16
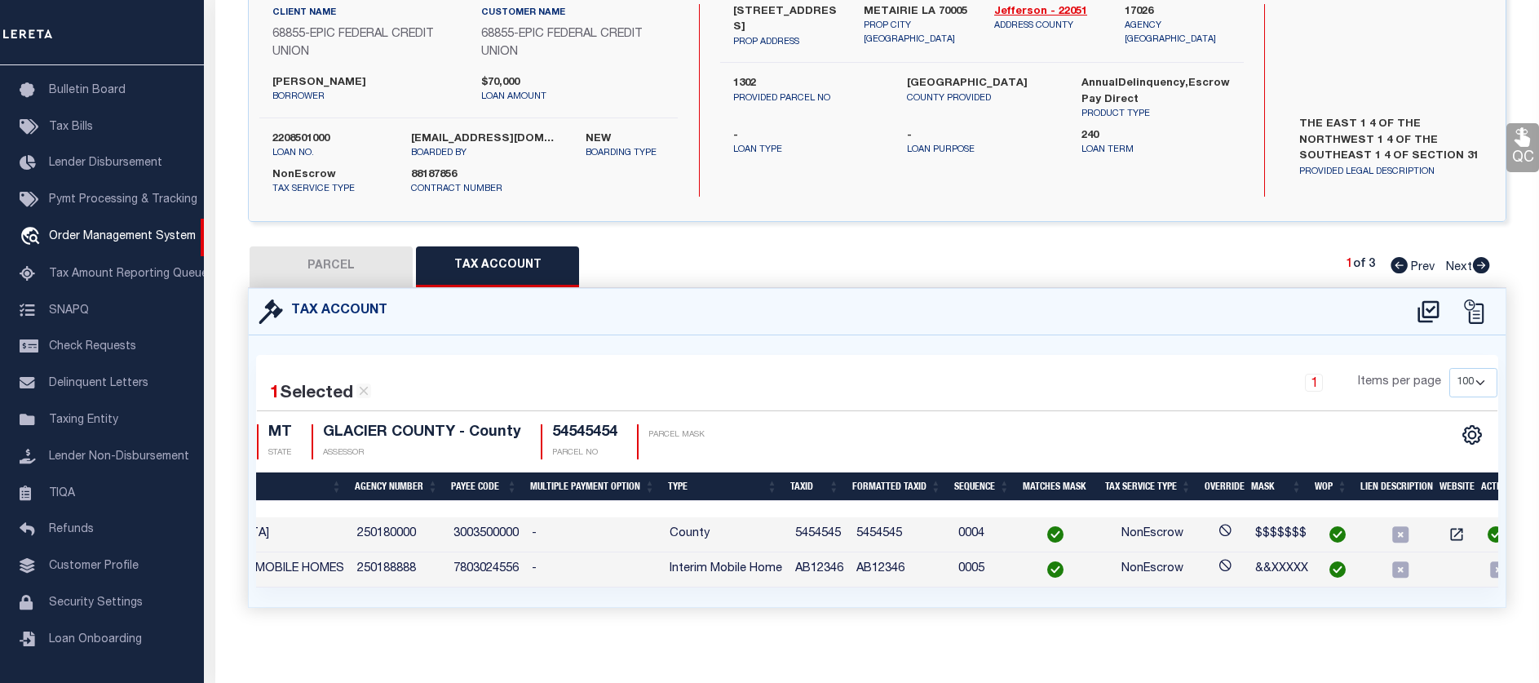
click at [1392, 534] on icon at bounding box center [1400, 534] width 16 height 16
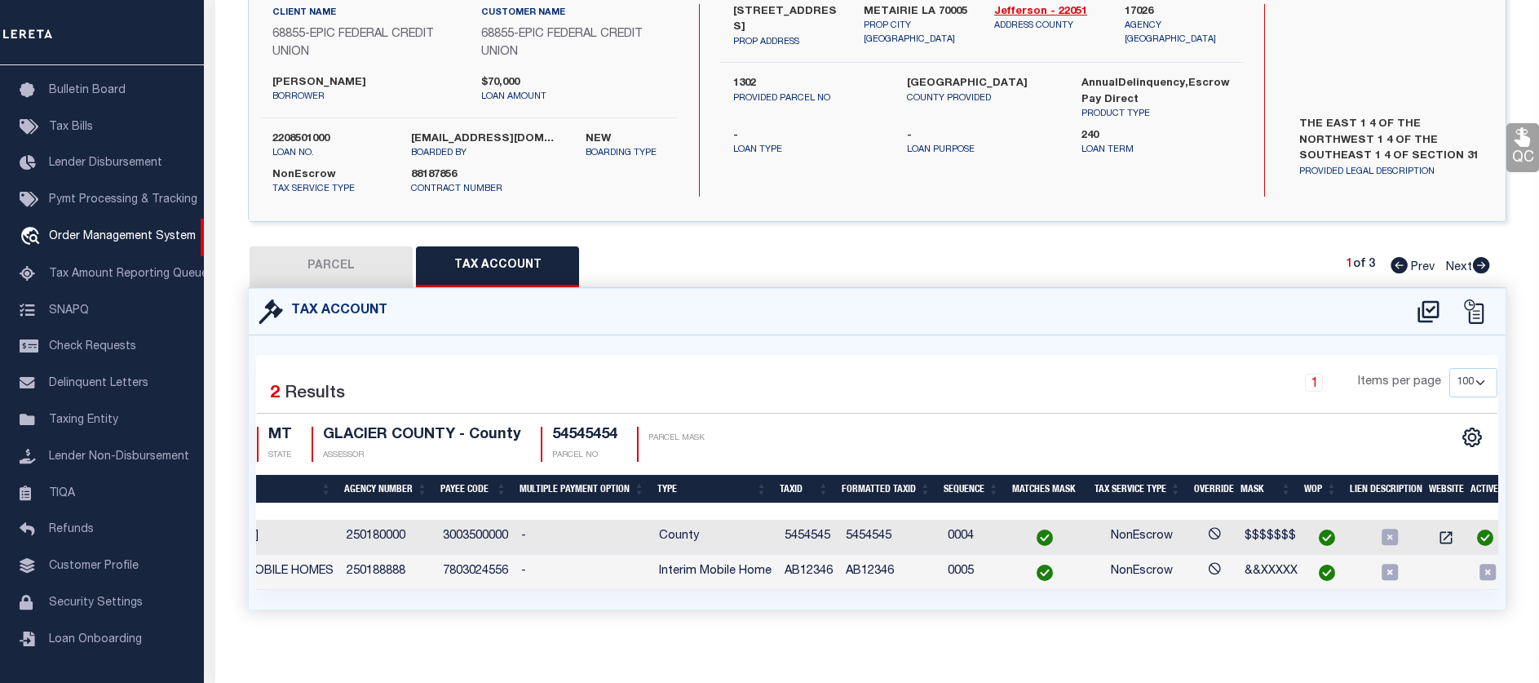
click at [1391, 537] on icon at bounding box center [1390, 537] width 16 height 16
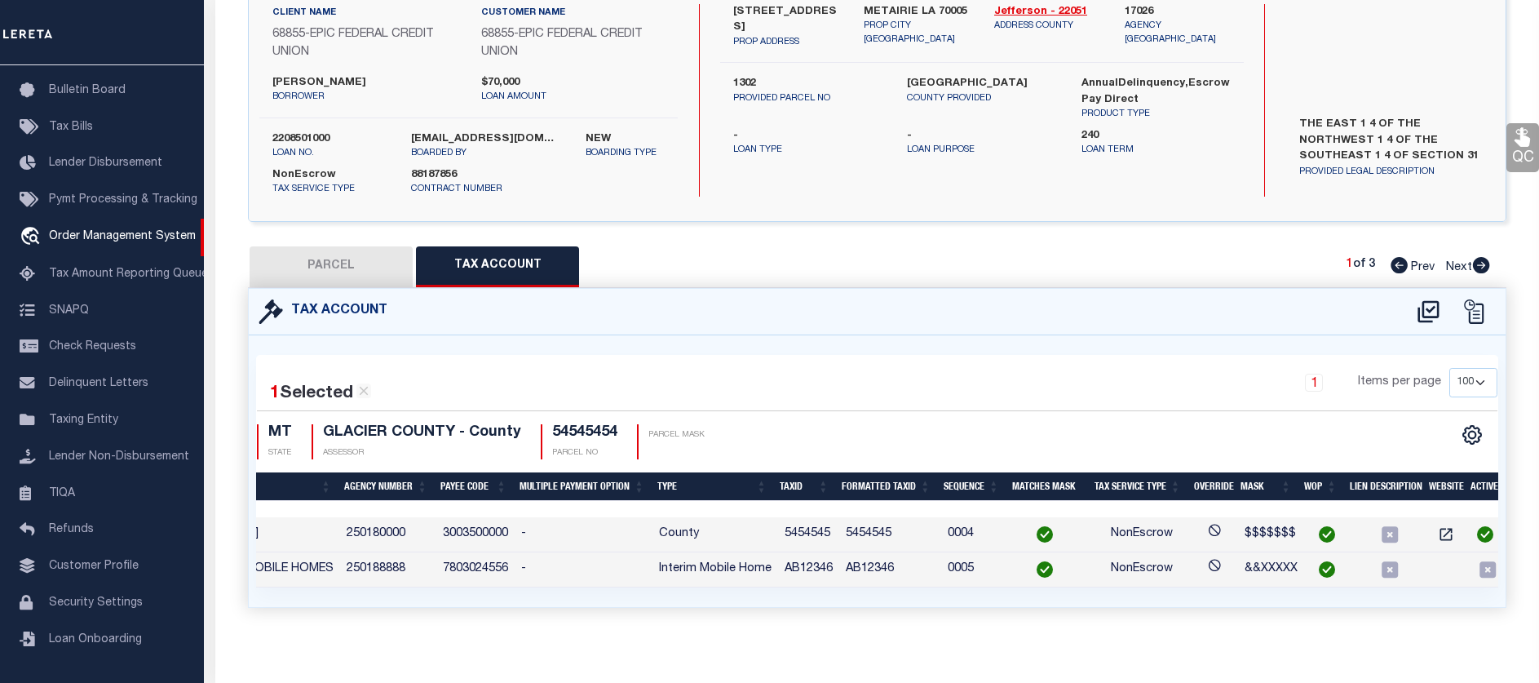
click at [1379, 537] on icon at bounding box center [1389, 534] width 21 height 21
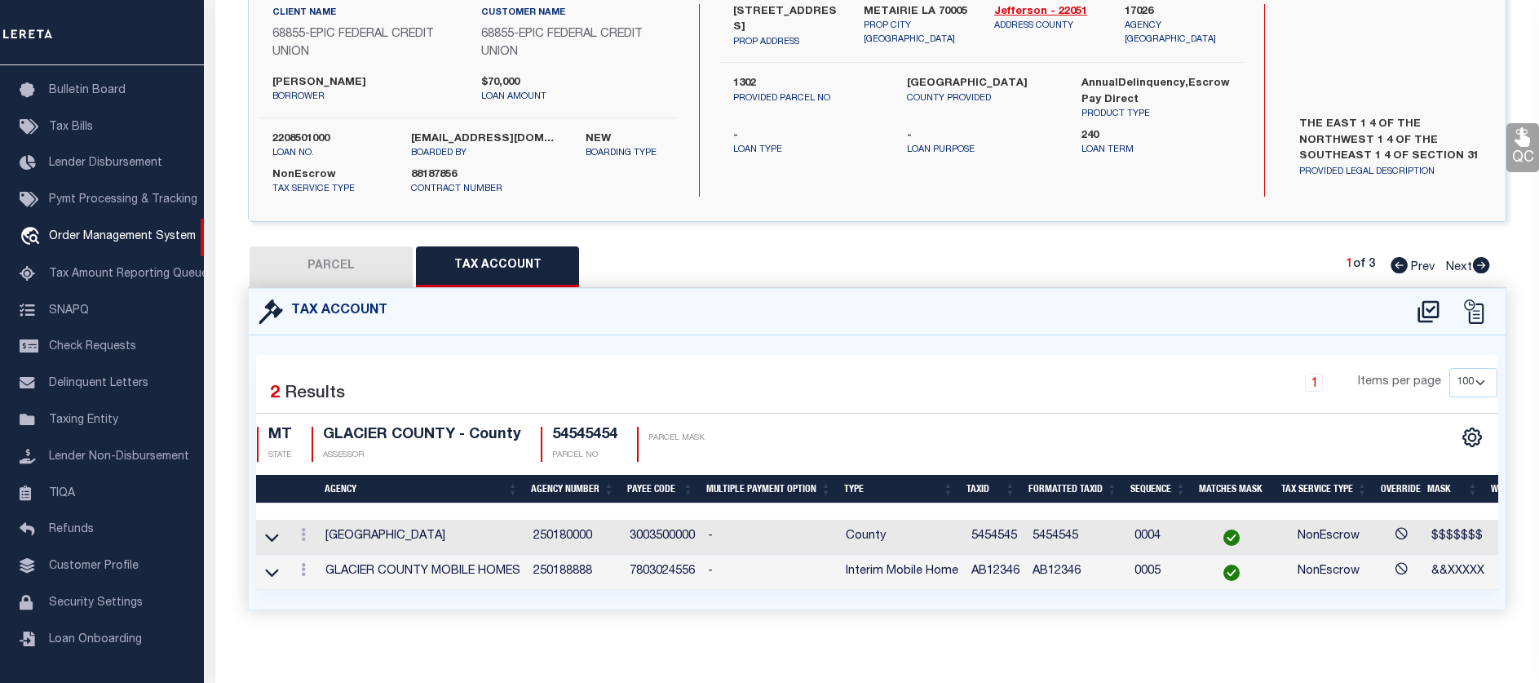
click at [315, 569] on td at bounding box center [303, 572] width 31 height 35
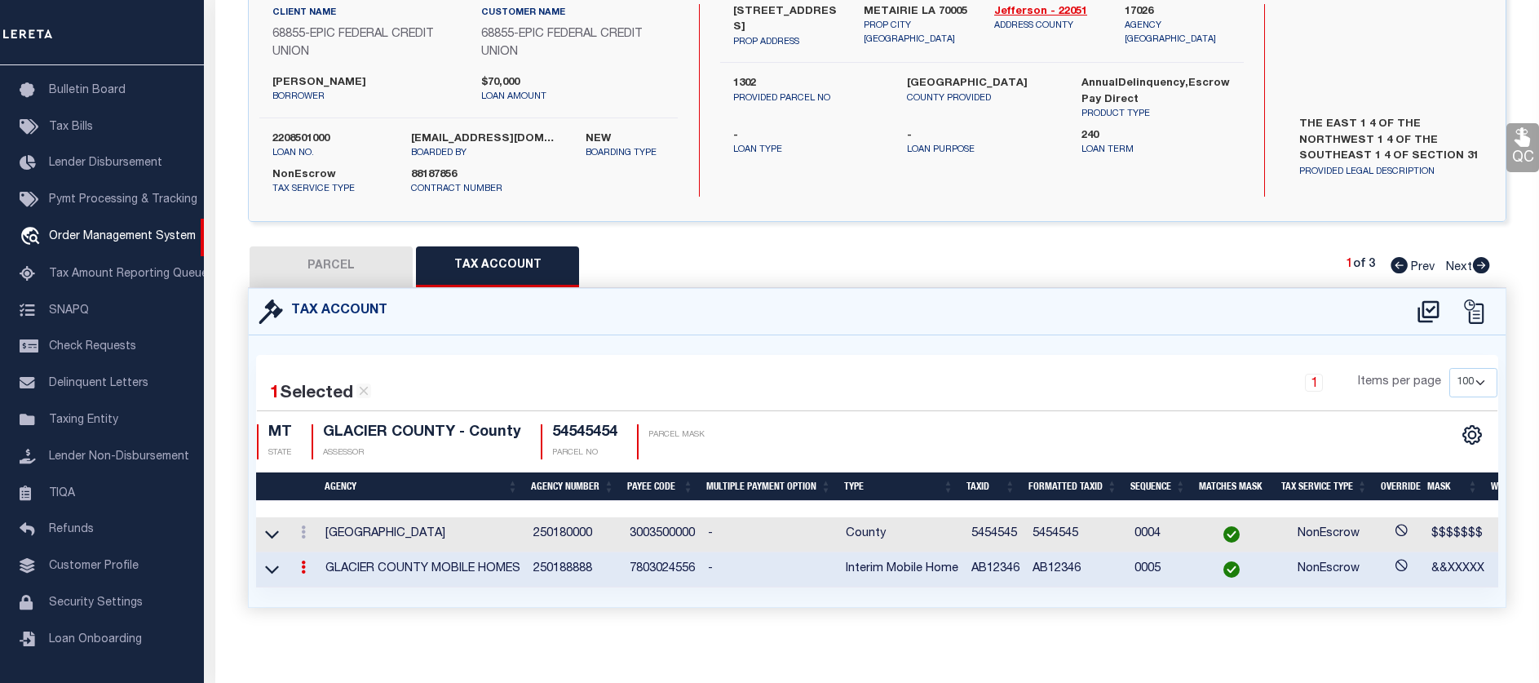
click at [308, 571] on link at bounding box center [303, 569] width 18 height 13
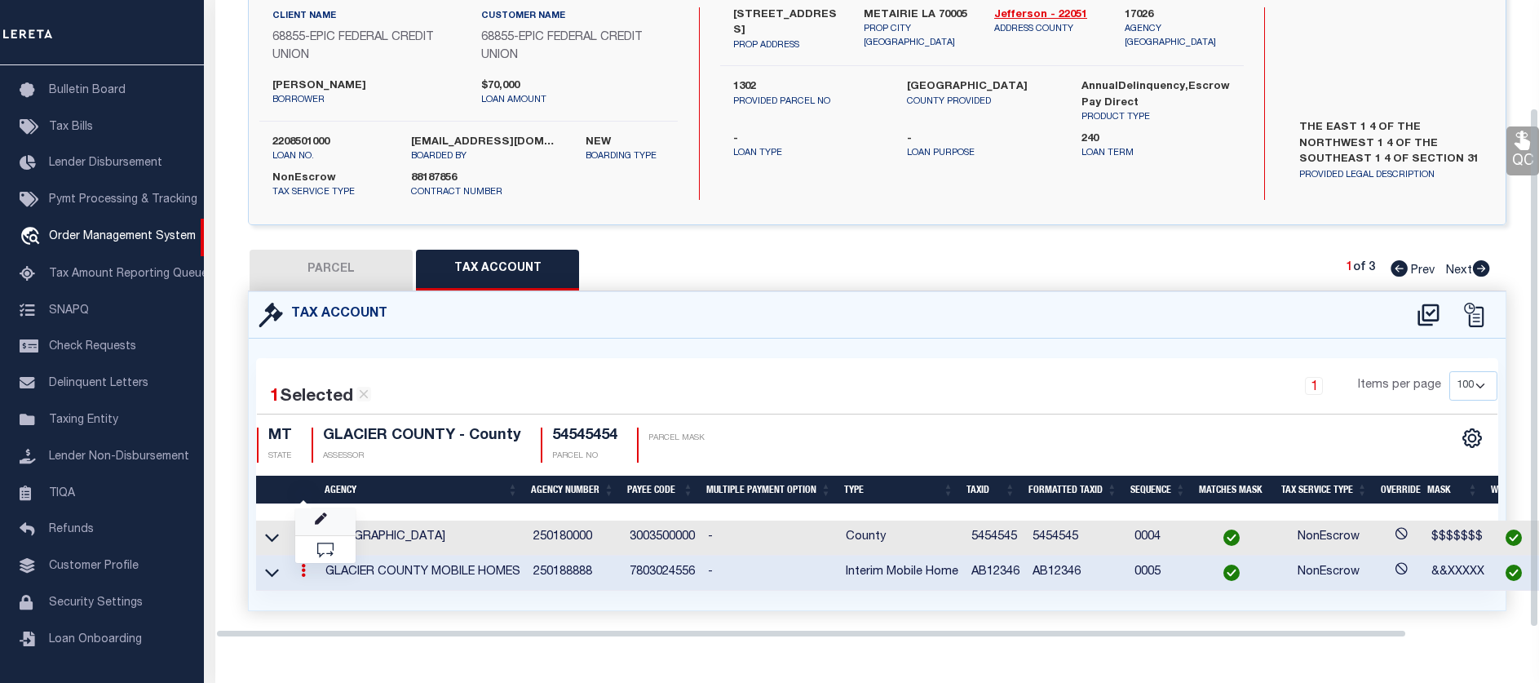
click at [331, 514] on link at bounding box center [325, 521] width 60 height 27
checkbox input "true"
radio input "true"
select select "1"
type textarea "test"
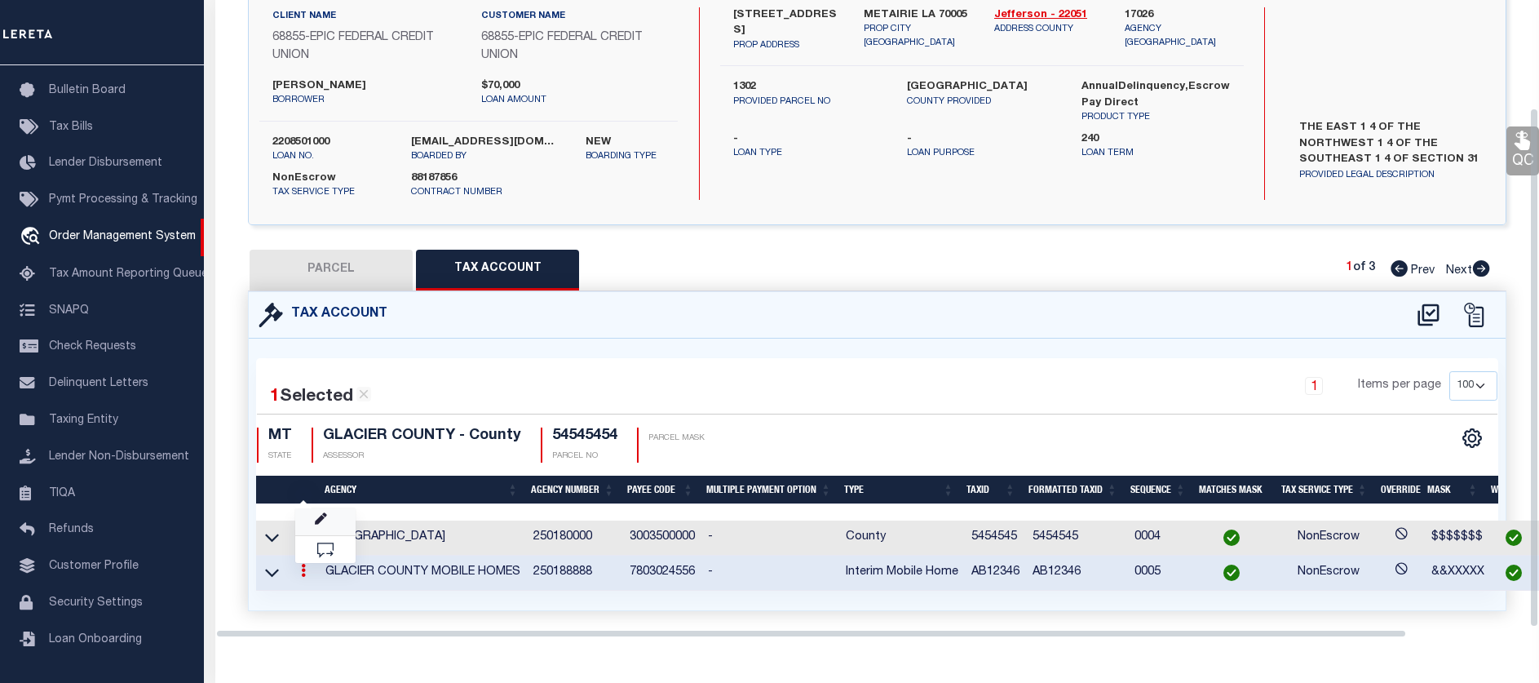
type input "AB12346"
type textarea "&&XXXXX"
checkbox input "false"
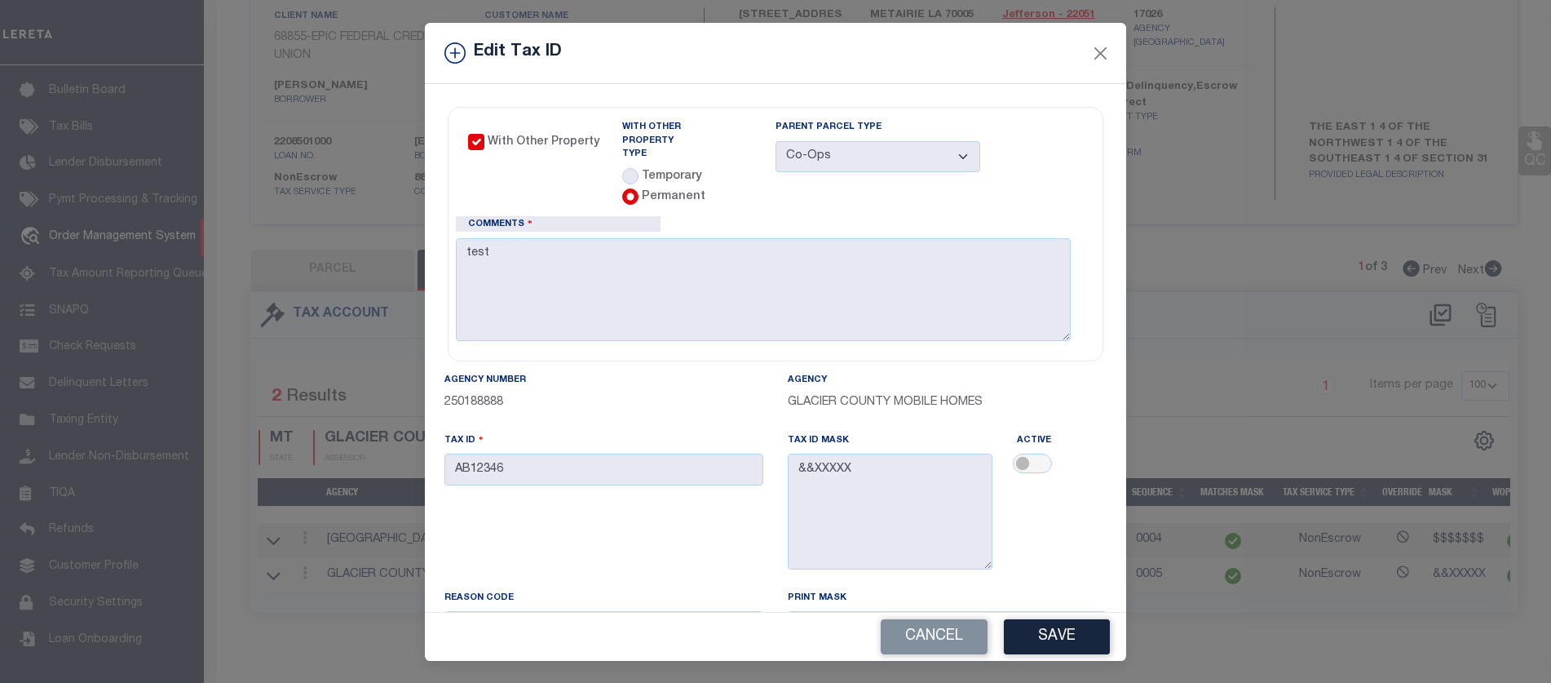
click at [459, 139] on div "With Other Property With Other Property Type Temporary Permanent Parent Parcel …" at bounding box center [776, 234] width 656 height 255
click at [468, 137] on div "With Other Property" at bounding box center [545, 143] width 154 height 18
click at [468, 139] on div "With Other Property" at bounding box center [545, 143] width 154 height 18
click at [468, 140] on div "With Other Property" at bounding box center [545, 143] width 154 height 18
click at [622, 168] on div "Temporary" at bounding box center [662, 177] width 81 height 18
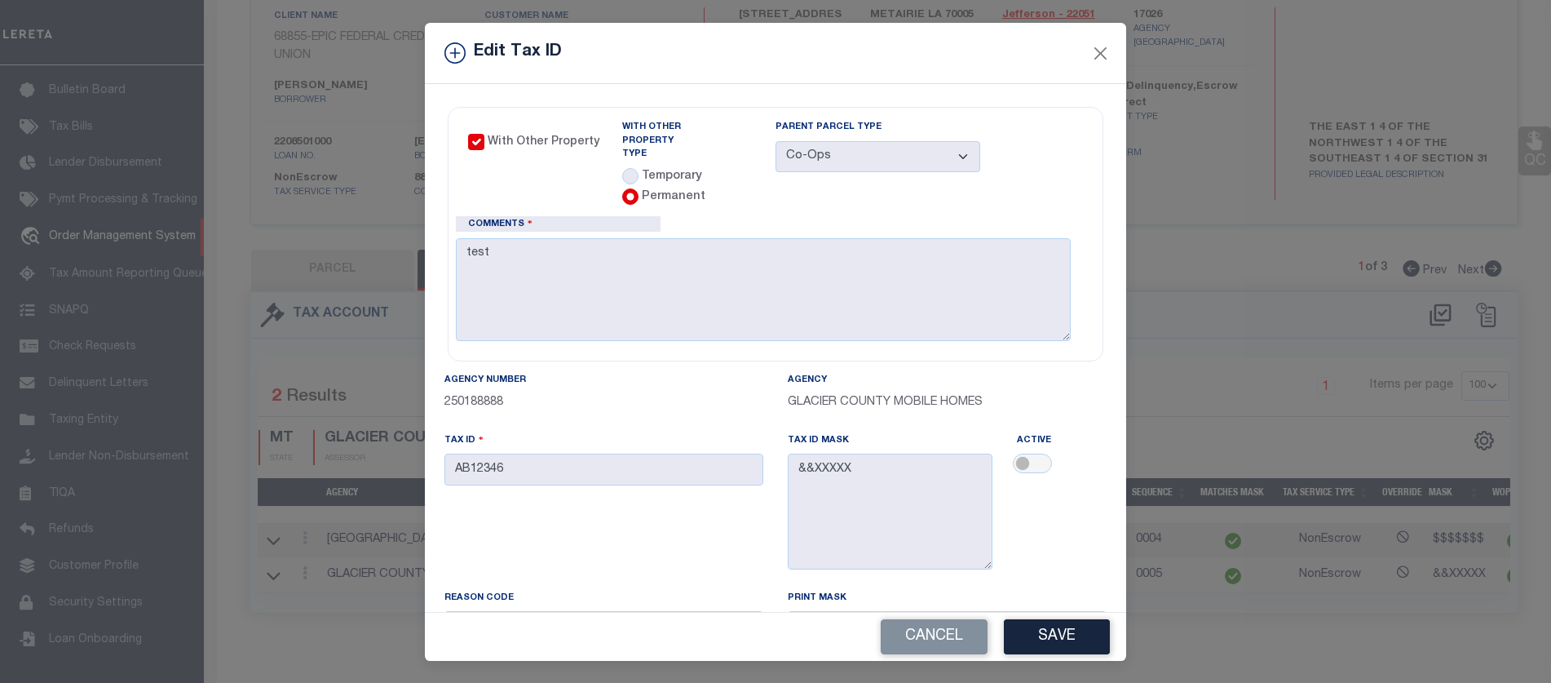
click at [622, 168] on div "Temporary" at bounding box center [662, 177] width 81 height 18
click at [622, 188] on div "Permanent" at bounding box center [664, 197] width 84 height 18
click at [455, 140] on div "With Other Property With Other Property Type Temporary Permanent Parent Parcel …" at bounding box center [776, 234] width 656 height 255
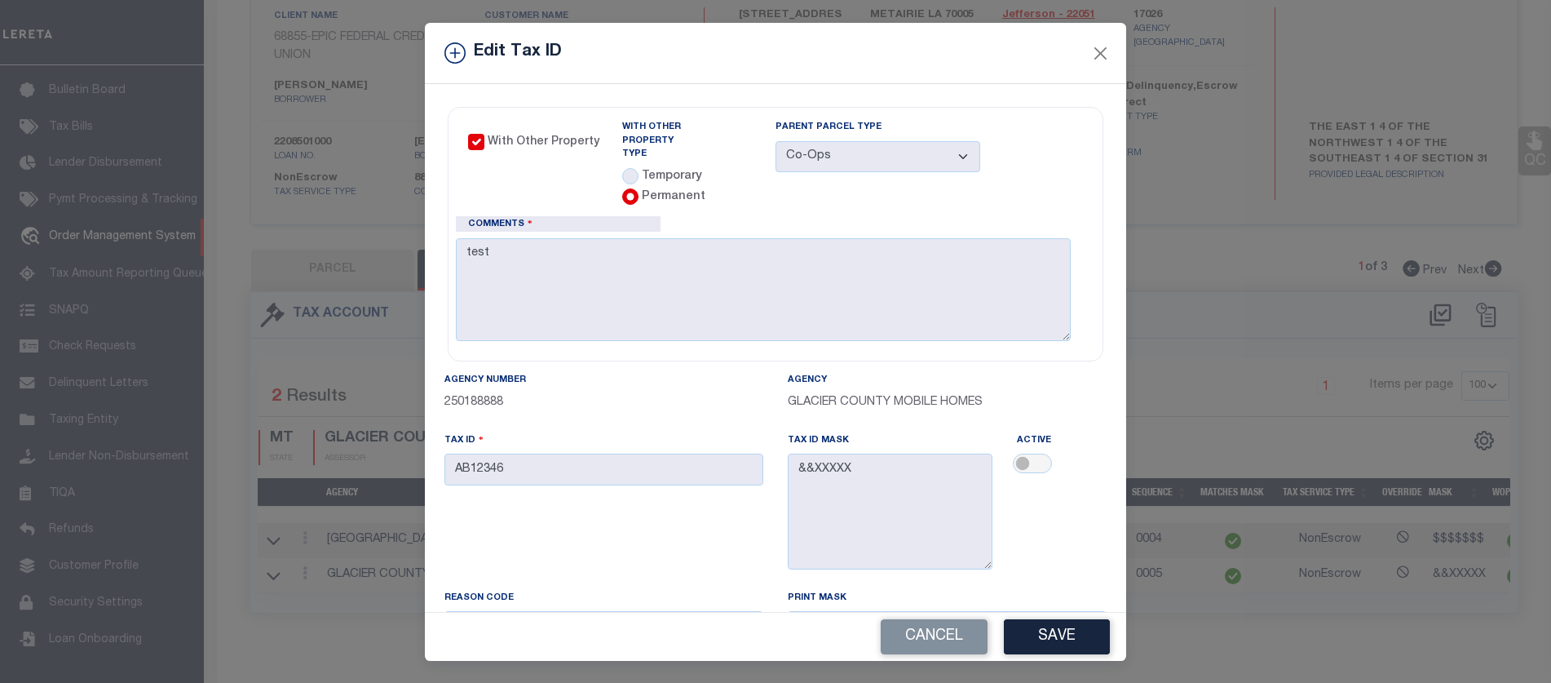
click at [468, 141] on div "With Other Property" at bounding box center [545, 143] width 154 height 18
click at [870, 162] on div "- Choose a Type - Co-Ops Leaseholds Tribal Lands" at bounding box center [878, 157] width 205 height 32
click at [712, 259] on div "Comments test" at bounding box center [763, 278] width 615 height 125
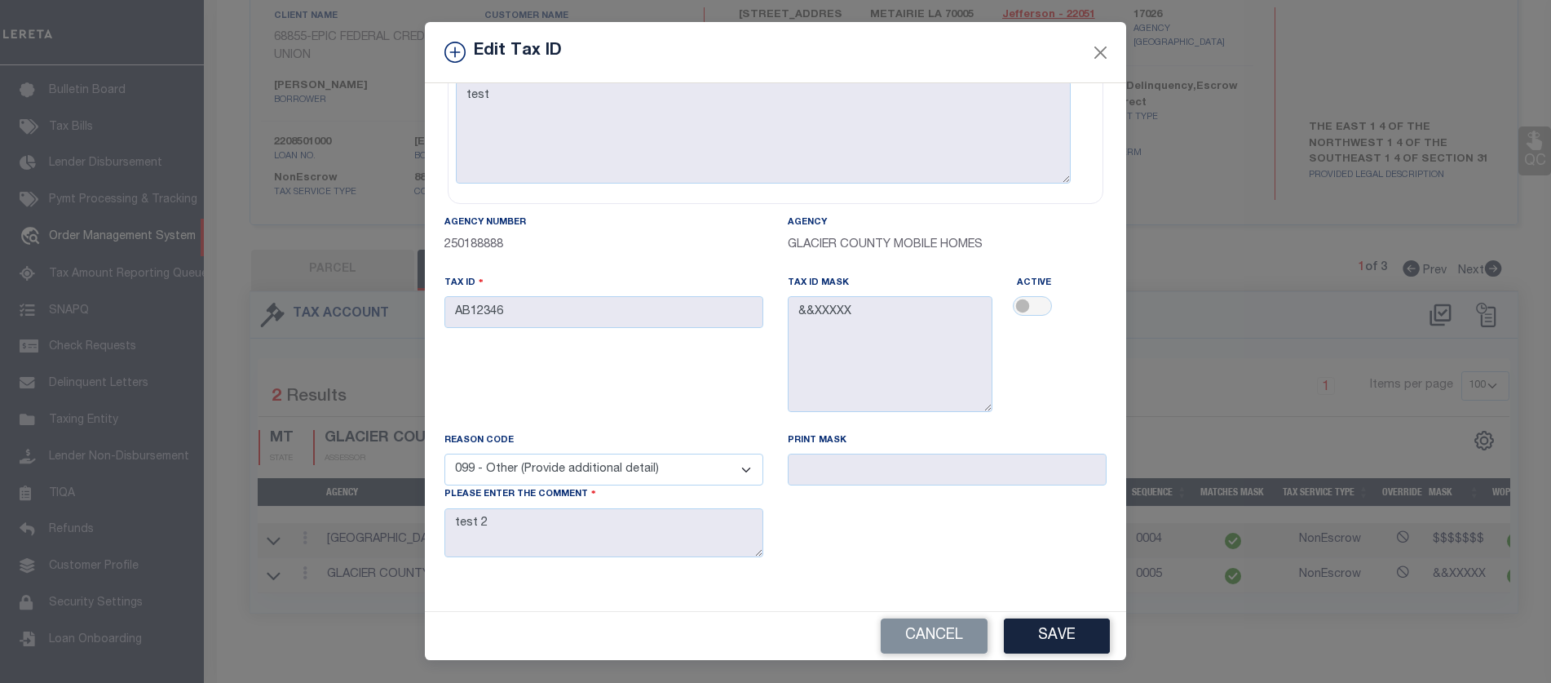
drag, startPoint x: 901, startPoint y: 381, endPoint x: 898, endPoint y: 372, distance: 9.5
click at [902, 378] on div "Tax ID Mask &&XXXXX" at bounding box center [890, 343] width 205 height 138
drag, startPoint x: 778, startPoint y: 312, endPoint x: 653, endPoint y: 343, distance: 129.4
click at [686, 332] on div "Agency Number 250188888 Agency GLACIER COUNTY MOBILE HOMES Tax ID AB12346 Tax I…" at bounding box center [775, 399] width 687 height 370
click at [618, 433] on div "Reason Code - Select Reason - 099 - Other (Provide additional detail) ACT - Age…" at bounding box center [604, 495] width 319 height 126
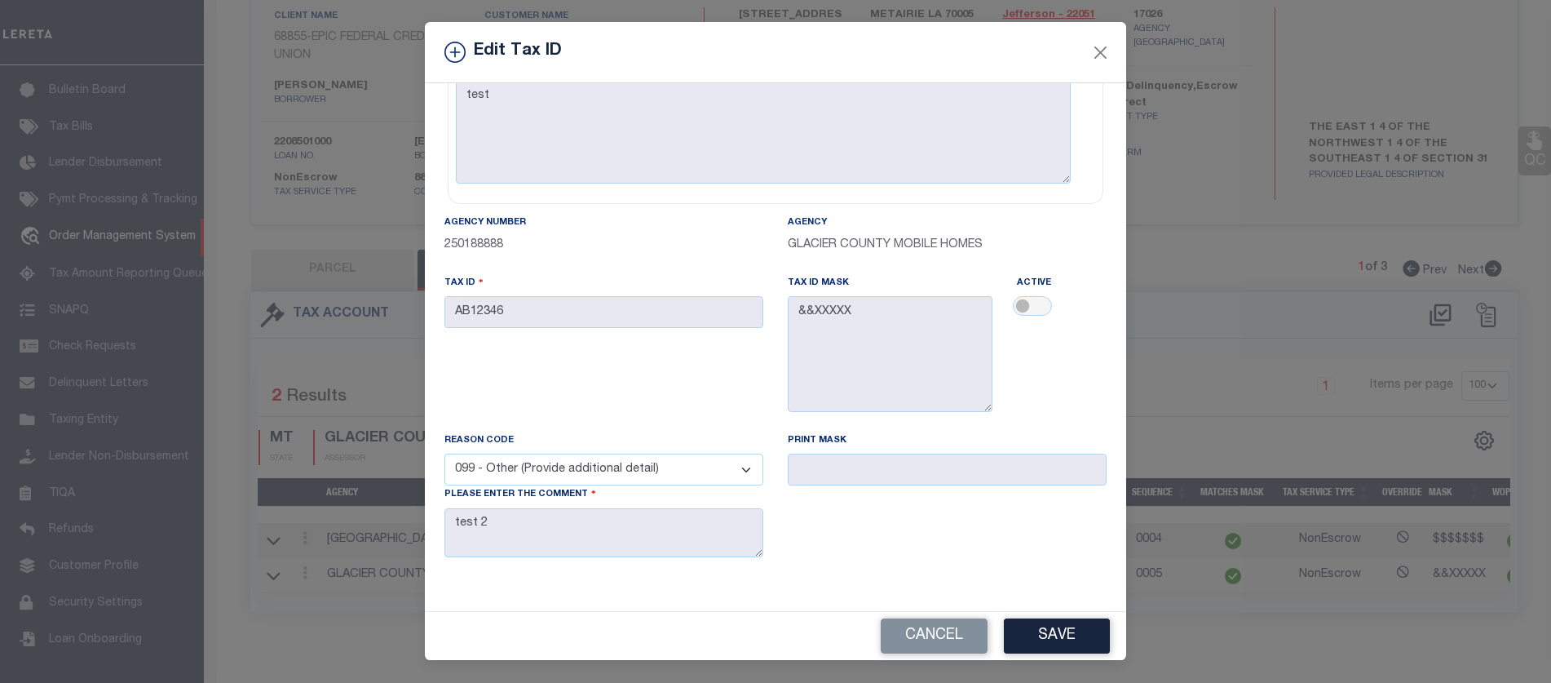
click at [629, 455] on select "- Select Reason - 099 - Other (Provide additional detail) ACT - Agency Changed …" at bounding box center [604, 470] width 319 height 32
click at [445, 454] on select "- Select Reason - 099 - Other (Provide additional detail) ACT - Agency Changed …" at bounding box center [604, 470] width 319 height 32
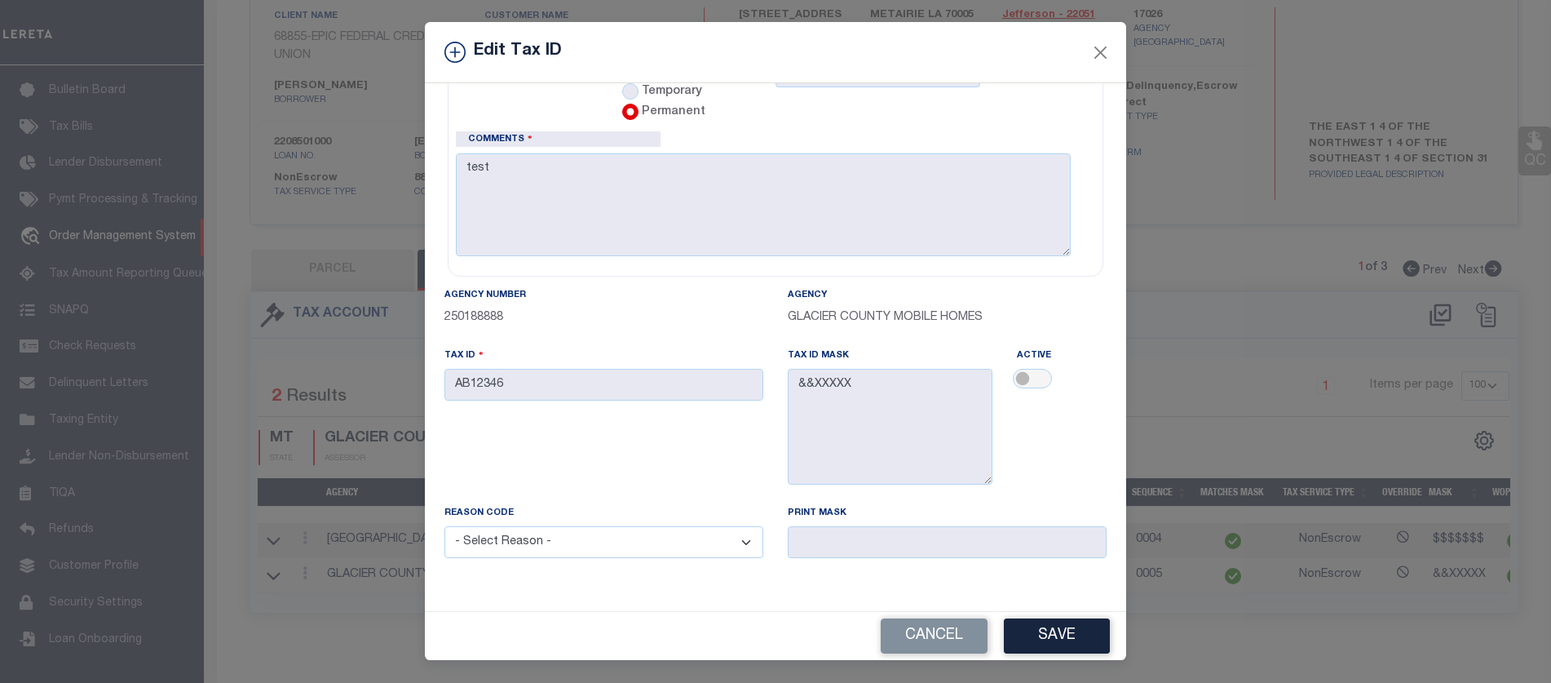
click at [652, 537] on select "- Select Reason - 099 - Other (Provide additional detail) ACT - Agency Changed …" at bounding box center [604, 542] width 319 height 32
click at [445, 526] on select "- Select Reason - 099 - Other (Provide additional detail) ACT - Agency Changed …" at bounding box center [604, 542] width 319 height 32
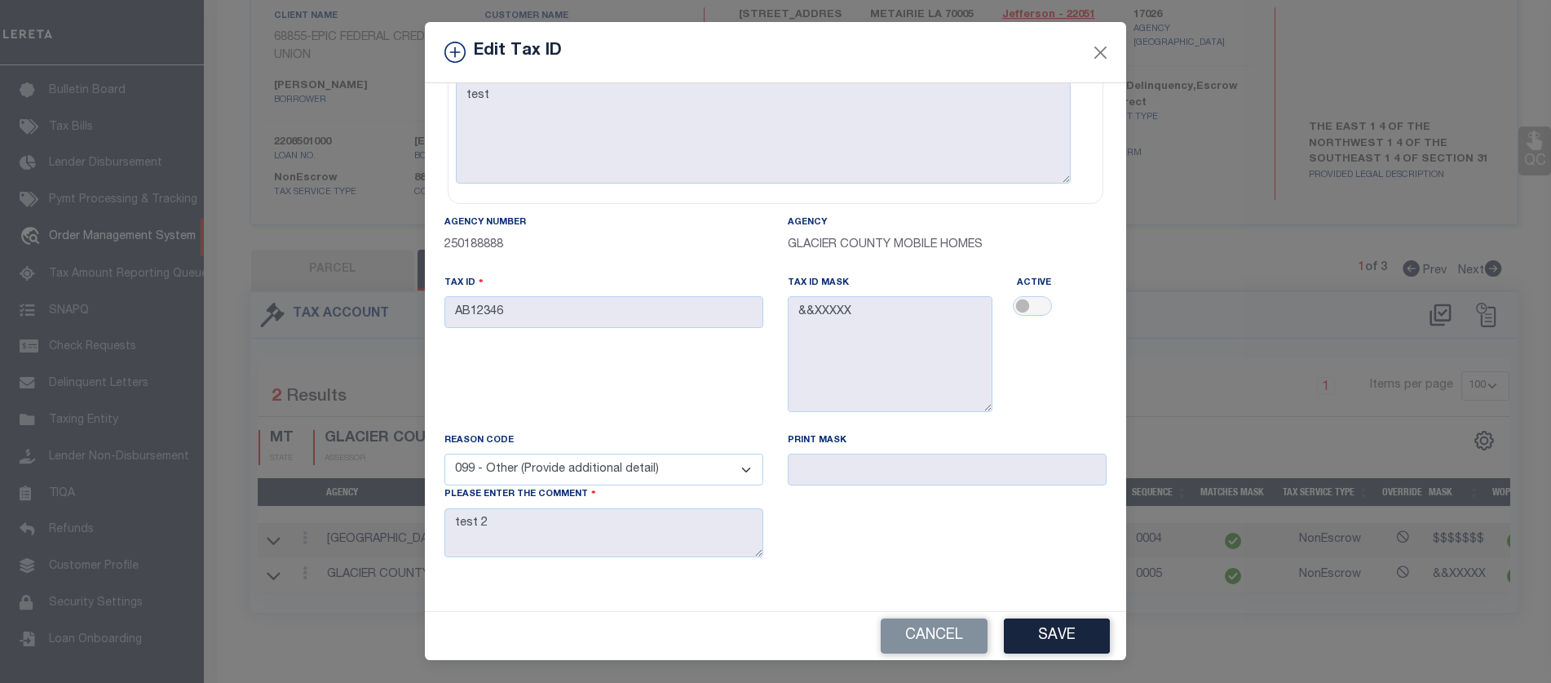
click at [707, 409] on div "Tax ID AB12346" at bounding box center [603, 352] width 343 height 157
click at [653, 454] on select "- Select Reason - 099 - Other (Provide additional detail) ACT - Agency Changed …" at bounding box center [604, 470] width 319 height 32
click at [445, 454] on select "- Select Reason - 099 - Other (Provide additional detail) ACT - Agency Changed …" at bounding box center [604, 470] width 319 height 32
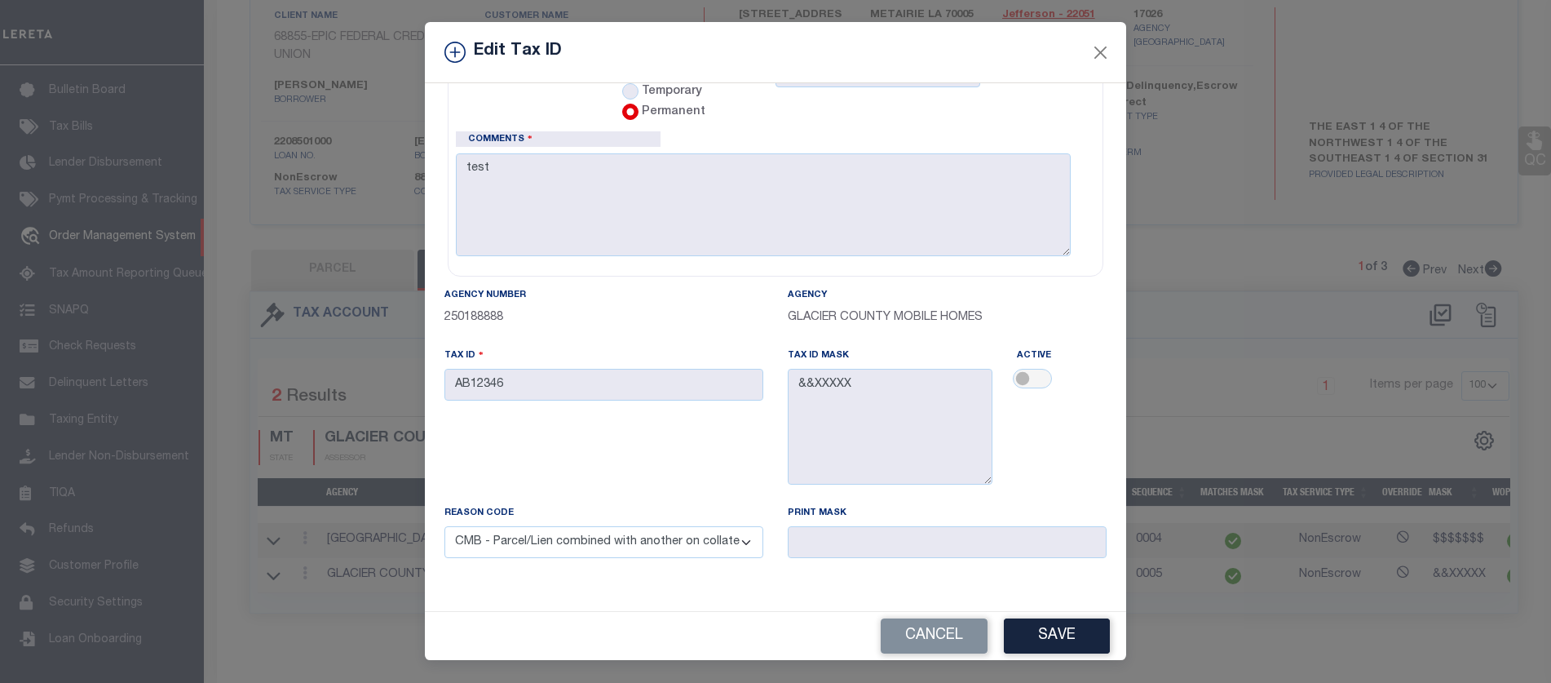
click at [637, 538] on select "- Select Reason - 099 - Other (Provide additional detail) ACT - Agency Changed …" at bounding box center [604, 542] width 319 height 32
select select "PPR"
click at [445, 526] on select "- Select Reason - 099 - Other (Provide additional detail) ACT - Agency Changed …" at bounding box center [604, 542] width 319 height 32
click at [1097, 640] on button "Save" at bounding box center [1057, 635] width 106 height 35
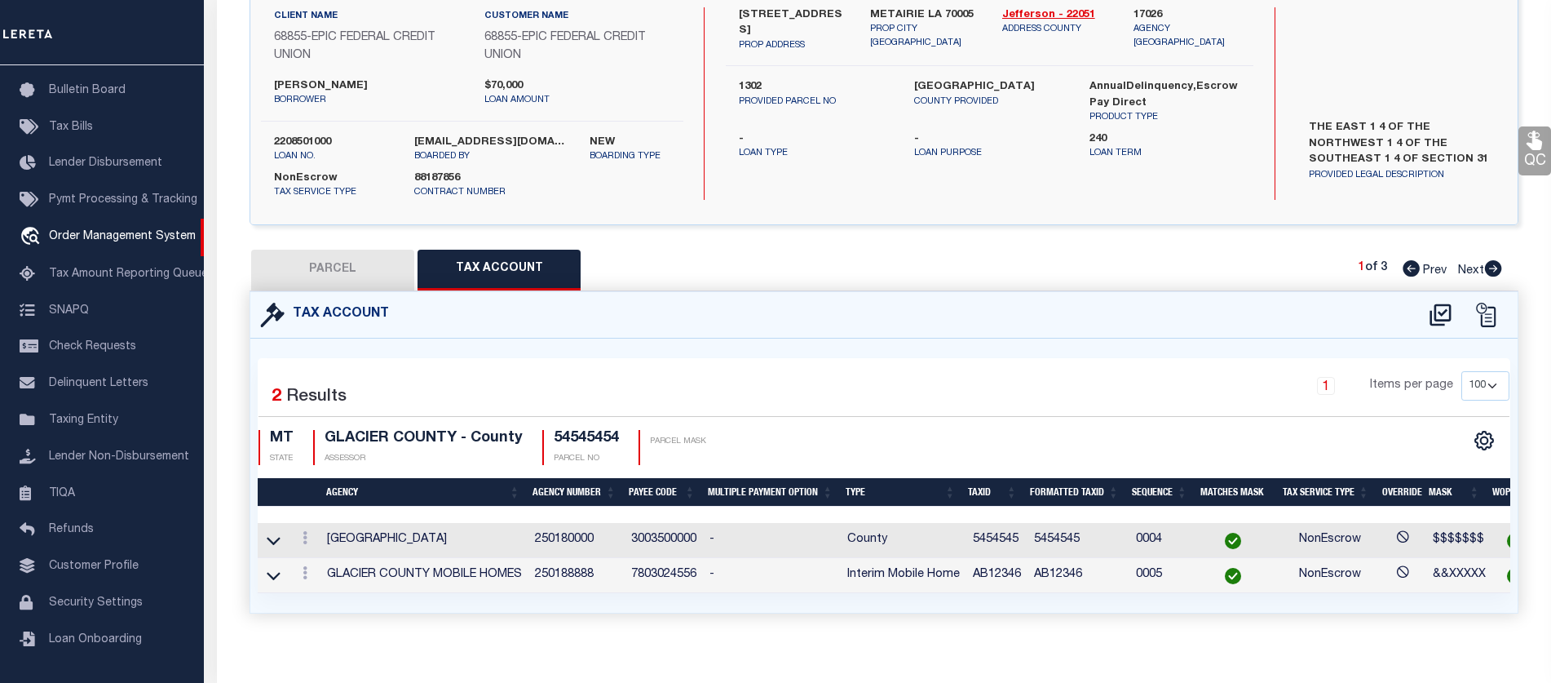
select select
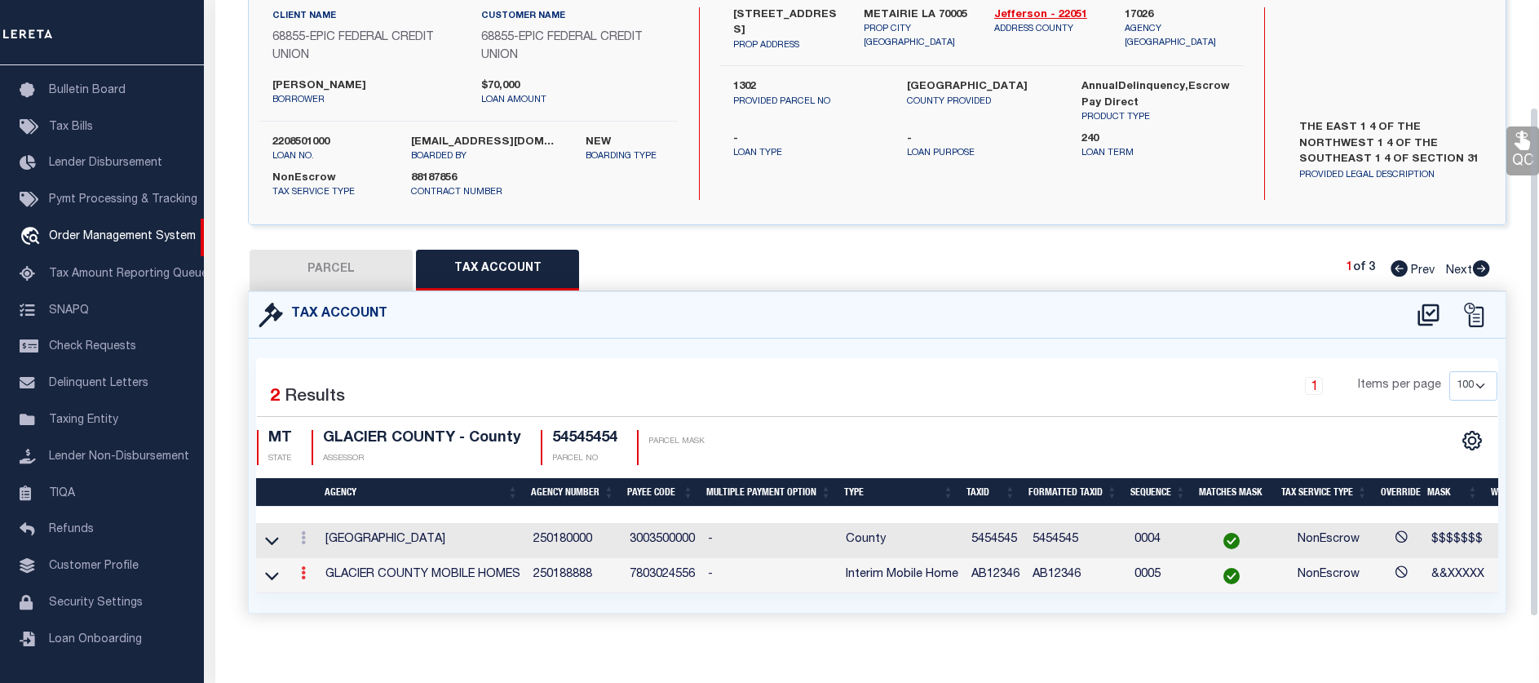
click at [306, 573] on link at bounding box center [303, 575] width 18 height 13
click at [322, 600] on icon at bounding box center [321, 597] width 12 height 12
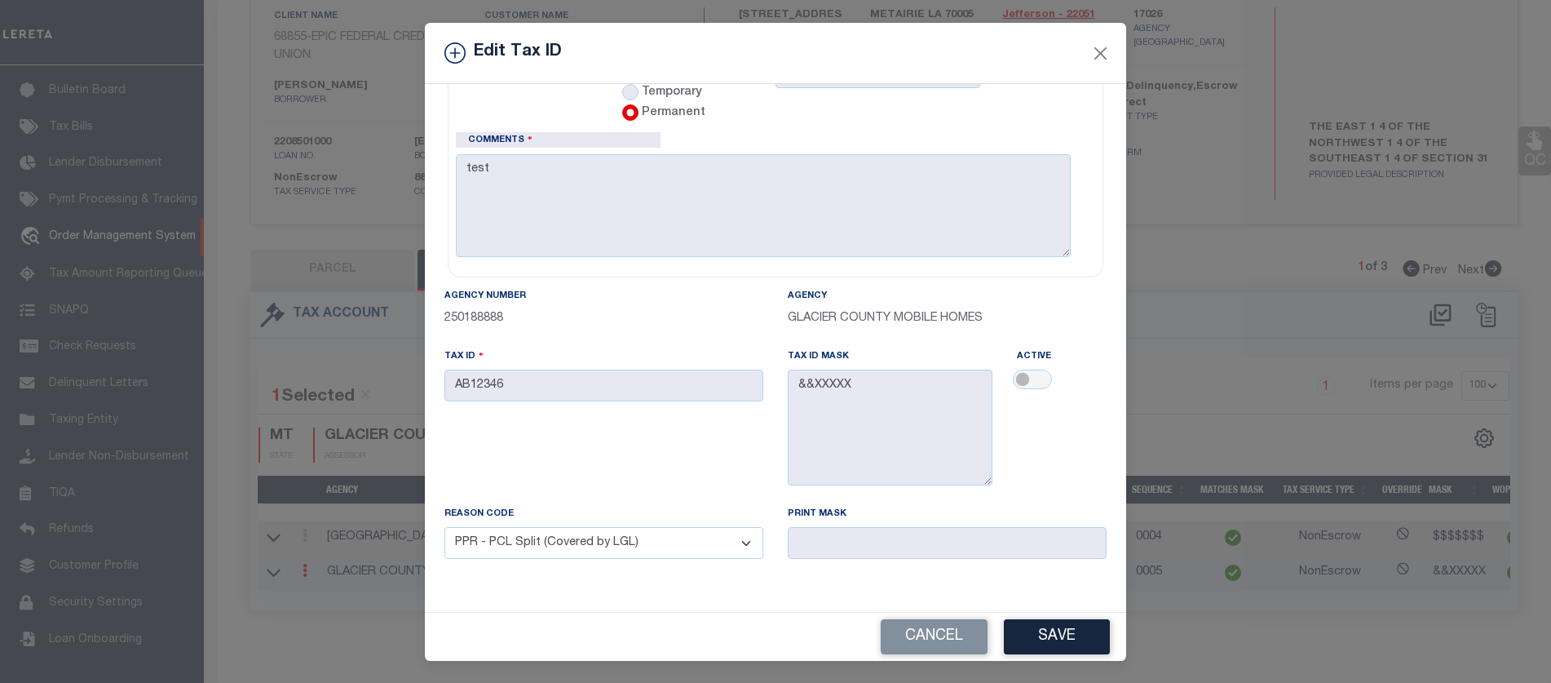
click at [687, 527] on select "- Select Reason - 099 - Other (Provide additional detail) ACT - Agency Changed …" at bounding box center [604, 543] width 319 height 32
click at [445, 527] on select "- Select Reason - 099 - Other (Provide additional detail) ACT - Agency Changed …" at bounding box center [604, 543] width 319 height 32
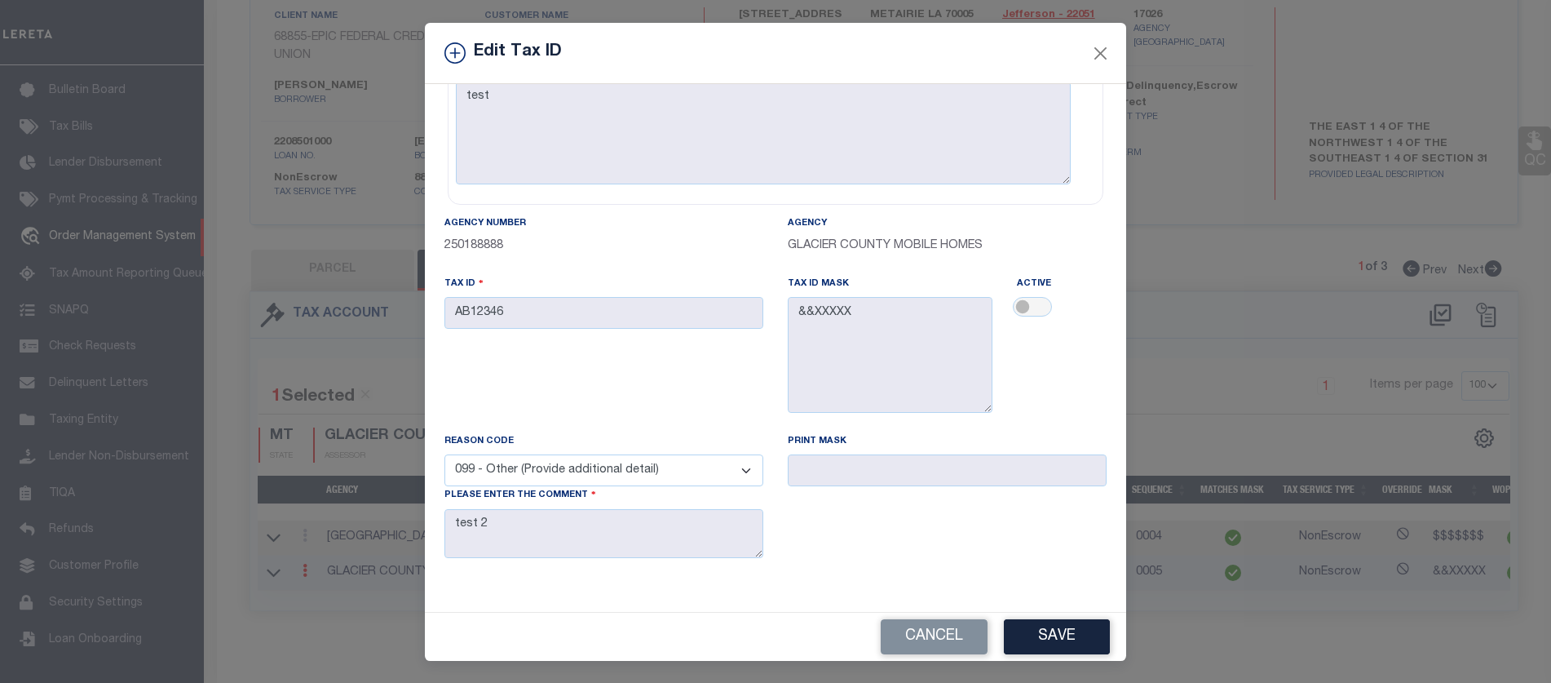
click at [750, 520] on div "Please enter the comment test 2" at bounding box center [604, 522] width 319 height 72
click at [580, 486] on div "Please enter the comment test 2" at bounding box center [604, 522] width 319 height 72
click at [599, 454] on select "- Select Reason - 099 - Other (Provide additional detail) ACT - Agency Changed …" at bounding box center [604, 470] width 319 height 32
click at [445, 454] on select "- Select Reason - 099 - Other (Provide additional detail) ACT - Agency Changed …" at bounding box center [604, 470] width 319 height 32
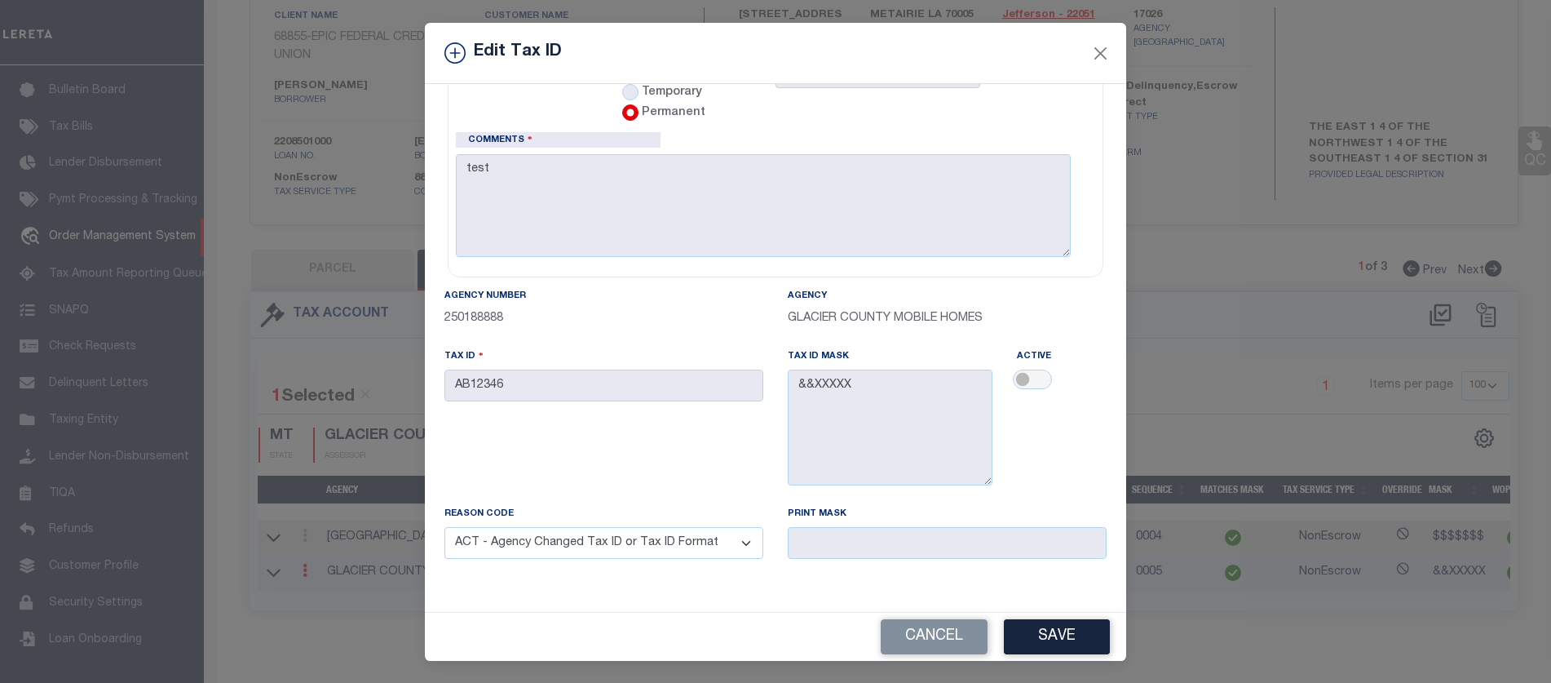
click at [626, 528] on select "- Select Reason - 099 - Other (Provide additional detail) ACT - Agency Changed …" at bounding box center [604, 543] width 319 height 32
select select "099"
click at [445, 527] on select "- Select Reason - 099 - Other (Provide additional detail) ACT - Agency Changed …" at bounding box center [604, 543] width 319 height 32
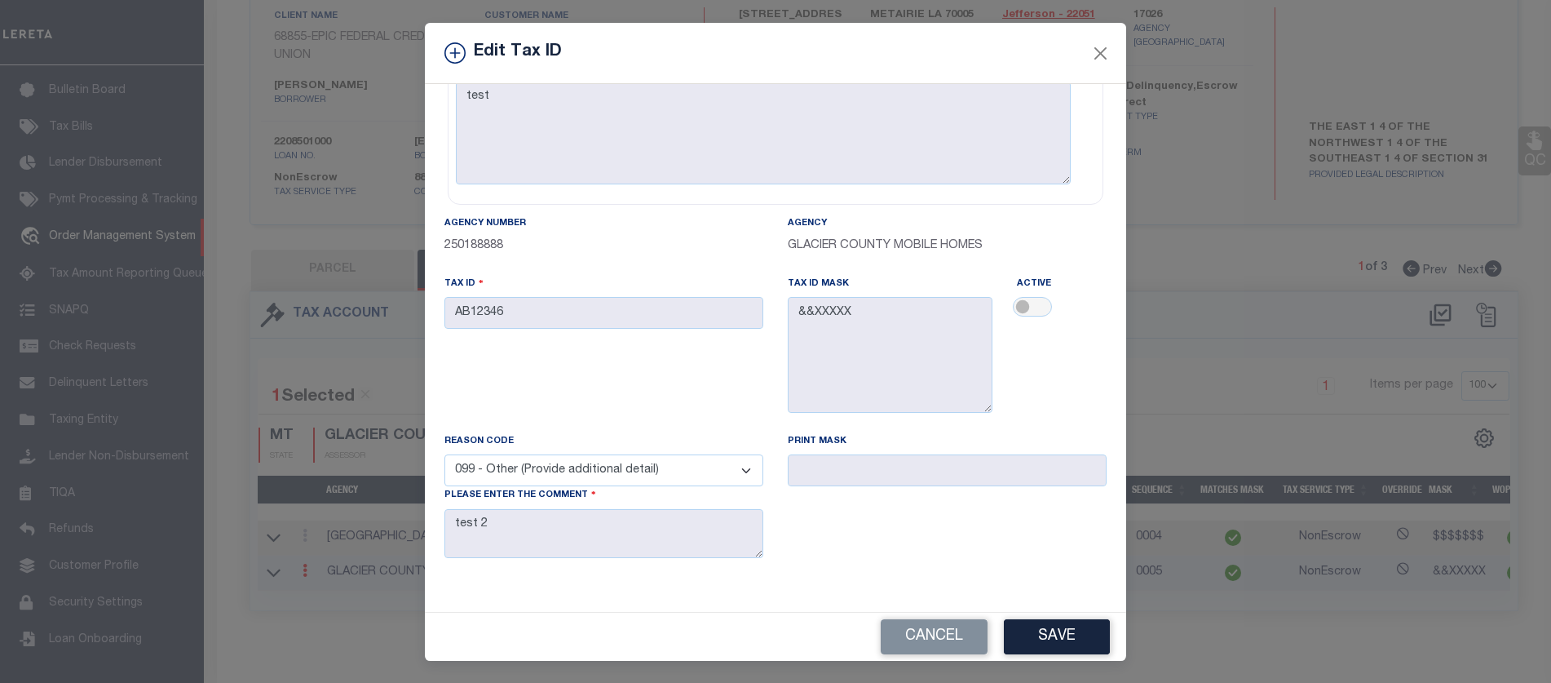
click at [830, 568] on div "Agency Number 250188888 Agency GLACIER COUNTY MOBILE HOMES Tax ID AB12346 Tax I…" at bounding box center [775, 400] width 687 height 370
click at [694, 454] on select "- Select Reason - 099 - Other (Provide additional detail) ACT - Agency Changed …" at bounding box center [604, 470] width 319 height 32
click at [1013, 298] on input "checkbox" at bounding box center [1032, 307] width 39 height 20
checkbox input "true"
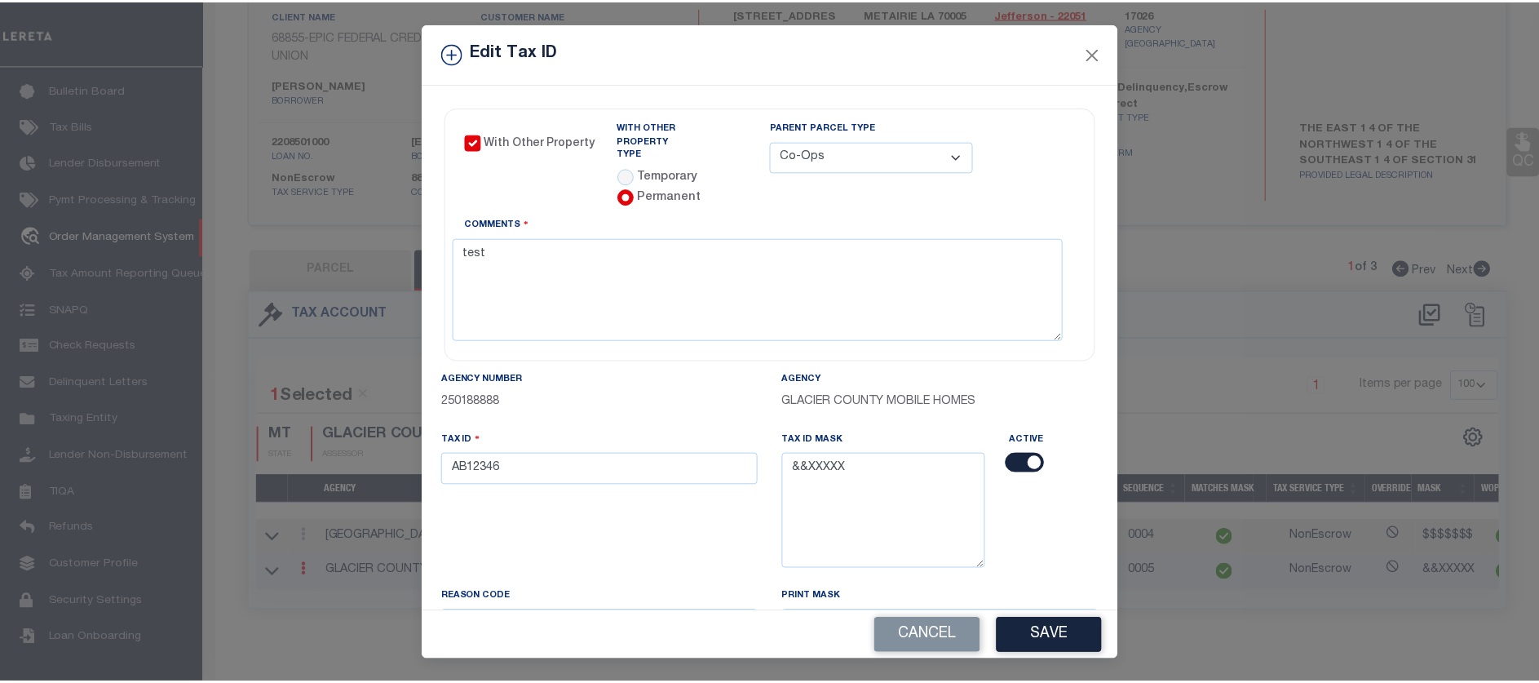
scroll to position [157, 0]
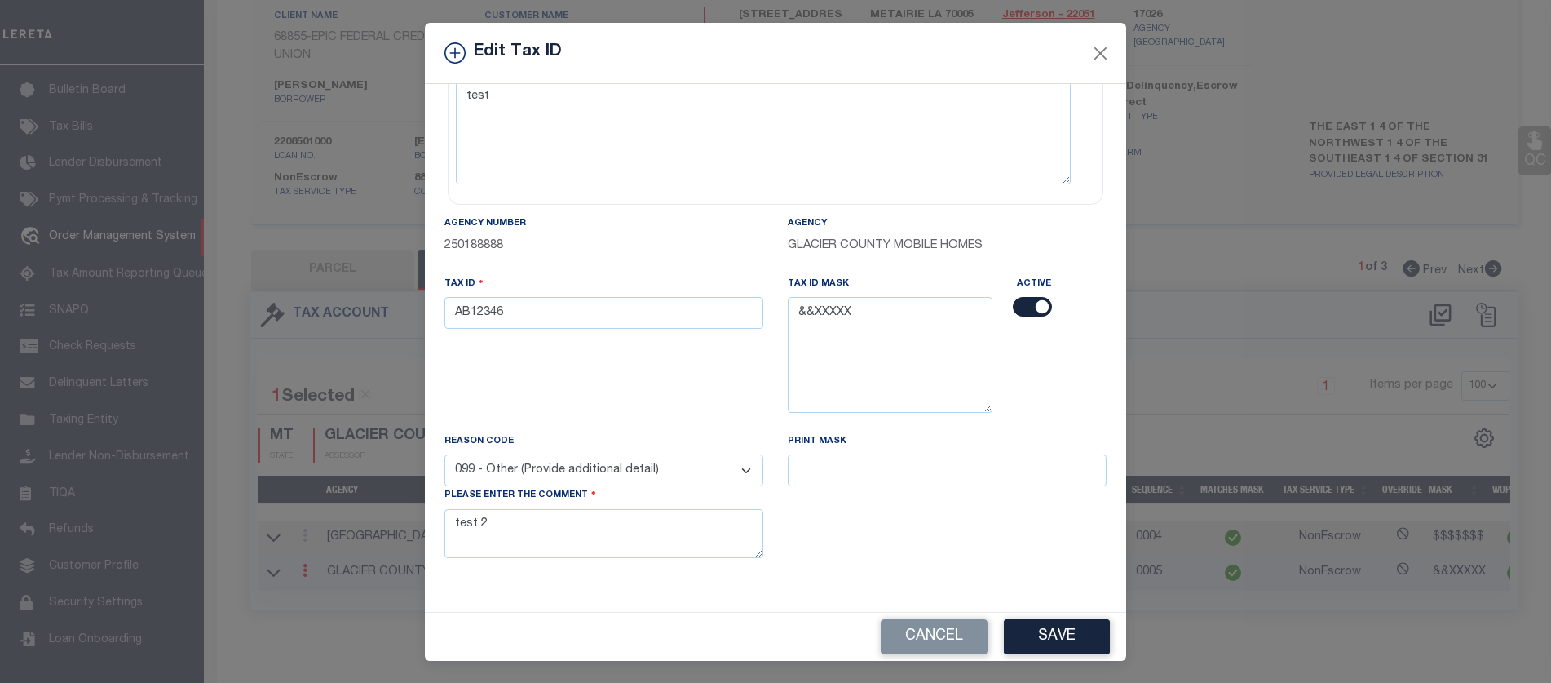
click at [1035, 616] on div "Cancel Save" at bounding box center [776, 637] width 702 height 48
click at [1042, 626] on button "Save" at bounding box center [1057, 636] width 106 height 35
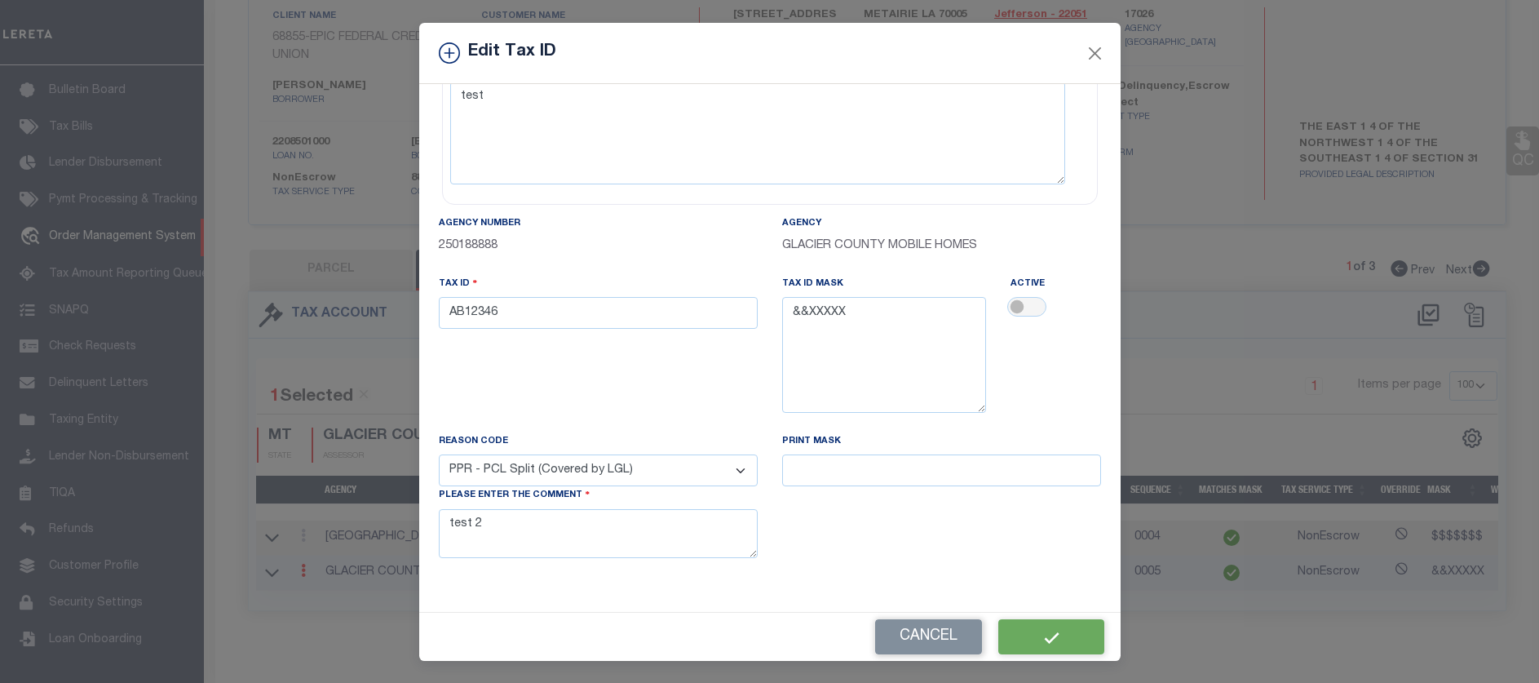
select select
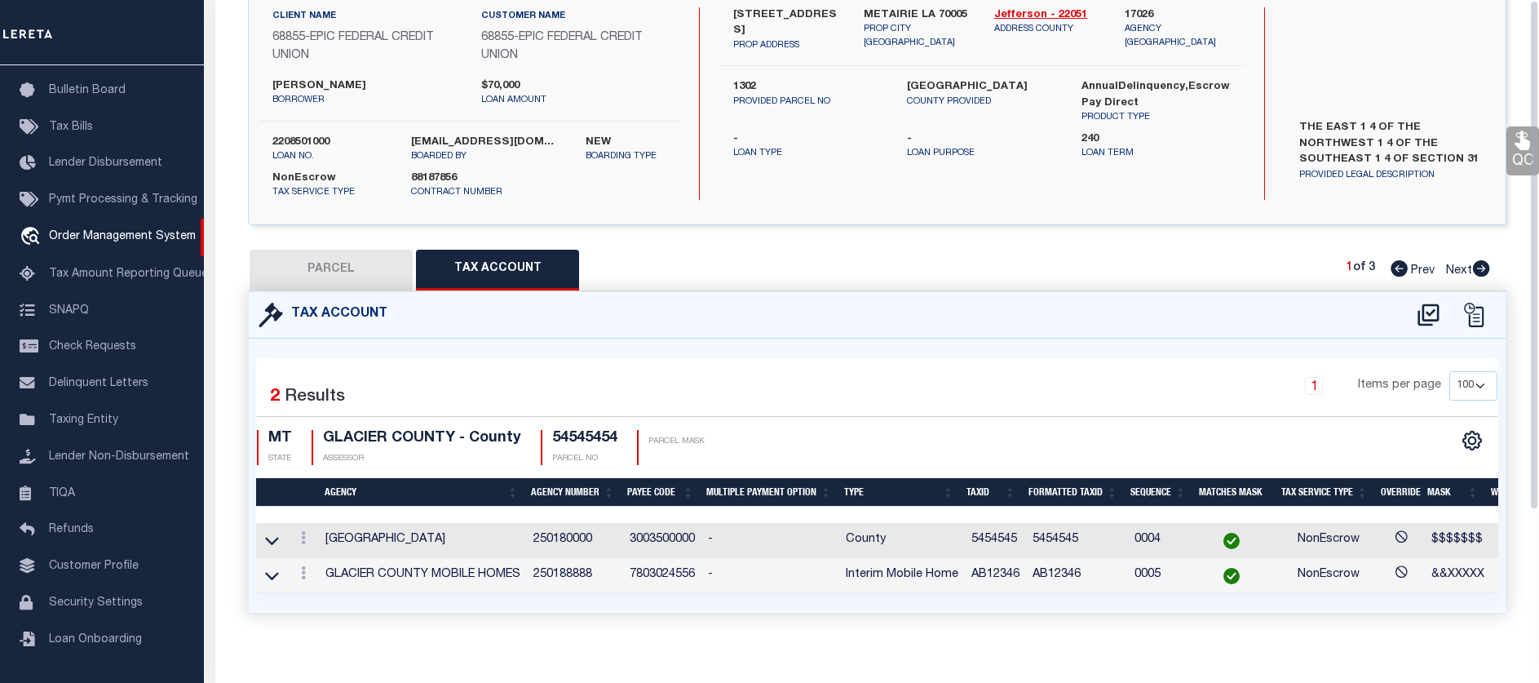
scroll to position [0, 0]
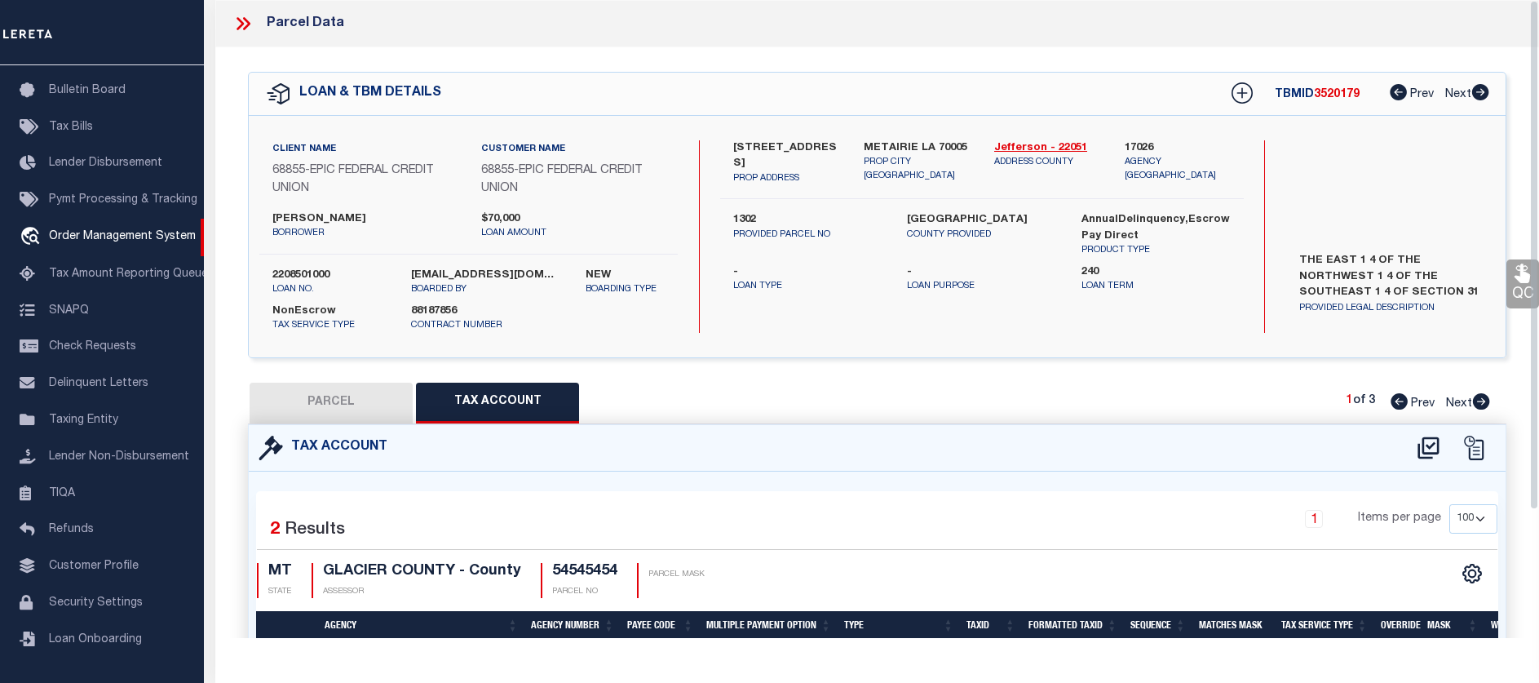
click at [1418, 449] on icon at bounding box center [1428, 448] width 27 height 26
select select "100"
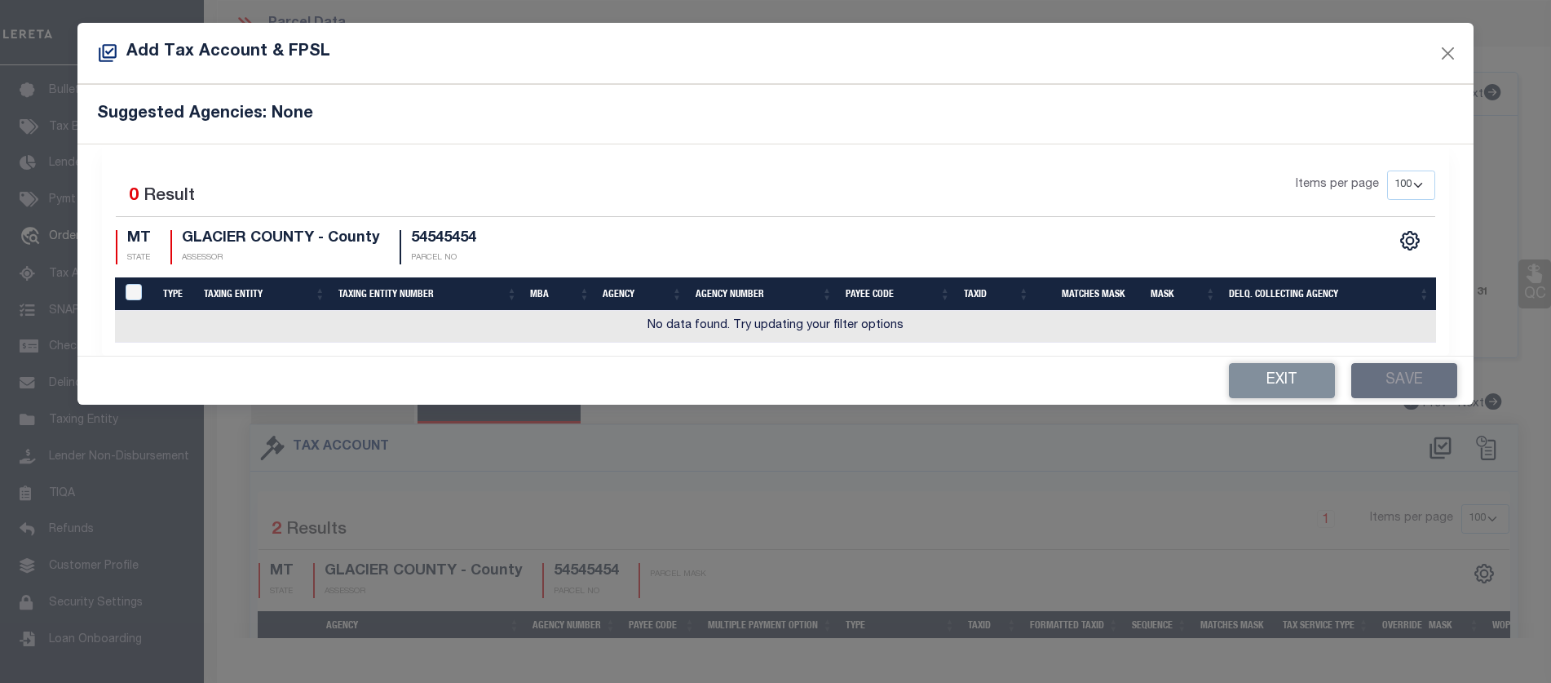
click at [1273, 356] on div "Exit Save" at bounding box center [775, 380] width 1396 height 48
click at [1279, 381] on button "Exit" at bounding box center [1282, 380] width 106 height 35
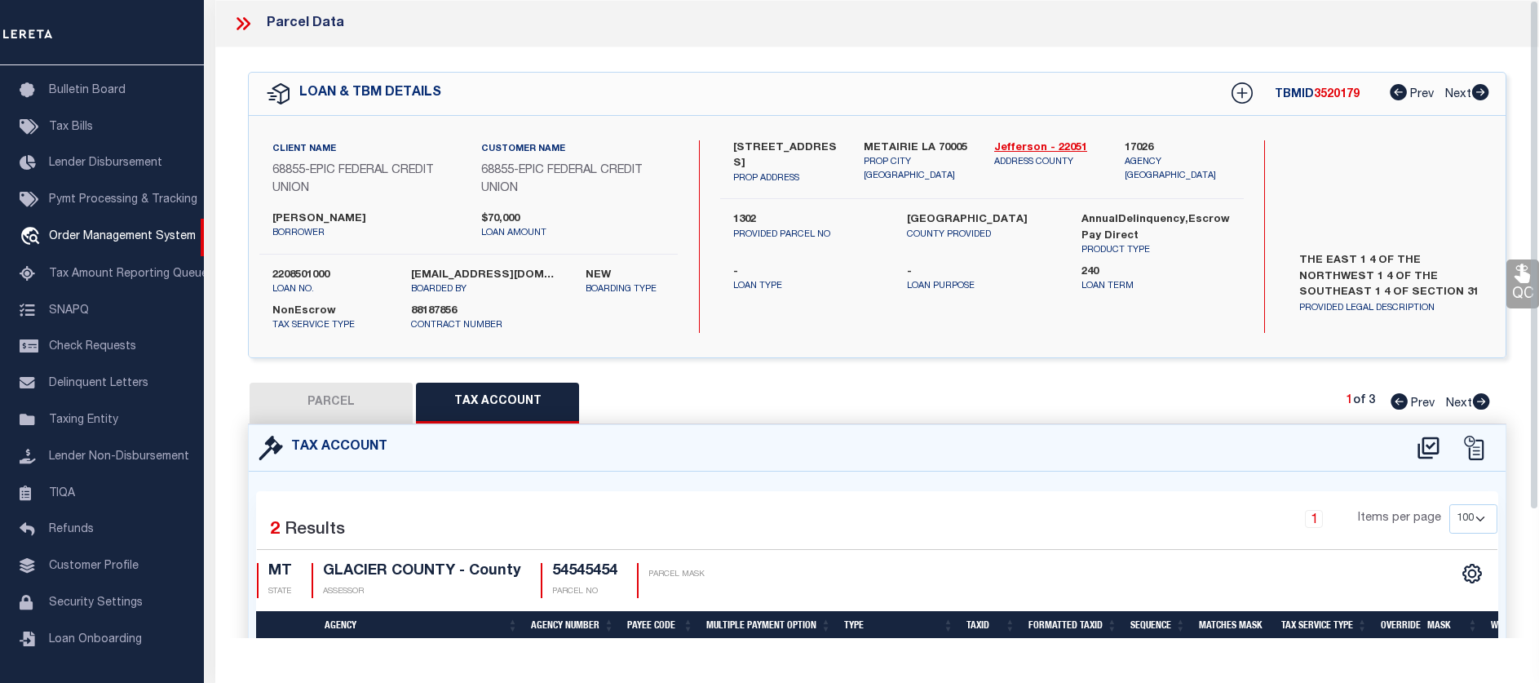
click at [1453, 449] on div at bounding box center [1450, 448] width 91 height 26
click at [1485, 451] on icon at bounding box center [1474, 448] width 24 height 24
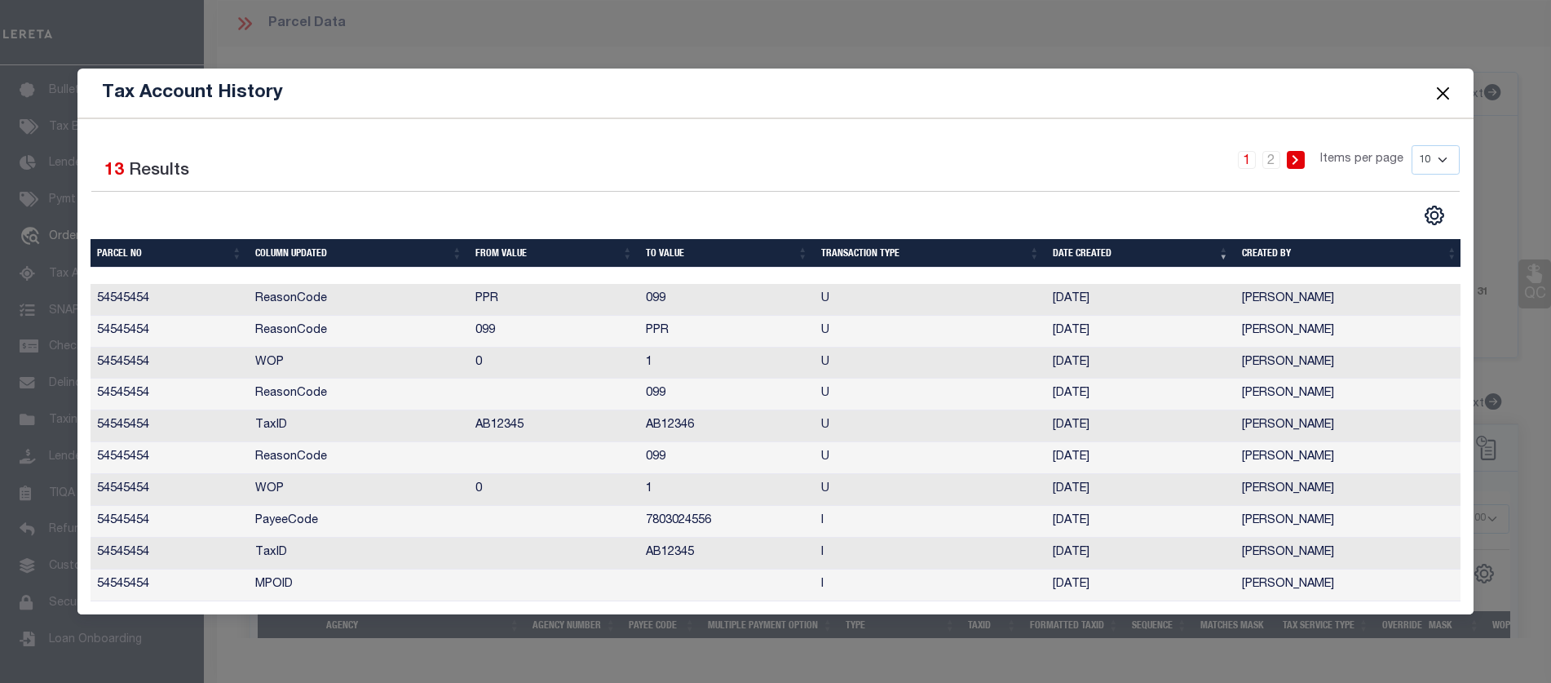
drag, startPoint x: 1445, startPoint y: 95, endPoint x: 1433, endPoint y: 96, distance: 12.3
click at [1445, 95] on button "Close" at bounding box center [1443, 92] width 21 height 21
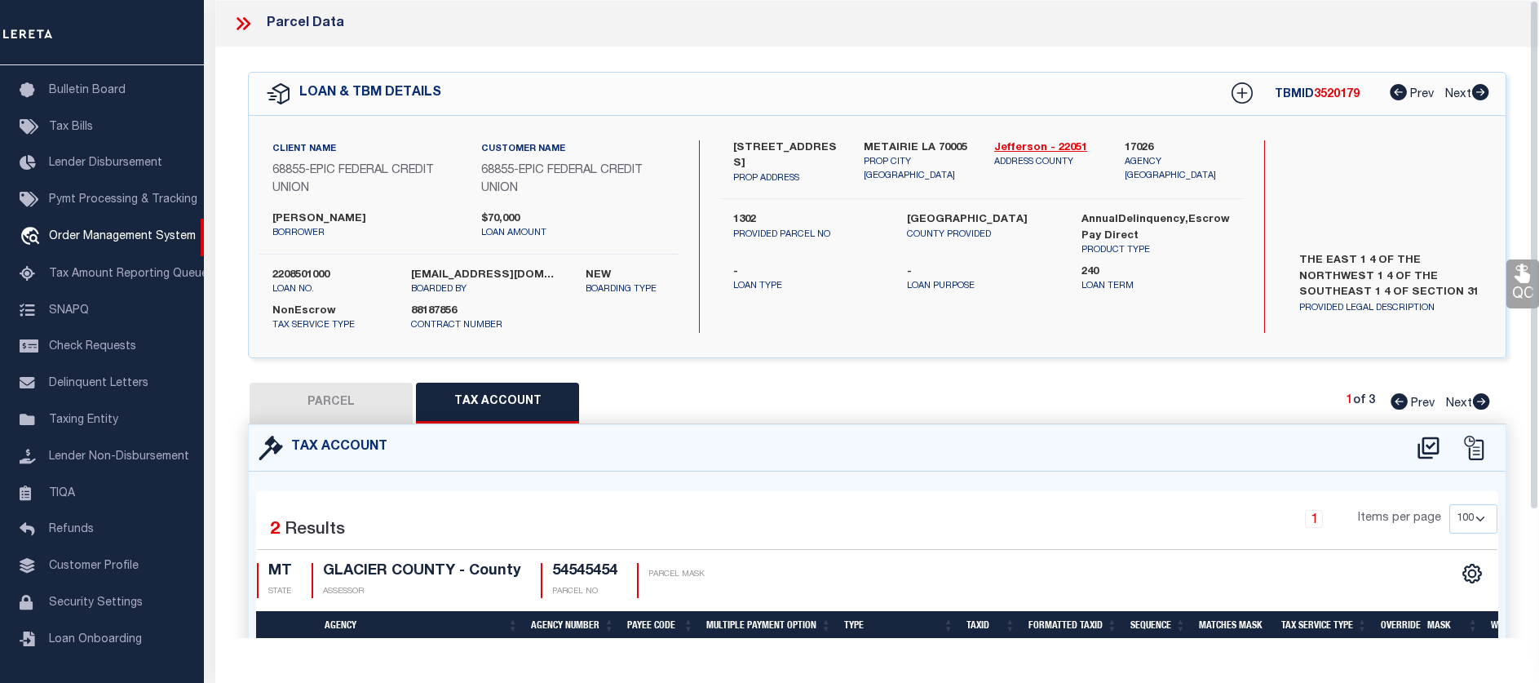
click at [229, 36] on div "Parcel Data" at bounding box center [877, 23] width 1324 height 47
click at [249, 33] on icon at bounding box center [242, 23] width 21 height 21
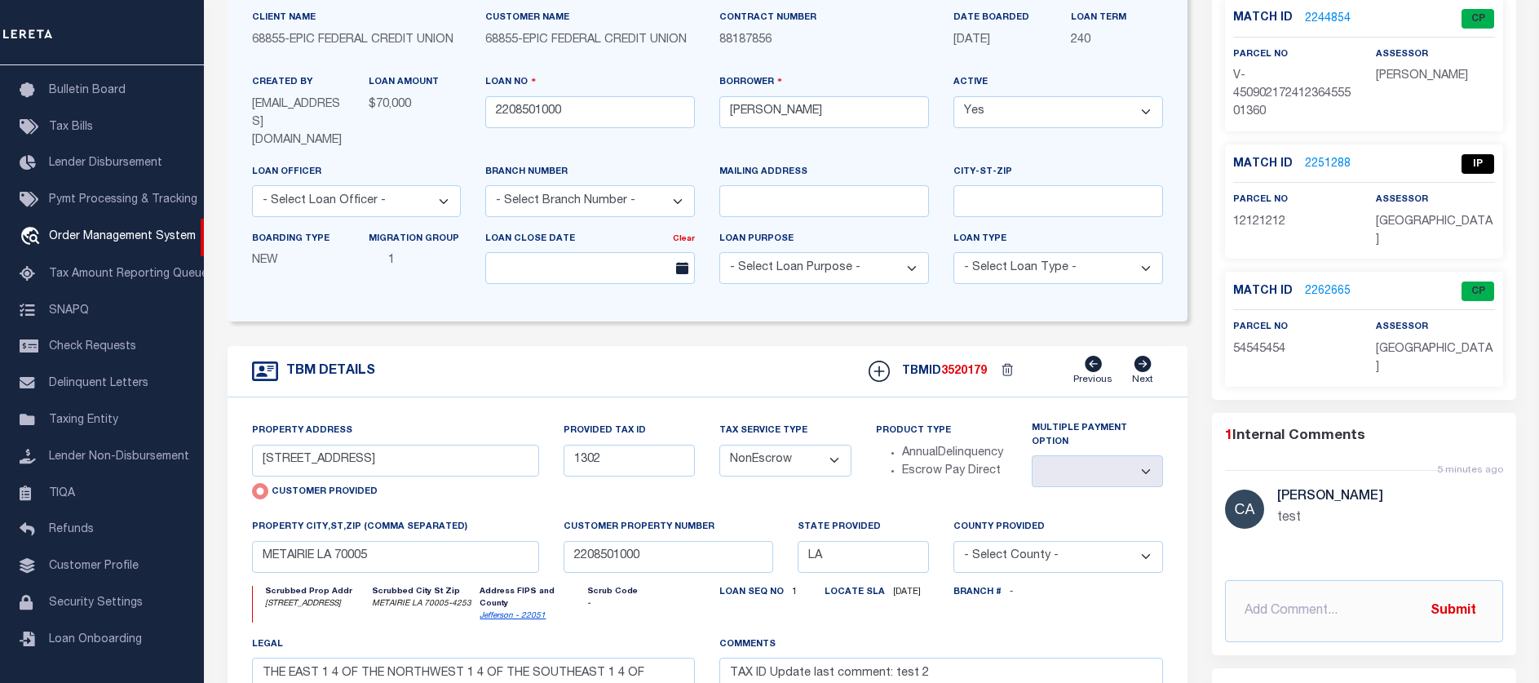
click at [248, 20] on div "Client Name 68855 - EPIC FEDERAL CREDIT UNION" at bounding box center [357, 41] width 234 height 64
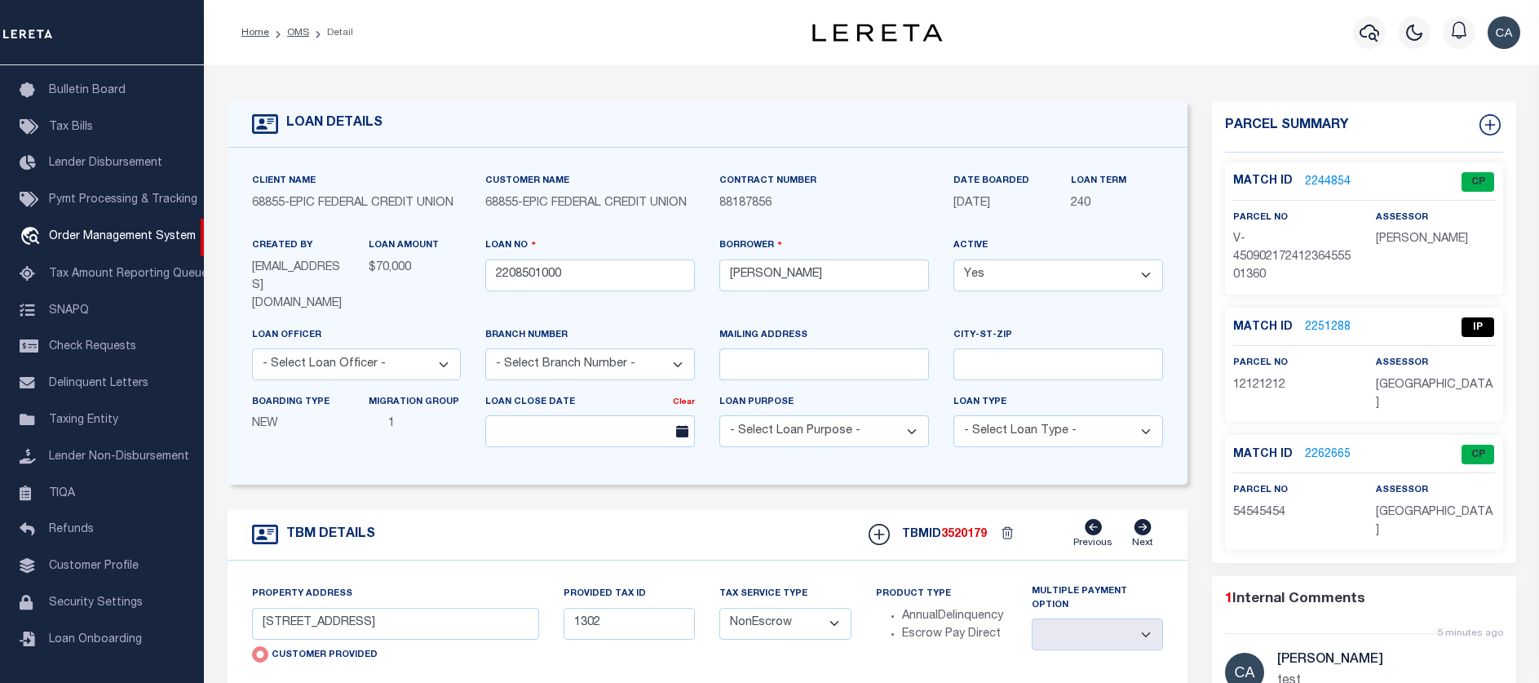
scroll to position [163, 0]
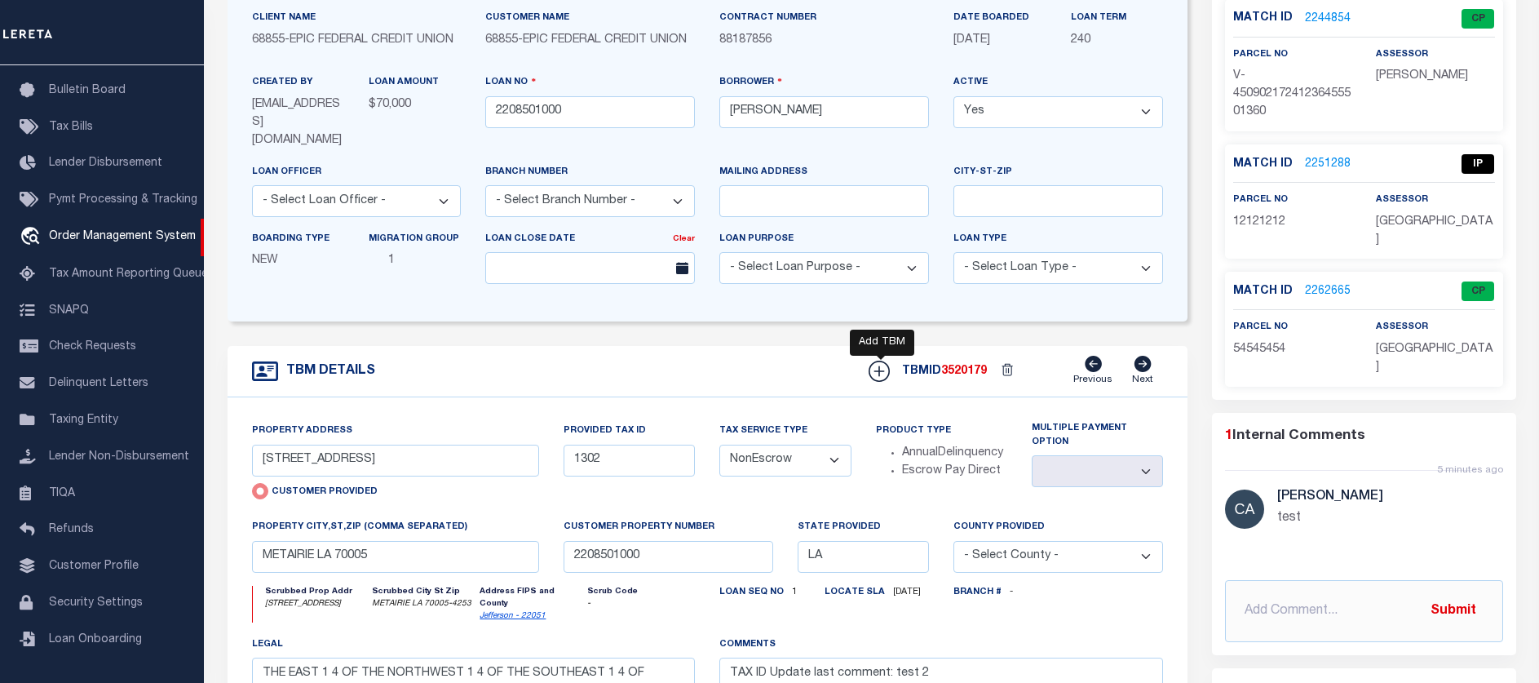
click at [873, 367] on icon at bounding box center [879, 371] width 21 height 21
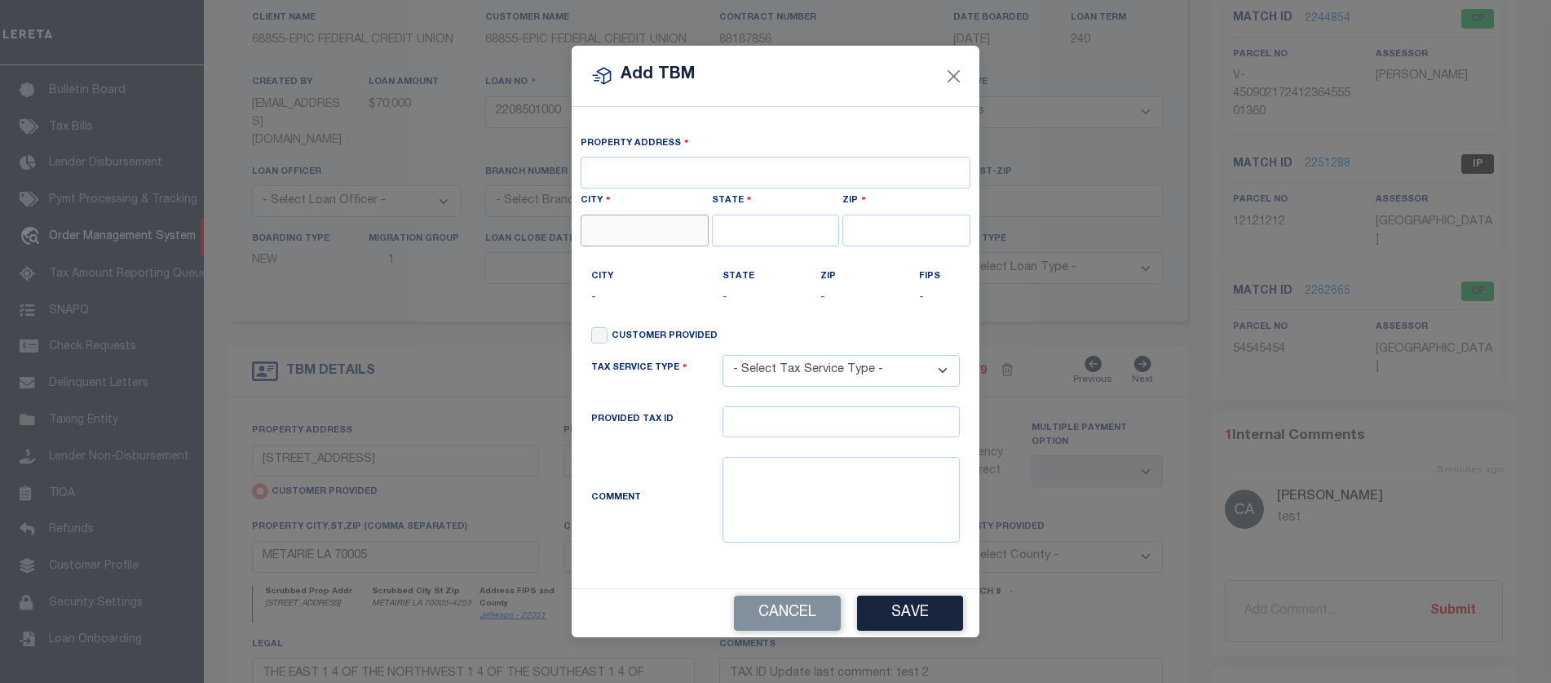
click at [683, 234] on input "text" at bounding box center [645, 231] width 128 height 32
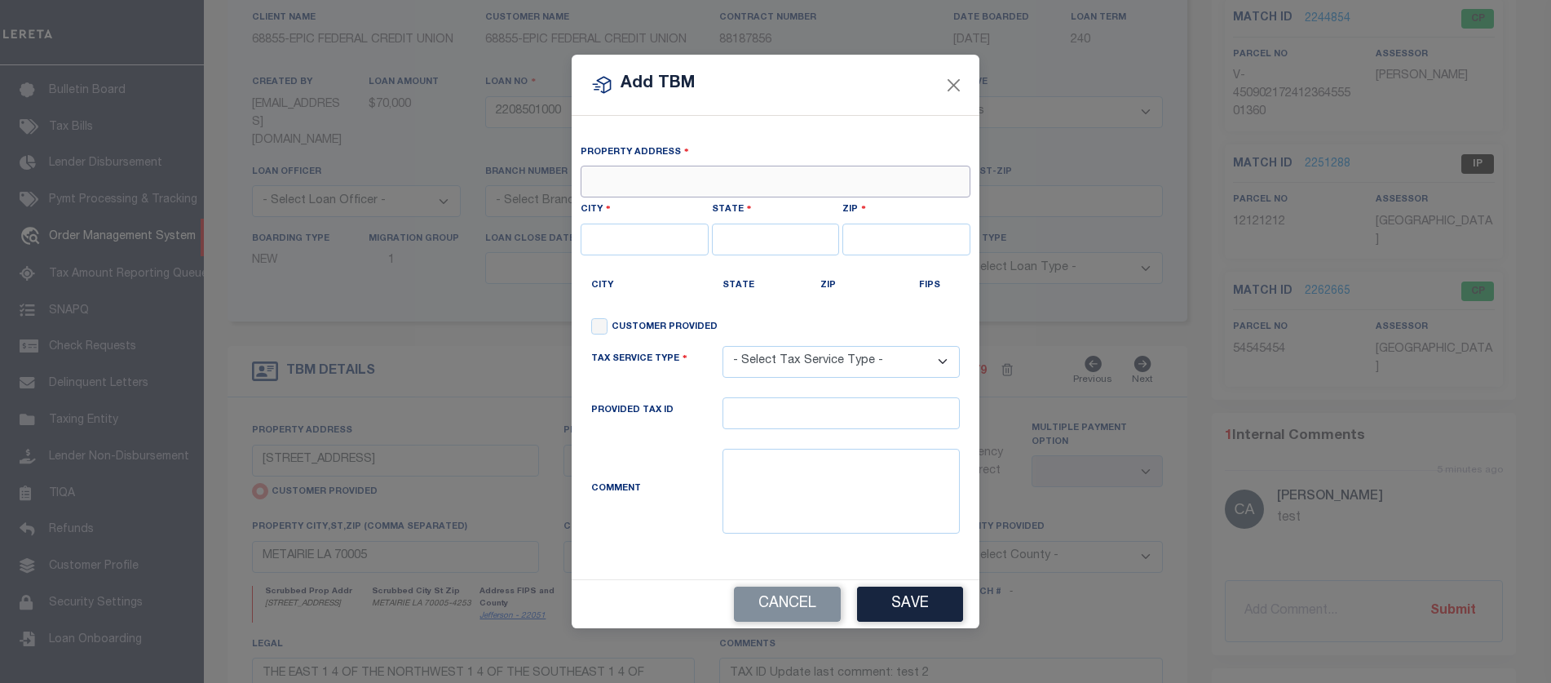
click at [674, 179] on input "text" at bounding box center [776, 182] width 390 height 32
type input "13875 SW MERIDIAN ST UNIT 141"
type input "BEAVERTON"
type input "OR"
type input "97005-2483"
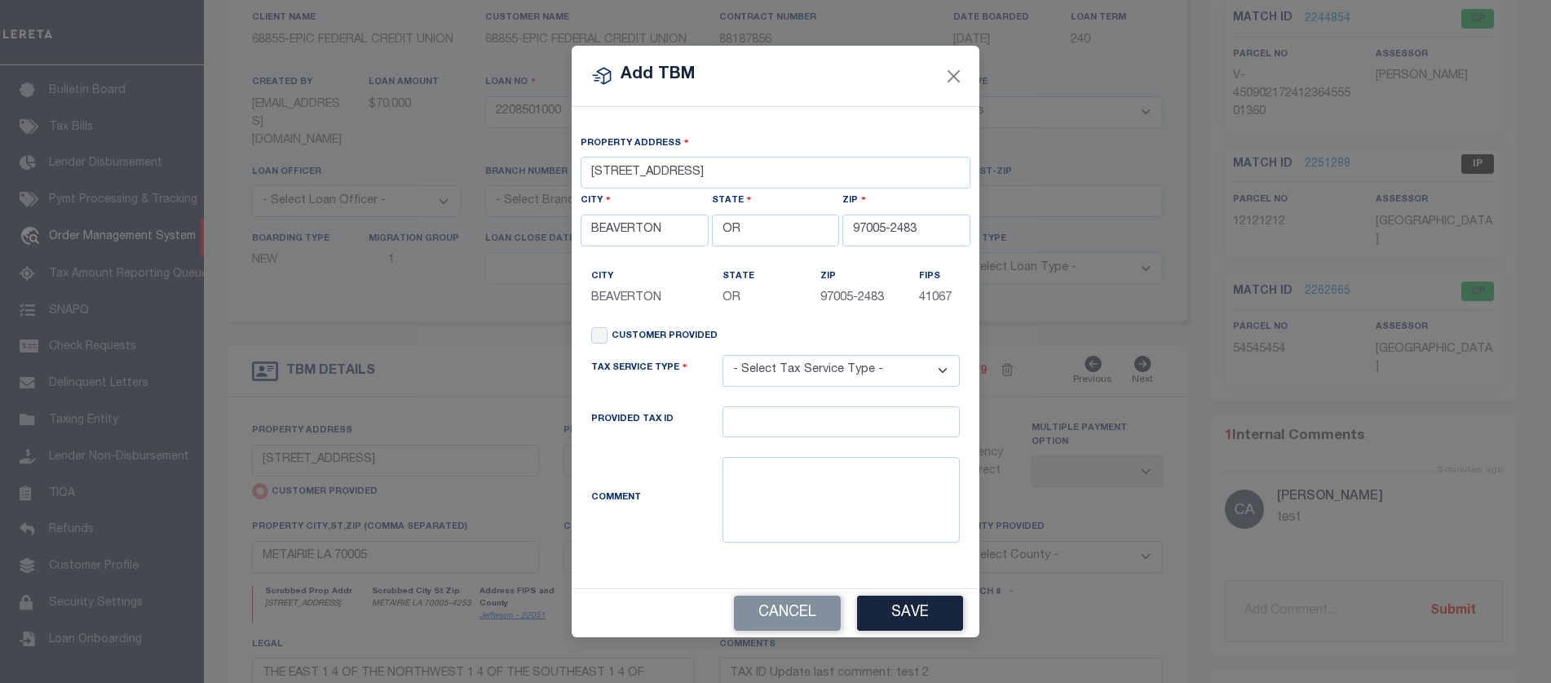
click at [671, 292] on p "BEAVERTON" at bounding box center [644, 299] width 107 height 18
click at [664, 334] on label "Customer Provided" at bounding box center [665, 337] width 106 height 14
click at [608, 334] on input "Customer Provided" at bounding box center [599, 335] width 16 height 16
checkbox input "true"
click at [806, 378] on select "- Select Tax Service Type - Escrow NonEscrow" at bounding box center [841, 371] width 237 height 32
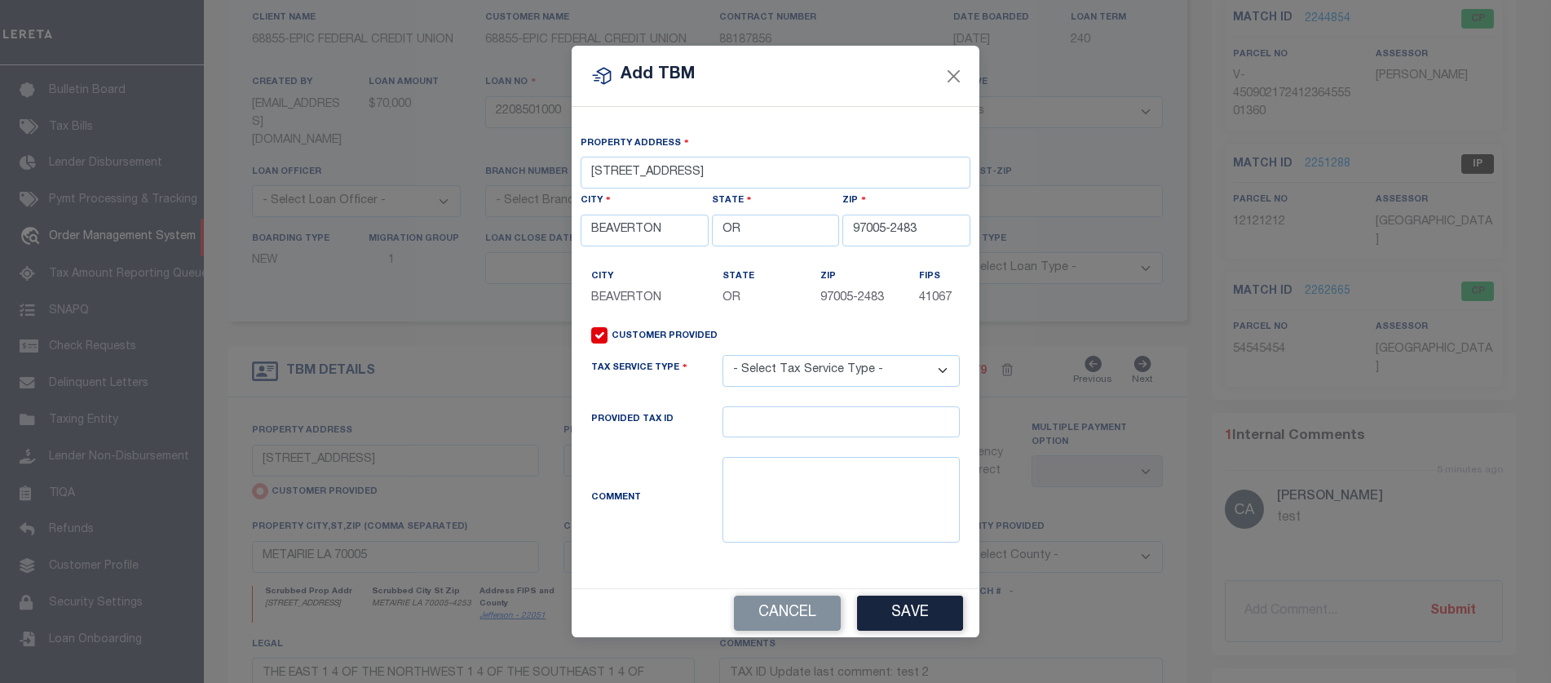
select select "Escrow"
click at [723, 356] on select "- Select Tax Service Type - Escrow NonEscrow" at bounding box center [841, 371] width 237 height 32
click at [804, 444] on div "Provided Tax ID" at bounding box center [775, 431] width 393 height 51
click at [808, 427] on input "text" at bounding box center [841, 422] width 237 height 32
type input "1234"
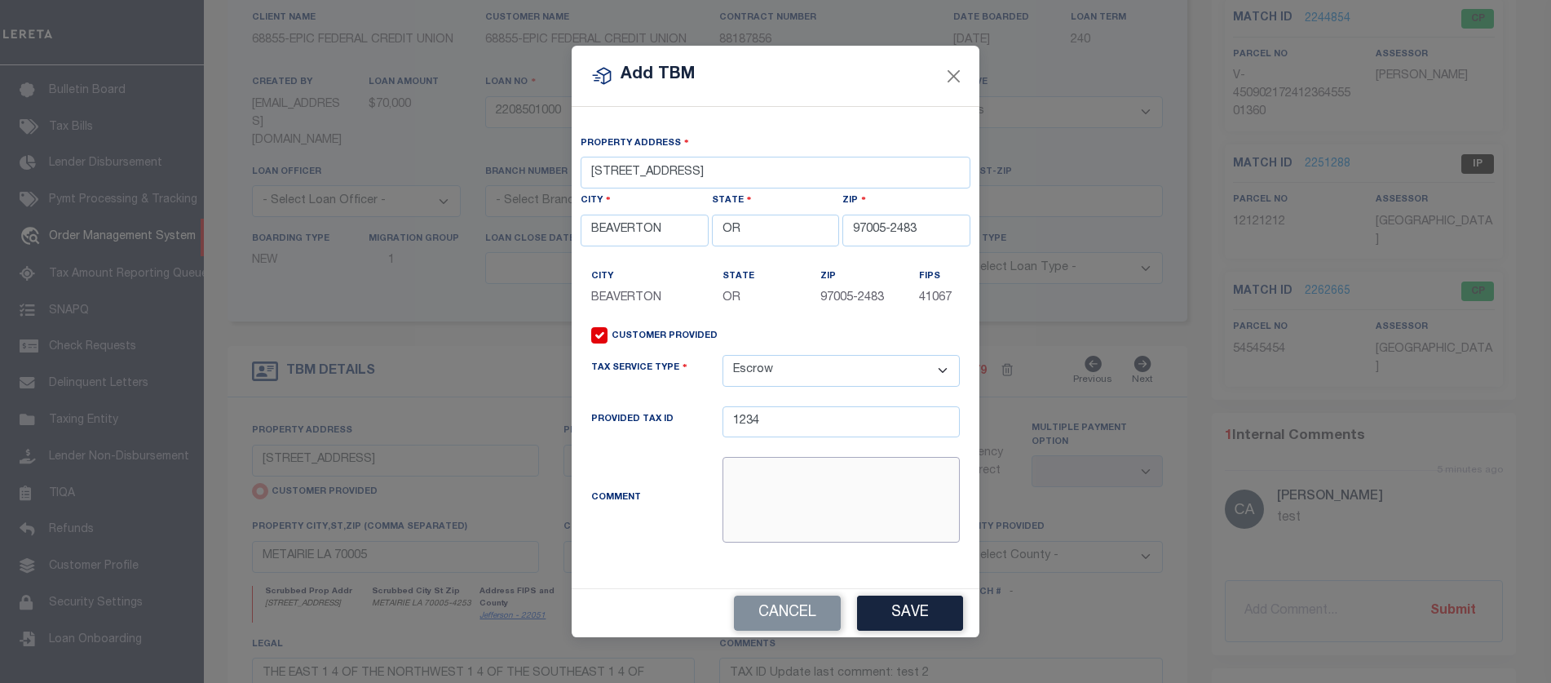
drag, startPoint x: 820, startPoint y: 486, endPoint x: 824, endPoint y: 494, distance: 8.4
click at [823, 494] on textarea at bounding box center [841, 500] width 237 height 86
type textarea "test comment"
click at [901, 597] on button "Save" at bounding box center [910, 612] width 106 height 35
type input "13875 SW MERIDIAN ST UNIT 141"
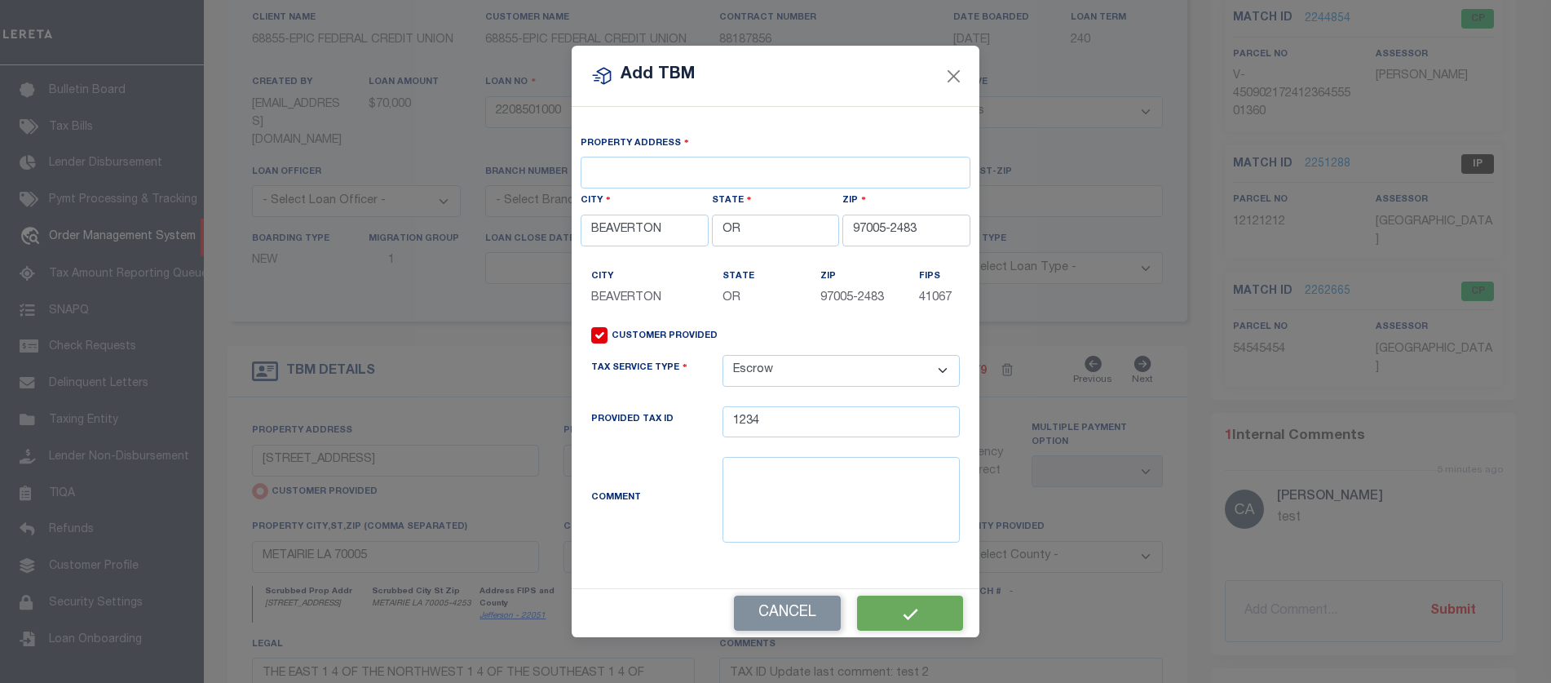
type input "1234"
select select "Escrow"
type input "BEAVERTON OR 97005-2483"
type input "OR"
select select
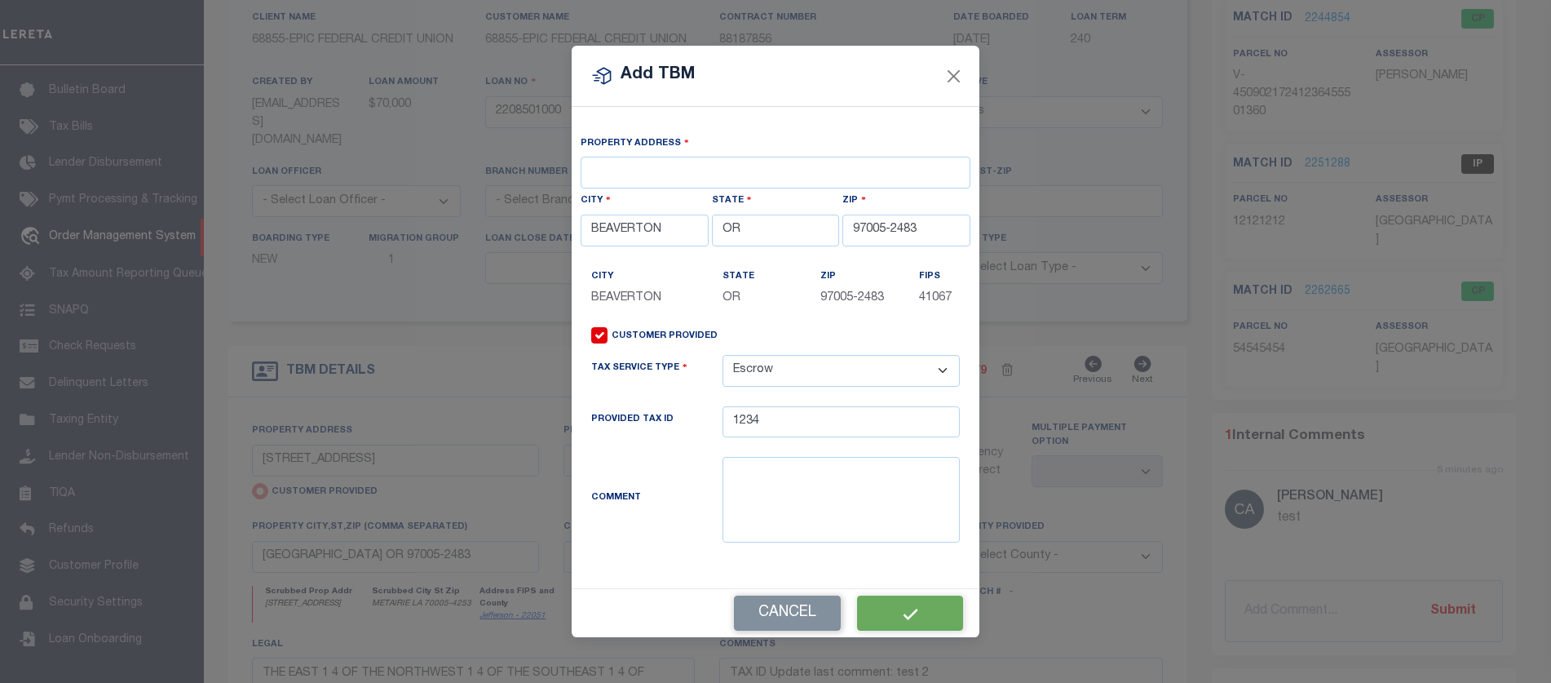
type textarea "test comment"
select select "1"
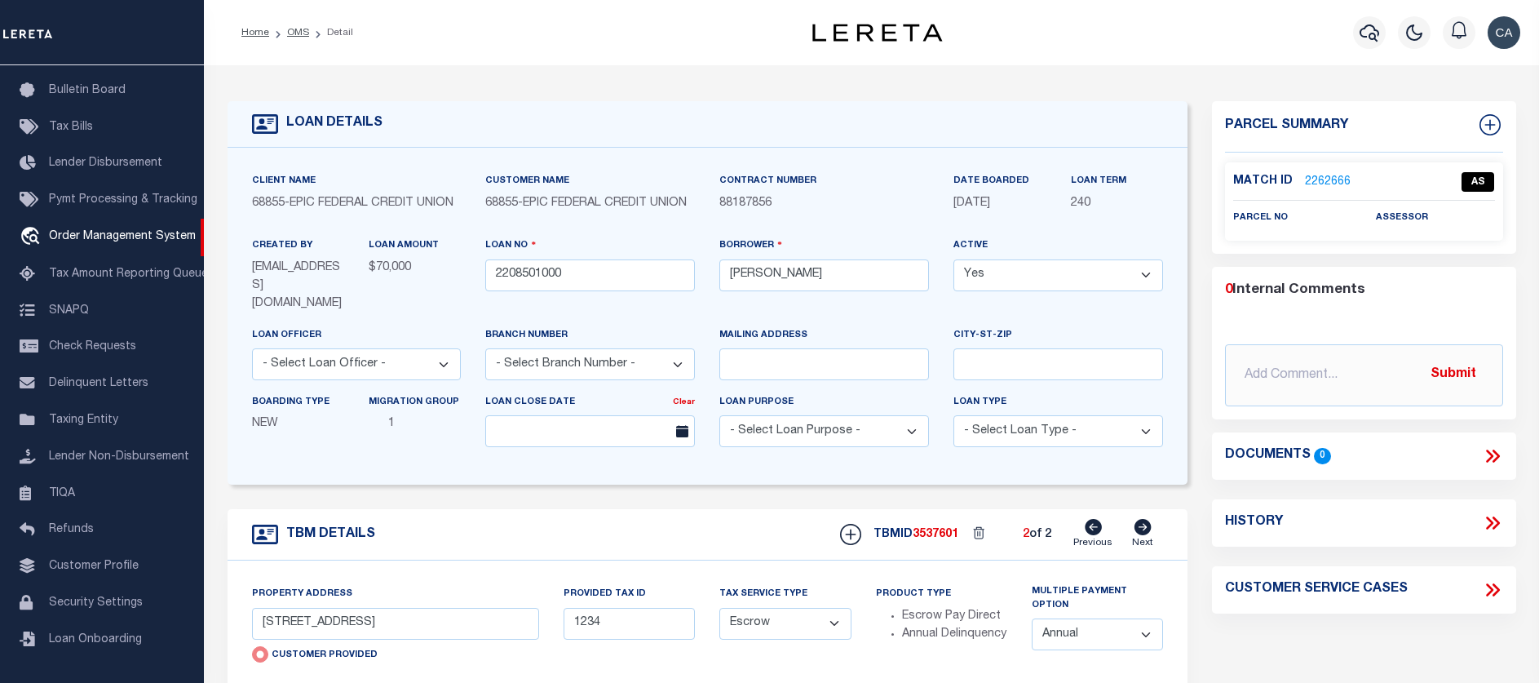
scroll to position [245, 0]
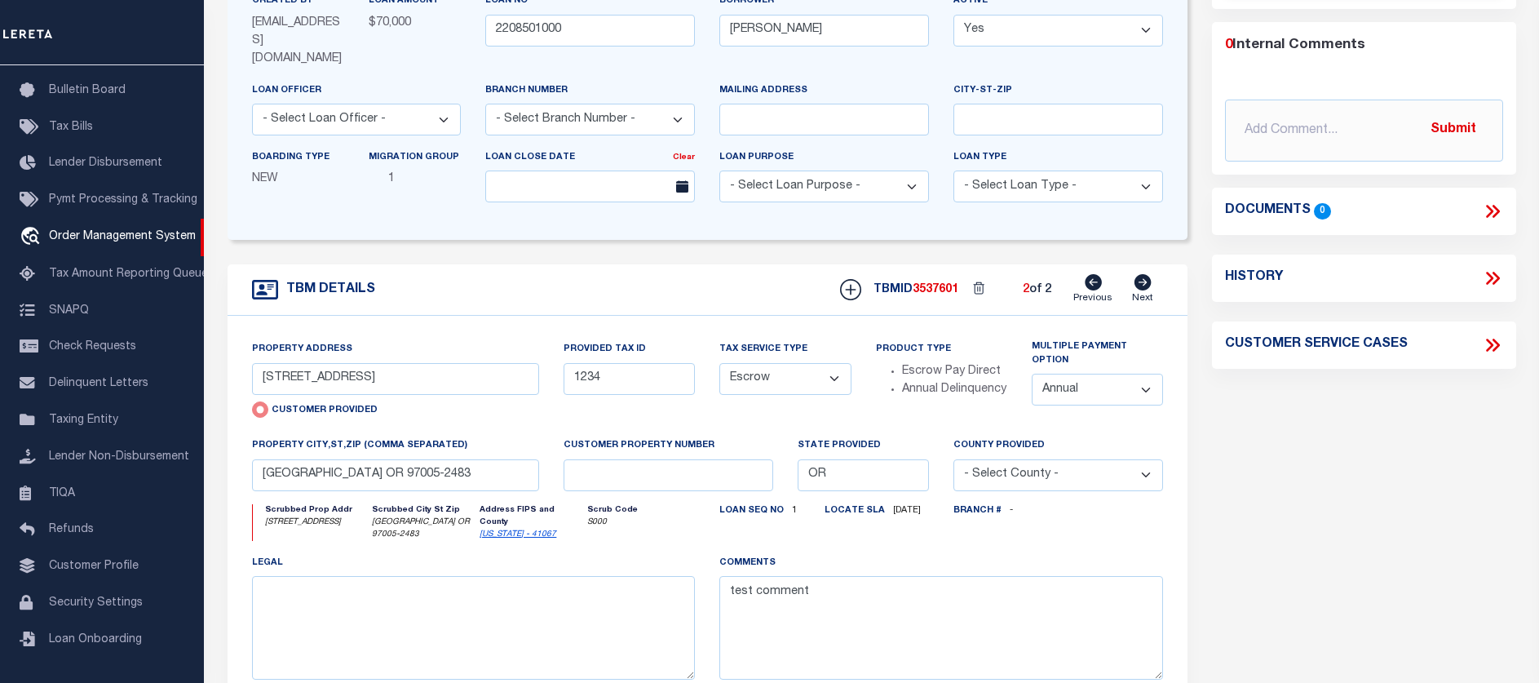
click at [314, 405] on label "Customer Provided" at bounding box center [325, 411] width 106 height 14
click at [260, 405] on div "Customer Provided" at bounding box center [396, 412] width 288 height 23
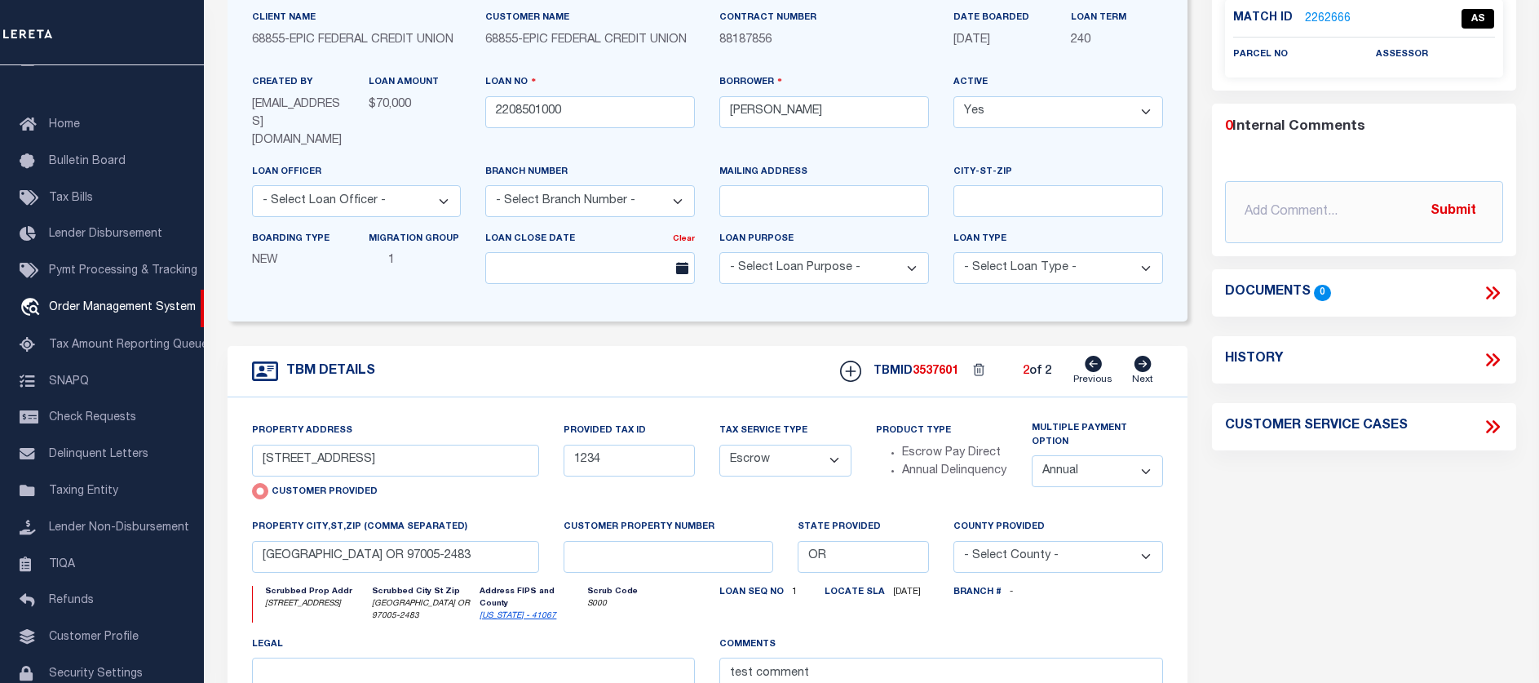
scroll to position [0, 0]
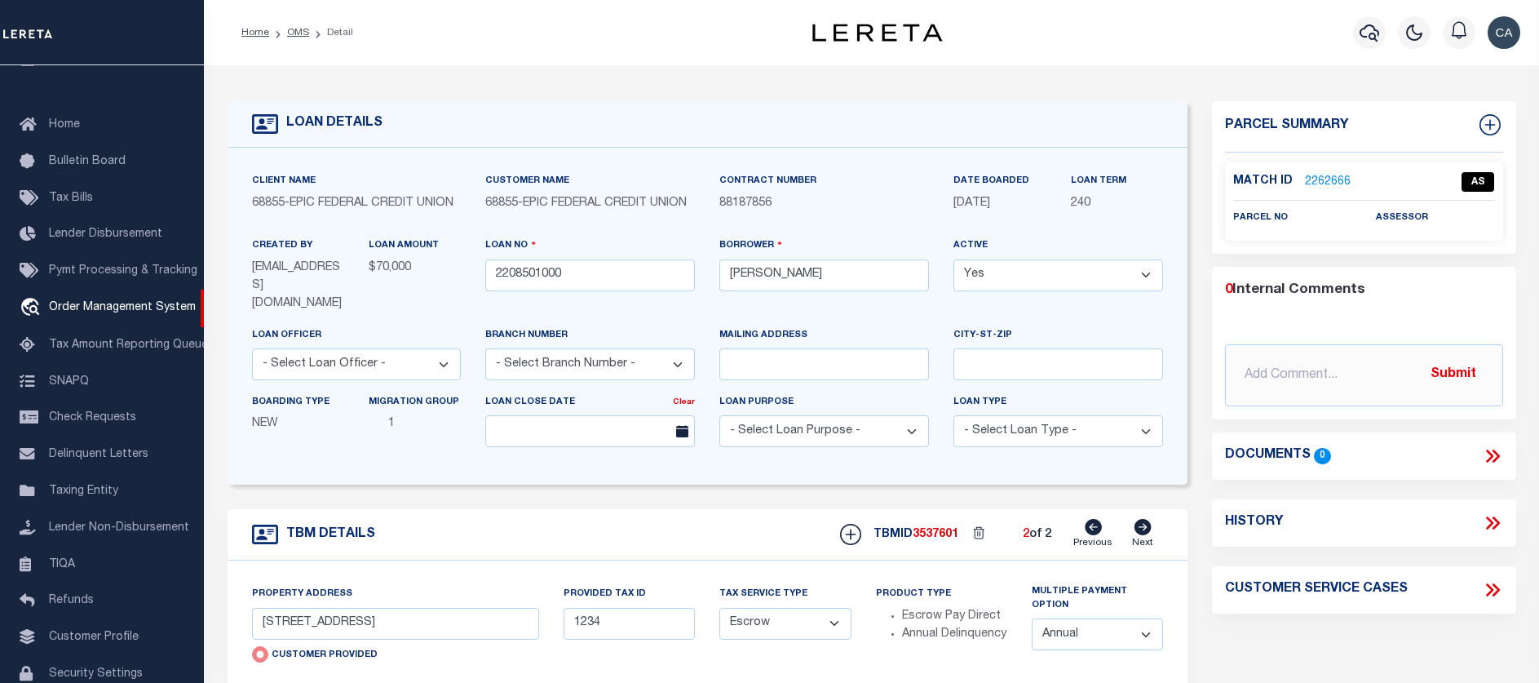
click at [1079, 519] on link "Previous" at bounding box center [1092, 534] width 39 height 31
type input "[STREET_ADDRESS]"
type input "1302"
select select "NonEscrow"
select select
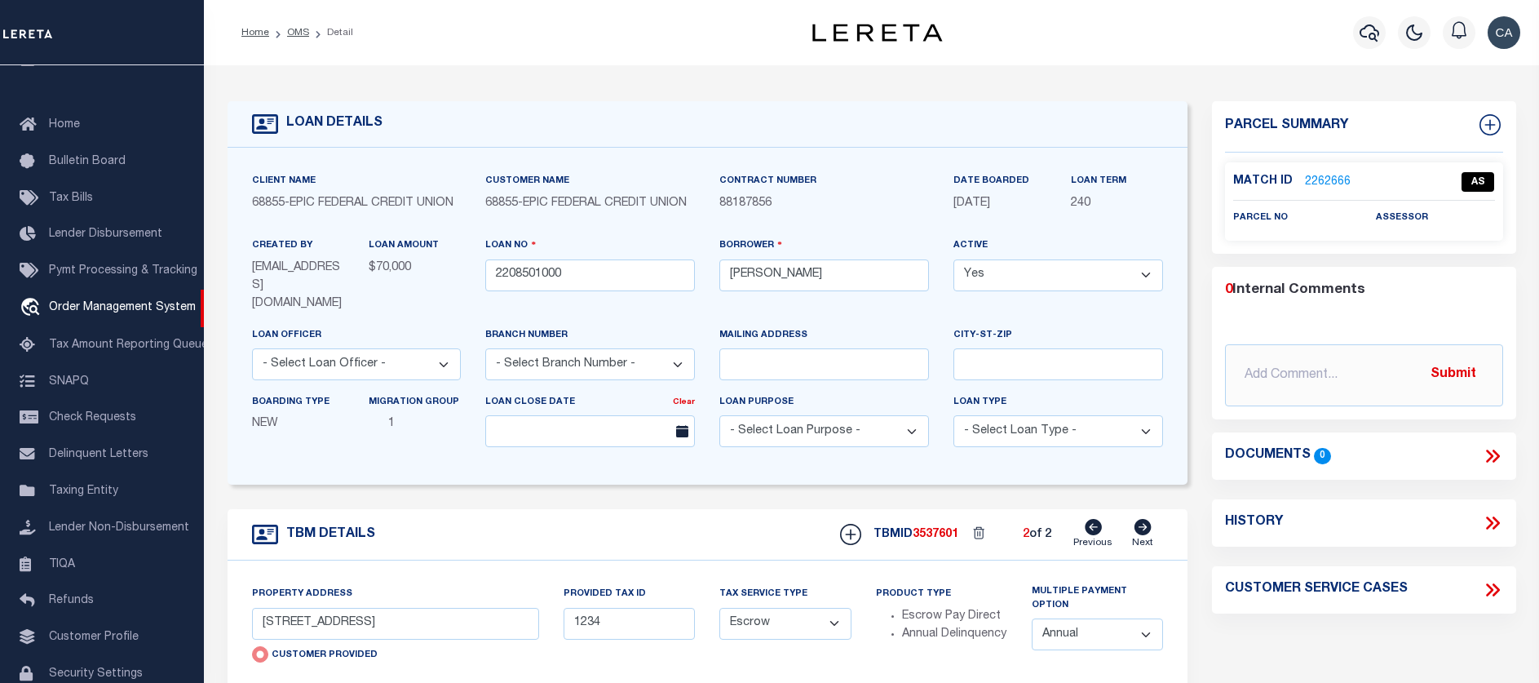
type input "METAIRIE LA 70005"
type input "2208501000"
type input "LA"
select select "Abbeville"
type textarea "THE EAST 1 4 OF THE NORTHWEST 1 4 OF THE SOUTHEAST 1 4 OF SECTION 31 TOWNSHIP30…"
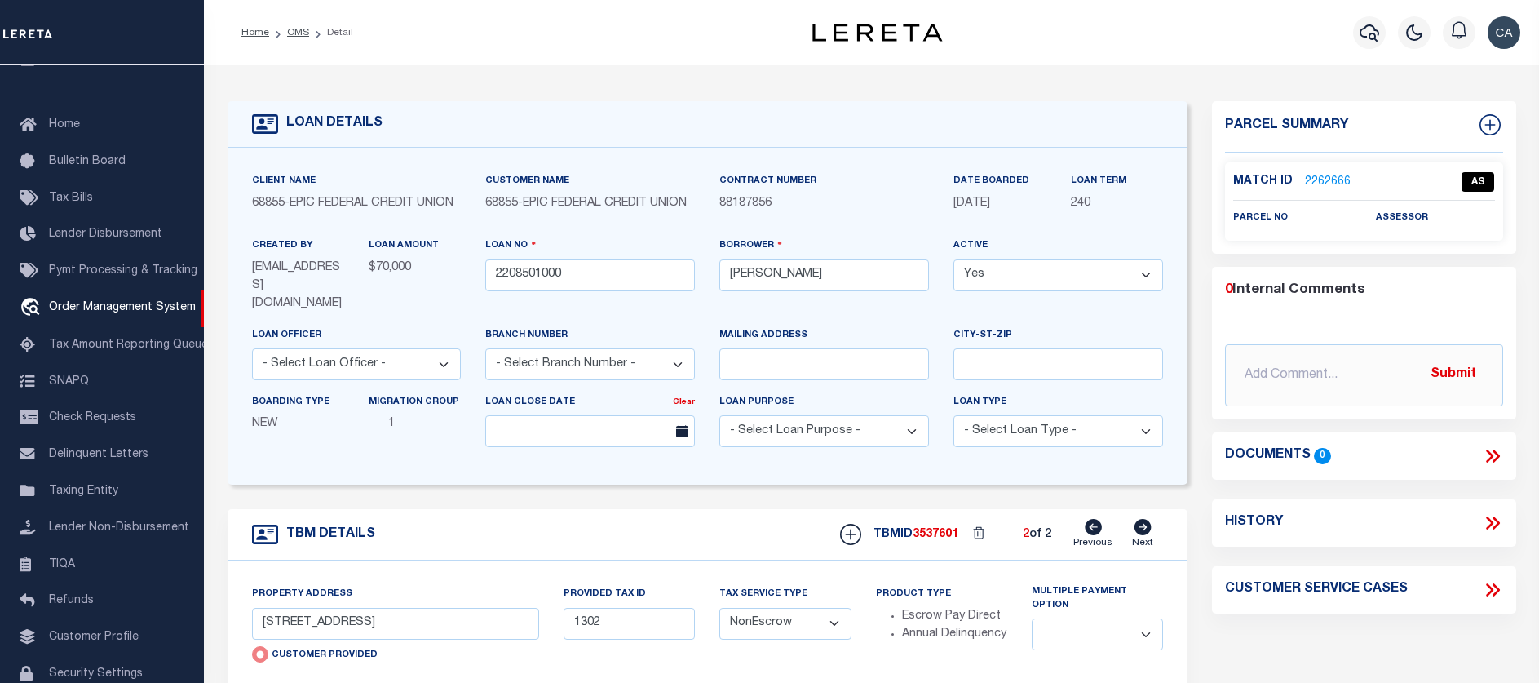
type textarea "TAX ID Update last comment: test 2"
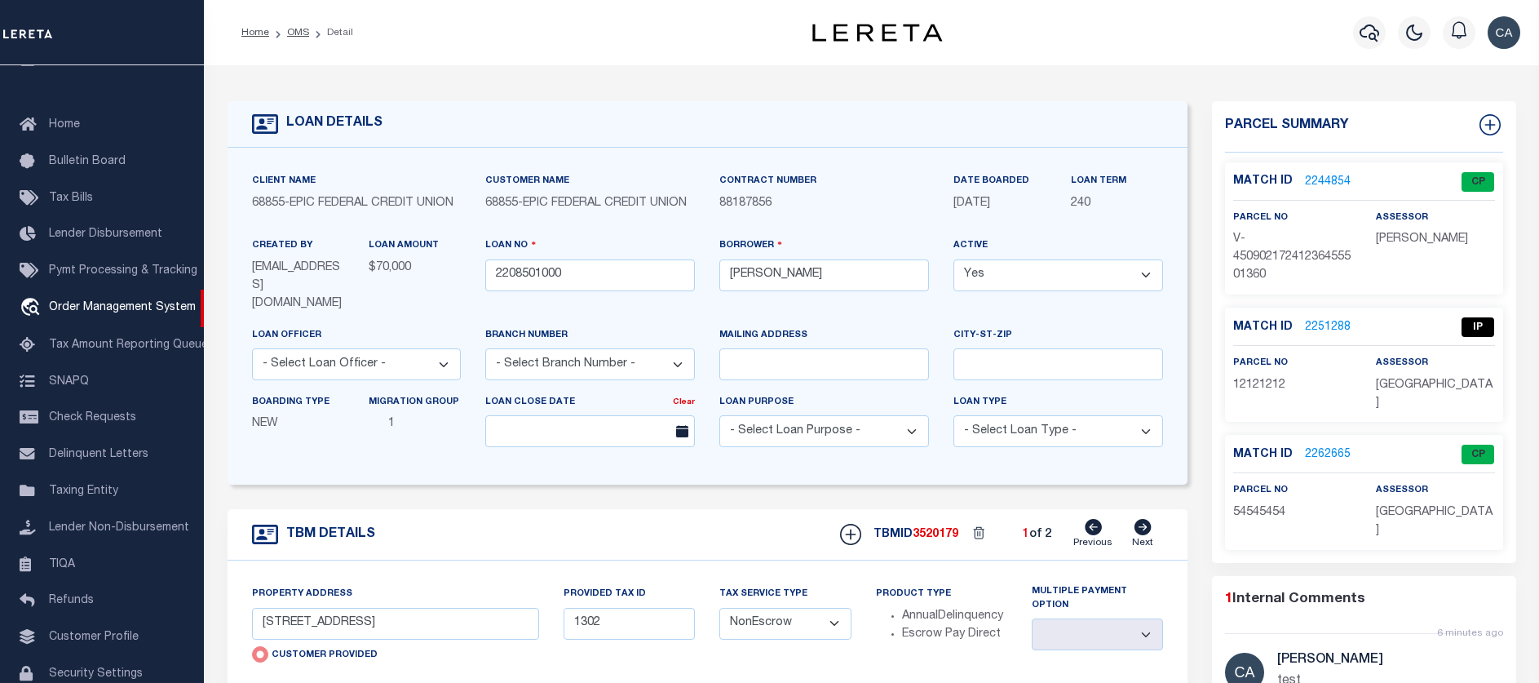
scroll to position [245, 0]
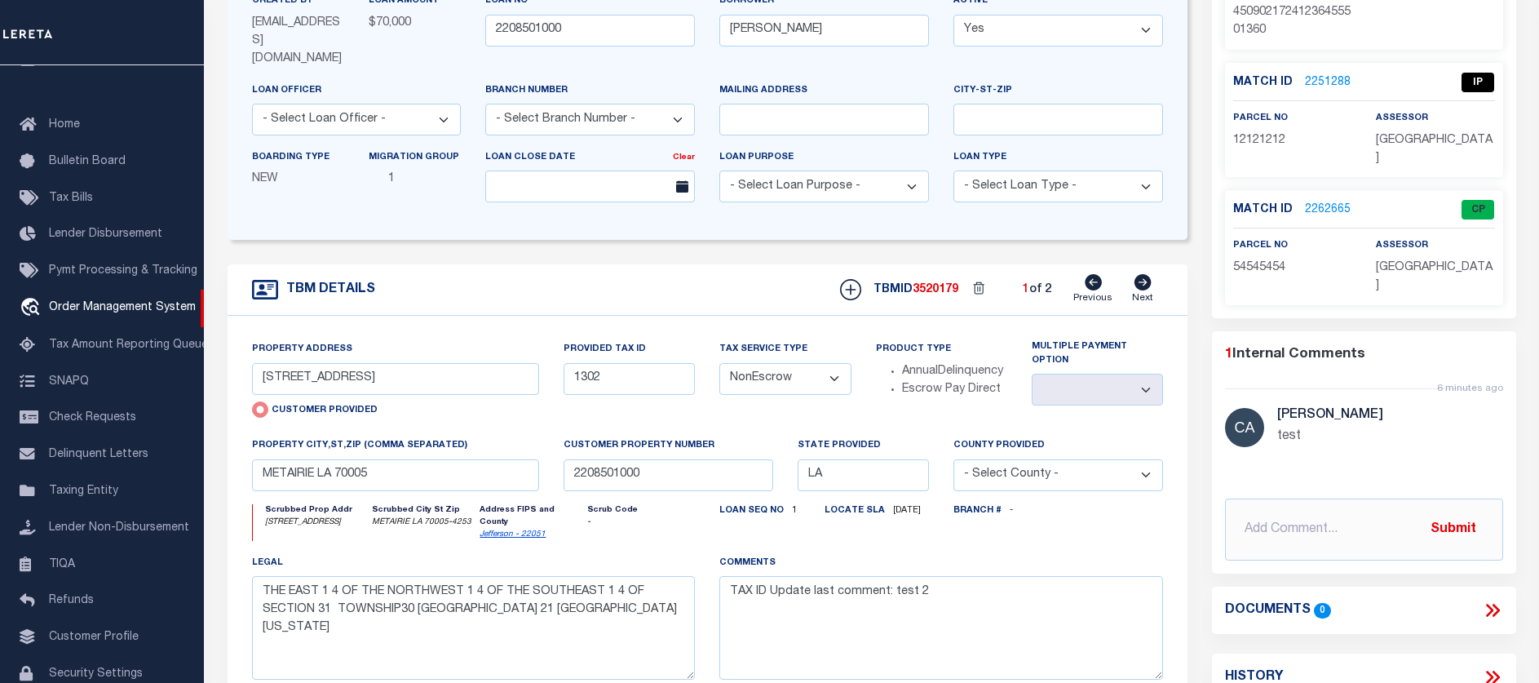
click at [1317, 459] on div "1 Internal Comments 6 minutes ago Carlos Contreres test @Aakash Patel @Adrian G…" at bounding box center [1364, 452] width 304 height 217
click at [1323, 498] on input "text" at bounding box center [1364, 529] width 278 height 62
type input "test 2w"
click at [1462, 512] on button "Submit" at bounding box center [1453, 528] width 67 height 33
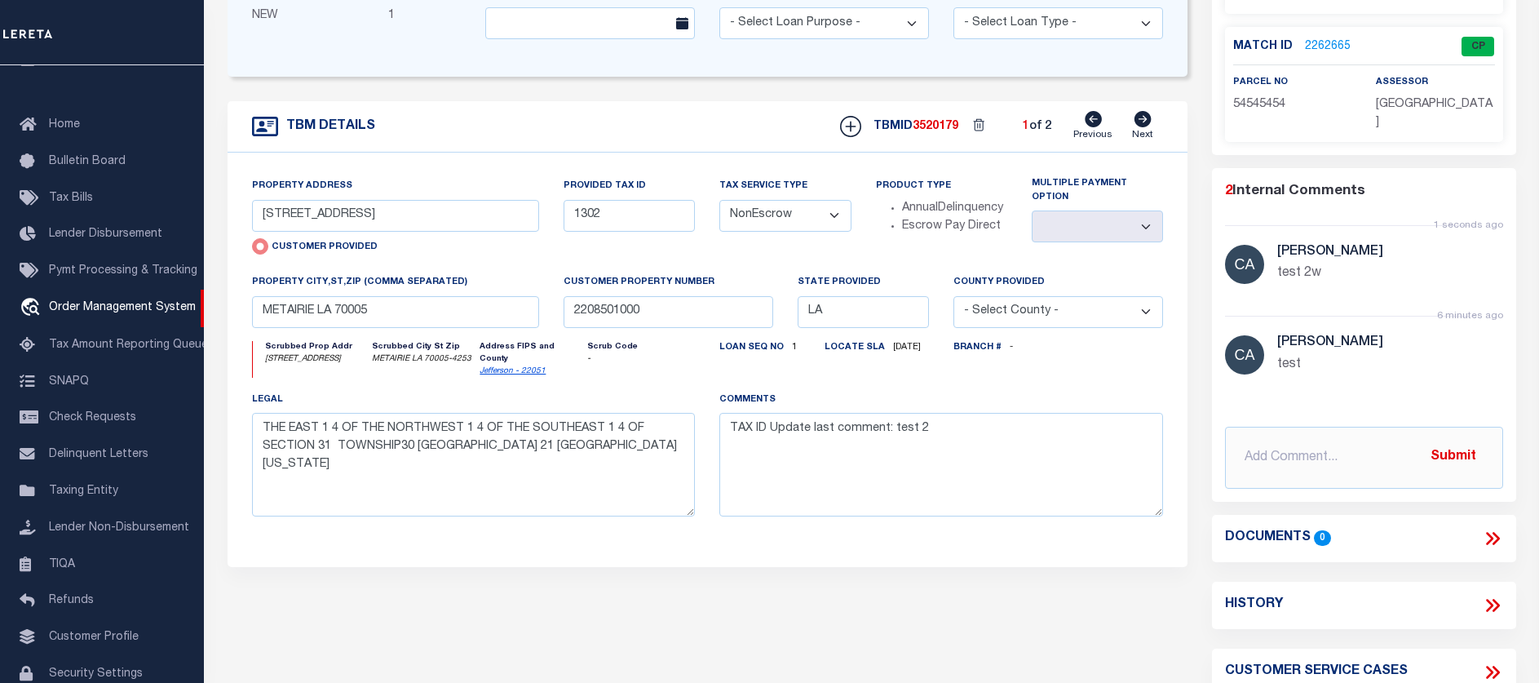
scroll to position [0, 0]
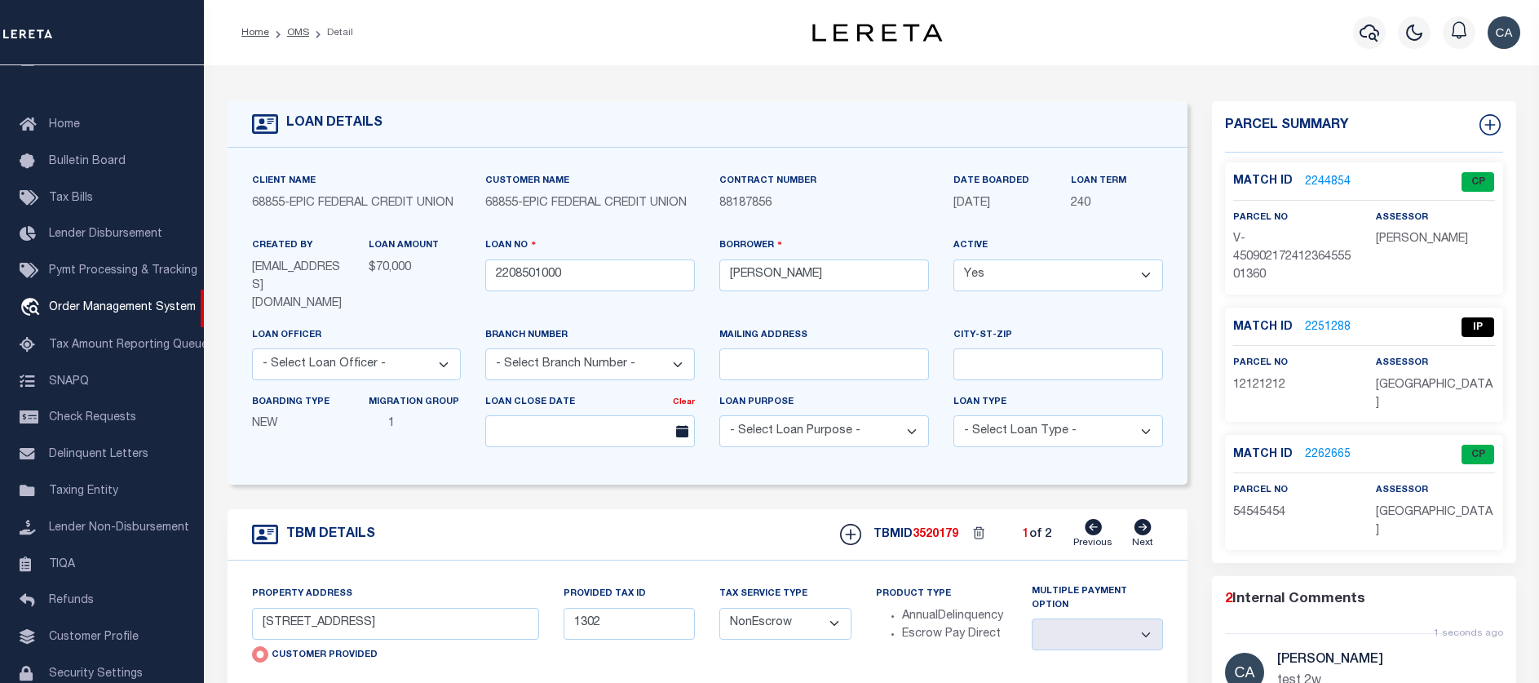
click at [1310, 185] on link "2244854" at bounding box center [1328, 182] width 46 height 17
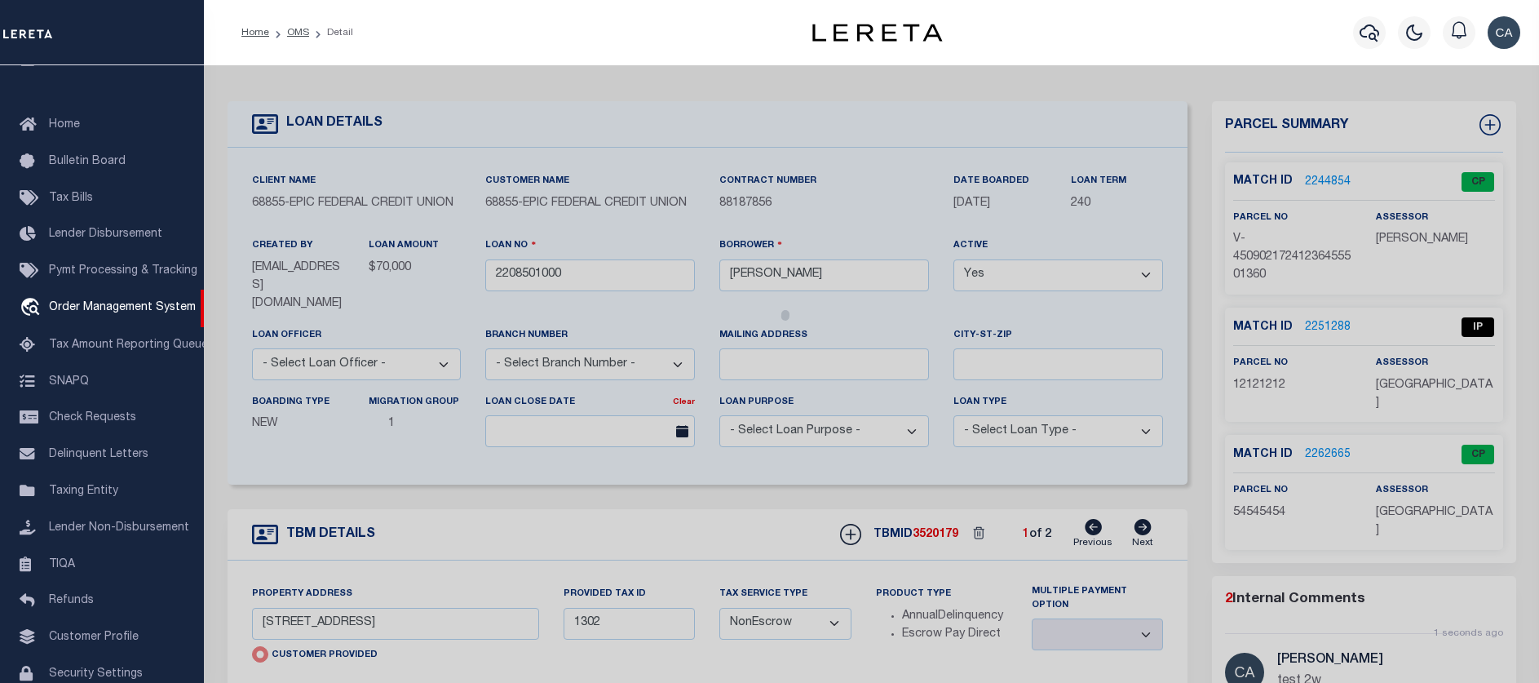
select select "AS"
select select
checkbox input "false"
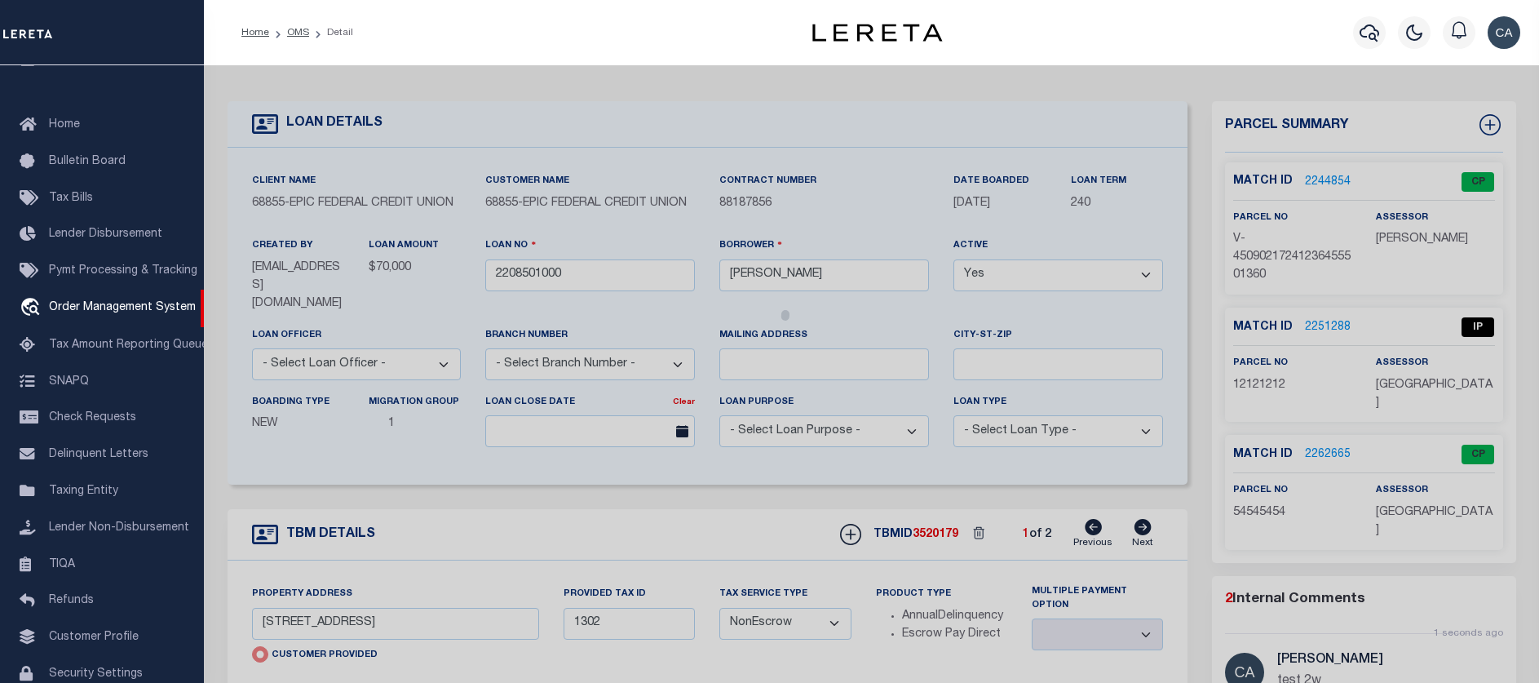
checkbox input "false"
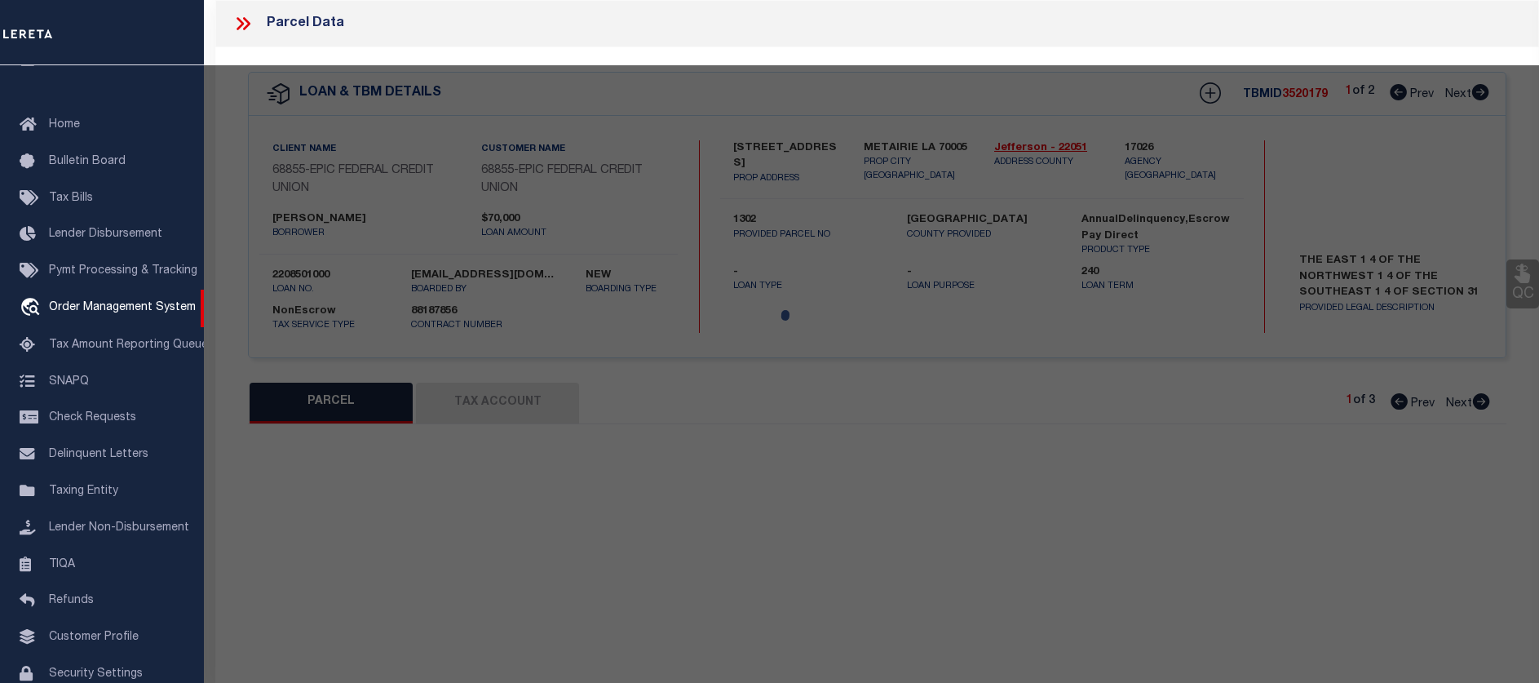
select select "CP"
type input "[STREET_ADDRESS]"
type input "METAIRIE LA 70005"
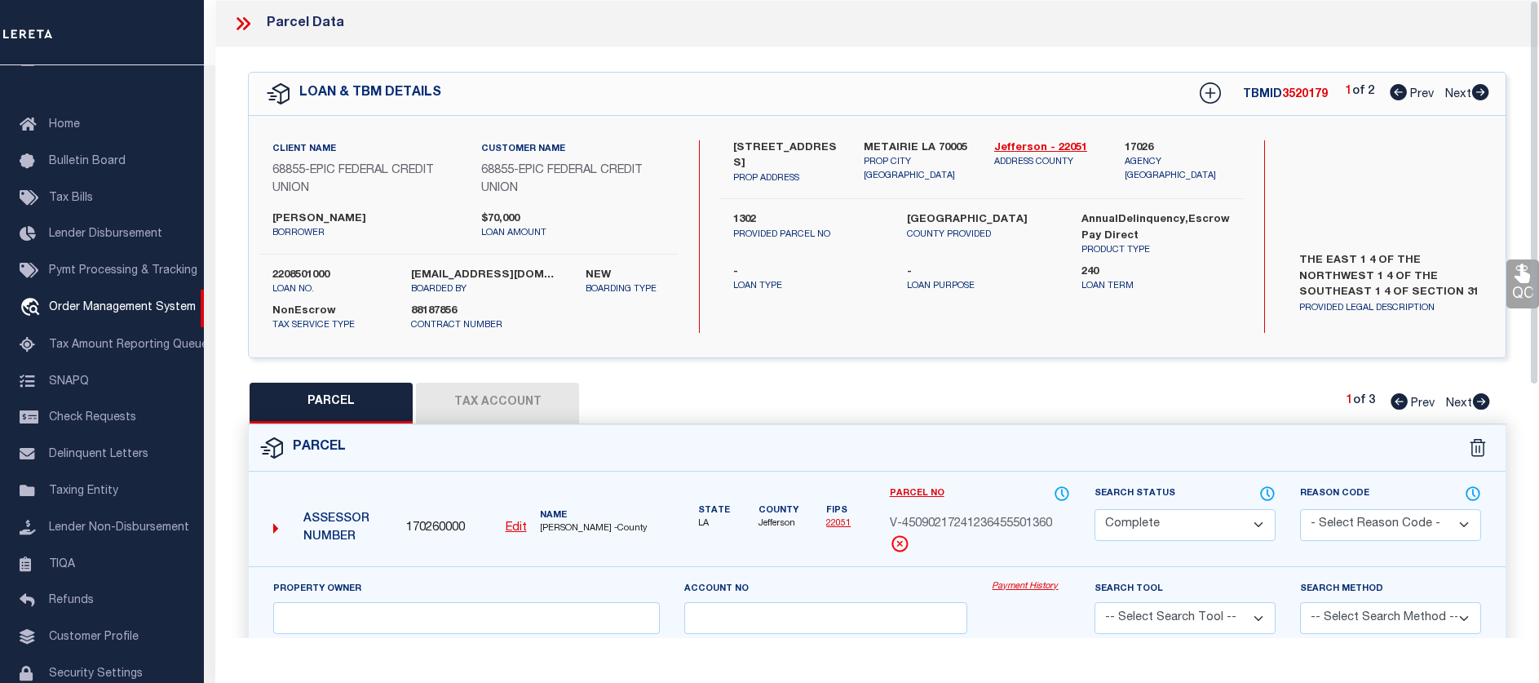
click at [1020, 600] on div "Payment History" at bounding box center [1031, 613] width 103 height 67
click at [1025, 586] on link "Payment History" at bounding box center [1031, 587] width 78 height 14
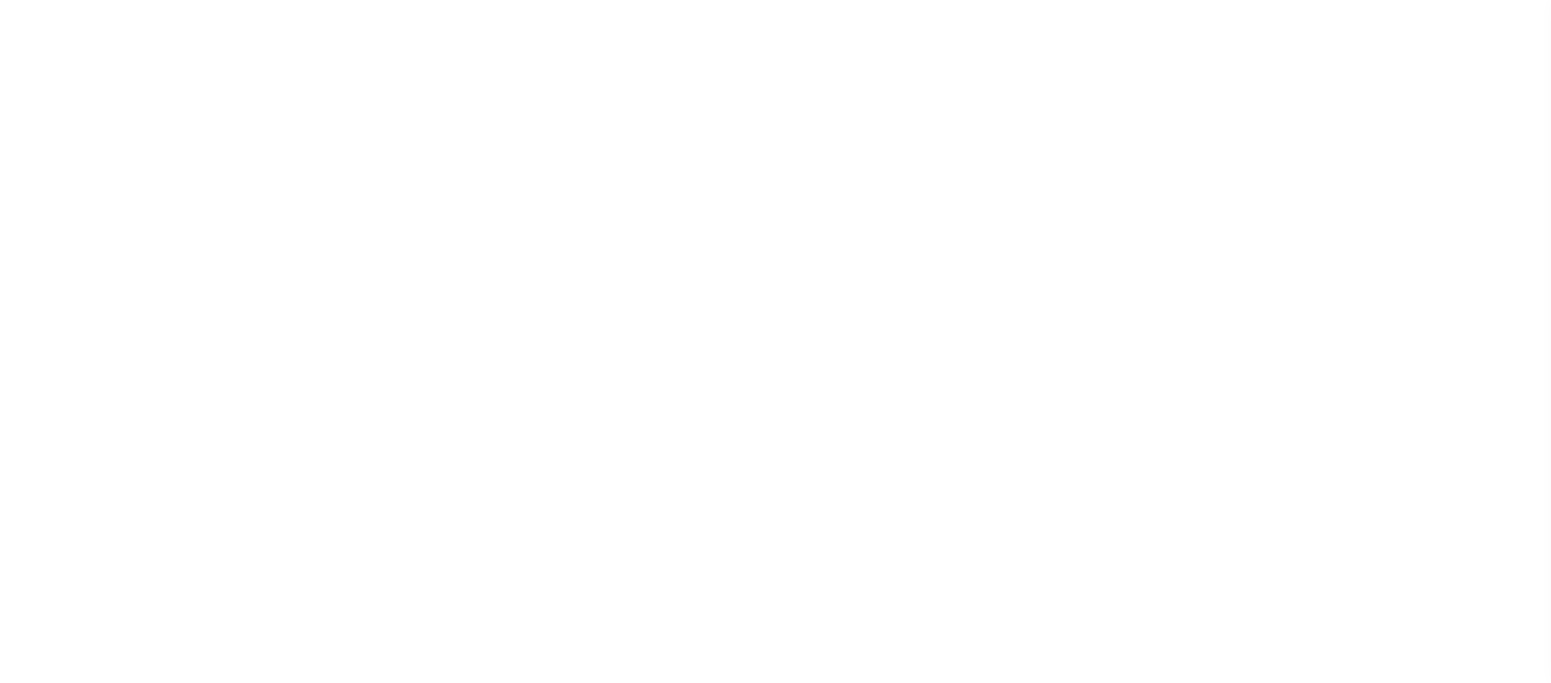
select select "200"
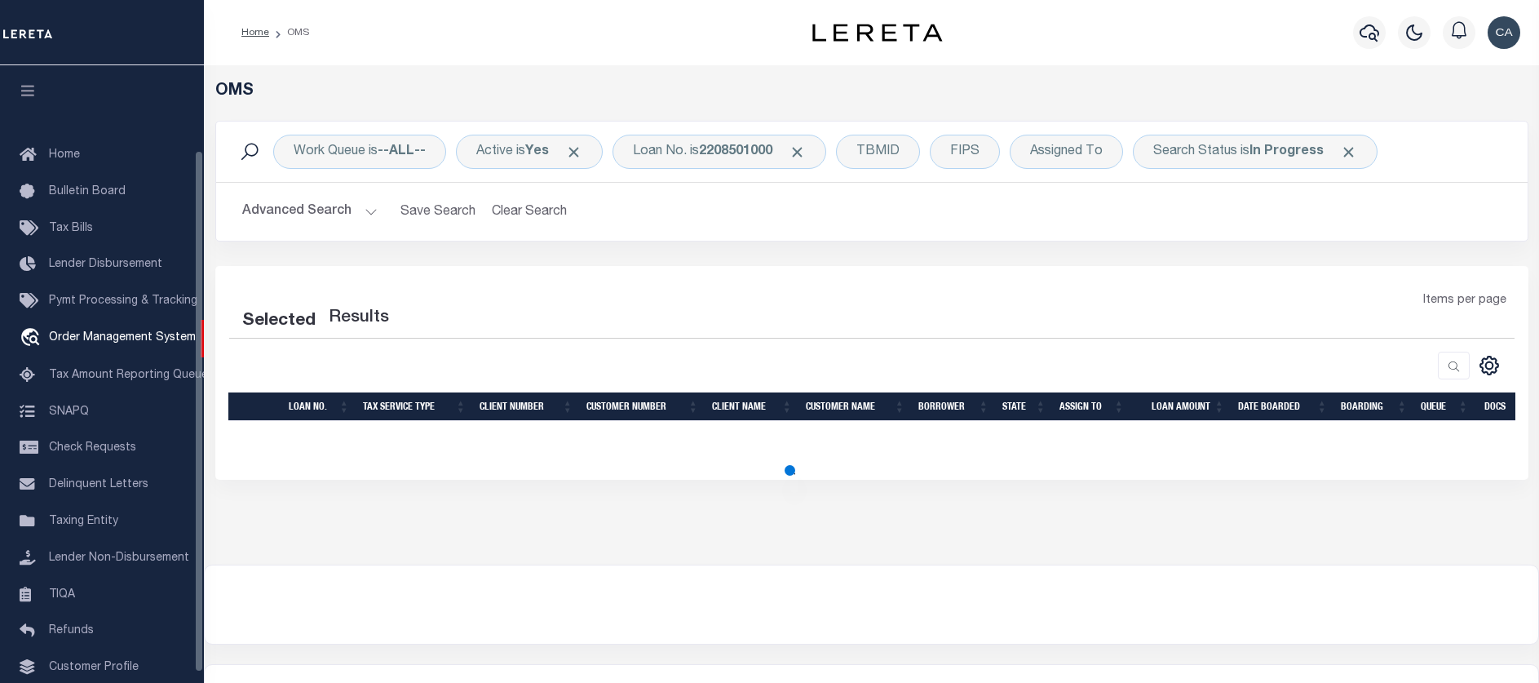
scroll to position [100, 0]
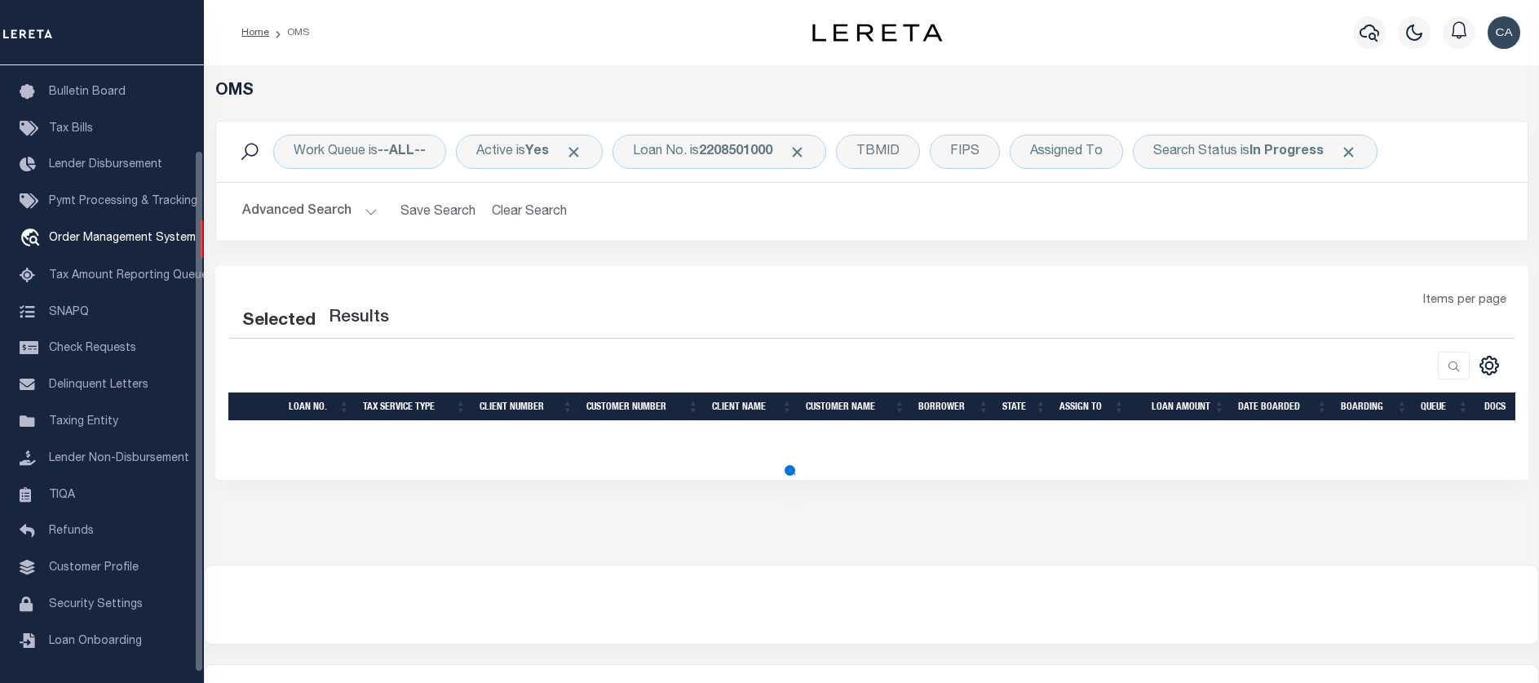
select select "200"
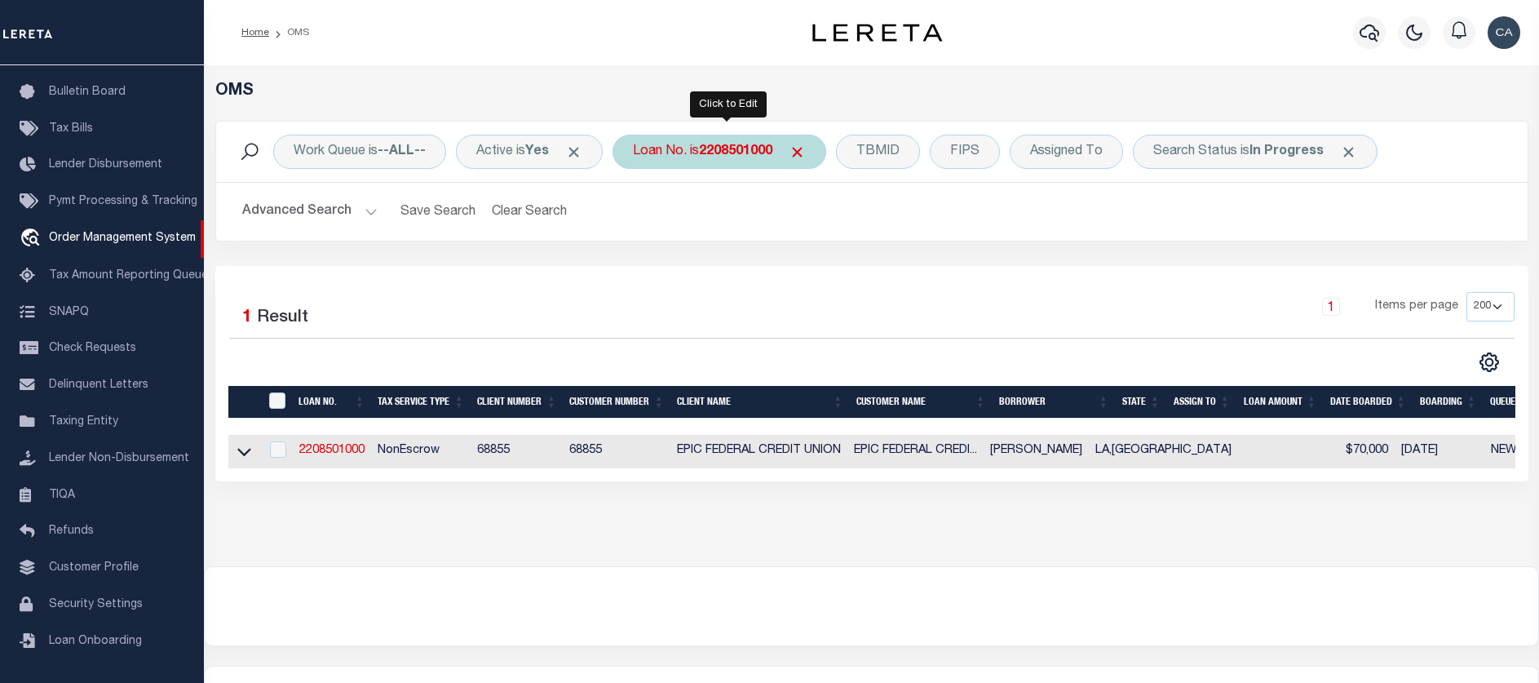
click at [800, 153] on span "Click to Remove" at bounding box center [797, 152] width 17 height 17
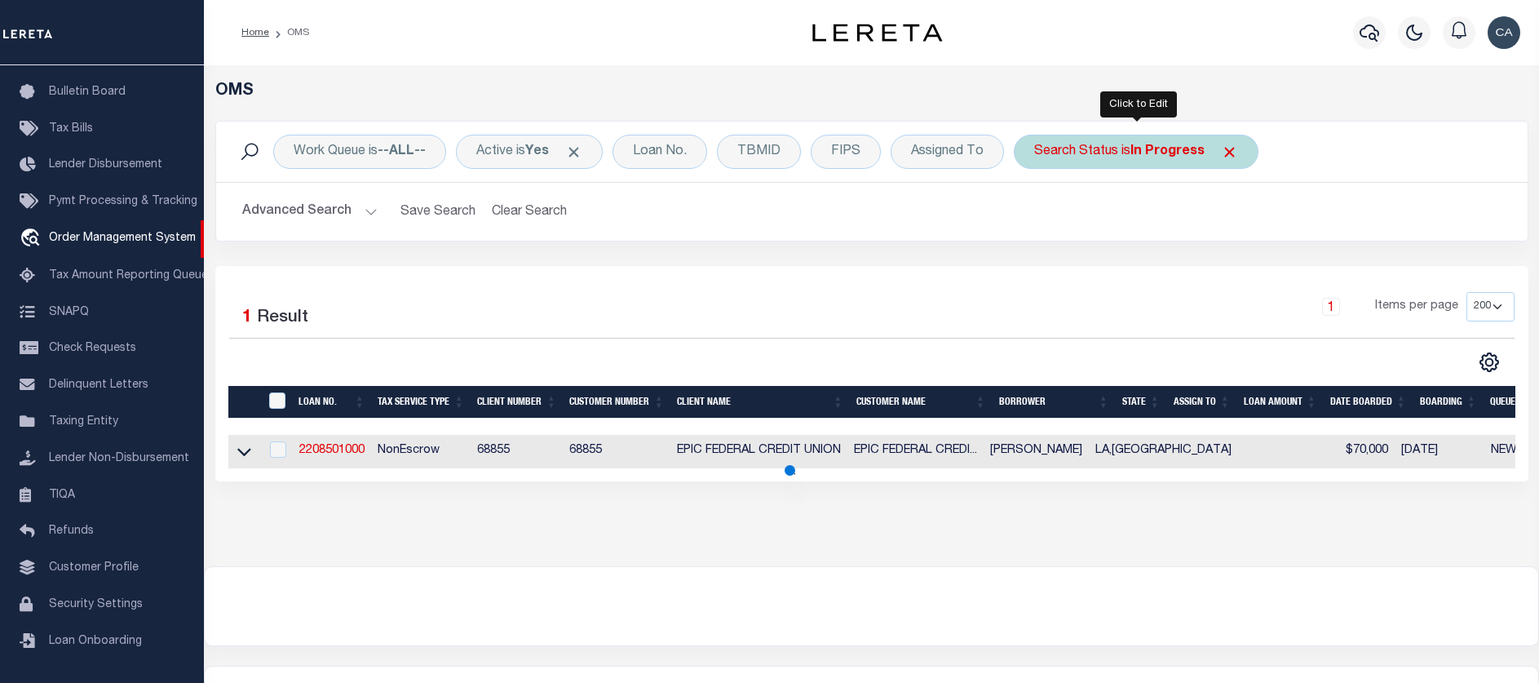
click at [1230, 153] on span "Click to Remove" at bounding box center [1229, 152] width 17 height 17
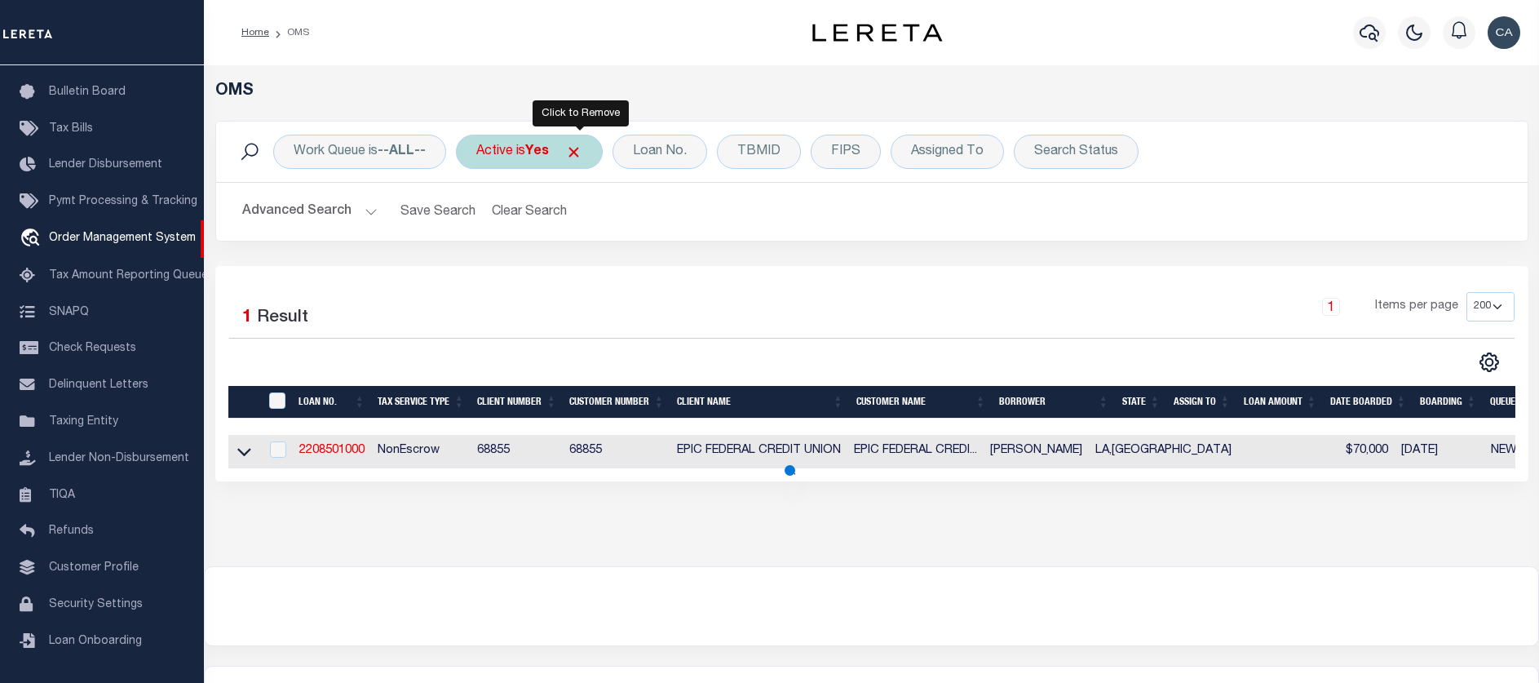
click at [581, 148] on span "Click to Remove" at bounding box center [573, 152] width 17 height 17
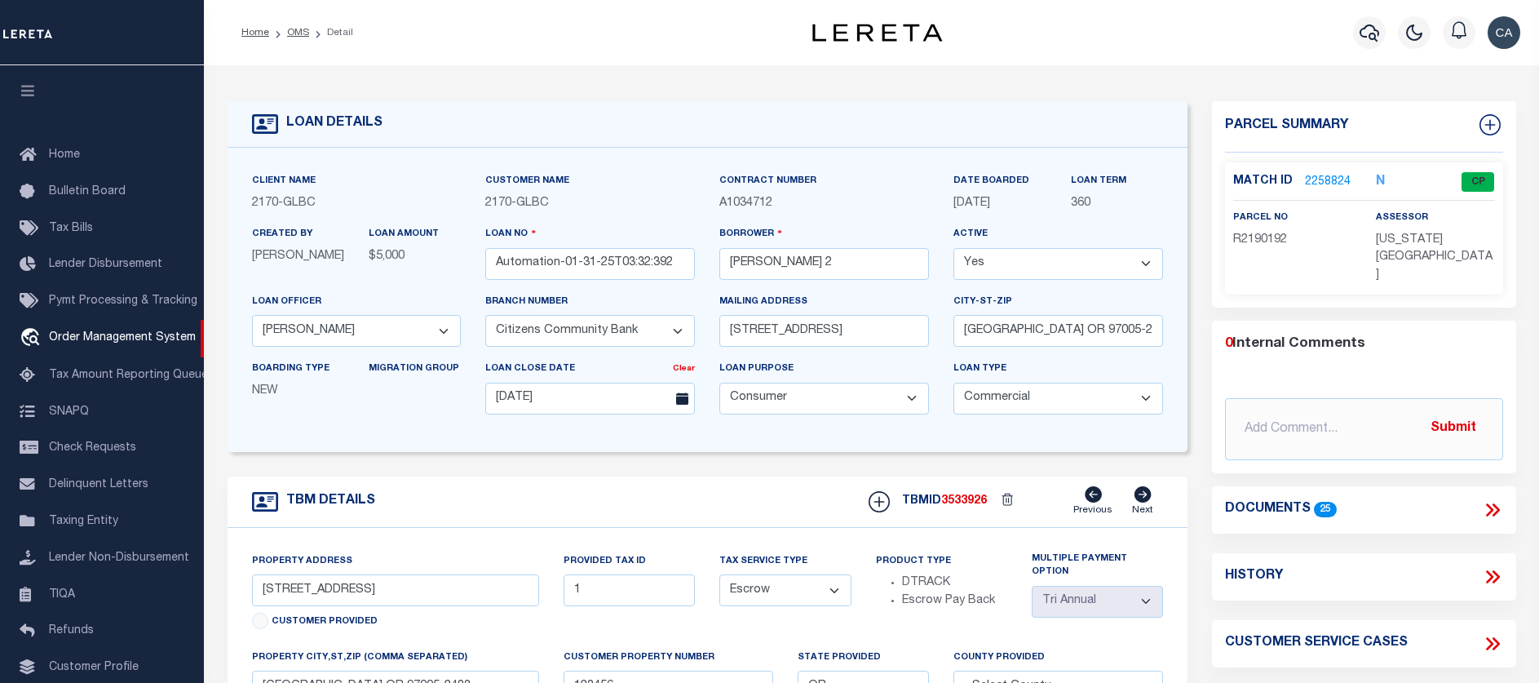
select select "145407"
select select "4576"
select select "1300"
select select "20"
select select "Escrow"
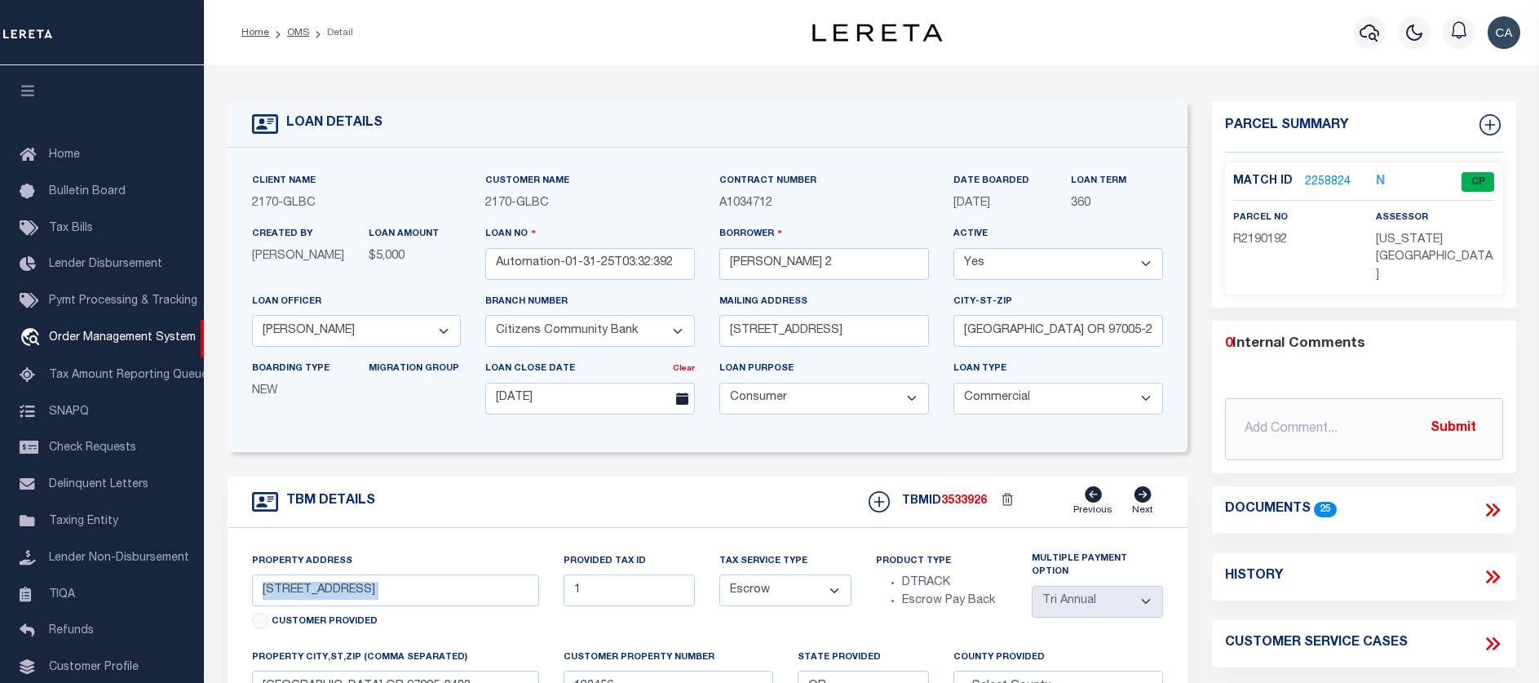
scroll to position [112, 0]
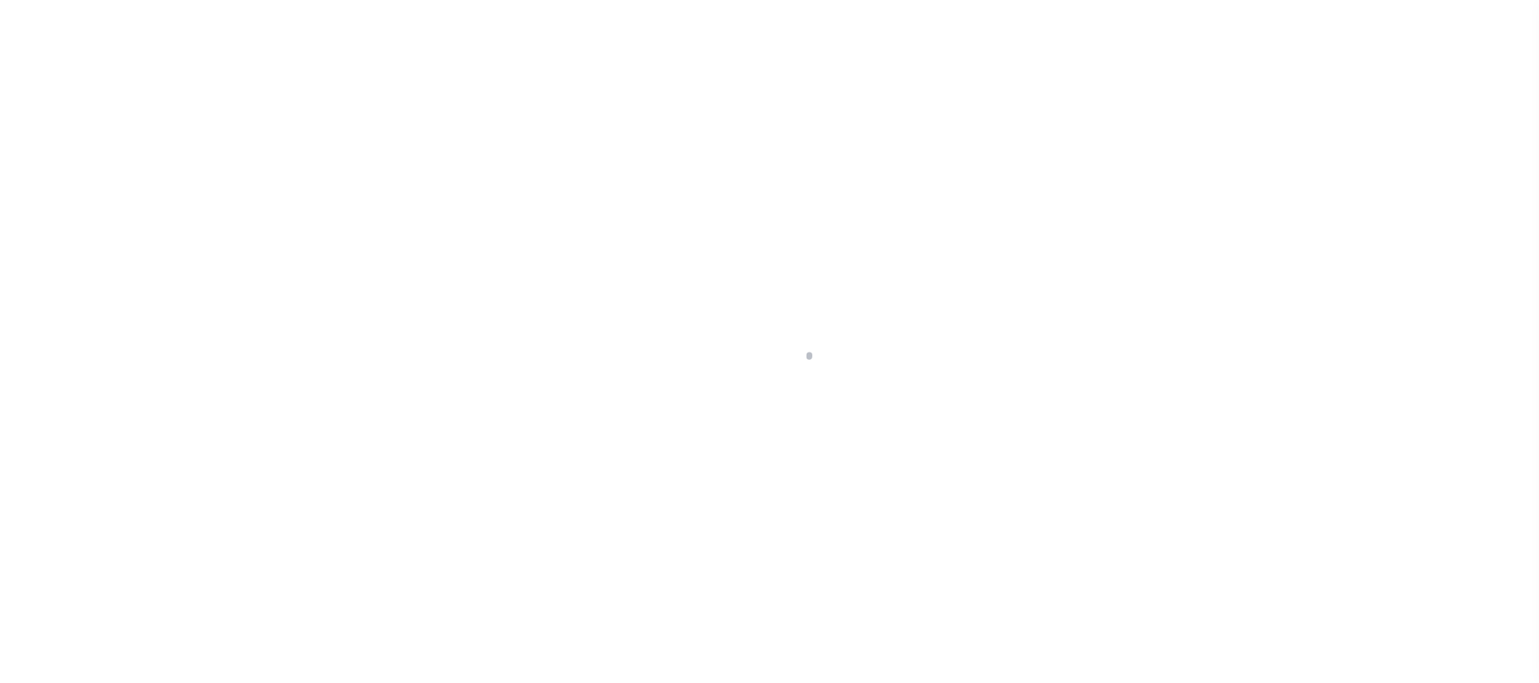
select select "145407"
select select "4576"
select select "1300"
select select "20"
select select "Escrow"
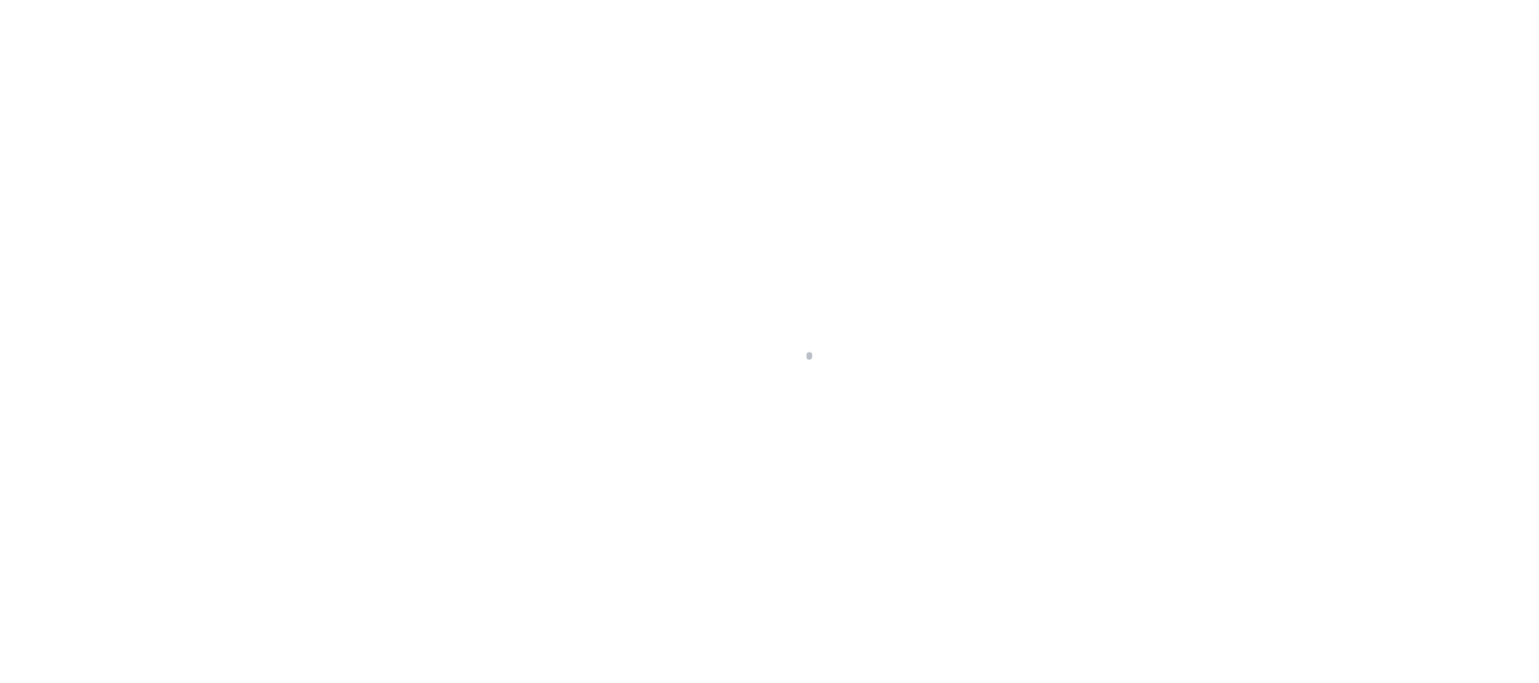
scroll to position [112, 0]
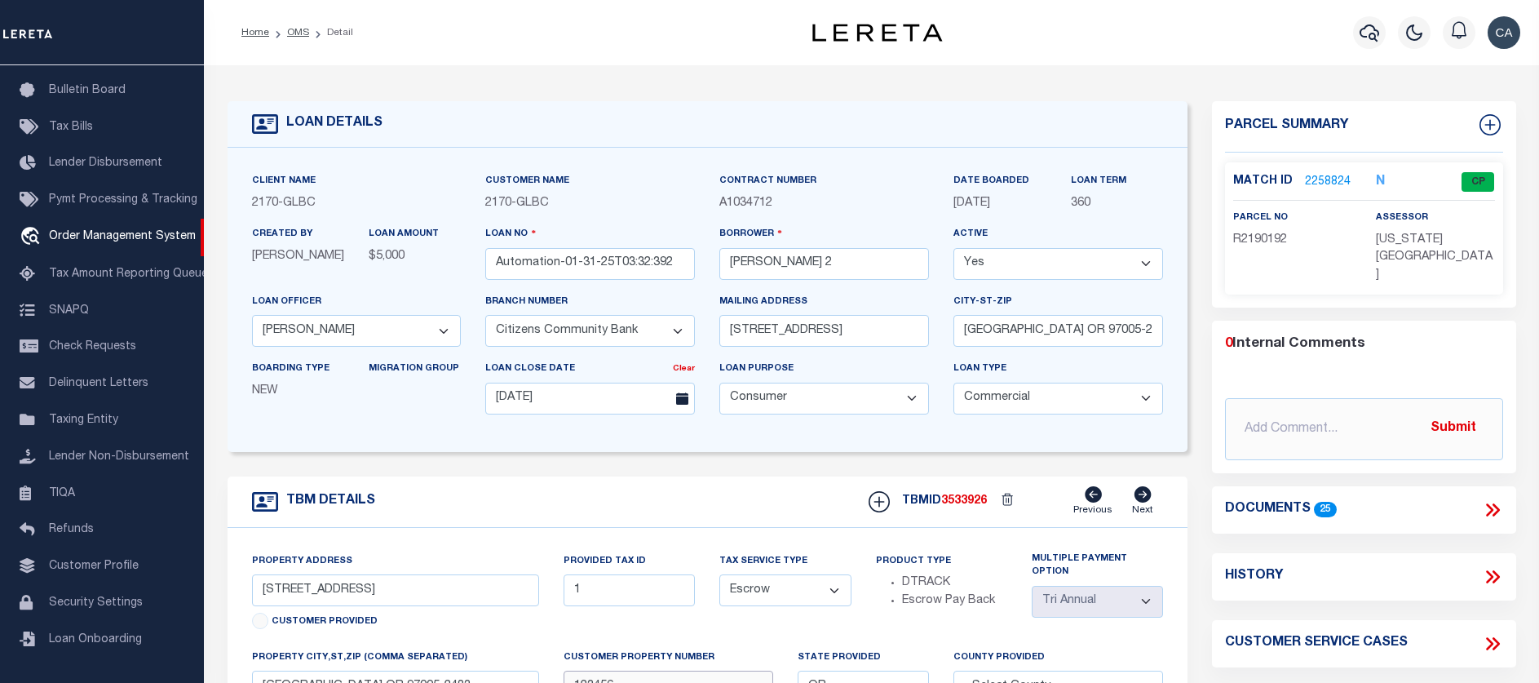
click at [764, 682] on html "Home OMS Detail" at bounding box center [769, 626] width 1539 height 1253
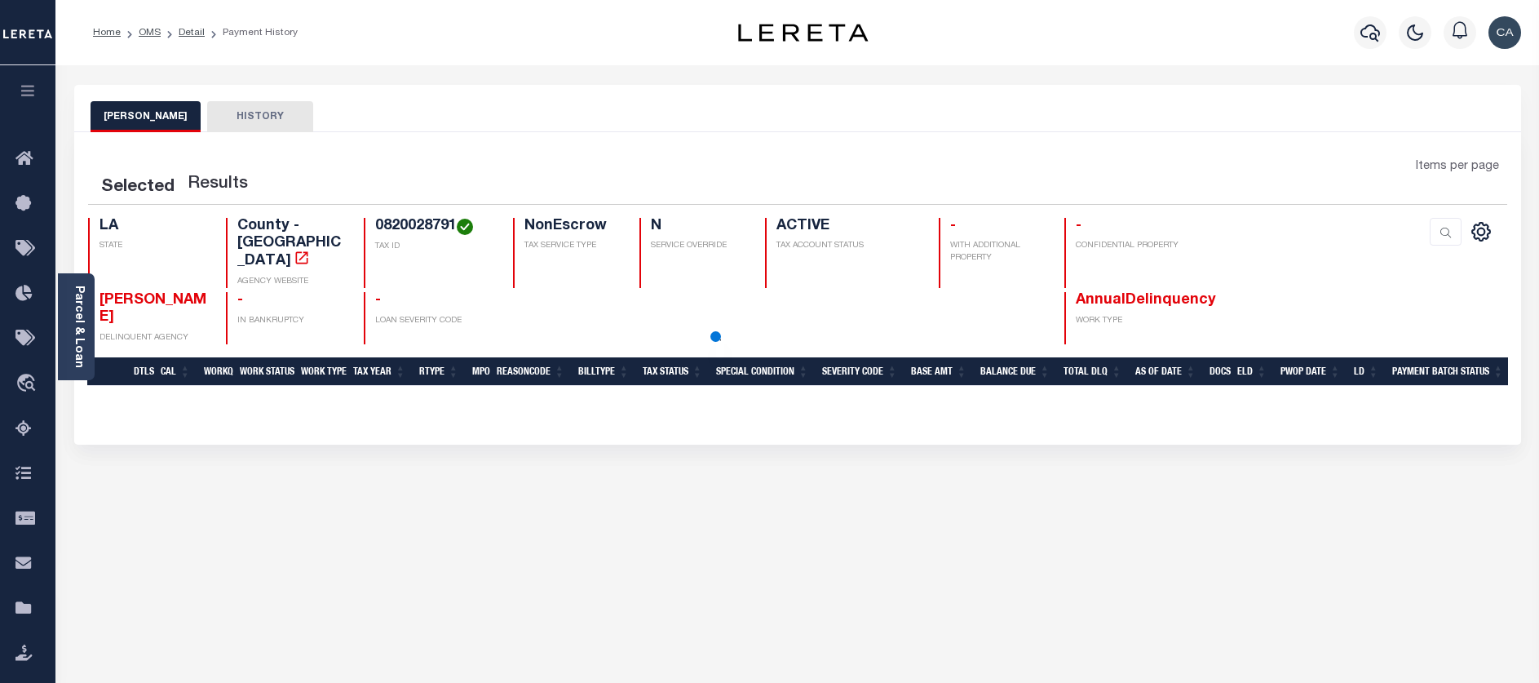
click at [620, 511] on div "JEFFERSON PARISH HISTORY Selected Results" at bounding box center [798, 545] width 1472 height 921
click at [822, 561] on div "[PERSON_NAME] HISTORY Selected Results" at bounding box center [798, 545] width 1472 height 921
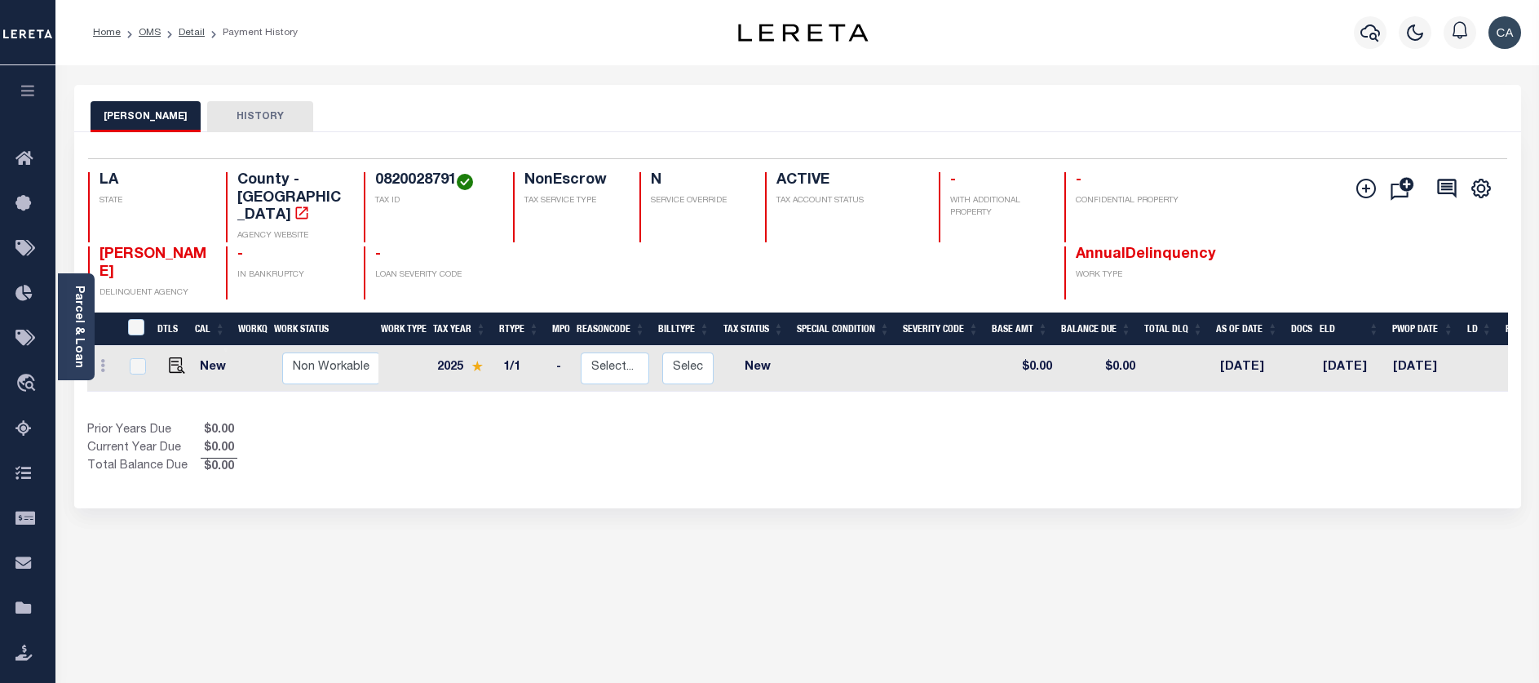
click at [600, 479] on div "Selected 1 Result 1 Items per page 25 50 100 LA STATE TAX ID N -" at bounding box center [797, 320] width 1447 height 376
click at [164, 361] on link at bounding box center [173, 366] width 24 height 11
checkbox input "true"
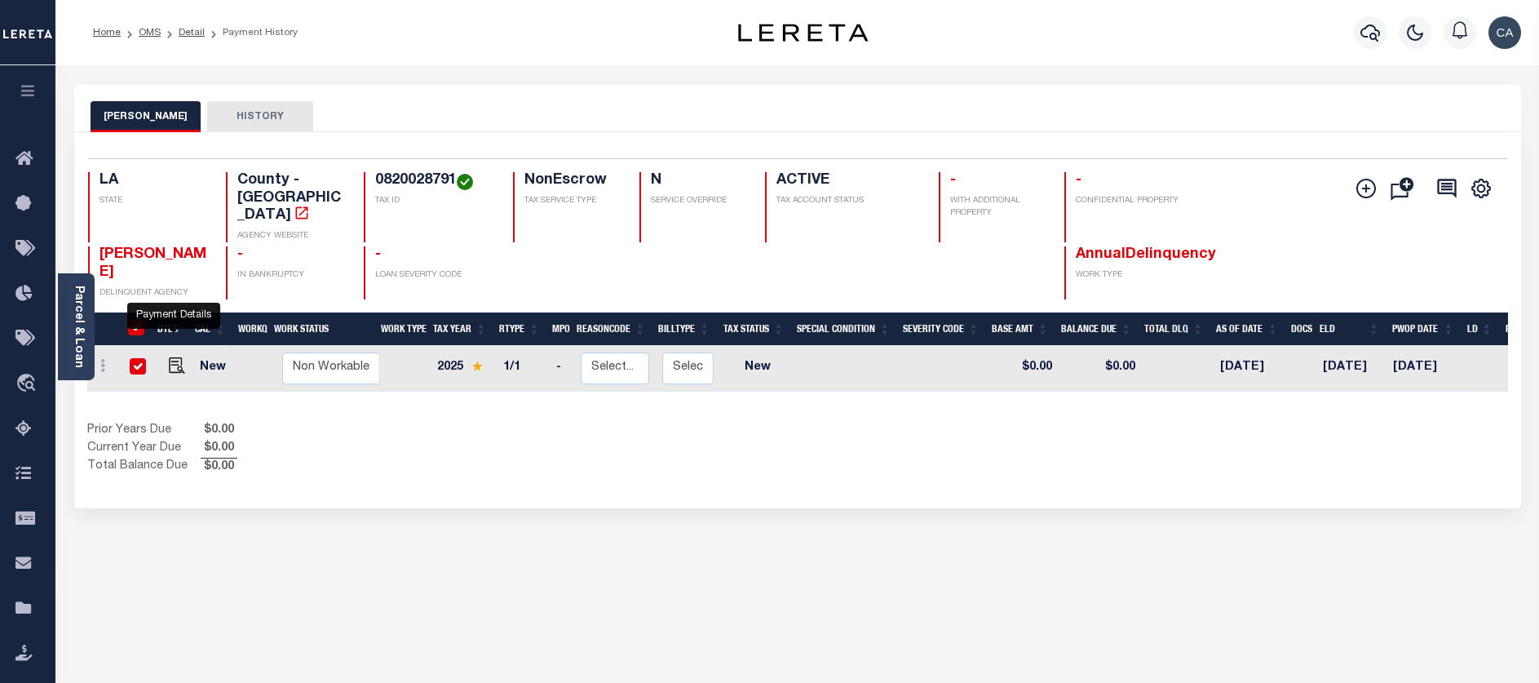
checkbox input "true"
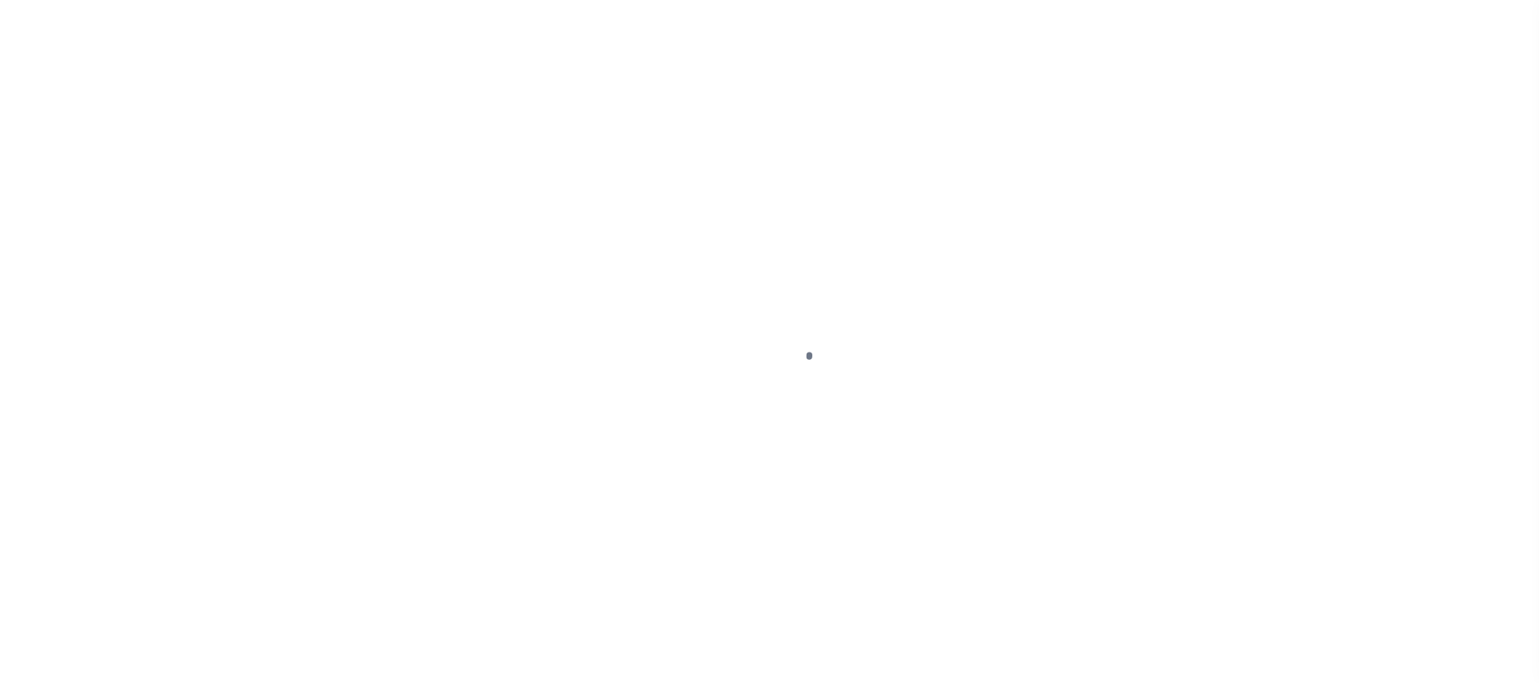
select select "NW2"
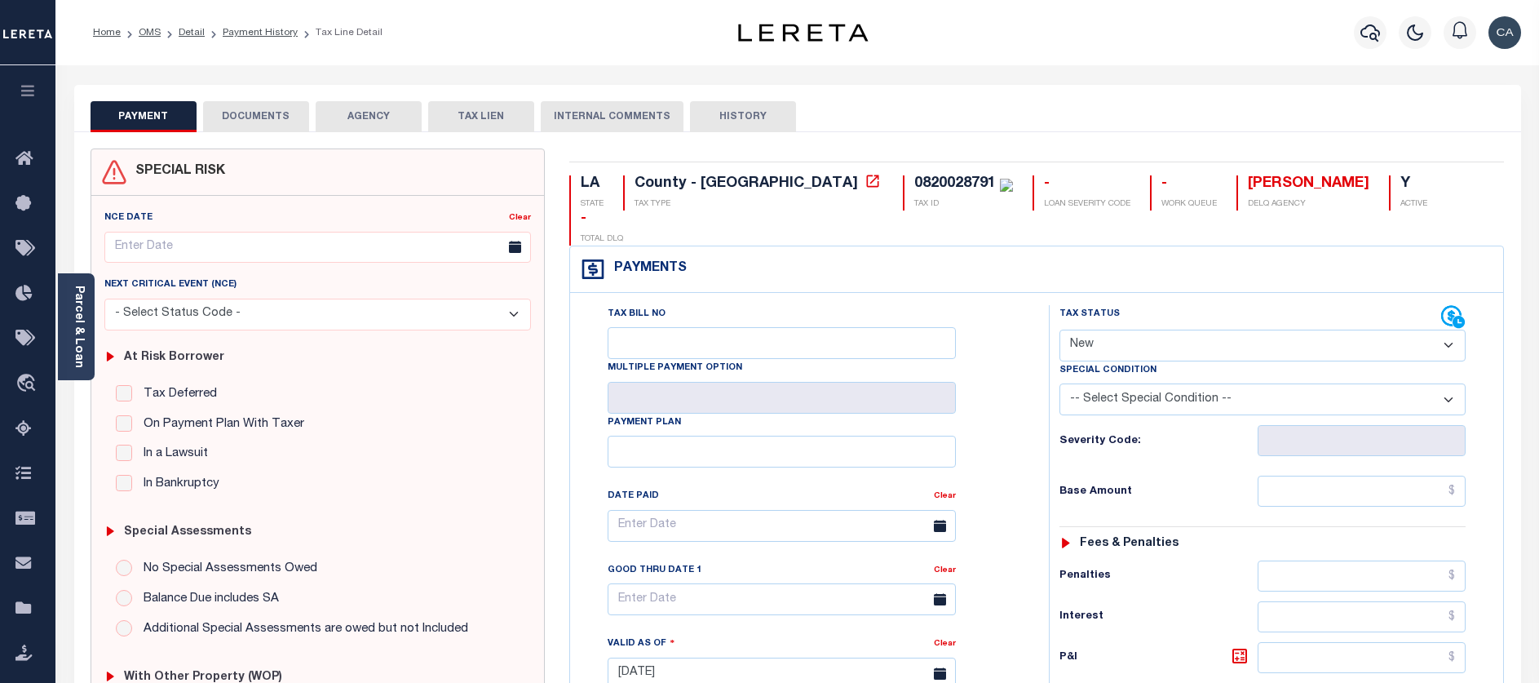
click at [250, 116] on button "DOCUMENTS" at bounding box center [256, 116] width 106 height 31
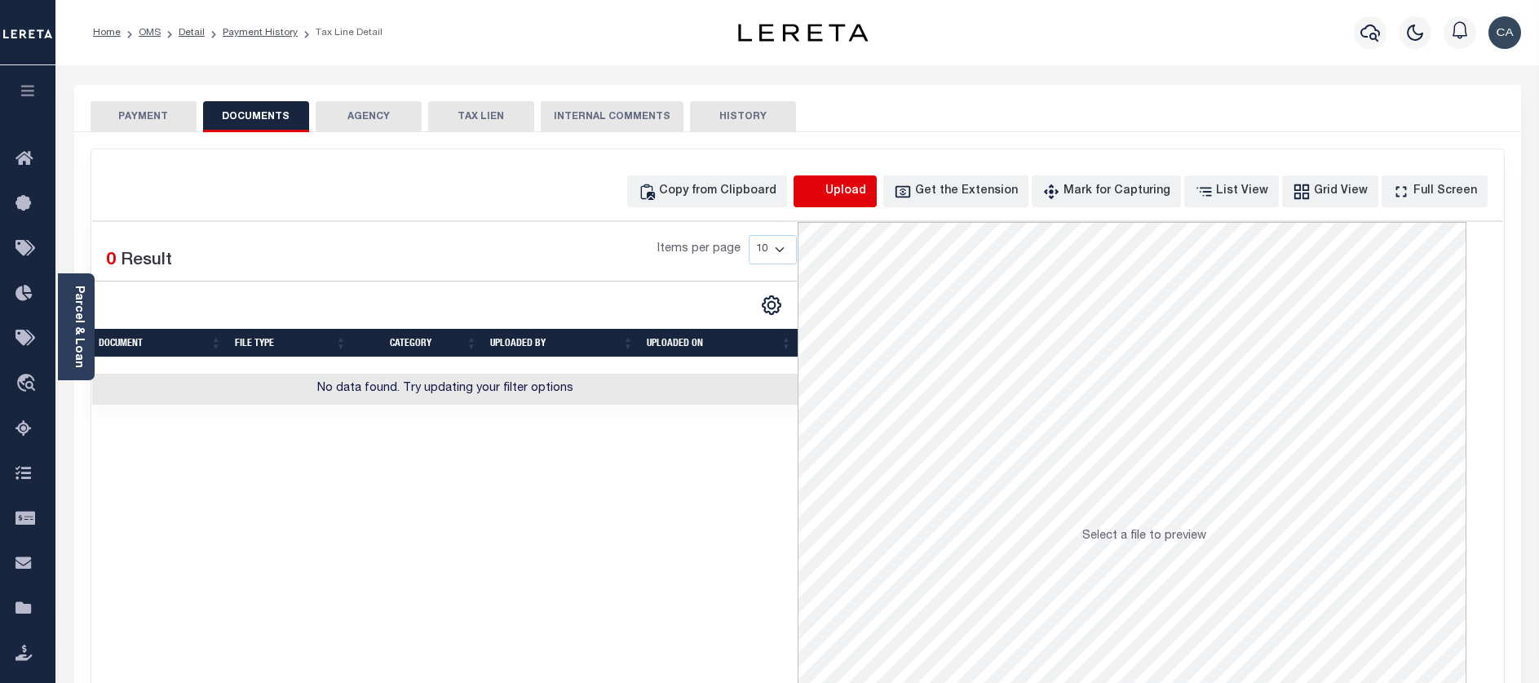
click at [822, 193] on icon "button" at bounding box center [813, 192] width 18 height 18
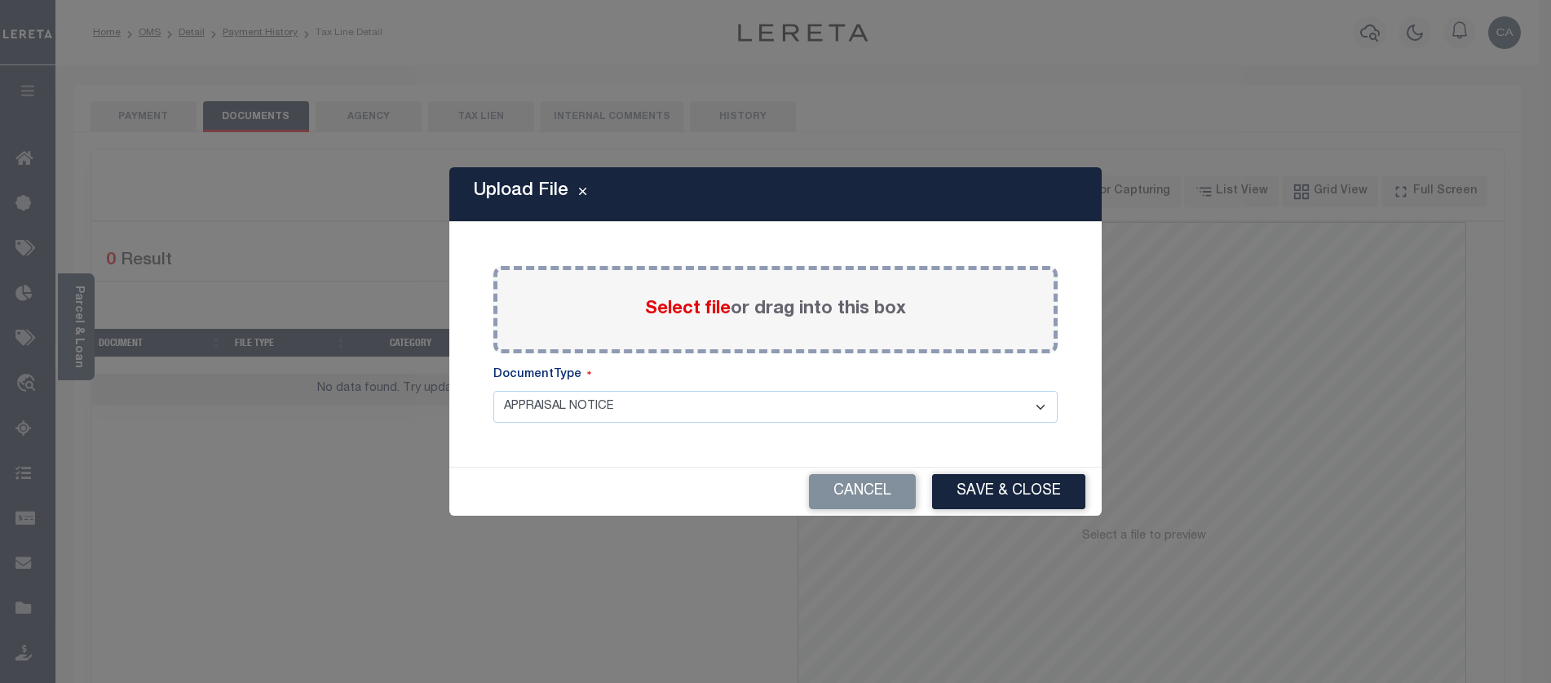
click at [698, 281] on div "Select file or drag into this box" at bounding box center [776, 309] width 564 height 87
click at [695, 300] on span "Select file" at bounding box center [688, 309] width 86 height 18
click at [0, 0] on input "Select file or drag into this box" at bounding box center [0, 0] width 0 height 0
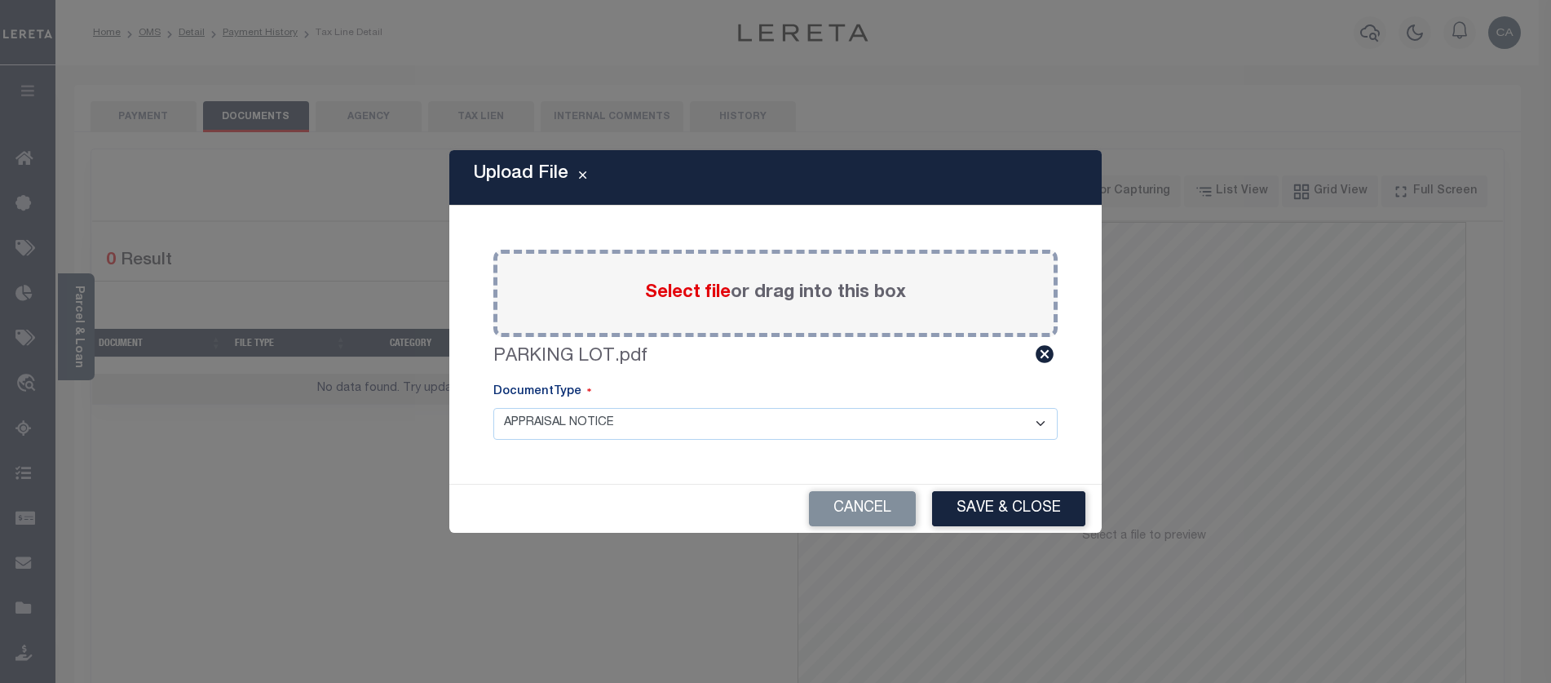
click at [633, 444] on div "Paste copied image or file into this box Select file or drag into this box PARK…" at bounding box center [775, 344] width 613 height 239
click at [633, 416] on select "APPRAISAL NOTICE ATTORNEY NOTICE CURRENT BILLS DELINQUENT BILLS FORFEITURE NOTI…" at bounding box center [776, 424] width 564 height 32
click at [494, 408] on select "APPRAISAL NOTICE ATTORNEY NOTICE CURRENT BILLS DELINQUENT BILLS FORFEITURE NOTI…" at bounding box center [776, 424] width 564 height 32
click at [1005, 502] on button "Save & Close" at bounding box center [1008, 508] width 153 height 35
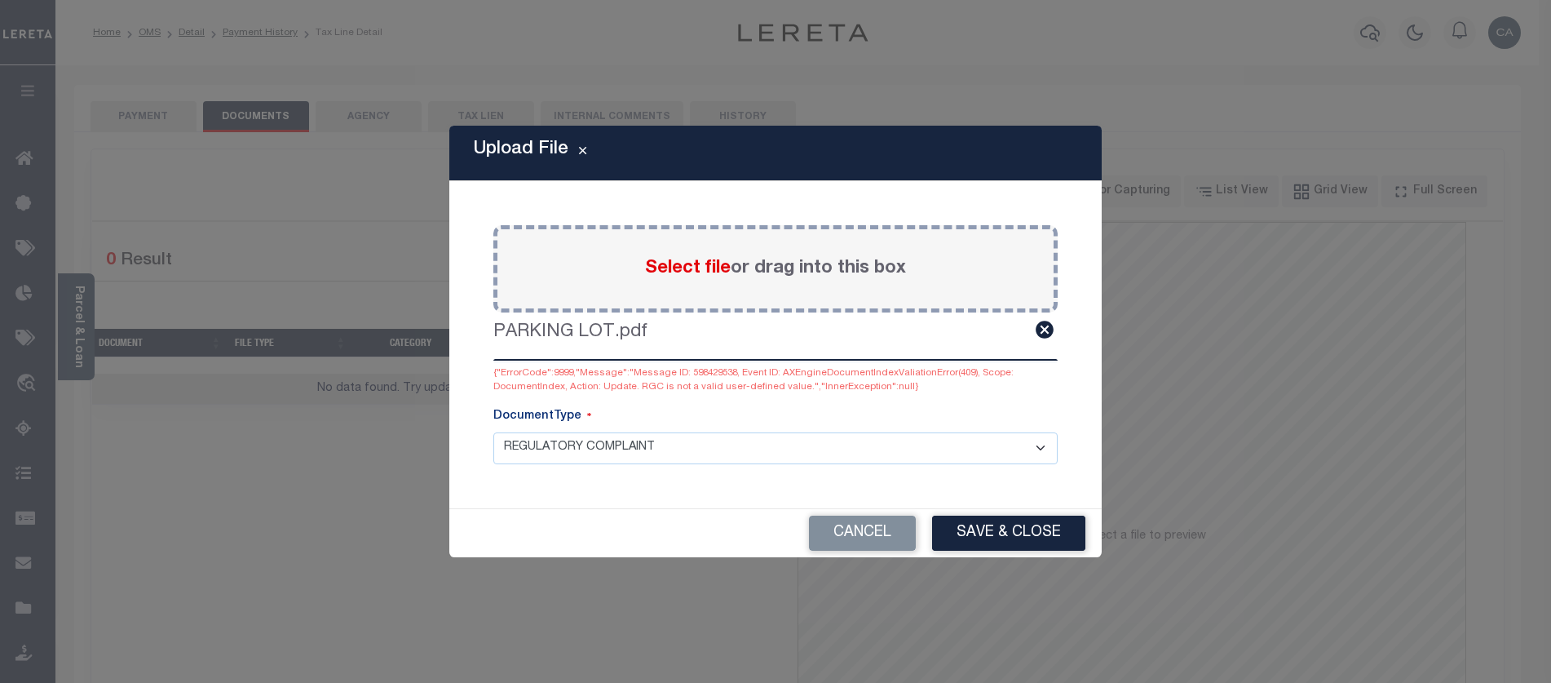
click at [632, 459] on select "APPRAISAL NOTICE ATTORNEY NOTICE CURRENT BILLS DELINQUENT BILLS FORFEITURE NOTI…" at bounding box center [776, 448] width 564 height 32
click at [494, 432] on select "APPRAISAL NOTICE ATTORNEY NOTICE CURRENT BILLS DELINQUENT BILLS FORFEITURE NOTI…" at bounding box center [776, 448] width 564 height 32
click at [672, 599] on div "Upload File Paste copied image or file into this box Select file or drag into t…" at bounding box center [775, 341] width 1551 height 683
click at [648, 441] on select "APPRAISAL NOTICE ATTORNEY NOTICE CURRENT BILLS DELINQUENT BILLS FORFEITURE NOTI…" at bounding box center [776, 448] width 564 height 32
click at [494, 432] on select "APPRAISAL NOTICE ATTORNEY NOTICE CURRENT BILLS DELINQUENT BILLS FORFEITURE NOTI…" at bounding box center [776, 448] width 564 height 32
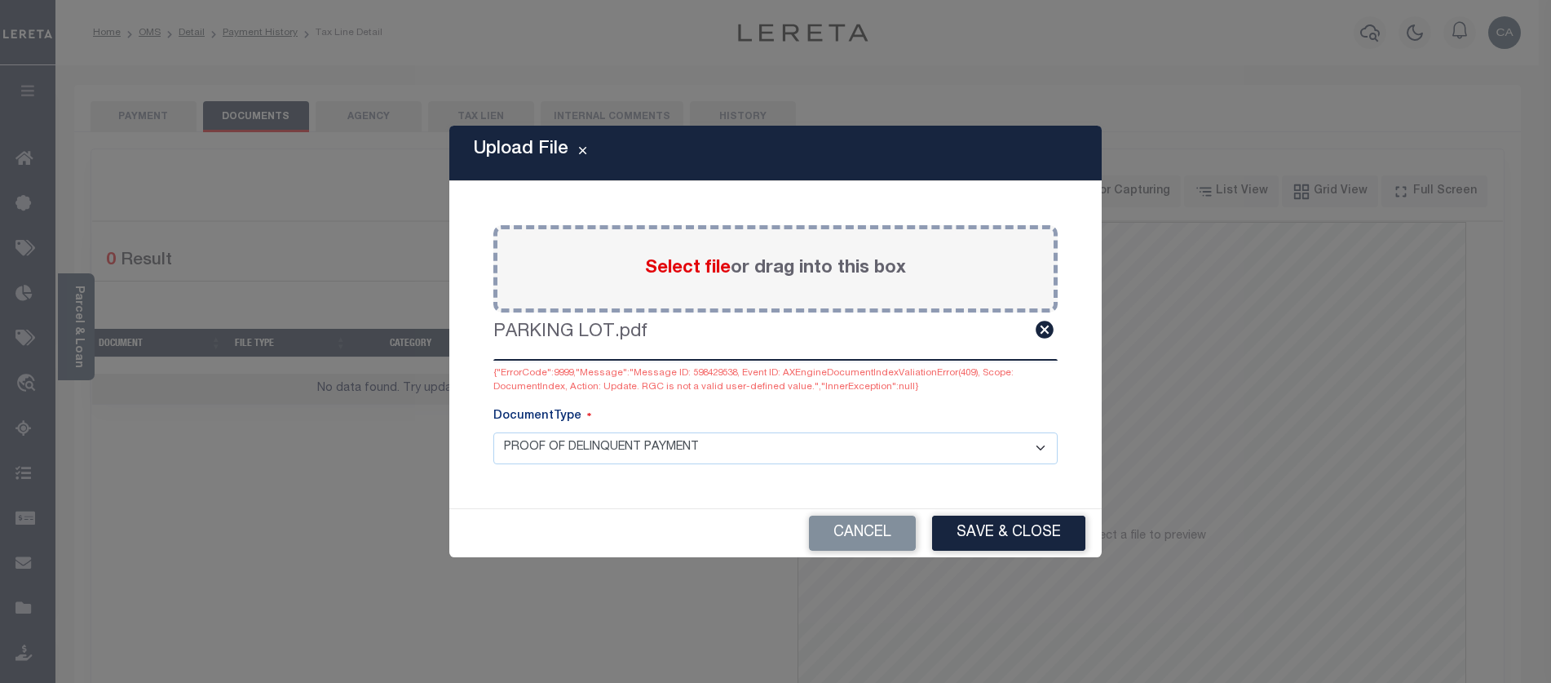
click at [976, 510] on div "Cancel Save & Close" at bounding box center [775, 533] width 653 height 48
click at [986, 520] on button "Save & Close" at bounding box center [1008, 533] width 153 height 35
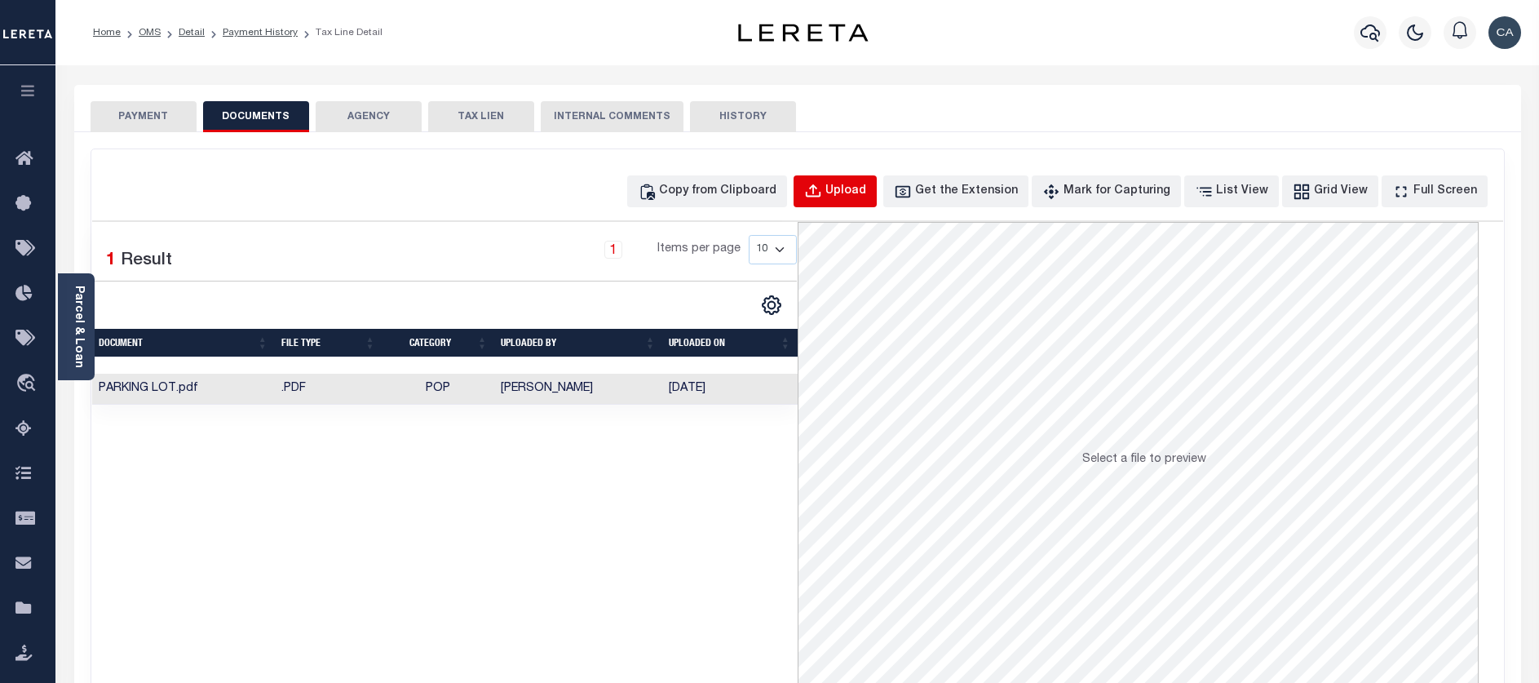
click at [864, 197] on div "Upload" at bounding box center [846, 192] width 41 height 18
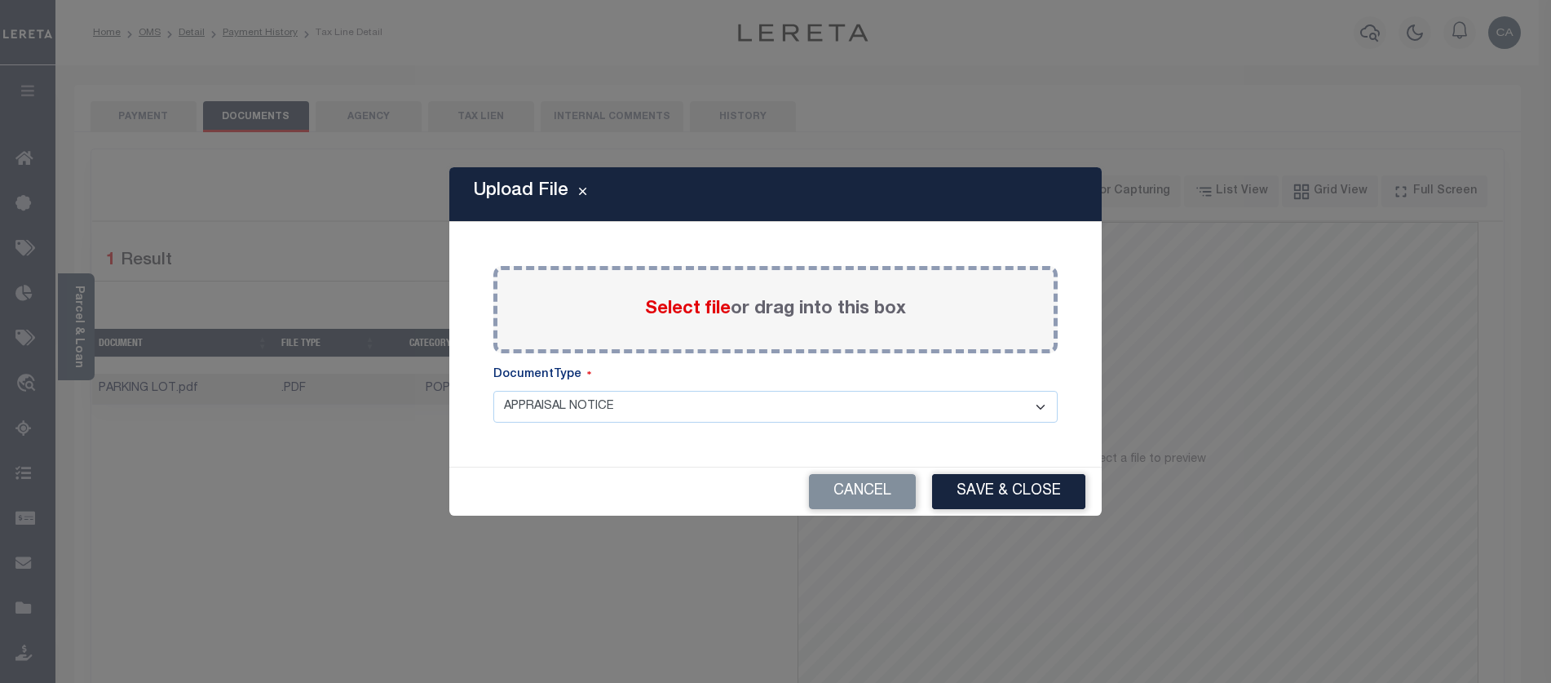
click at [688, 307] on span "Select file" at bounding box center [688, 309] width 86 height 18
click at [0, 0] on input "Select file or drag into this box" at bounding box center [0, 0] width 0 height 0
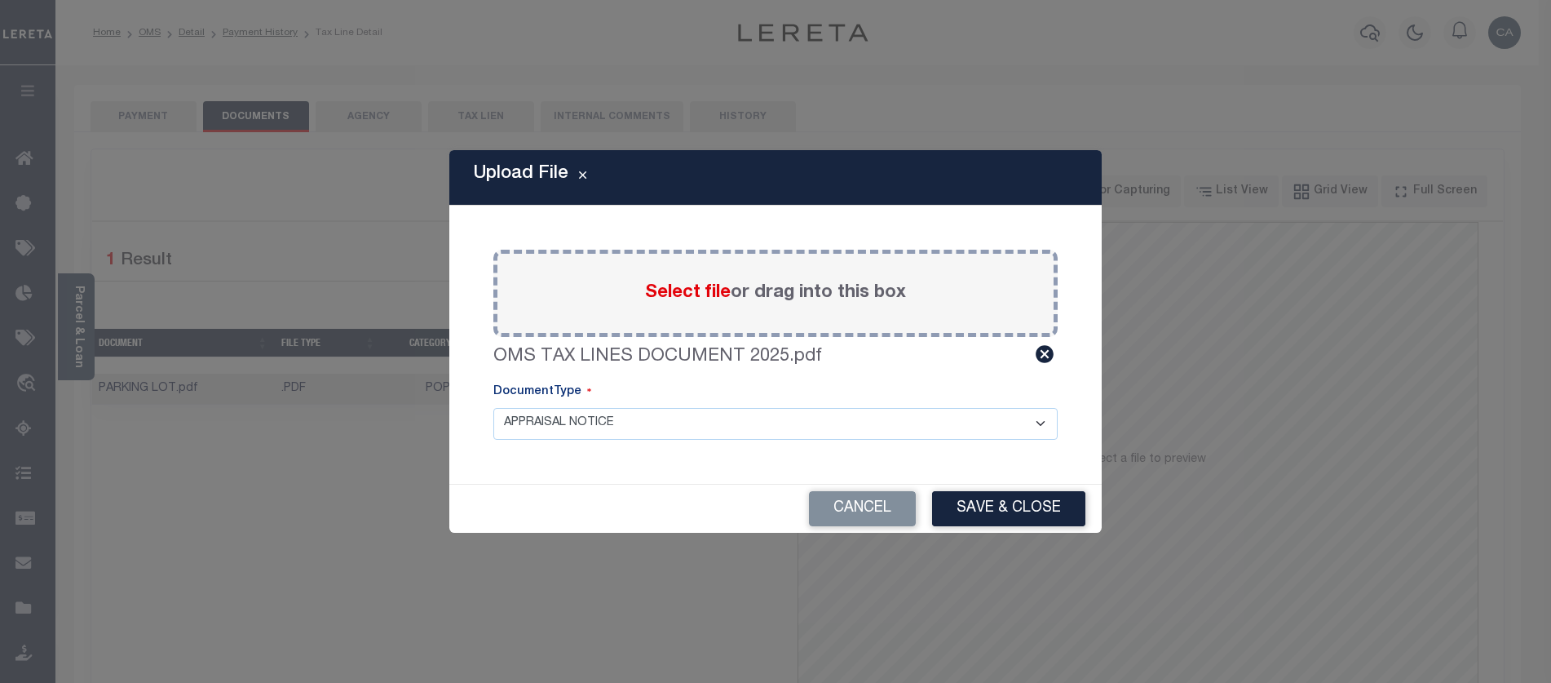
click at [665, 414] on select "APPRAISAL NOTICE ATTORNEY NOTICE CURRENT BILLS DELINQUENT BILLS FORFEITURE NOTI…" at bounding box center [776, 424] width 564 height 32
click at [494, 408] on select "APPRAISAL NOTICE ATTORNEY NOTICE CURRENT BILLS DELINQUENT BILLS FORFEITURE NOTI…" at bounding box center [776, 424] width 564 height 32
click at [972, 497] on button "Save & Close" at bounding box center [1008, 508] width 153 height 35
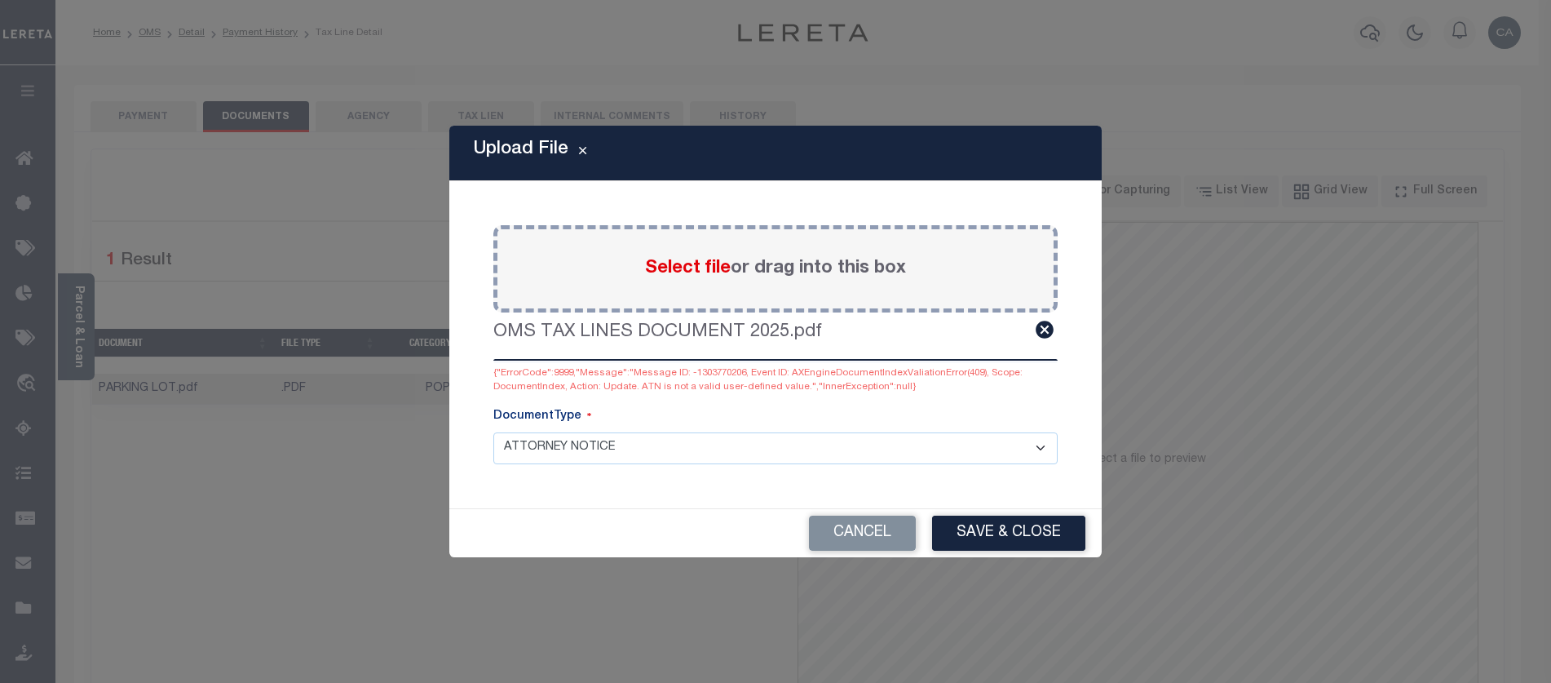
click at [927, 477] on div "Paste copied image or file into this box Select file or drag into this box OMS …" at bounding box center [775, 345] width 613 height 288
click at [921, 609] on div "Upload File Paste copied image or file into this box Select file or drag into t…" at bounding box center [775, 341] width 1551 height 683
click at [741, 451] on select "APPRAISAL NOTICE ATTORNEY NOTICE CURRENT BILLS DELINQUENT BILLS FORFEITURE NOTI…" at bounding box center [776, 448] width 564 height 32
click at [494, 432] on select "APPRAISAL NOTICE ATTORNEY NOTICE CURRENT BILLS DELINQUENT BILLS FORFEITURE NOTI…" at bounding box center [776, 448] width 564 height 32
click at [1016, 521] on button "Save & Close" at bounding box center [1008, 533] width 153 height 35
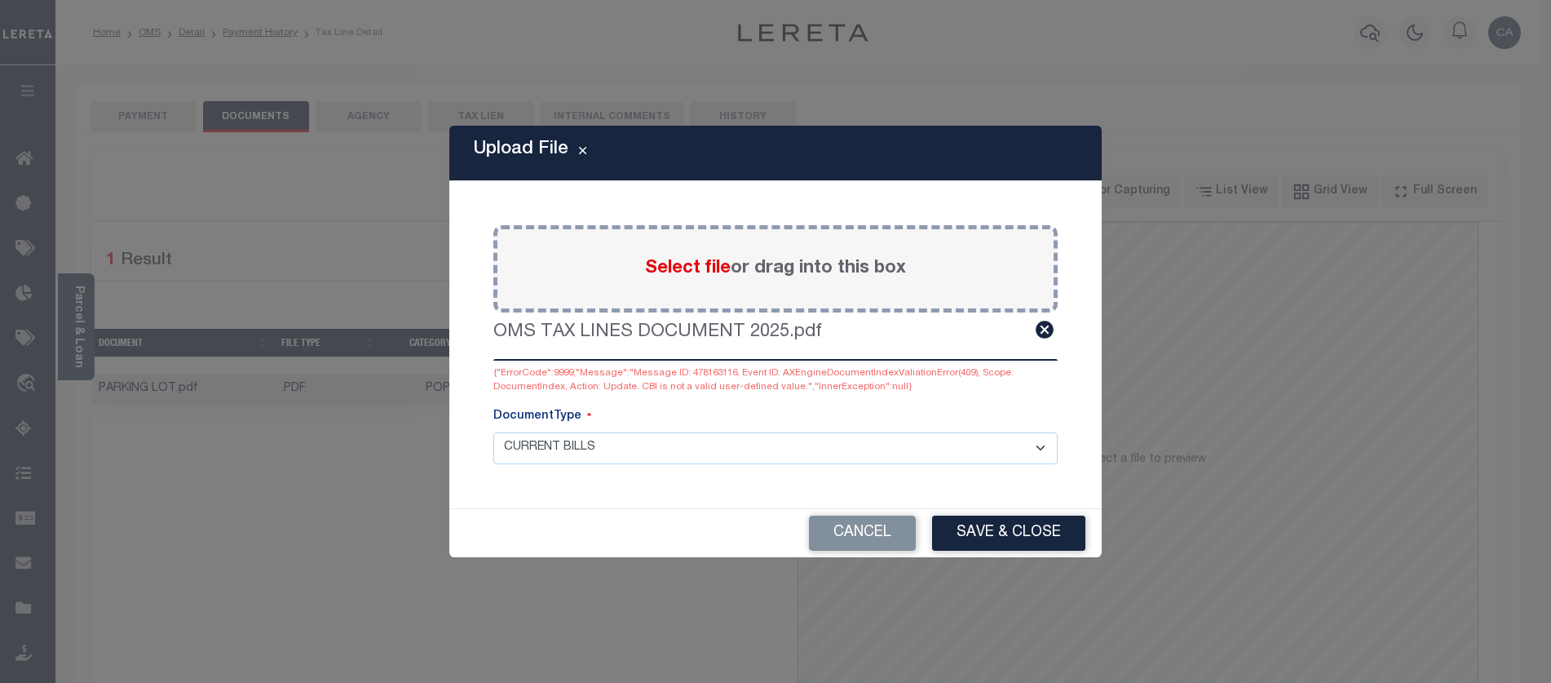
click at [893, 449] on select "APPRAISAL NOTICE ATTORNEY NOTICE CURRENT BILLS DELINQUENT BILLS FORFEITURE NOTI…" at bounding box center [776, 448] width 564 height 32
click at [494, 432] on select "APPRAISAL NOTICE ATTORNEY NOTICE CURRENT BILLS DELINQUENT BILLS FORFEITURE NOTI…" at bounding box center [776, 448] width 564 height 32
click at [978, 530] on button "Save & Close" at bounding box center [1008, 533] width 153 height 35
click at [974, 445] on select "APPRAISAL NOTICE ATTORNEY NOTICE CURRENT BILLS DELINQUENT BILLS FORFEITURE NOTI…" at bounding box center [776, 448] width 564 height 32
click at [494, 432] on select "APPRAISAL NOTICE ATTORNEY NOTICE CURRENT BILLS DELINQUENT BILLS FORFEITURE NOTI…" at bounding box center [776, 448] width 564 height 32
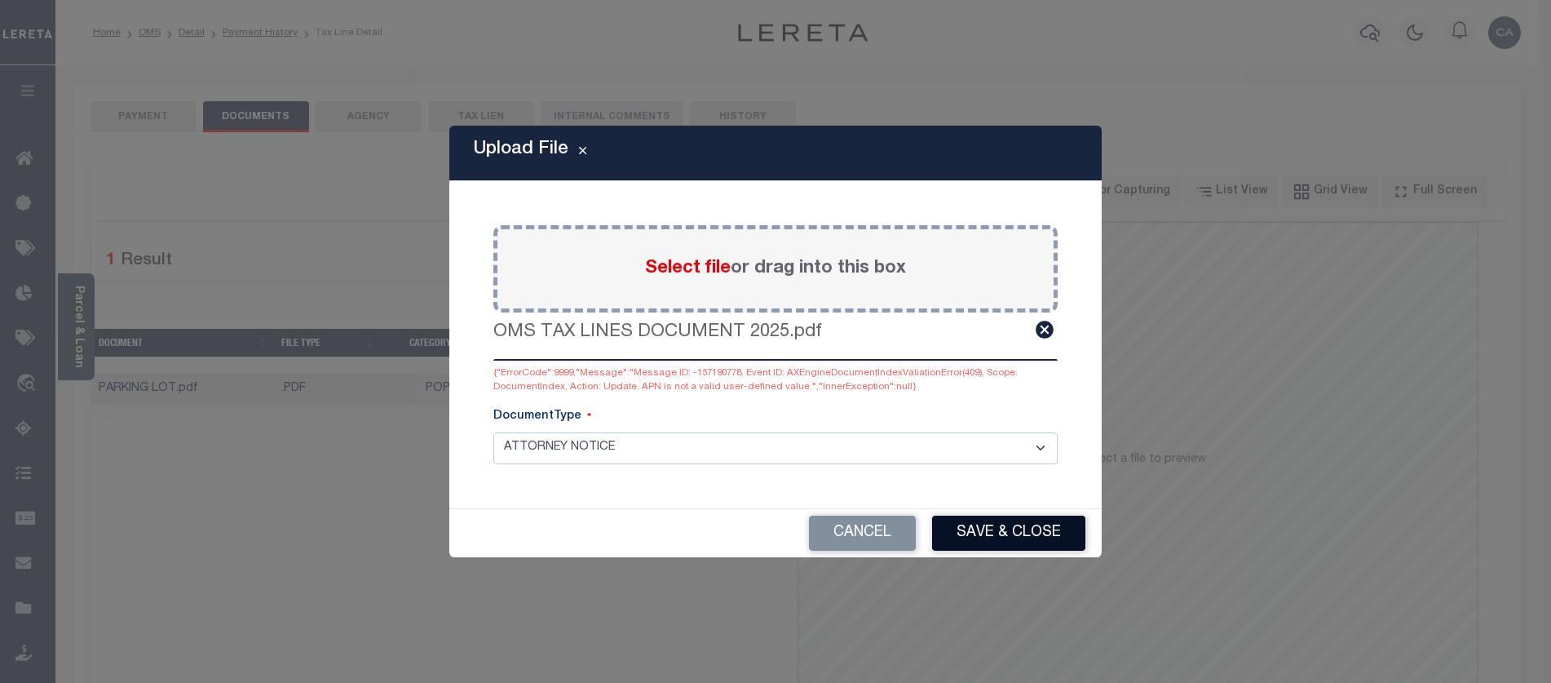
click at [1000, 528] on button "Save & Close" at bounding box center [1008, 533] width 153 height 35
click at [1003, 463] on select "APPRAISAL NOTICE ATTORNEY NOTICE CURRENT BILLS DELINQUENT BILLS FORFEITURE NOTI…" at bounding box center [776, 448] width 564 height 32
click at [494, 432] on select "APPRAISAL NOTICE ATTORNEY NOTICE CURRENT BILLS DELINQUENT BILLS FORFEITURE NOTI…" at bounding box center [776, 448] width 564 height 32
click at [995, 510] on div "Cancel Save & Close" at bounding box center [775, 533] width 653 height 48
click at [1002, 524] on button "Save & Close" at bounding box center [1008, 533] width 153 height 35
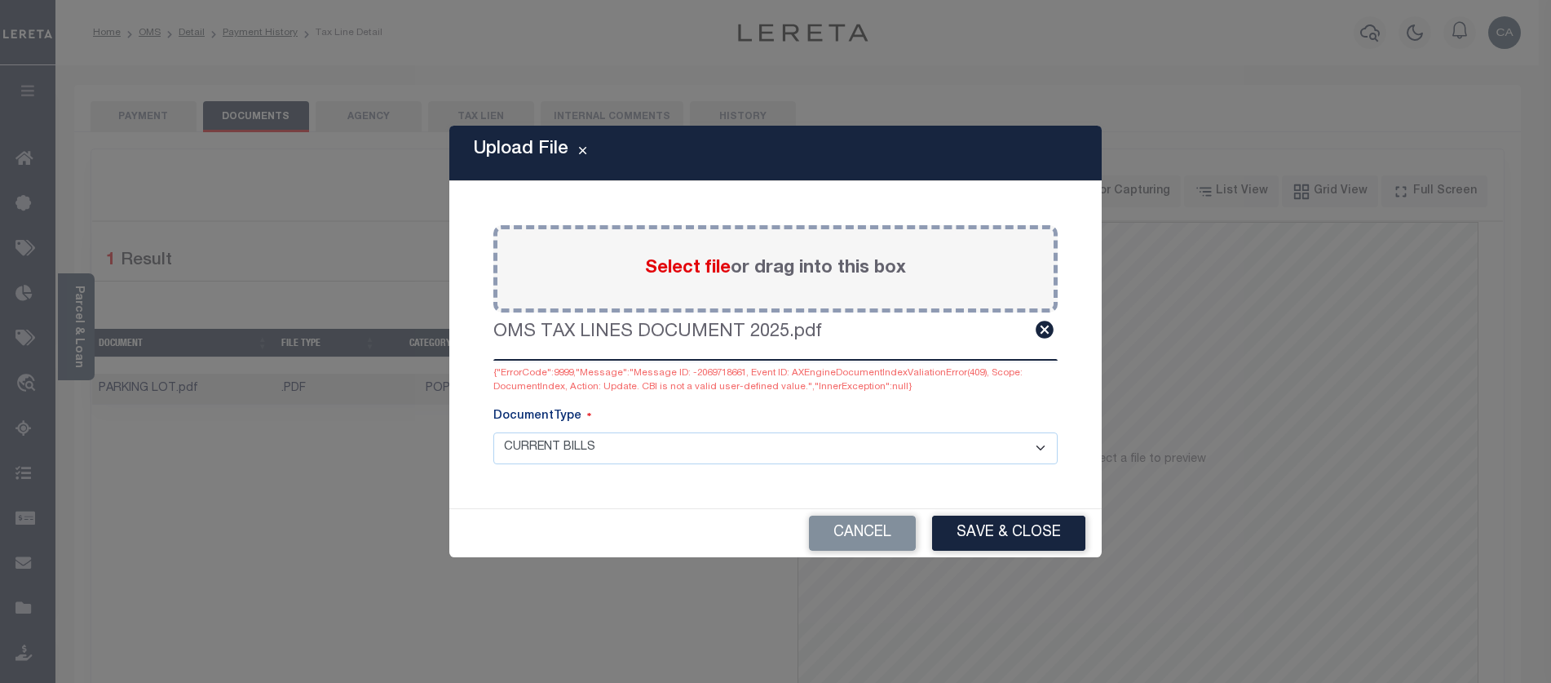
click at [911, 433] on select "APPRAISAL NOTICE ATTORNEY NOTICE CURRENT BILLS DELINQUENT BILLS FORFEITURE NOTI…" at bounding box center [776, 448] width 564 height 32
click at [494, 432] on select "APPRAISAL NOTICE ATTORNEY NOTICE CURRENT BILLS DELINQUENT BILLS FORFEITURE NOTI…" at bounding box center [776, 448] width 564 height 32
click at [1017, 529] on button "Save & Close" at bounding box center [1008, 533] width 153 height 35
click at [1011, 433] on select "APPRAISAL NOTICE ATTORNEY NOTICE CURRENT BILLS DELINQUENT BILLS FORFEITURE NOTI…" at bounding box center [776, 448] width 564 height 32
select select "POP"
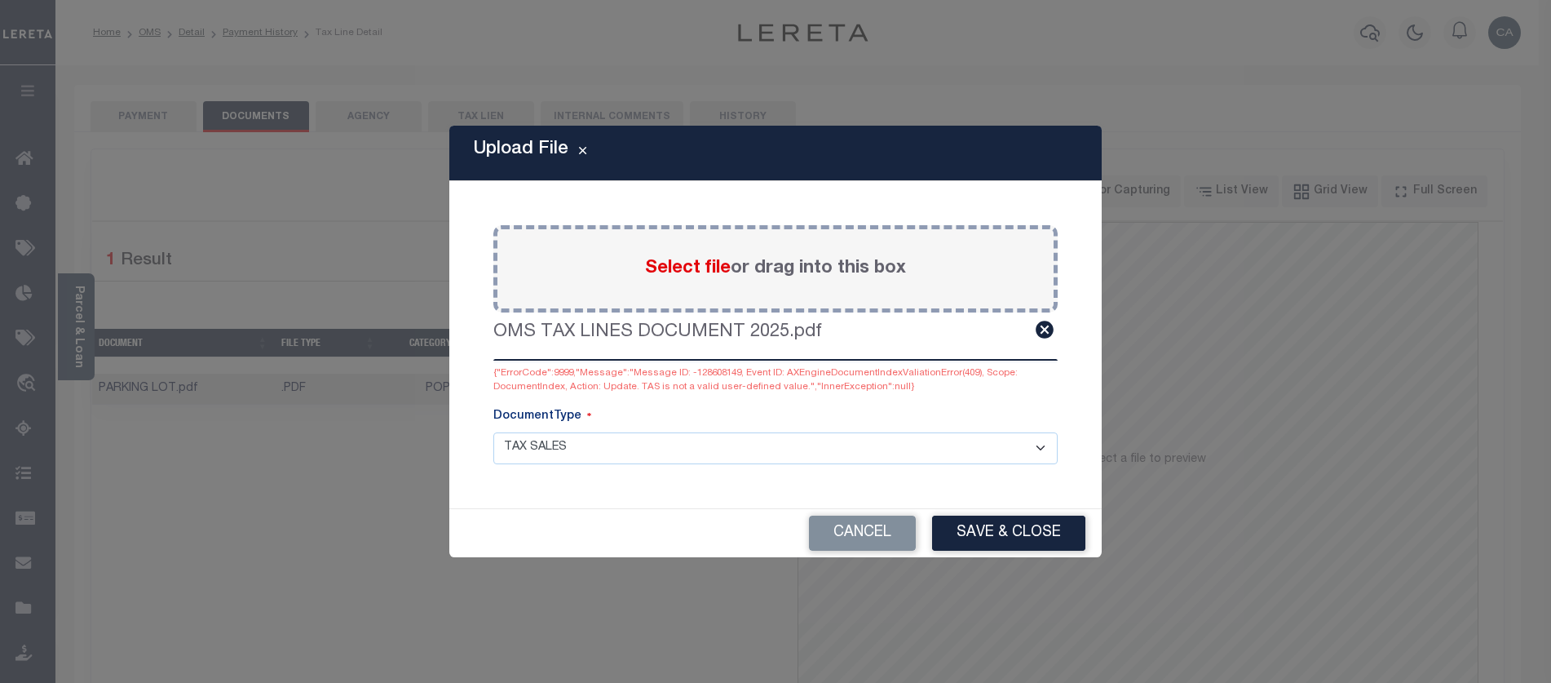
click at [494, 432] on select "APPRAISAL NOTICE ATTORNEY NOTICE CURRENT BILLS DELINQUENT BILLS FORFEITURE NOTI…" at bounding box center [776, 448] width 564 height 32
click at [901, 545] on button "Cancel" at bounding box center [862, 533] width 107 height 35
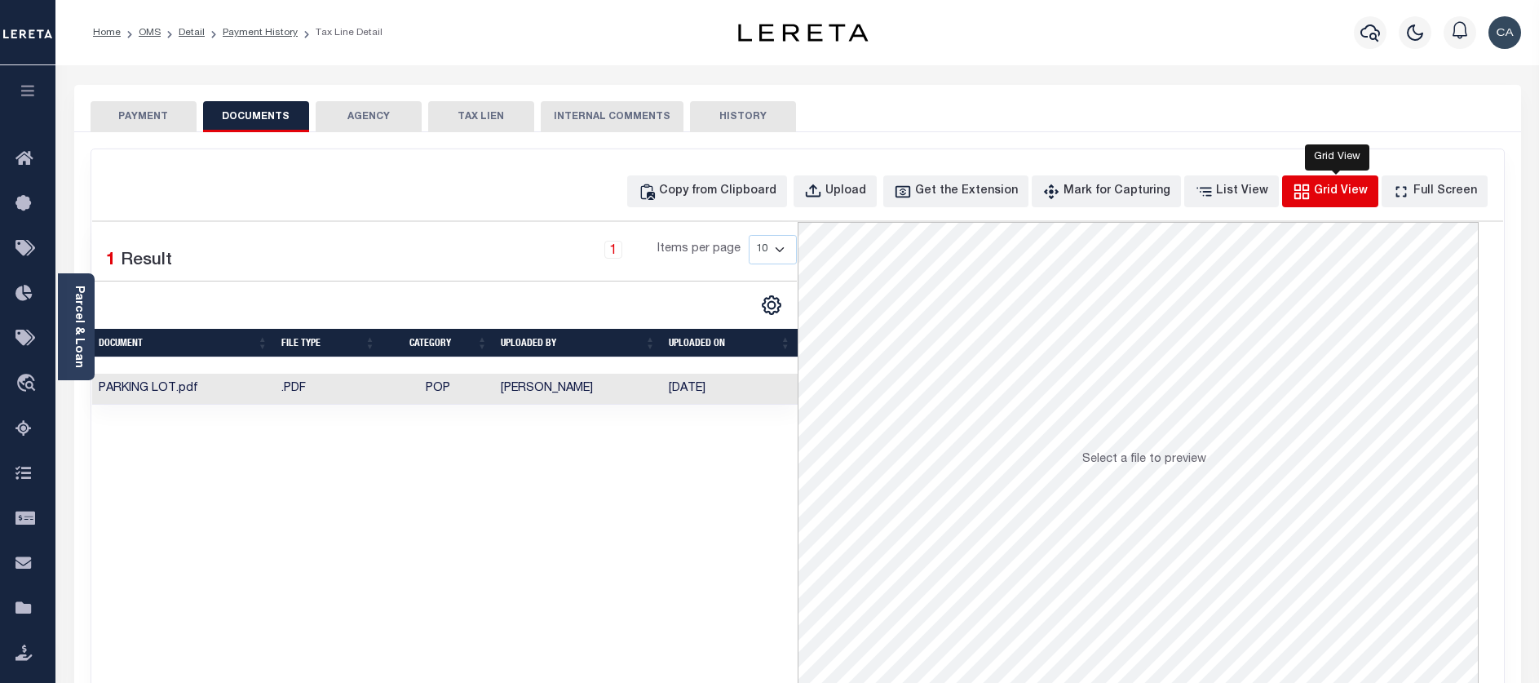
click at [1299, 201] on button "Grid View" at bounding box center [1330, 191] width 96 height 32
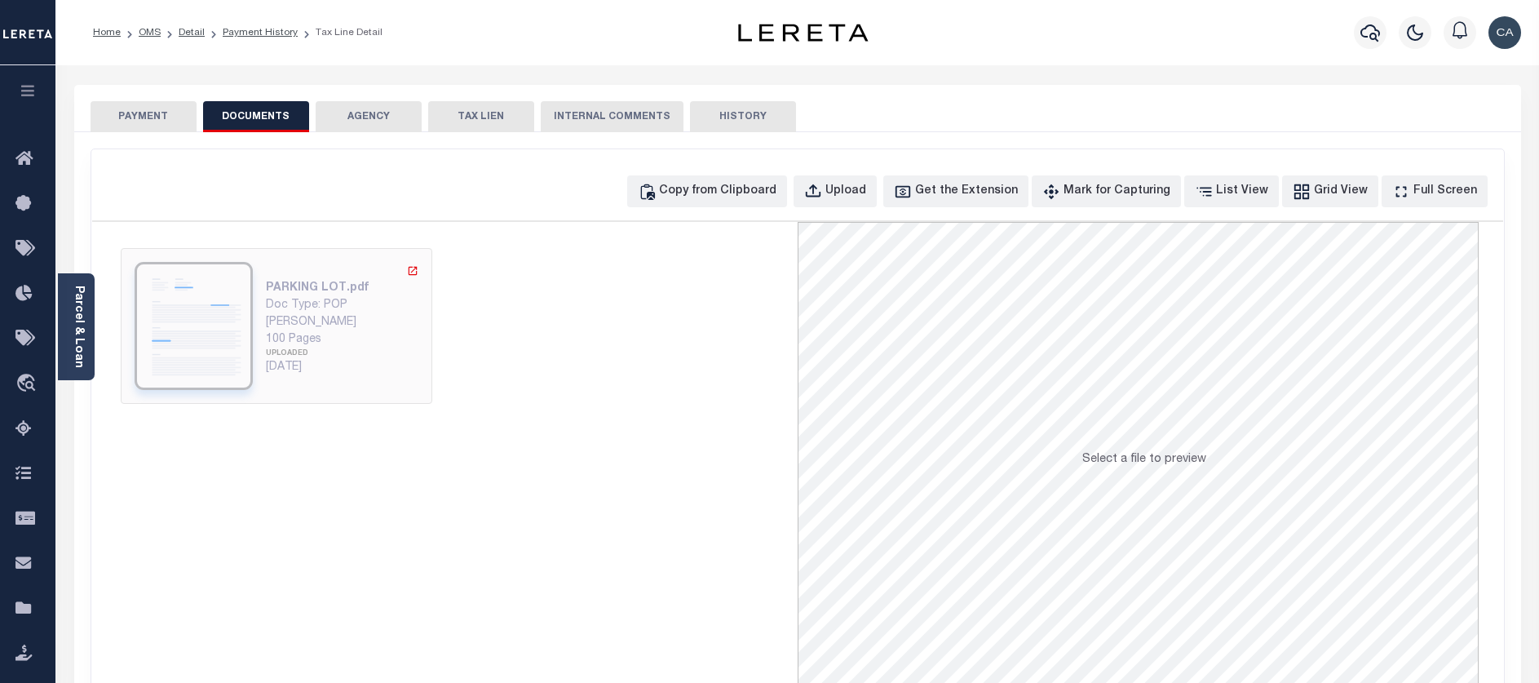
click at [315, 319] on div "[PERSON_NAME]" at bounding box center [342, 322] width 153 height 17
click at [166, 299] on img at bounding box center [194, 326] width 118 height 128
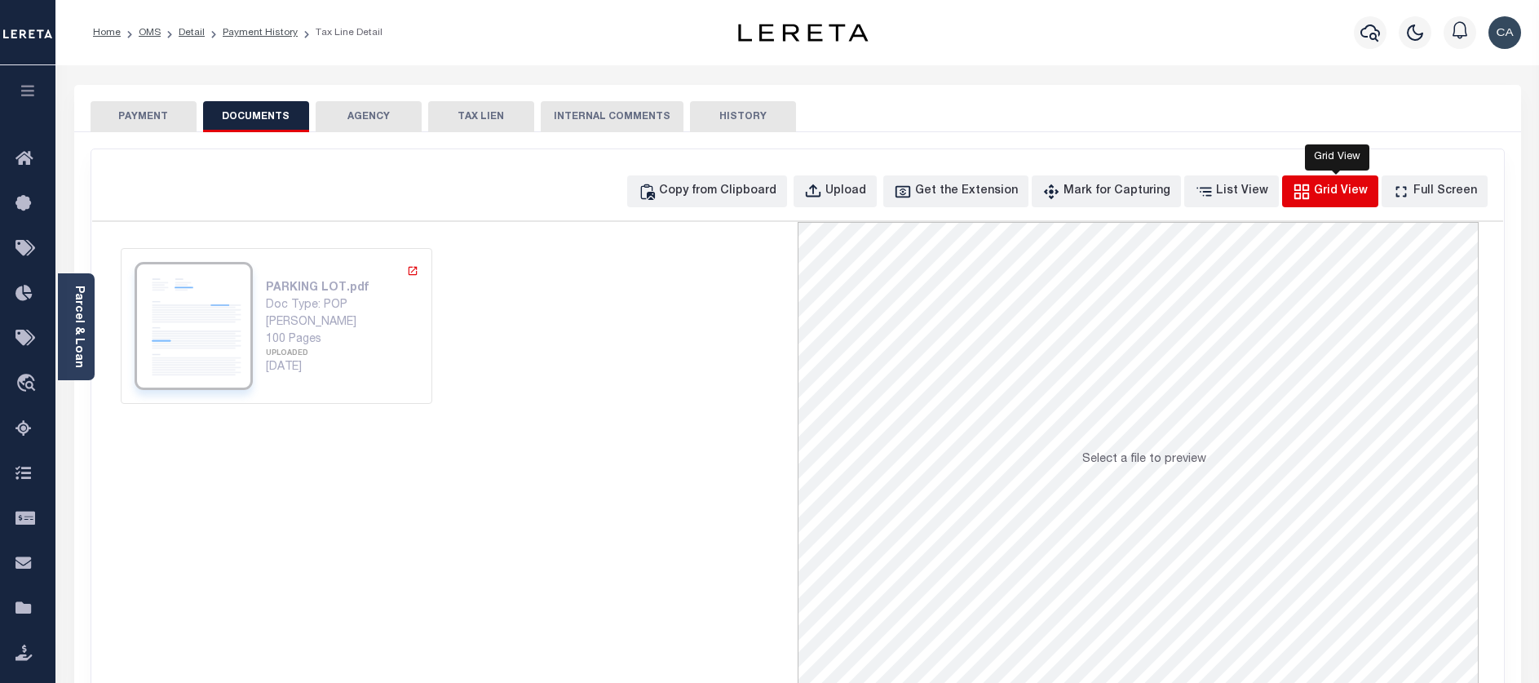
click at [1342, 197] on div "Grid View" at bounding box center [1341, 192] width 54 height 18
click at [1289, 188] on div "Copy from Clipboard Upload Get the Extension Mark for Capturing Got it List Vie…" at bounding box center [1059, 191] width 864 height 32
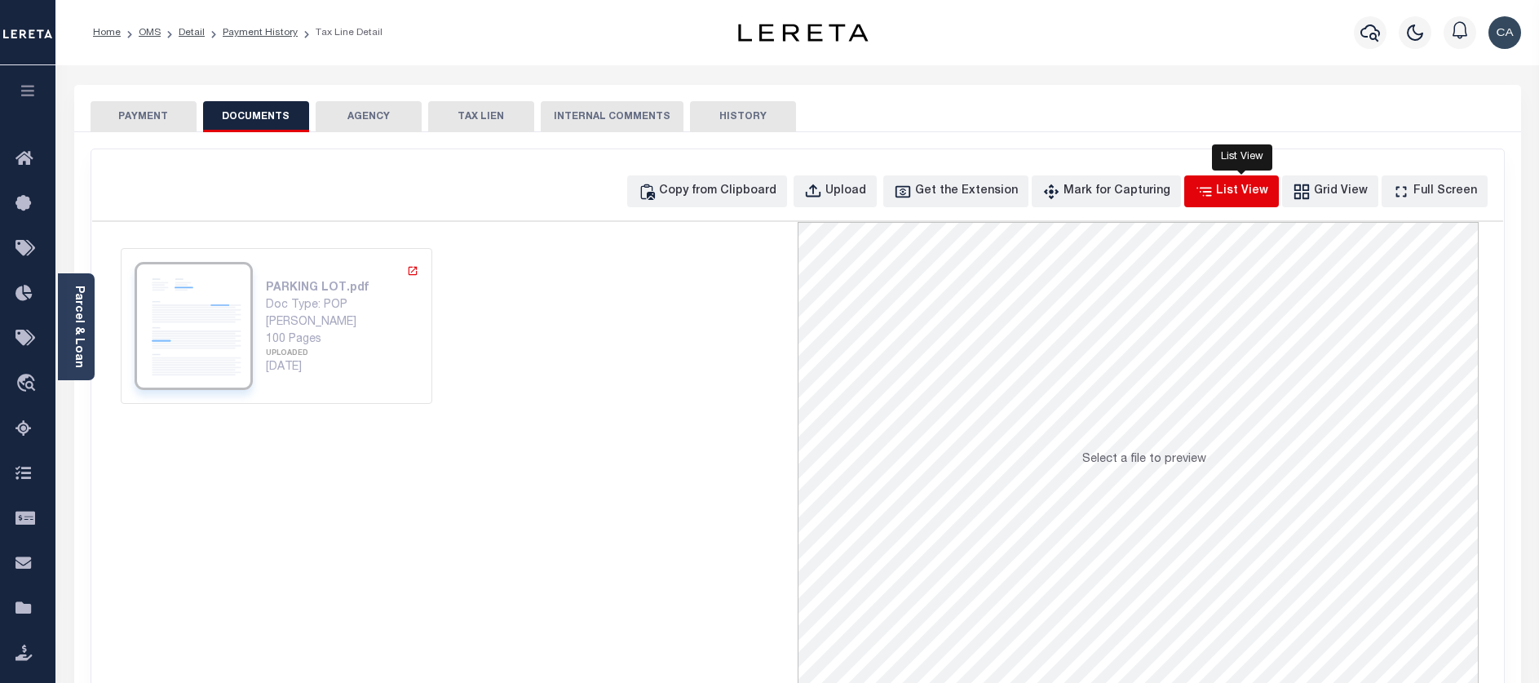
click at [1277, 188] on button "List View" at bounding box center [1231, 191] width 95 height 32
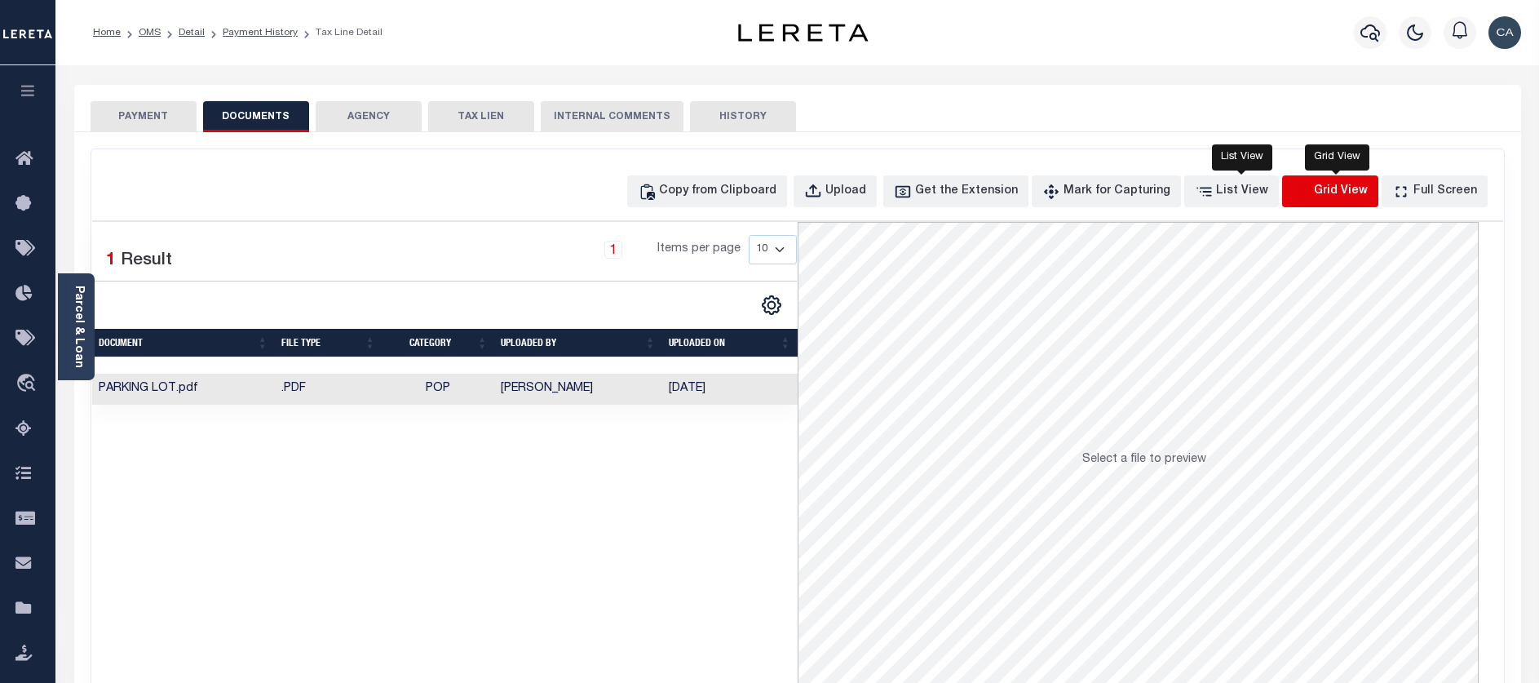
click at [1307, 194] on icon "button" at bounding box center [1302, 192] width 18 height 18
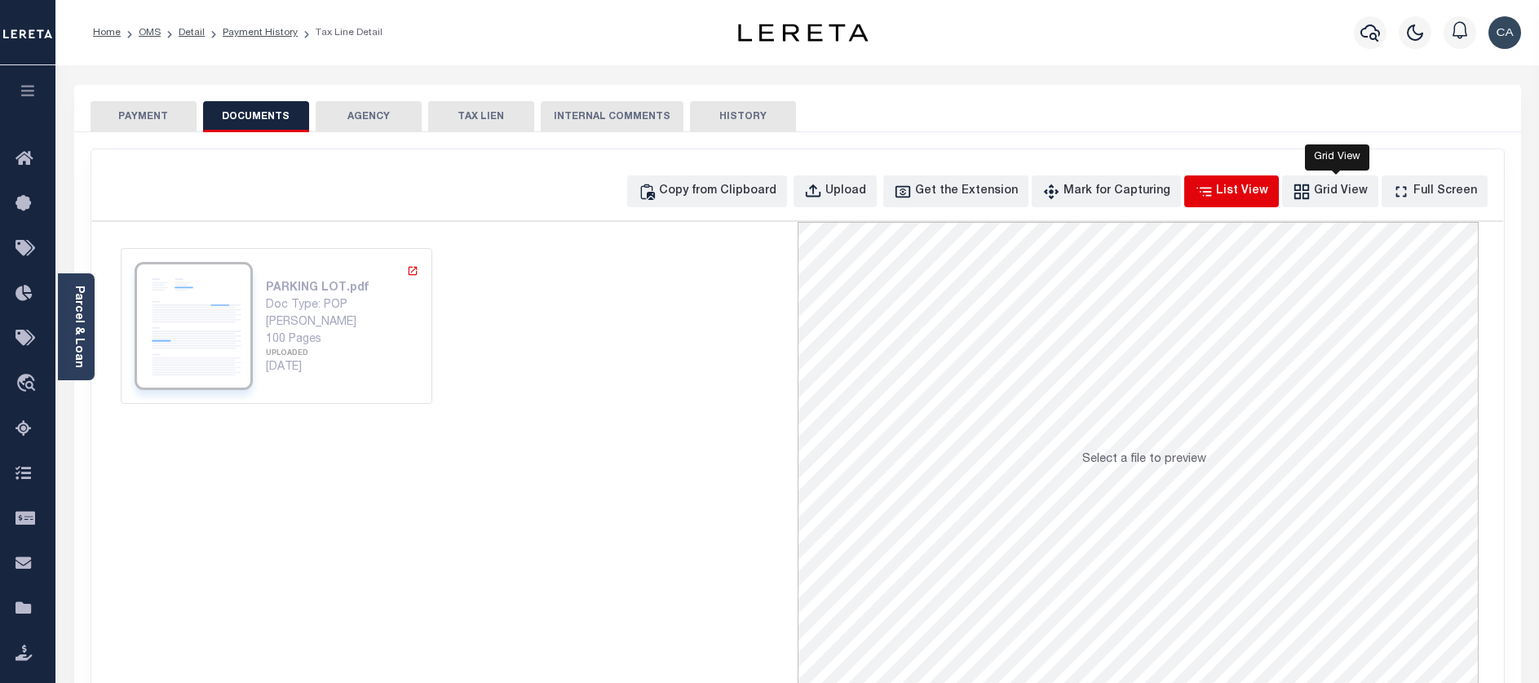
click at [1237, 196] on div "List View" at bounding box center [1242, 192] width 52 height 18
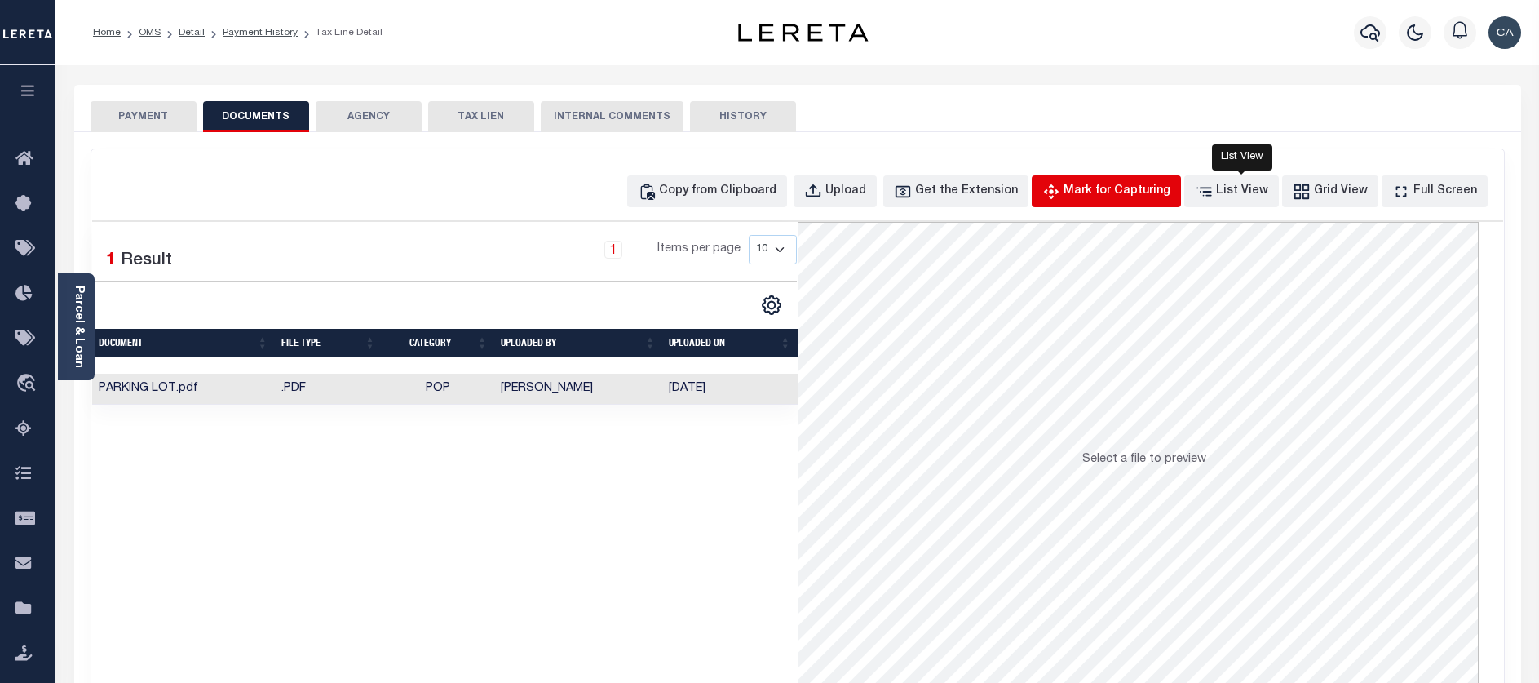
click at [1116, 193] on div "Mark for Capturing" at bounding box center [1117, 192] width 107 height 18
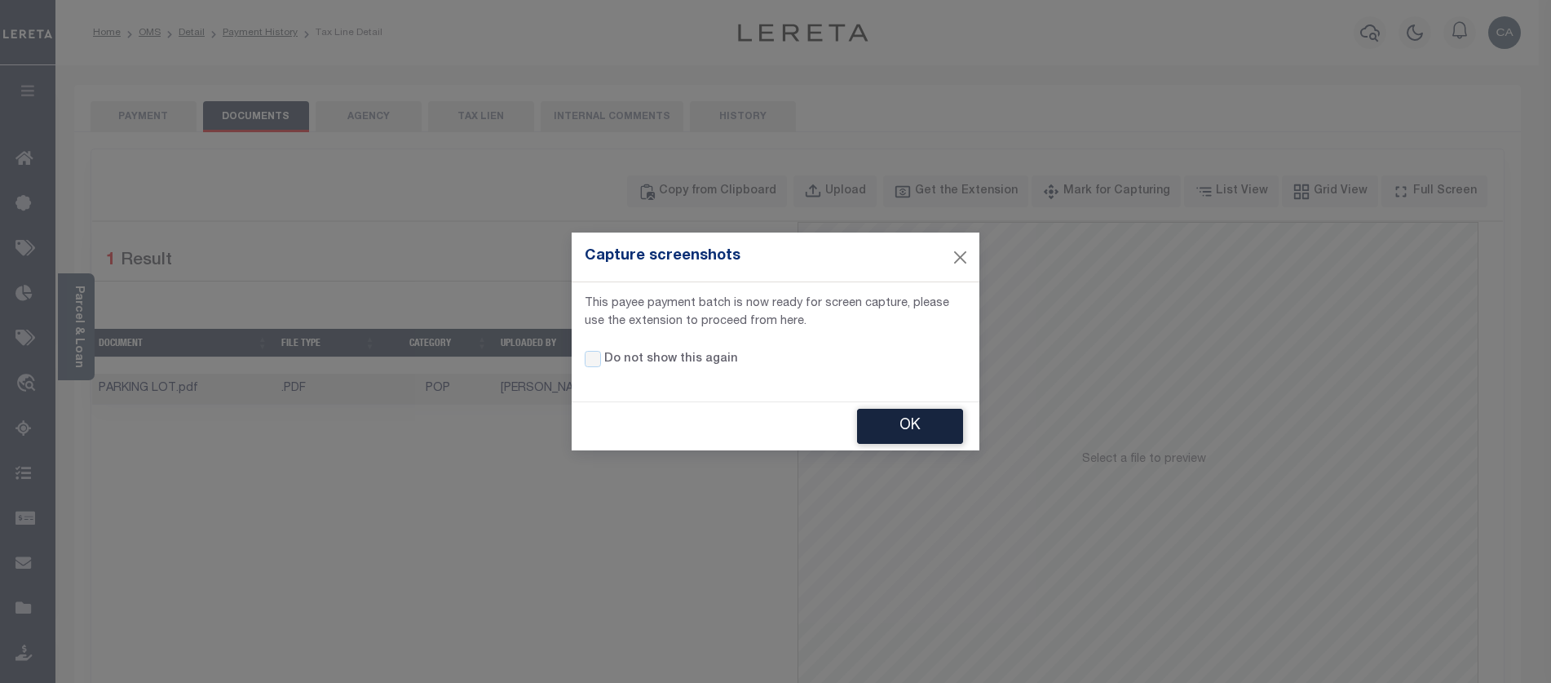
click at [985, 240] on div "Capture screenshots This payee payment batch is now ready for screen capture, p…" at bounding box center [775, 341] width 1551 height 683
click at [943, 253] on div "Capture screenshots" at bounding box center [776, 256] width 408 height 49
click at [927, 432] on button "OK" at bounding box center [910, 426] width 106 height 35
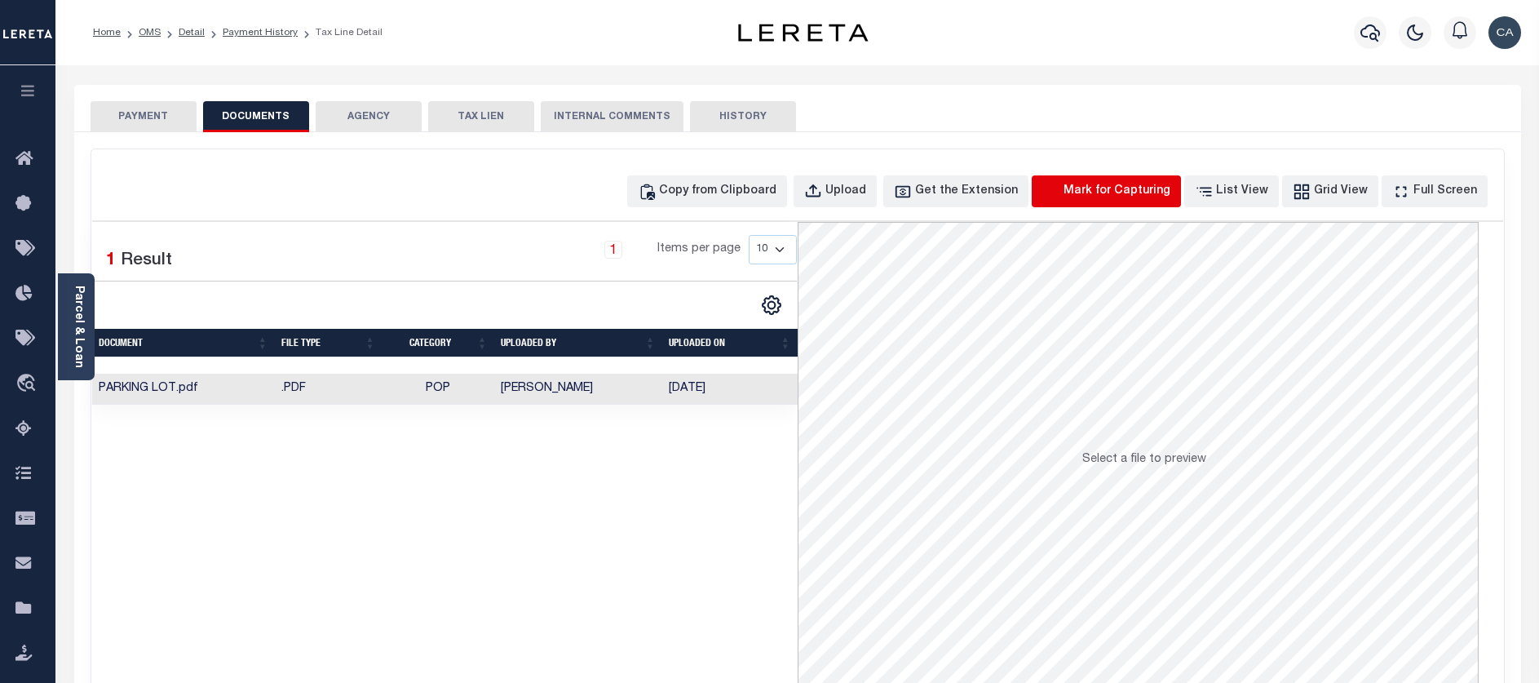
click at [1060, 197] on icon "button" at bounding box center [1051, 192] width 18 height 18
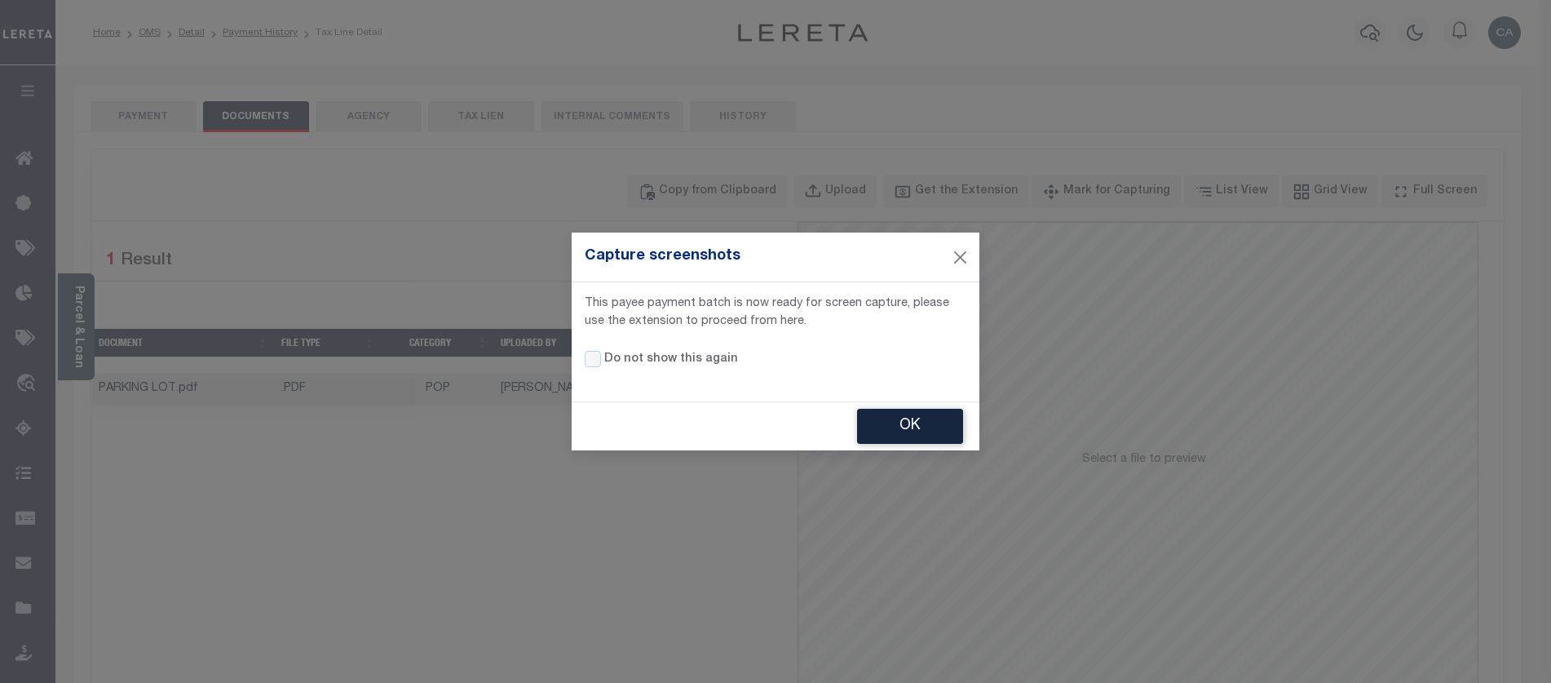
click at [618, 358] on label "Do not show this again" at bounding box center [671, 360] width 134 height 18
click at [601, 358] on input "Do not show this again" at bounding box center [593, 359] width 16 height 16
drag, startPoint x: 930, startPoint y: 419, endPoint x: 721, endPoint y: 378, distance: 212.8
click at [788, 399] on div "Capture screenshots This payee payment batch is now ready for screen capture, p…" at bounding box center [776, 340] width 408 height 217
click at [711, 369] on div "Do not show this again" at bounding box center [674, 370] width 203 height 38
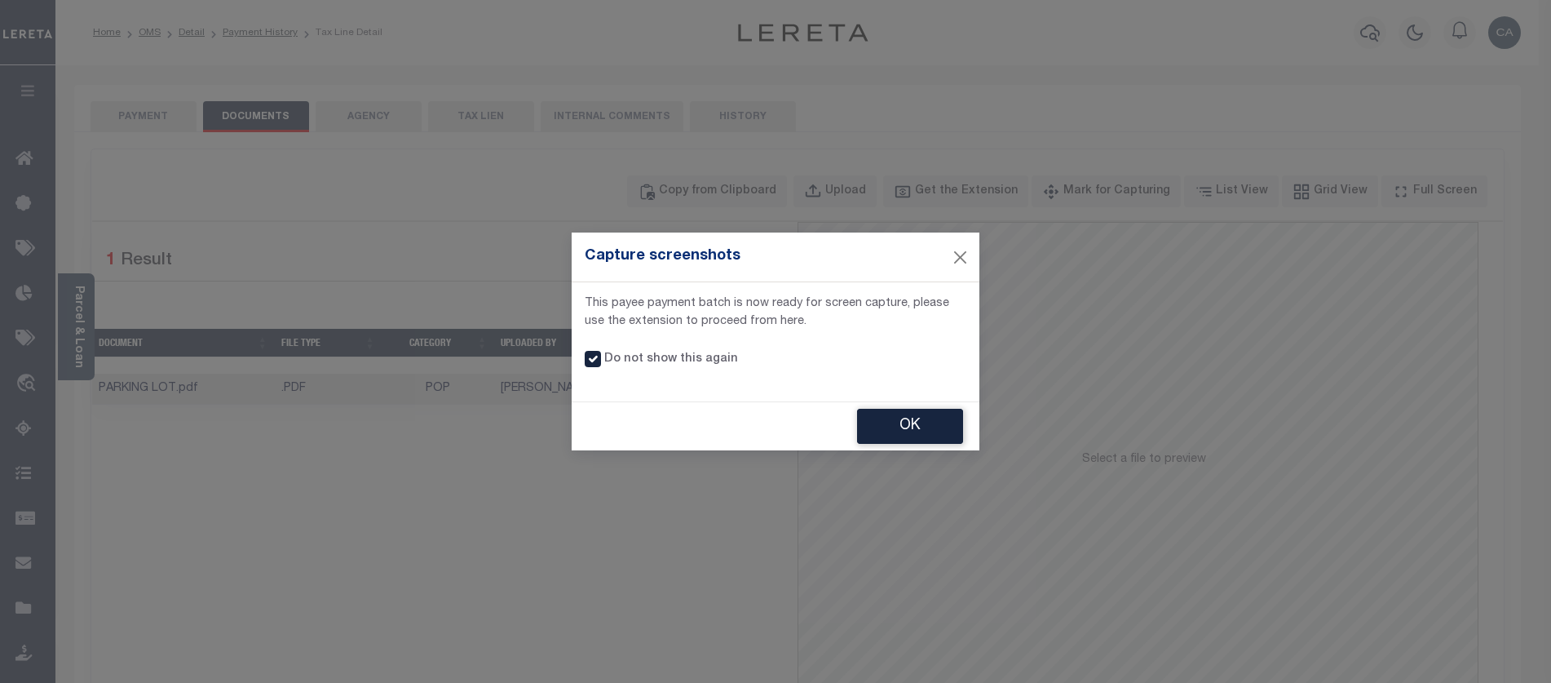
click at [712, 360] on label "Do not show this again" at bounding box center [671, 360] width 134 height 18
click at [601, 360] on input "Do not show this again" at bounding box center [593, 359] width 16 height 16
checkbox input "false"
click at [894, 426] on button "OK" at bounding box center [910, 426] width 106 height 35
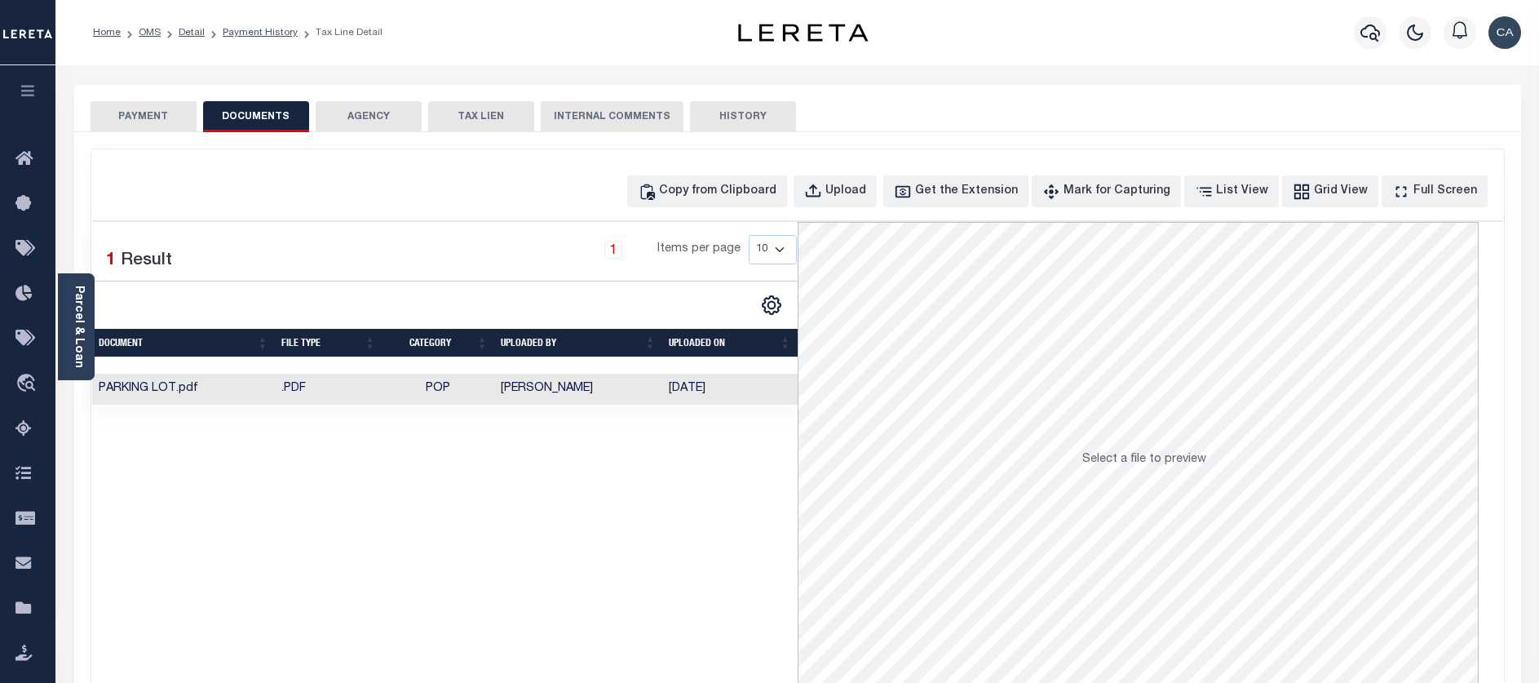
click at [405, 111] on button "AGENCY" at bounding box center [369, 116] width 106 height 31
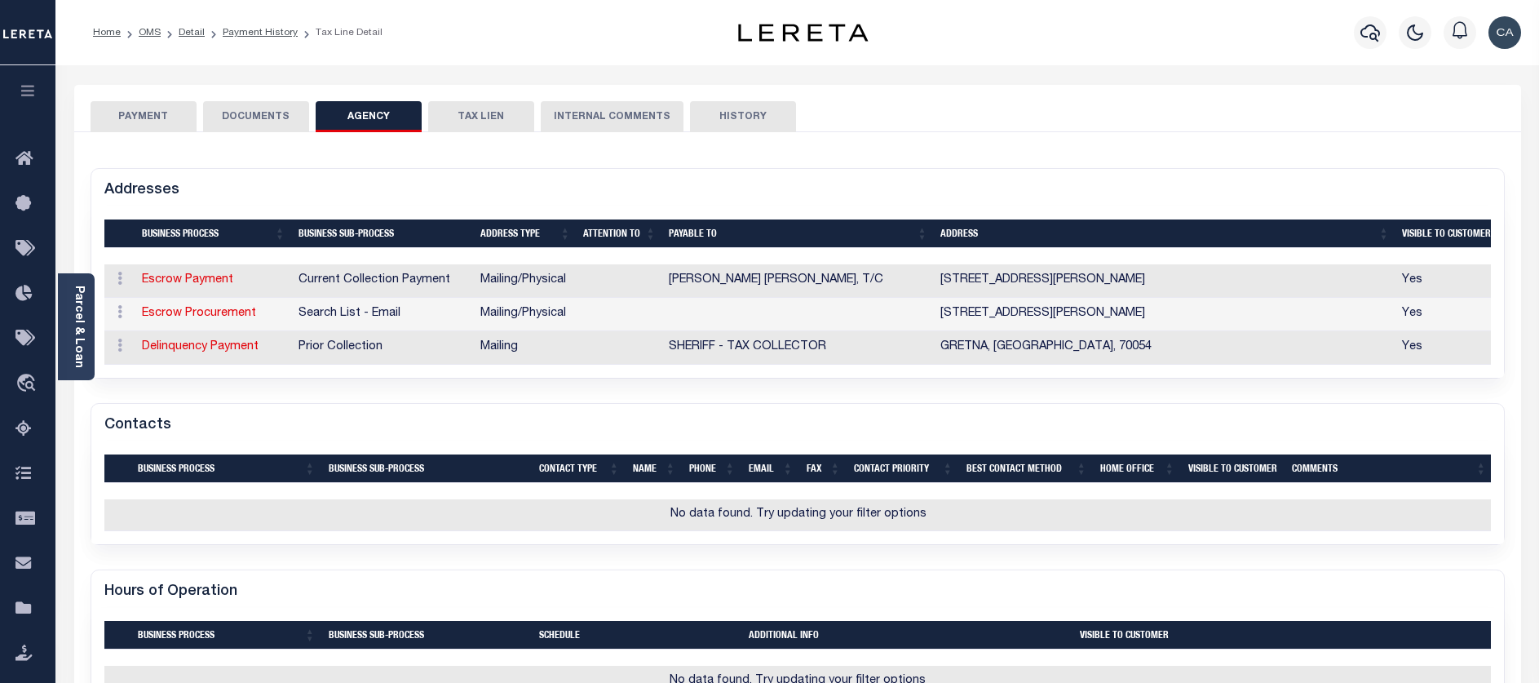
click at [499, 122] on button "TAX LIEN" at bounding box center [481, 116] width 106 height 31
checkbox input "false"
radio input "true"
select select "Annually"
select select "Tax Collector"
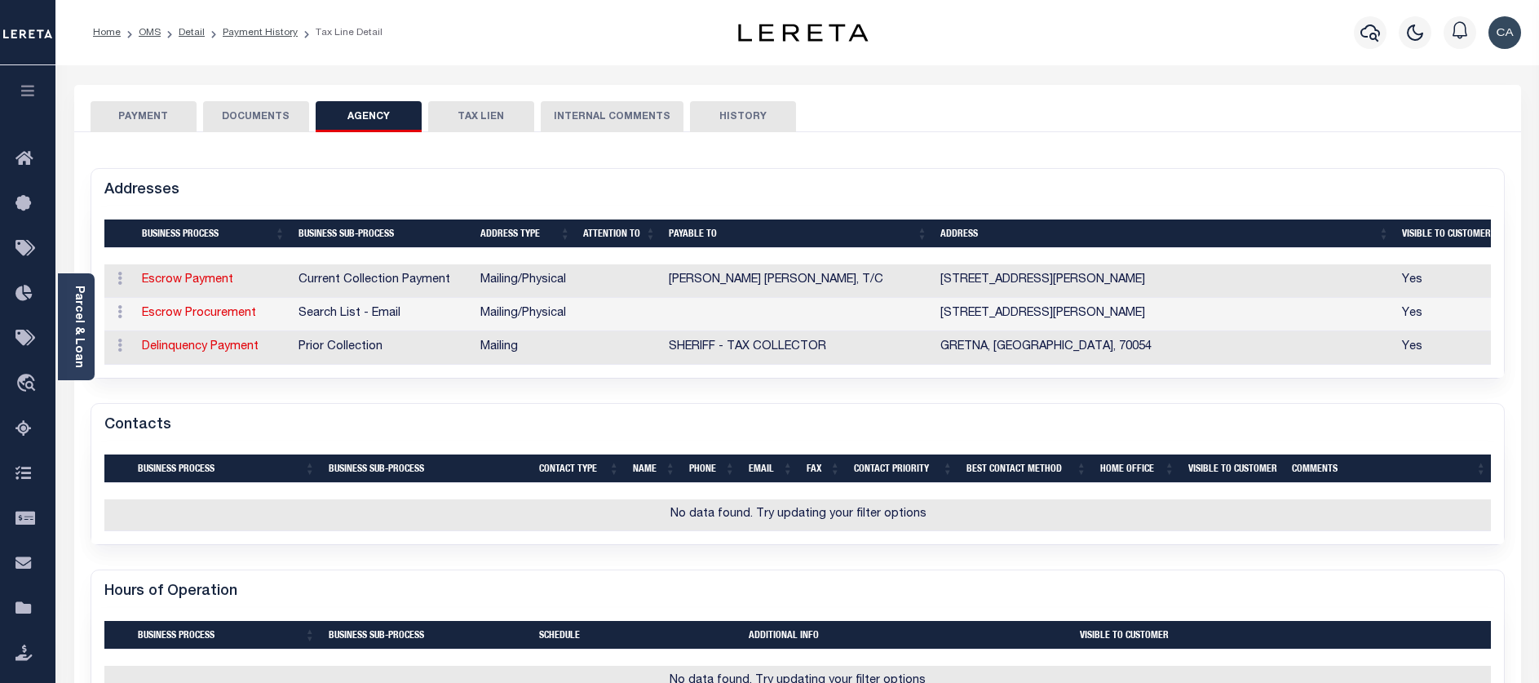
radio input "true"
select select "Tax Collector"
radio input "true"
select select "Annually"
radio input "true"
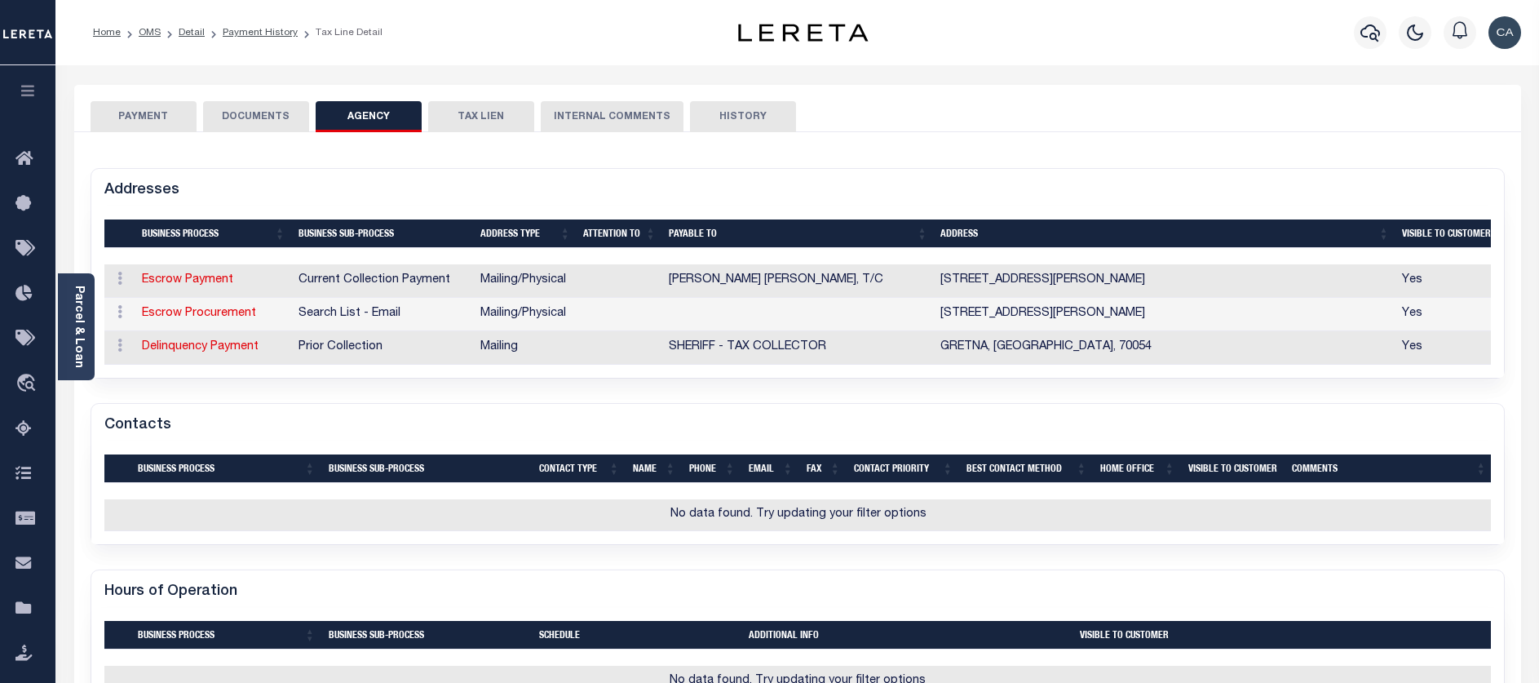
select select "20"
select select "8"
radio input "true"
select select "1"
select select "5"
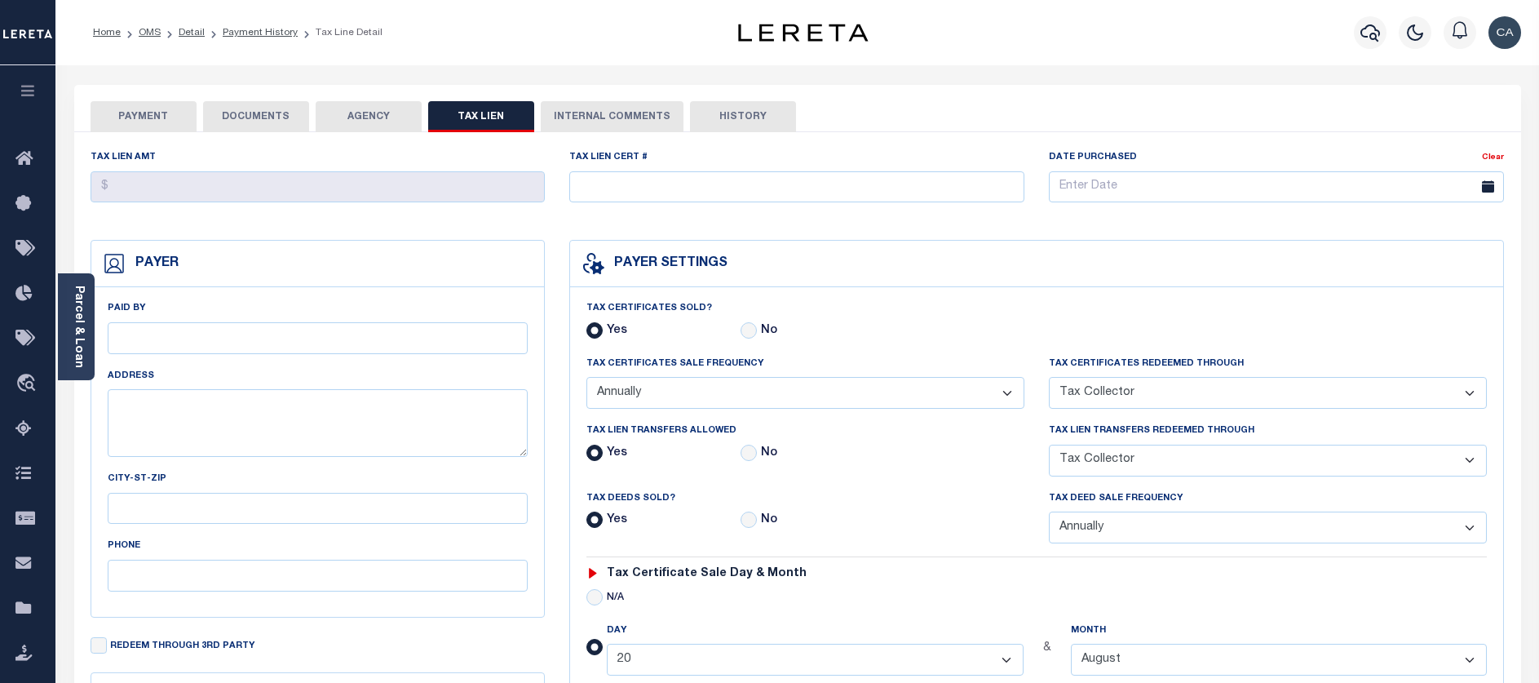
click at [393, 126] on button "AGENCY" at bounding box center [369, 116] width 106 height 31
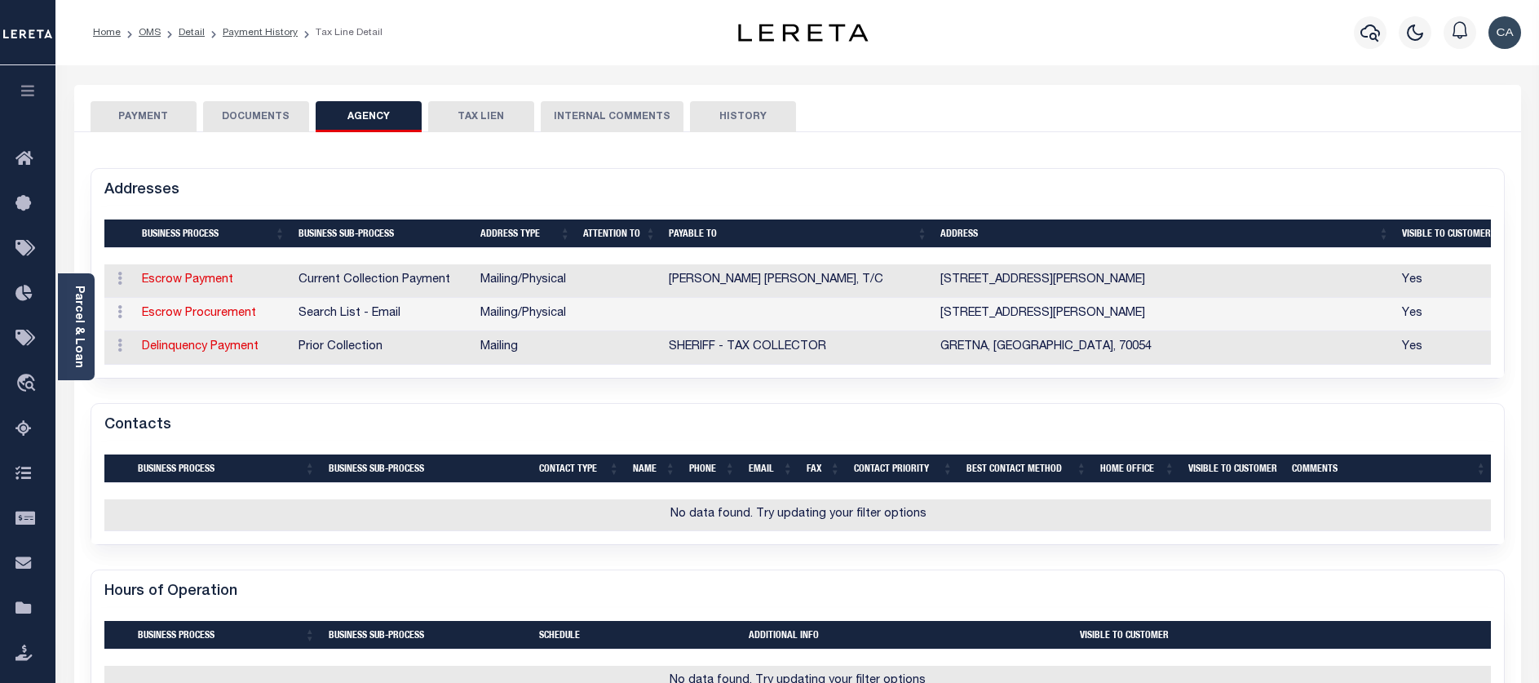
click at [313, 120] on div "PAYMENT DOCUMENTS AGENCY DELINQUENT PAYEE TAX LIEN HISTORY" at bounding box center [798, 116] width 1414 height 30
click at [285, 122] on button "DOCUMENTS" at bounding box center [256, 116] width 106 height 31
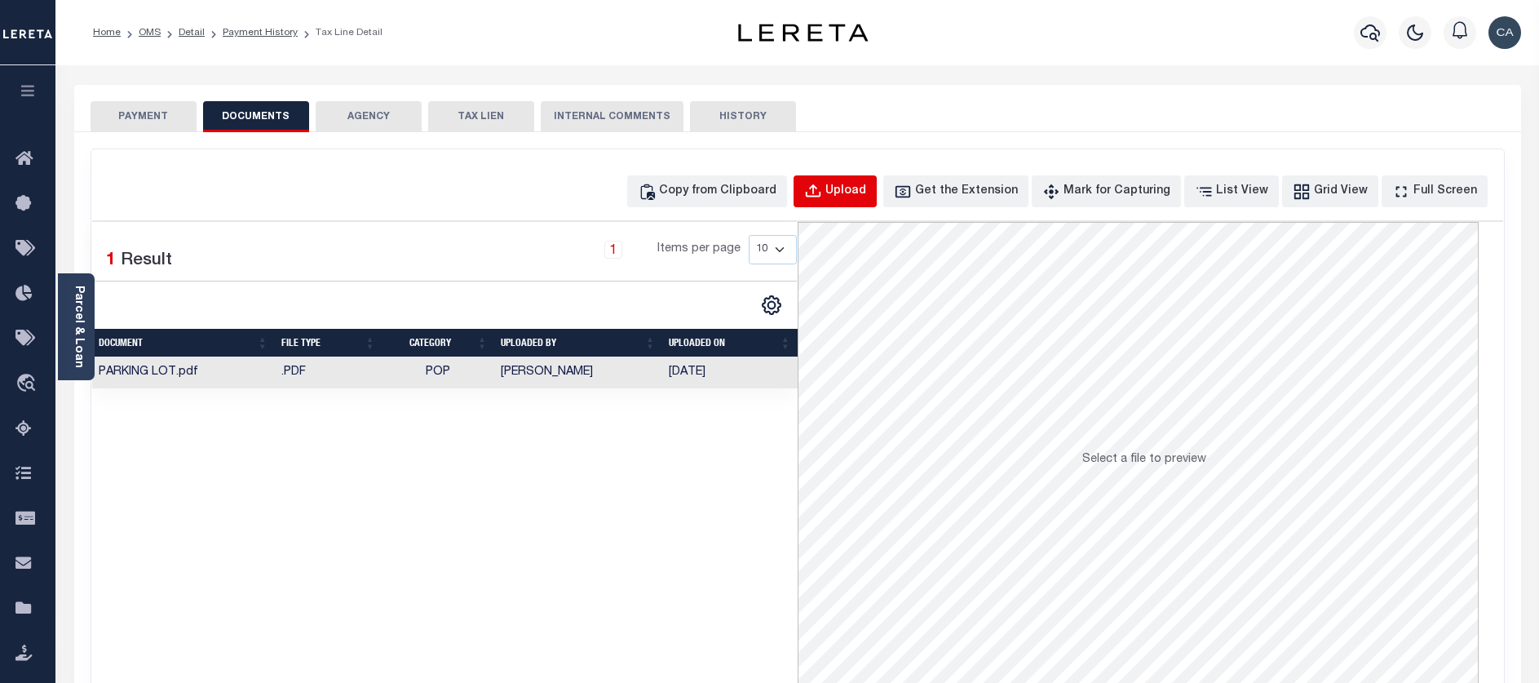
click at [866, 194] on div "Upload" at bounding box center [846, 192] width 41 height 18
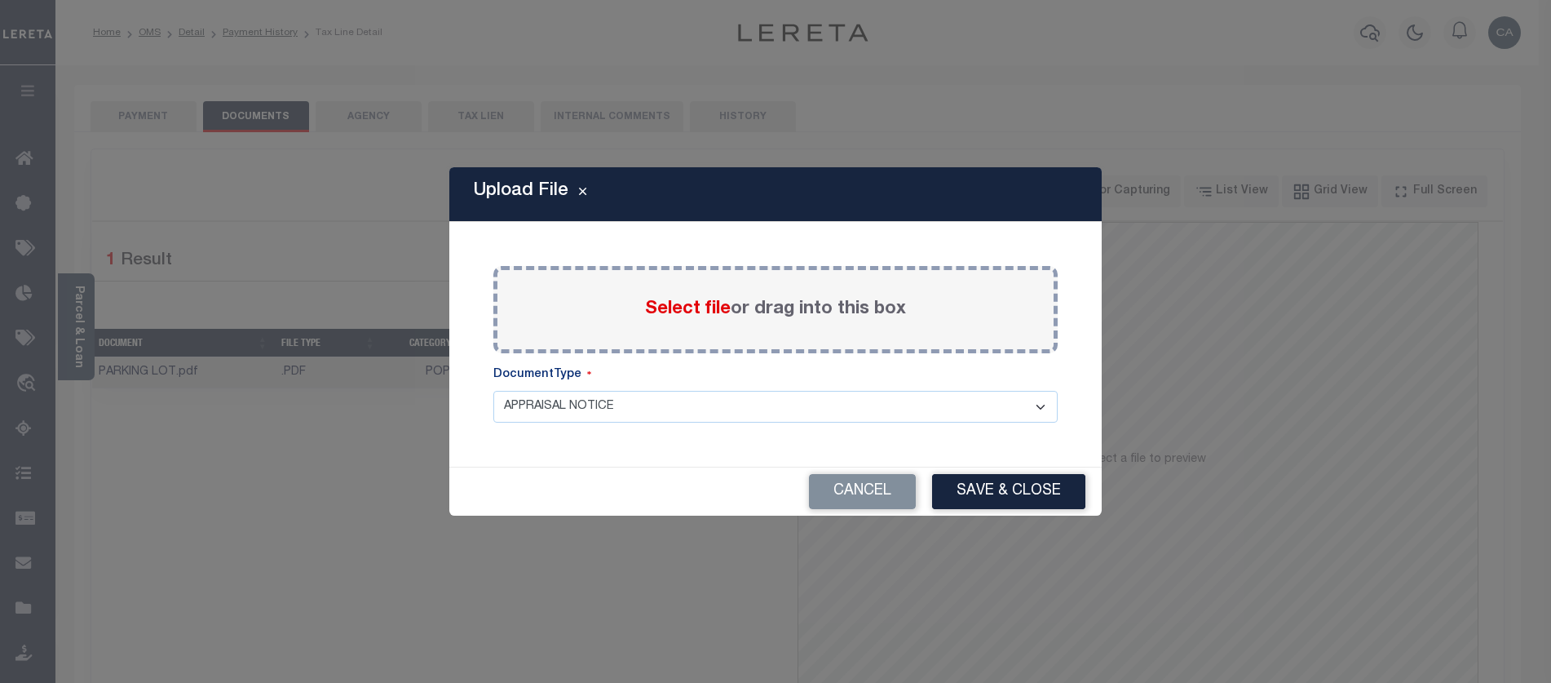
click at [760, 407] on select "APPRAISAL NOTICE ATTORNEY NOTICE CURRENT BILLS DELINQUENT BILLS FORFEITURE NOTI…" at bounding box center [776, 407] width 564 height 32
click at [722, 425] on div "Paste copied image or file into this box Select file or drag into this box OMS …" at bounding box center [775, 344] width 613 height 206
click at [728, 400] on select "APPRAISAL NOTICE ATTORNEY NOTICE CURRENT BILLS DELINQUENT BILLS FORFEITURE NOTI…" at bounding box center [776, 407] width 564 height 32
select select "POP"
click at [494, 391] on select "APPRAISAL NOTICE ATTORNEY NOTICE CURRENT BILLS DELINQUENT BILLS FORFEITURE NOTI…" at bounding box center [776, 407] width 564 height 32
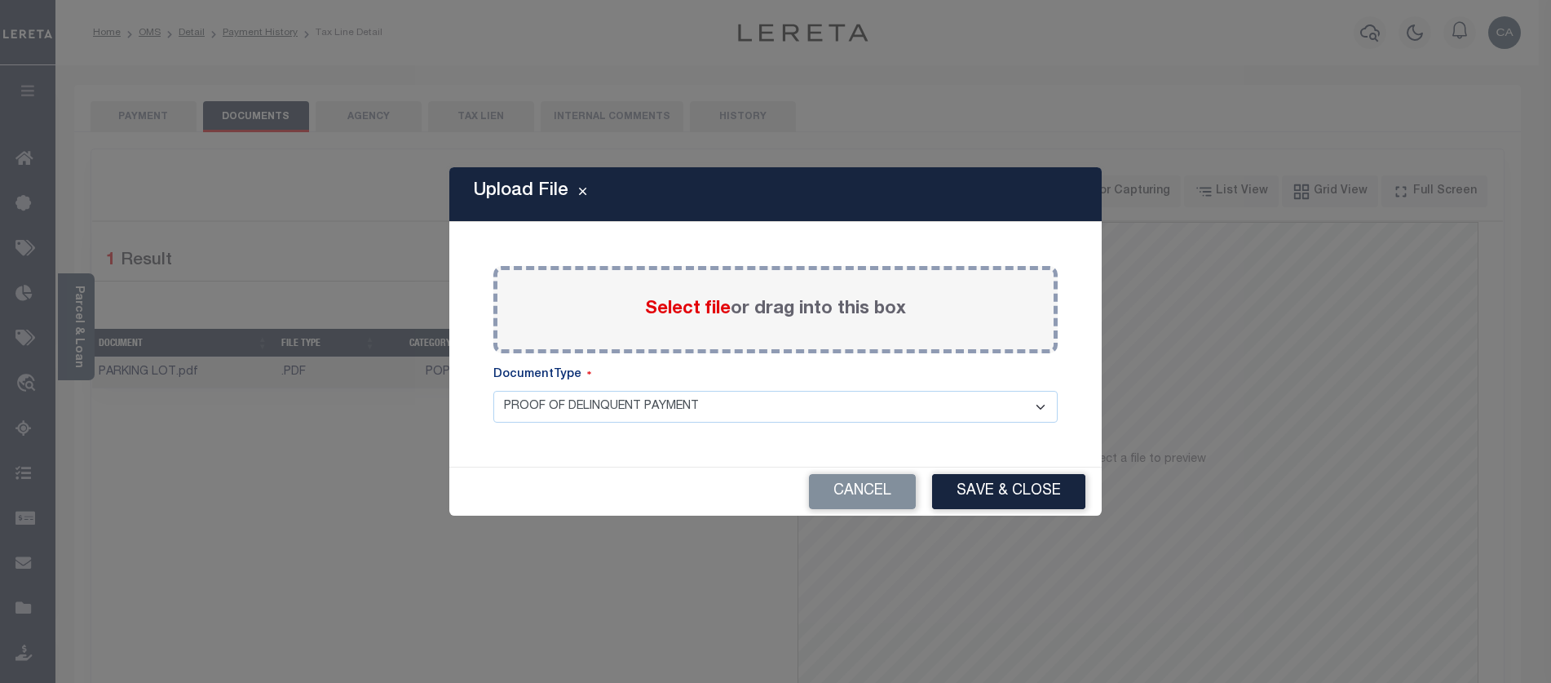
click at [670, 423] on select "APPRAISAL NOTICE ATTORNEY NOTICE CURRENT BILLS DELINQUENT BILLS FORFEITURE NOTI…" at bounding box center [776, 407] width 564 height 32
click at [874, 505] on button "Cancel" at bounding box center [862, 491] width 107 height 35
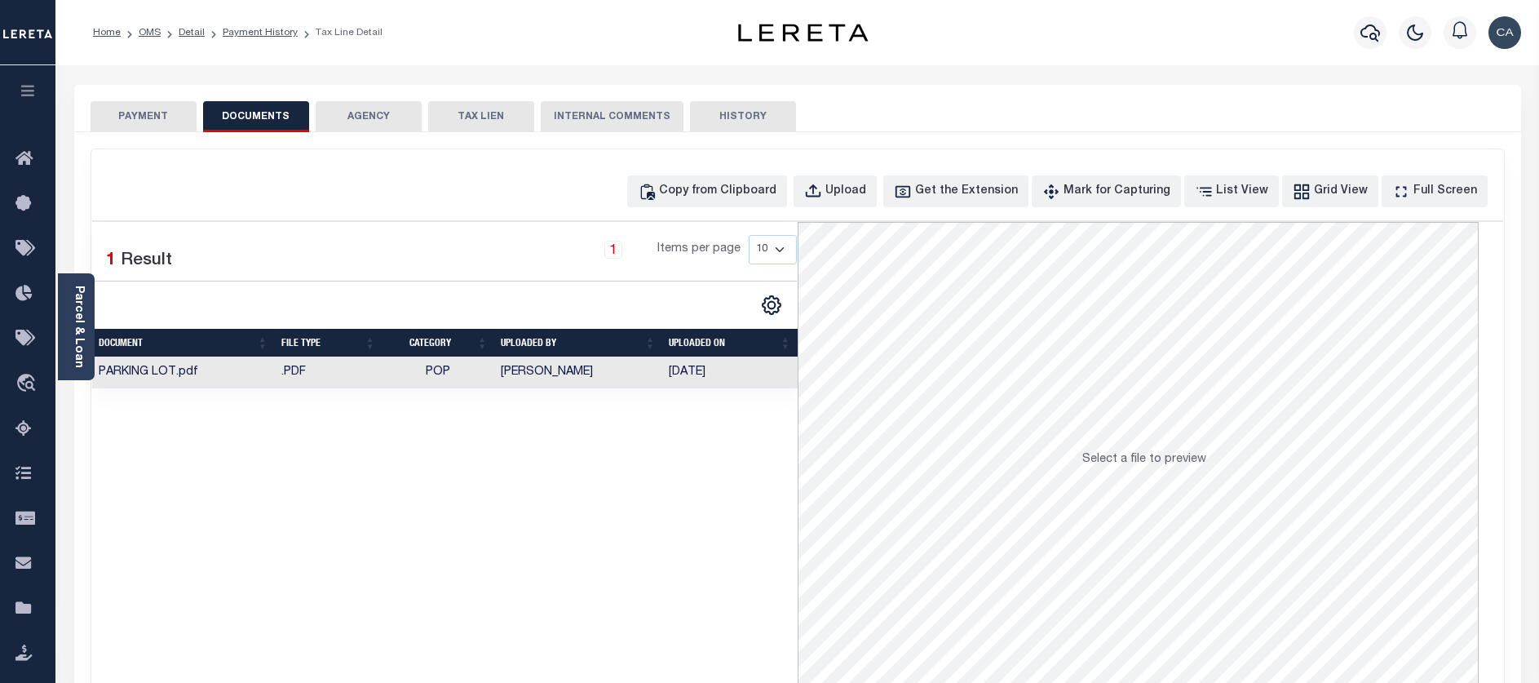
click at [352, 133] on div "SPECIAL RISK NCE Date Clear" at bounding box center [797, 435] width 1447 height 606
